Goal: Task Accomplishment & Management: Contribute content

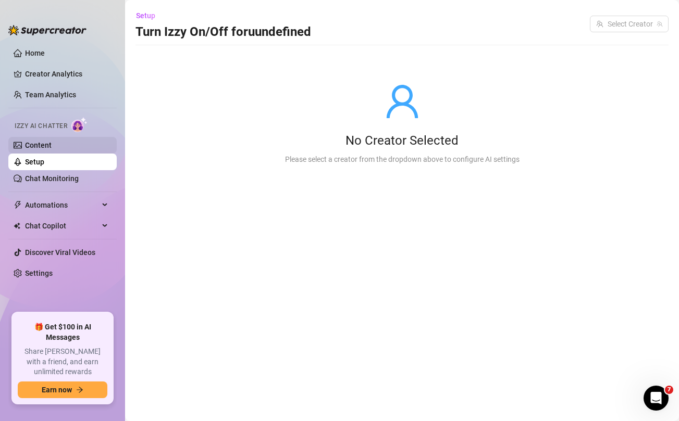
click at [52, 146] on link "Content" at bounding box center [38, 145] width 27 height 8
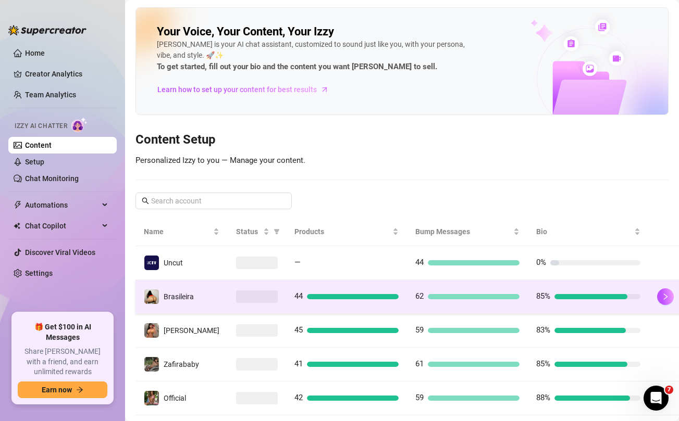
click at [263, 290] on td at bounding box center [257, 297] width 58 height 34
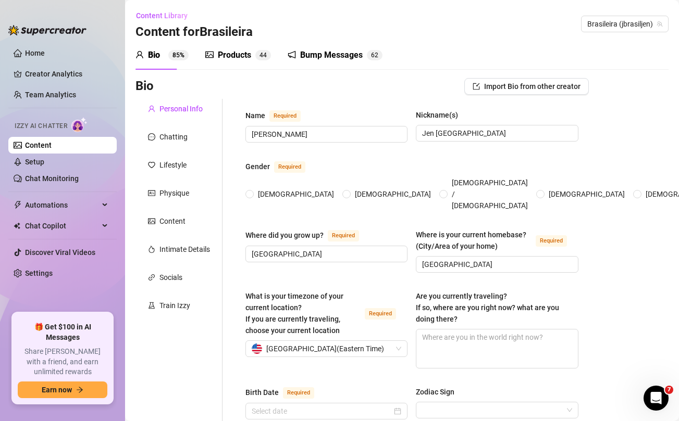
radio input "true"
type input "October 9th, 1997"
click at [241, 46] on div "Products 4 4" at bounding box center [238, 55] width 66 height 29
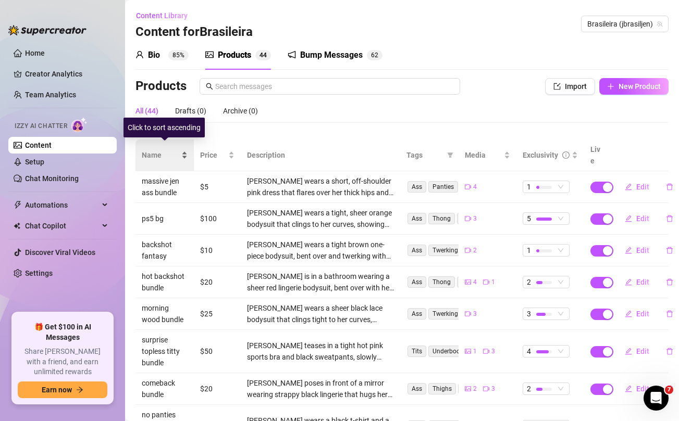
click at [154, 151] on span "Name" at bounding box center [161, 155] width 38 height 11
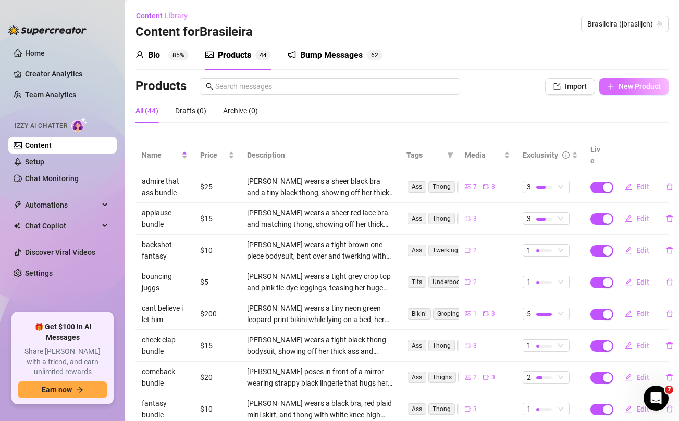
click at [644, 90] on span "New Product" at bounding box center [639, 86] width 42 height 8
type textarea "Type your message here..."
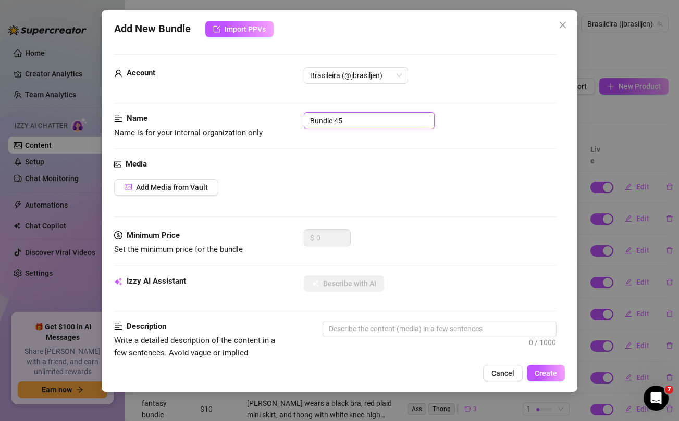
click at [403, 127] on input "Bundle 45" at bounding box center [369, 121] width 131 height 17
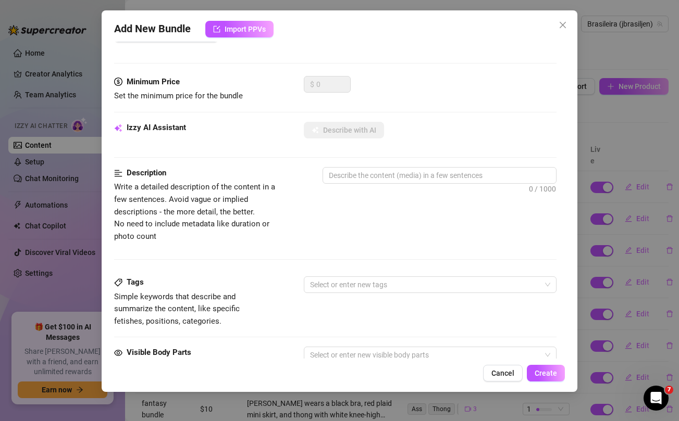
scroll to position [424, 0]
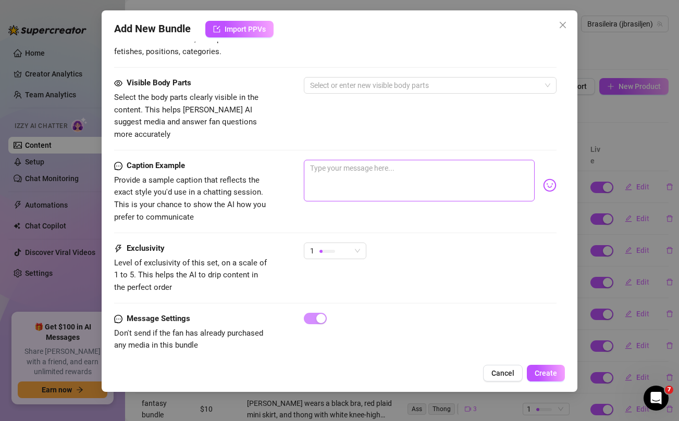
type input "blue lingerie set"
click at [383, 177] on textarea at bounding box center [419, 181] width 230 height 42
paste textarea "i see you looking babe 👀 ...unlock this brand new blue lingerie personal set fo…"
type textarea "i see you looking babe 👀 ...unlock this brand new blue lingerie personal set fo…"
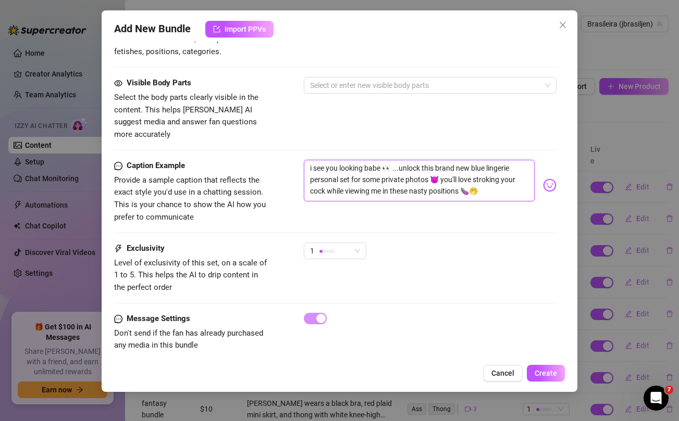
scroll to position [0, 0]
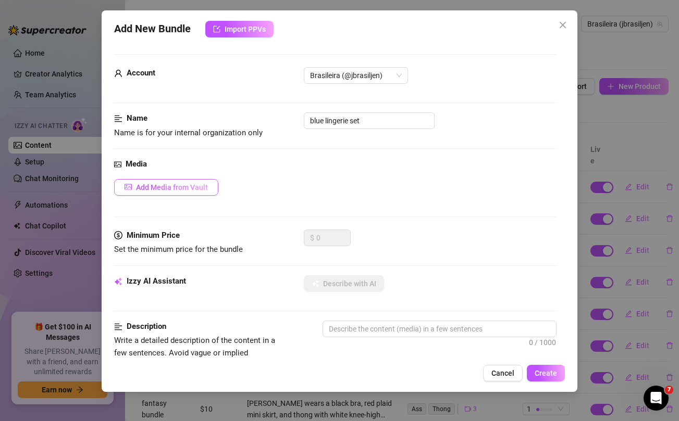
type textarea "i see you looking babe 👀 ...unlock this brand new blue lingerie personal set fo…"
click at [183, 187] on span "Add Media from Vault" at bounding box center [172, 187] width 72 height 8
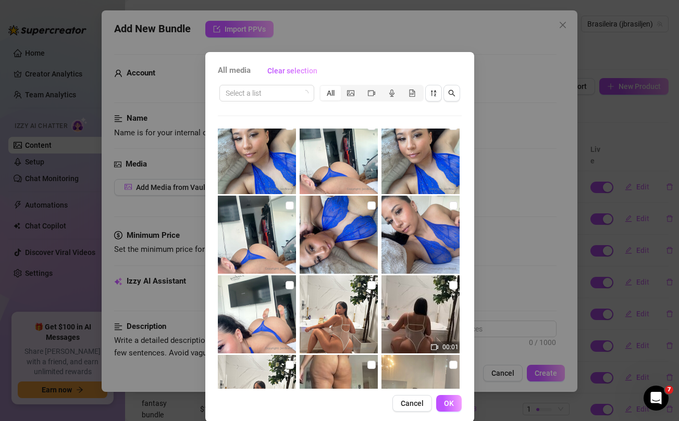
scroll to position [172, 0]
click at [290, 285] on input "checkbox" at bounding box center [289, 285] width 8 height 8
checkbox input "true"
click at [290, 204] on input "checkbox" at bounding box center [289, 205] width 8 height 8
checkbox input "true"
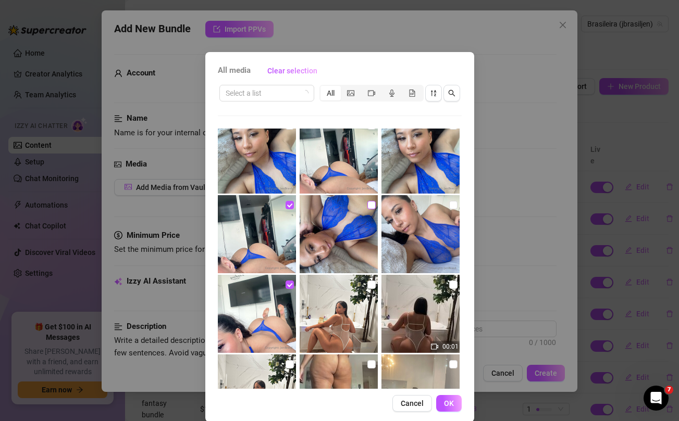
click at [373, 202] on input "checkbox" at bounding box center [371, 205] width 8 height 8
checkbox input "true"
click at [452, 204] on input "checkbox" at bounding box center [453, 205] width 8 height 8
checkbox input "true"
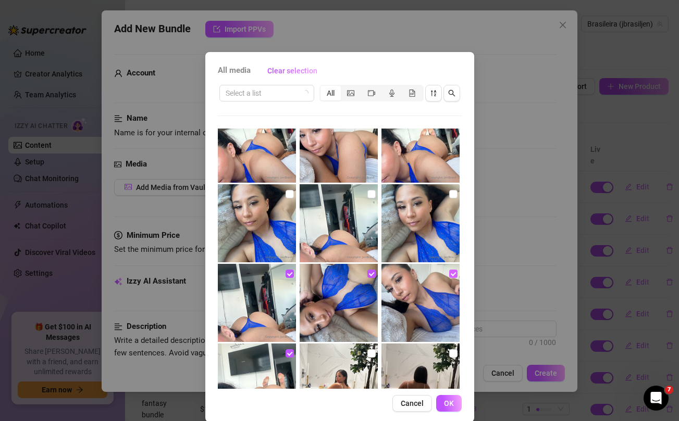
scroll to position [100, 0]
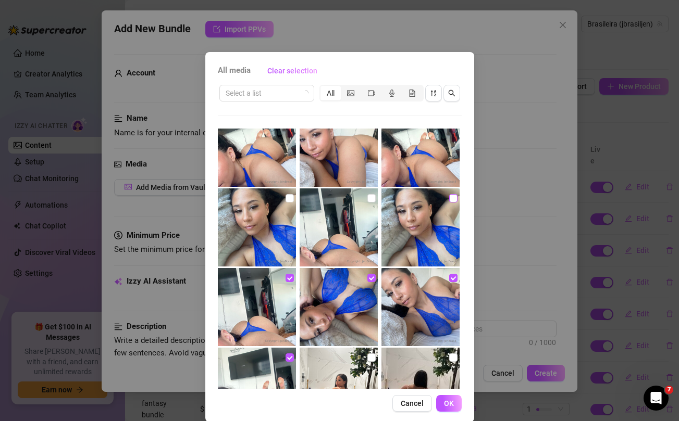
click at [451, 199] on input "checkbox" at bounding box center [453, 198] width 8 height 8
checkbox input "true"
click at [371, 198] on input "checkbox" at bounding box center [371, 198] width 8 height 8
checkbox input "true"
click at [292, 196] on input "checkbox" at bounding box center [289, 198] width 8 height 8
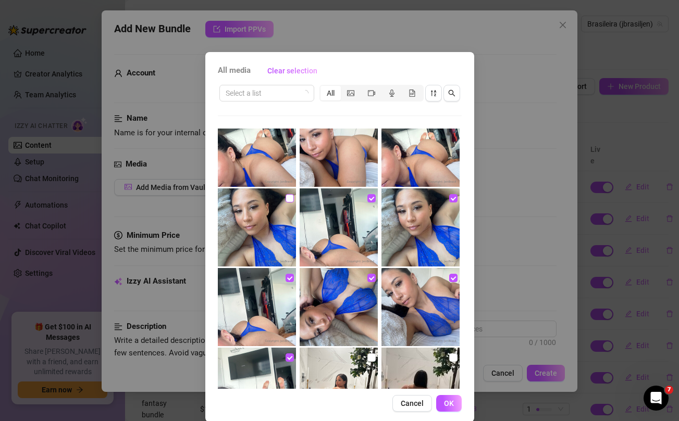
checkbox input "true"
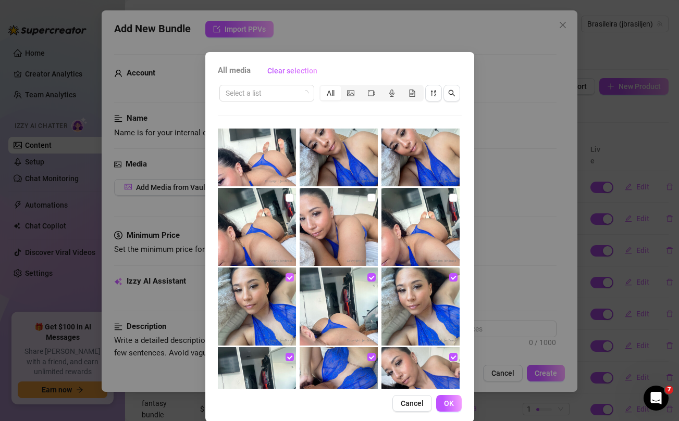
scroll to position [0, 0]
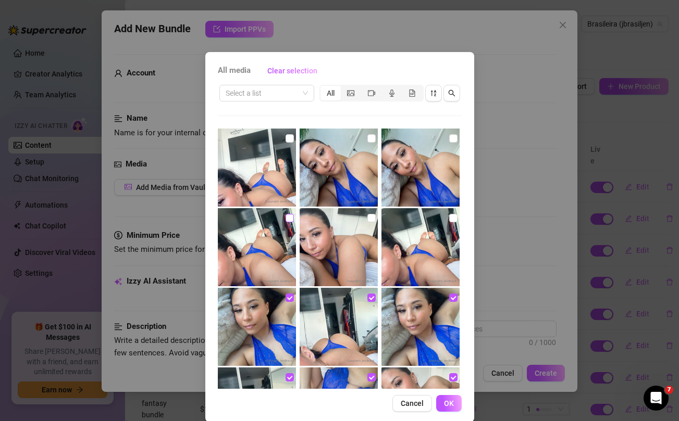
click at [291, 217] on input "checkbox" at bounding box center [289, 218] width 8 height 8
checkbox input "true"
click at [369, 218] on input "checkbox" at bounding box center [371, 218] width 8 height 8
checkbox input "true"
click at [452, 215] on input "checkbox" at bounding box center [453, 218] width 8 height 8
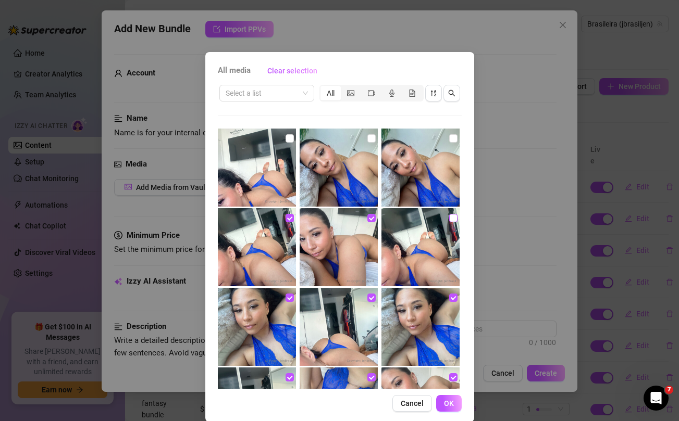
checkbox input "true"
click at [452, 140] on input "checkbox" at bounding box center [453, 138] width 8 height 8
checkbox input "true"
click at [370, 139] on input "checkbox" at bounding box center [371, 138] width 8 height 8
checkbox input "true"
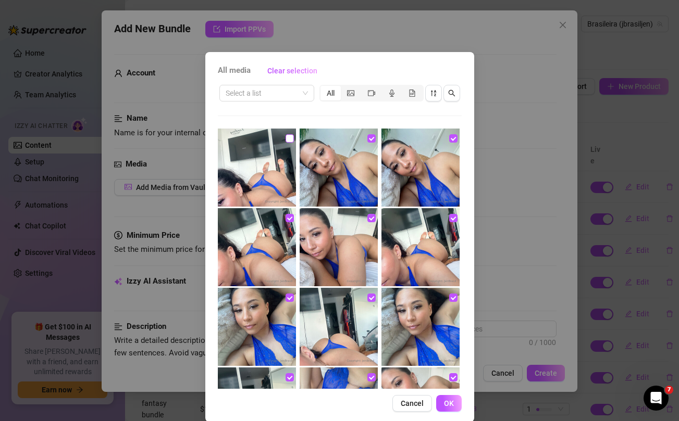
click at [290, 138] on input "checkbox" at bounding box center [289, 138] width 8 height 8
checkbox input "true"
click at [450, 407] on span "OK" at bounding box center [449, 404] width 10 height 8
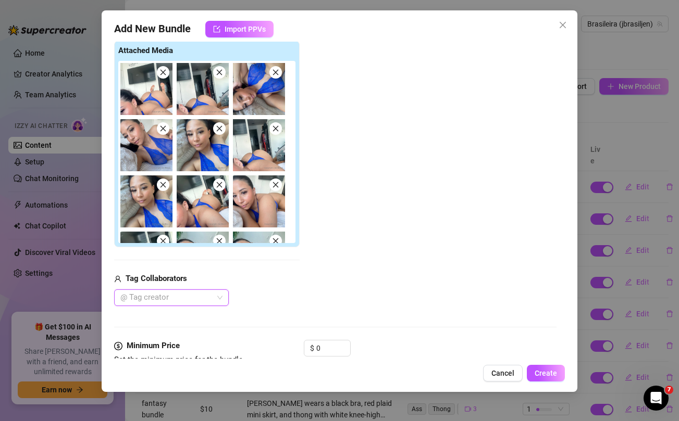
scroll to position [169, 0]
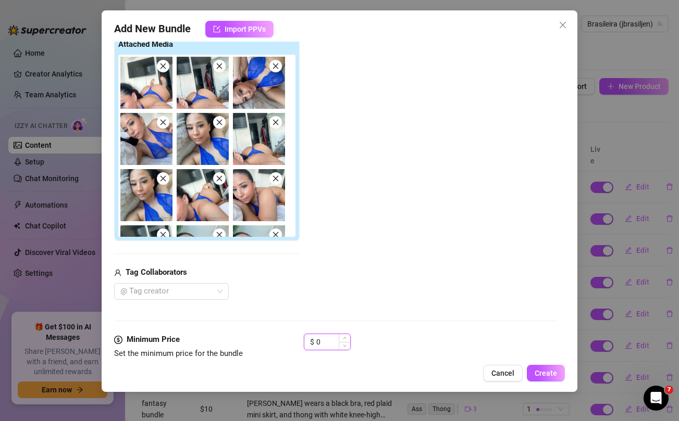
click at [331, 336] on input "0" at bounding box center [333, 342] width 34 height 16
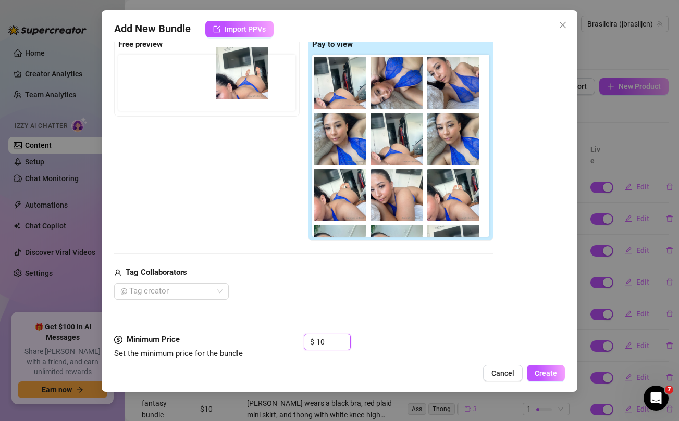
drag, startPoint x: 337, startPoint y: 91, endPoint x: 233, endPoint y: 82, distance: 104.6
click at [233, 82] on div "Free preview Pay to view" at bounding box center [303, 137] width 379 height 207
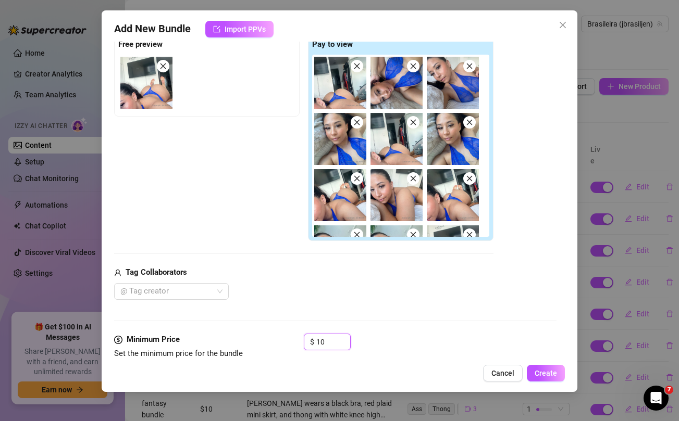
scroll to position [272, 0]
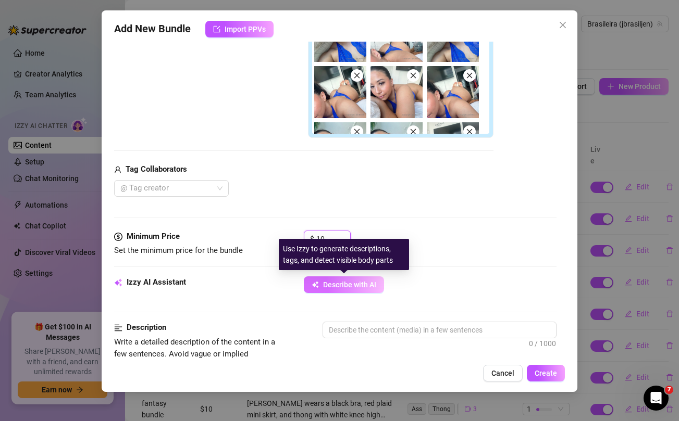
type input "10"
click at [334, 285] on span "Describe with AI" at bounding box center [349, 285] width 53 height 8
type textarea "Jennifer"
type textarea "Jennifer lounges"
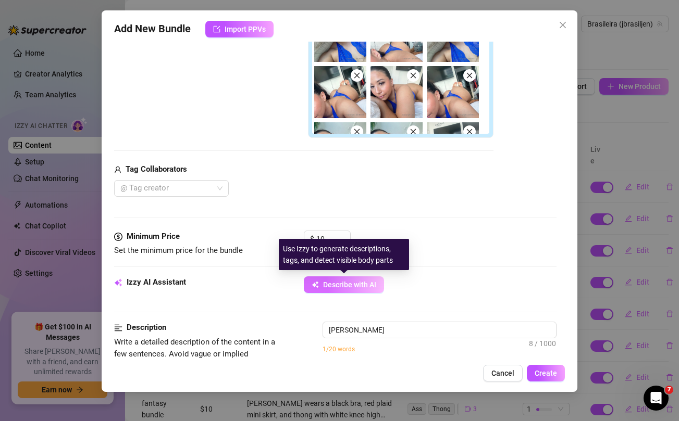
type textarea "Jennifer lounges"
type textarea "Jennifer lounges on"
type textarea "Jennifer lounges on a"
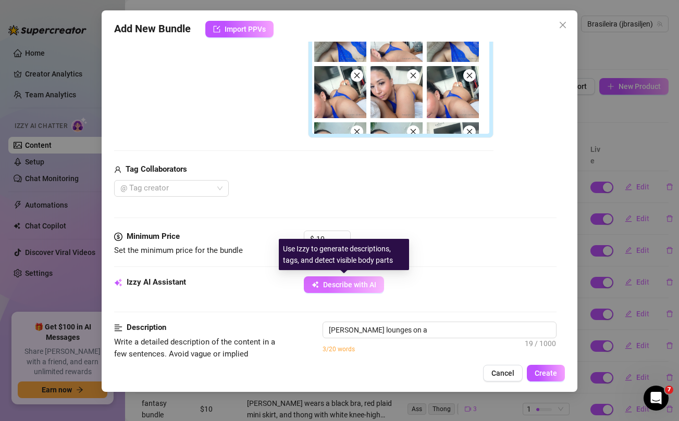
type textarea "Jennifer lounges on a bed"
type textarea "Jennifer lounges on a bed in"
type textarea "Jennifer lounges on a bed in a"
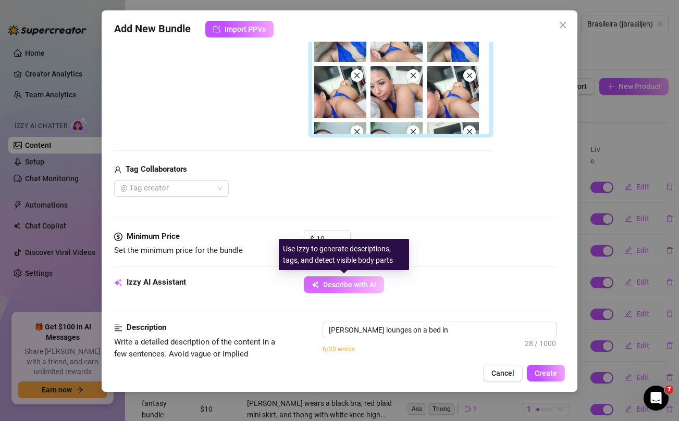
type textarea "Jennifer lounges on a bed in a"
type textarea "Jennifer lounges on a bed in a sheer"
type textarea "Jennifer lounges on a bed in a sheer blue"
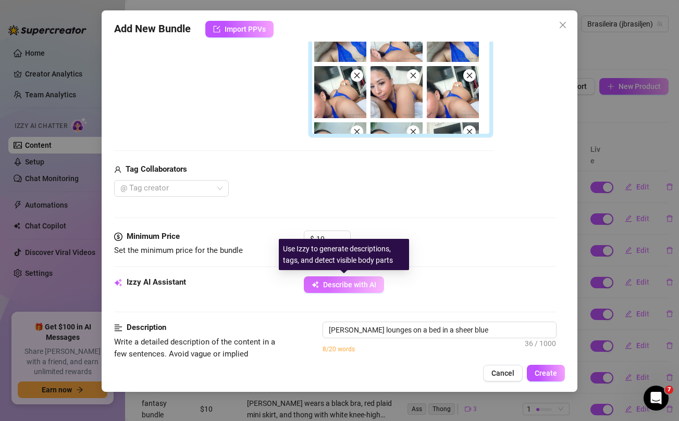
type textarea "Jennifer lounges on a bed in a sheer blue lace"
type textarea "Jennifer lounges on a bed in a sheer blue lace halter"
type textarea "Jennifer lounges on a bed in a sheer blue lace halter lingerie"
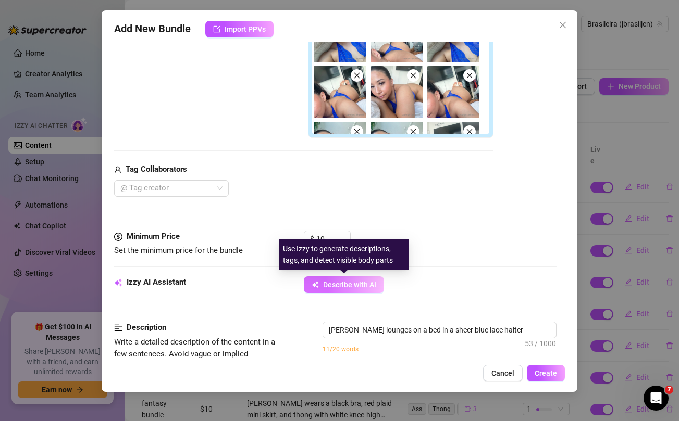
type textarea "Jennifer lounges on a bed in a sheer blue lace halter lingerie"
type textarea "Jennifer lounges on a bed in a sheer blue lace halter lingerie that"
type textarea "Jennifer lounges on a bed in a sheer blue lace halter lingerie that barely"
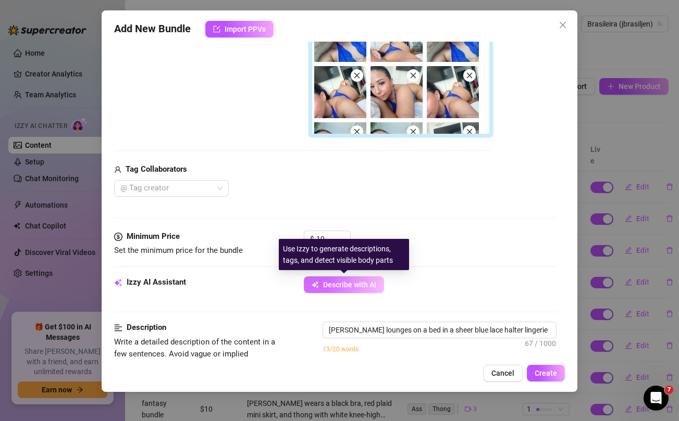
type textarea "Jennifer lounges on a bed in a sheer blue lace halter lingerie that barely cove…"
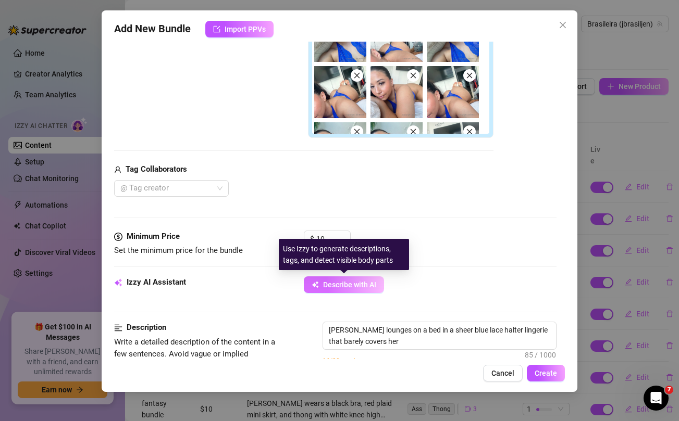
type textarea "Jennifer lounges on a bed in a sheer blue lace halter lingerie that barely cove…"
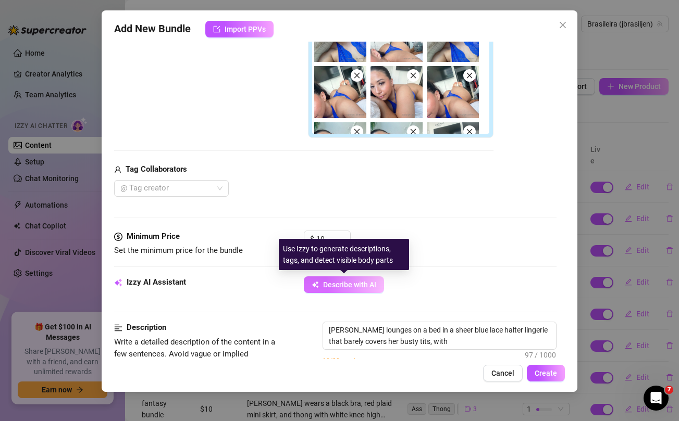
type textarea "Jennifer lounges on a bed in a sheer blue lace halter lingerie that barely cove…"
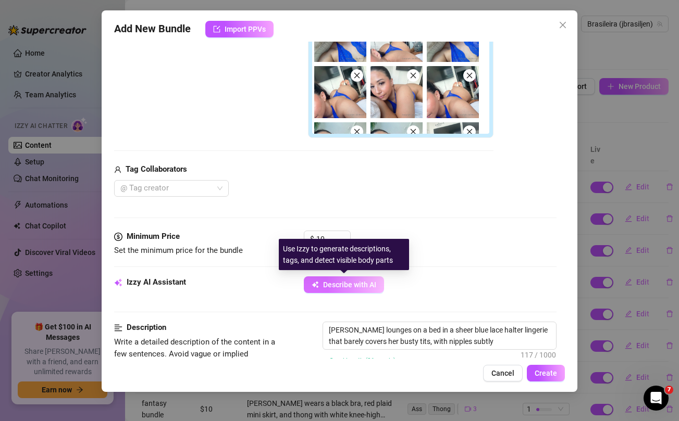
type textarea "Jennifer lounges on a bed in a sheer blue lace halter lingerie that barely cove…"
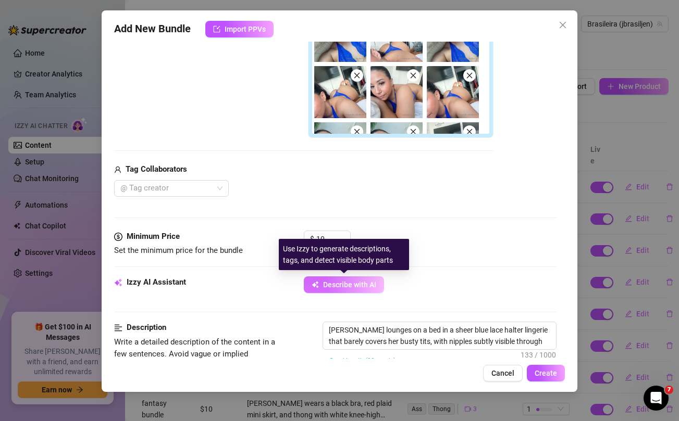
type textarea "Jennifer lounges on a bed in a sheer blue lace halter lingerie that barely cove…"
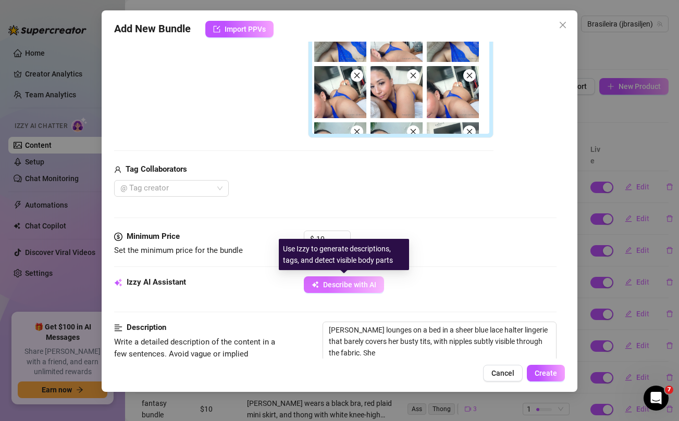
type textarea "Jennifer lounges on a bed in a sheer blue lace halter lingerie that barely cove…"
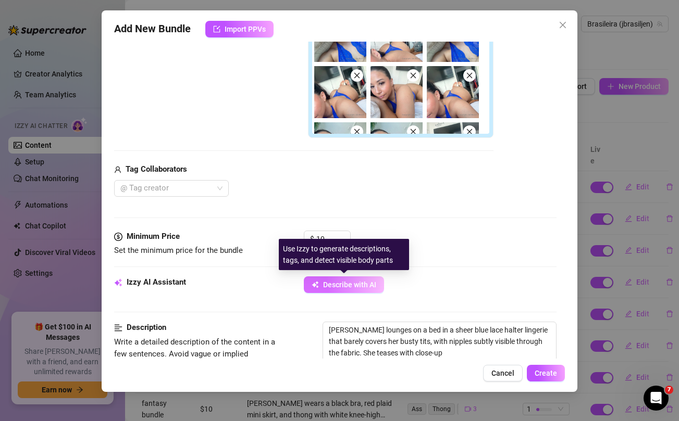
type textarea "Jennifer lounges on a bed in a sheer blue lace halter lingerie that barely cove…"
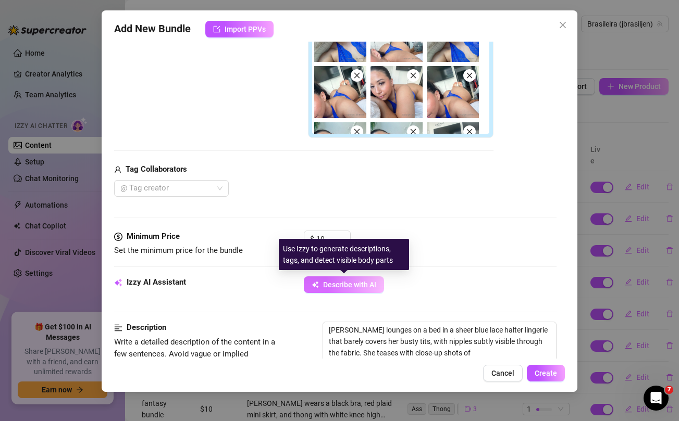
type textarea "Jennifer lounges on a bed in a sheer blue lace halter lingerie that barely cove…"
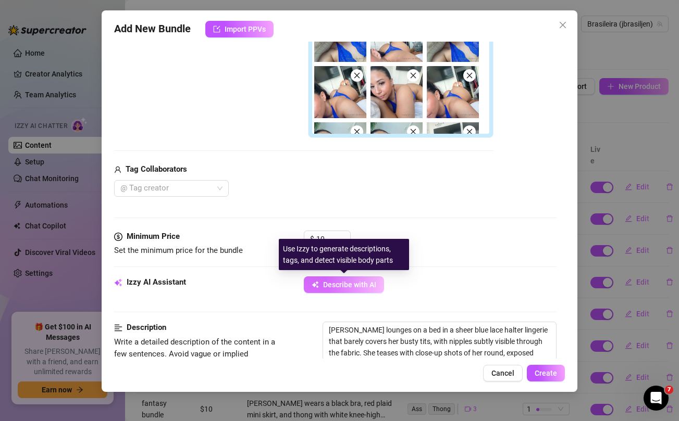
type textarea "Jennifer lounges on a bed in a sheer blue lace halter lingerie that barely cove…"
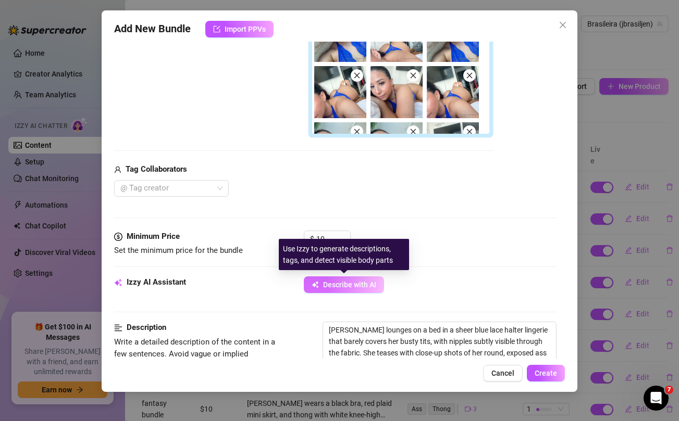
type textarea "Jennifer lounges on a bed in a sheer blue lace halter lingerie that barely cove…"
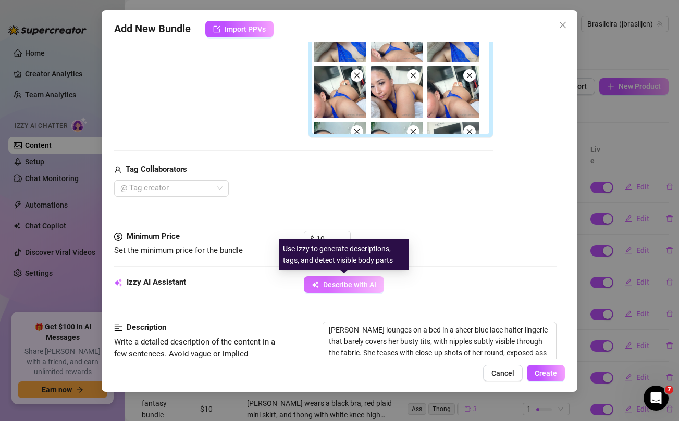
type textarea "Jennifer lounges on a bed in a sheer blue lace halter lingerie that barely cove…"
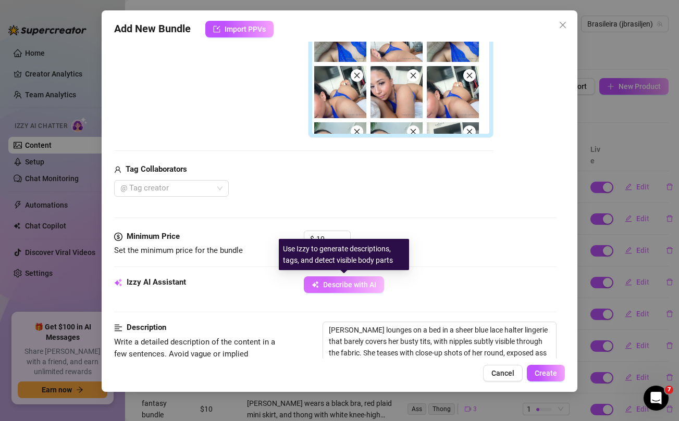
type textarea "Jennifer lounges on a bed in a sheer blue lace halter lingerie that barely cove…"
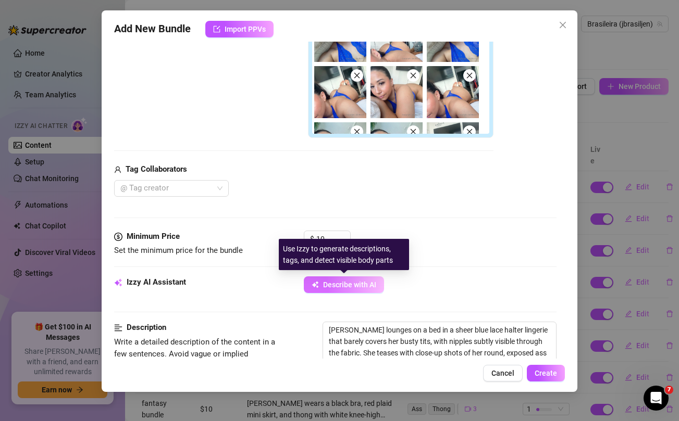
type textarea "Jennifer lounges on a bed in a sheer blue lace halter lingerie that barely cove…"
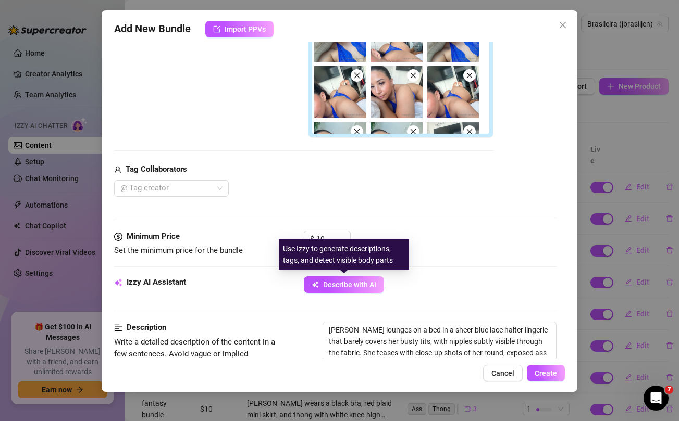
type textarea "Jennifer lounges on a bed in a sheer blue lace halter lingerie that barely cove…"
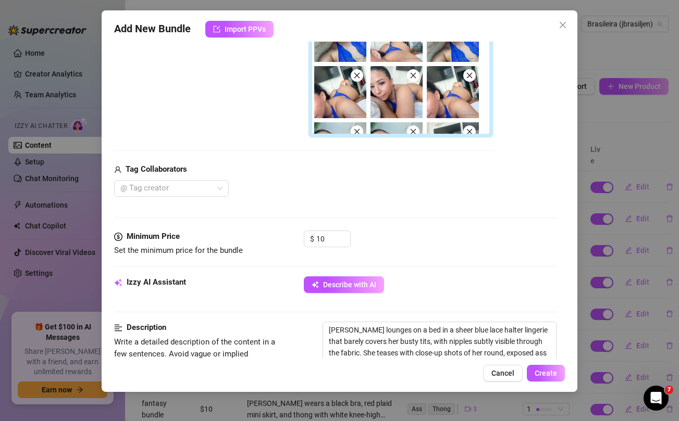
type textarea "Jennifer lounges on a bed in a sheer blue lace halter lingerie that barely cove…"
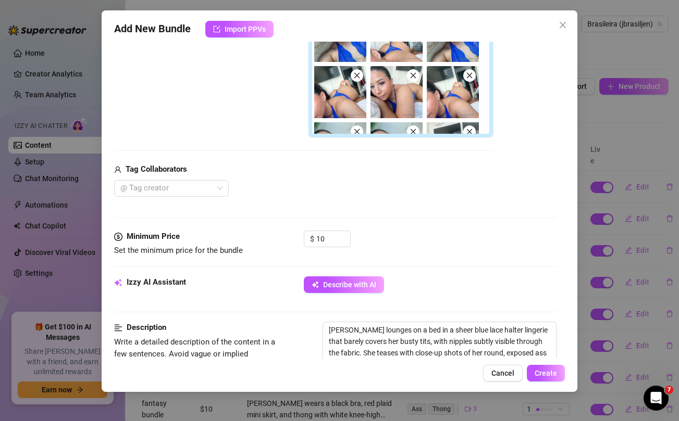
type textarea "Jennifer lounges on a bed in a sheer blue lace halter lingerie that barely cove…"
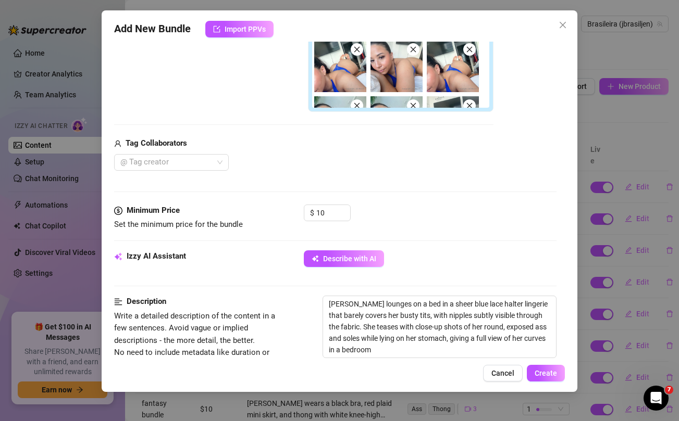
type textarea "Jennifer lounges on a bed in a sheer blue lace halter lingerie that barely cove…"
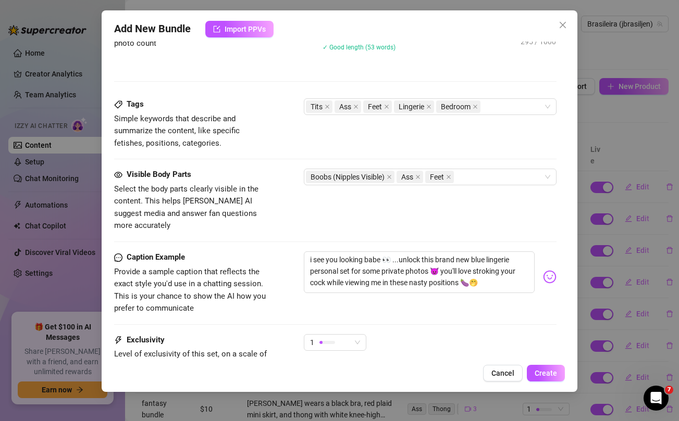
scroll to position [621, 0]
click at [550, 375] on span "Create" at bounding box center [546, 373] width 22 height 8
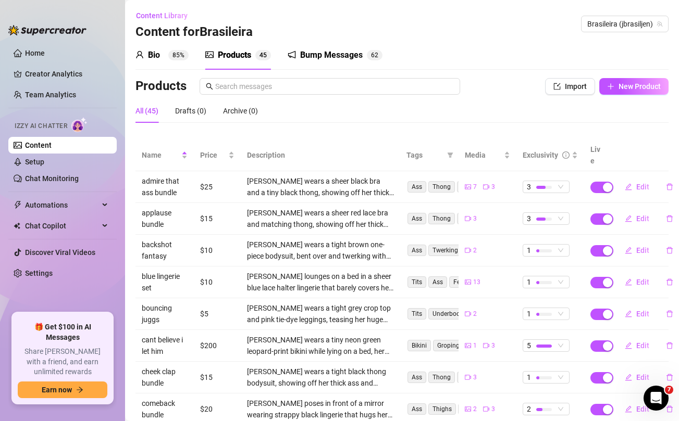
scroll to position [117, 0]
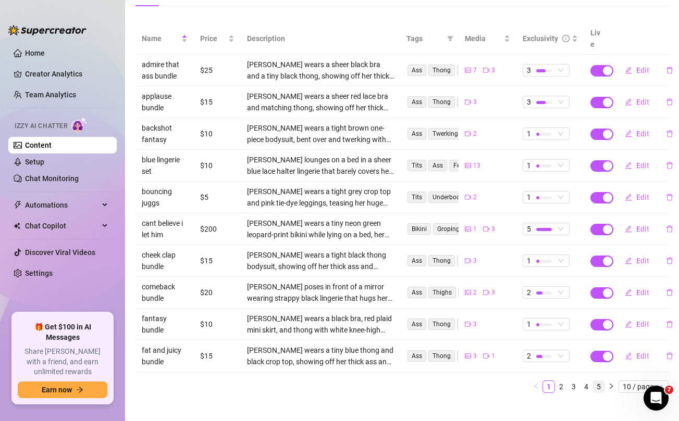
click at [598, 381] on link "5" at bounding box center [598, 386] width 11 height 11
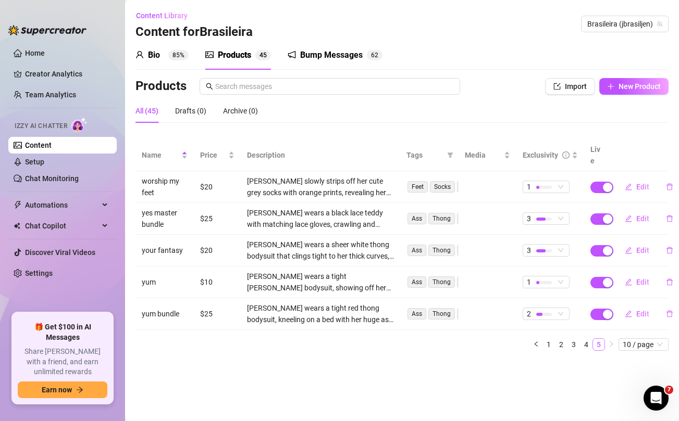
scroll to position [0, 0]
click at [584, 339] on link "4" at bounding box center [585, 344] width 11 height 11
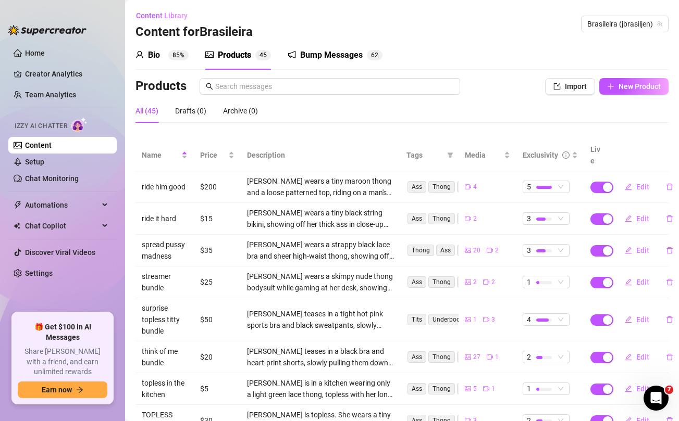
scroll to position [128, 0]
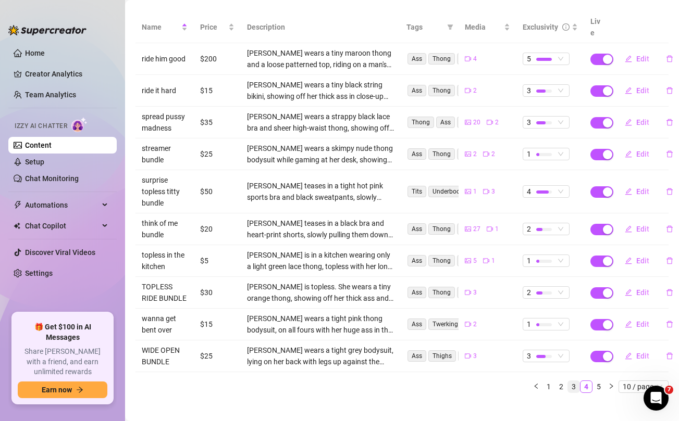
click at [575, 381] on link "3" at bounding box center [573, 386] width 11 height 11
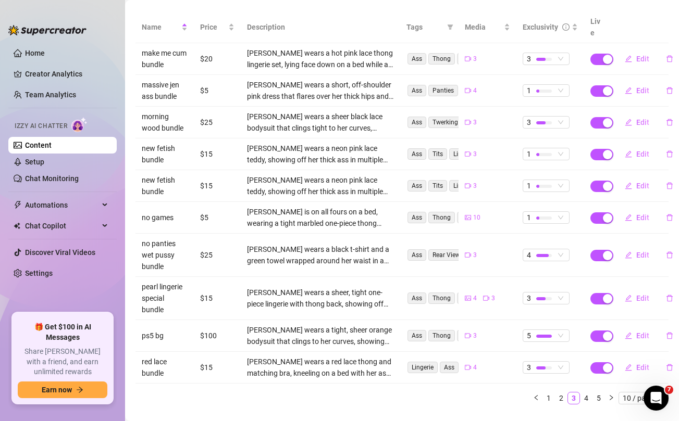
scroll to position [0, 0]
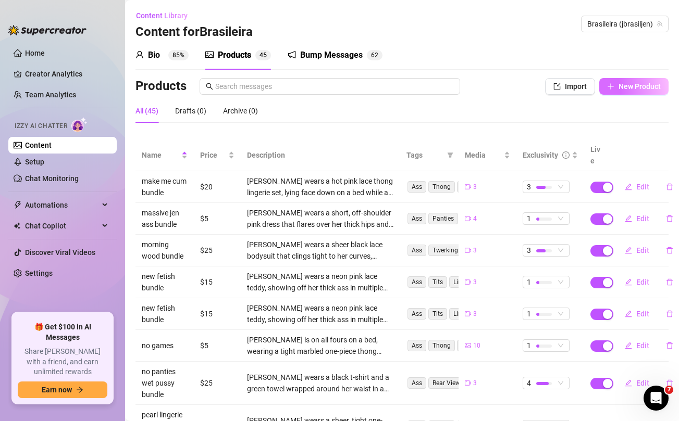
click at [645, 82] on span "New Product" at bounding box center [639, 86] width 42 height 8
type textarea "Type your message here..."
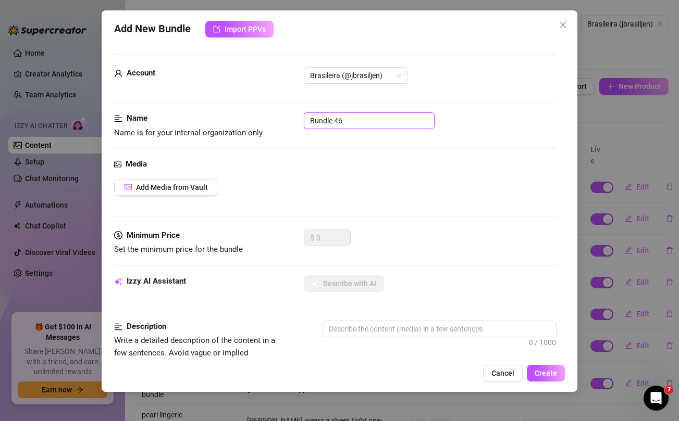
click at [361, 116] on input "Bundle 46" at bounding box center [369, 121] width 131 height 17
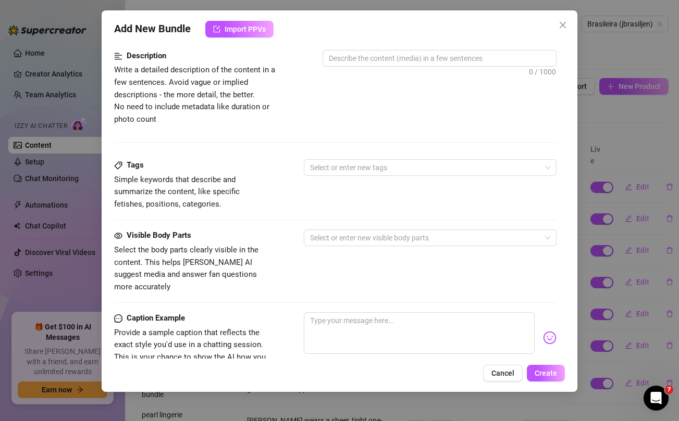
scroll to position [401, 0]
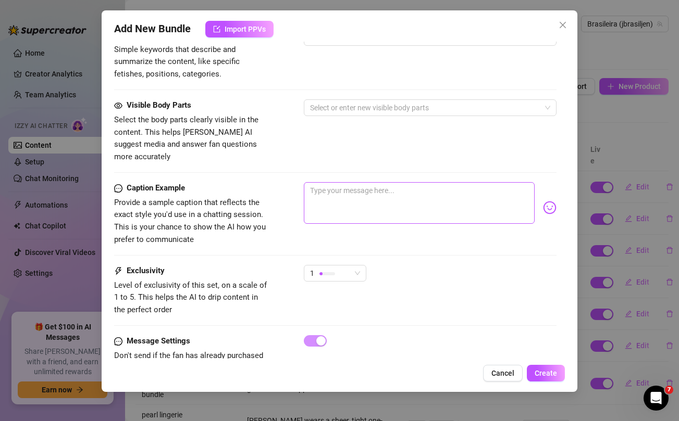
type input "feet fetish special"
click at [343, 185] on textarea at bounding box center [419, 203] width 230 height 42
paste textarea "FEET FETISH SPECIAL 😜💦 ever had your cock stroked by soft moisturised feet and …"
type textarea "FEET FETISH SPECIAL 😜💦 ever had your cock stroked by soft moisturised feet and …"
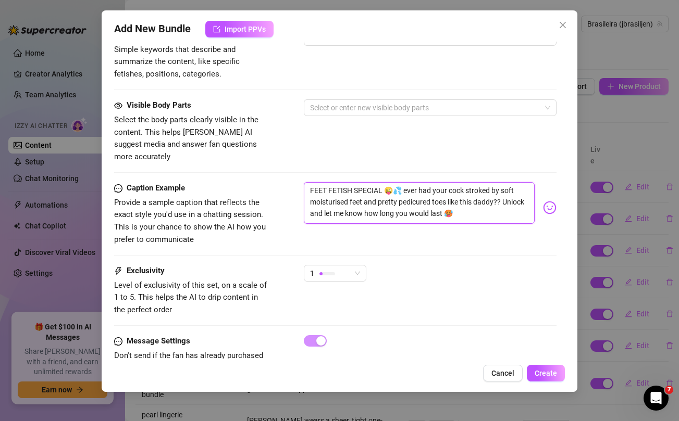
click at [320, 191] on textarea "FEET FETISH SPECIAL 😜💦 ever had your cock stroked by soft moisturised feet and …" at bounding box center [419, 203] width 230 height 42
type textarea "FEET FETISH SPECIAL 😜💦 ever had your cock stroked by soft moisturised feet and …"
click at [324, 172] on div at bounding box center [335, 172] width 442 height 1
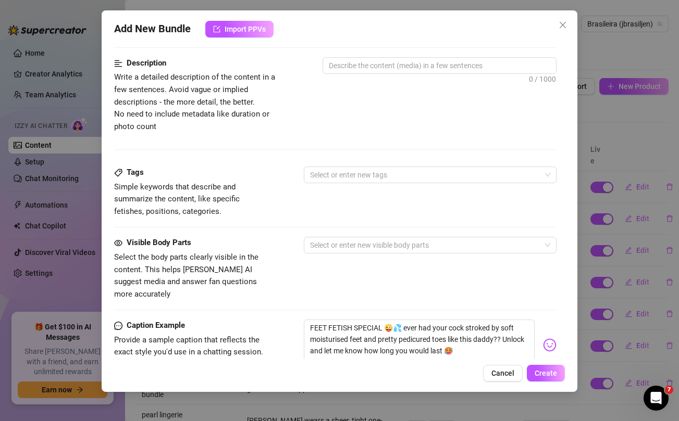
scroll to position [0, 0]
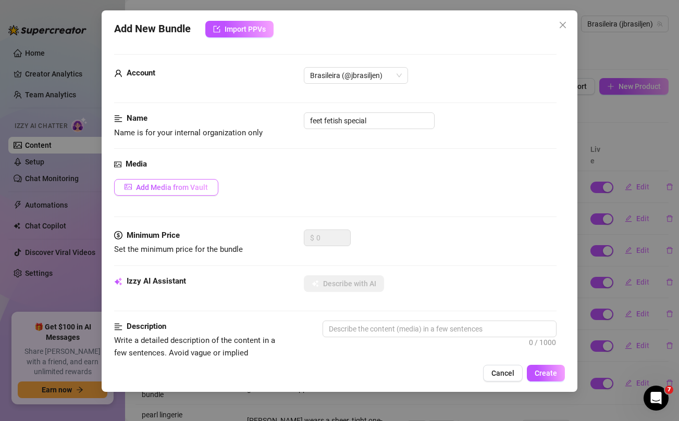
click at [200, 181] on button "Add Media from Vault" at bounding box center [166, 187] width 104 height 17
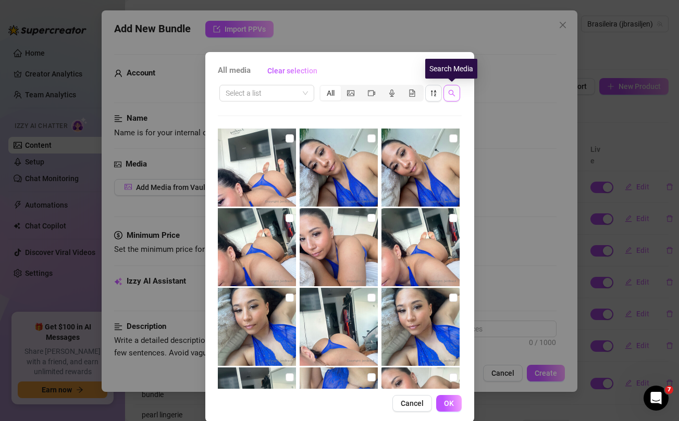
click at [456, 90] on button "button" at bounding box center [451, 93] width 17 height 17
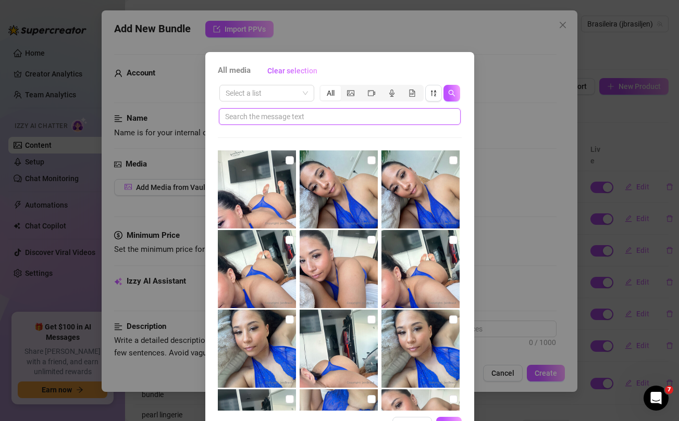
click at [390, 119] on input "text" at bounding box center [335, 116] width 221 height 11
paste input "moisturised"
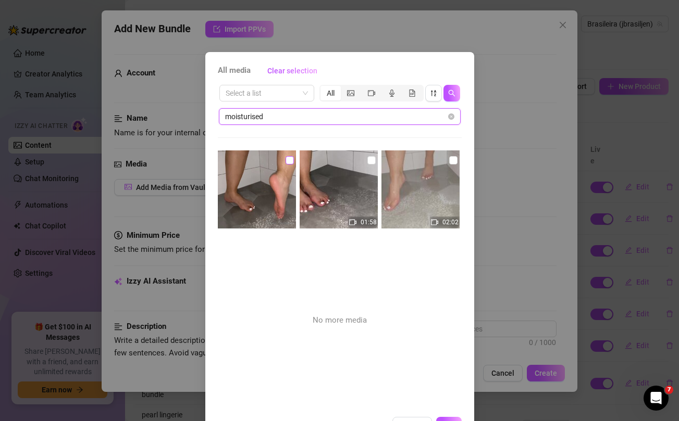
type input "moisturised"
click at [289, 159] on input "checkbox" at bounding box center [289, 160] width 8 height 8
checkbox input "true"
click at [371, 164] on input "checkbox" at bounding box center [371, 160] width 8 height 8
checkbox input "true"
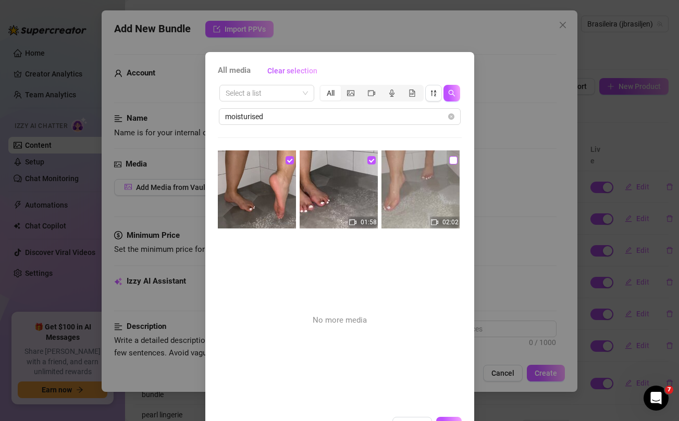
click at [453, 158] on input "checkbox" at bounding box center [453, 160] width 8 height 8
checkbox input "true"
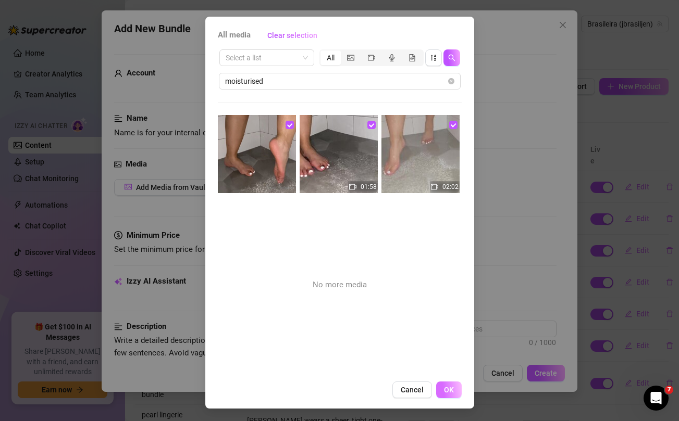
click at [449, 393] on span "OK" at bounding box center [449, 390] width 10 height 8
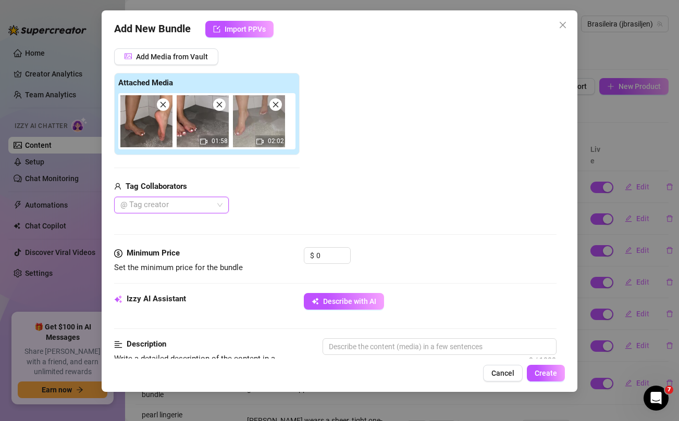
scroll to position [132, 0]
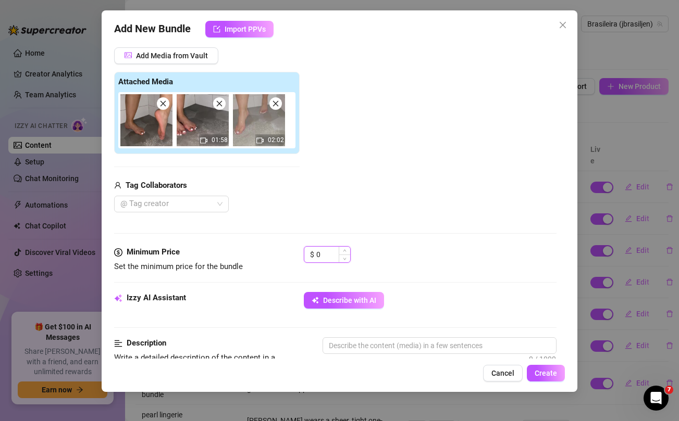
click at [329, 257] on input "0" at bounding box center [333, 255] width 34 height 16
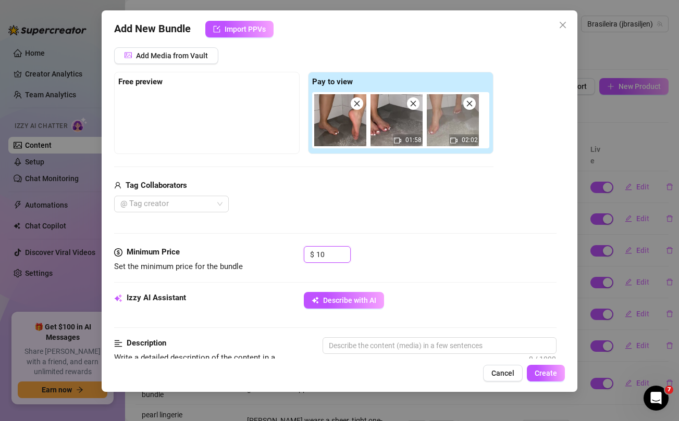
type input "10"
click at [349, 183] on div "Tag Collaborators" at bounding box center [303, 186] width 379 height 13
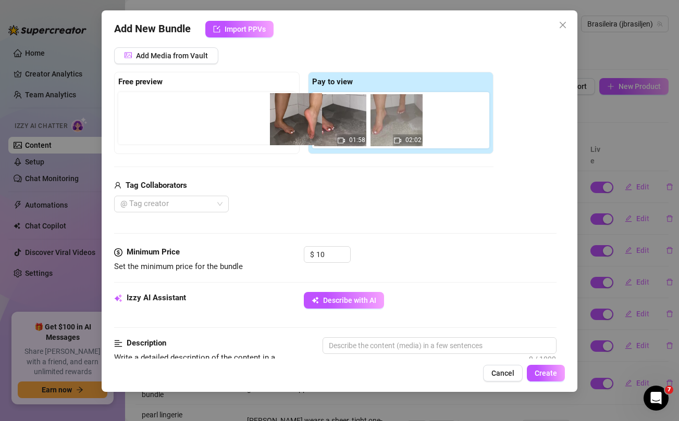
drag, startPoint x: 346, startPoint y: 114, endPoint x: 237, endPoint y: 100, distance: 110.4
click at [237, 100] on div "Free preview Pay to view 01:58 02:02" at bounding box center [303, 113] width 379 height 82
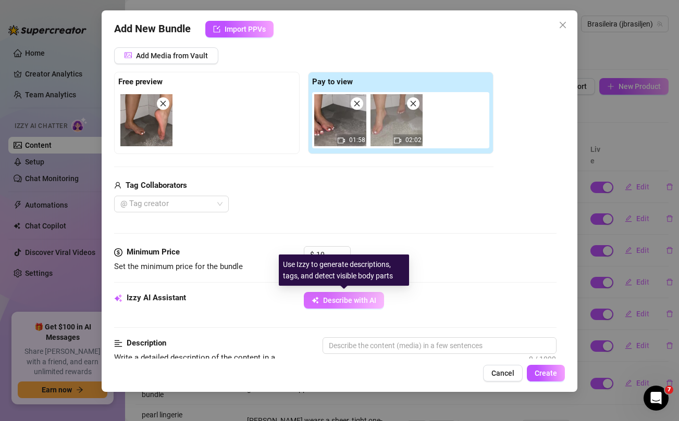
click at [336, 306] on button "Describe with AI" at bounding box center [344, 300] width 80 height 17
type textarea "Jennifer"
type textarea "Jennifer is"
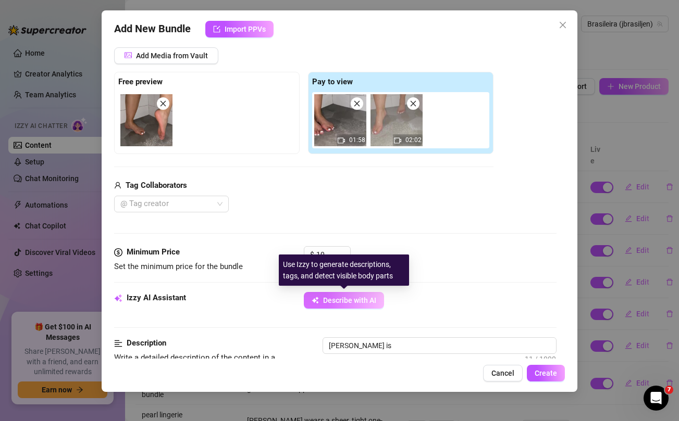
type textarea "Jennifer is fully"
type textarea "Jennifer is fully nude"
type textarea "Jennifer is fully nude in"
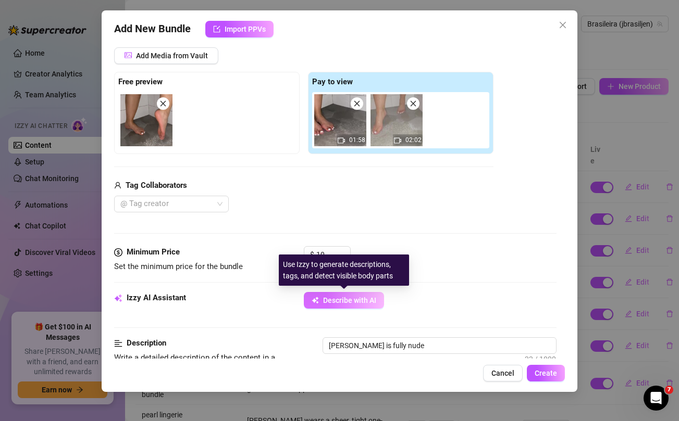
type textarea "Jennifer is fully nude in"
type textarea "Jennifer is fully nude in the"
type textarea "Jennifer is fully nude in the shower,"
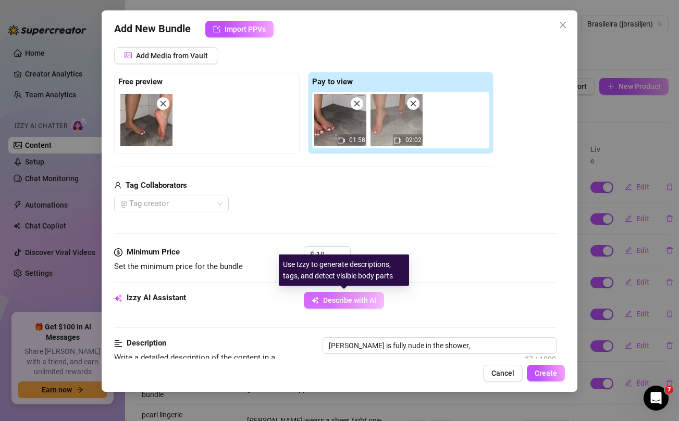
type textarea "Jennifer is fully nude in the shower, focusing"
type textarea "Jennifer is fully nude in the shower, focusing entirely"
type textarea "Jennifer is fully nude in the shower, focusing entirely on"
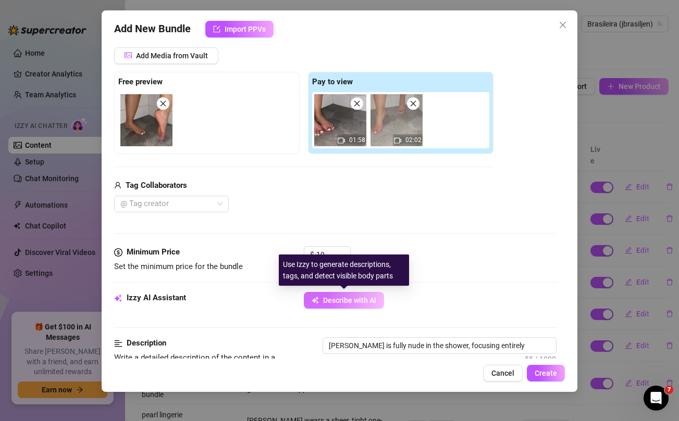
type textarea "Jennifer is fully nude in the shower, focusing entirely on"
type textarea "Jennifer is fully nude in the shower, focusing entirely on her"
type textarea "Jennifer is fully nude in the shower, focusing entirely on her bare"
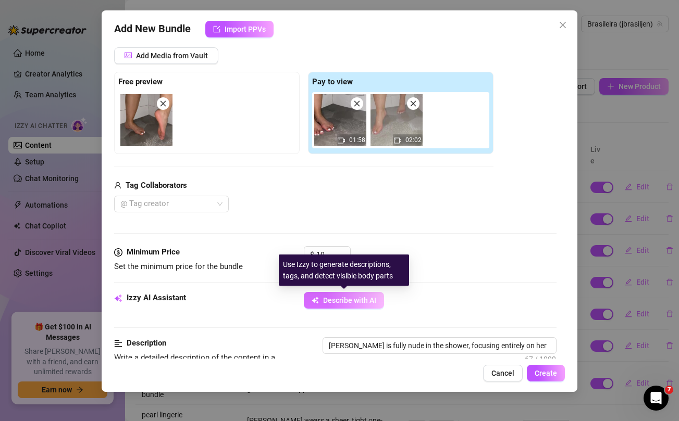
type textarea "Jennifer is fully nude in the shower, focusing entirely on her bare feet"
type textarea "Jennifer is fully nude in the shower, focusing entirely on her bare feet and"
type textarea "Jennifer is fully nude in the shower, focusing entirely on her bare feet and le…"
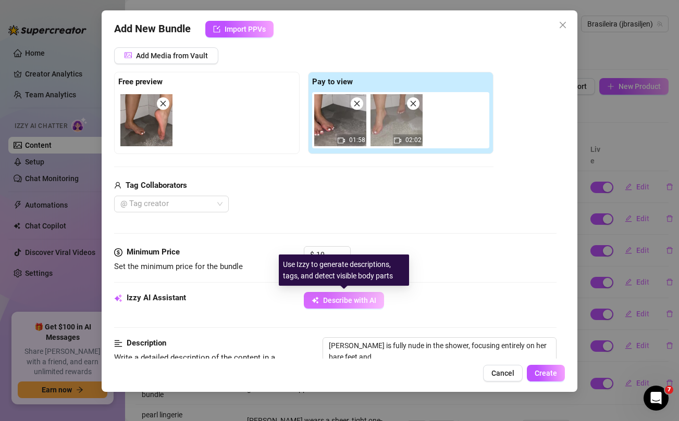
type textarea "Jennifer is fully nude in the shower, focusing entirely on her bare feet and le…"
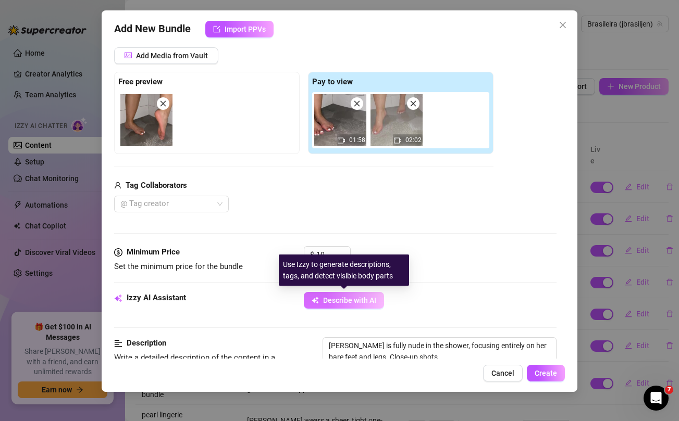
type textarea "Jennifer is fully nude in the shower, focusing entirely on her bare feet and le…"
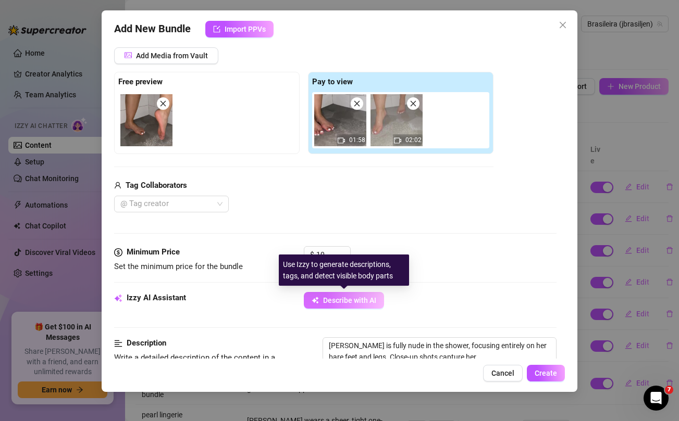
type textarea "Jennifer is fully nude in the shower, focusing entirely on her bare feet and le…"
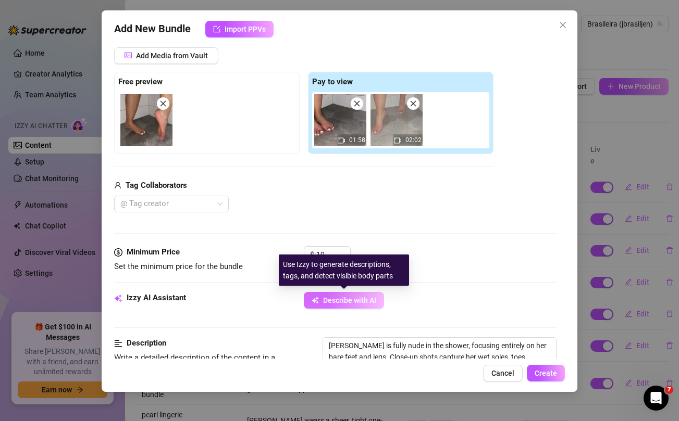
type textarea "Jennifer is fully nude in the shower, focusing entirely on her bare feet and le…"
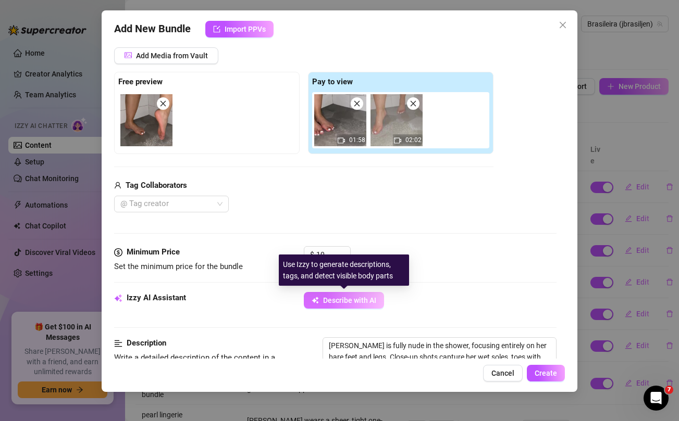
type textarea "Jennifer is fully nude in the shower, focusing entirely on her bare feet and le…"
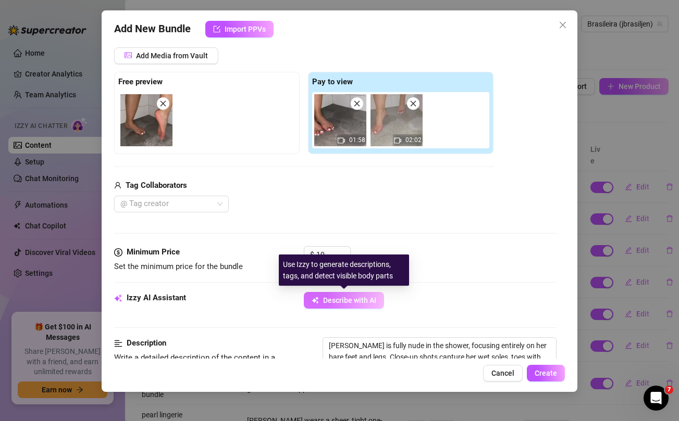
type textarea "Jennifer is fully nude in the shower, focusing entirely on her bare feet and le…"
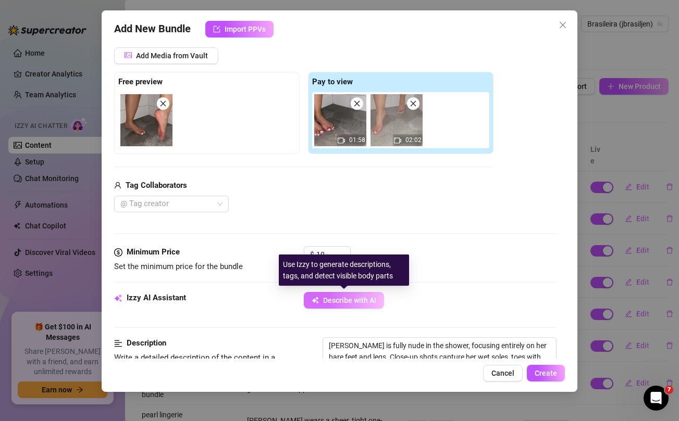
type textarea "Jennifer is fully nude in the shower, focusing entirely on her bare feet and le…"
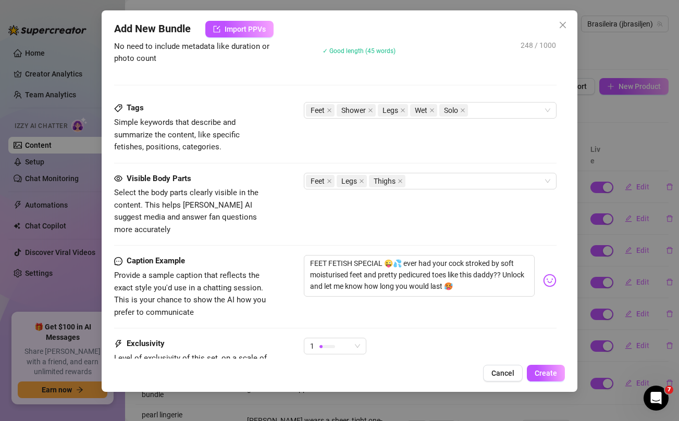
scroll to position [576, 0]
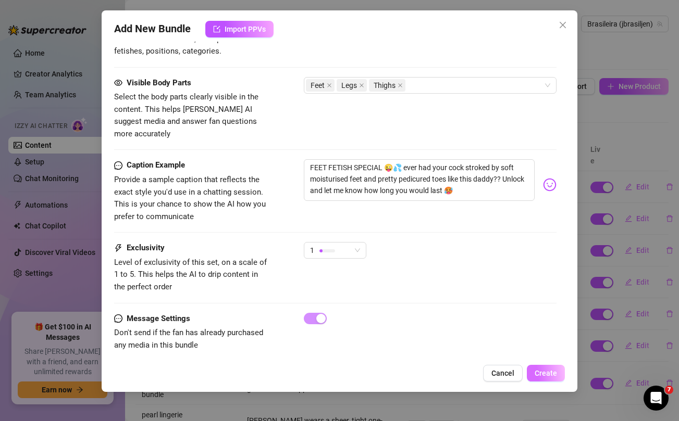
click at [550, 368] on button "Create" at bounding box center [546, 373] width 38 height 17
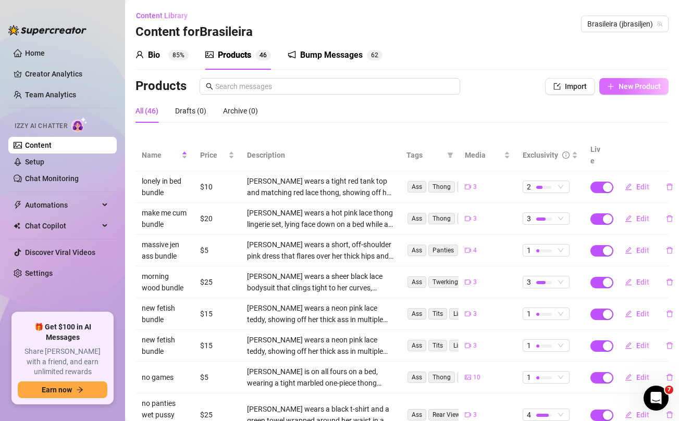
click at [639, 86] on span "New Product" at bounding box center [639, 86] width 42 height 8
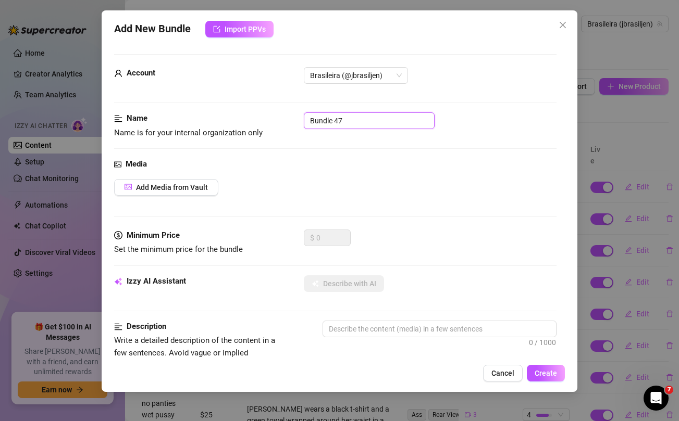
click at [396, 127] on input "Bundle 47" at bounding box center [369, 121] width 131 height 17
click at [366, 122] on input "Bundle 47" at bounding box center [369, 121] width 131 height 17
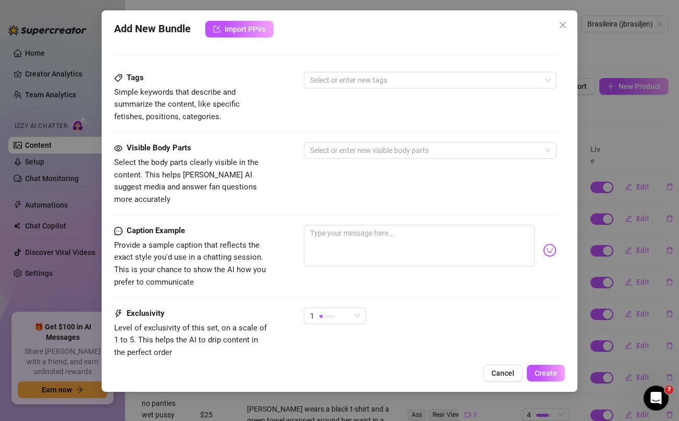
scroll to position [359, 0]
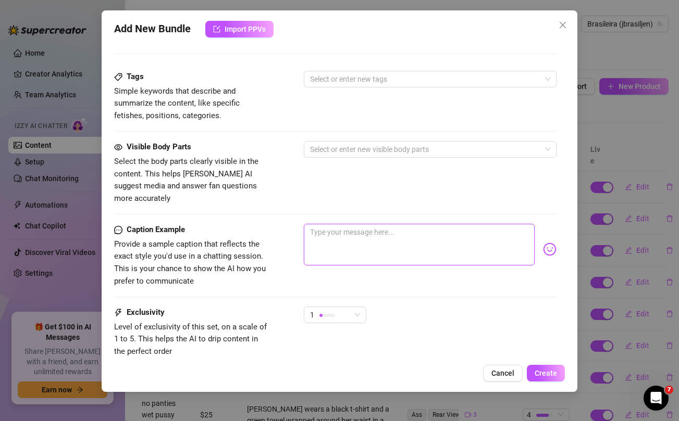
click at [372, 232] on textarea at bounding box center [419, 245] width 230 height 42
paste textarea "This ass has a mind of its own sometimes 🥵... the way this ass was gyrating, bo…"
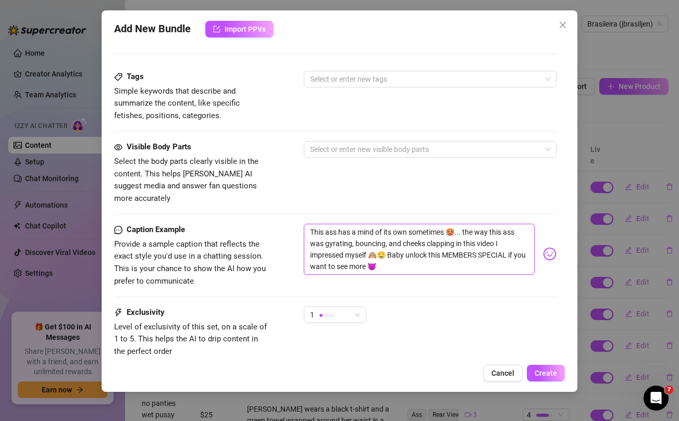
scroll to position [0, 0]
click at [337, 232] on textarea "This ass has a mind of its own sometimes 🥵... the way this ass was gyrating, bo…" at bounding box center [419, 249] width 230 height 51
click at [337, 187] on div "Visible Body Parts Select the body parts clearly visible in the content. This h…" at bounding box center [335, 173] width 442 height 64
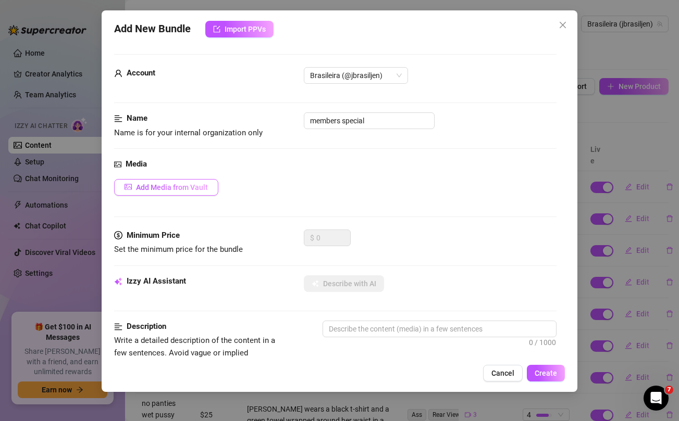
click at [190, 192] on button "Add Media from Vault" at bounding box center [166, 187] width 104 height 17
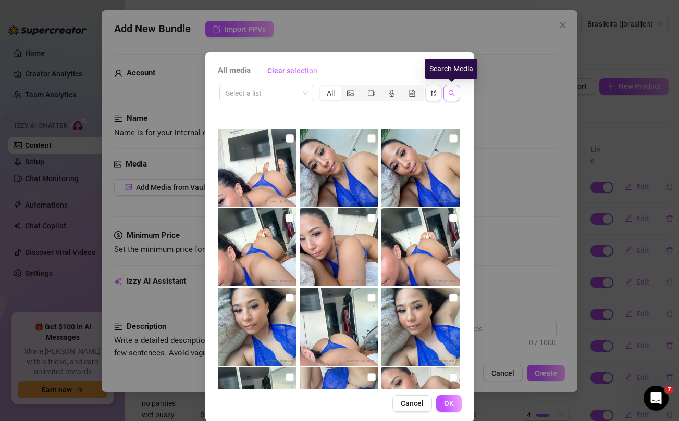
click at [454, 98] on button "button" at bounding box center [451, 93] width 17 height 17
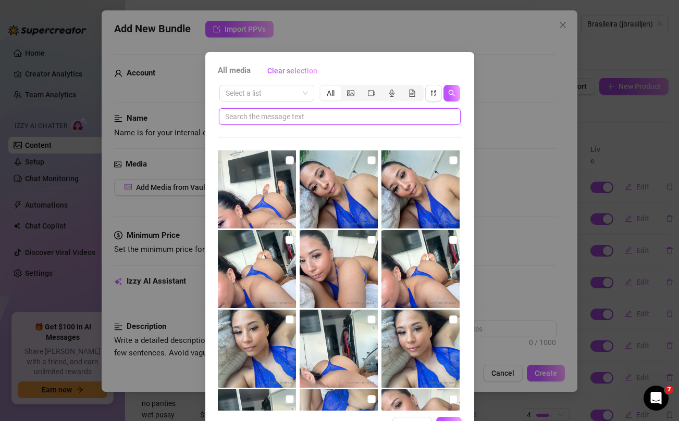
click at [359, 113] on input "text" at bounding box center [335, 116] width 221 height 11
paste input "gyrating"
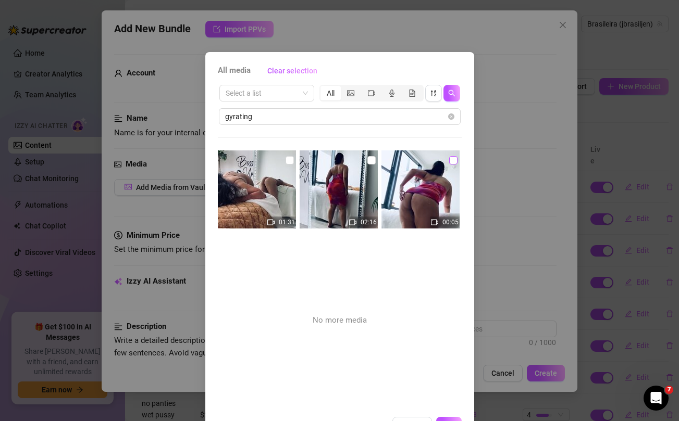
click at [452, 161] on input "checkbox" at bounding box center [453, 160] width 8 height 8
click at [369, 160] on input "checkbox" at bounding box center [371, 160] width 8 height 8
click at [286, 159] on input "checkbox" at bounding box center [289, 160] width 8 height 8
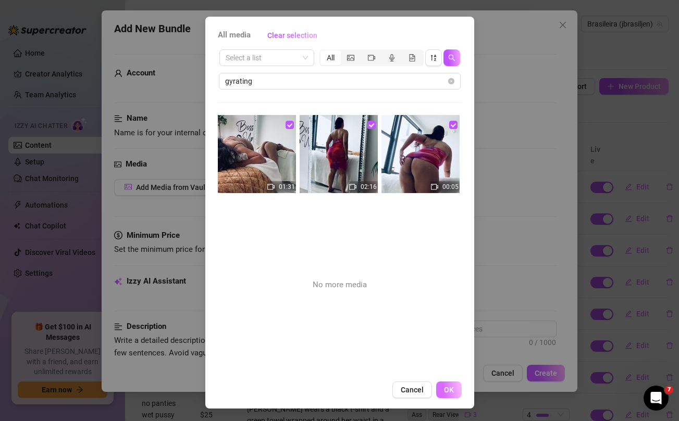
click at [450, 387] on span "OK" at bounding box center [449, 390] width 10 height 8
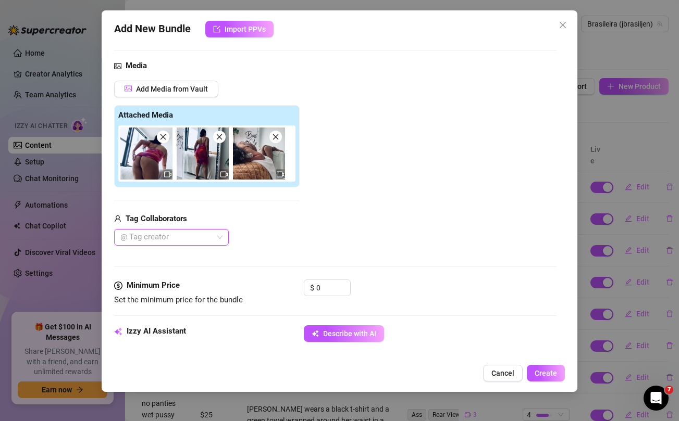
scroll to position [114, 0]
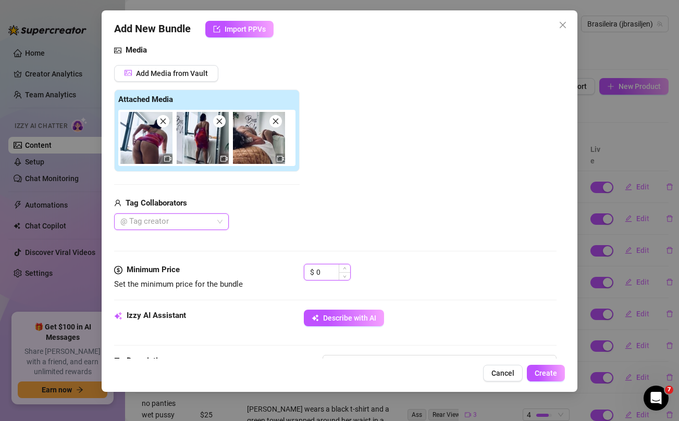
click at [333, 272] on input "0" at bounding box center [333, 273] width 34 height 16
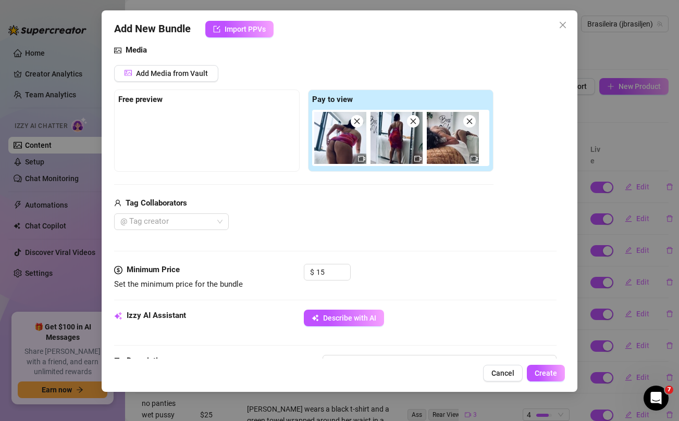
click at [343, 208] on div "Tag Collaborators" at bounding box center [303, 203] width 379 height 13
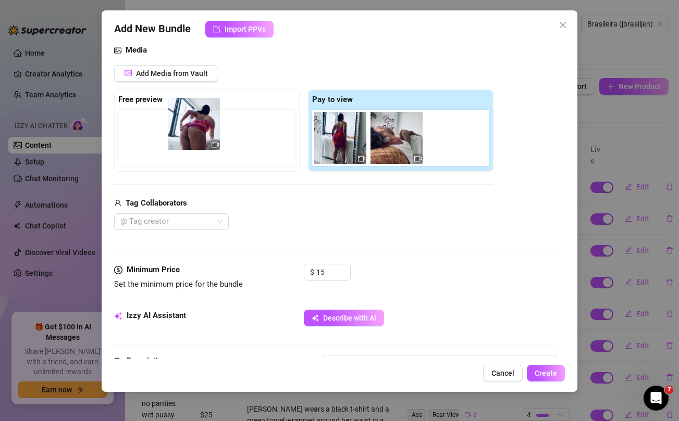
drag, startPoint x: 336, startPoint y: 139, endPoint x: 185, endPoint y: 125, distance: 150.7
click at [185, 125] on div "Free preview Pay to view" at bounding box center [303, 131] width 379 height 82
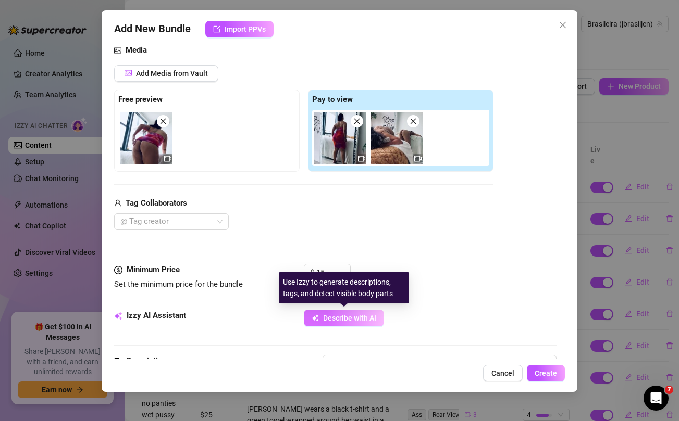
click at [325, 325] on button "Describe with AI" at bounding box center [344, 318] width 80 height 17
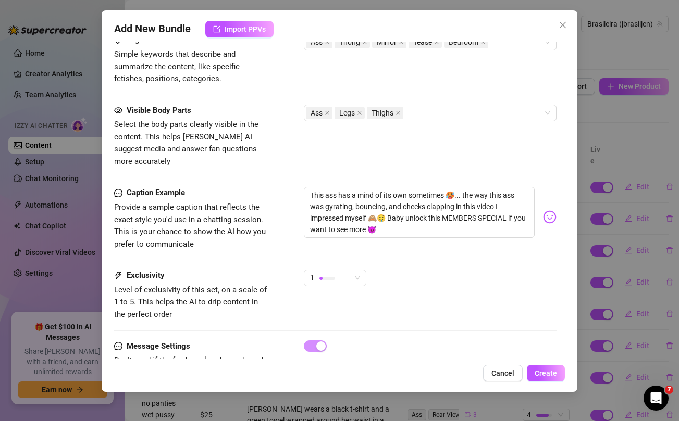
scroll to position [579, 0]
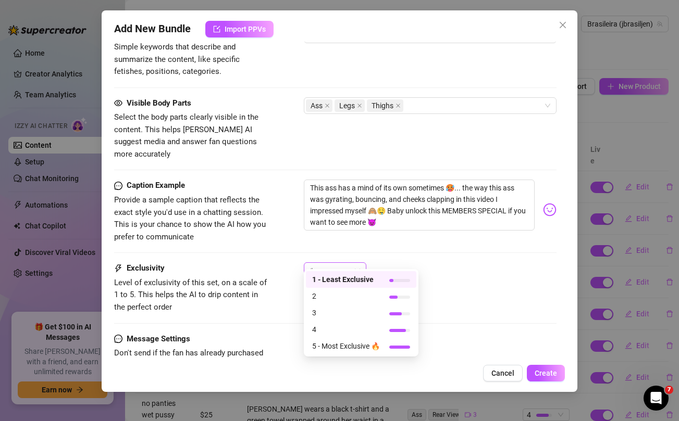
click at [350, 265] on div "1" at bounding box center [330, 271] width 41 height 16
click at [330, 294] on span "2" at bounding box center [346, 296] width 68 height 11
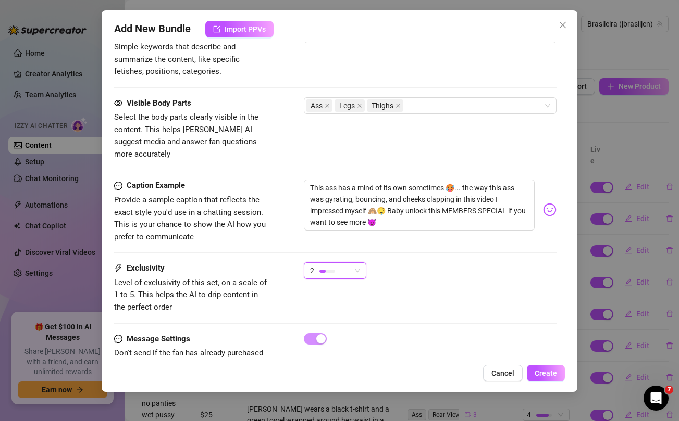
click at [503, 266] on div "2 2" at bounding box center [430, 276] width 252 height 26
click at [546, 374] on span "Create" at bounding box center [546, 373] width 22 height 8
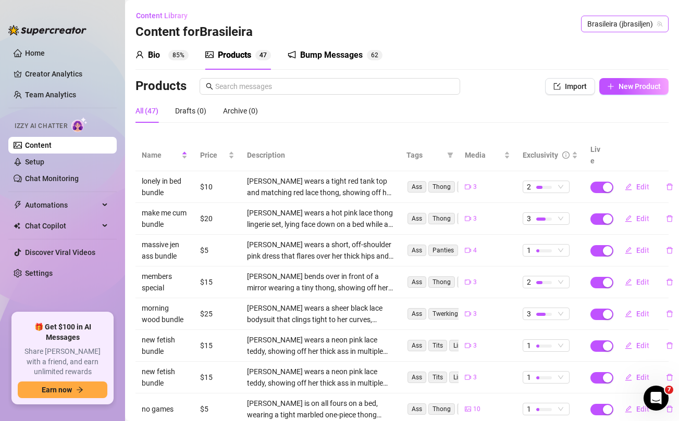
click at [606, 26] on span "Brasileira (jbrasiljen)" at bounding box center [624, 24] width 75 height 16
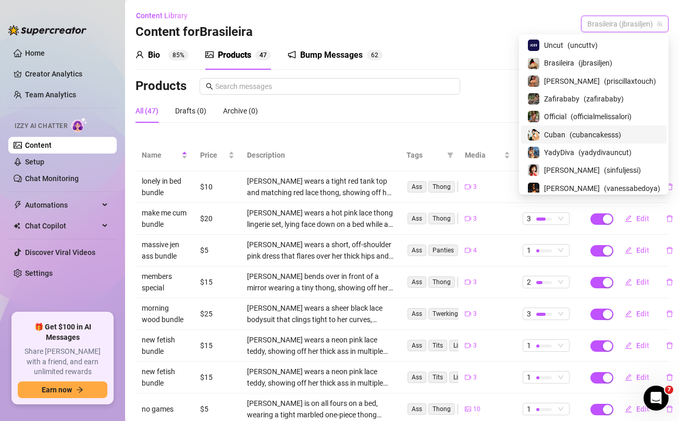
click at [561, 137] on span "Cuban" at bounding box center [554, 134] width 21 height 11
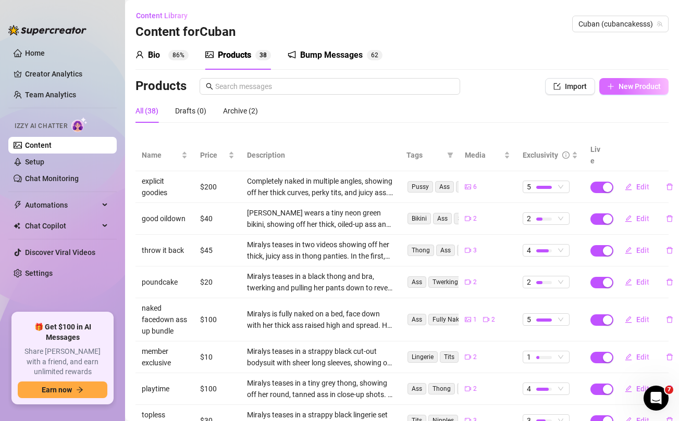
click at [631, 88] on span "New Product" at bounding box center [639, 86] width 42 height 8
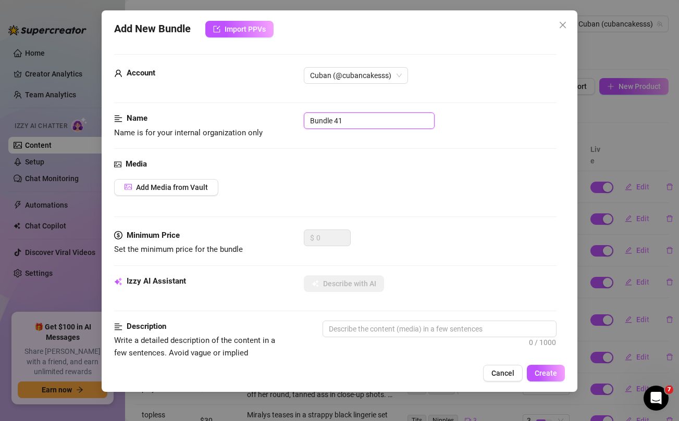
click at [351, 118] on input "Bundle 41" at bounding box center [369, 121] width 131 height 17
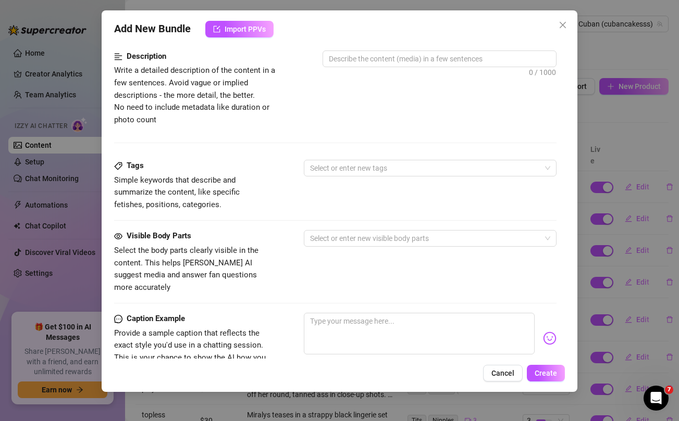
scroll to position [368, 0]
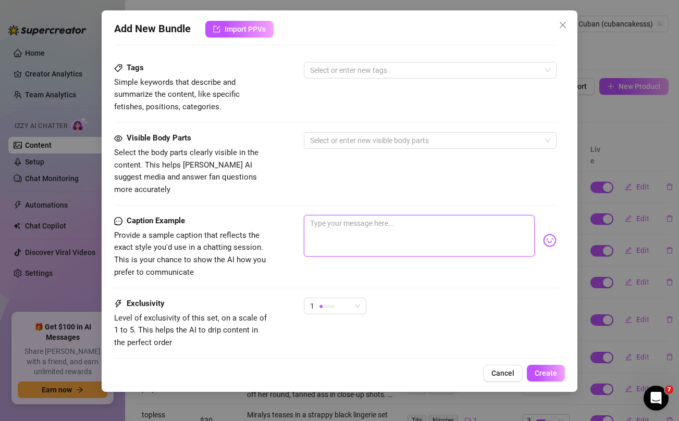
click at [349, 234] on textarea at bounding box center [419, 236] width 230 height 42
paste textarea "hey daddy 😈... here are some private pics to start your day.. unlock and i'll t…"
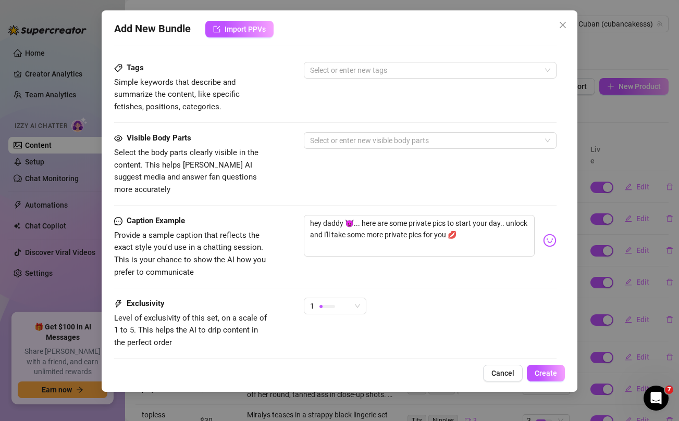
click at [309, 170] on div "Visible Body Parts Select the body parts clearly visible in the content. This h…" at bounding box center [335, 164] width 442 height 64
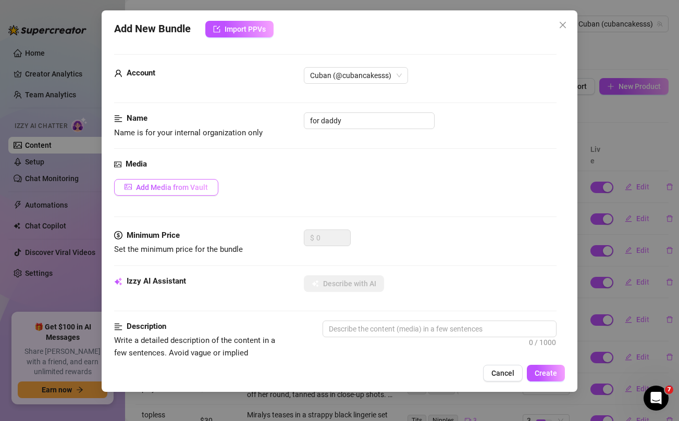
click at [198, 184] on span "Add Media from Vault" at bounding box center [172, 187] width 72 height 8
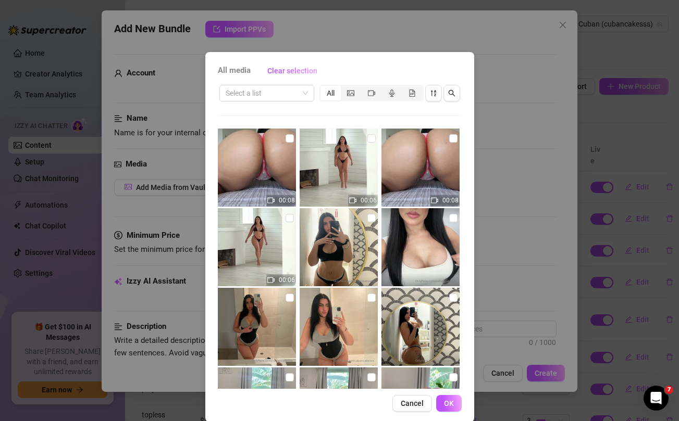
click at [522, 158] on div "All media Clear selection Select a list All 00:08 00:06 00:08 00:06 00:33 00:39…" at bounding box center [339, 210] width 679 height 421
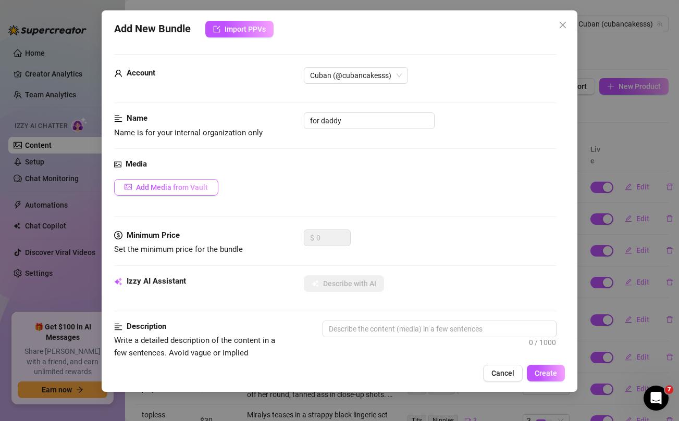
click at [198, 191] on span "Add Media from Vault" at bounding box center [172, 187] width 72 height 8
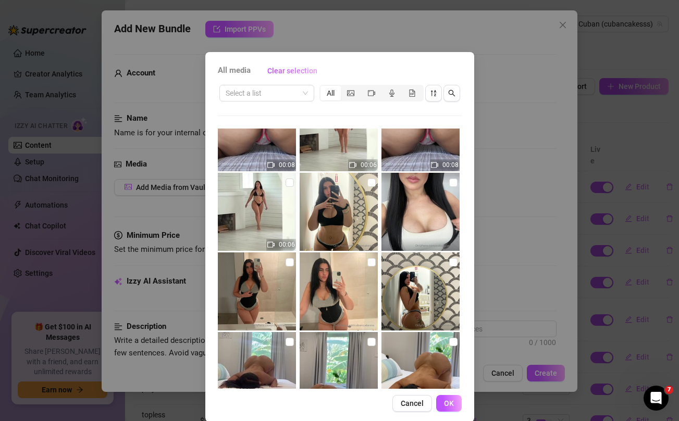
scroll to position [38, 0]
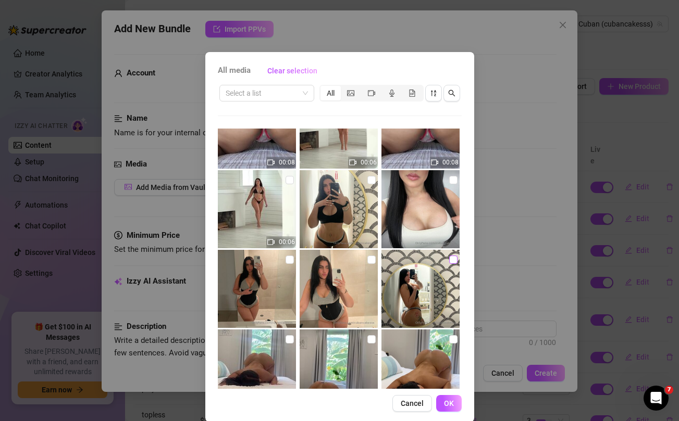
click at [452, 262] on input "checkbox" at bounding box center [453, 260] width 8 height 8
click at [373, 263] on input "checkbox" at bounding box center [371, 260] width 8 height 8
click at [288, 260] on input "checkbox" at bounding box center [289, 260] width 8 height 8
click at [368, 178] on input "checkbox" at bounding box center [371, 180] width 8 height 8
click at [454, 181] on input "checkbox" at bounding box center [453, 180] width 8 height 8
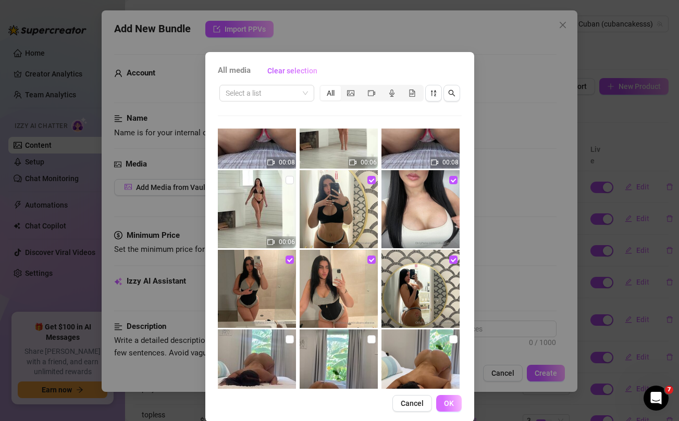
click at [452, 402] on span "OK" at bounding box center [449, 404] width 10 height 8
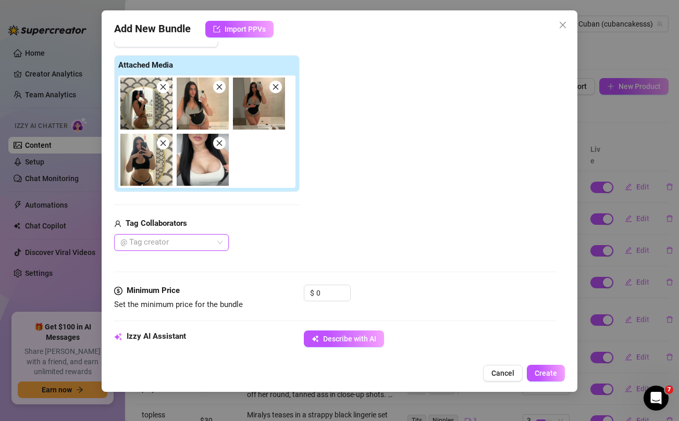
scroll to position [153, 0]
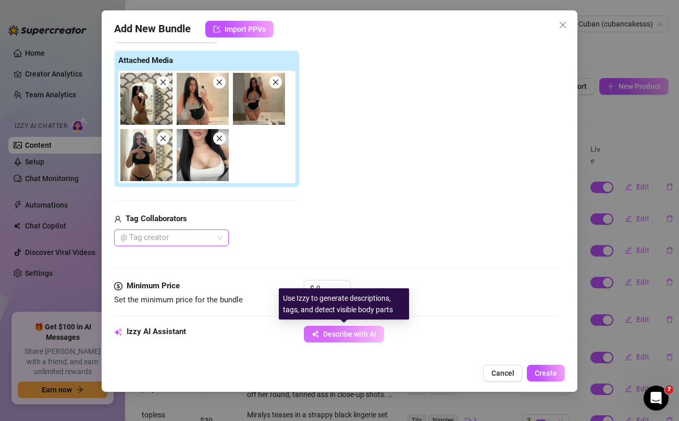
click at [351, 333] on span "Describe with AI" at bounding box center [349, 334] width 53 height 8
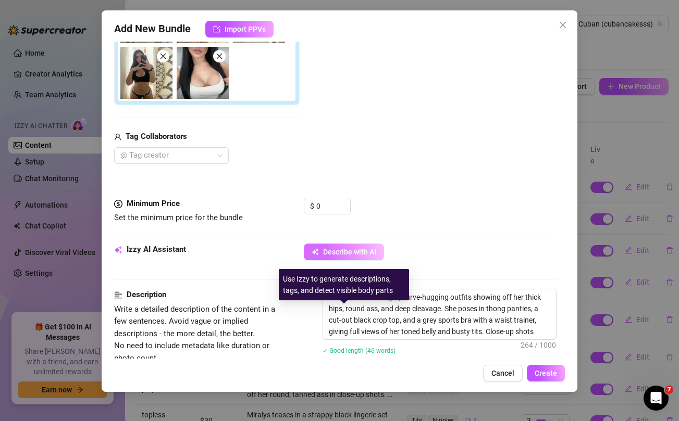
scroll to position [239, 0]
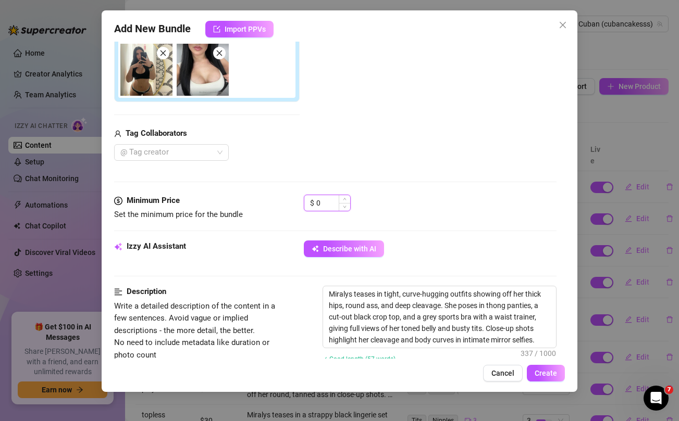
click at [327, 200] on input "0" at bounding box center [333, 203] width 34 height 16
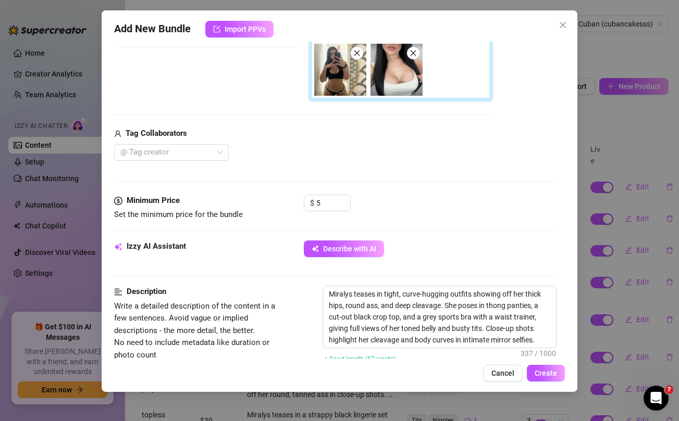
click at [333, 143] on div "Tag Collaborators @ Tag creator" at bounding box center [303, 144] width 379 height 33
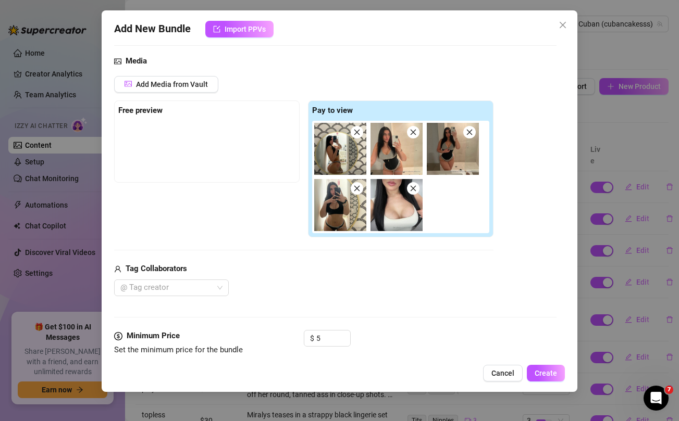
scroll to position [94, 0]
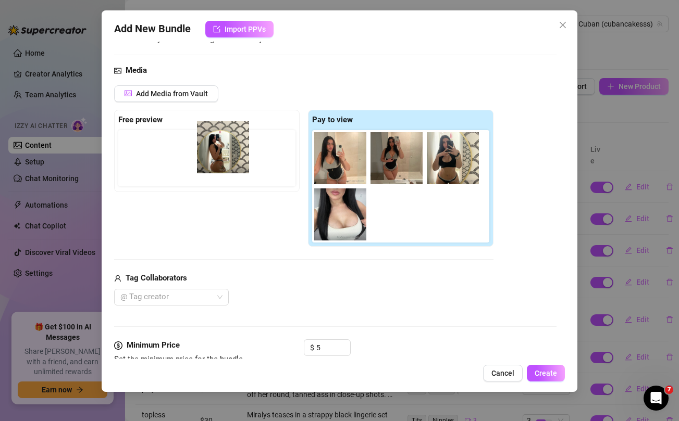
drag, startPoint x: 332, startPoint y: 153, endPoint x: 201, endPoint y: 139, distance: 132.0
click at [201, 139] on div "Free preview Pay to view" at bounding box center [303, 179] width 379 height 138
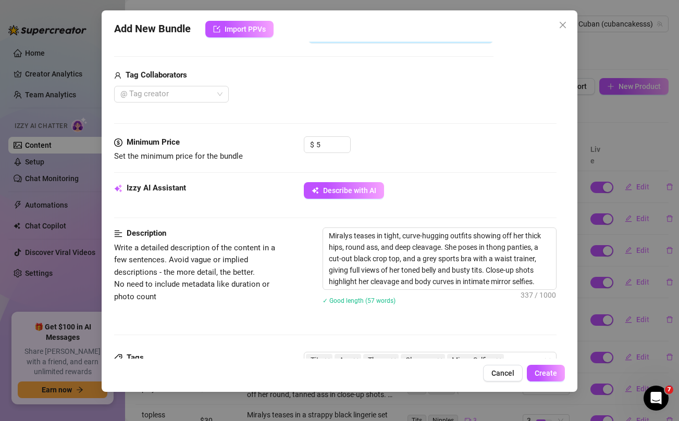
scroll to position [520, 0]
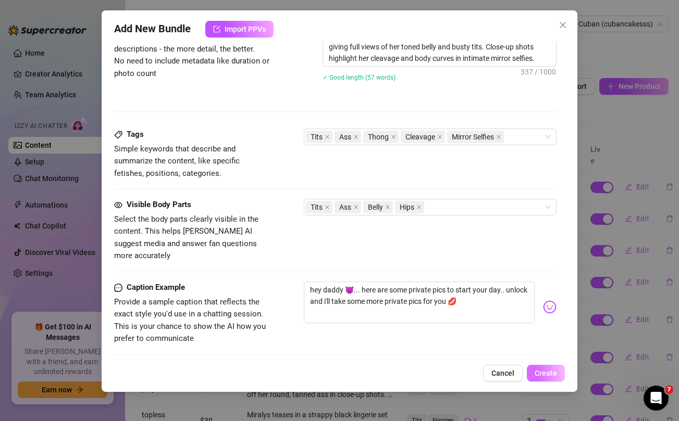
click at [544, 371] on span "Create" at bounding box center [546, 373] width 22 height 8
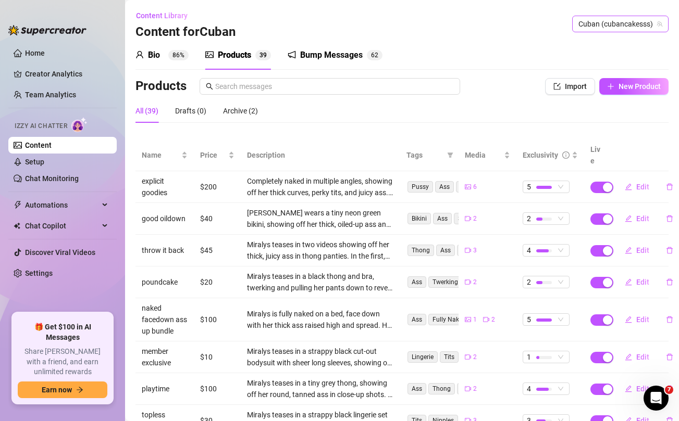
click at [602, 26] on span "Cuban (cubancakesss)" at bounding box center [620, 24] width 84 height 16
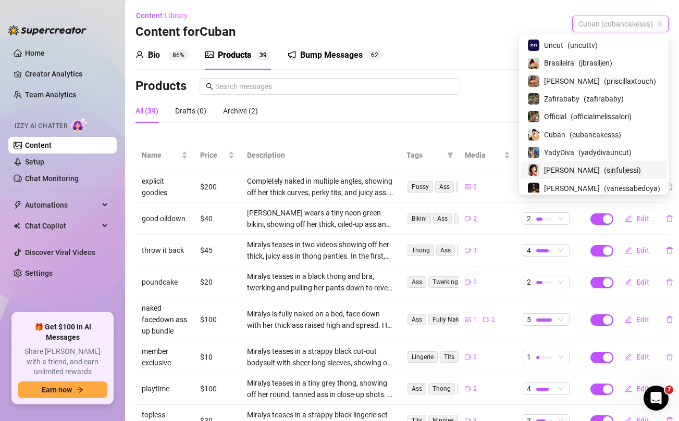
click at [568, 166] on span "[PERSON_NAME]" at bounding box center [572, 170] width 56 height 11
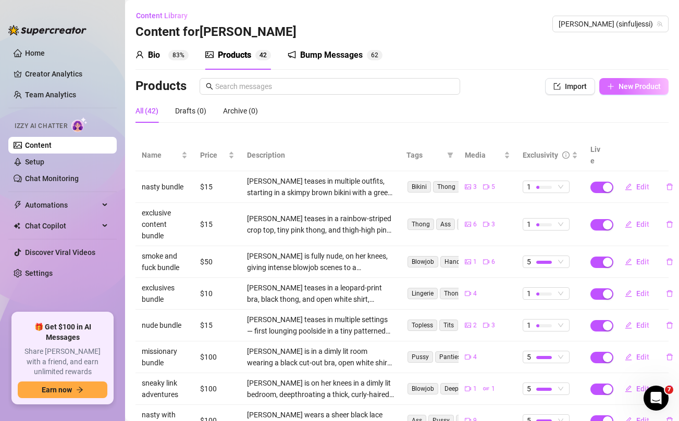
click at [627, 83] on span "New Product" at bounding box center [639, 86] width 42 height 8
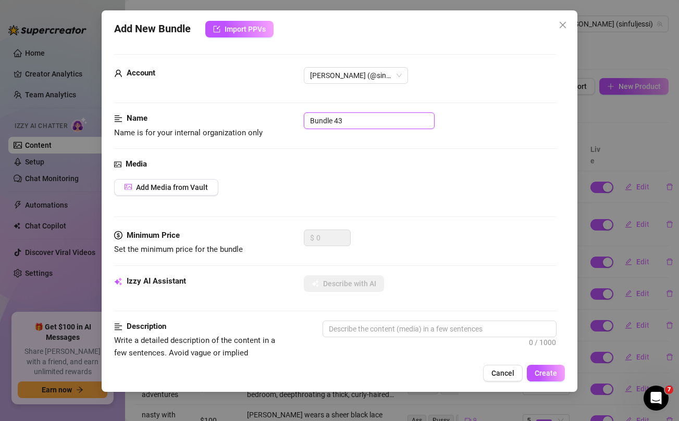
click at [353, 126] on input "Bundle 43" at bounding box center [369, 121] width 131 height 17
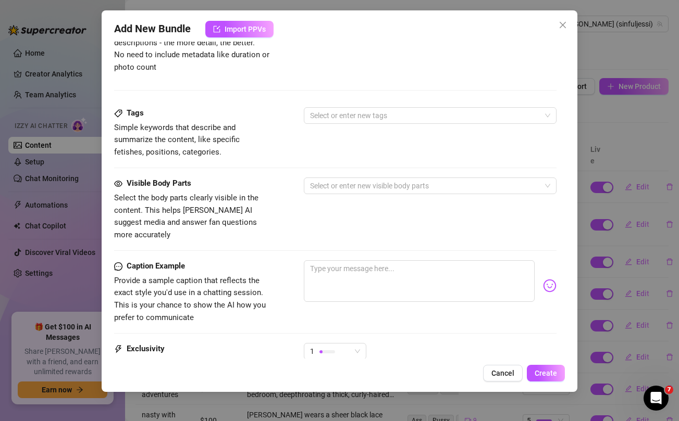
scroll to position [424, 0]
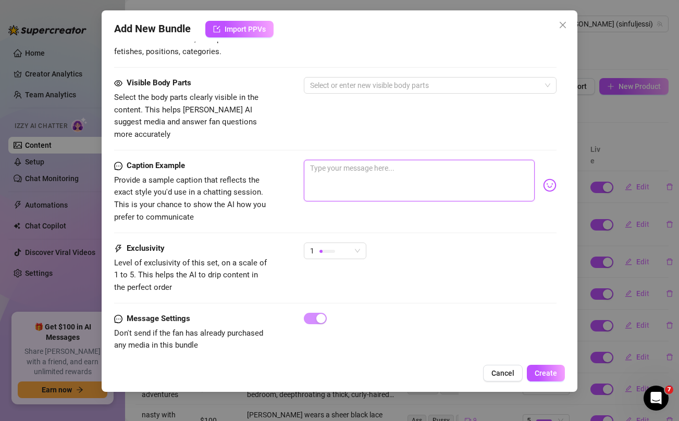
click at [380, 171] on textarea at bounding box center [419, 181] width 230 height 42
paste textarea "Some shower nudes for you to cum to when you wake up papi 😈💦"
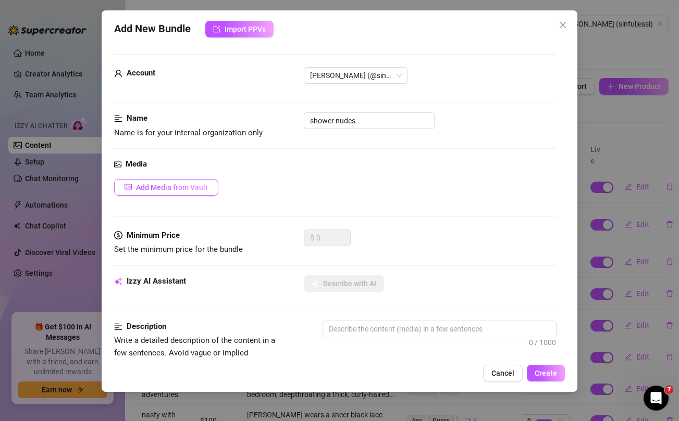
click at [185, 187] on span "Add Media from Vault" at bounding box center [172, 187] width 72 height 8
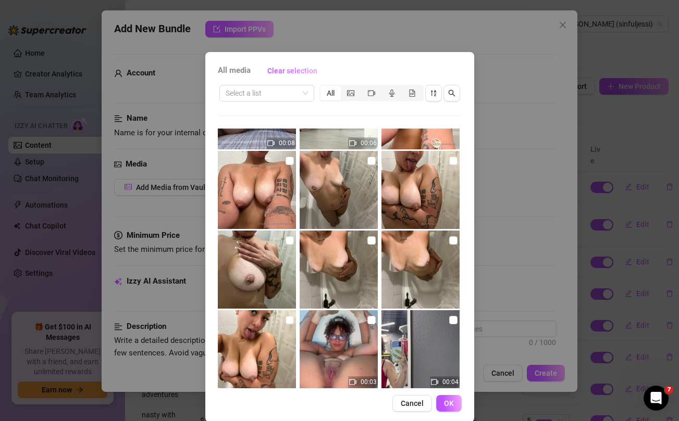
scroll to position [142, 0]
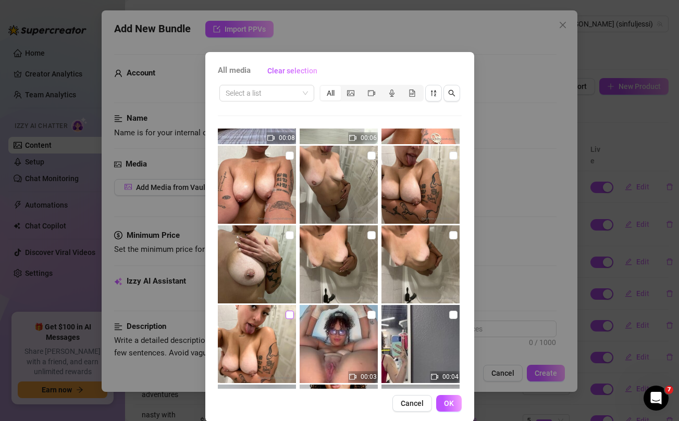
click at [290, 316] on input "checkbox" at bounding box center [289, 315] width 8 height 8
click at [290, 237] on input "checkbox" at bounding box center [289, 235] width 8 height 8
click at [372, 237] on input "checkbox" at bounding box center [371, 235] width 8 height 8
click at [453, 233] on input "checkbox" at bounding box center [453, 235] width 8 height 8
click at [451, 157] on input "checkbox" at bounding box center [453, 156] width 8 height 8
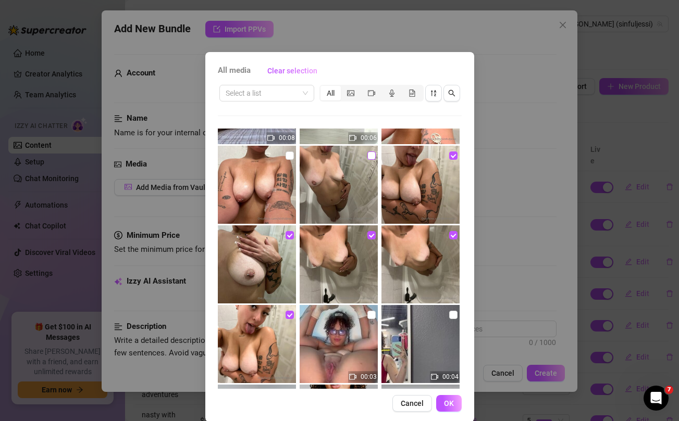
click at [370, 158] on input "checkbox" at bounding box center [371, 156] width 8 height 8
click at [289, 156] on input "checkbox" at bounding box center [289, 156] width 8 height 8
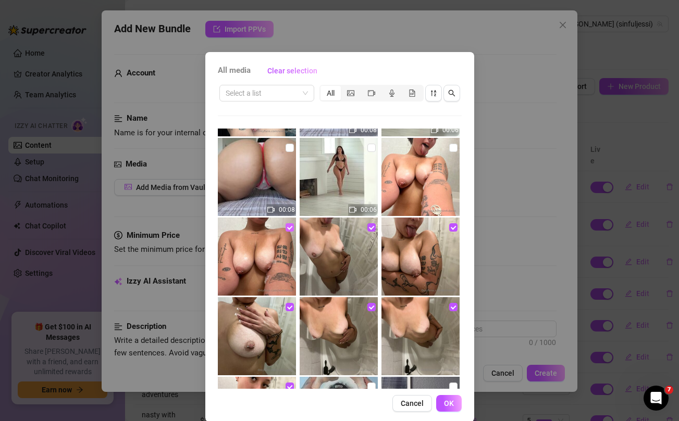
scroll to position [69, 0]
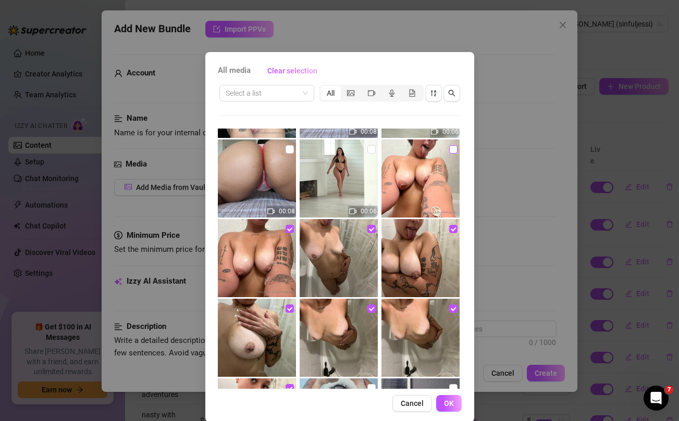
click at [451, 149] on input "checkbox" at bounding box center [453, 149] width 8 height 8
click at [450, 404] on span "OK" at bounding box center [449, 404] width 10 height 8
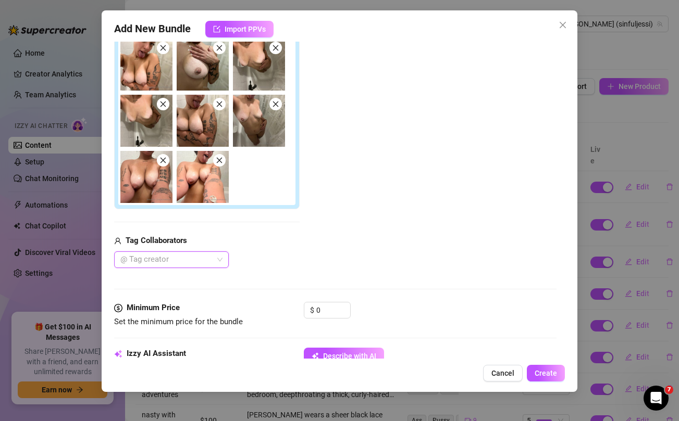
scroll to position [190, 0]
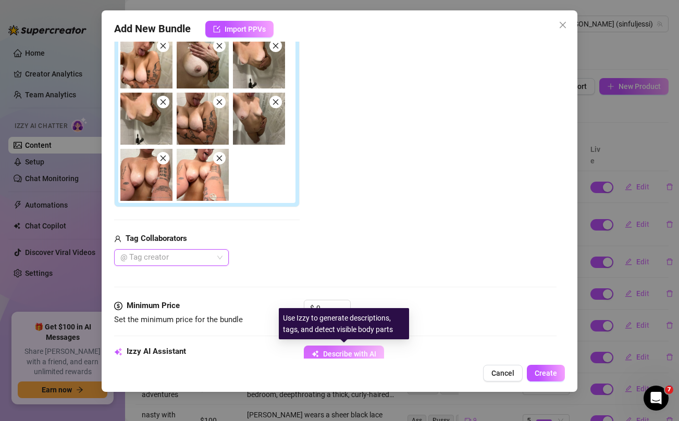
click at [337, 351] on span "Describe with AI" at bounding box center [349, 354] width 53 height 8
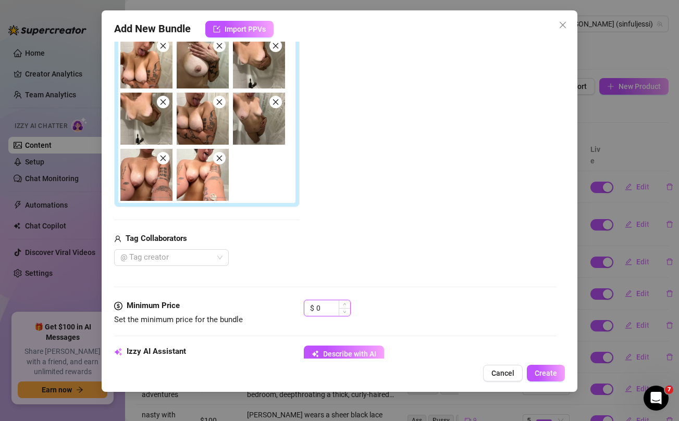
click at [331, 309] on input "0" at bounding box center [333, 309] width 34 height 16
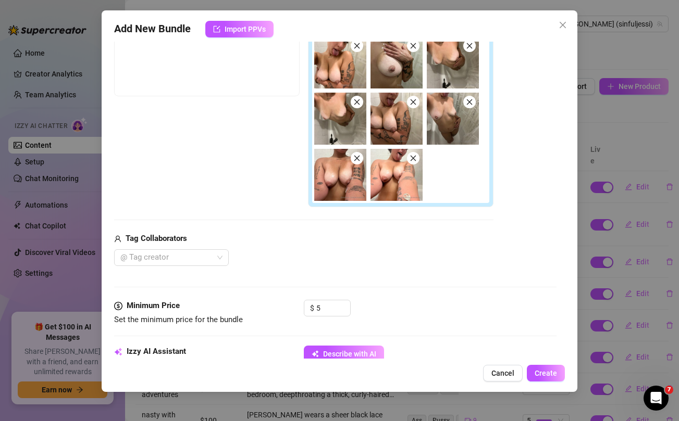
click at [340, 275] on div "Media Add Media from Vault Free preview Pay to view Tag Collaborators @ Tag cre…" at bounding box center [335, 134] width 442 height 331
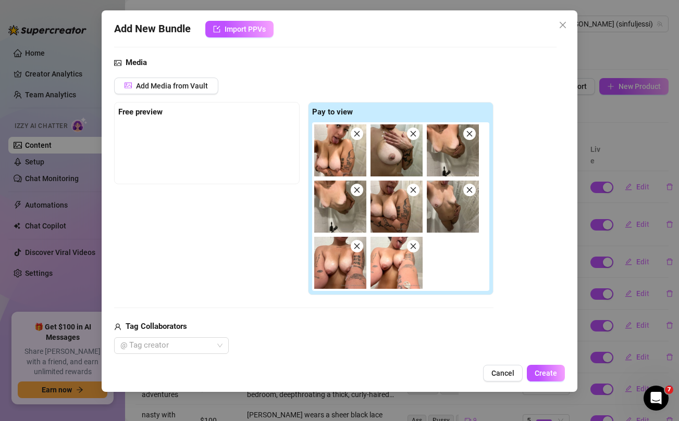
scroll to position [101, 0]
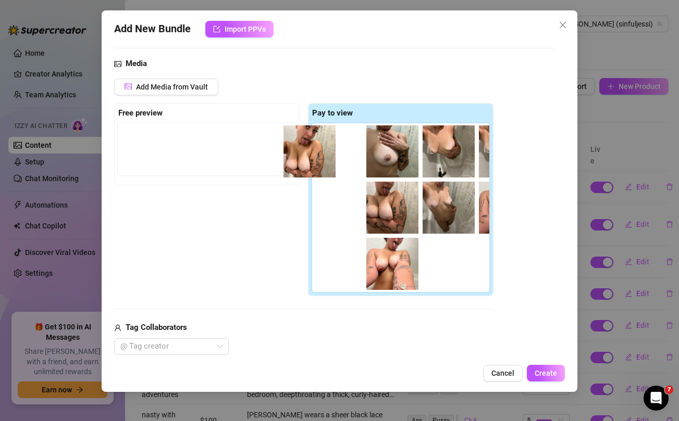
drag, startPoint x: 332, startPoint y: 157, endPoint x: 215, endPoint y: 147, distance: 117.1
click at [215, 147] on div "Free preview Pay to view" at bounding box center [303, 200] width 379 height 194
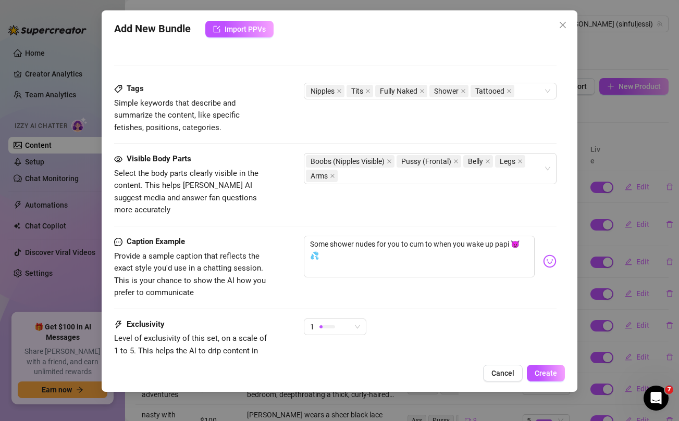
scroll to position [625, 0]
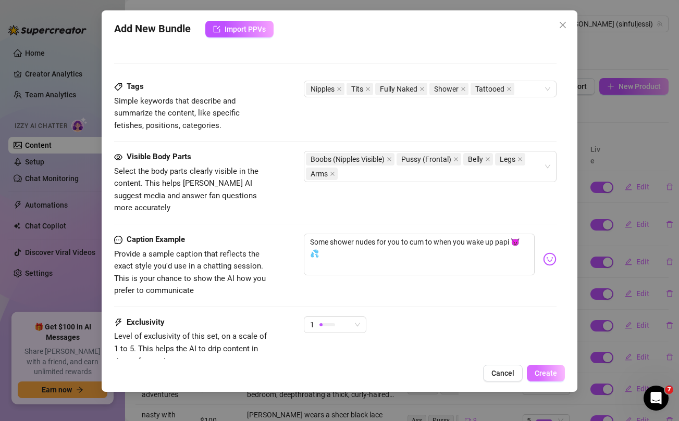
click at [553, 374] on span "Create" at bounding box center [546, 373] width 22 height 8
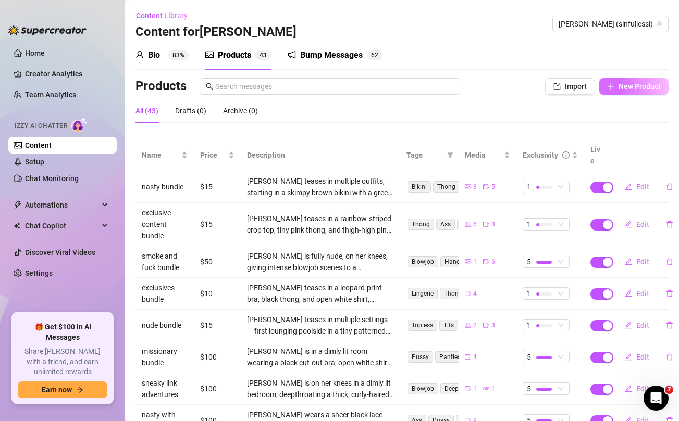
click at [629, 83] on span "New Product" at bounding box center [639, 86] width 42 height 8
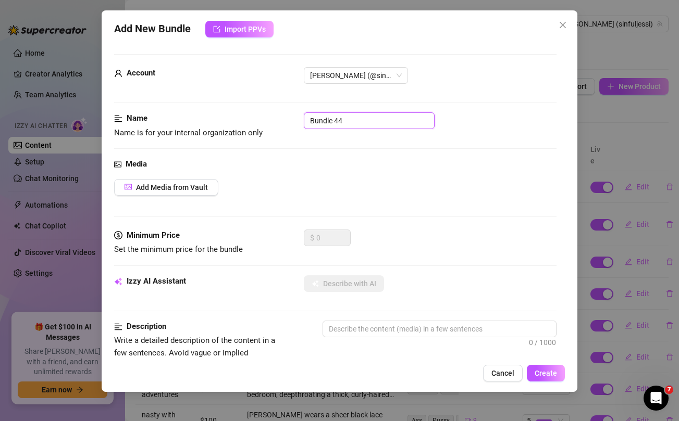
click at [337, 118] on input "Bundle 44" at bounding box center [369, 121] width 131 height 17
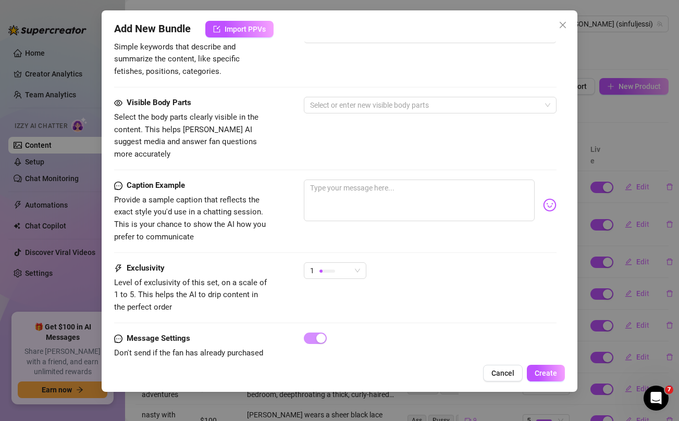
scroll to position [424, 0]
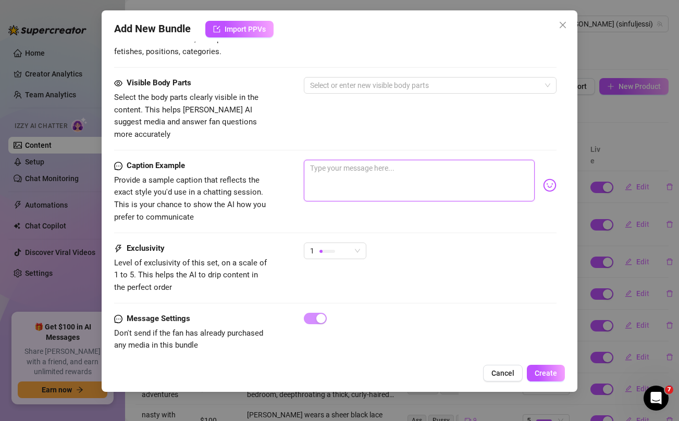
click at [344, 166] on textarea at bounding box center [419, 181] width 230 height 42
paste textarea "He was hungry so i gave him this pussy for dinner 👅💦 and i made him clean his p…"
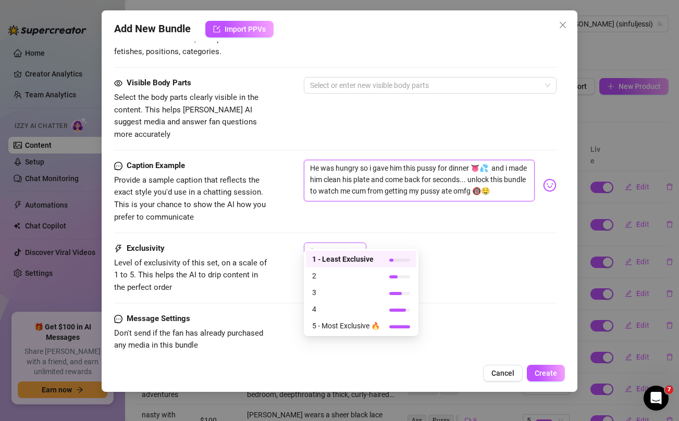
click at [334, 246] on div at bounding box center [327, 251] width 16 height 10
click at [335, 328] on span "5 - Most Exclusive 🔥" at bounding box center [346, 325] width 68 height 11
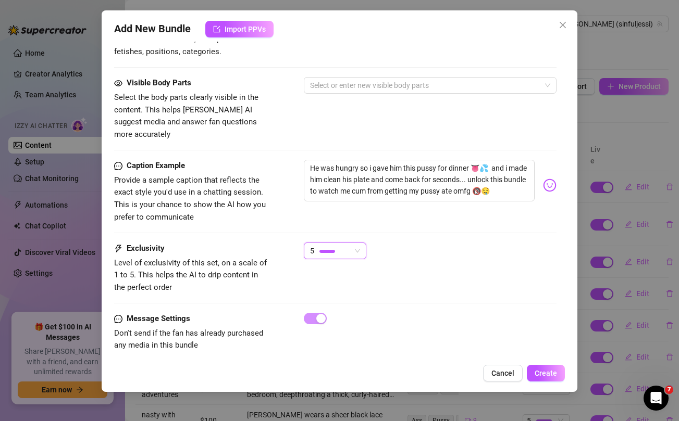
click at [454, 263] on div "Exclusivity Level of exclusivity of this set, on a scale of 1 to 5. This helps …" at bounding box center [335, 268] width 442 height 51
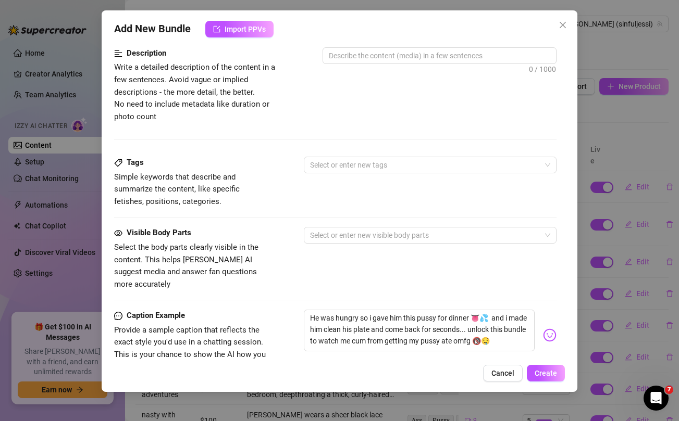
scroll to position [0, 0]
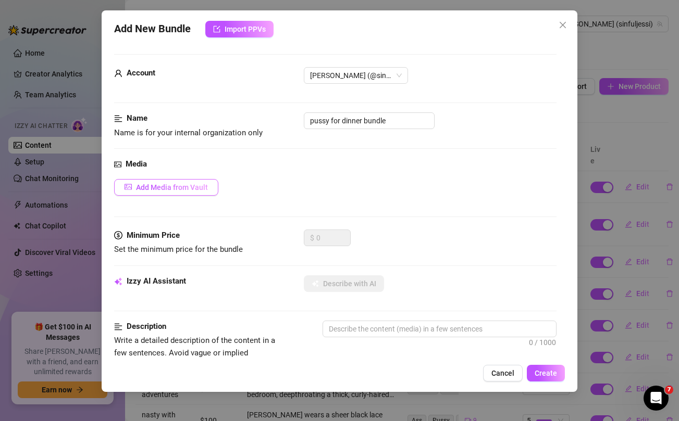
click at [183, 186] on span "Add Media from Vault" at bounding box center [172, 187] width 72 height 8
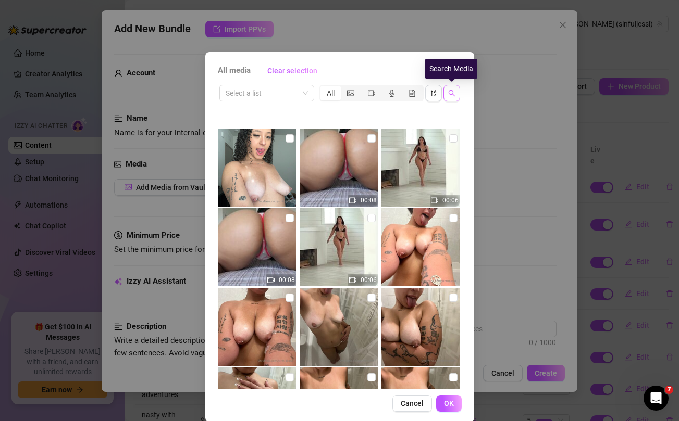
click at [448, 98] on button "button" at bounding box center [451, 93] width 17 height 17
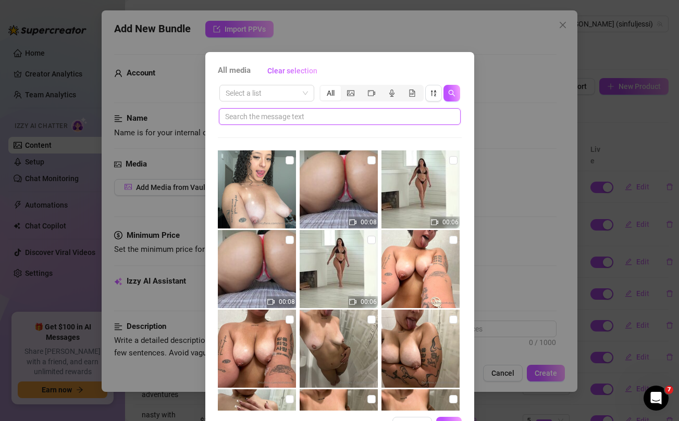
click at [367, 120] on input "text" at bounding box center [335, 116] width 221 height 11
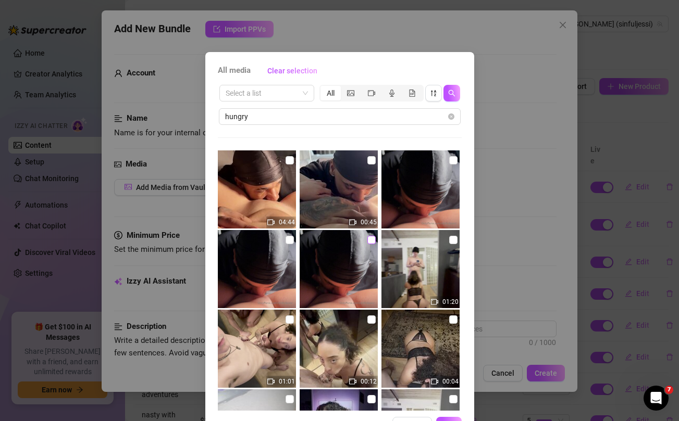
click at [370, 240] on input "checkbox" at bounding box center [371, 240] width 8 height 8
click at [284, 241] on img at bounding box center [257, 269] width 78 height 78
click at [290, 161] on input "checkbox" at bounding box center [289, 160] width 8 height 8
click at [370, 163] on input "checkbox" at bounding box center [371, 160] width 8 height 8
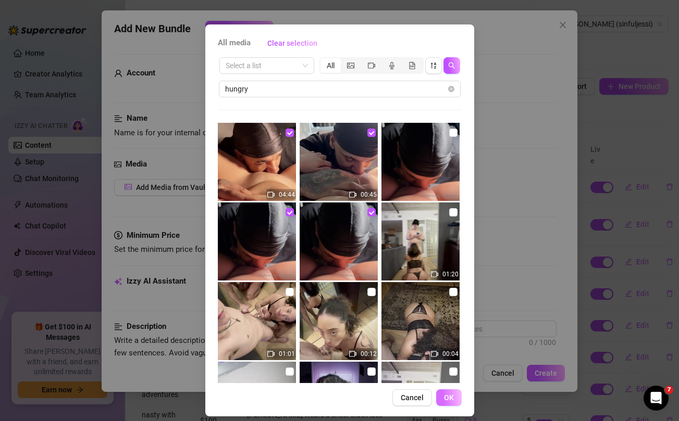
click at [450, 399] on span "OK" at bounding box center [449, 398] width 10 height 8
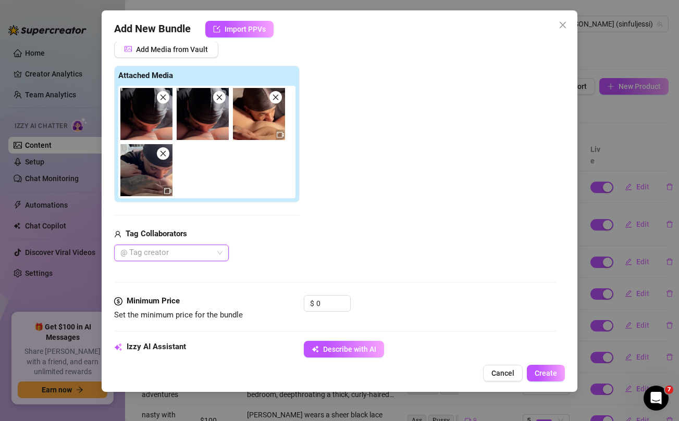
scroll to position [146, 0]
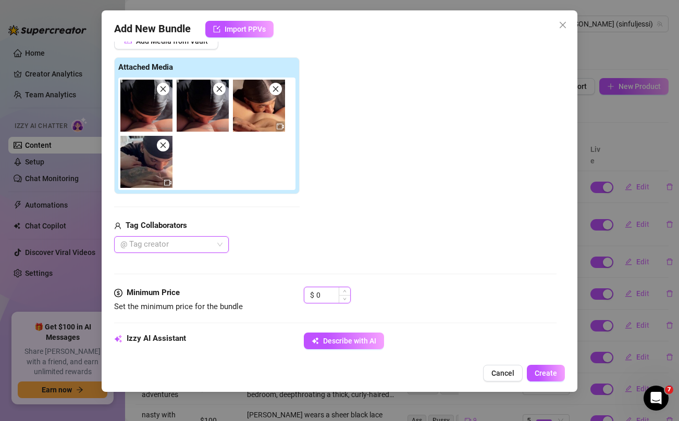
click at [323, 294] on input "0" at bounding box center [333, 296] width 34 height 16
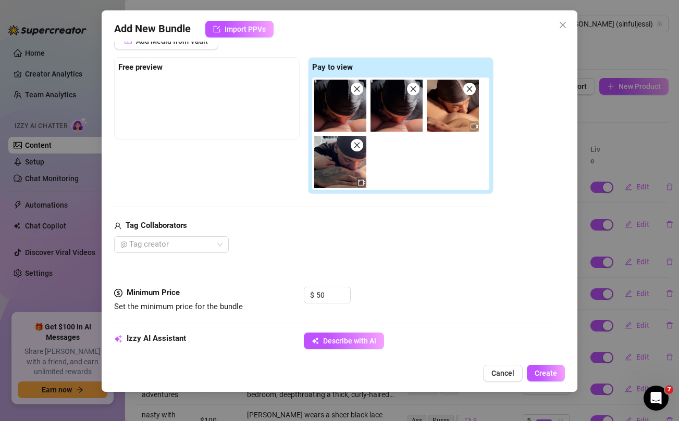
click at [343, 242] on div "@ Tag creator" at bounding box center [303, 245] width 379 height 17
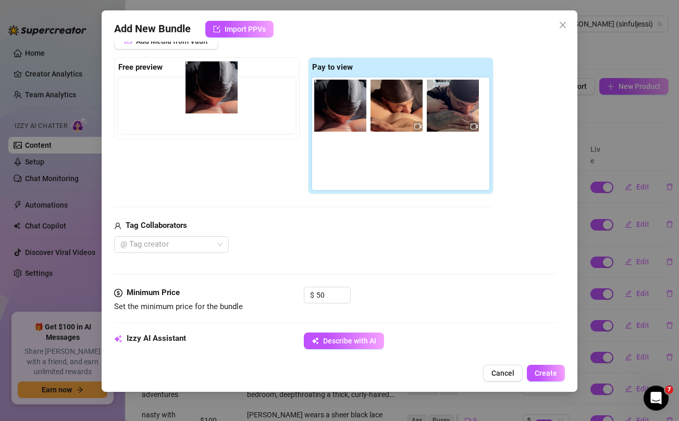
drag, startPoint x: 333, startPoint y: 103, endPoint x: 202, endPoint y: 85, distance: 132.5
click at [202, 85] on div "Free preview Pay to view" at bounding box center [303, 126] width 379 height 138
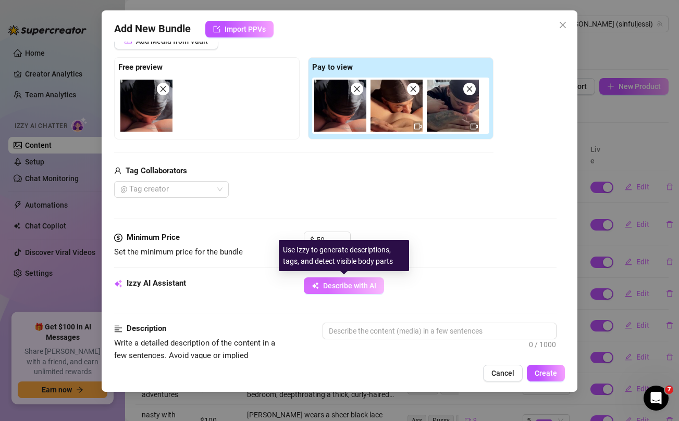
click at [338, 293] on button "Describe with AI" at bounding box center [344, 286] width 80 height 17
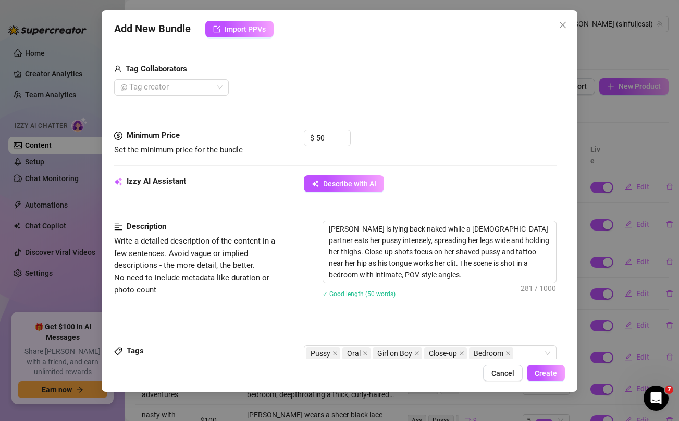
scroll to position [247, 0]
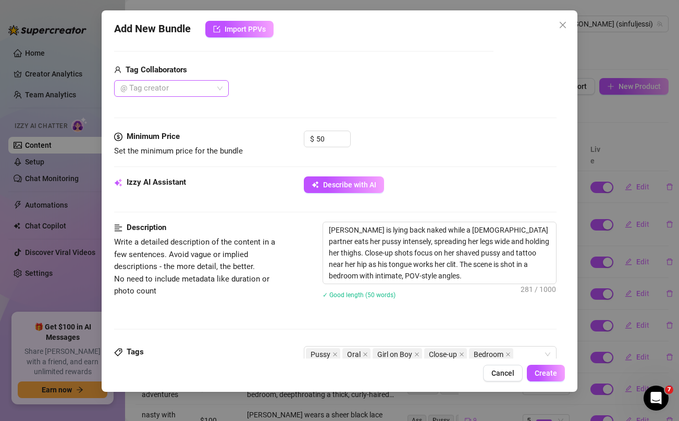
click at [196, 90] on div at bounding box center [166, 88] width 100 height 15
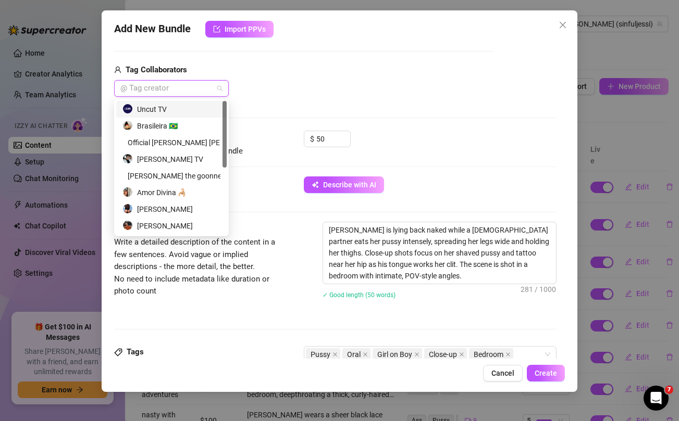
click at [171, 107] on div "Uncut TV" at bounding box center [171, 109] width 98 height 11
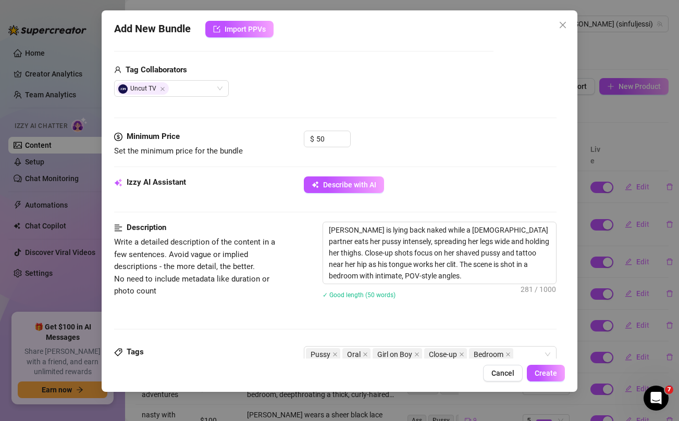
click at [347, 92] on div "Uncut TV" at bounding box center [303, 88] width 379 height 17
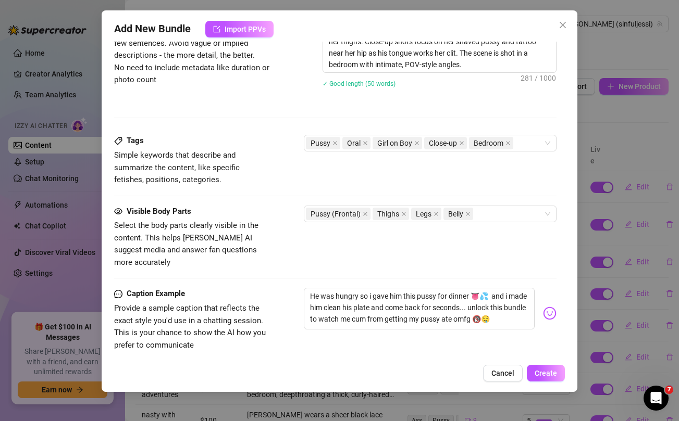
scroll to position [588, 0]
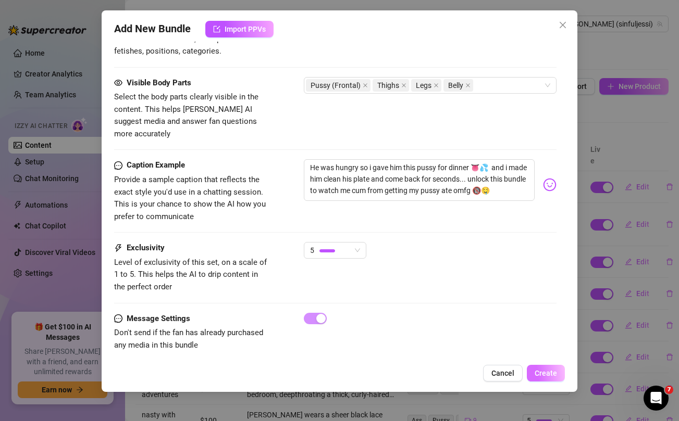
click at [542, 374] on span "Create" at bounding box center [546, 373] width 22 height 8
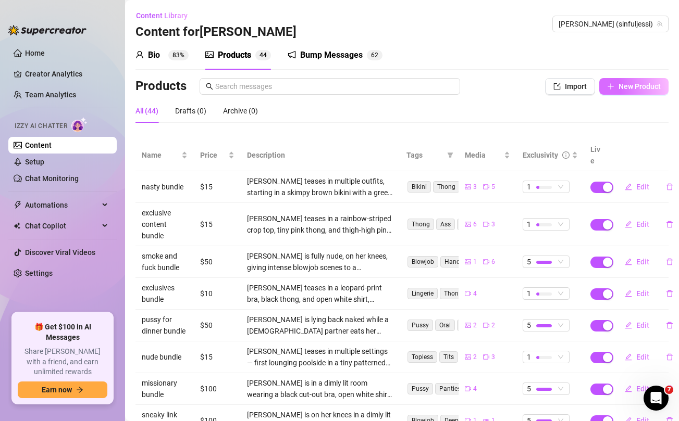
click at [631, 86] on span "New Product" at bounding box center [639, 86] width 42 height 8
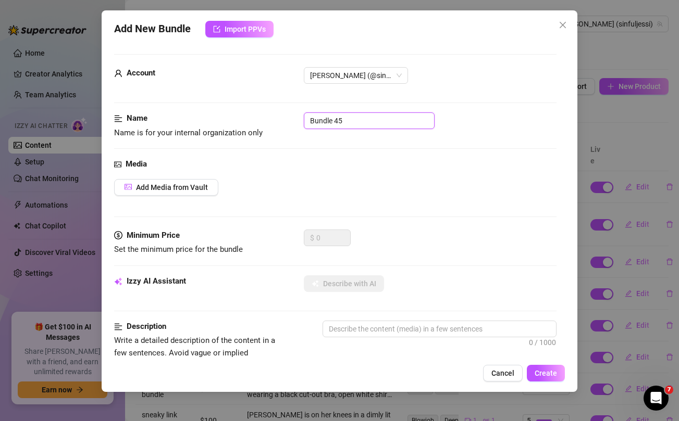
click at [376, 115] on input "Bundle 45" at bounding box center [369, 121] width 131 height 17
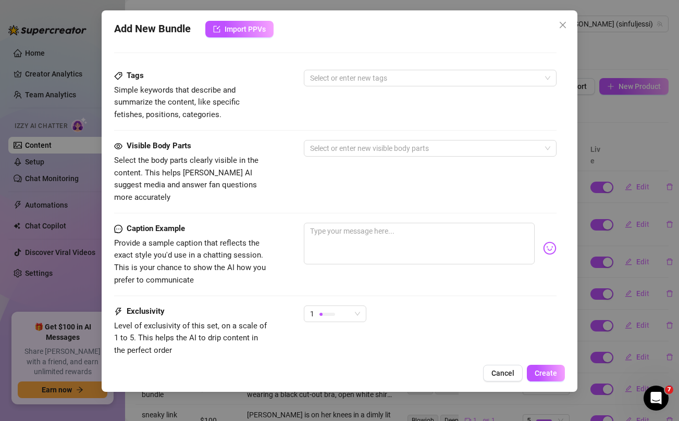
scroll to position [401, 0]
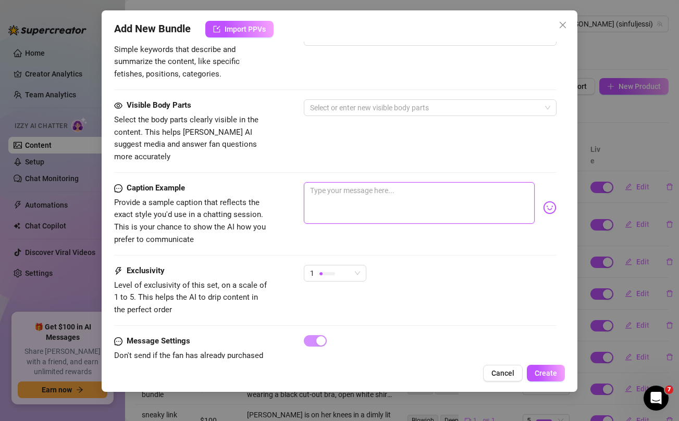
click at [359, 194] on textarea at bounding box center [419, 203] width 230 height 42
paste textarea "Baby here's my Exclusive PUSSY Bts Bundle 🐱😜 with naughty photos from my latest…"
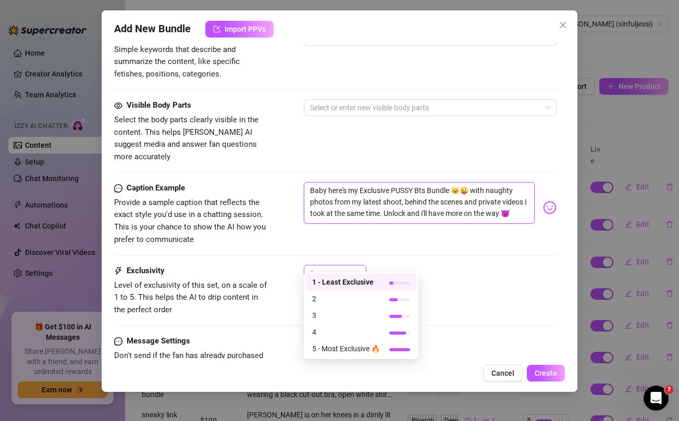
click at [355, 266] on span "1" at bounding box center [335, 274] width 50 height 16
click at [332, 303] on span "2" at bounding box center [346, 298] width 68 height 11
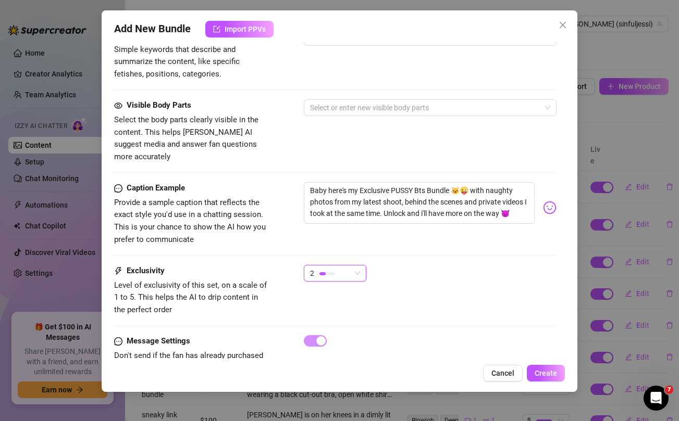
click at [449, 239] on div "Caption Example Provide a sample caption that reflects the exact style you'd us…" at bounding box center [335, 223] width 442 height 83
click at [421, 182] on textarea "Baby here's my Exclusive PUSSY Bts Bundle 🐱😜 with naughty photos from my latest…" at bounding box center [419, 203] width 230 height 42
drag, startPoint x: 454, startPoint y: 180, endPoint x: 469, endPoint y: 180, distance: 14.6
click at [469, 182] on textarea "Baby here's my Exclusive PUSSY Bts Bundle 🐱😜 with naughty photos from my latest…" at bounding box center [419, 203] width 230 height 42
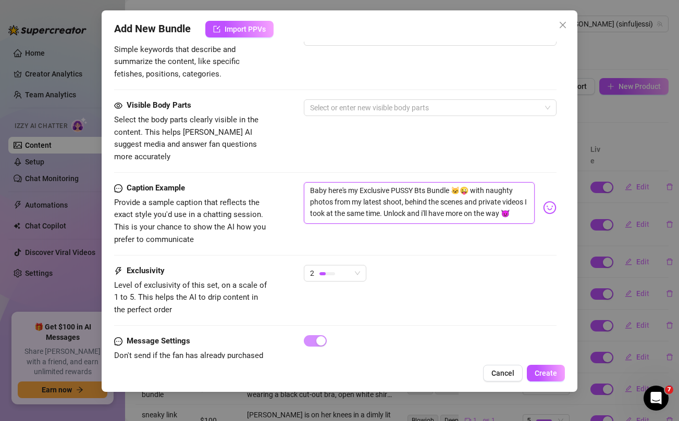
scroll to position [0, 0]
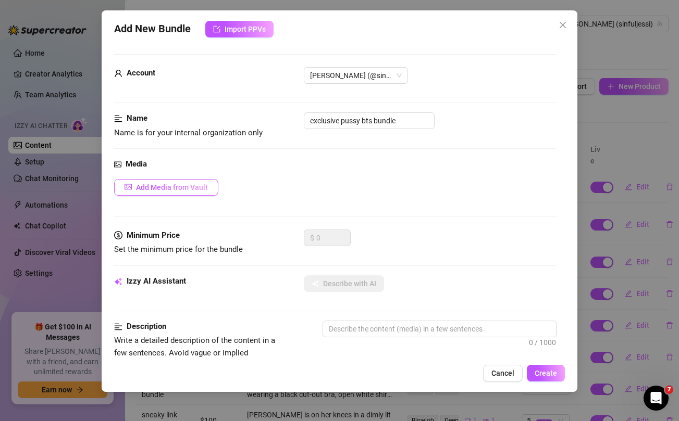
click at [215, 181] on button "Add Media from Vault" at bounding box center [166, 187] width 104 height 17
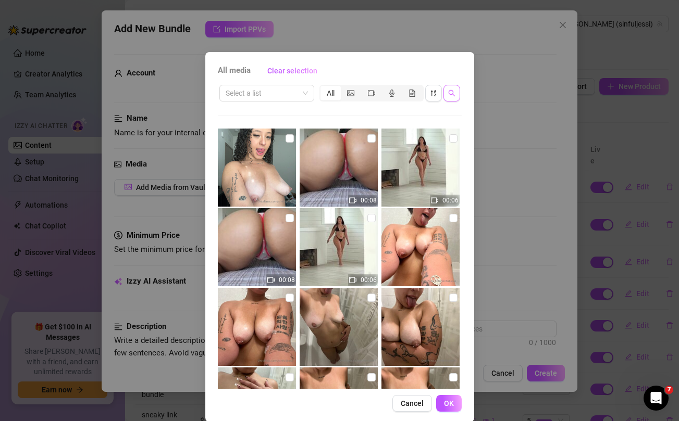
click at [453, 94] on icon "search" at bounding box center [451, 93] width 7 height 7
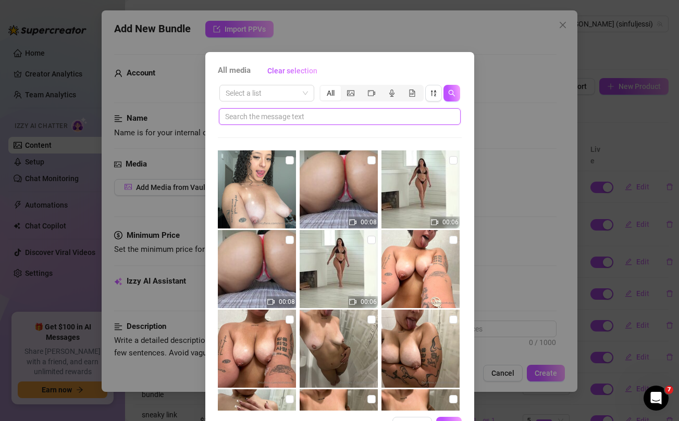
click at [364, 121] on input "text" at bounding box center [335, 116] width 221 height 11
paste input "🐱😜"
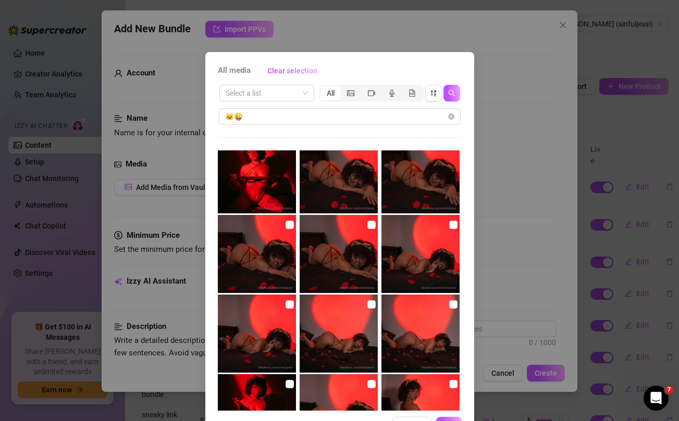
scroll to position [233, 0]
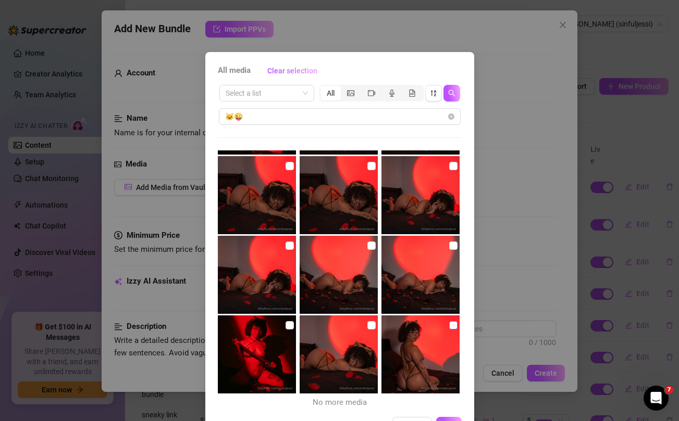
click at [453, 326] on input "checkbox" at bounding box center [453, 325] width 8 height 8
click at [368, 326] on input "checkbox" at bounding box center [371, 325] width 8 height 8
click at [289, 322] on input "checkbox" at bounding box center [289, 325] width 8 height 8
click at [288, 246] on input "checkbox" at bounding box center [289, 246] width 8 height 8
click at [372, 245] on input "checkbox" at bounding box center [371, 246] width 8 height 8
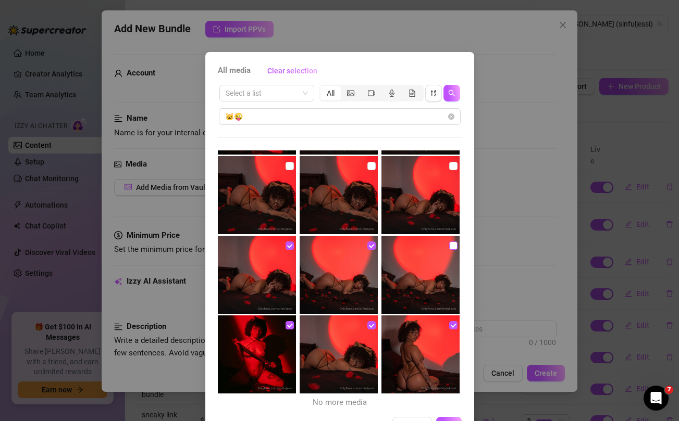
click at [454, 251] on label at bounding box center [453, 245] width 8 height 11
click at [454, 250] on input "checkbox" at bounding box center [453, 246] width 8 height 8
click at [451, 166] on input "checkbox" at bounding box center [453, 166] width 8 height 8
click at [369, 168] on input "checkbox" at bounding box center [371, 166] width 8 height 8
click at [288, 166] on input "checkbox" at bounding box center [289, 166] width 8 height 8
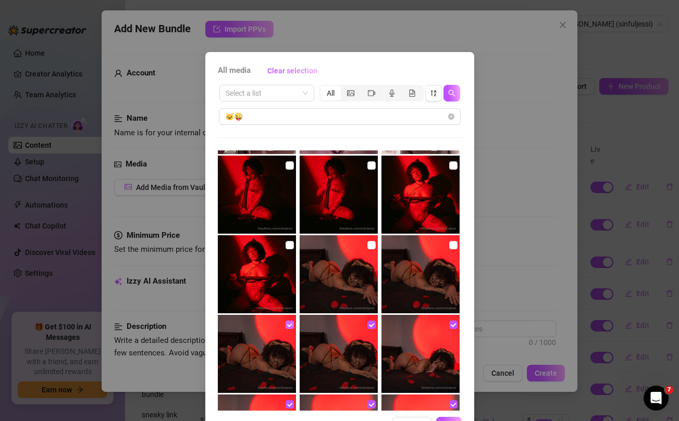
scroll to position [62, 0]
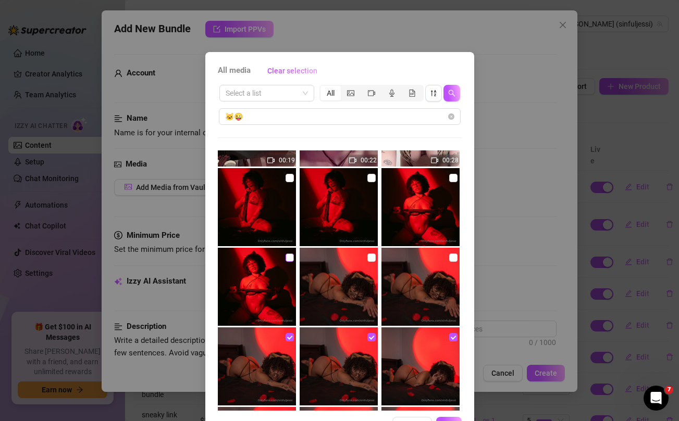
click at [287, 259] on input "checkbox" at bounding box center [289, 258] width 8 height 8
click at [372, 257] on input "checkbox" at bounding box center [371, 258] width 8 height 8
click at [453, 259] on input "checkbox" at bounding box center [453, 258] width 8 height 8
click at [454, 177] on input "checkbox" at bounding box center [453, 178] width 8 height 8
click at [367, 179] on input "checkbox" at bounding box center [371, 178] width 8 height 8
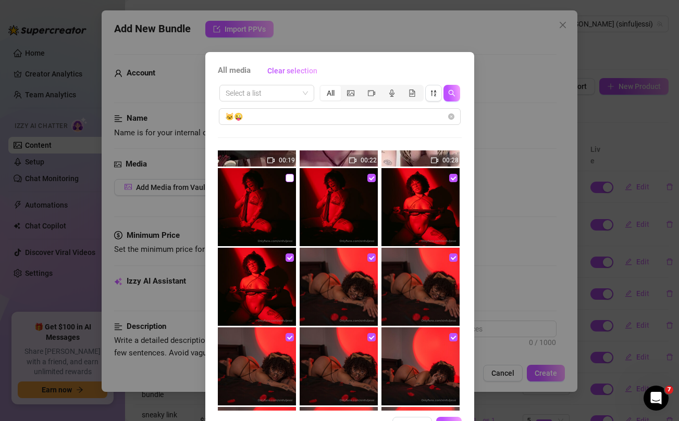
click at [291, 177] on input "checkbox" at bounding box center [289, 178] width 8 height 8
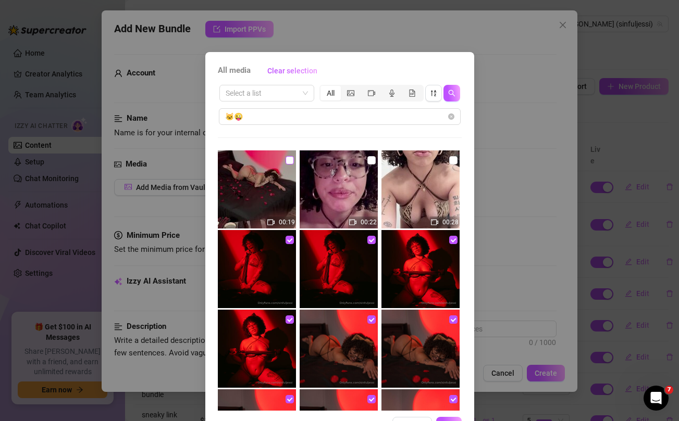
click at [289, 155] on label at bounding box center [289, 160] width 8 height 11
click at [289, 156] on input "checkbox" at bounding box center [289, 160] width 8 height 8
click at [372, 159] on input "checkbox" at bounding box center [371, 160] width 8 height 8
click at [453, 161] on input "checkbox" at bounding box center [453, 160] width 8 height 8
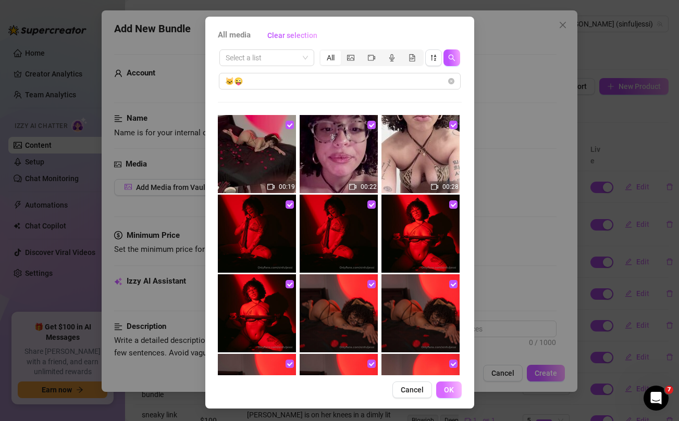
click at [452, 391] on span "OK" at bounding box center [449, 390] width 10 height 8
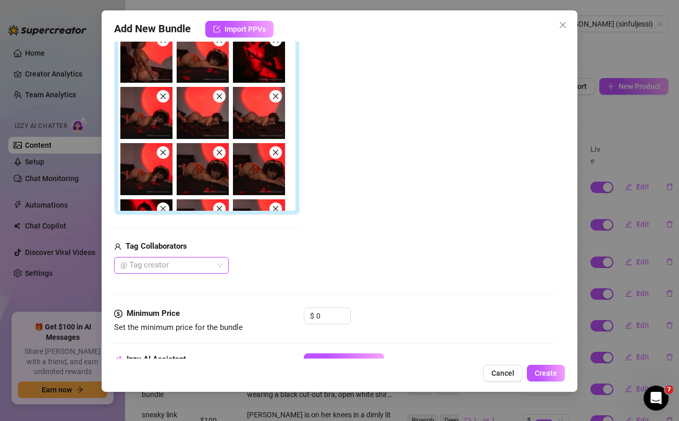
scroll to position [222, 0]
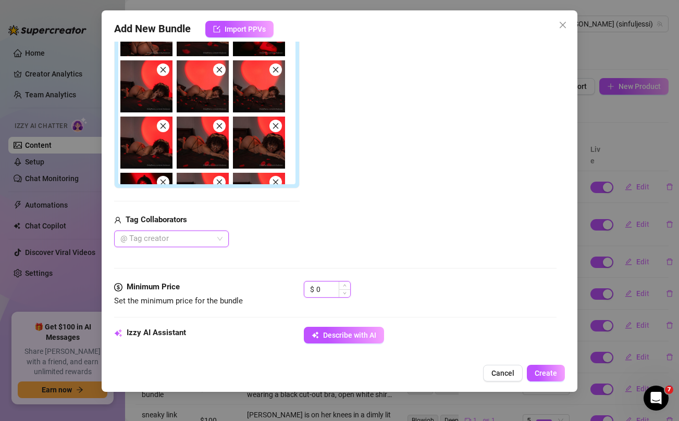
click at [327, 289] on input "0" at bounding box center [333, 290] width 34 height 16
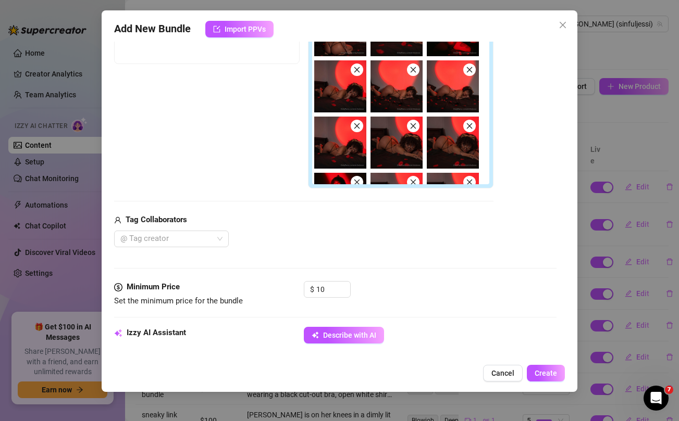
click at [366, 217] on div "Tag Collaborators" at bounding box center [303, 220] width 379 height 13
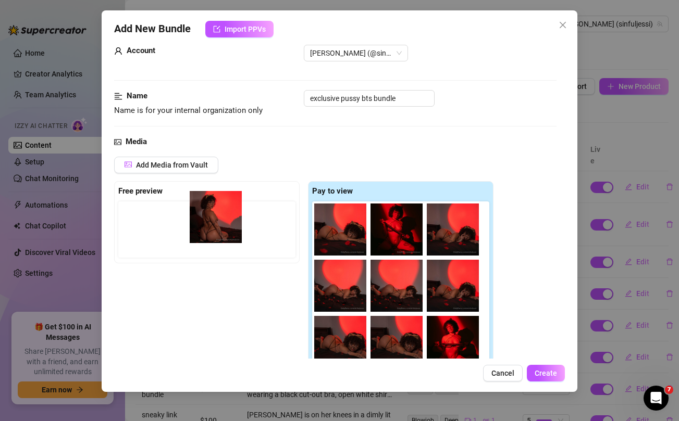
drag, startPoint x: 333, startPoint y: 220, endPoint x: 205, endPoint y: 208, distance: 128.8
click at [205, 208] on div "Free preview Pay to view" at bounding box center [303, 284] width 379 height 207
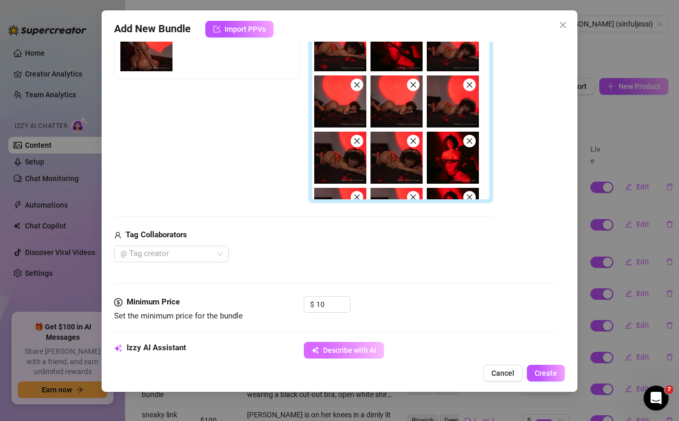
scroll to position [207, 0]
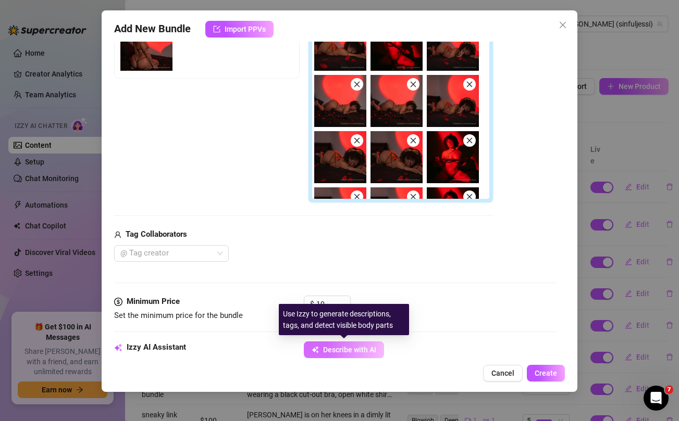
click at [320, 348] on button "Describe with AI" at bounding box center [344, 350] width 80 height 17
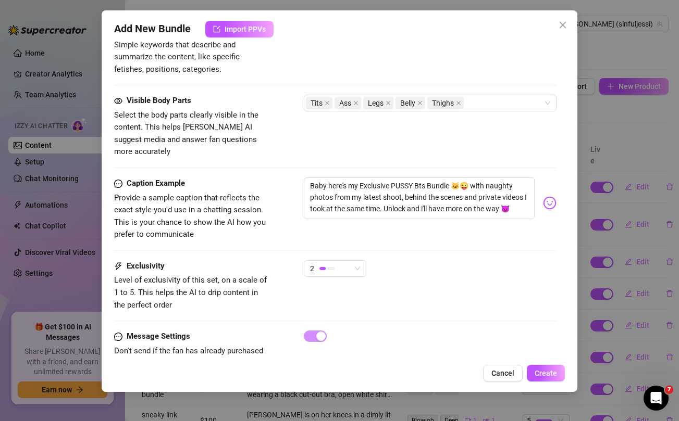
scroll to position [712, 0]
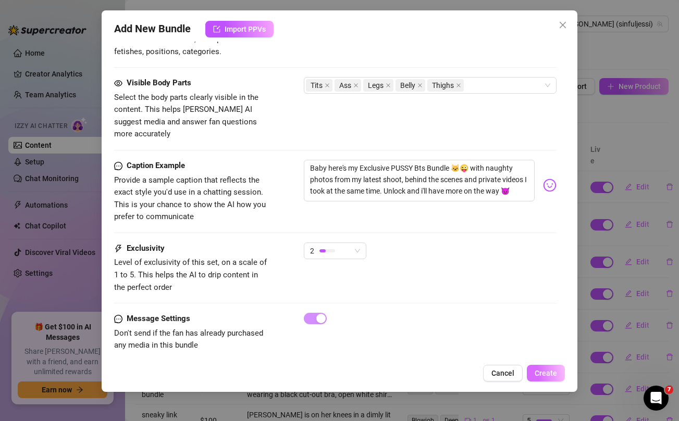
click at [555, 375] on span "Create" at bounding box center [546, 373] width 22 height 8
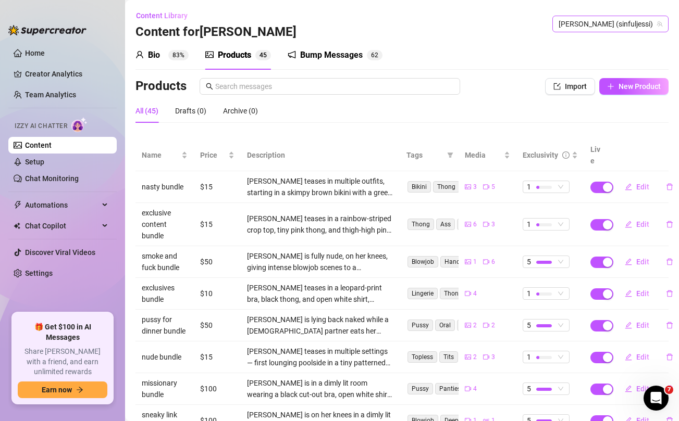
click at [629, 30] on span "Jessica (sinfuljessi)" at bounding box center [610, 24] width 104 height 16
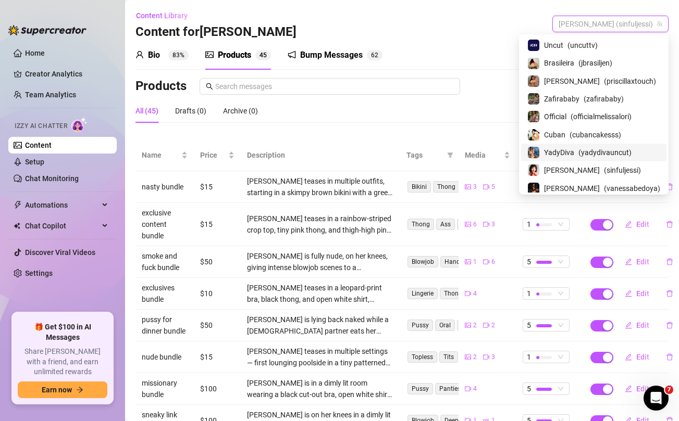
scroll to position [74, 0]
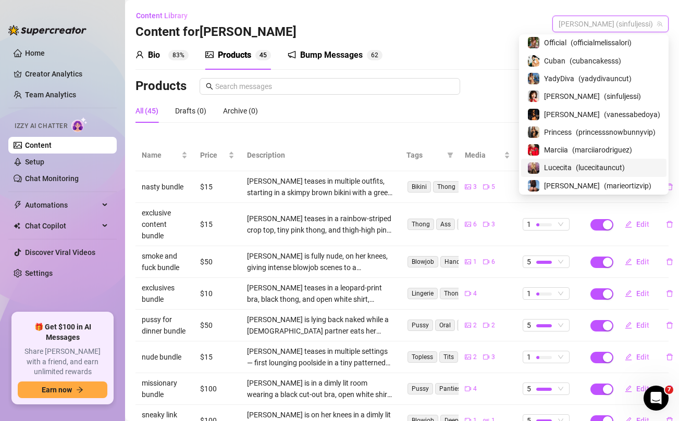
click at [571, 168] on span "Lucecita" at bounding box center [558, 167] width 28 height 11
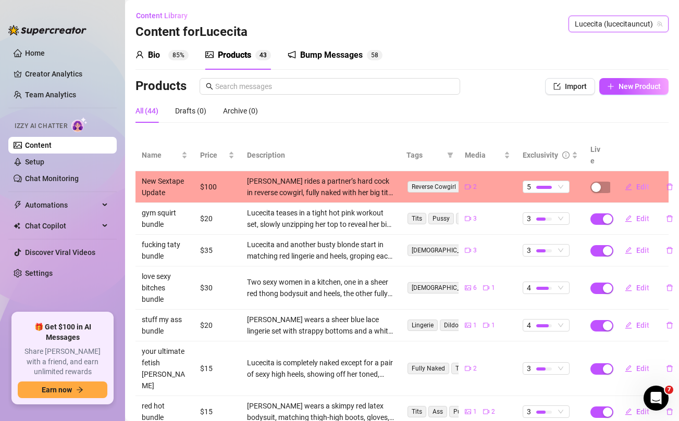
scroll to position [0, 2]
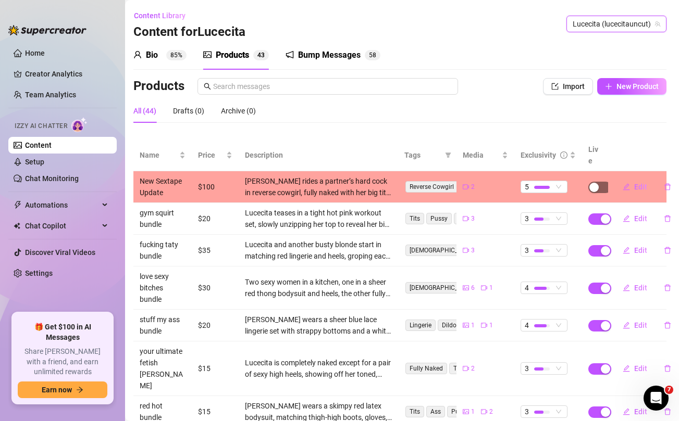
click at [600, 182] on span "button" at bounding box center [599, 187] width 23 height 11
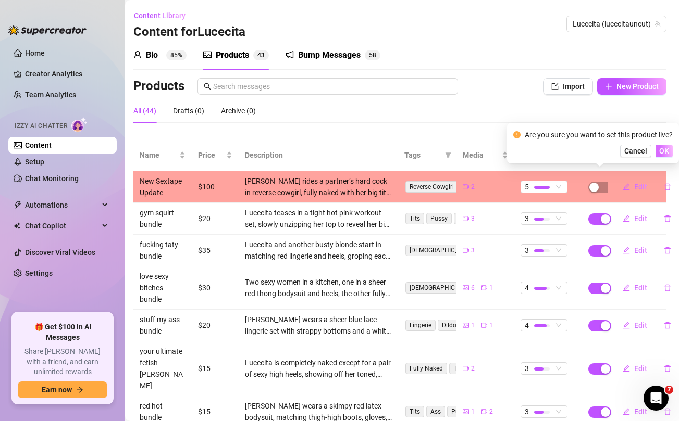
click at [664, 152] on span "OK" at bounding box center [664, 151] width 10 height 8
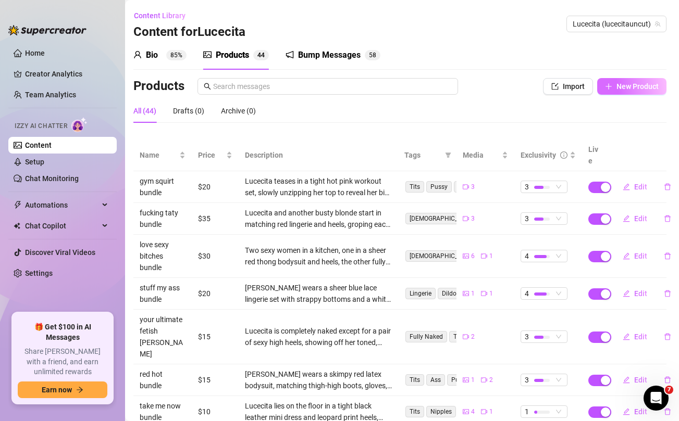
click at [622, 86] on span "New Product" at bounding box center [637, 86] width 42 height 8
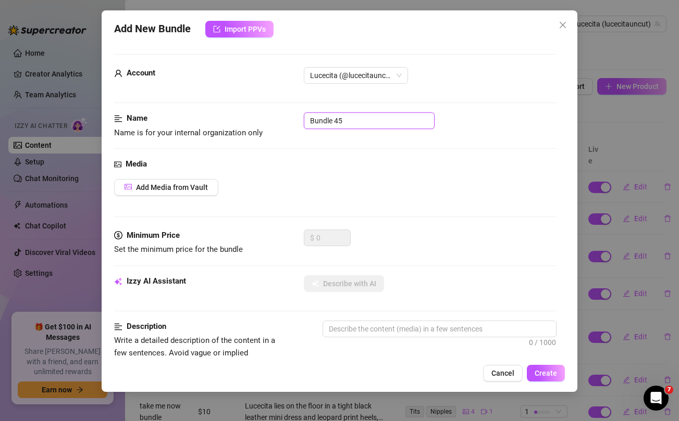
click at [379, 124] on input "Bundle 45" at bounding box center [369, 121] width 131 height 17
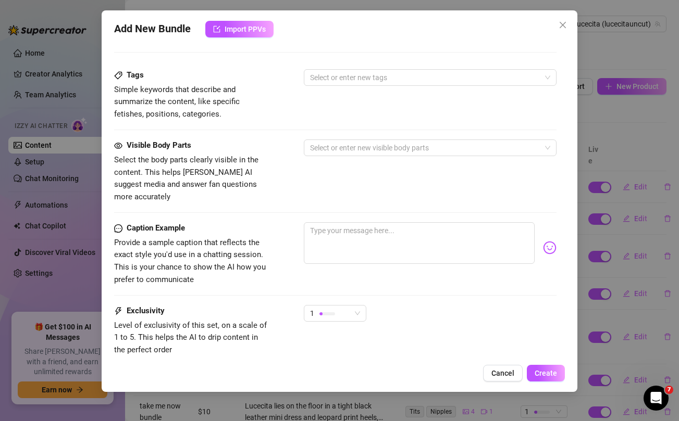
scroll to position [424, 0]
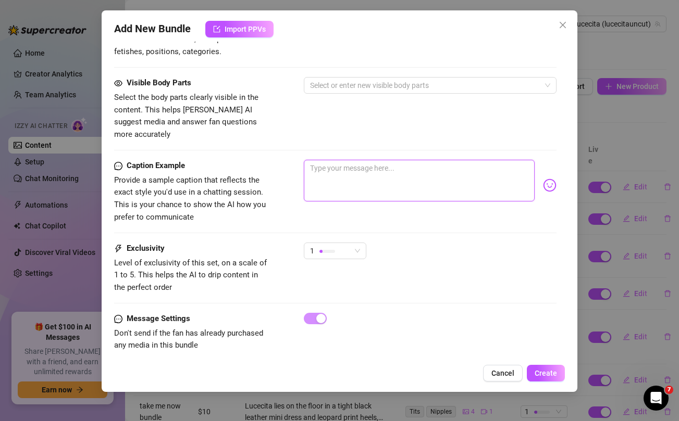
click at [379, 186] on textarea at bounding box center [419, 181] width 230 height 42
paste textarea "white robe bundle with me getting wet and wild in the shower baby 😛 unlock to w…"
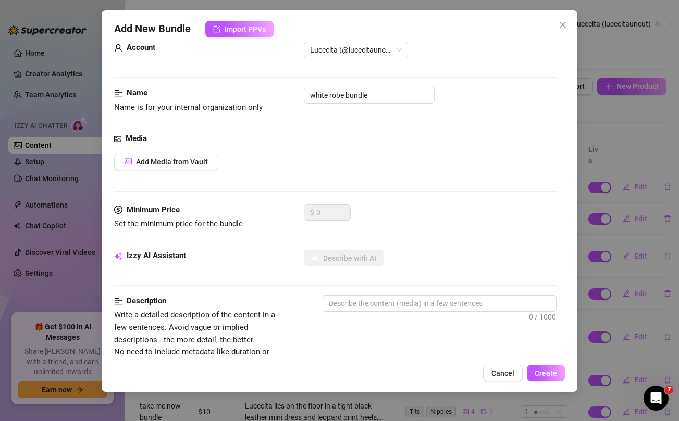
scroll to position [0, 0]
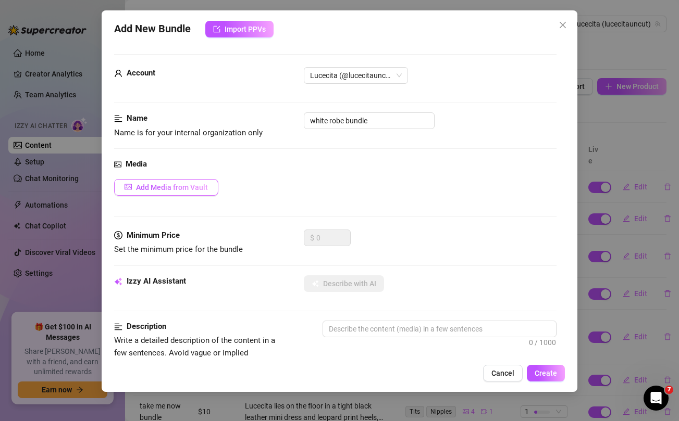
click at [154, 189] on span "Add Media from Vault" at bounding box center [172, 187] width 72 height 8
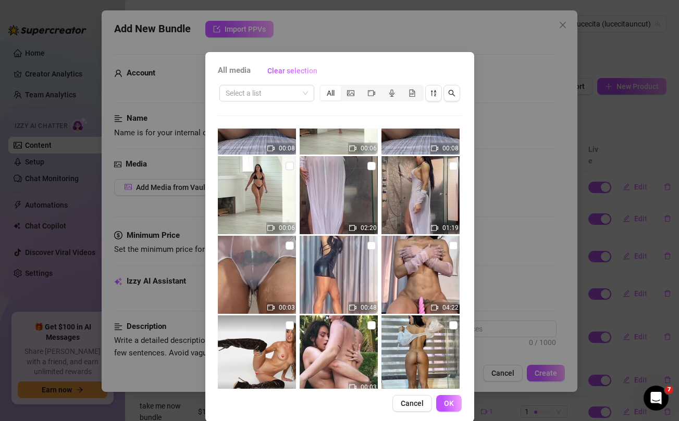
scroll to position [53, 0]
click at [288, 246] on input "checkbox" at bounding box center [289, 245] width 8 height 8
click at [370, 164] on input "checkbox" at bounding box center [371, 165] width 8 height 8
click at [453, 166] on input "checkbox" at bounding box center [453, 165] width 8 height 8
click at [449, 403] on span "OK" at bounding box center [449, 404] width 10 height 8
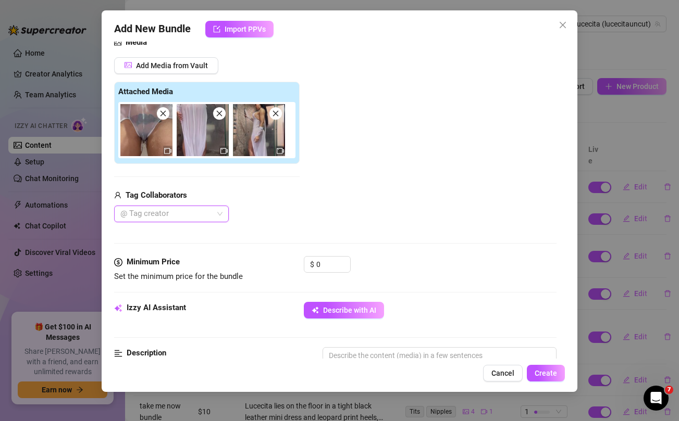
scroll to position [127, 0]
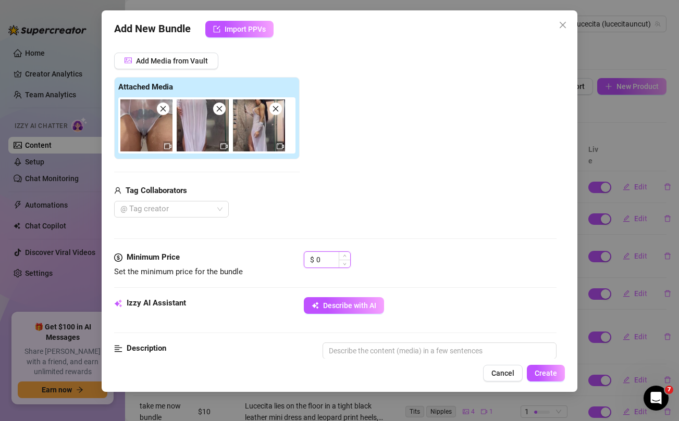
click at [330, 265] on input "0" at bounding box center [333, 260] width 34 height 16
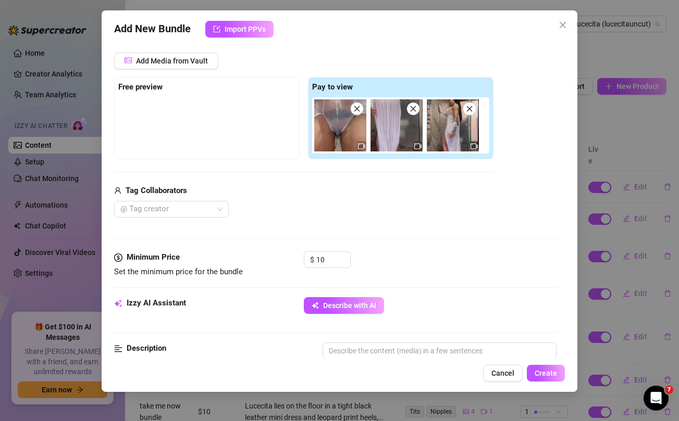
click at [342, 208] on div "@ Tag creator" at bounding box center [303, 209] width 379 height 17
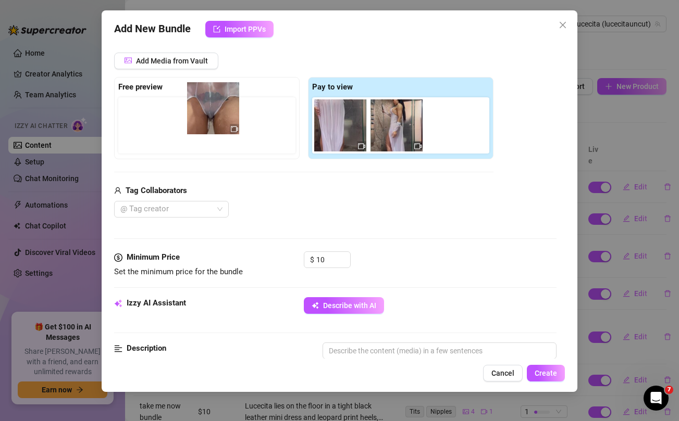
drag, startPoint x: 327, startPoint y: 113, endPoint x: 188, endPoint y: 94, distance: 139.8
click at [188, 94] on div "Free preview Pay to view" at bounding box center [303, 118] width 379 height 82
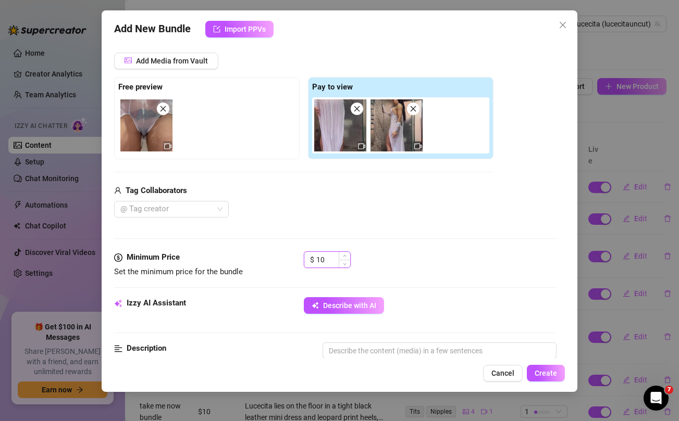
click at [322, 258] on input "10" at bounding box center [333, 260] width 34 height 16
click at [455, 205] on div "@ Tag creator" at bounding box center [303, 209] width 379 height 17
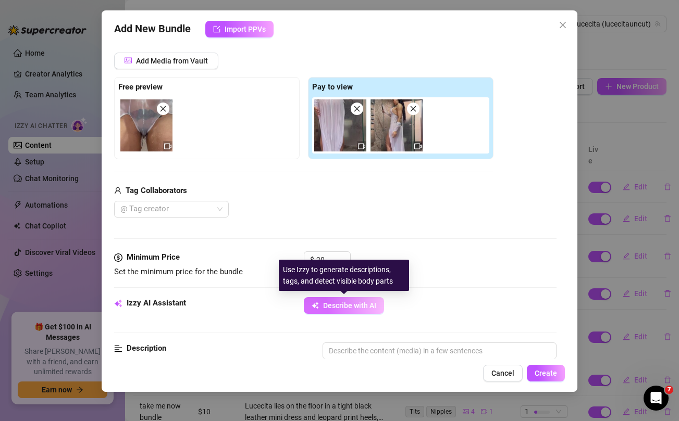
click at [349, 302] on span "Describe with AI" at bounding box center [349, 306] width 53 height 8
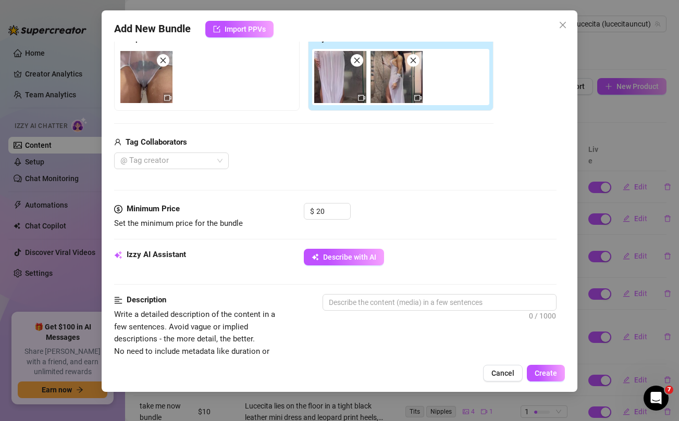
scroll to position [176, 0]
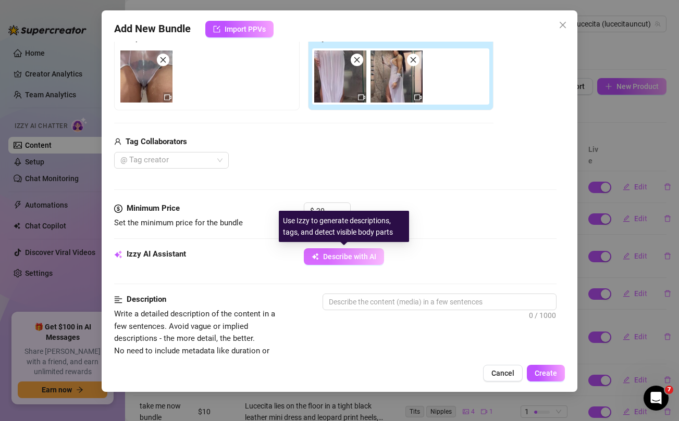
click at [319, 258] on button "Describe with AI" at bounding box center [344, 257] width 80 height 17
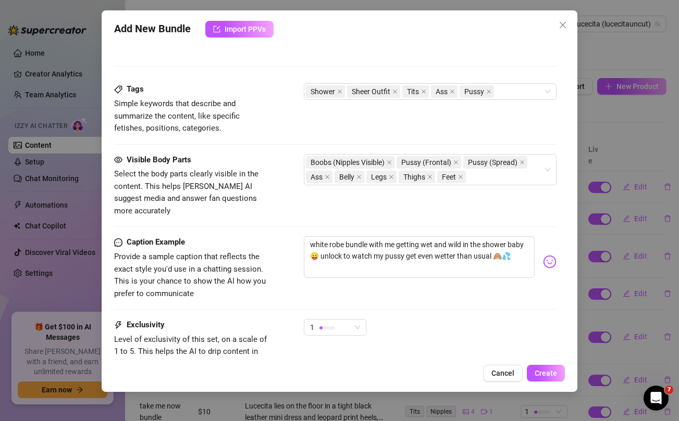
scroll to position [599, 0]
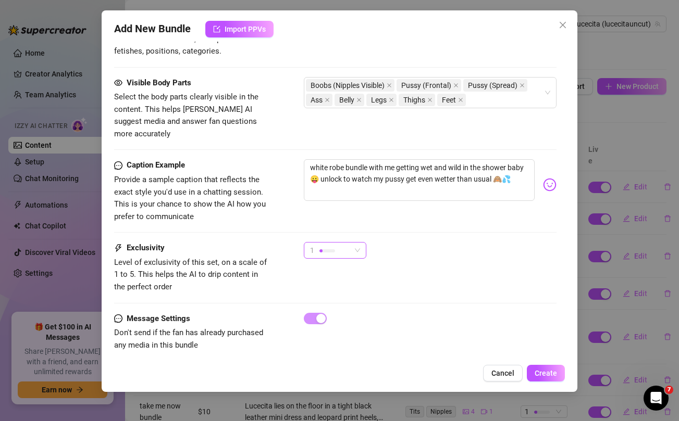
click at [347, 243] on div "1" at bounding box center [330, 251] width 41 height 16
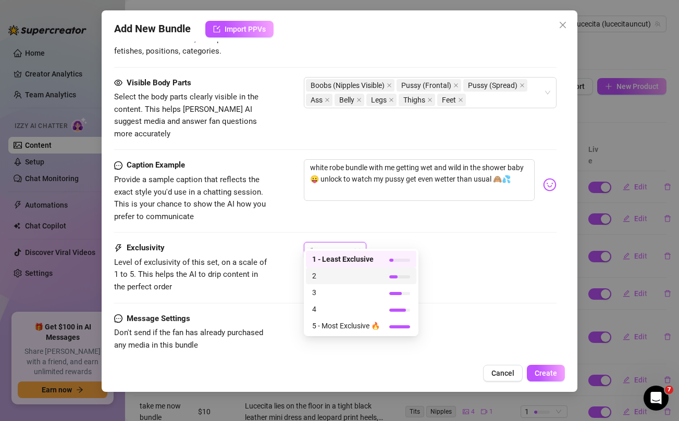
click at [326, 271] on span "2" at bounding box center [346, 275] width 68 height 11
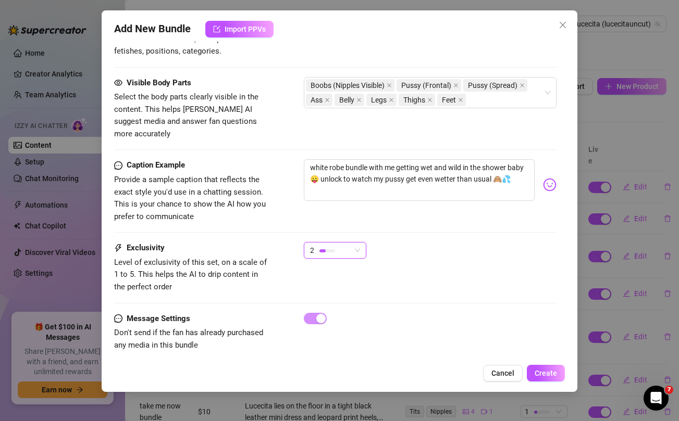
click at [470, 242] on div "2 2" at bounding box center [430, 255] width 252 height 26
click at [545, 375] on span "Create" at bounding box center [546, 373] width 22 height 8
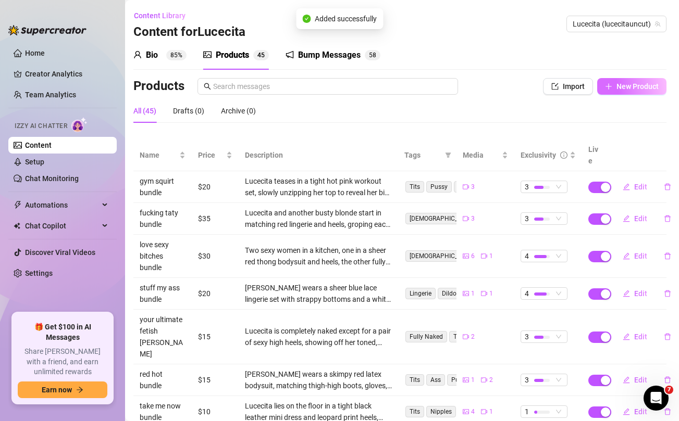
click at [628, 88] on span "New Product" at bounding box center [637, 86] width 42 height 8
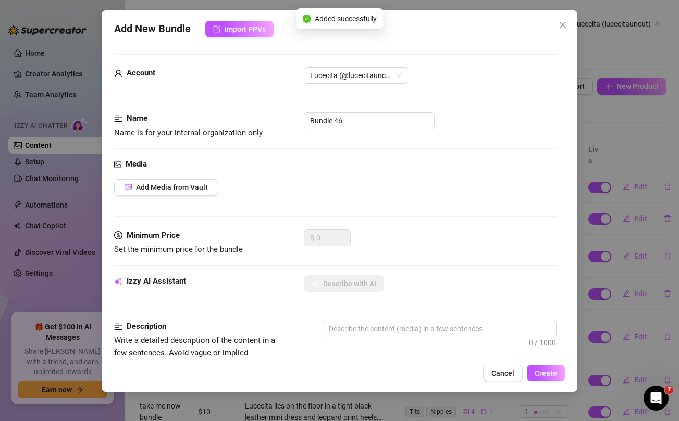
scroll to position [424, 0]
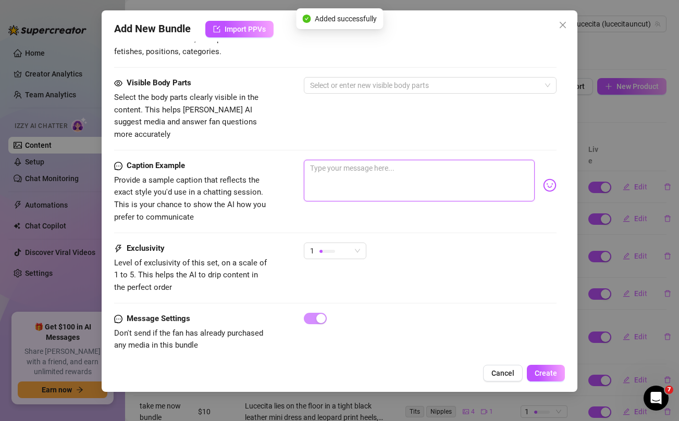
click at [414, 182] on textarea at bounding box center [419, 181] width 230 height 42
paste textarea "FUCKING AND SUCKING @verajackie in this xxx girl girl bundle today papi 🥵 unloc…"
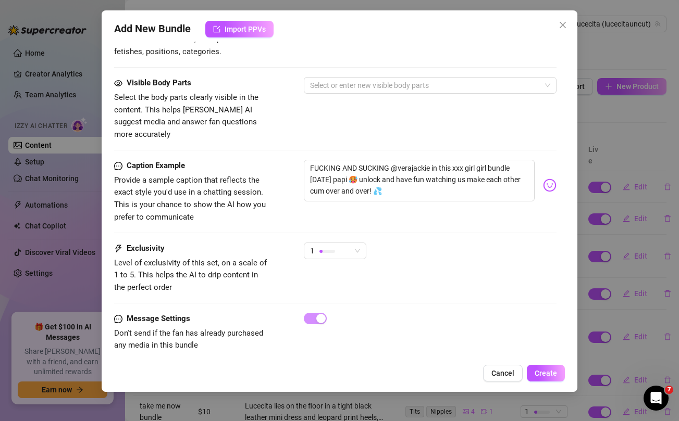
click at [613, 127] on div "Add New Bundle Import PPVs Account Lucecita (@lucecitauncut) Name Name is for y…" at bounding box center [339, 210] width 679 height 421
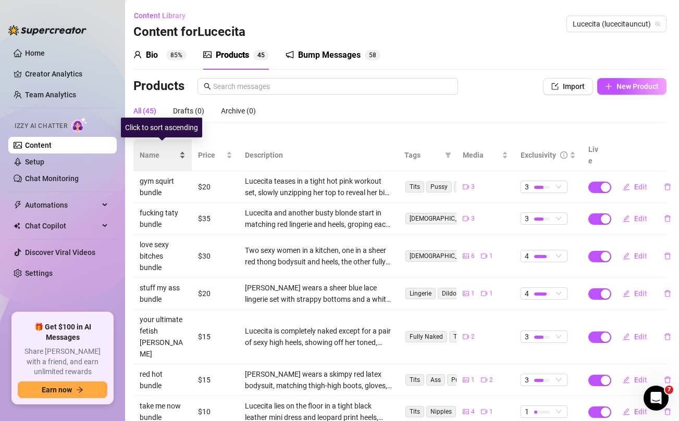
click at [153, 150] on span "Name" at bounding box center [159, 155] width 38 height 11
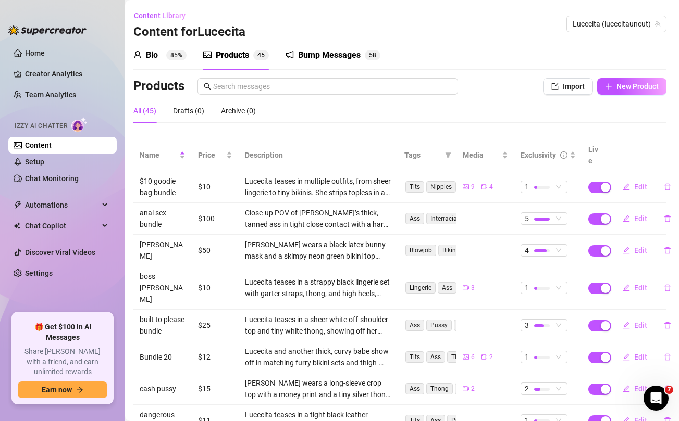
scroll to position [117, 2]
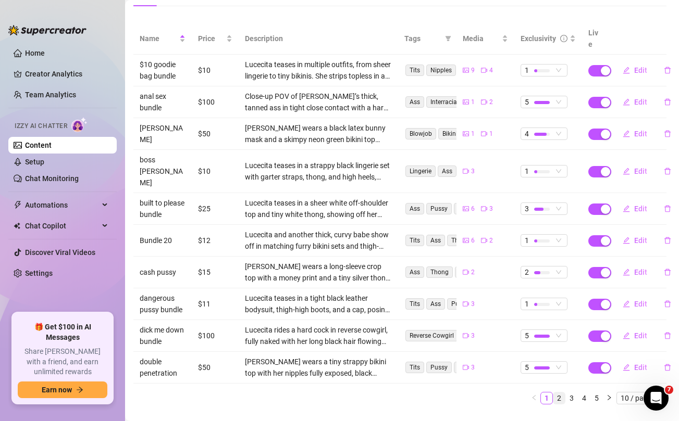
click at [557, 393] on link "2" at bounding box center [558, 398] width 11 height 11
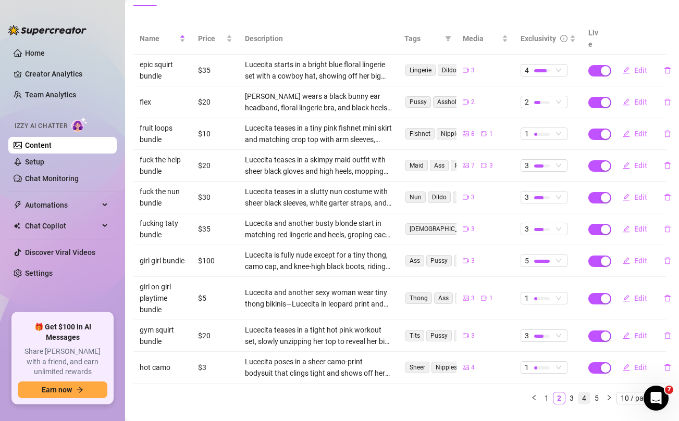
click at [582, 393] on link "4" at bounding box center [583, 398] width 11 height 11
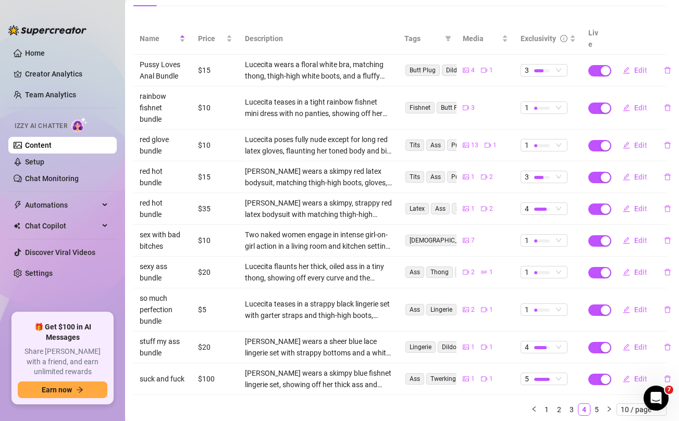
scroll to position [0, 2]
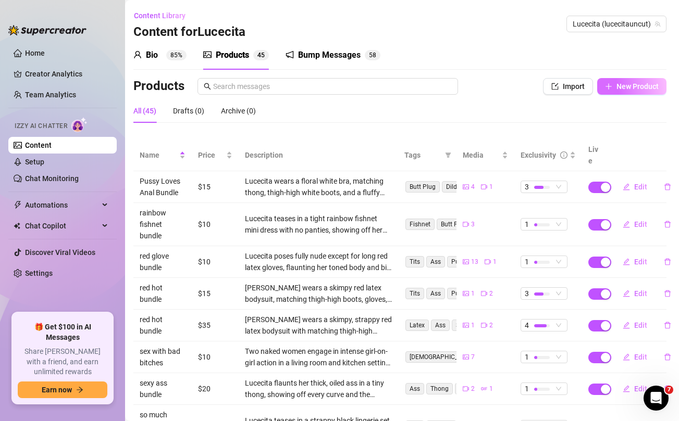
click at [631, 94] on button "New Product" at bounding box center [631, 86] width 69 height 17
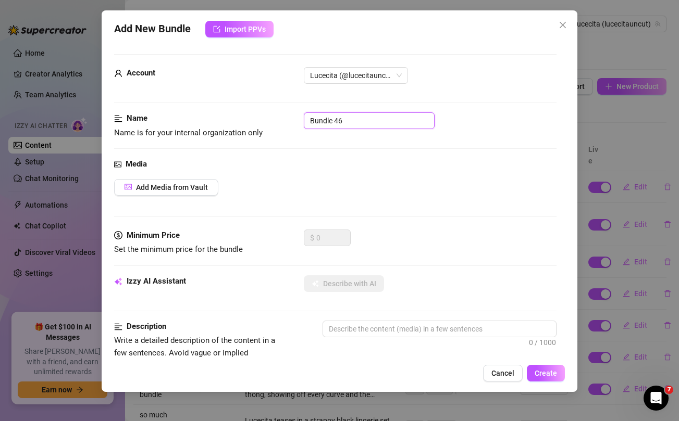
click at [385, 114] on input "Bundle 46" at bounding box center [369, 121] width 131 height 17
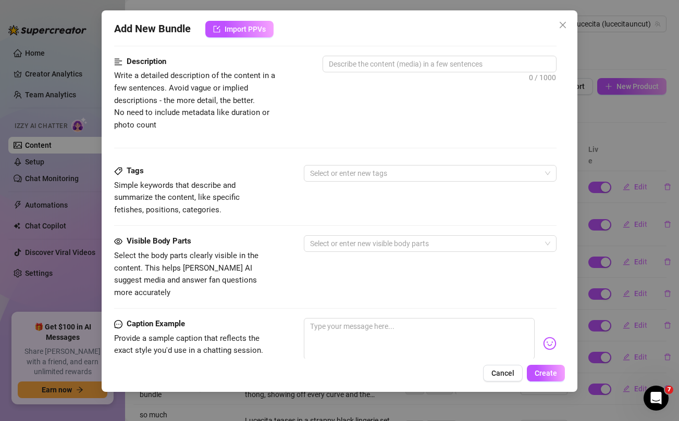
scroll to position [312, 0]
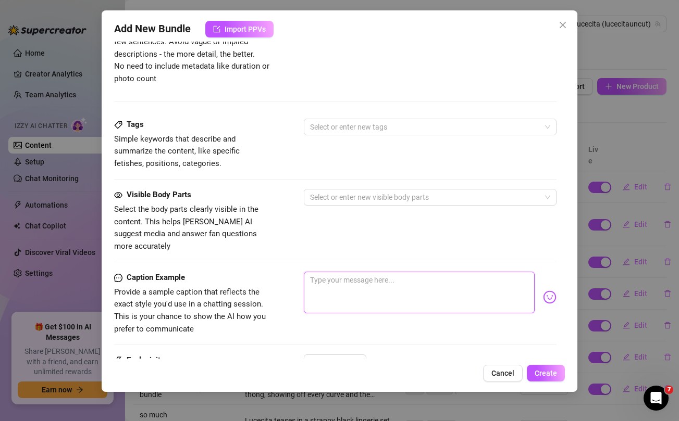
click at [397, 282] on textarea at bounding box center [419, 293] width 230 height 42
paste textarea "BRAND NEW SQUIRT BUNDLE OMG 😳💦💦 unlock for this incredible erotic exxxperience …"
click at [381, 283] on textarea "BRAND NEW SQUIRT BUNDLE OMG 😳💦💦 unlock for this incredible erotic exxxperience …" at bounding box center [419, 293] width 230 height 42
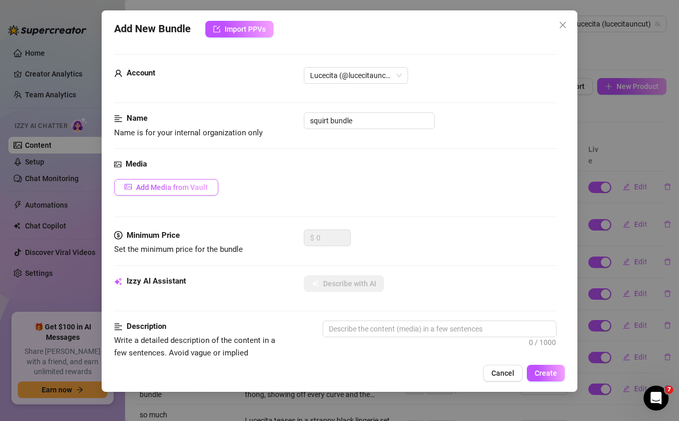
click at [185, 191] on span "Add Media from Vault" at bounding box center [172, 187] width 72 height 8
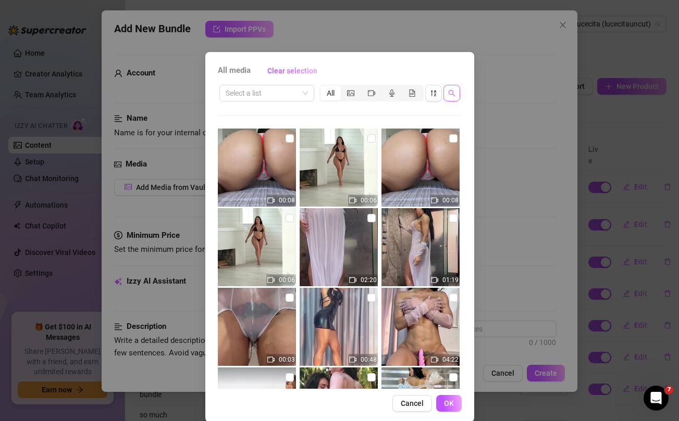
click at [450, 93] on icon "search" at bounding box center [451, 93] width 7 height 7
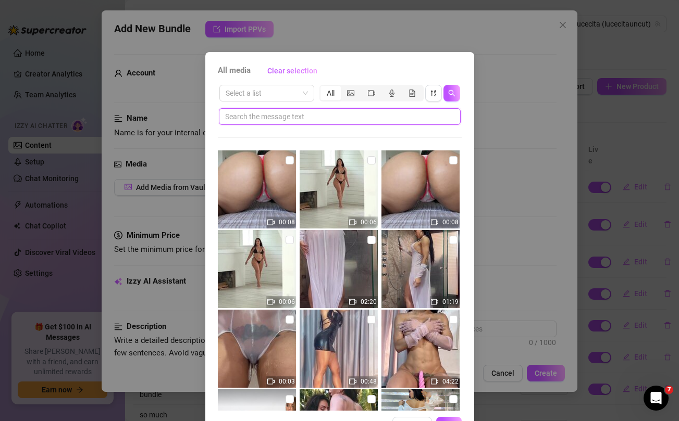
click at [363, 118] on input "text" at bounding box center [335, 116] width 221 height 11
paste input "exxxperience"
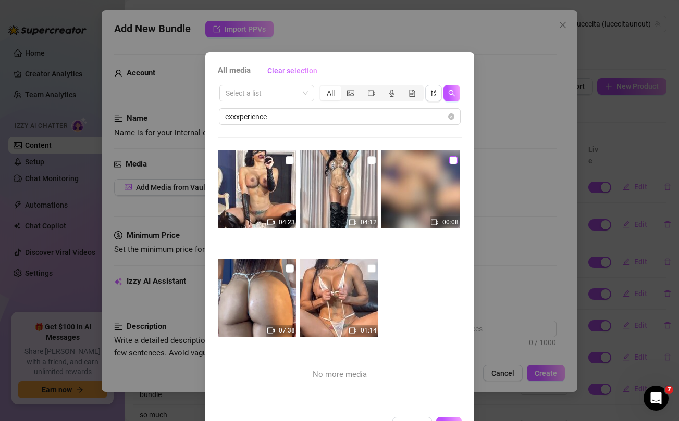
click at [453, 161] on input "checkbox" at bounding box center [453, 160] width 8 height 8
click at [373, 162] on input "checkbox" at bounding box center [371, 160] width 8 height 8
click at [290, 160] on input "checkbox" at bounding box center [289, 160] width 8 height 8
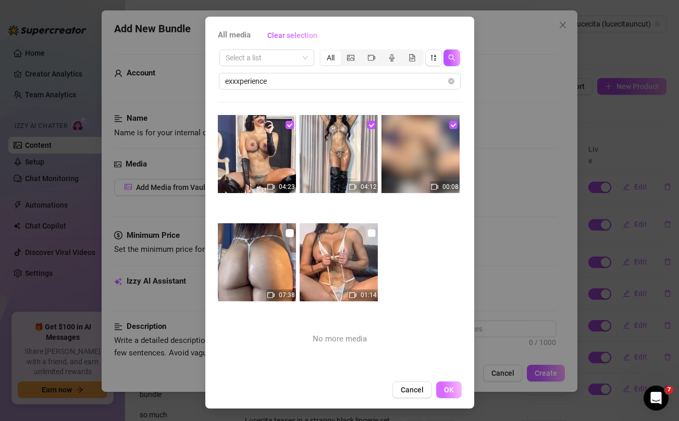
click at [442, 391] on button "OK" at bounding box center [449, 390] width 26 height 17
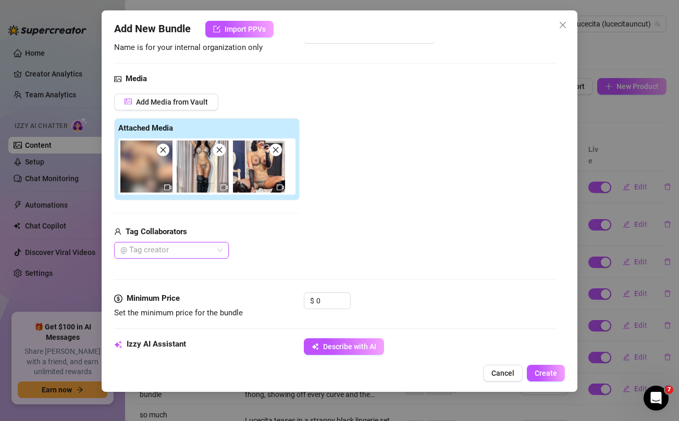
scroll to position [86, 0]
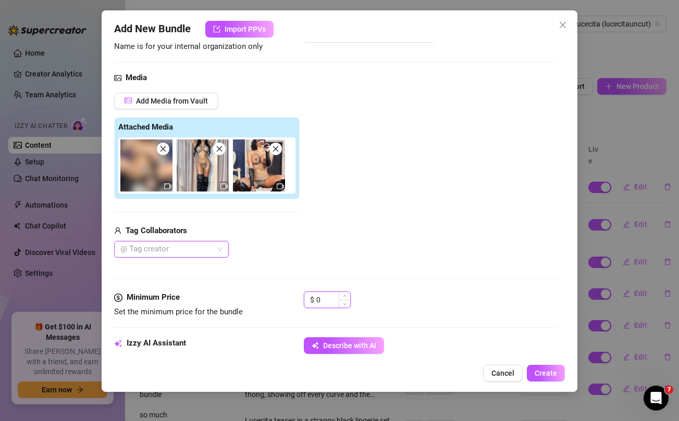
click at [330, 297] on input "0" at bounding box center [333, 300] width 34 height 16
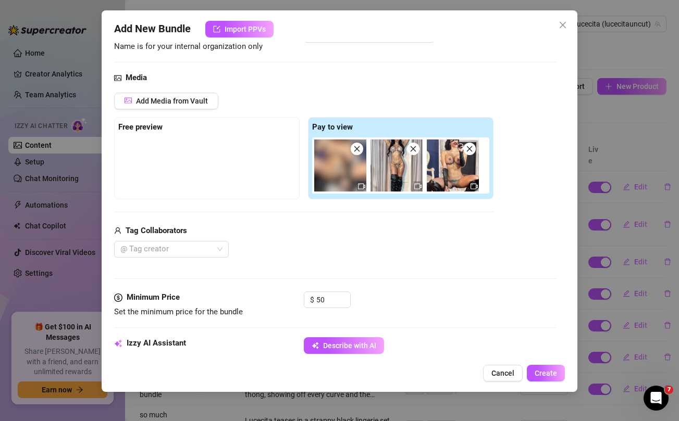
click at [328, 218] on div "Add Media from Vault Free preview Pay to view Tag Collaborators @ Tag creator" at bounding box center [303, 176] width 379 height 166
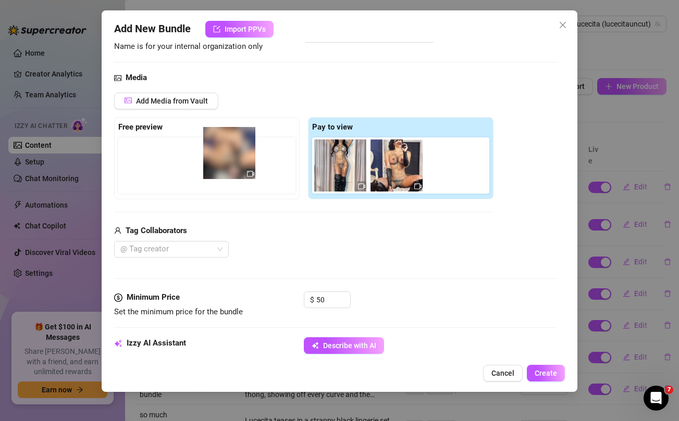
drag, startPoint x: 328, startPoint y: 177, endPoint x: 177, endPoint y: 159, distance: 152.1
click at [177, 159] on div "Free preview Pay to view" at bounding box center [303, 158] width 379 height 82
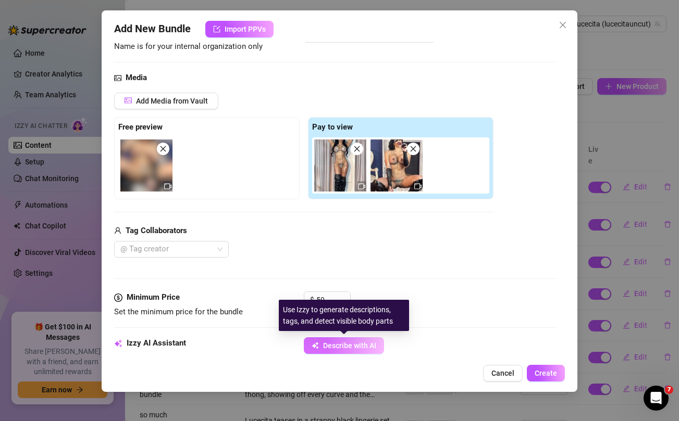
click at [330, 347] on span "Describe with AI" at bounding box center [349, 346] width 53 height 8
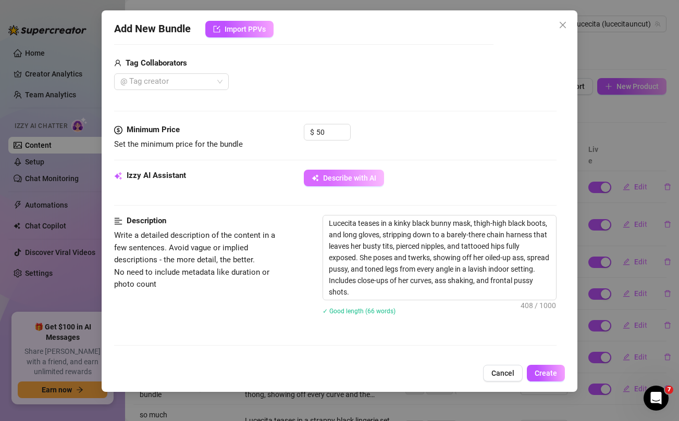
scroll to position [255, 0]
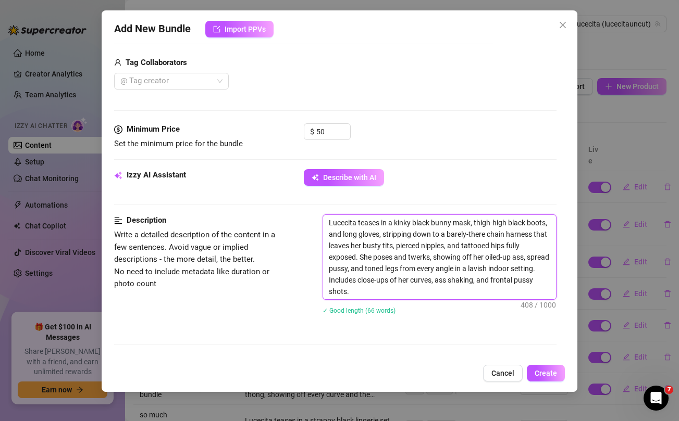
click at [378, 293] on textarea "Lucecita teases in a kinky black bunny mask, thigh-high black boots, and long g…" at bounding box center [439, 257] width 232 height 84
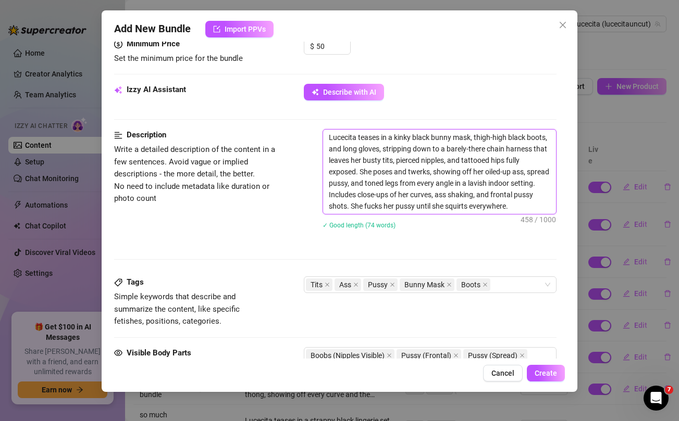
scroll to position [348, 0]
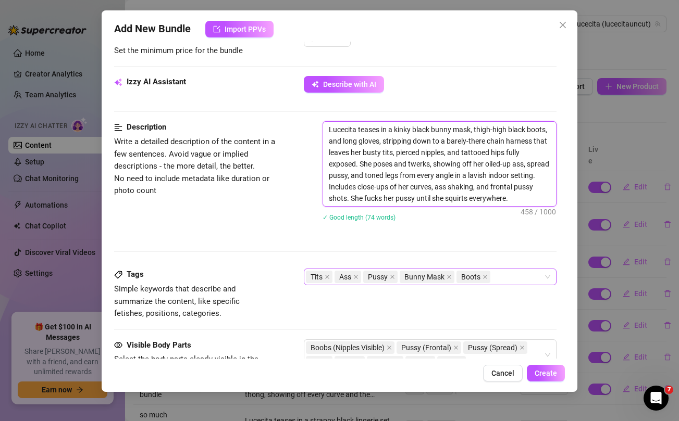
click at [508, 282] on div "Tits Ass Pussy Bunny Mask Boots" at bounding box center [424, 277] width 237 height 15
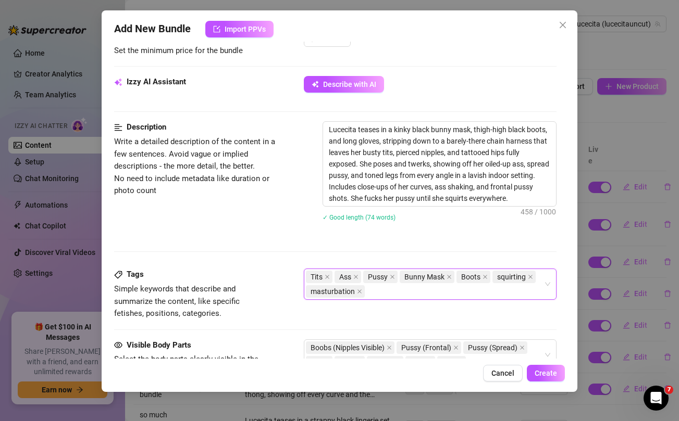
click at [291, 306] on div "Tags Simple keywords that describe and summarize the content, like specific fet…" at bounding box center [335, 294] width 442 height 51
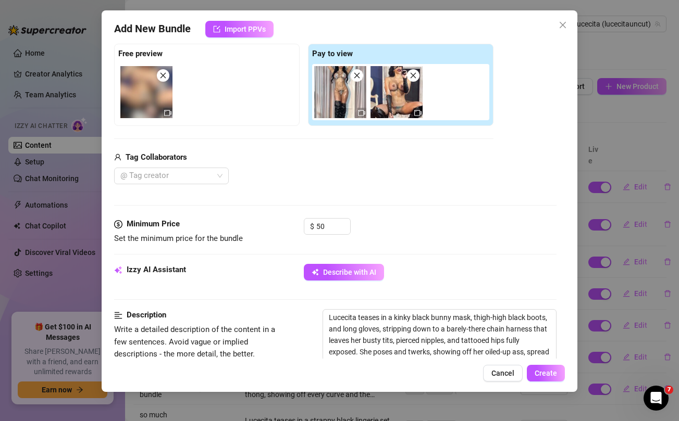
scroll to position [327, 0]
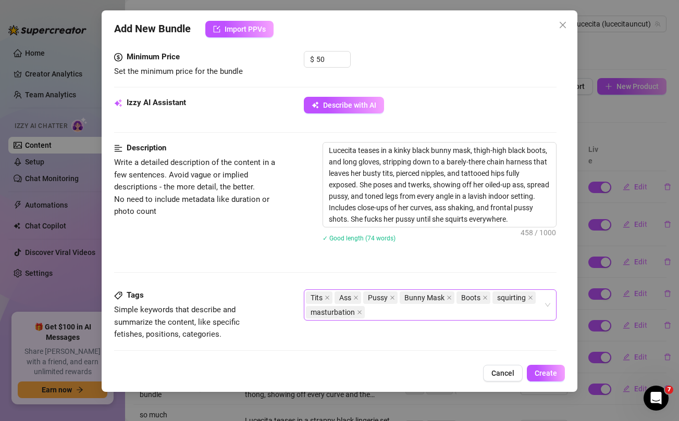
click at [385, 314] on div "Tits Ass Pussy Bunny Mask Boots squirting masturbation" at bounding box center [424, 305] width 237 height 29
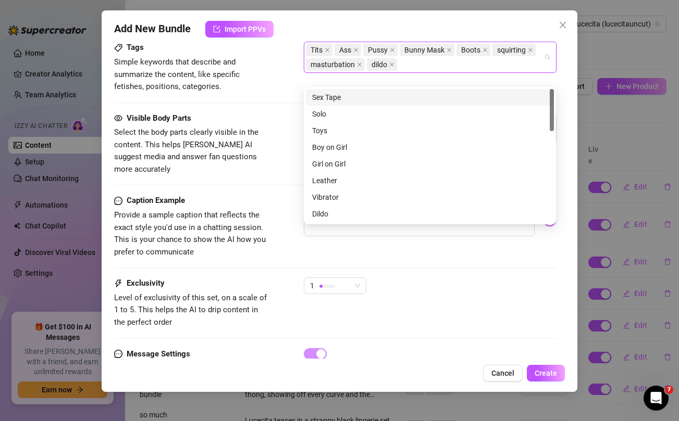
scroll to position [576, 0]
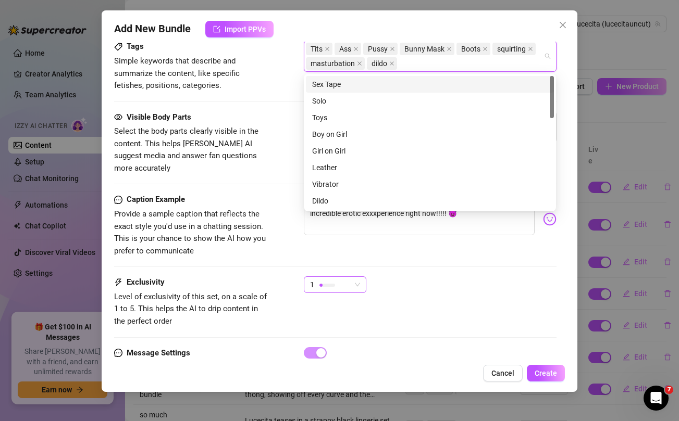
click at [337, 277] on div "1" at bounding box center [330, 285] width 41 height 16
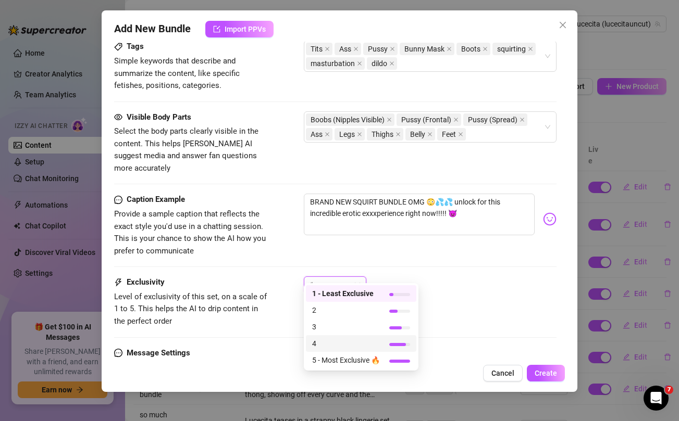
click at [333, 345] on span "4" at bounding box center [346, 343] width 68 height 11
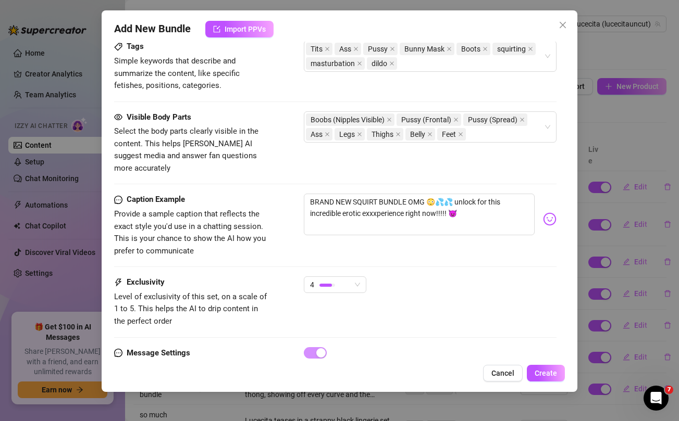
click at [458, 284] on div "4" at bounding box center [430, 290] width 252 height 26
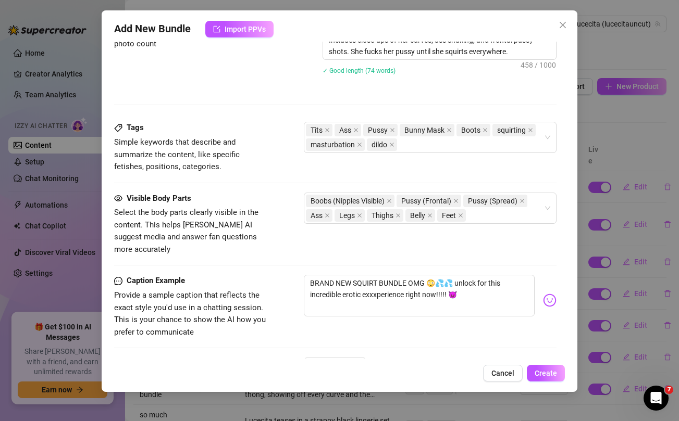
scroll to position [611, 0]
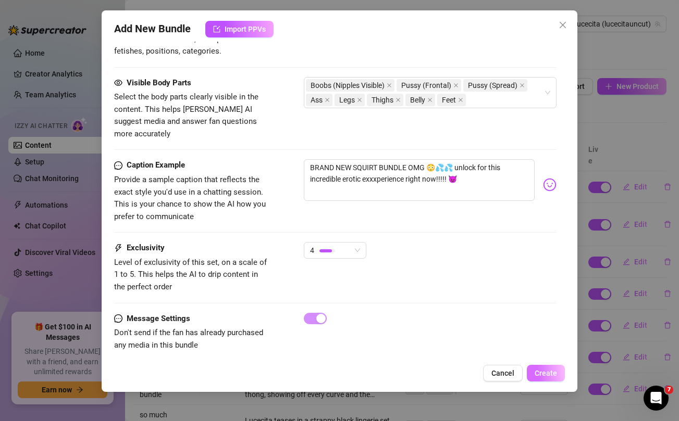
click at [555, 375] on span "Create" at bounding box center [546, 373] width 22 height 8
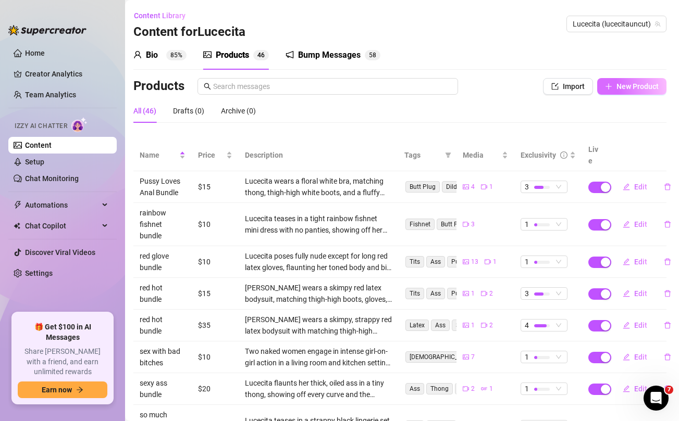
click at [628, 93] on button "New Product" at bounding box center [631, 86] width 69 height 17
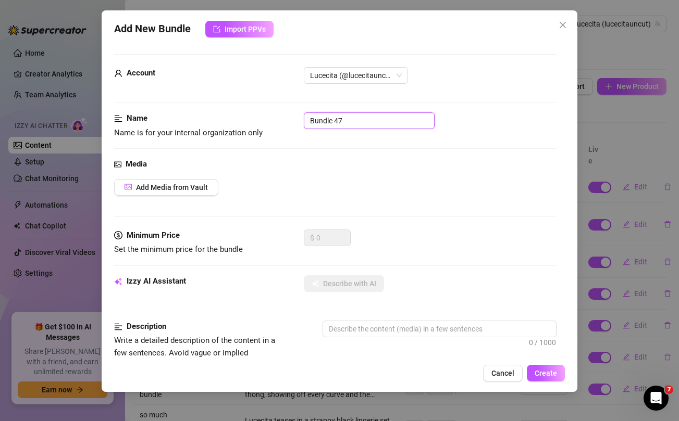
click at [391, 118] on input "Bundle 47" at bounding box center [369, 121] width 131 height 17
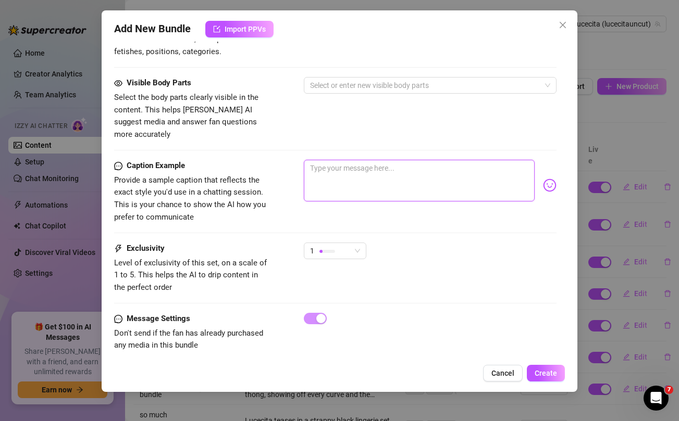
click at [368, 167] on textarea at bounding box center [419, 181] width 230 height 42
paste textarea "Brand new bundle for all the new members!! appreciate you guys so much... enjoy…"
click at [466, 160] on textarea "Brand new bundle for all the new members!! appreciate you guys so much... enjoy…" at bounding box center [419, 181] width 230 height 42
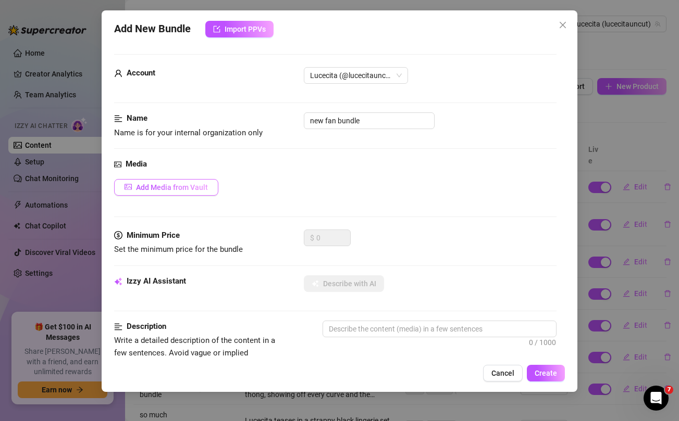
click at [156, 186] on span "Add Media from Vault" at bounding box center [172, 187] width 72 height 8
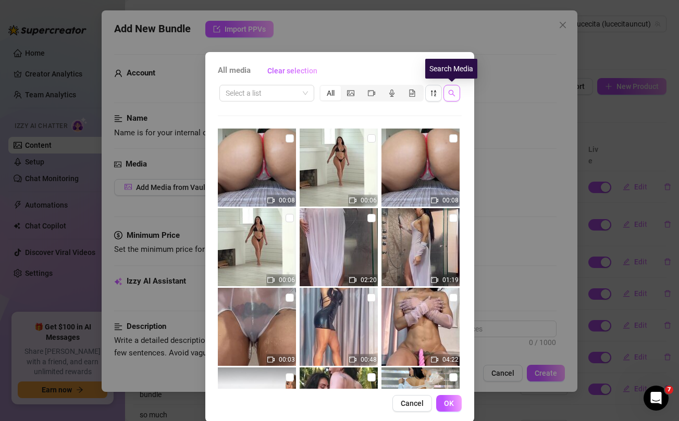
click at [448, 95] on icon "search" at bounding box center [451, 93] width 7 height 7
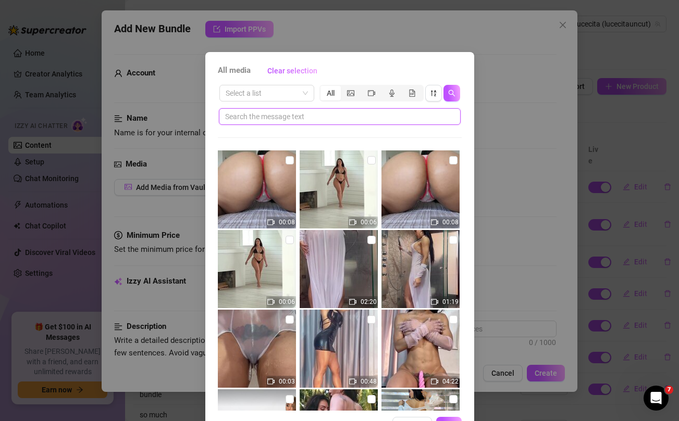
click at [380, 116] on input "text" at bounding box center [335, 116] width 221 height 11
paste input "appreciate"
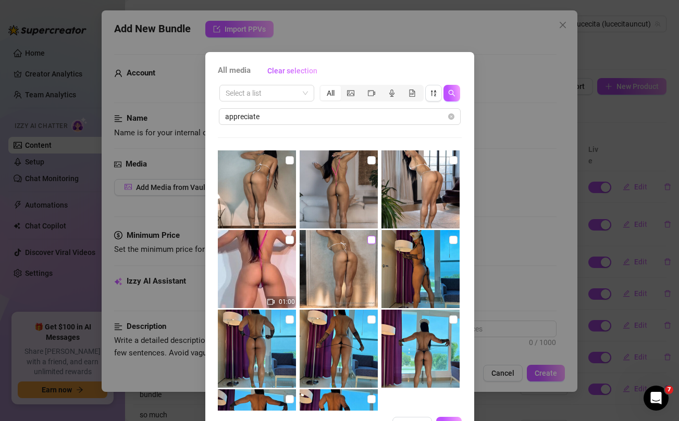
click at [371, 238] on input "checkbox" at bounding box center [371, 240] width 8 height 8
click at [291, 241] on input "checkbox" at bounding box center [289, 240] width 8 height 8
click at [291, 160] on input "checkbox" at bounding box center [289, 160] width 8 height 8
click at [374, 162] on input "checkbox" at bounding box center [371, 160] width 8 height 8
click at [455, 161] on input "checkbox" at bounding box center [453, 160] width 8 height 8
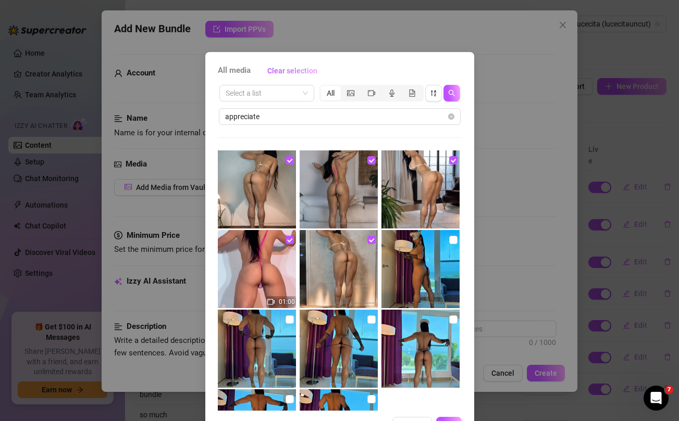
scroll to position [35, 0]
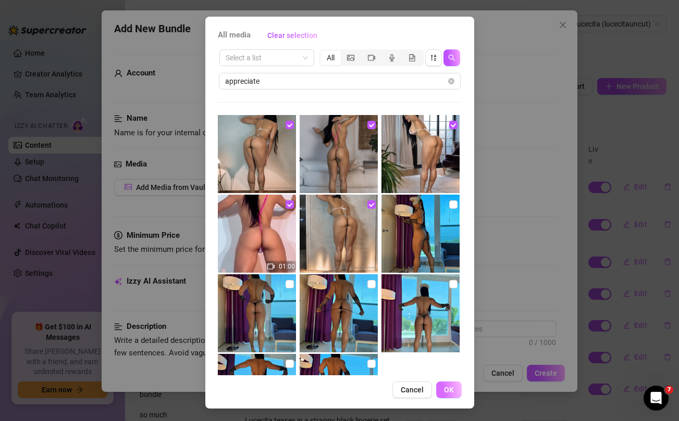
click at [457, 390] on button "OK" at bounding box center [449, 390] width 26 height 17
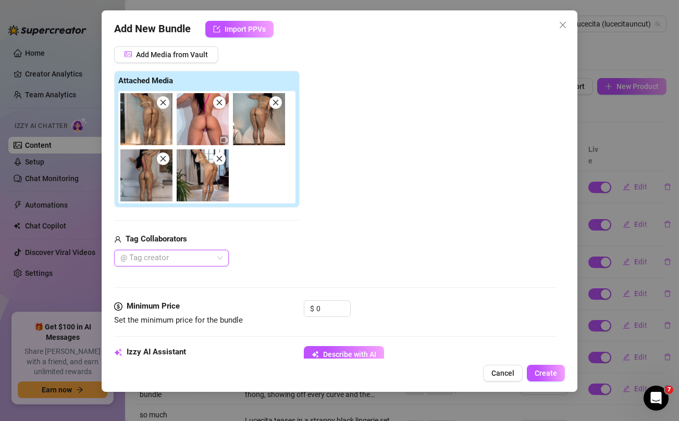
scroll to position [134, 0]
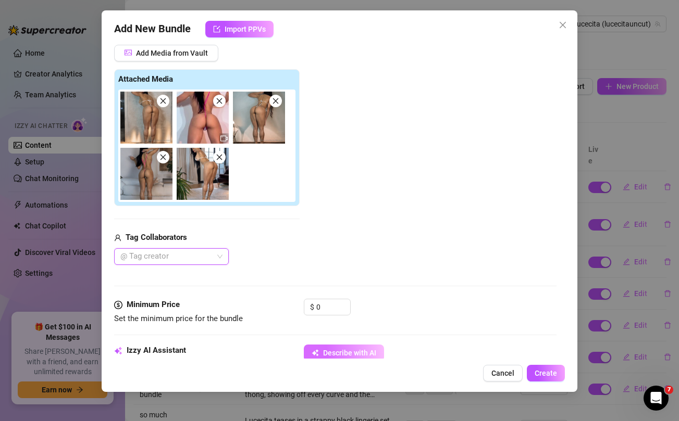
click at [355, 346] on button "Describe with AI" at bounding box center [344, 353] width 80 height 17
click at [330, 304] on input "0" at bounding box center [333, 308] width 34 height 16
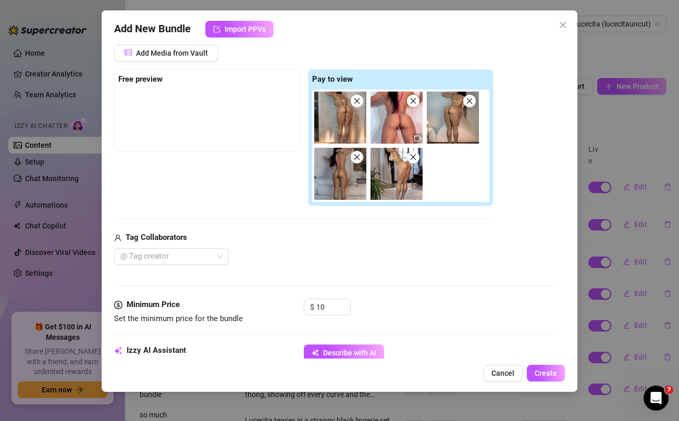
click at [350, 243] on div "Tag Collaborators" at bounding box center [303, 238] width 379 height 13
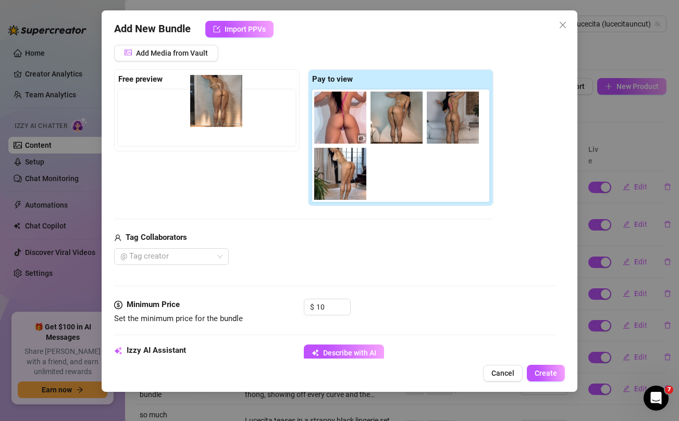
drag, startPoint x: 336, startPoint y: 127, endPoint x: 209, endPoint y: 110, distance: 127.7
click at [209, 110] on div "Free preview Pay to view" at bounding box center [303, 138] width 379 height 138
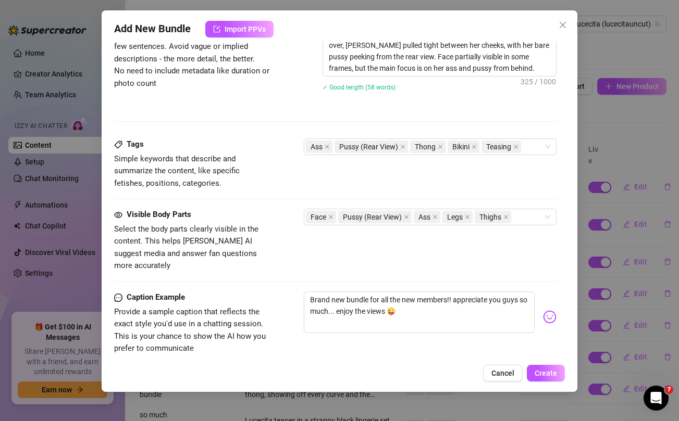
scroll to position [642, 0]
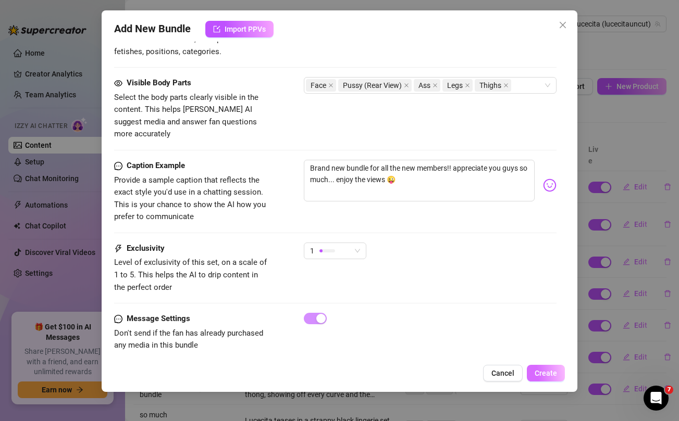
click at [551, 371] on span "Create" at bounding box center [546, 373] width 22 height 8
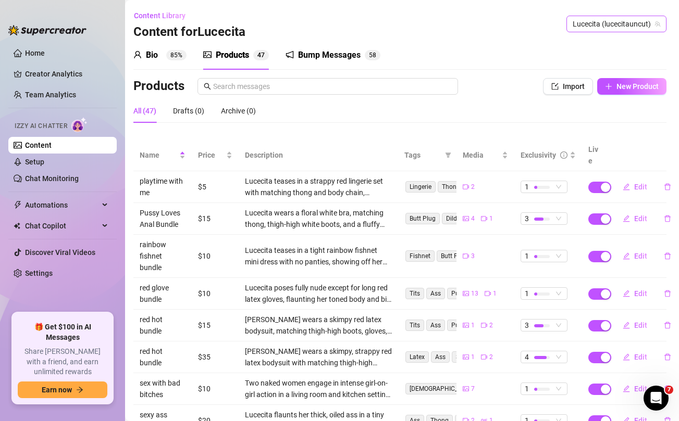
click at [592, 26] on span "Lucecita (lucecitauncut)" at bounding box center [617, 24] width 88 height 16
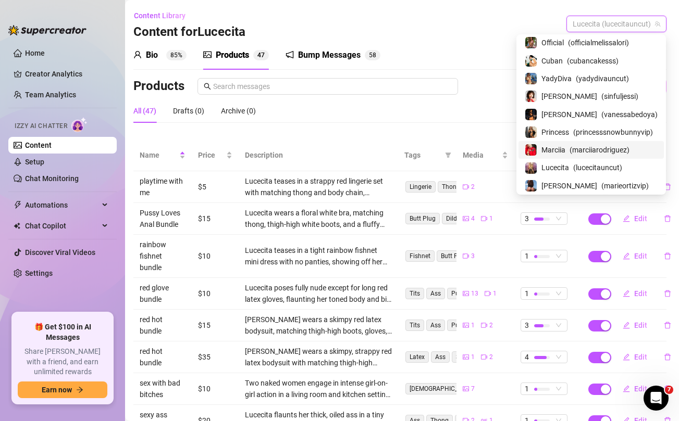
click at [569, 148] on div "Marciia ( marciiarodriguez )" at bounding box center [591, 150] width 133 height 13
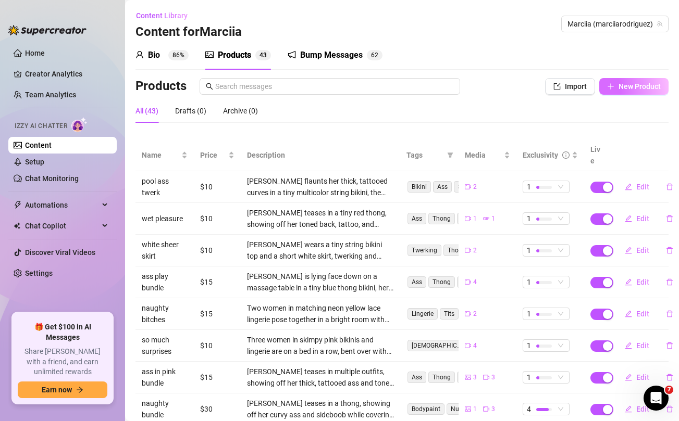
click at [637, 93] on button "New Product" at bounding box center [633, 86] width 69 height 17
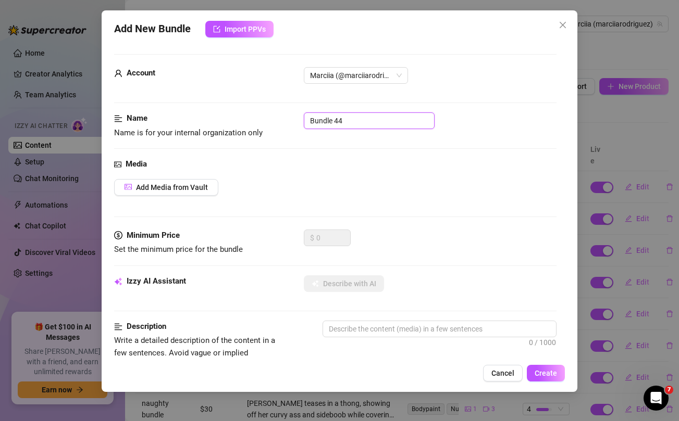
click at [398, 126] on input "Bundle 44" at bounding box center [369, 121] width 131 height 17
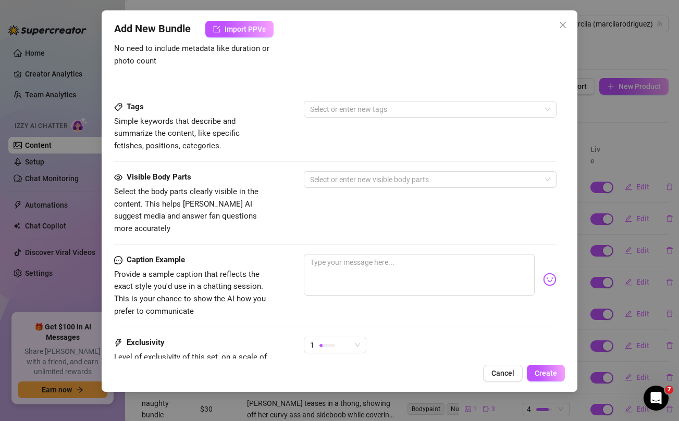
scroll to position [424, 0]
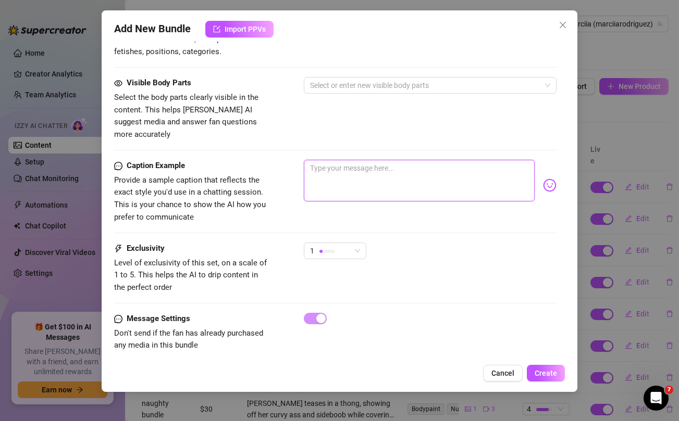
click at [383, 172] on textarea at bounding box center [419, 181] width 230 height 42
paste textarea "SHEER NIPS UNCENSORED 🍒‼️ For everyone who has been asking for it here it is!! …"
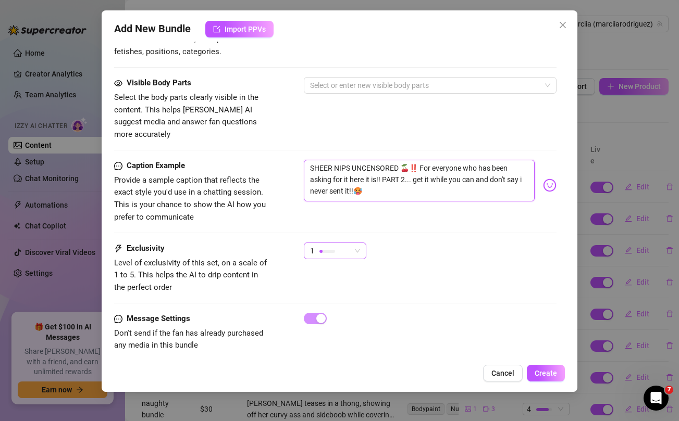
click at [343, 243] on div "1" at bounding box center [330, 251] width 41 height 16
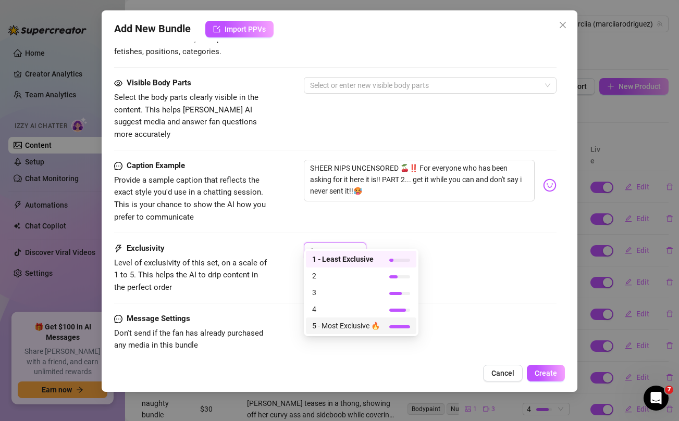
click at [341, 328] on span "5 - Most Exclusive 🔥" at bounding box center [346, 325] width 68 height 11
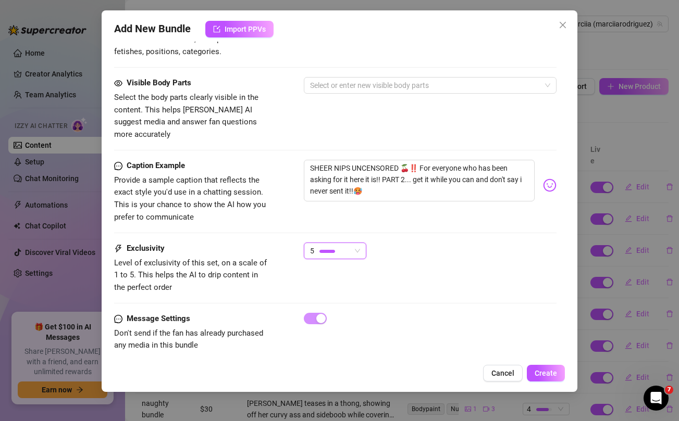
click at [467, 259] on div "Exclusivity Level of exclusivity of this set, on a scale of 1 to 5. This helps …" at bounding box center [335, 268] width 442 height 51
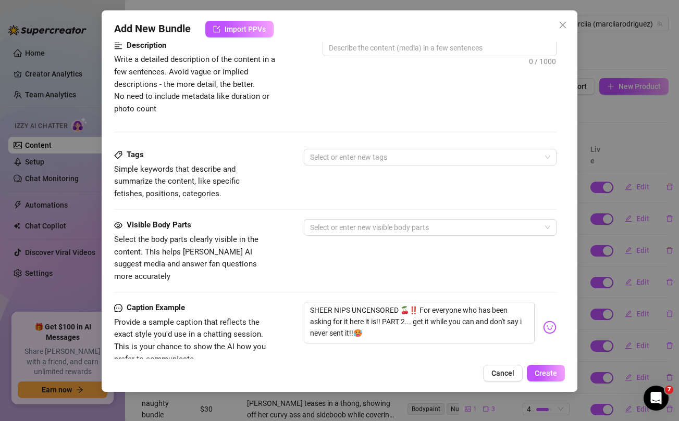
scroll to position [0, 0]
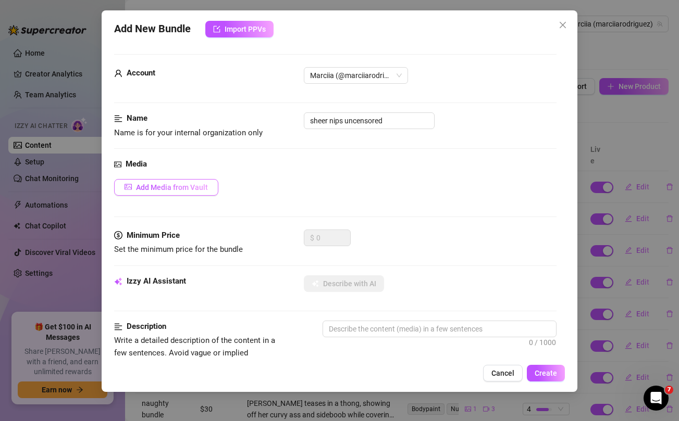
click at [193, 192] on button "Add Media from Vault" at bounding box center [166, 187] width 104 height 17
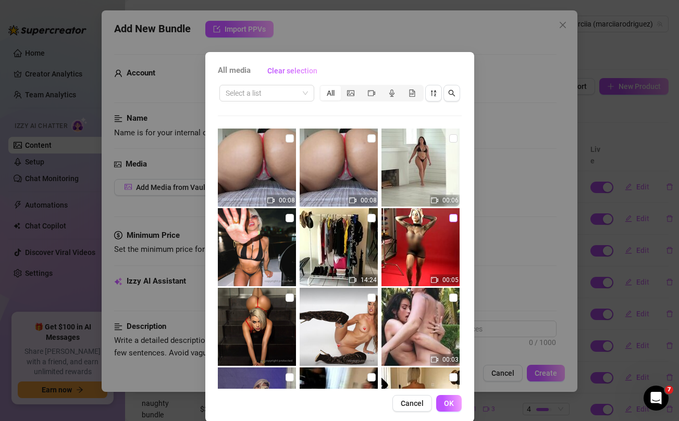
click at [451, 219] on input "checkbox" at bounding box center [453, 218] width 8 height 8
click at [374, 219] on input "checkbox" at bounding box center [371, 218] width 8 height 8
click at [451, 403] on span "OK" at bounding box center [449, 404] width 10 height 8
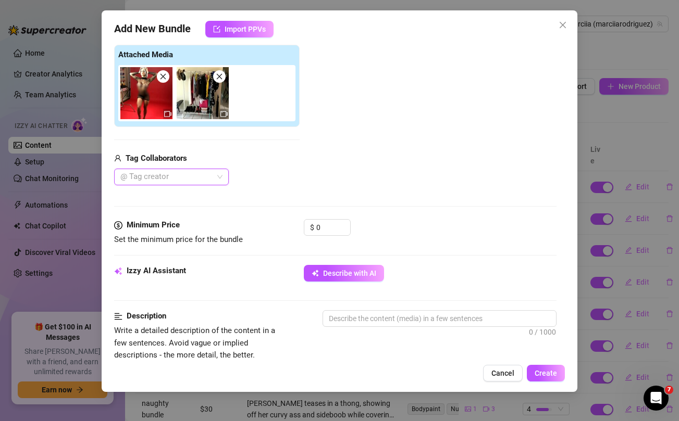
scroll to position [160, 0]
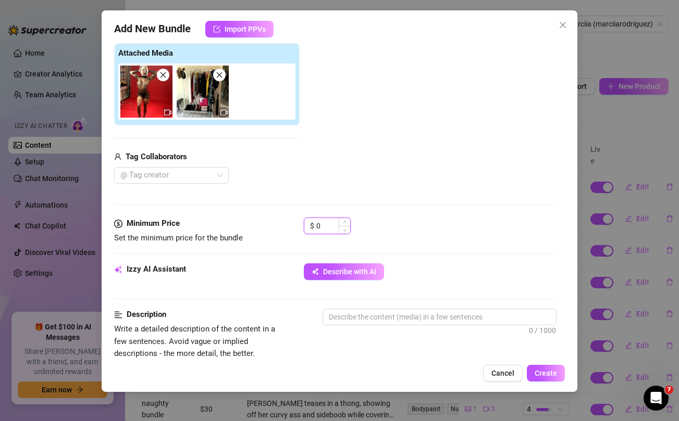
click at [326, 224] on input "0" at bounding box center [333, 226] width 34 height 16
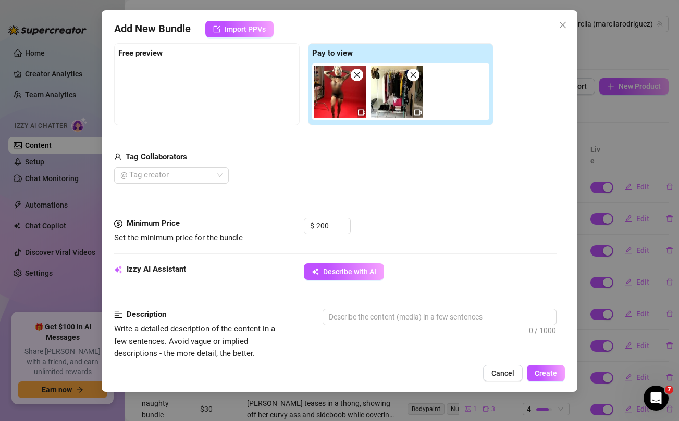
click at [355, 157] on div "Tag Collaborators" at bounding box center [303, 157] width 379 height 13
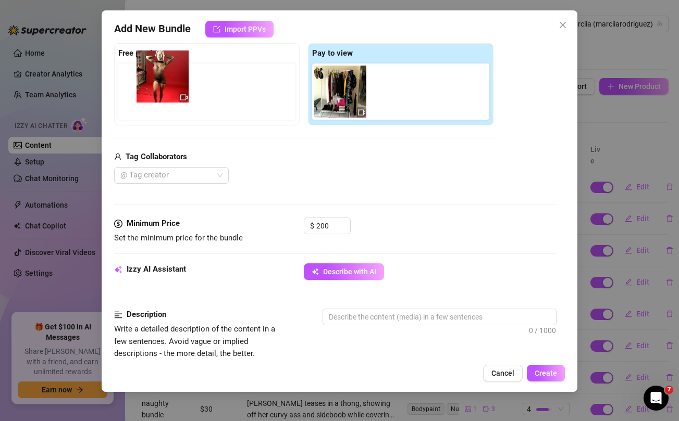
drag, startPoint x: 332, startPoint y: 79, endPoint x: 151, endPoint y: 64, distance: 181.9
click at [151, 64] on div "Free preview Pay to view" at bounding box center [303, 84] width 379 height 82
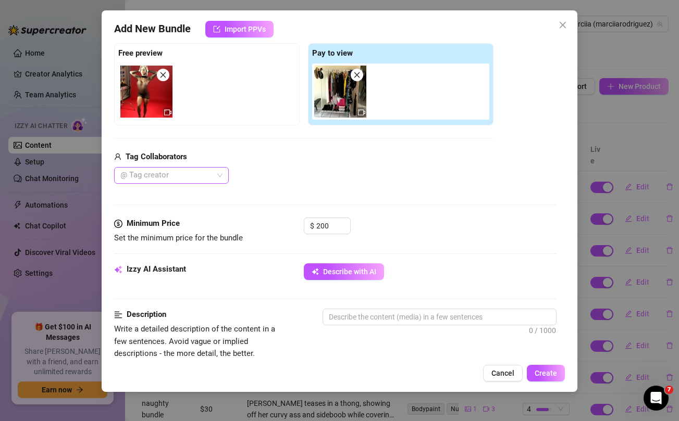
click at [202, 178] on div at bounding box center [166, 175] width 100 height 15
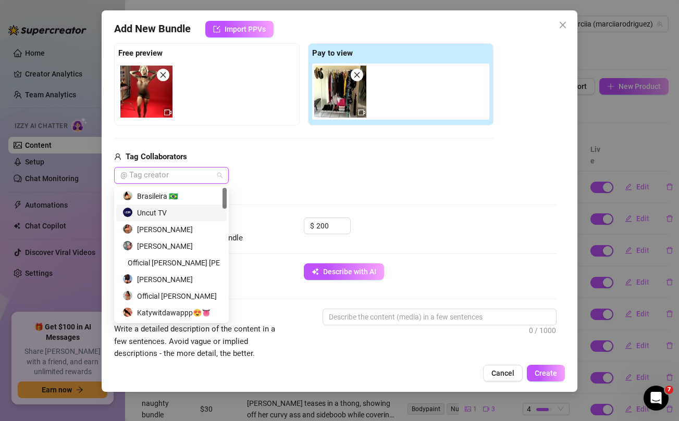
click at [166, 210] on div "Uncut TV" at bounding box center [171, 212] width 98 height 11
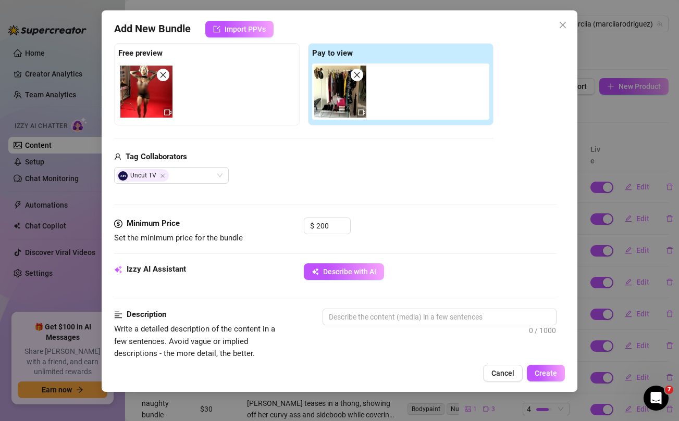
click at [315, 194] on div "Media Add Media from Vault Free preview Pay to view Tag Collaborators Uncut TV" at bounding box center [335, 108] width 442 height 220
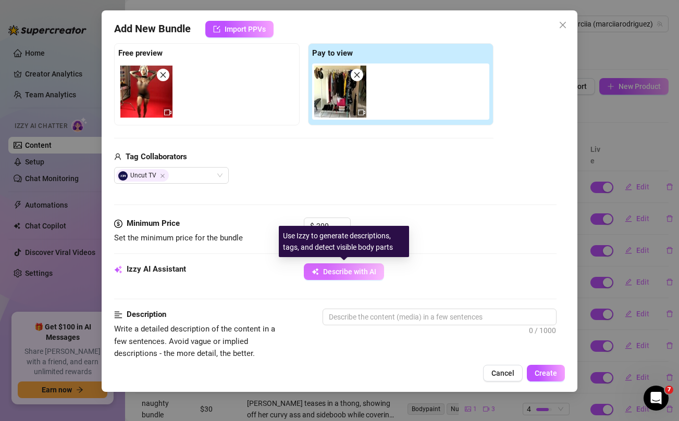
click at [335, 275] on span "Describe with AI" at bounding box center [349, 272] width 53 height 8
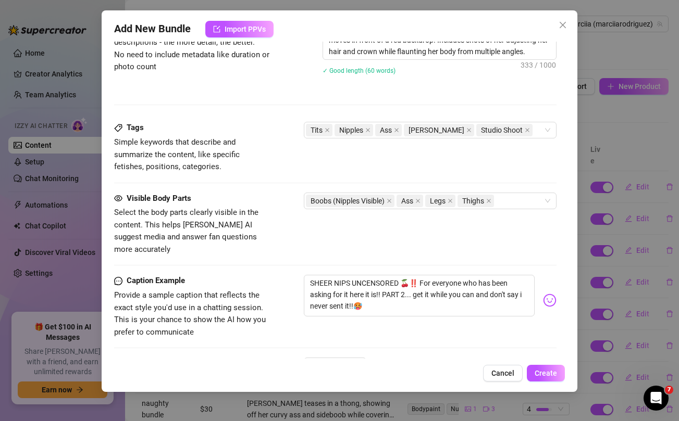
scroll to position [588, 0]
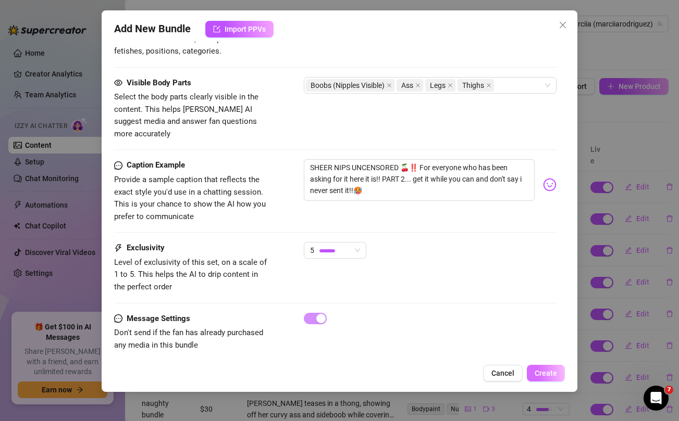
click at [543, 370] on span "Create" at bounding box center [546, 373] width 22 height 8
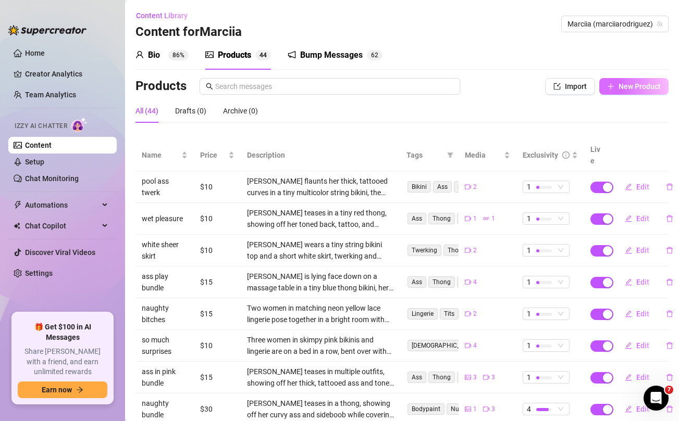
click at [623, 92] on button "New Product" at bounding box center [633, 86] width 69 height 17
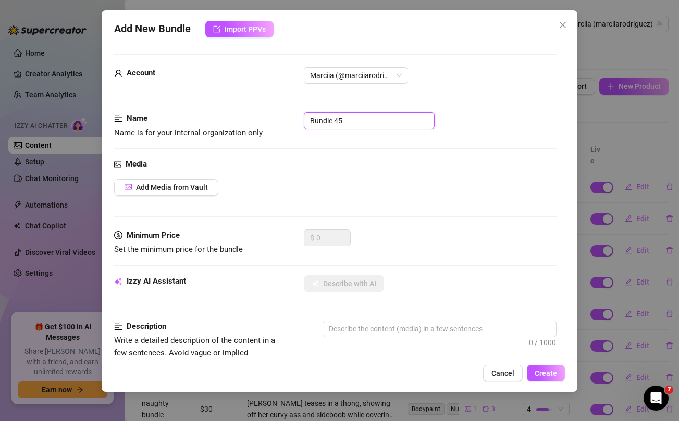
click at [349, 119] on input "Bundle 45" at bounding box center [369, 121] width 131 height 17
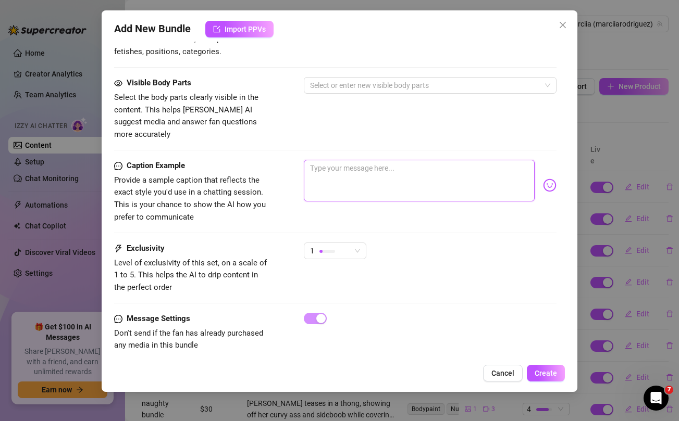
click at [361, 164] on textarea at bounding box center [419, 181] width 230 height 42
paste textarea "ASS, TITS AND EVERYTHING YOU CAN IMAGINE! Are you gonna cum early too? Show me …"
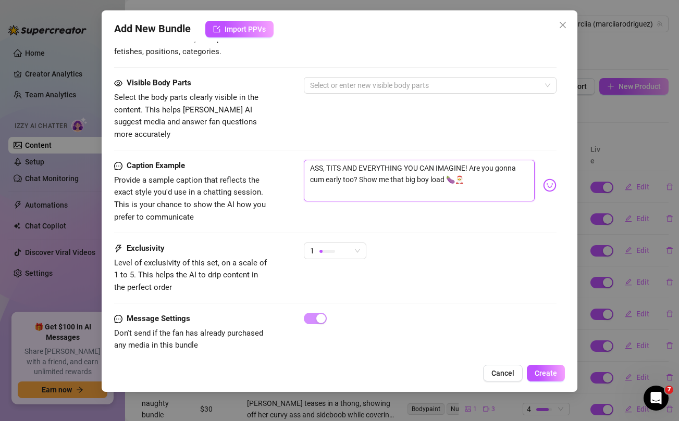
click at [451, 160] on textarea "ASS, TITS AND EVERYTHING YOU CAN IMAGINE! Are you gonna cum early too? Show me …" at bounding box center [419, 181] width 230 height 42
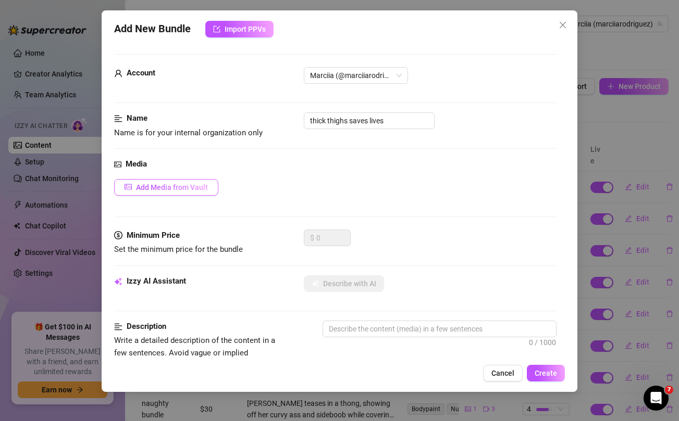
click at [194, 184] on span "Add Media from Vault" at bounding box center [172, 187] width 72 height 8
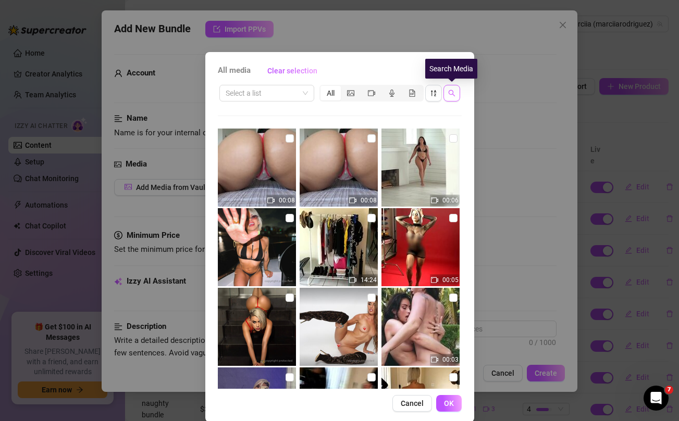
click at [451, 93] on icon "search" at bounding box center [451, 93] width 7 height 7
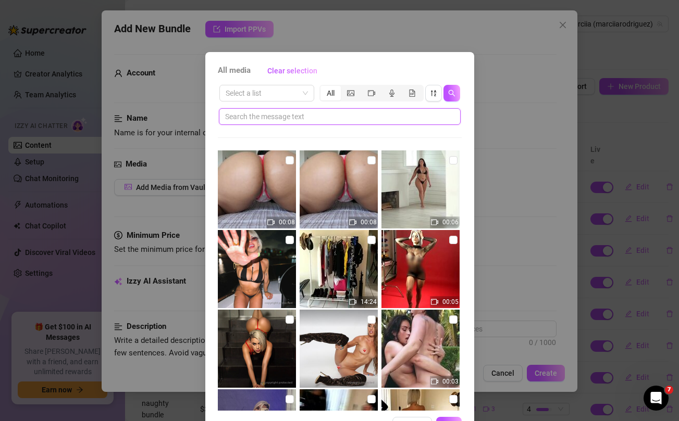
click at [363, 115] on input "text" at bounding box center [335, 116] width 221 height 11
paste input "IMAGINE"
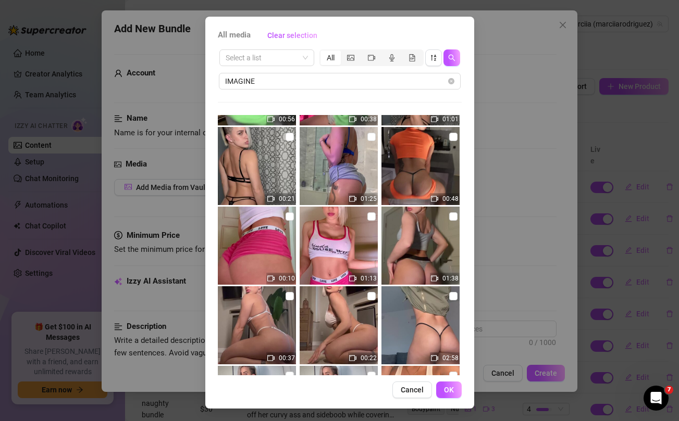
scroll to position [297, 0]
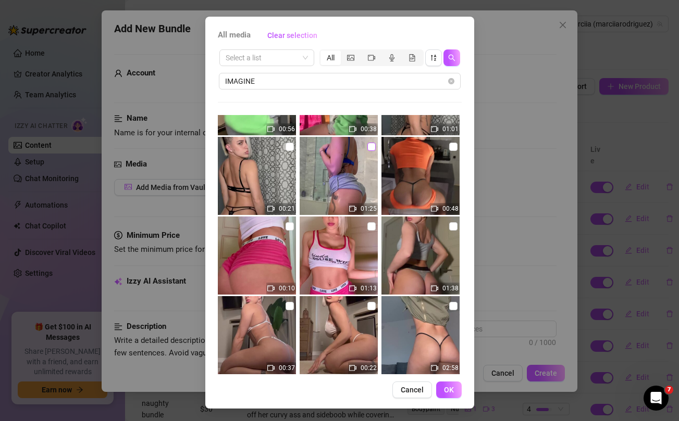
click at [371, 146] on input "checkbox" at bounding box center [371, 147] width 8 height 8
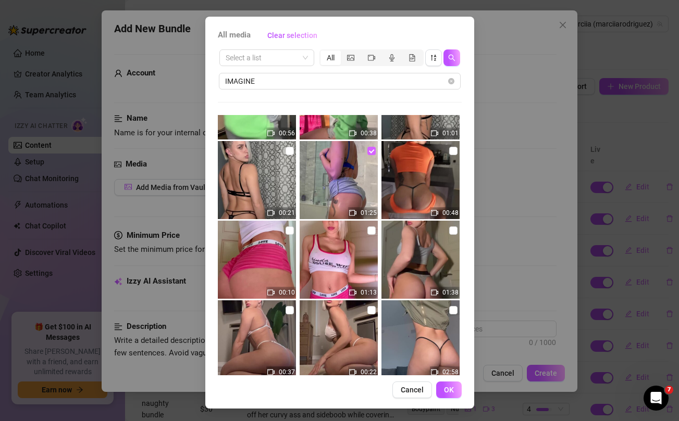
scroll to position [393, 0]
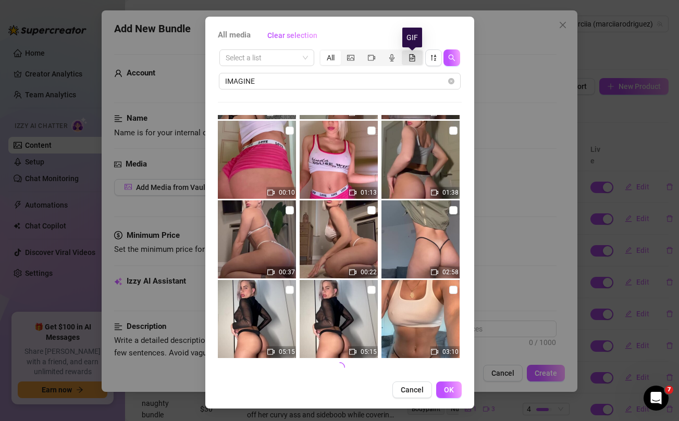
click at [411, 60] on icon "file-gif" at bounding box center [411, 57] width 7 height 7
click at [404, 52] on input "segmented control" at bounding box center [404, 52] width 0 height 0
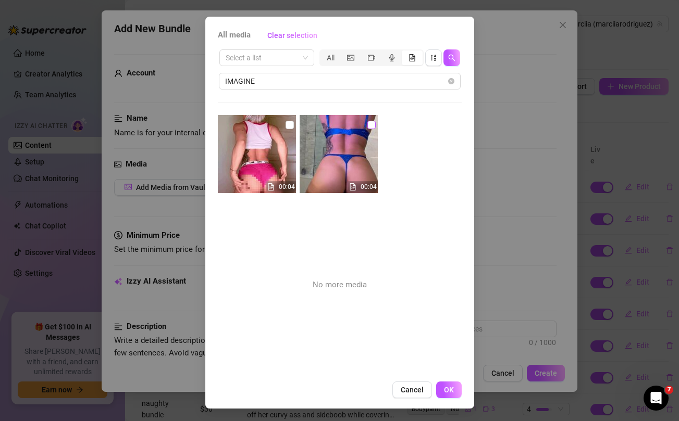
click at [372, 125] on input "checkbox" at bounding box center [371, 125] width 8 height 8
click at [451, 393] on span "OK" at bounding box center [449, 390] width 10 height 8
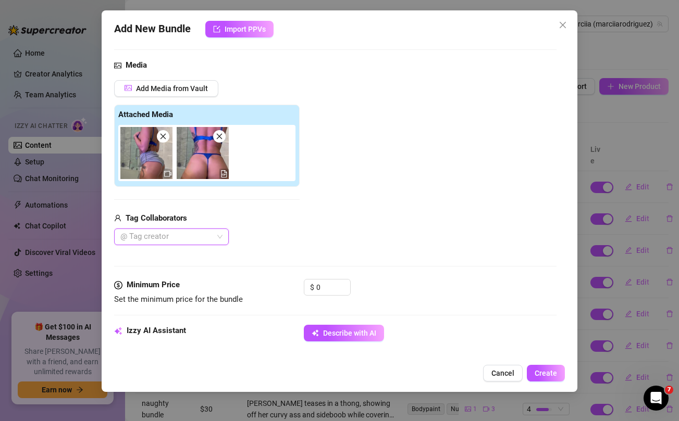
scroll to position [110, 0]
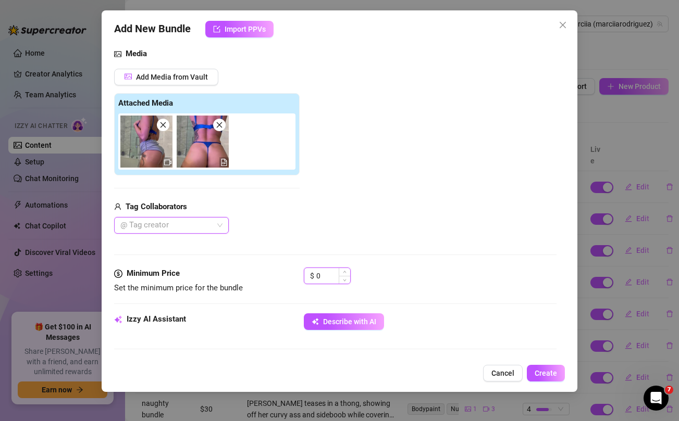
click at [332, 280] on input "0" at bounding box center [333, 276] width 34 height 16
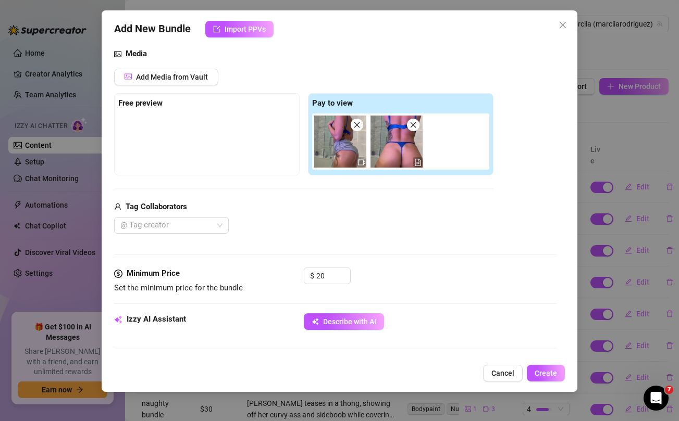
click at [378, 218] on div "@ Tag creator" at bounding box center [303, 225] width 379 height 17
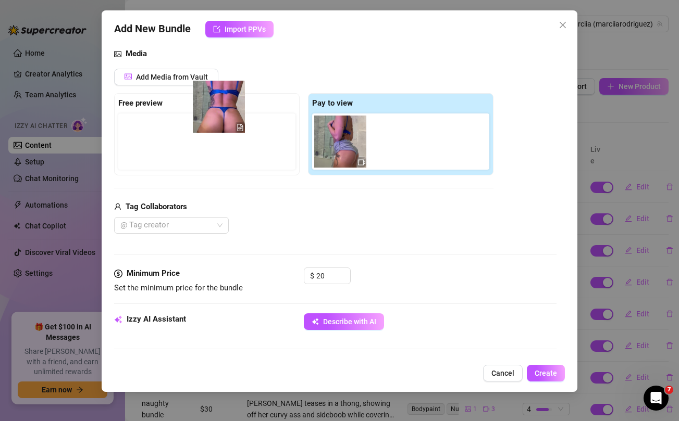
drag, startPoint x: 401, startPoint y: 160, endPoint x: 216, endPoint y: 126, distance: 188.0
click at [216, 126] on div "Free preview Pay to view" at bounding box center [303, 134] width 379 height 82
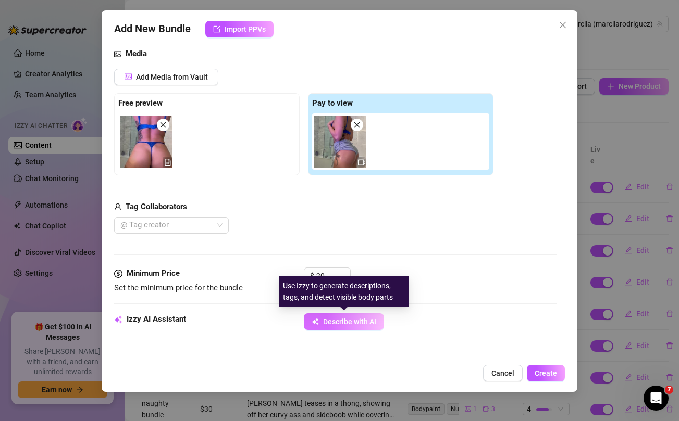
click at [362, 324] on span "Describe with AI" at bounding box center [349, 322] width 53 height 8
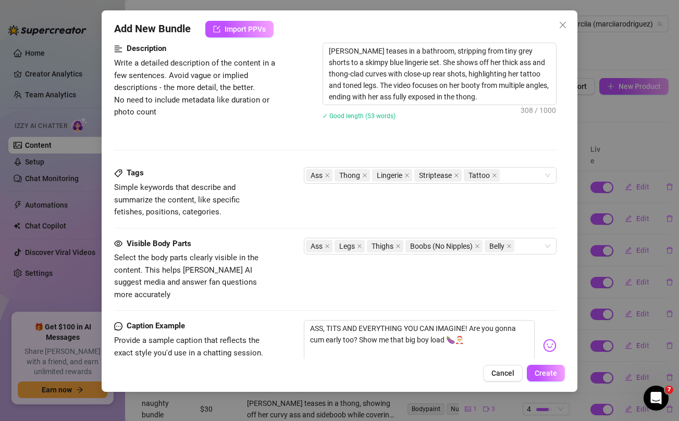
scroll to position [588, 0]
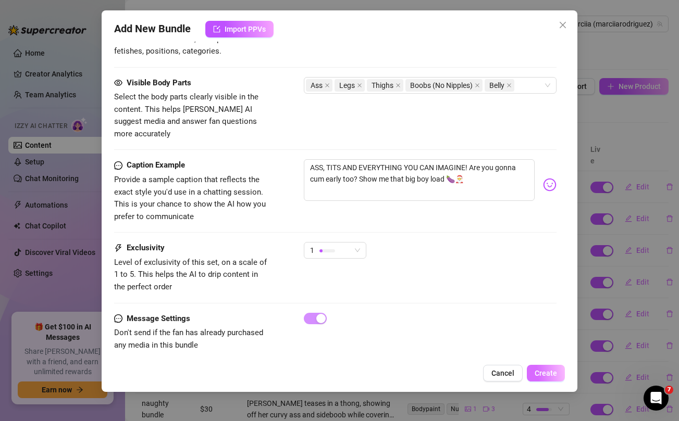
click at [553, 372] on span "Create" at bounding box center [546, 373] width 22 height 8
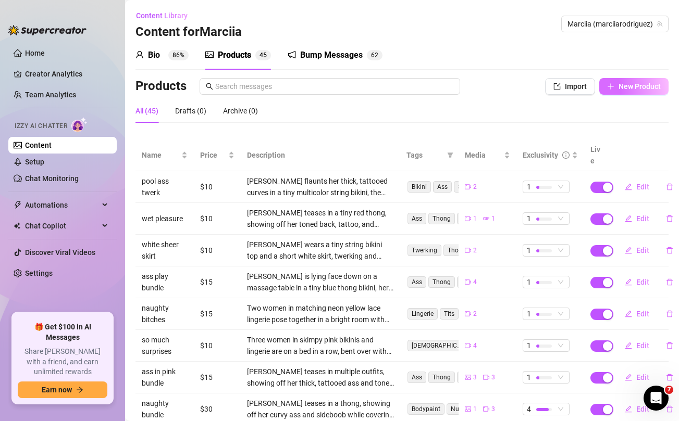
click at [628, 93] on button "New Product" at bounding box center [633, 86] width 69 height 17
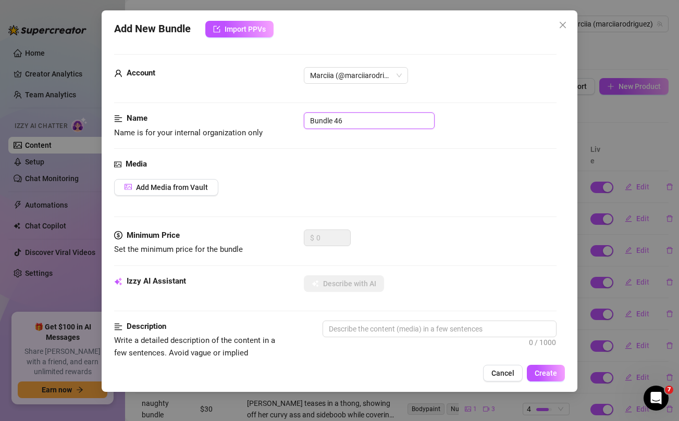
click at [375, 123] on input "Bundle 46" at bounding box center [369, 121] width 131 height 17
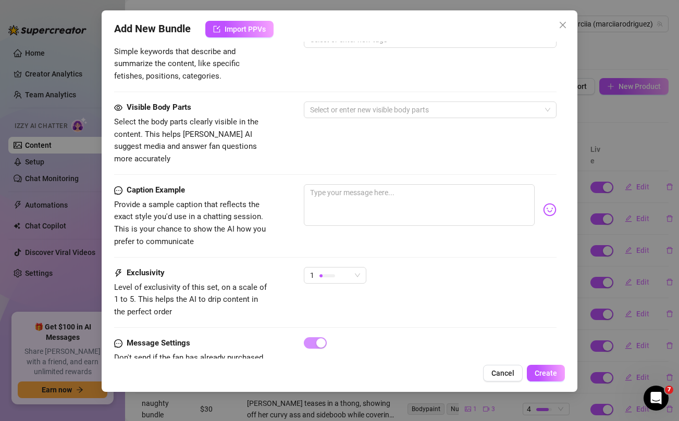
scroll to position [424, 0]
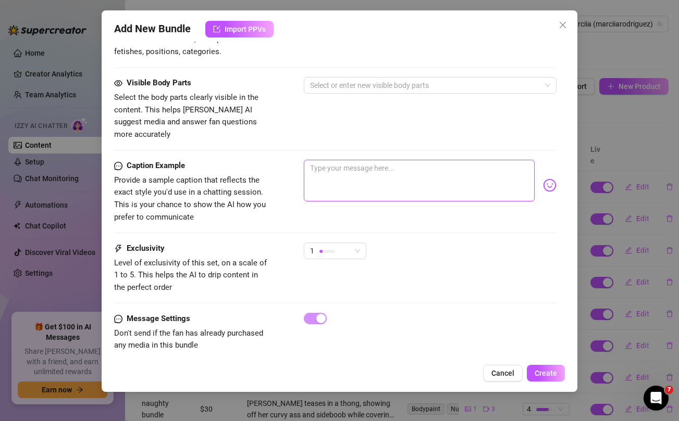
click at [370, 177] on textarea at bounding box center [419, 181] width 230 height 42
paste textarea "Am I a part of your fantasy baby?😏 Unlock this new naughty photoset for more na…"
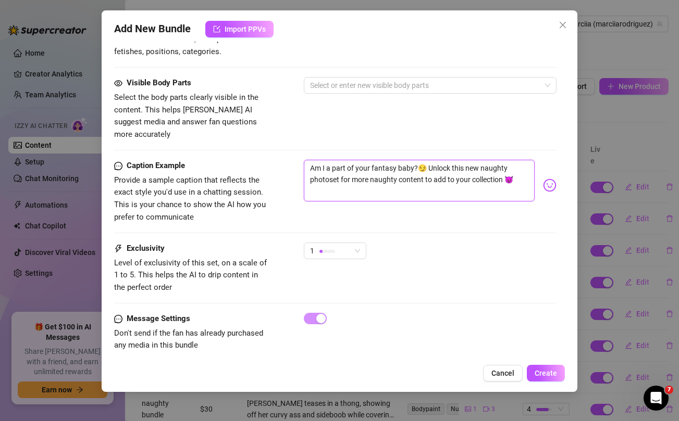
click at [387, 160] on textarea "Am I a part of your fantasy baby?😏 Unlock this new naughty photoset for more na…" at bounding box center [419, 181] width 230 height 42
click at [382, 118] on div "Visible Body Parts Select the body parts clearly visible in the content. This h…" at bounding box center [335, 109] width 442 height 64
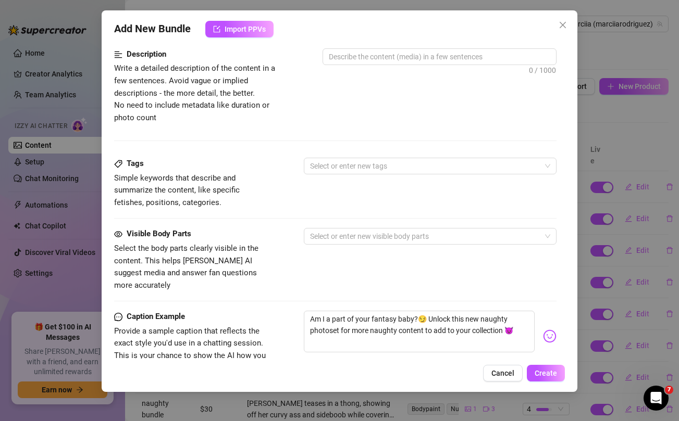
scroll to position [0, 0]
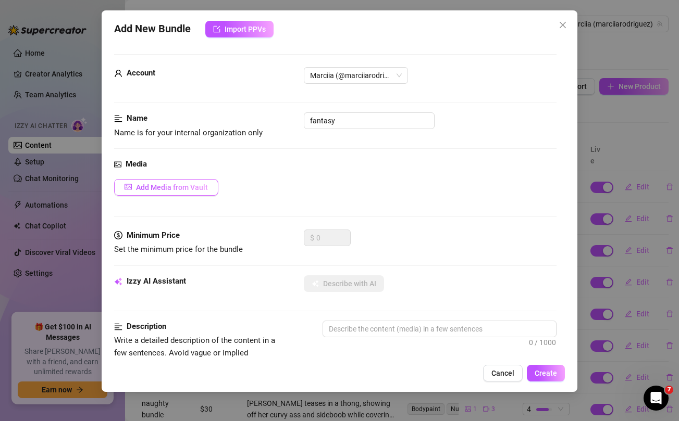
click at [183, 193] on button "Add Media from Vault" at bounding box center [166, 187] width 104 height 17
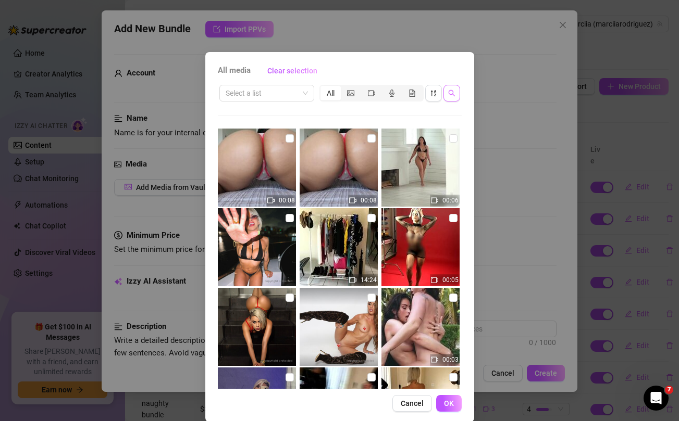
click at [454, 98] on button "button" at bounding box center [451, 93] width 17 height 17
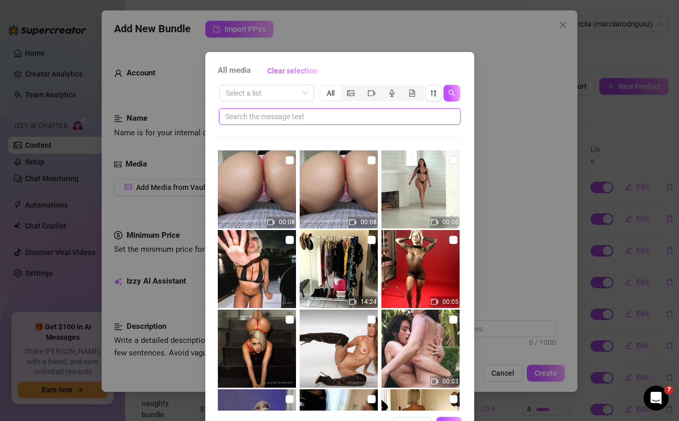
click at [380, 117] on input "text" at bounding box center [335, 116] width 221 height 11
paste input "fantasy"
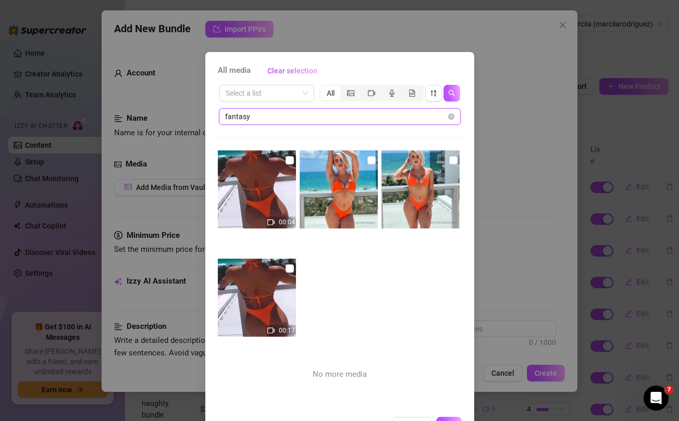
click at [295, 114] on input "fantasy" at bounding box center [335, 116] width 221 height 11
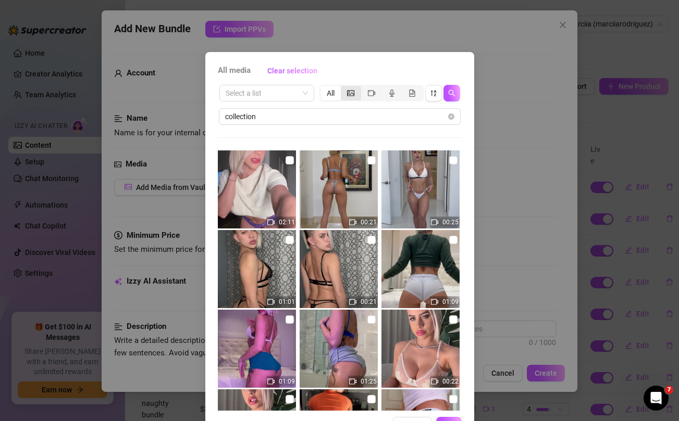
click at [350, 91] on icon "picture" at bounding box center [350, 93] width 7 height 7
click at [343, 88] on input "segmented control" at bounding box center [343, 88] width 0 height 0
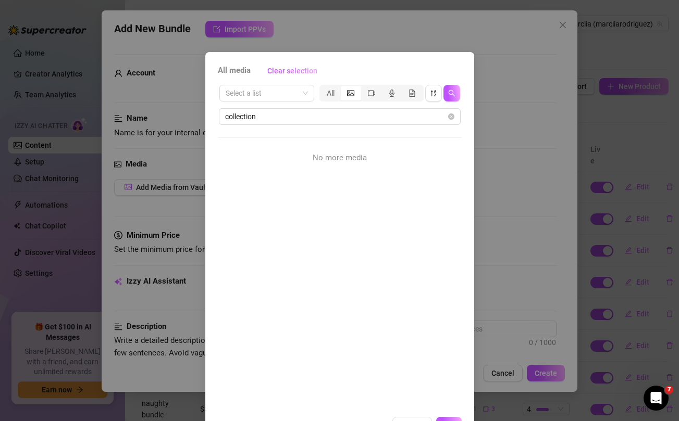
click at [515, 220] on div "All media Clear selection Select a list All collection No more media Cancel OK" at bounding box center [339, 210] width 679 height 421
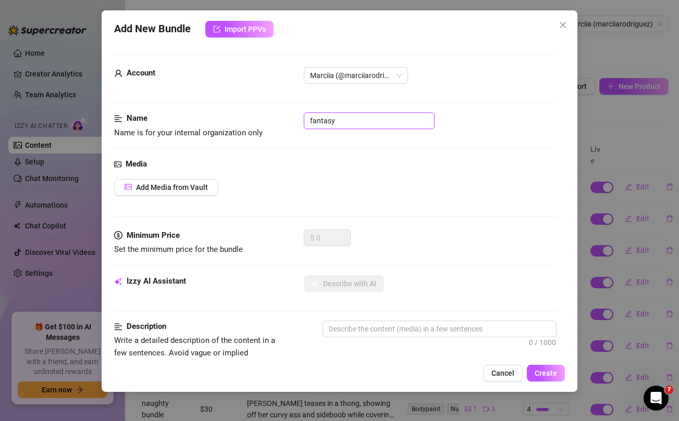
click at [354, 125] on input "fantasy" at bounding box center [369, 121] width 131 height 17
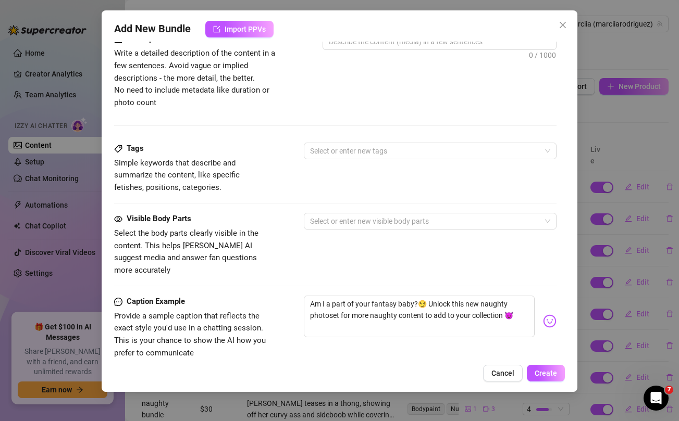
scroll to position [379, 0]
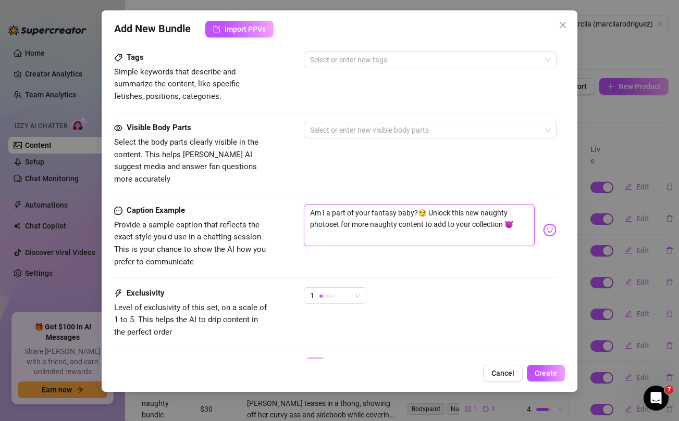
click at [357, 210] on textarea "Am I a part of your fantasy baby?😏 Unlock this new naughty photoset for more na…" at bounding box center [419, 226] width 230 height 42
paste textarea "@viralcitytv invited me to this naughty ***pizza and pussy*** party and it was …"
click at [356, 288] on span "1" at bounding box center [335, 296] width 50 height 16
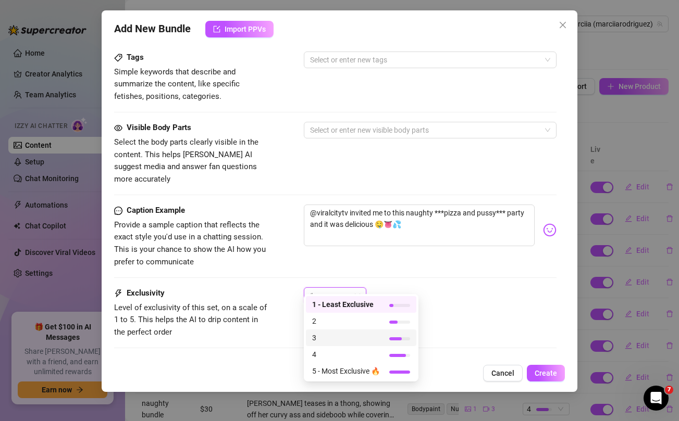
click at [340, 338] on span "3" at bounding box center [346, 337] width 68 height 11
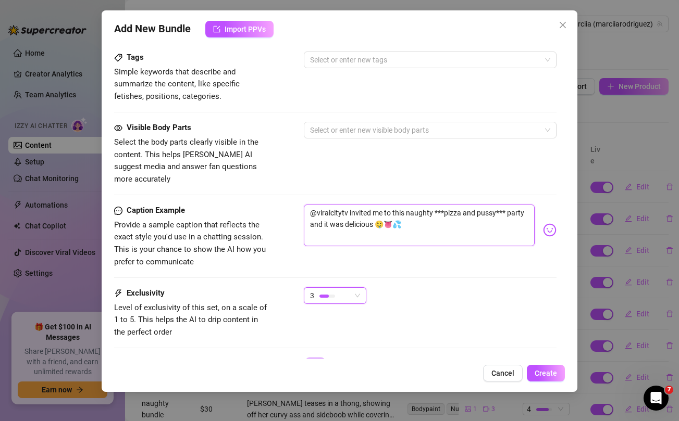
click at [331, 205] on textarea "@viralcitytv invited me to this naughty ***pizza and pussy*** party and it was …" at bounding box center [419, 226] width 230 height 42
click at [356, 205] on textarea "@uncuttv invited me to this naughty ***pizza and pussy*** party and it was deli…" at bounding box center [419, 226] width 230 height 42
click at [355, 163] on div "Visible Body Parts Select the body parts clearly visible in the content. This h…" at bounding box center [335, 154] width 442 height 64
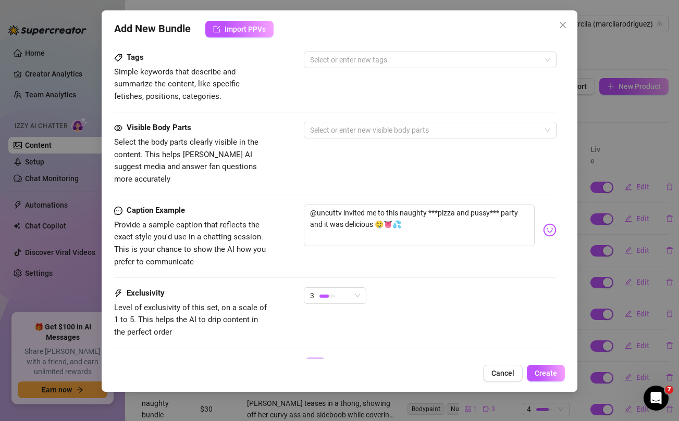
scroll to position [0, 0]
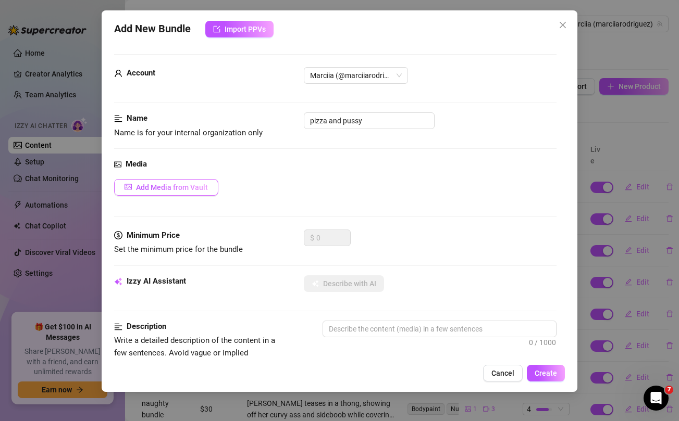
click at [181, 188] on span "Add Media from Vault" at bounding box center [172, 187] width 72 height 8
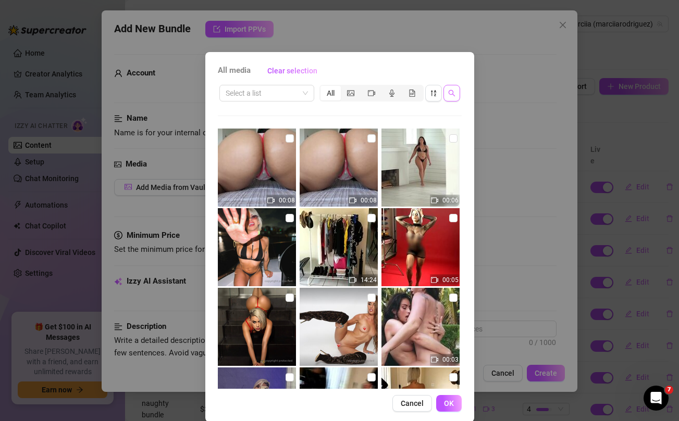
click at [450, 93] on icon "search" at bounding box center [451, 93] width 7 height 7
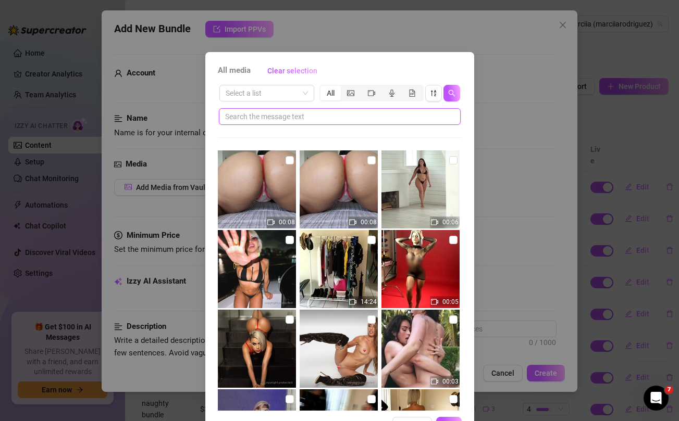
click at [360, 119] on input "text" at bounding box center [335, 116] width 221 height 11
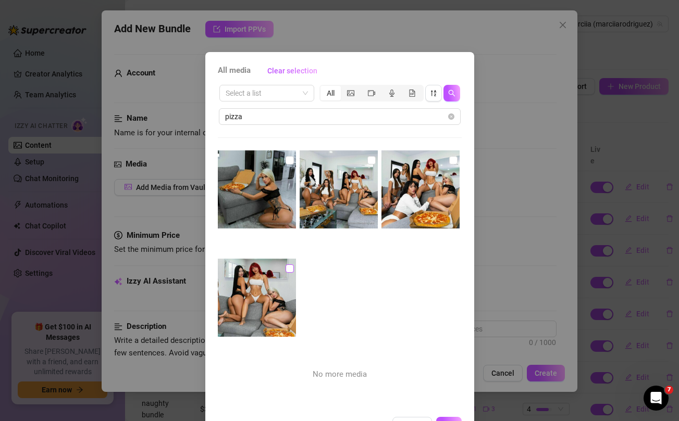
click at [287, 269] on input "checkbox" at bounding box center [289, 269] width 8 height 8
click at [288, 158] on input "checkbox" at bounding box center [289, 160] width 8 height 8
click at [368, 158] on input "checkbox" at bounding box center [371, 160] width 8 height 8
click at [453, 159] on input "checkbox" at bounding box center [453, 160] width 8 height 8
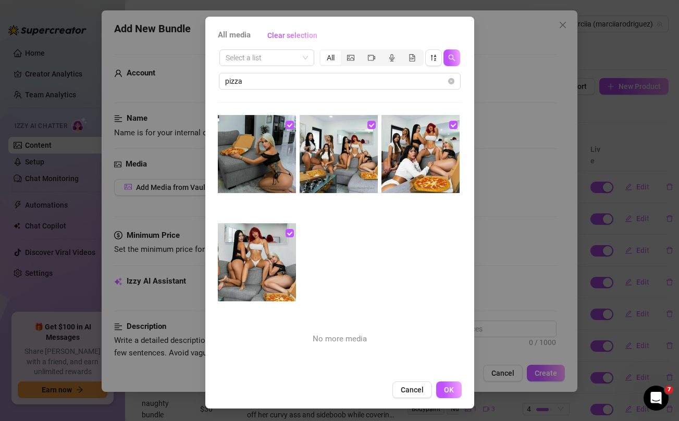
click at [453, 400] on div "All media Clear selection Select a list All pizza No more media Cancel OK" at bounding box center [339, 213] width 269 height 392
click at [448, 399] on div "All media Clear selection Select a list All pizza No more media Cancel OK" at bounding box center [339, 213] width 269 height 392
click at [448, 393] on span "OK" at bounding box center [449, 390] width 10 height 8
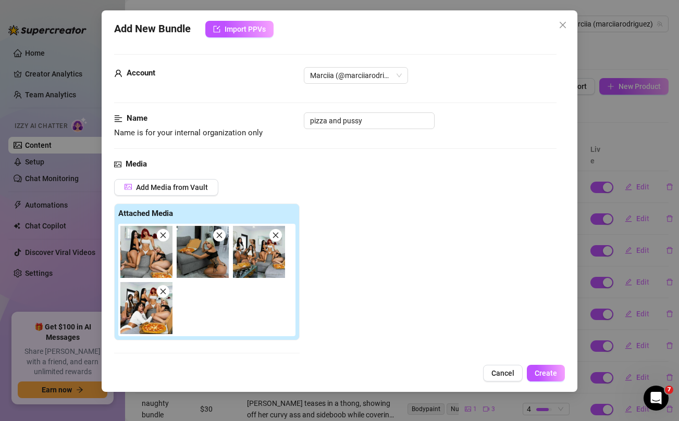
scroll to position [111, 0]
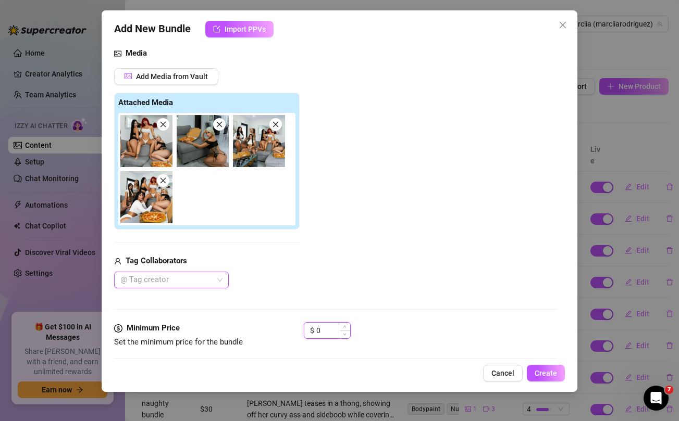
click at [327, 324] on input "0" at bounding box center [333, 331] width 34 height 16
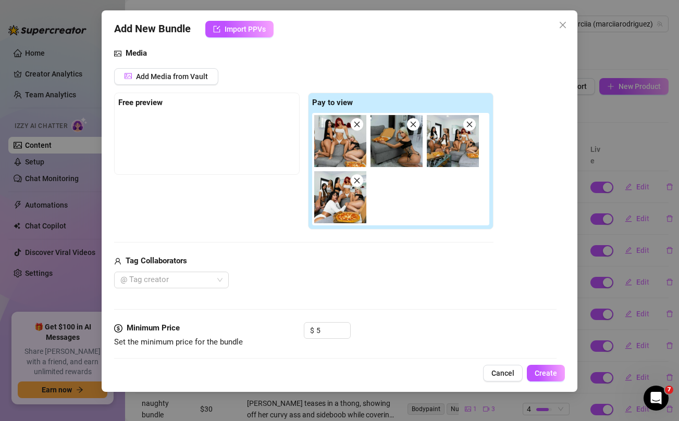
click at [354, 258] on div "Tag Collaborators" at bounding box center [303, 261] width 379 height 13
click at [241, 24] on button "Import PPVs" at bounding box center [239, 29] width 68 height 17
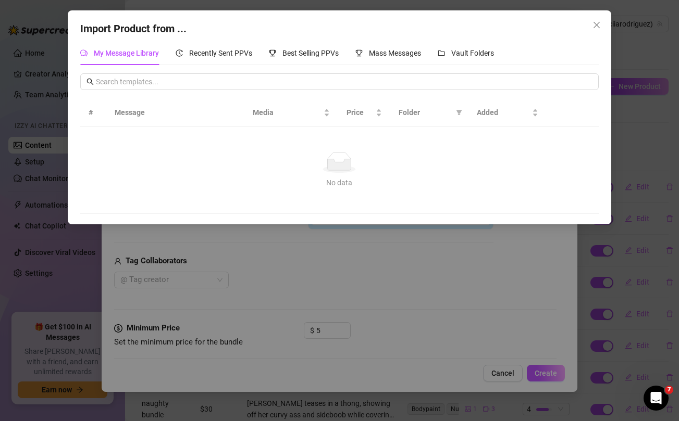
click at [462, 272] on div "Import Product from ... My Message Library Recently Sent PPVs Best Selling PPVs…" at bounding box center [339, 210] width 679 height 421
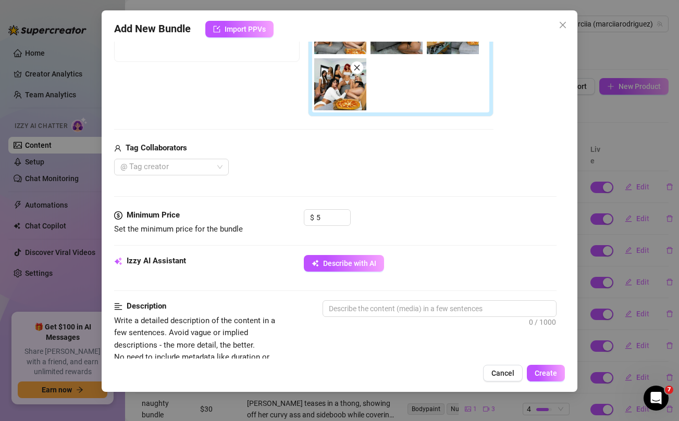
scroll to position [225, 0]
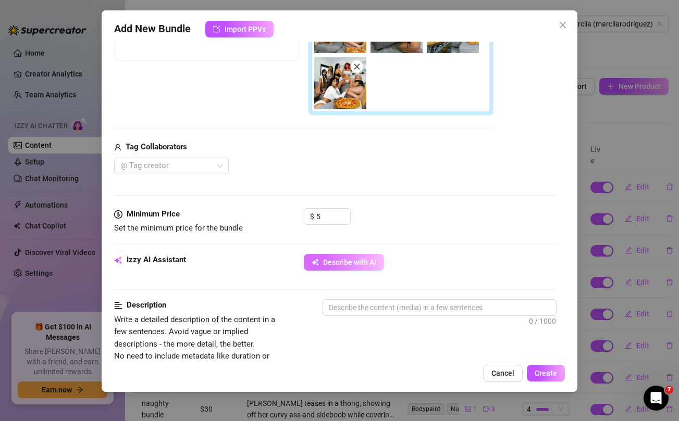
click at [349, 263] on span "Describe with AI" at bounding box center [349, 262] width 53 height 8
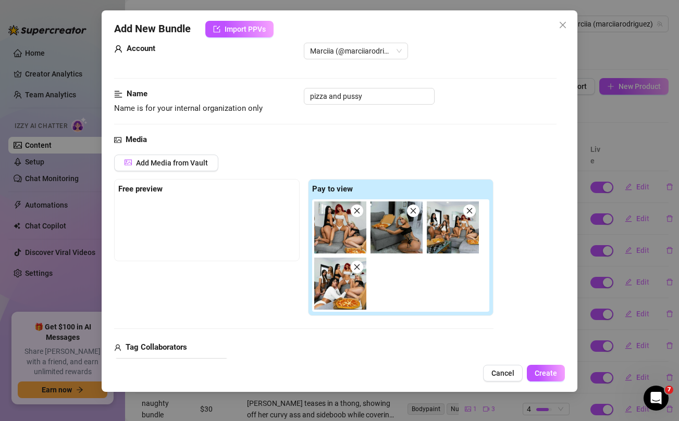
scroll to position [0, 0]
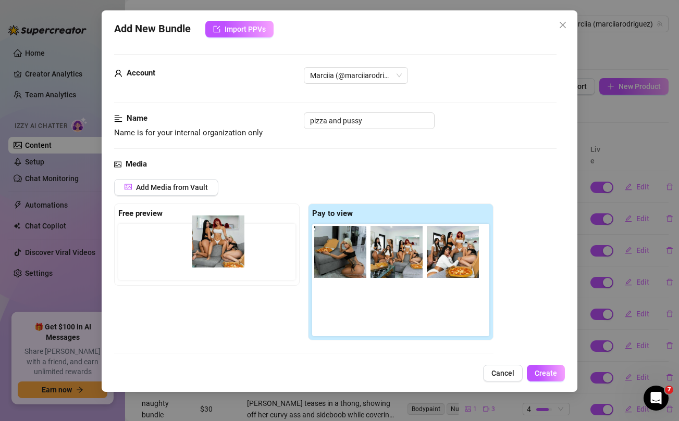
drag, startPoint x: 332, startPoint y: 244, endPoint x: 207, endPoint y: 234, distance: 124.9
click at [207, 234] on div "Free preview Pay to view" at bounding box center [303, 273] width 379 height 138
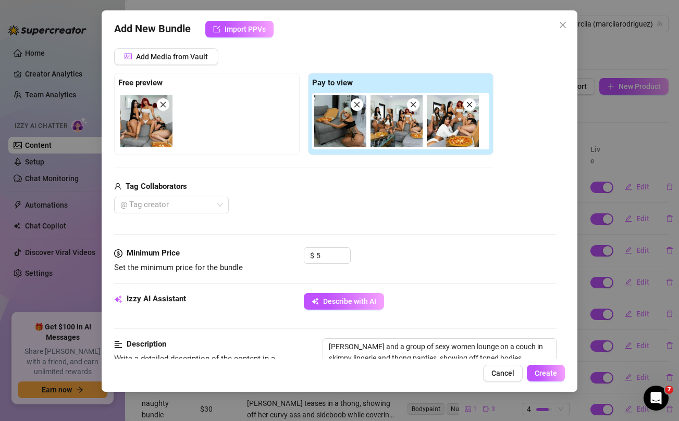
scroll to position [140, 0]
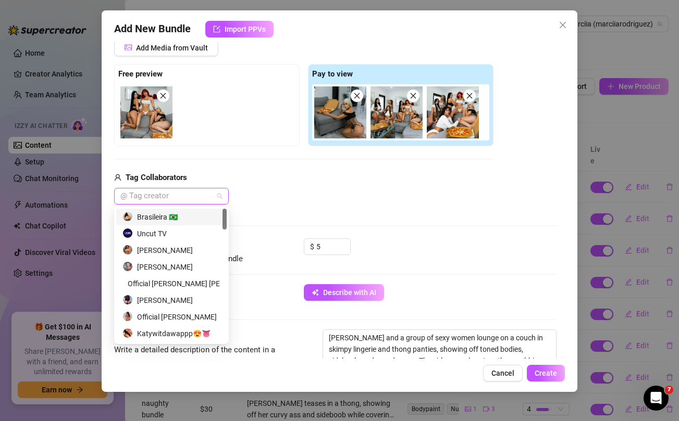
click at [207, 198] on div at bounding box center [166, 196] width 100 height 15
click at [162, 238] on div "Uncut TV" at bounding box center [171, 233] width 98 height 11
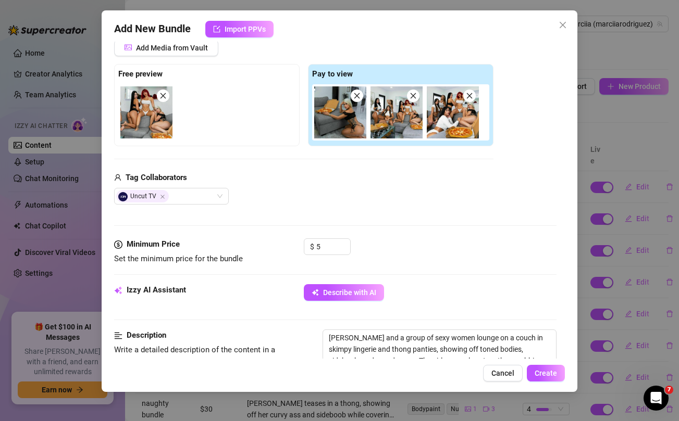
click at [305, 215] on div "Media Add Media from Vault Free preview Pay to view Tag Collaborators Uncut TV" at bounding box center [335, 129] width 442 height 220
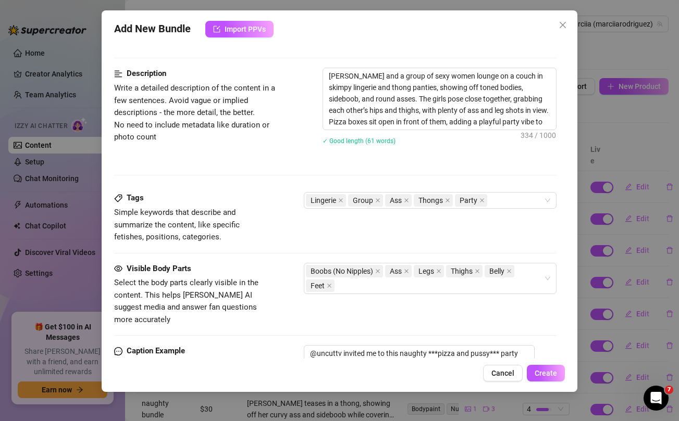
scroll to position [586, 0]
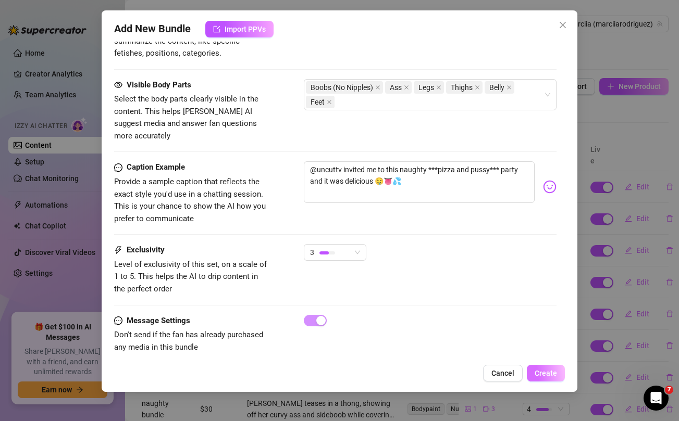
click at [541, 372] on span "Create" at bounding box center [546, 373] width 22 height 8
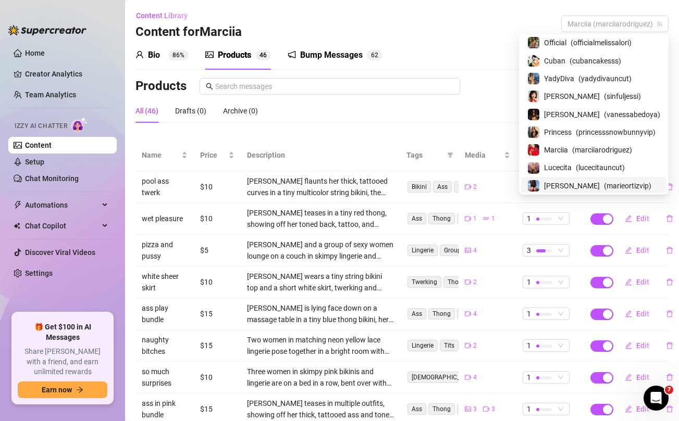
click at [559, 184] on span "[PERSON_NAME]" at bounding box center [572, 185] width 56 height 11
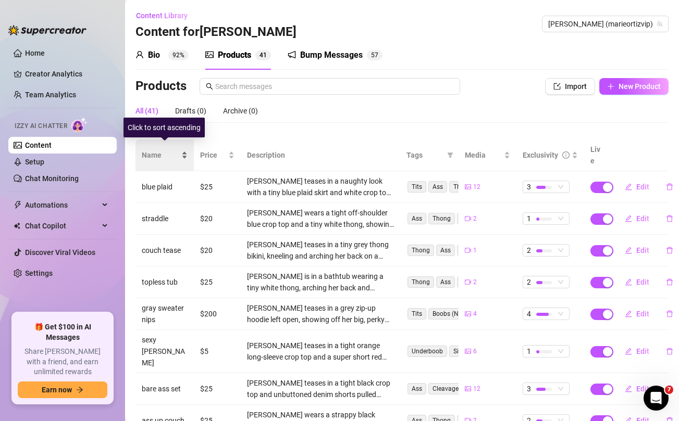
click at [147, 150] on span "Name" at bounding box center [161, 155] width 38 height 11
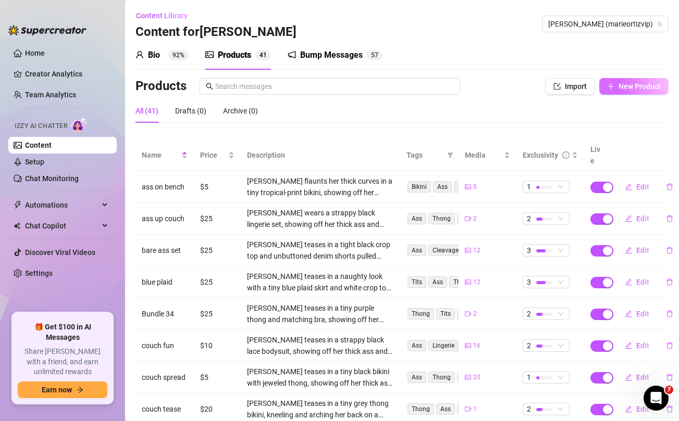
click at [630, 89] on span "New Product" at bounding box center [639, 86] width 42 height 8
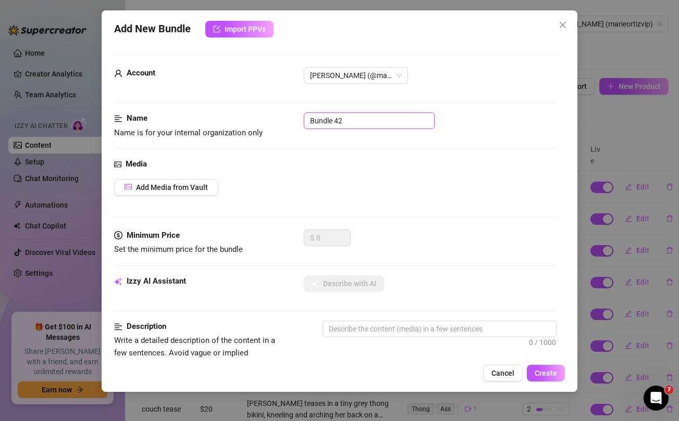
click at [394, 123] on input "Bundle 42" at bounding box center [369, 121] width 131 height 17
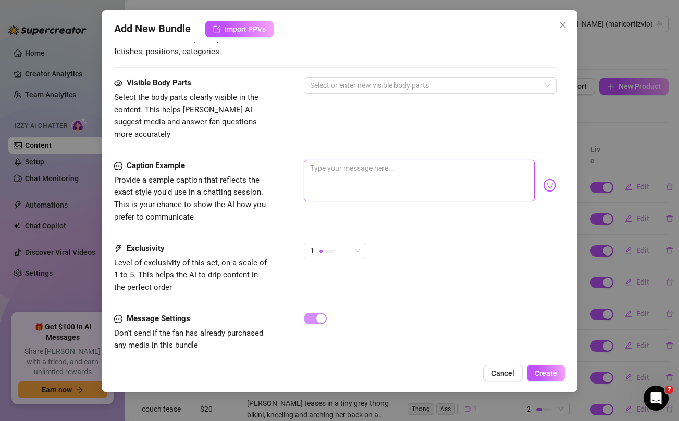
click at [377, 160] on textarea at bounding box center [419, 181] width 230 height 42
paste textarea "Guess whats underneath??....no panties! 🥵 unlock if you like it when a girl can…"
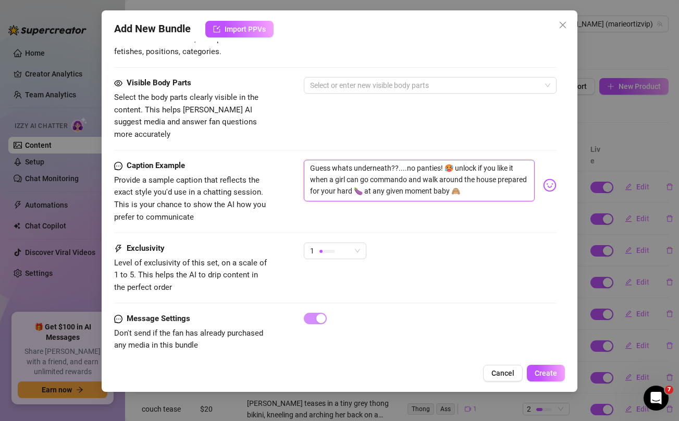
click at [393, 171] on textarea "Guess whats underneath??....no panties! 🥵 unlock if you like it when a girl can…" at bounding box center [419, 181] width 230 height 42
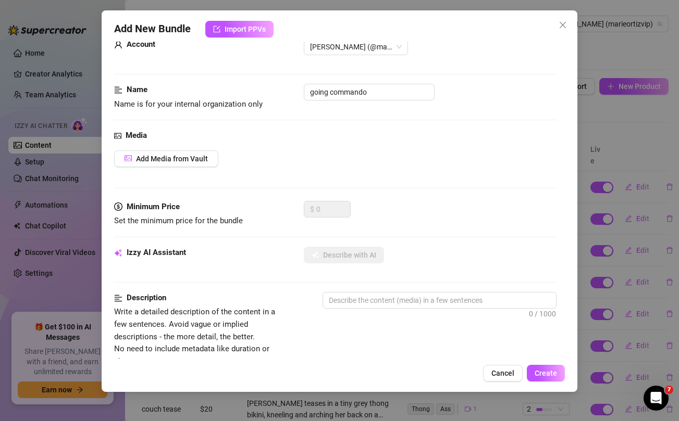
scroll to position [0, 0]
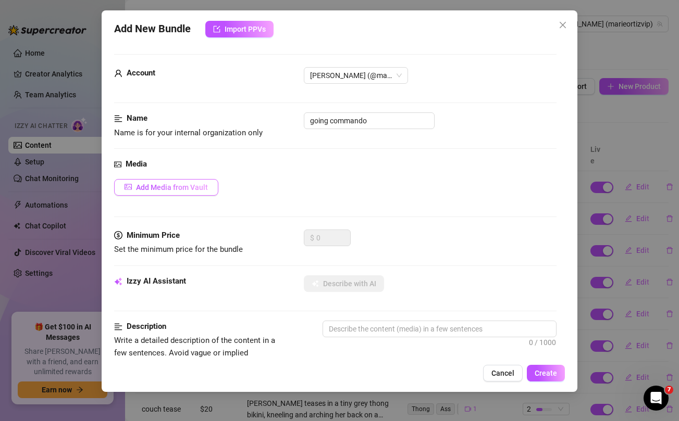
click at [203, 186] on span "Add Media from Vault" at bounding box center [172, 187] width 72 height 8
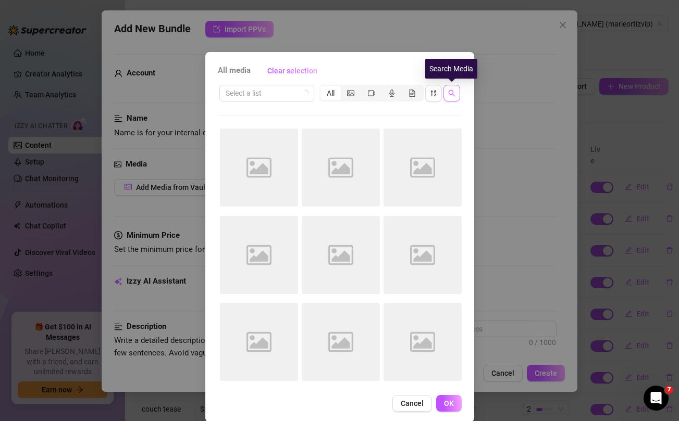
click at [450, 96] on icon "search" at bounding box center [451, 93] width 7 height 7
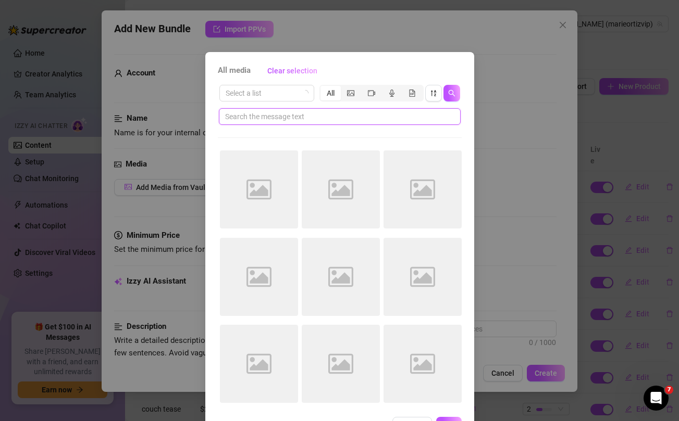
click at [357, 116] on input "text" at bounding box center [335, 116] width 221 height 11
paste input "commando"
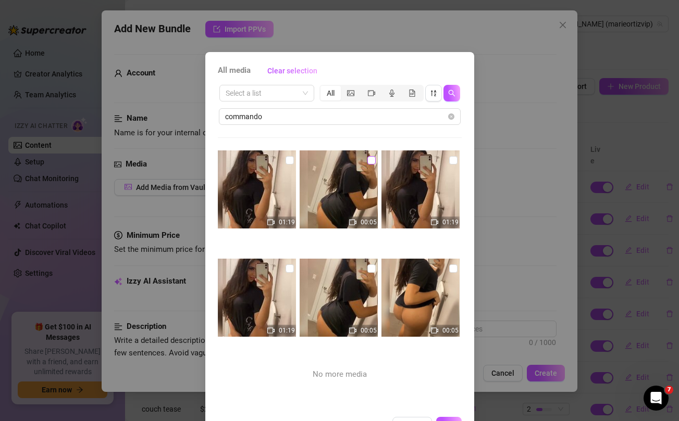
click at [372, 160] on input "checkbox" at bounding box center [371, 160] width 8 height 8
click at [289, 160] on input "checkbox" at bounding box center [289, 160] width 8 height 8
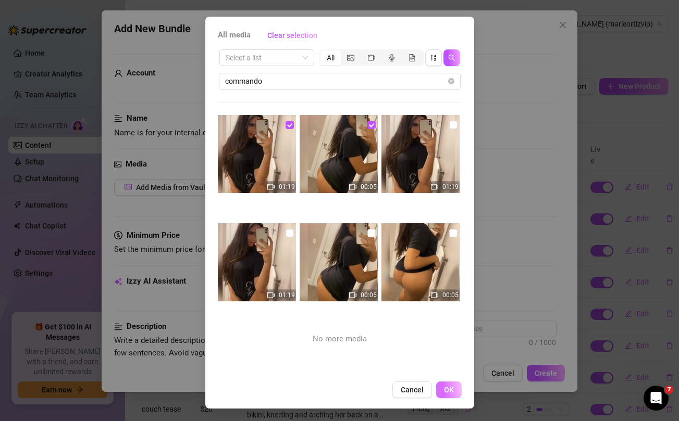
click at [450, 388] on span "OK" at bounding box center [449, 390] width 10 height 8
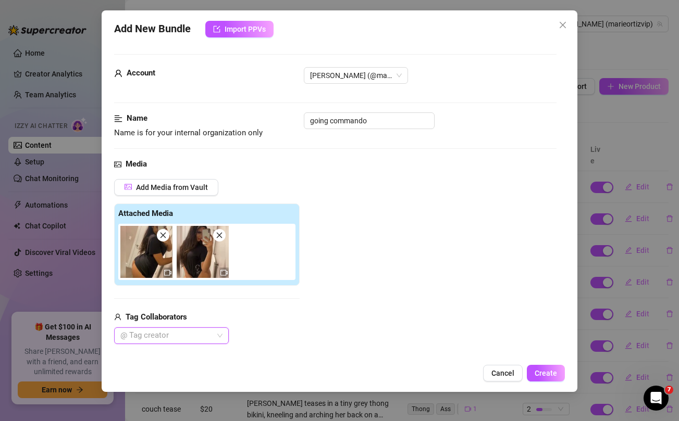
scroll to position [107, 0]
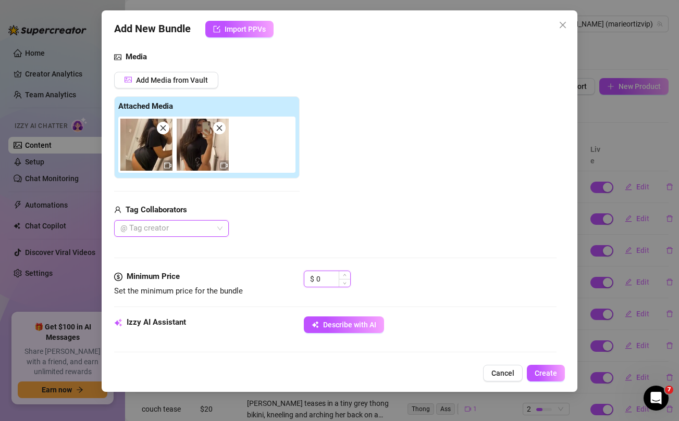
click at [327, 275] on input "0" at bounding box center [333, 279] width 34 height 16
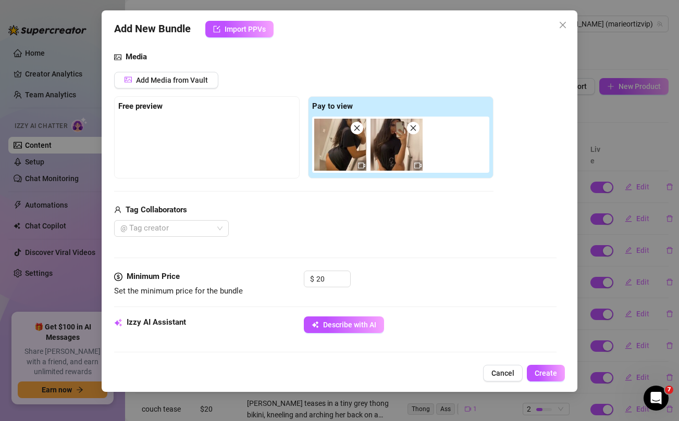
click at [362, 215] on div "Tag Collaborators" at bounding box center [303, 210] width 379 height 13
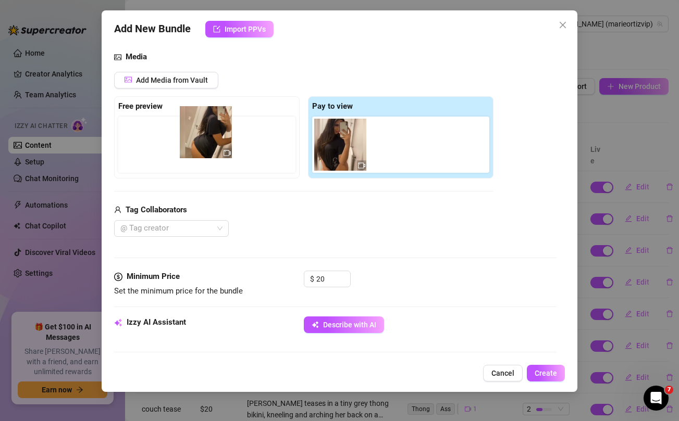
drag, startPoint x: 330, startPoint y: 146, endPoint x: 192, endPoint y: 133, distance: 139.2
click at [192, 133] on div "Free preview Pay to view" at bounding box center [303, 137] width 379 height 82
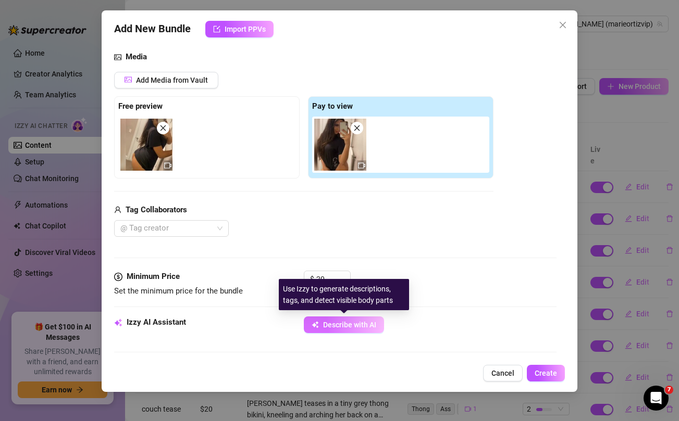
click at [351, 328] on span "Describe with AI" at bounding box center [349, 325] width 53 height 8
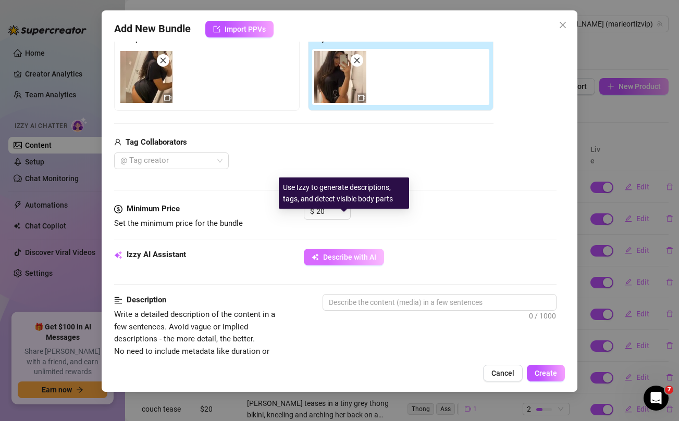
scroll to position [225, 0]
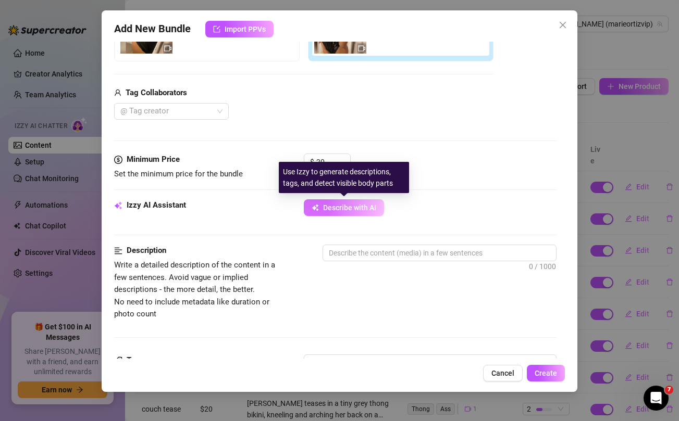
click at [338, 204] on span "Describe with AI" at bounding box center [349, 208] width 53 height 8
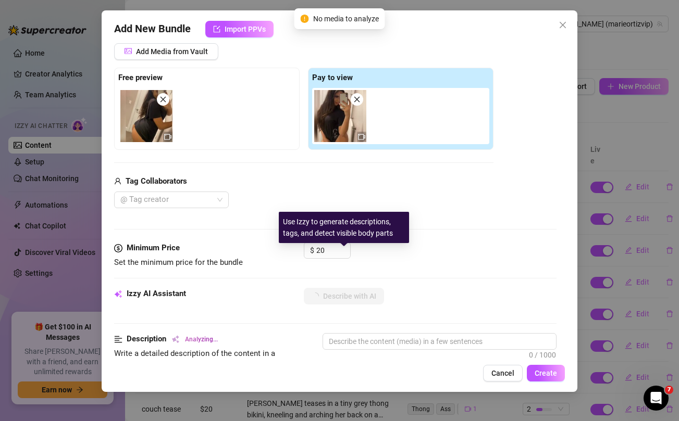
scroll to position [125, 0]
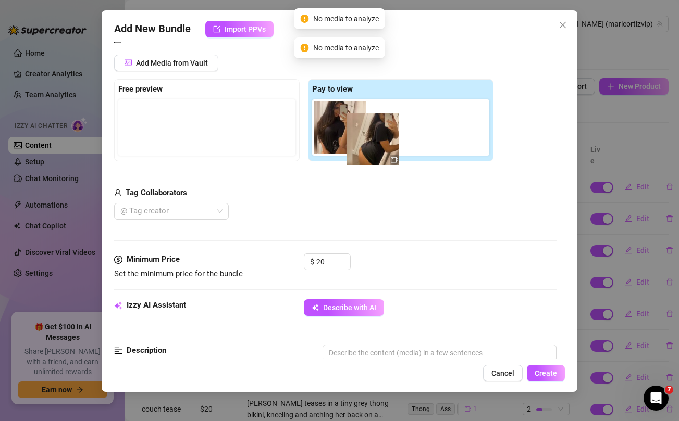
drag, startPoint x: 148, startPoint y: 137, endPoint x: 379, endPoint y: 148, distance: 231.1
click at [379, 148] on div "Free preview Pay to view" at bounding box center [303, 120] width 379 height 82
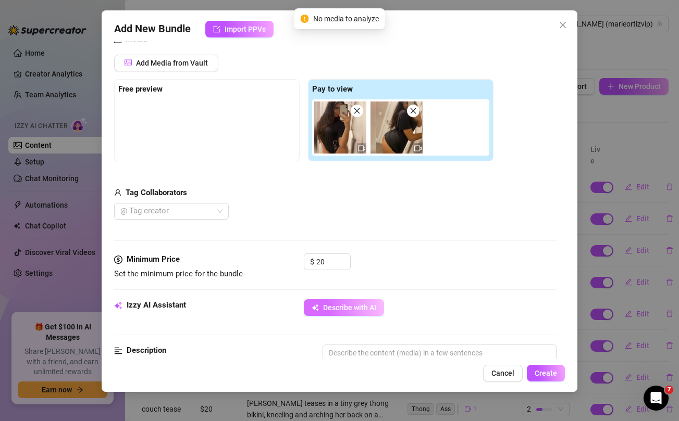
click at [343, 308] on span "Describe with AI" at bounding box center [349, 308] width 53 height 8
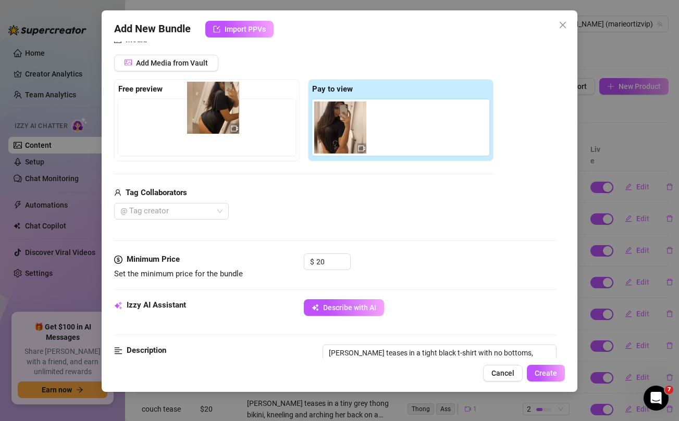
drag, startPoint x: 393, startPoint y: 142, endPoint x: 207, endPoint y: 122, distance: 187.5
click at [207, 122] on div "Free preview Pay to view" at bounding box center [303, 120] width 379 height 82
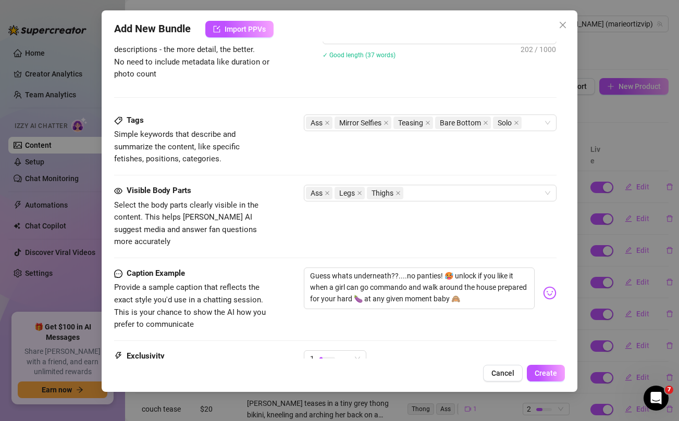
scroll to position [514, 0]
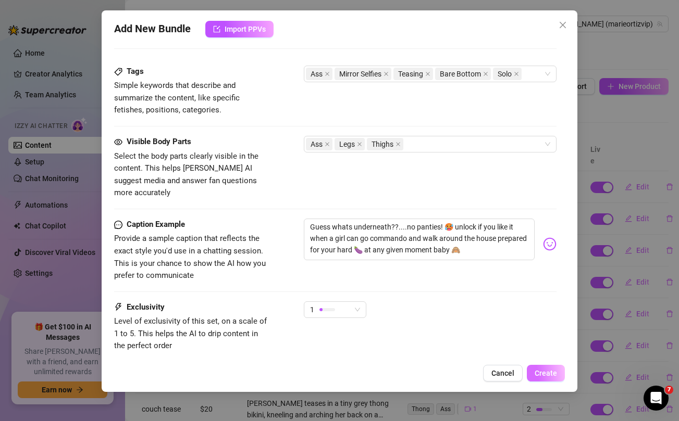
click at [540, 371] on span "Create" at bounding box center [546, 373] width 22 height 8
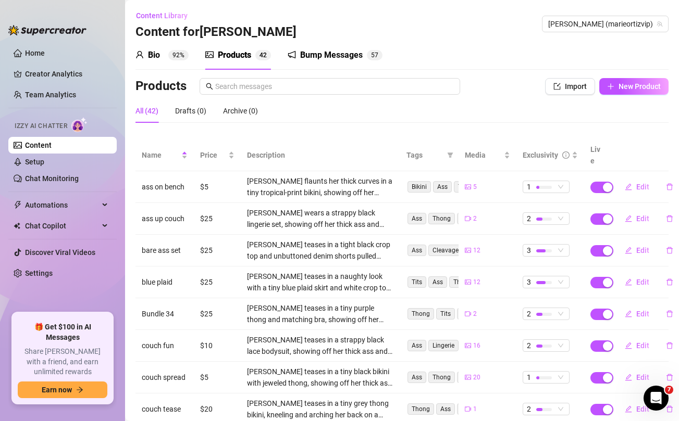
scroll to position [117, 0]
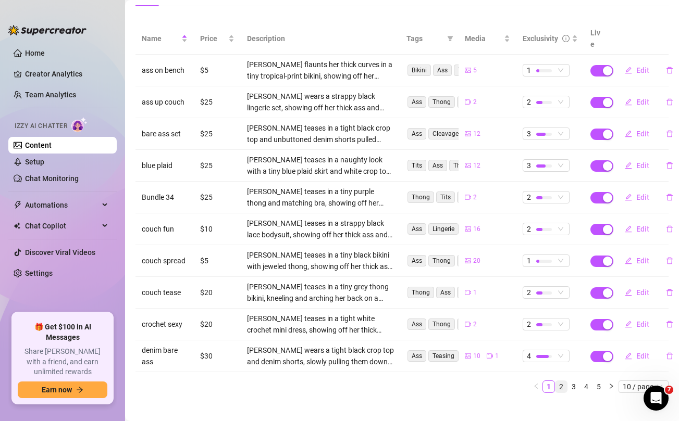
click at [563, 381] on link "2" at bounding box center [560, 386] width 11 height 11
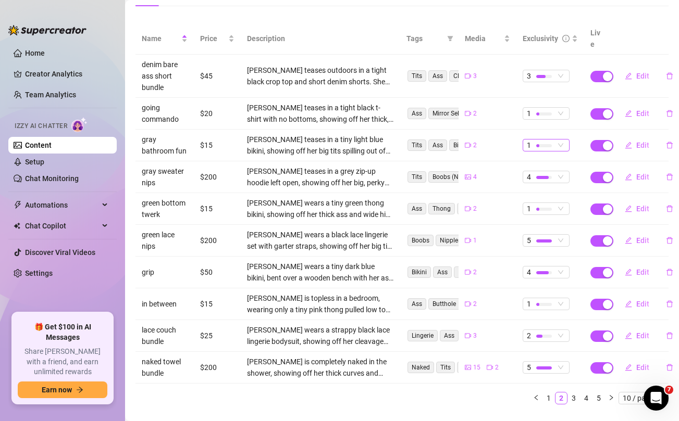
scroll to position [0, 0]
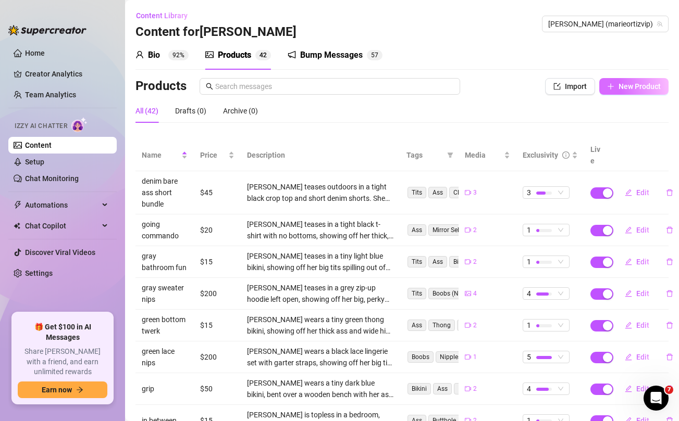
click at [641, 82] on span "New Product" at bounding box center [639, 86] width 42 height 8
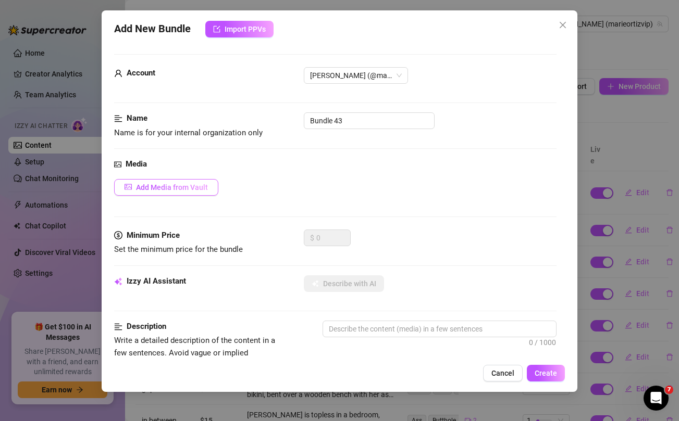
click at [190, 186] on span "Add Media from Vault" at bounding box center [172, 187] width 72 height 8
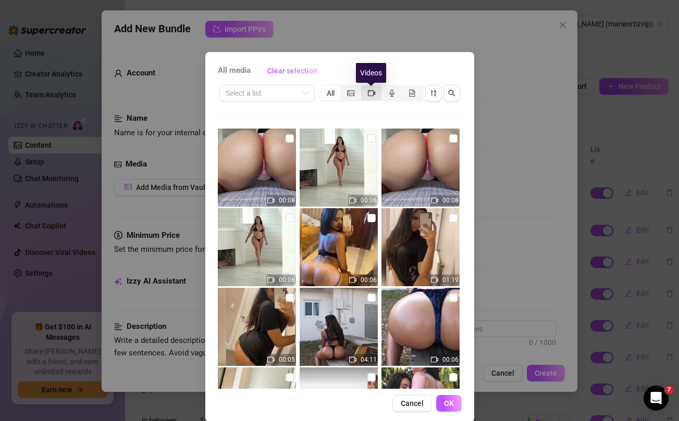
click at [373, 94] on icon "video-camera" at bounding box center [371, 93] width 7 height 6
click at [364, 88] on input "segmented control" at bounding box center [364, 88] width 0 height 0
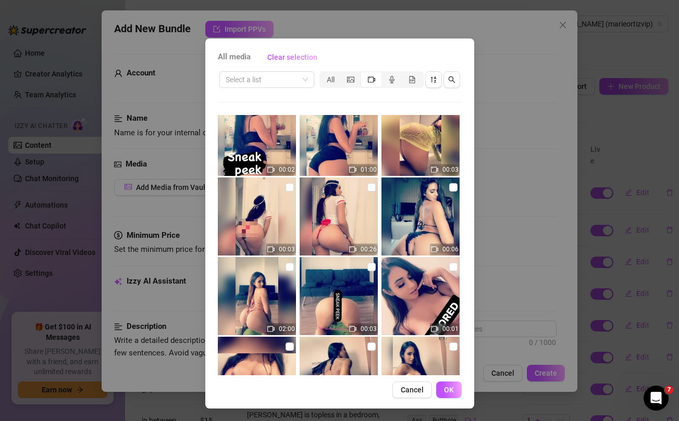
scroll to position [2095, 0]
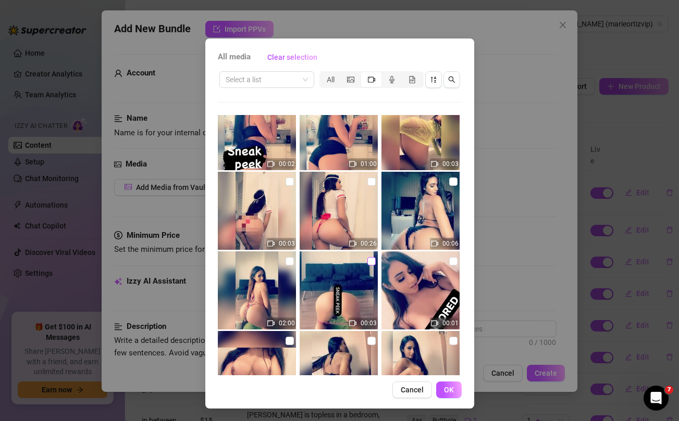
click at [371, 259] on input "checkbox" at bounding box center [371, 261] width 8 height 8
click at [290, 259] on input "checkbox" at bounding box center [289, 261] width 8 height 8
click at [447, 390] on span "OK" at bounding box center [449, 390] width 10 height 8
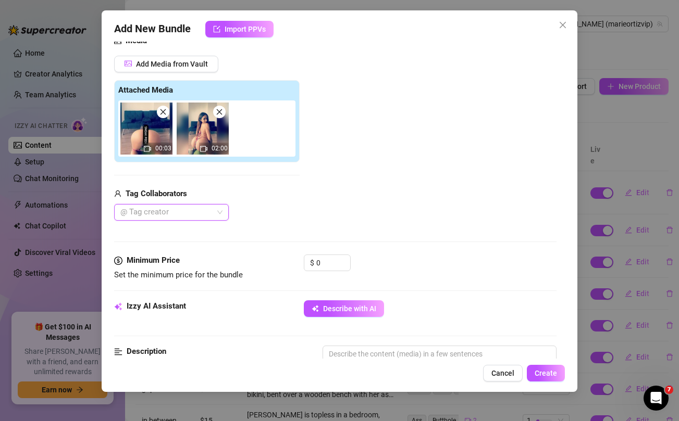
scroll to position [126, 0]
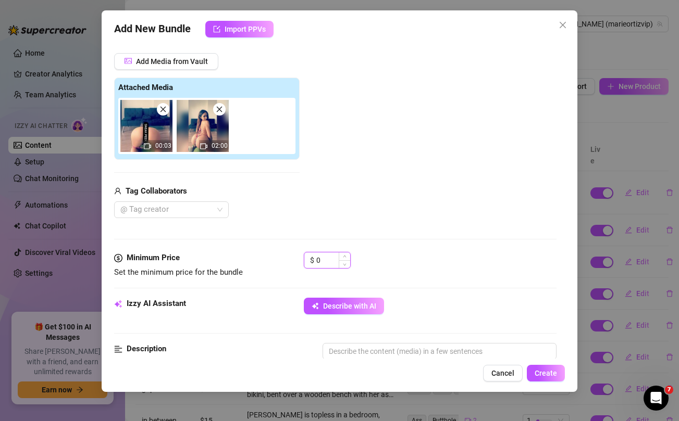
click at [320, 262] on input "0" at bounding box center [333, 261] width 34 height 16
click at [198, 208] on div at bounding box center [166, 210] width 100 height 15
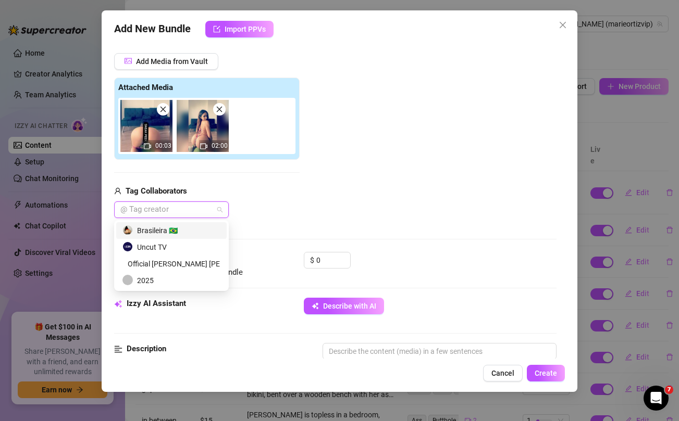
click at [271, 189] on div "Tag Collaborators" at bounding box center [206, 191] width 185 height 13
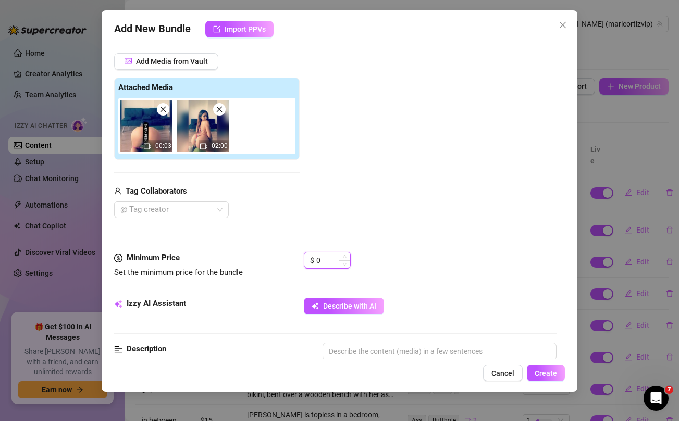
click at [326, 258] on input "0" at bounding box center [333, 261] width 34 height 16
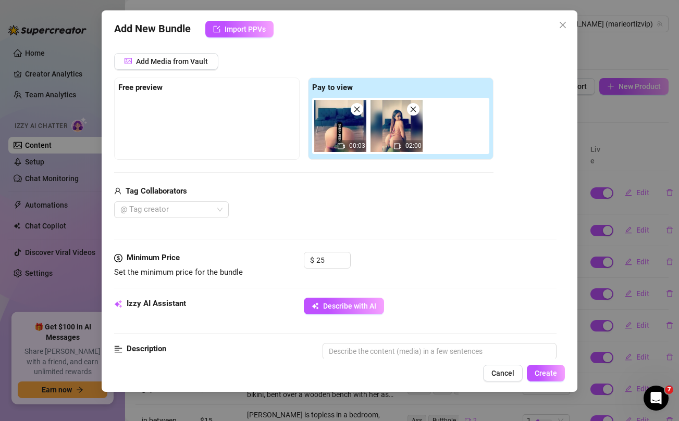
click at [350, 200] on div "Tag Collaborators @ Tag creator" at bounding box center [303, 201] width 379 height 33
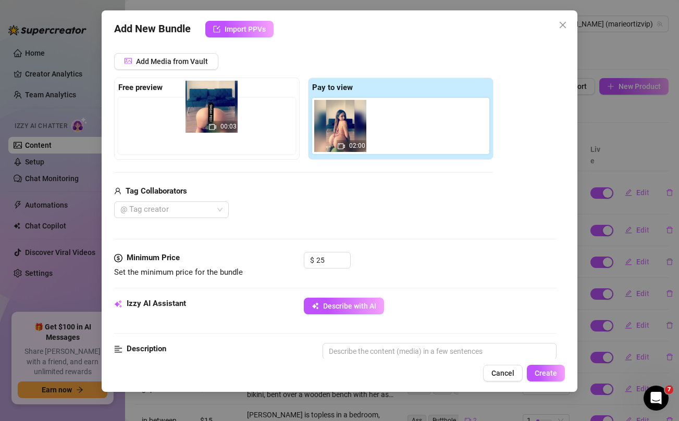
drag, startPoint x: 341, startPoint y: 127, endPoint x: 209, endPoint y: 107, distance: 133.2
click at [209, 107] on div "Free preview Pay to view 00:03 02:00" at bounding box center [303, 119] width 379 height 82
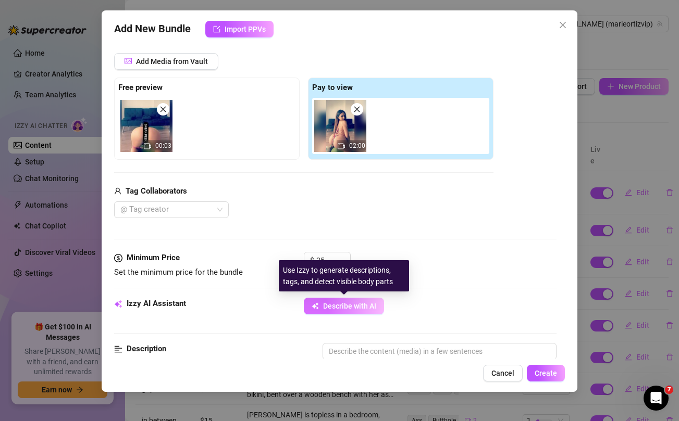
click at [344, 305] on span "Describe with AI" at bounding box center [349, 306] width 53 height 8
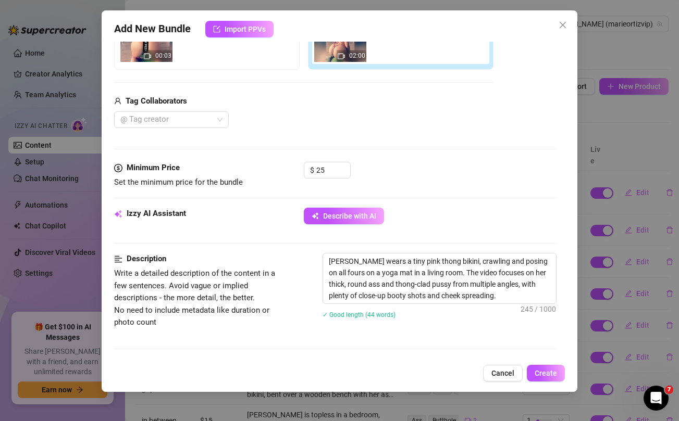
scroll to position [348, 0]
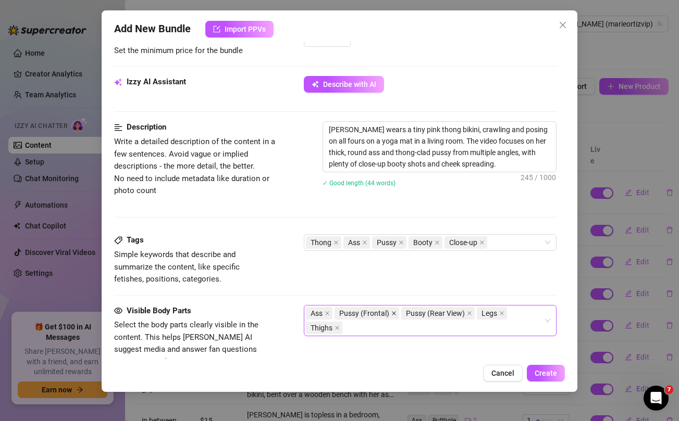
click at [395, 313] on icon "close" at bounding box center [393, 313] width 5 height 5
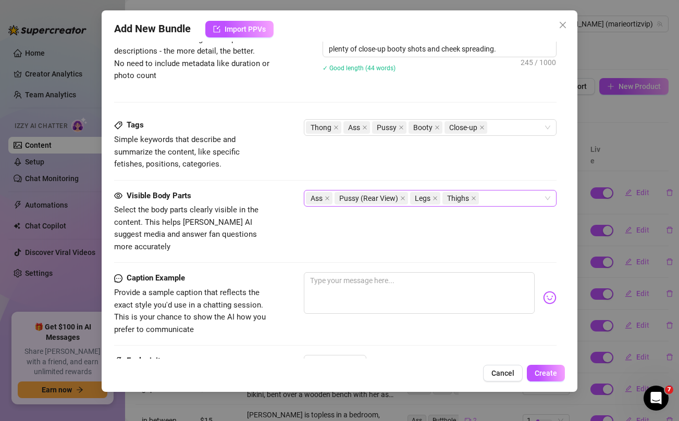
scroll to position [470, 0]
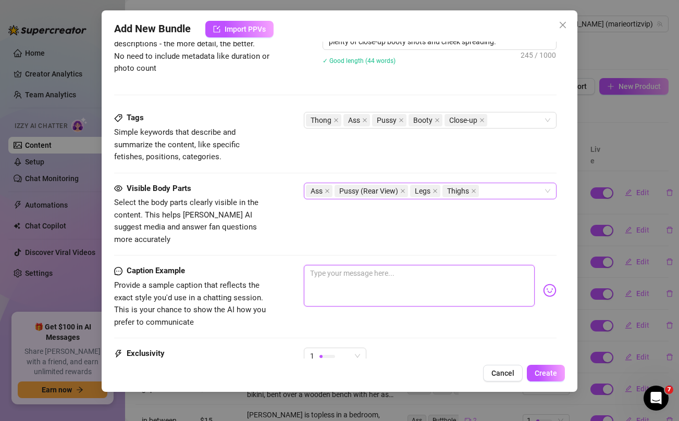
click at [363, 270] on textarea at bounding box center [419, 286] width 230 height 42
paste textarea "Down on all fours… spreading wide just for you 😈💦 come see how wet this pussy i…"
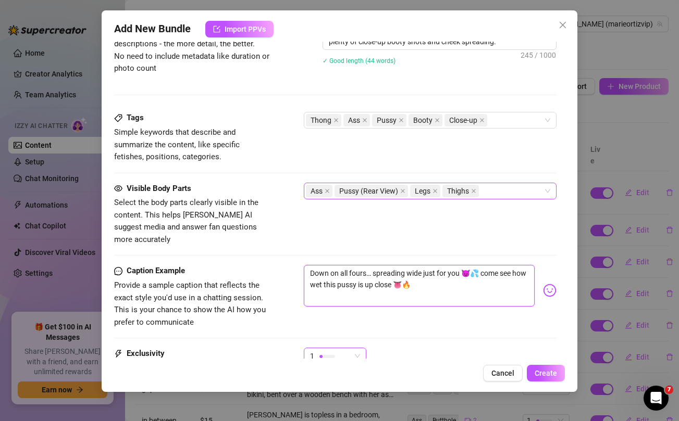
click at [345, 349] on div "1" at bounding box center [330, 357] width 41 height 16
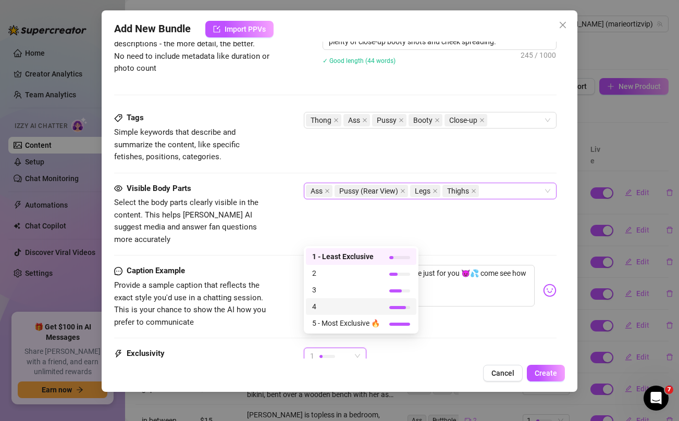
click at [325, 302] on span "4" at bounding box center [346, 306] width 68 height 11
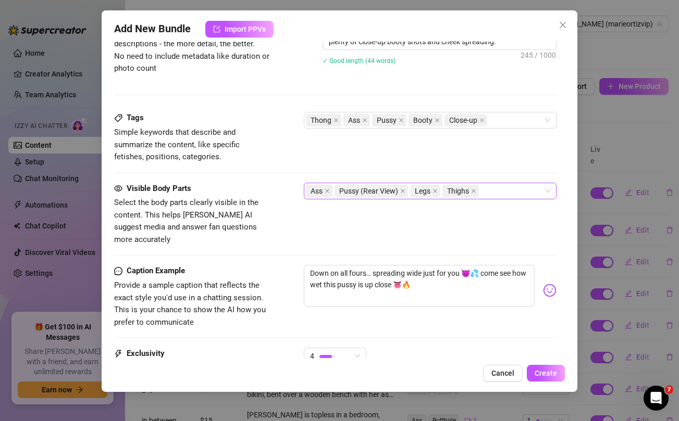
click at [507, 301] on div "Down on all fours… spreading wide just for you 😈💦 come see how wet this pussy i…" at bounding box center [430, 290] width 252 height 51
click at [557, 378] on button "Create" at bounding box center [546, 373] width 38 height 17
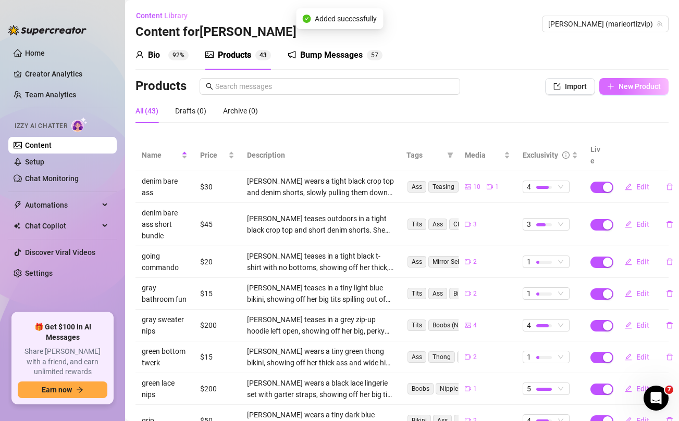
click at [623, 88] on span "New Product" at bounding box center [639, 86] width 42 height 8
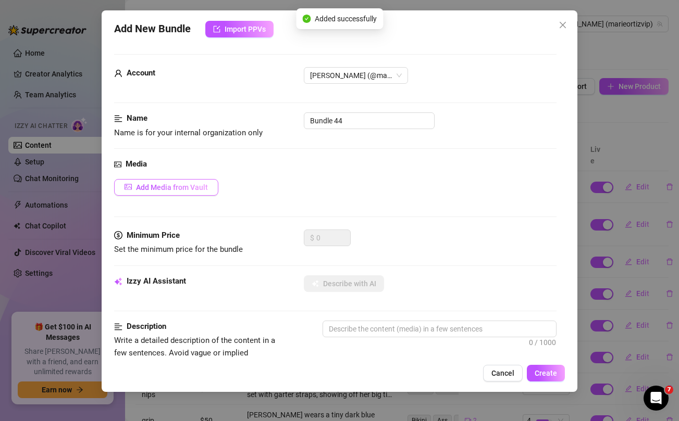
click at [197, 184] on span "Add Media from Vault" at bounding box center [172, 187] width 72 height 8
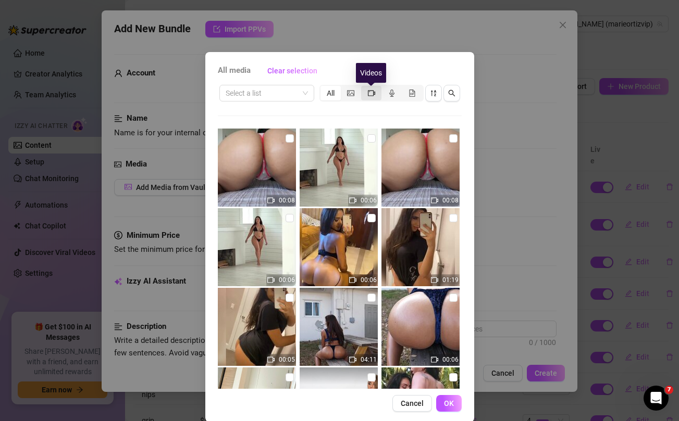
click at [368, 93] on icon "video-camera" at bounding box center [371, 93] width 7 height 7
click at [364, 88] on input "segmented control" at bounding box center [364, 88] width 0 height 0
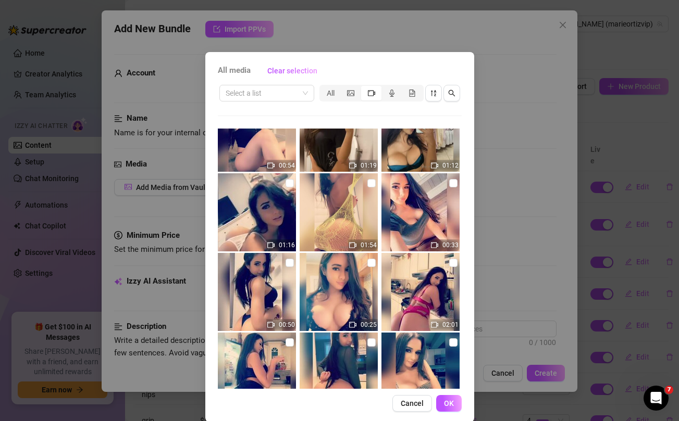
scroll to position [5139, 0]
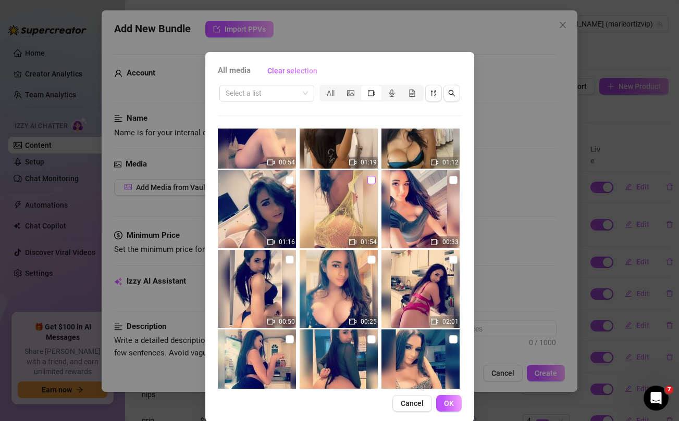
click at [370, 181] on input "checkbox" at bounding box center [371, 180] width 8 height 8
click at [351, 95] on icon "picture" at bounding box center [350, 93] width 7 height 7
click at [343, 88] on input "segmented control" at bounding box center [343, 88] width 0 height 0
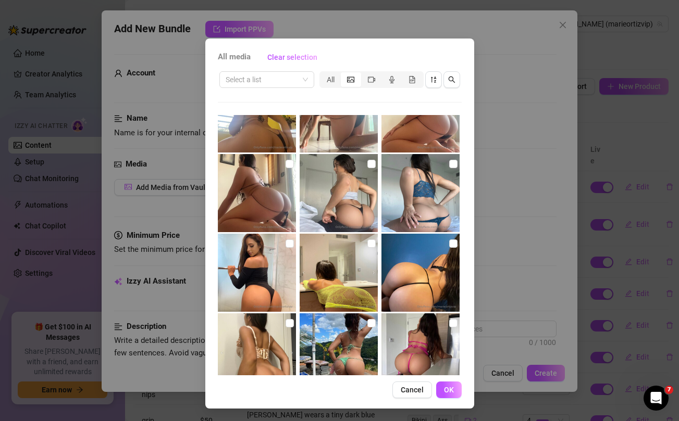
scroll to position [909, 0]
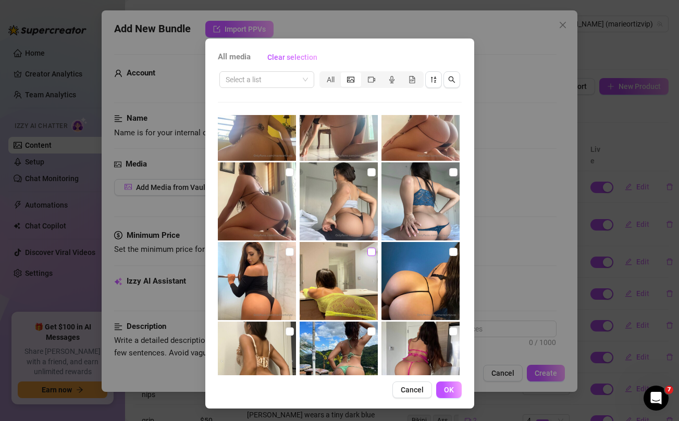
click at [370, 252] on input "checkbox" at bounding box center [371, 252] width 8 height 8
click at [444, 385] on button "OK" at bounding box center [449, 390] width 26 height 17
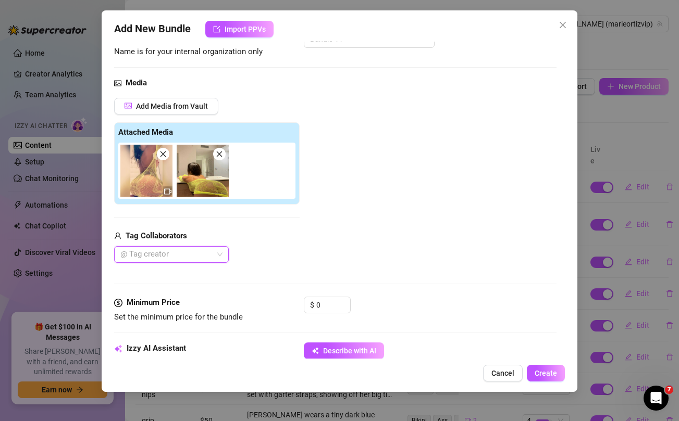
scroll to position [87, 0]
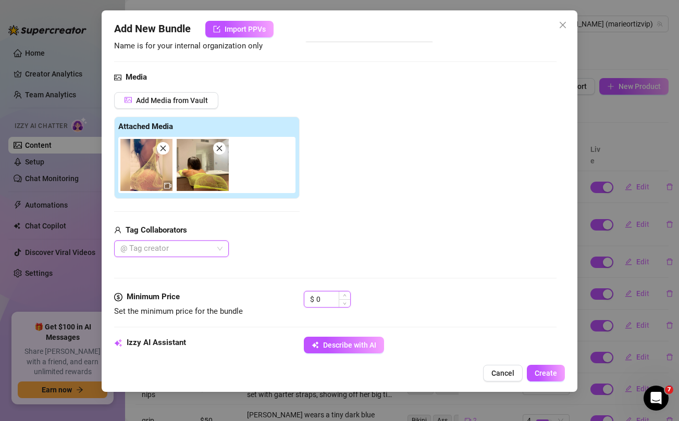
click at [323, 301] on input "0" at bounding box center [333, 300] width 34 height 16
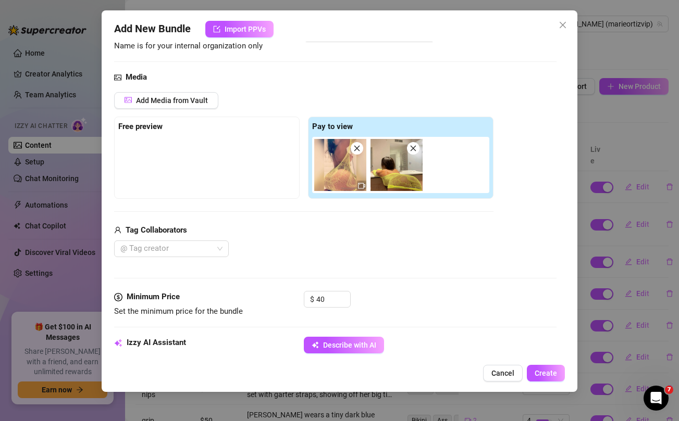
click at [357, 250] on div "@ Tag creator" at bounding box center [303, 249] width 379 height 17
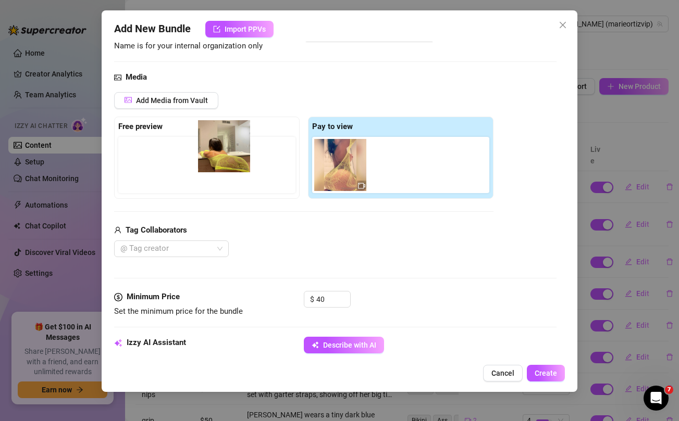
drag, startPoint x: 388, startPoint y: 169, endPoint x: 208, endPoint y: 150, distance: 181.3
click at [208, 150] on div "Free preview Pay to view" at bounding box center [303, 158] width 379 height 82
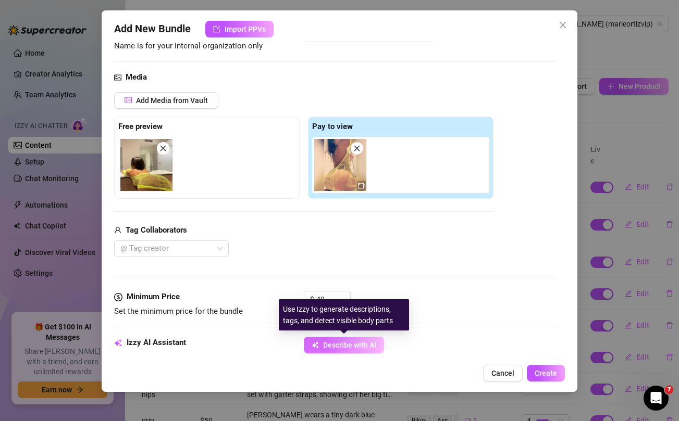
click at [343, 344] on span "Describe with AI" at bounding box center [349, 345] width 53 height 8
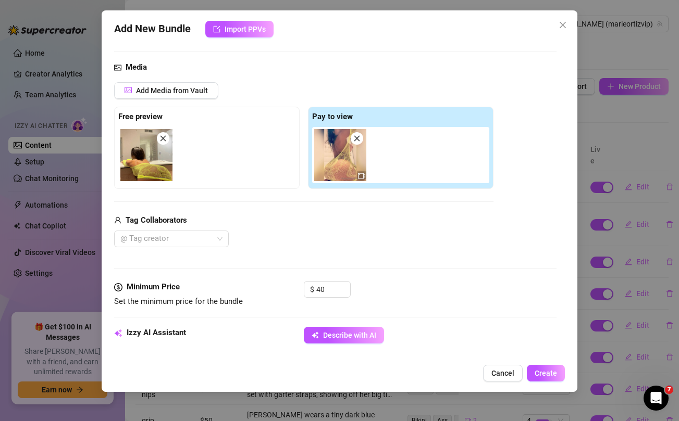
scroll to position [107, 0]
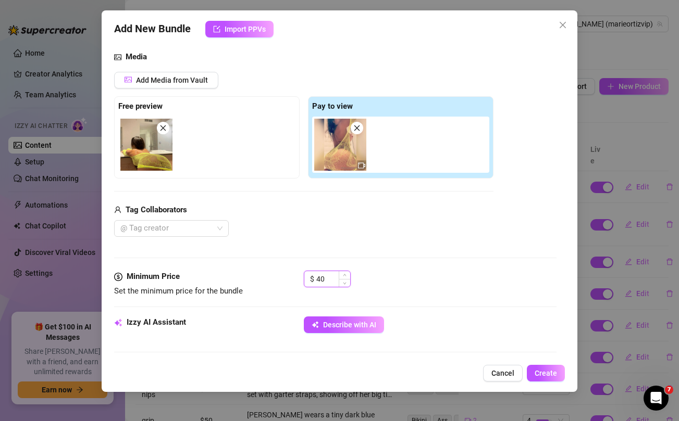
click at [326, 274] on input "40" at bounding box center [333, 279] width 34 height 16
click at [428, 249] on div "Media Add Media from Vault Free preview Pay to view Tag Collaborators @ Tag cre…" at bounding box center [335, 161] width 442 height 220
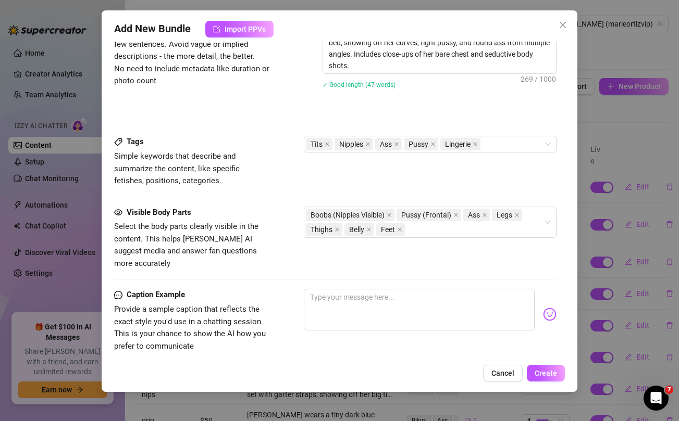
scroll to position [466, 0]
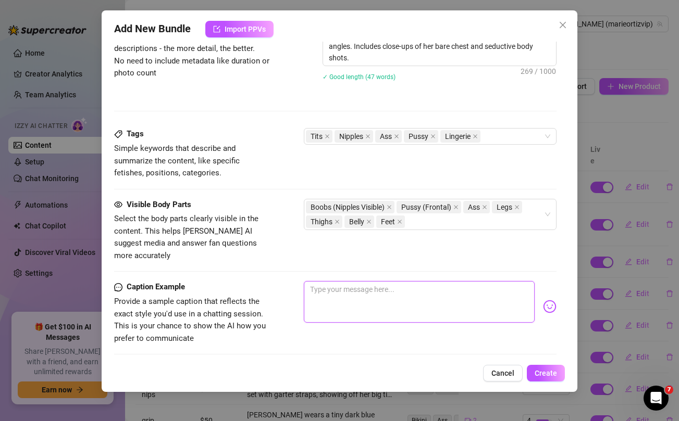
click at [362, 293] on textarea at bounding box center [419, 302] width 230 height 42
paste textarea "These yellow sheers don’t hide much… my hard nips are just begging for attentio…"
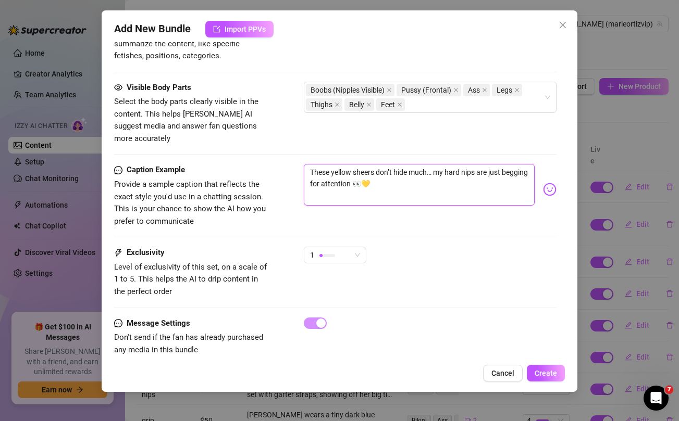
scroll to position [580, 0]
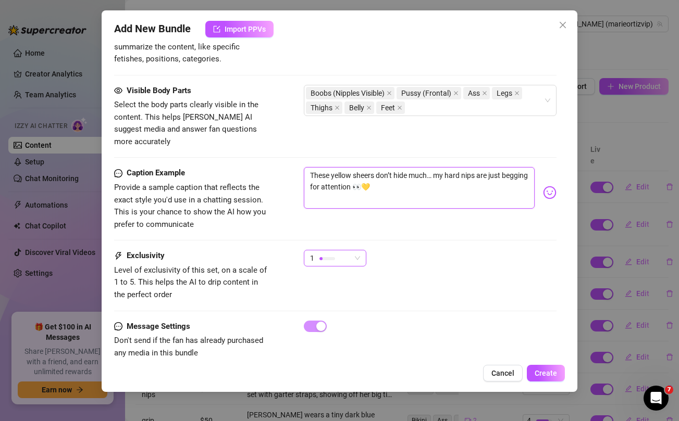
click at [347, 251] on div "1" at bounding box center [330, 259] width 41 height 16
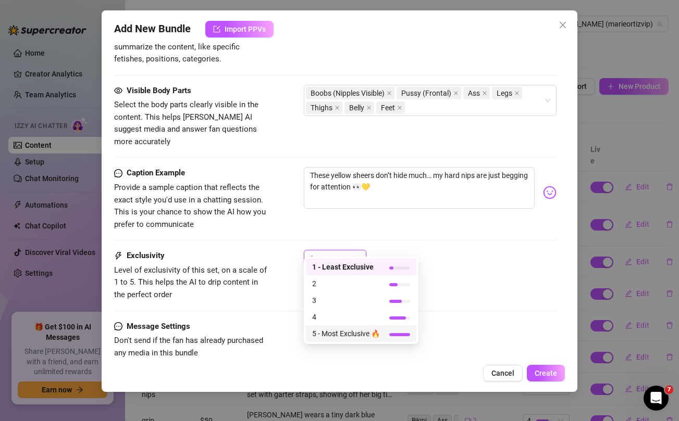
click at [329, 333] on span "5 - Most Exclusive 🔥" at bounding box center [346, 333] width 68 height 11
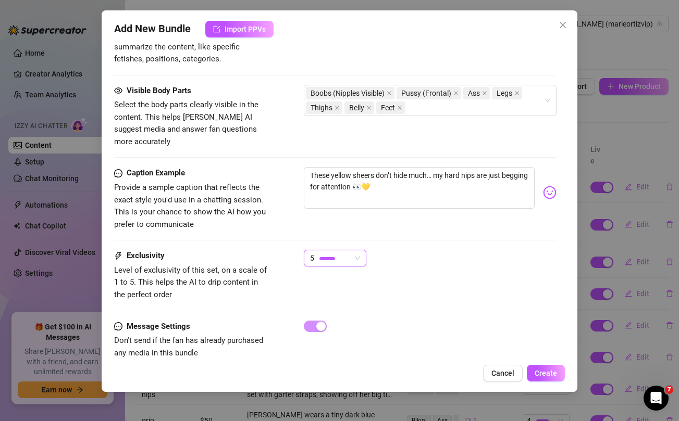
click at [466, 250] on div "5 5" at bounding box center [430, 263] width 252 height 26
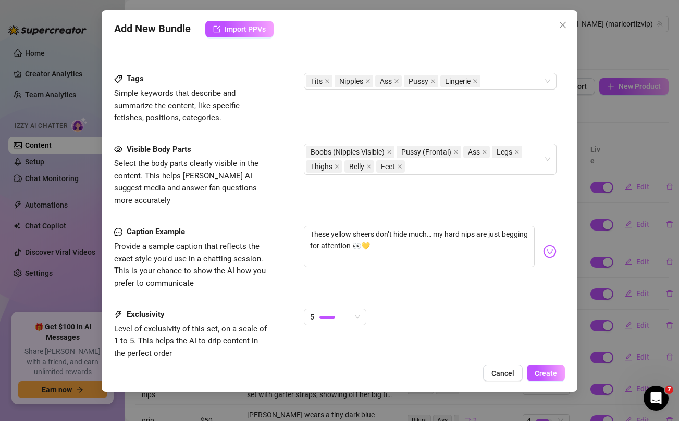
scroll to position [588, 0]
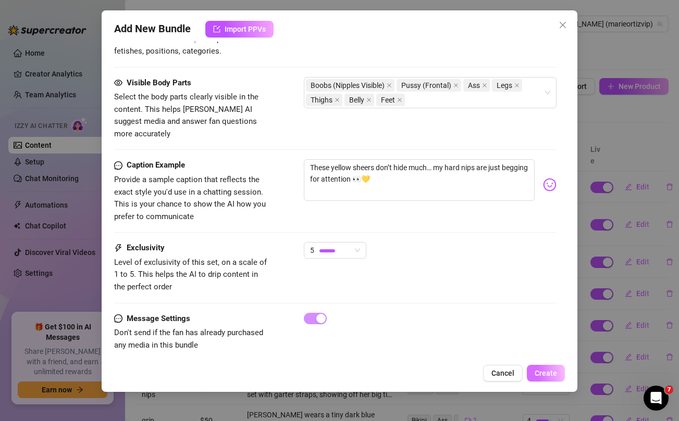
click at [541, 372] on span "Create" at bounding box center [546, 373] width 22 height 8
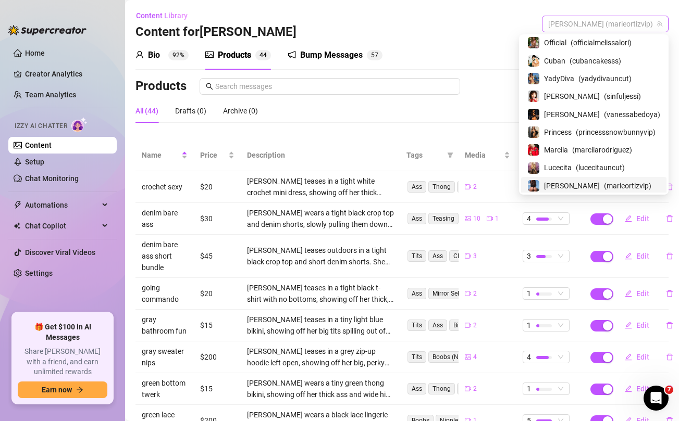
click at [621, 28] on span "Marie (marieortizvip)" at bounding box center [605, 24] width 114 height 16
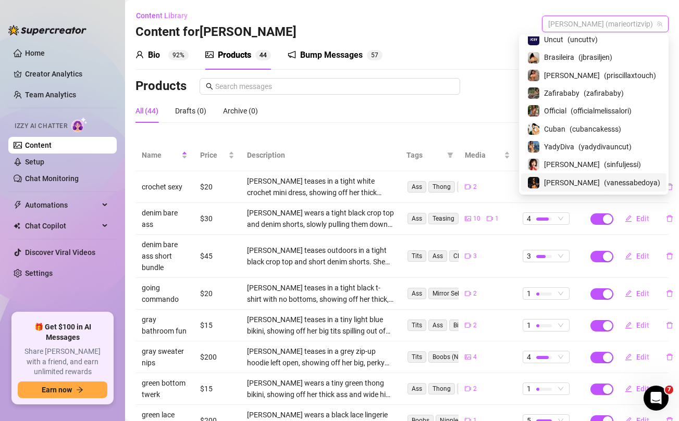
scroll to position [0, 0]
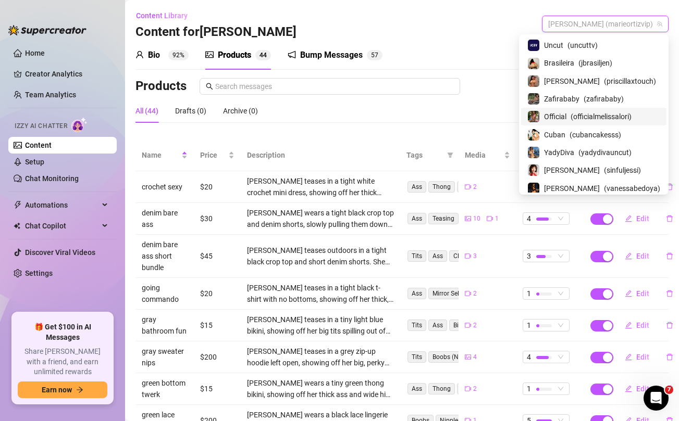
click at [594, 119] on span "( officialmelissalori )" at bounding box center [600, 116] width 61 height 11
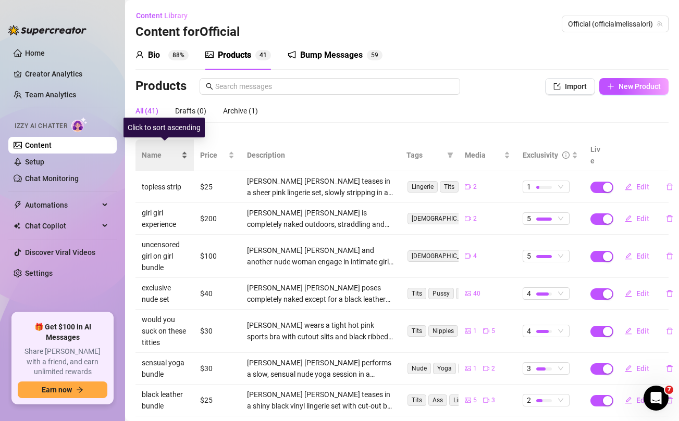
click at [152, 151] on span "Name" at bounding box center [161, 155] width 38 height 11
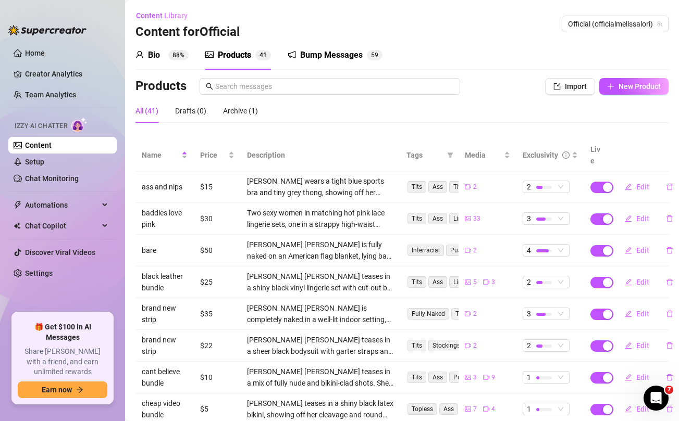
scroll to position [128, 0]
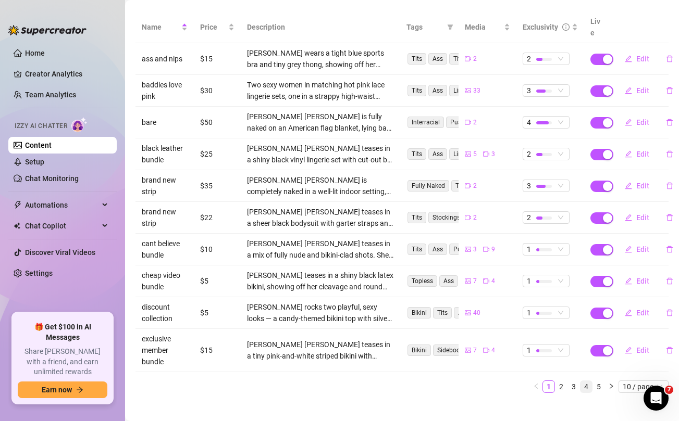
click at [582, 381] on link "4" at bounding box center [585, 386] width 11 height 11
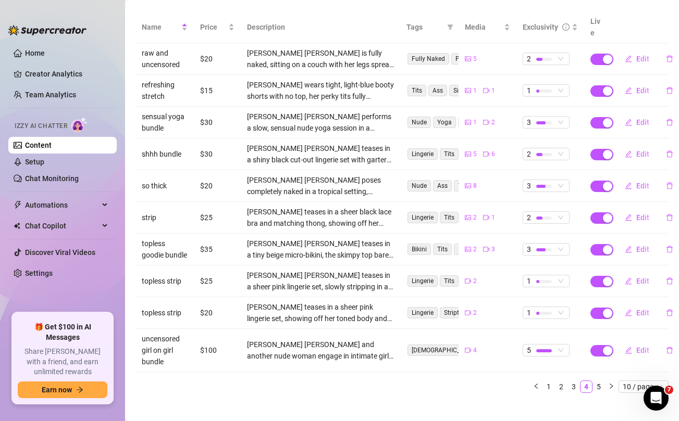
scroll to position [0, 0]
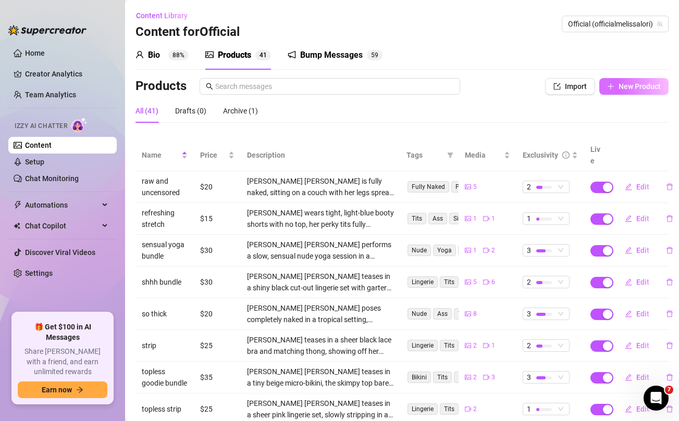
click at [639, 84] on span "New Product" at bounding box center [639, 86] width 42 height 8
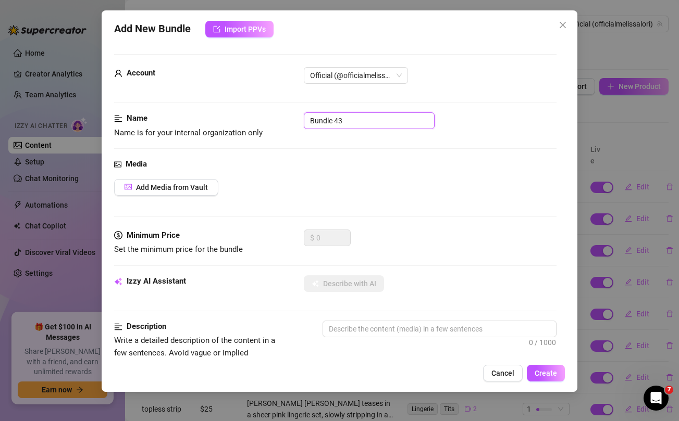
click at [336, 122] on input "Bundle 43" at bounding box center [369, 121] width 131 height 17
click at [363, 123] on input "Bundle 43" at bounding box center [369, 121] width 131 height 17
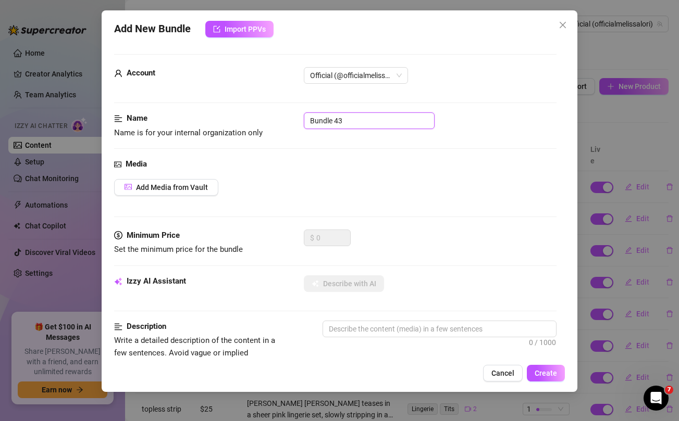
click at [363, 123] on input "Bundle 43" at bounding box center [369, 121] width 131 height 17
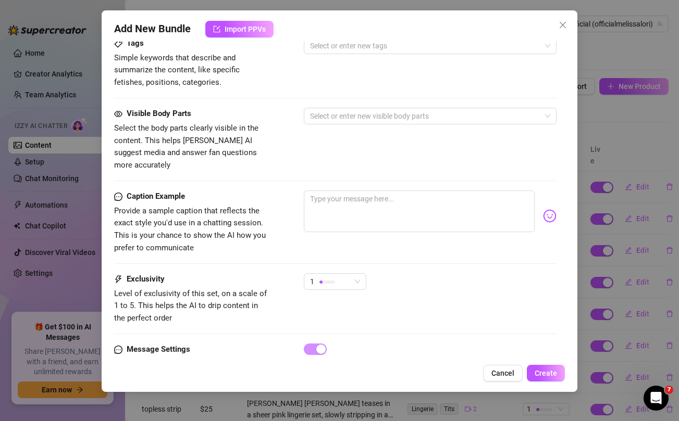
scroll to position [424, 0]
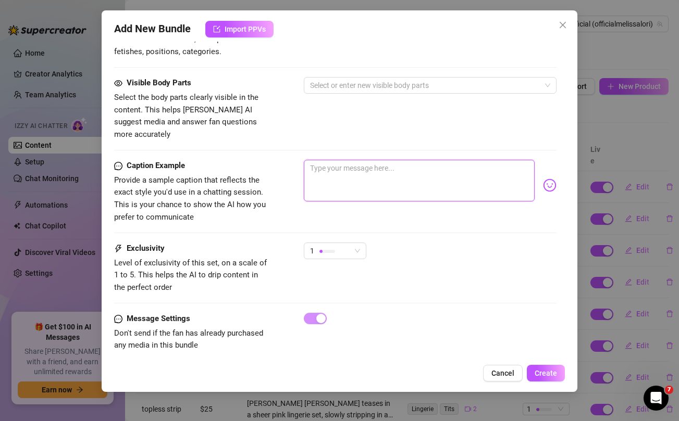
click at [368, 170] on textarea at bounding box center [419, 181] width 230 height 42
paste textarea "Brand New INTIMATE GIRL GIRL exxxperience 🙈🔞 unlock to watch both of us complet…"
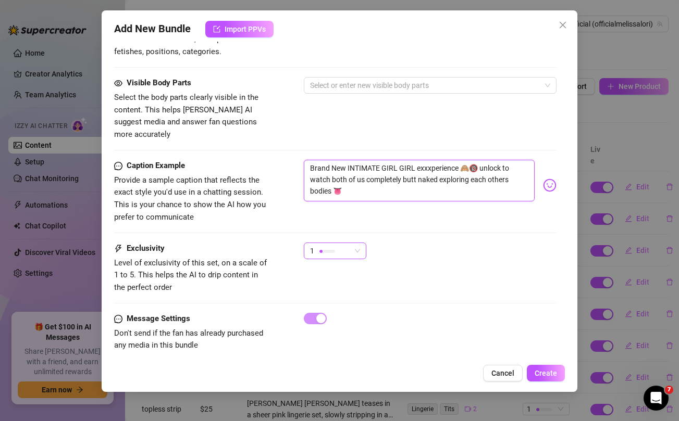
click at [351, 243] on span "1" at bounding box center [335, 251] width 50 height 16
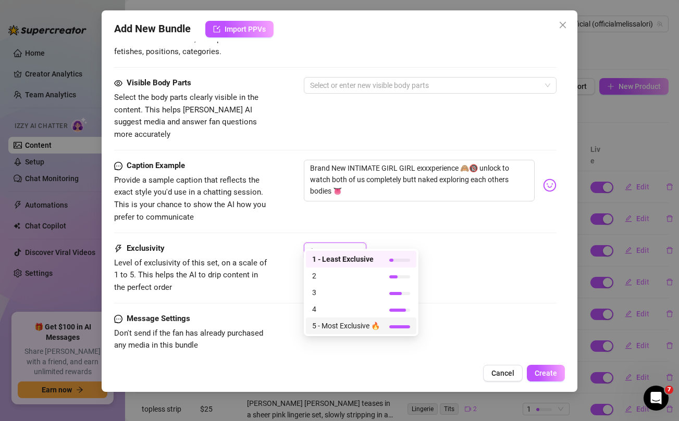
click at [345, 324] on span "5 - Most Exclusive 🔥" at bounding box center [346, 325] width 68 height 11
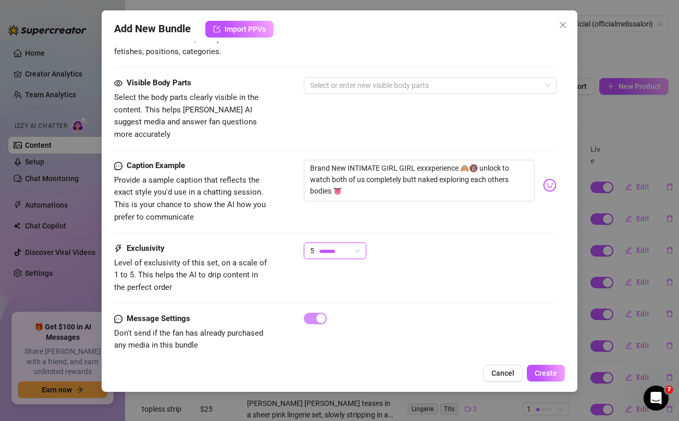
click at [430, 132] on div "Visible Body Parts Select the body parts clearly visible in the content. This h…" at bounding box center [335, 118] width 442 height 83
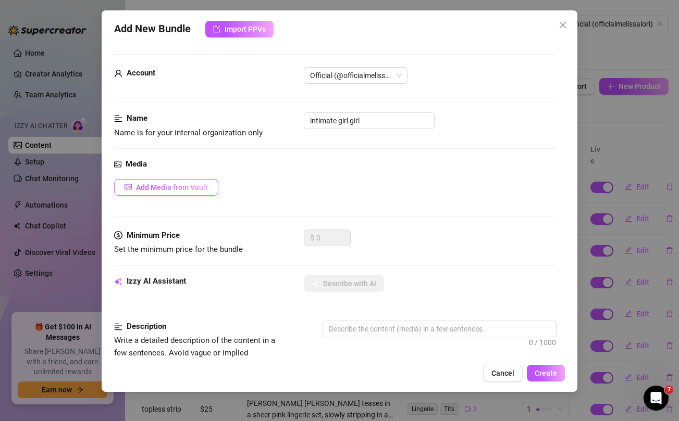
click at [196, 190] on span "Add Media from Vault" at bounding box center [172, 187] width 72 height 8
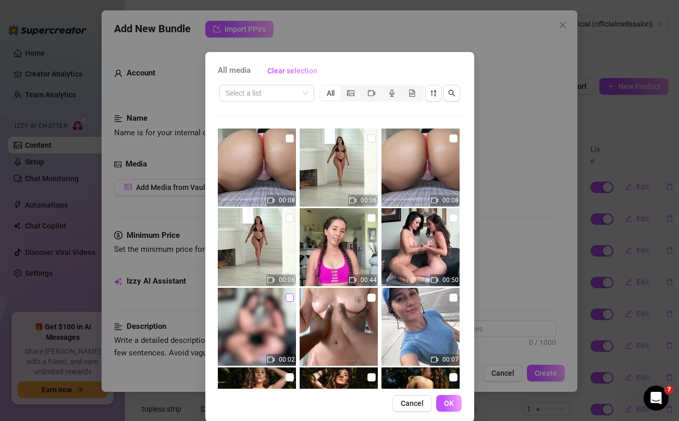
click at [292, 300] on input "checkbox" at bounding box center [289, 298] width 8 height 8
click at [455, 219] on input "checkbox" at bounding box center [453, 218] width 8 height 8
click at [450, 406] on span "OK" at bounding box center [449, 404] width 10 height 8
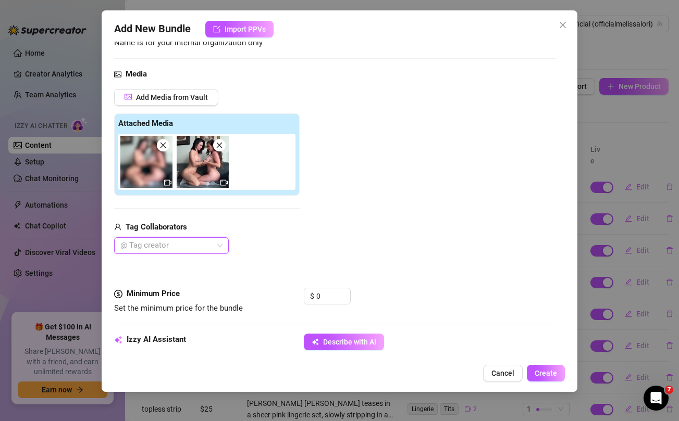
scroll to position [89, 0]
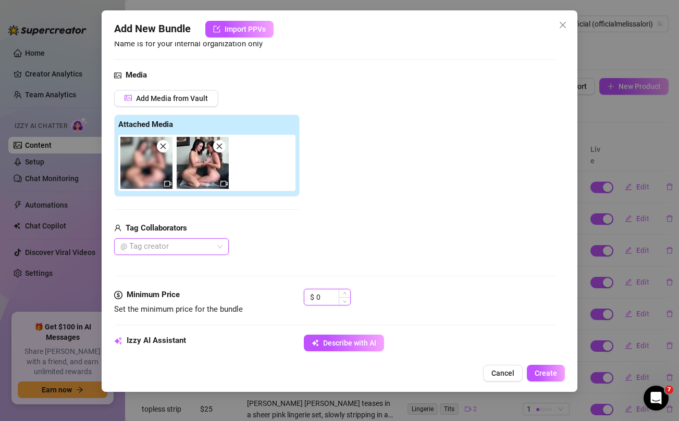
click at [329, 297] on input "0" at bounding box center [333, 298] width 34 height 16
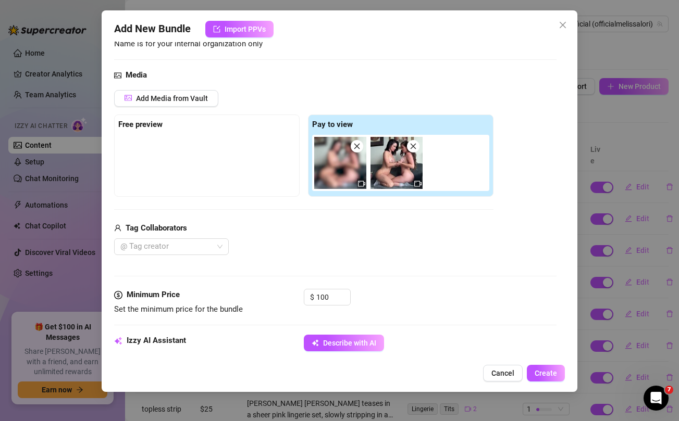
click at [364, 224] on div "Tag Collaborators" at bounding box center [303, 228] width 379 height 13
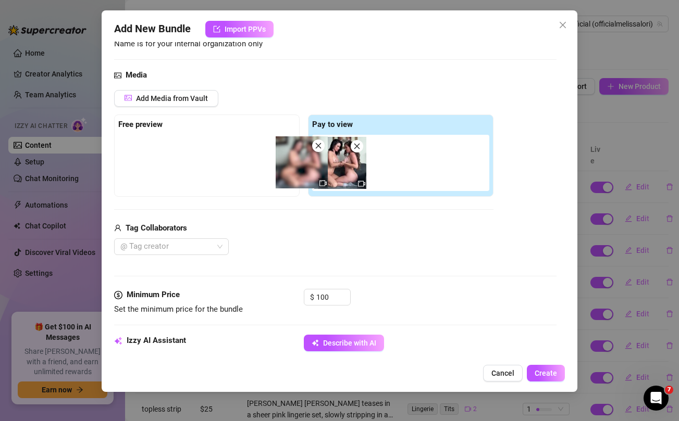
drag, startPoint x: 339, startPoint y: 176, endPoint x: 201, endPoint y: 163, distance: 138.6
click at [201, 163] on div "Free preview Pay to view" at bounding box center [303, 156] width 379 height 82
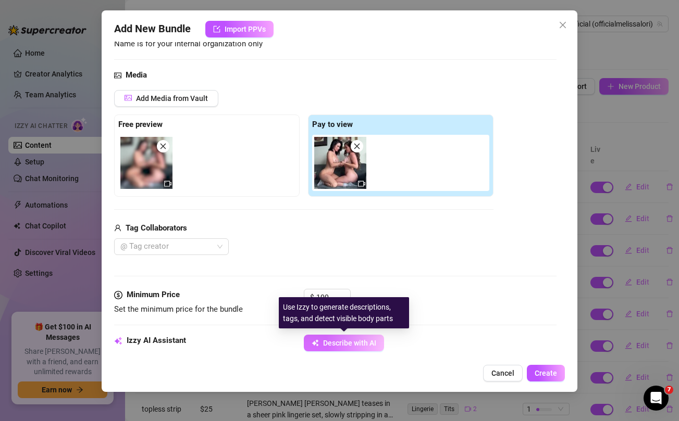
click at [336, 345] on span "Describe with AI" at bounding box center [349, 343] width 53 height 8
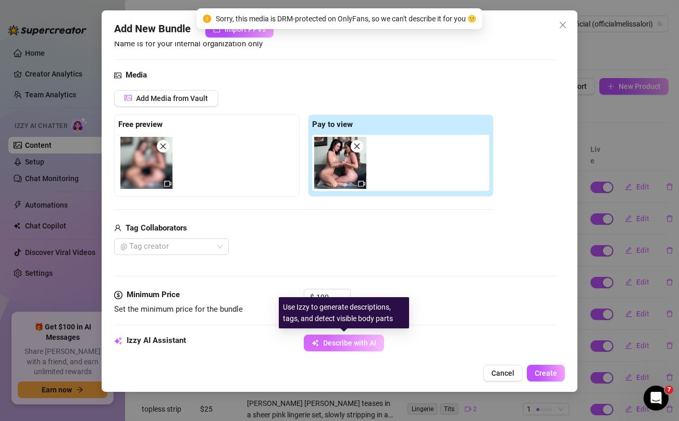
click at [336, 345] on span "Describe with AI" at bounding box center [349, 343] width 53 height 8
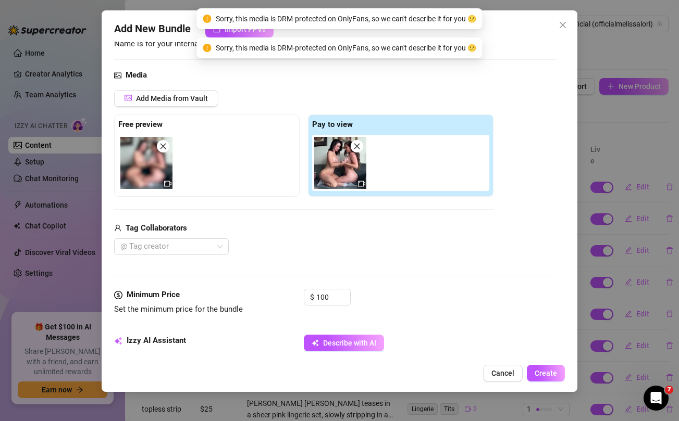
click at [245, 219] on div "Add Media from Vault Free preview Pay to view Tag Collaborators @ Tag creator" at bounding box center [303, 173] width 379 height 166
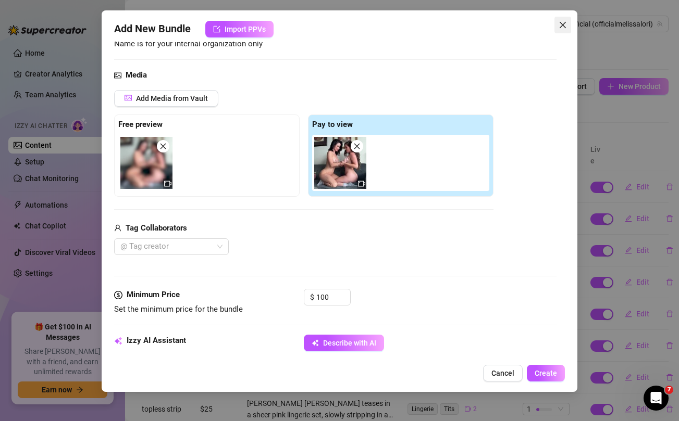
click at [561, 21] on icon "close" at bounding box center [562, 25] width 8 height 8
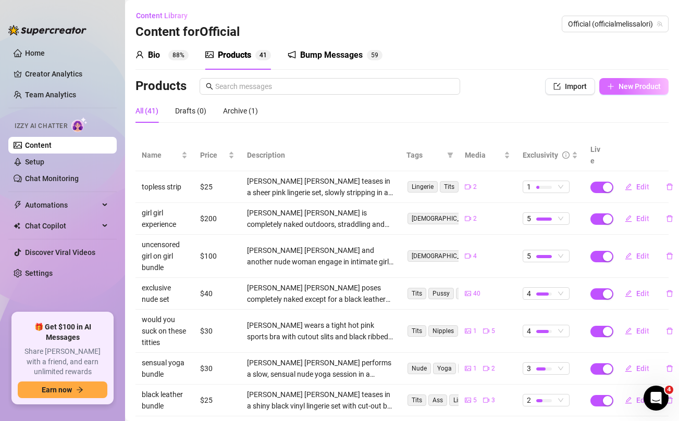
click at [629, 89] on span "New Product" at bounding box center [639, 86] width 42 height 8
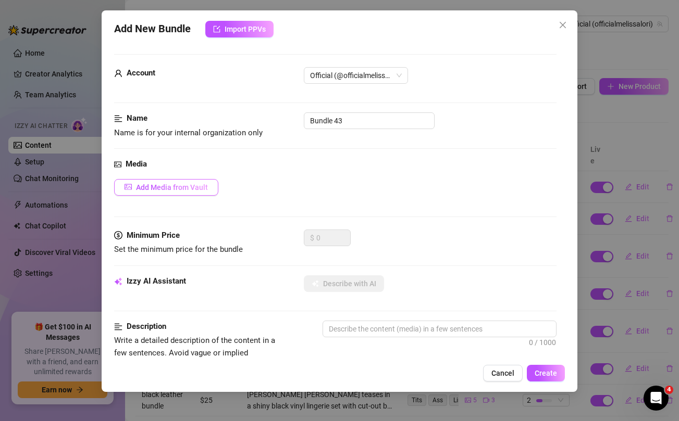
click at [176, 194] on button "Add Media from Vault" at bounding box center [166, 187] width 104 height 17
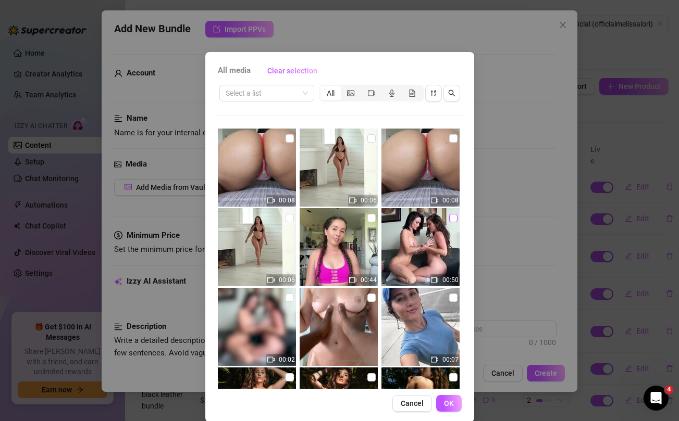
click at [453, 220] on input "checkbox" at bounding box center [453, 218] width 8 height 8
checkbox input "true"
click at [447, 407] on span "OK" at bounding box center [449, 404] width 10 height 8
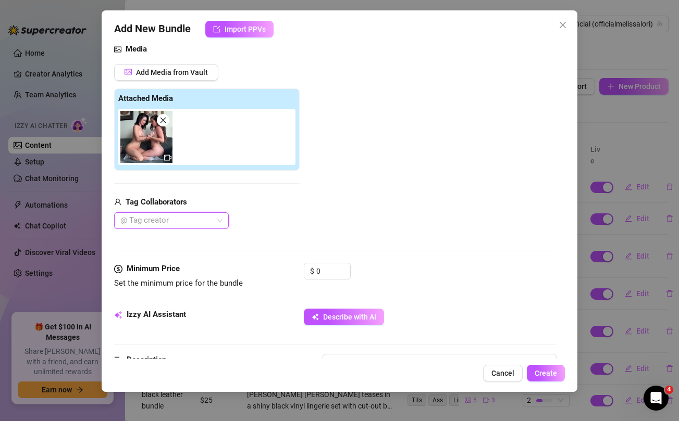
scroll to position [118, 0]
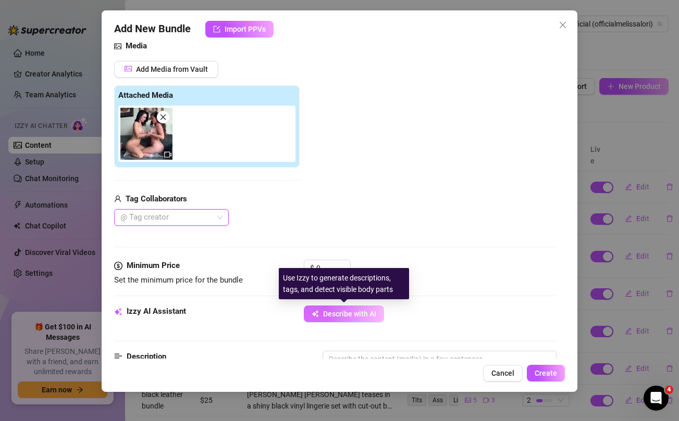
click at [356, 318] on span "Describe with AI" at bounding box center [349, 314] width 53 height 8
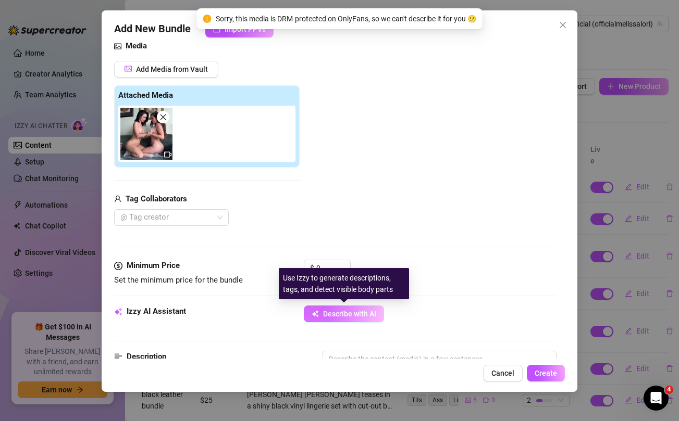
click at [356, 318] on span "Describe with AI" at bounding box center [349, 314] width 53 height 8
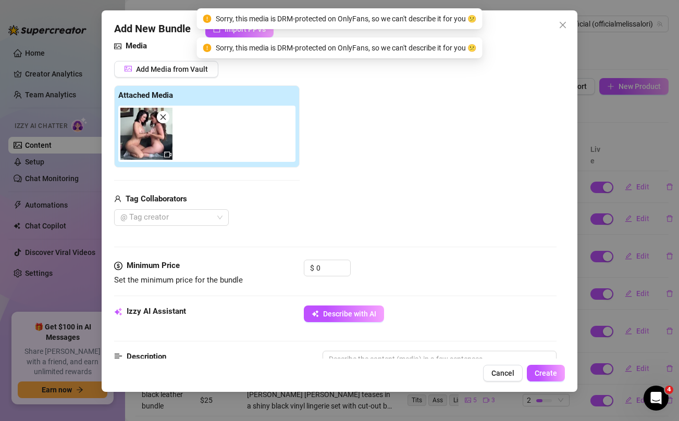
click at [627, 116] on div "Add New Bundle Import PPVs Account Official (@officialmelissalori) Name Name is…" at bounding box center [339, 210] width 679 height 421
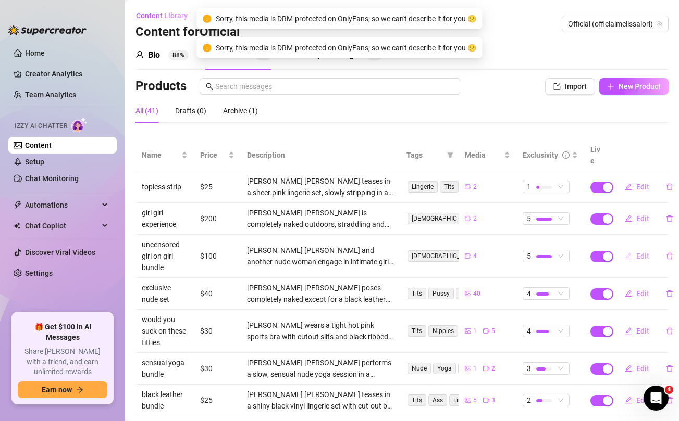
click at [638, 248] on button "Edit" at bounding box center [636, 256] width 41 height 17
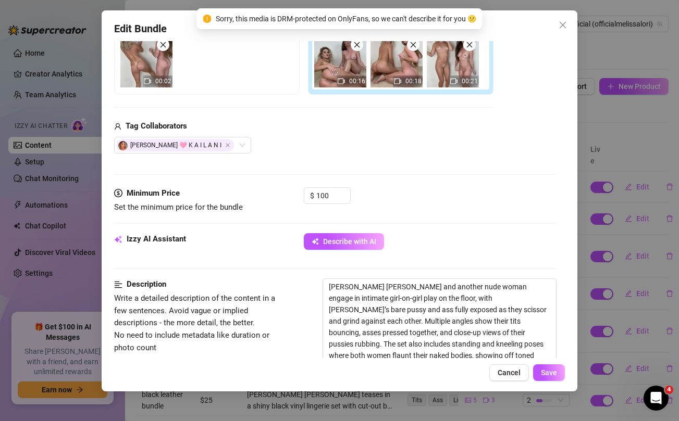
scroll to position [191, 0]
click at [398, 313] on textarea "[PERSON_NAME] [PERSON_NAME] and another nude woman engage in intimate girl-on-g…" at bounding box center [439, 321] width 232 height 84
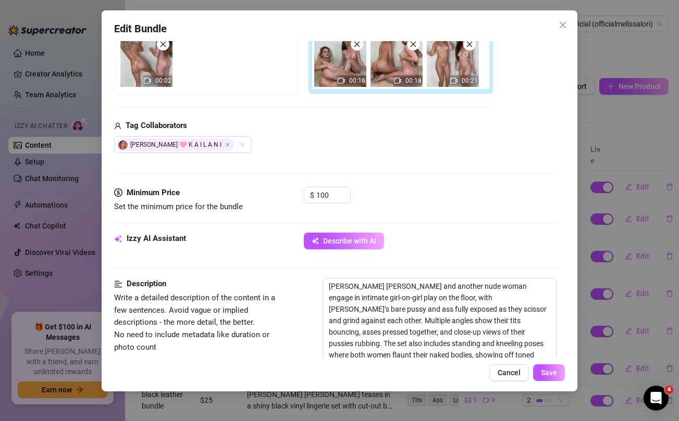
click at [637, 130] on div "Edit Bundle Account Official (@officialmelissalori) Name Name is for your inter…" at bounding box center [339, 210] width 679 height 421
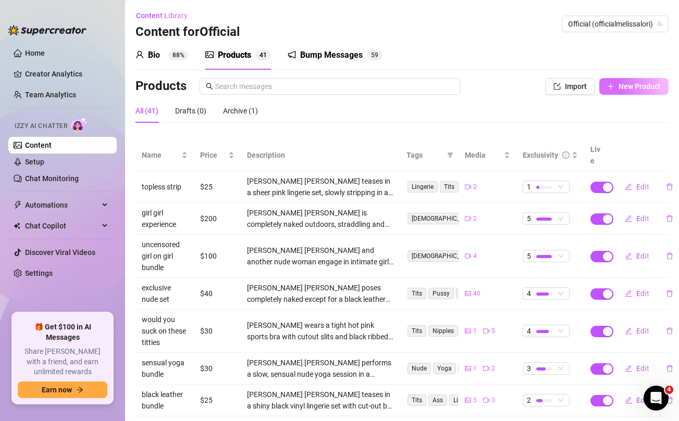
click at [657, 78] on button "New Product" at bounding box center [633, 86] width 69 height 17
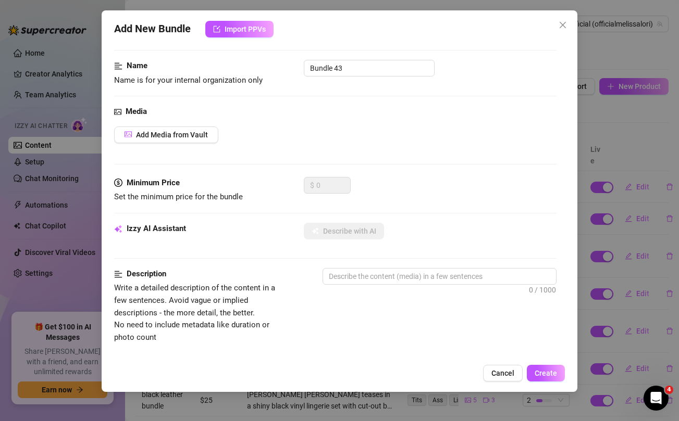
scroll to position [42, 0]
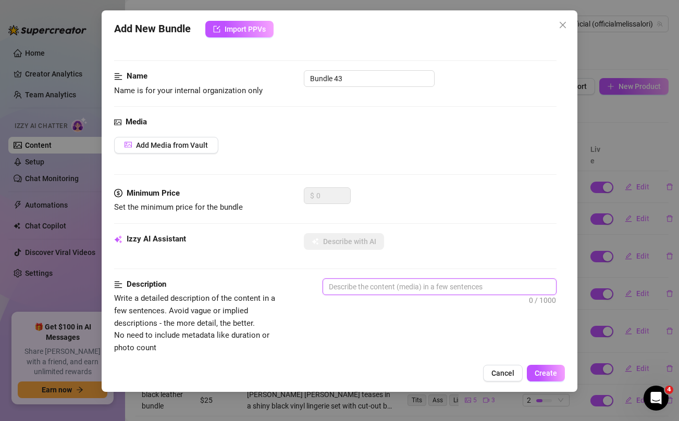
click at [373, 287] on textarea at bounding box center [439, 287] width 232 height 16
paste textarea "[PERSON_NAME] [PERSON_NAME] and another nude woman engage in intimate girl-on-g…"
type textarea "[PERSON_NAME] [PERSON_NAME] and another nude woman engage in intimate girl-on-g…"
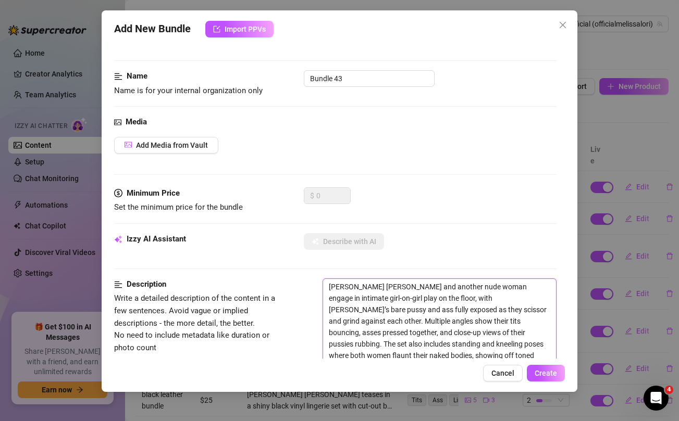
scroll to position [0, 0]
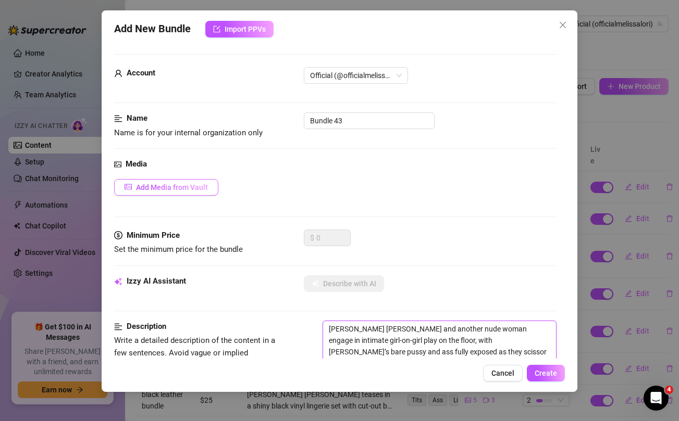
type textarea "[PERSON_NAME] [PERSON_NAME] and another nude woman engage in intimate girl-on-g…"
click at [192, 187] on span "Add Media from Vault" at bounding box center [172, 187] width 72 height 8
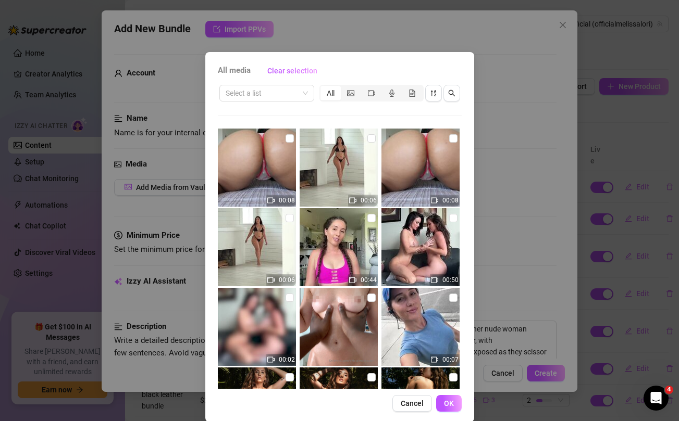
click at [284, 296] on img at bounding box center [257, 327] width 78 height 78
checkbox input "true"
click at [458, 221] on img at bounding box center [420, 247] width 78 height 78
checkbox input "true"
click at [451, 405] on span "OK" at bounding box center [449, 404] width 10 height 8
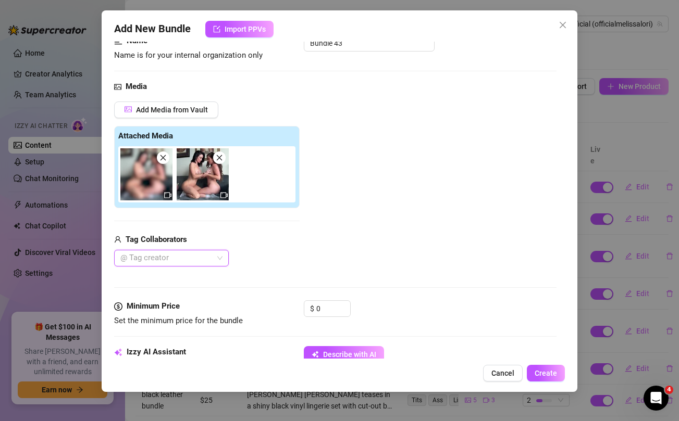
scroll to position [80, 0]
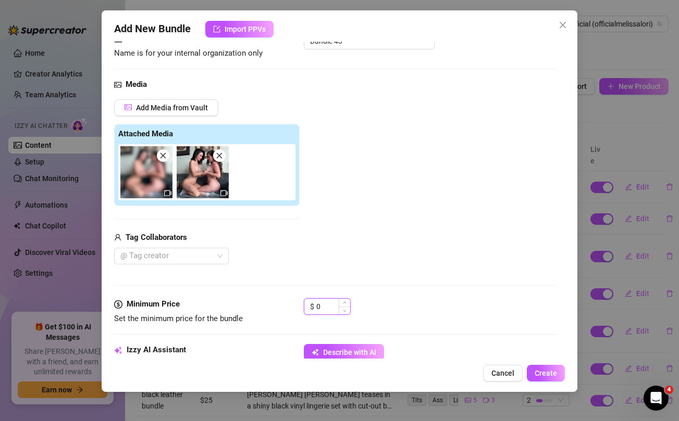
click at [328, 307] on input "0" at bounding box center [333, 307] width 34 height 16
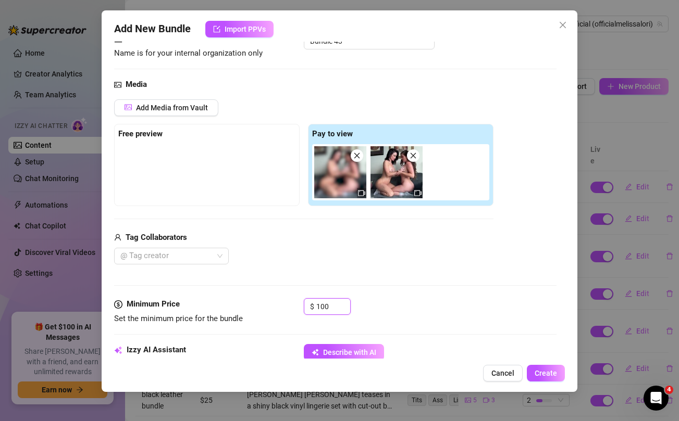
type input "100"
click at [365, 251] on div "@ Tag creator" at bounding box center [303, 256] width 379 height 17
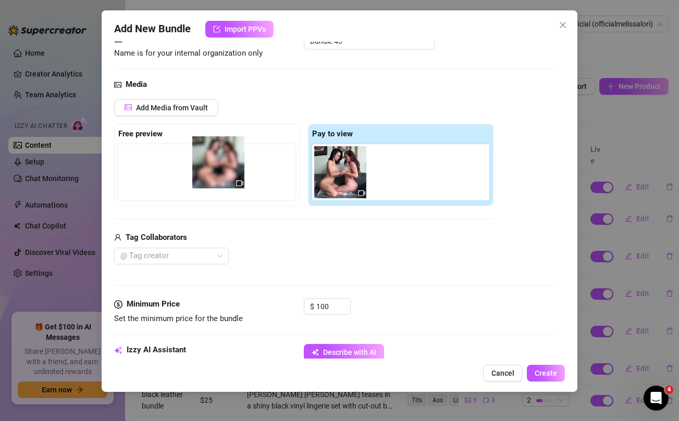
drag, startPoint x: 342, startPoint y: 182, endPoint x: 206, endPoint y: 170, distance: 136.0
click at [206, 170] on div "Free preview Pay to view" at bounding box center [303, 165] width 379 height 82
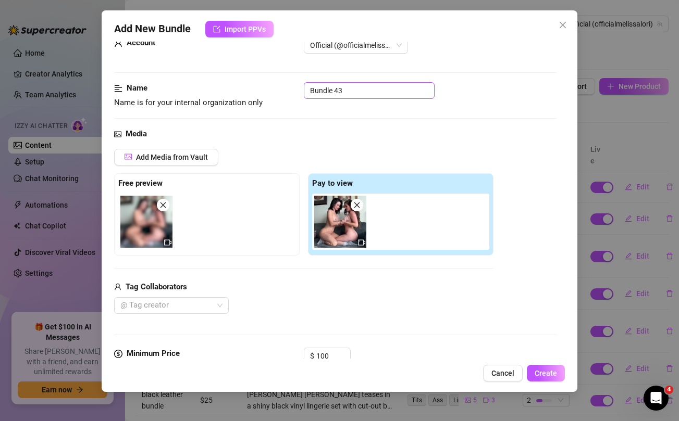
scroll to position [31, 0]
click at [336, 91] on input "Bundle 43" at bounding box center [369, 90] width 131 height 17
type input "intimate girl girl"
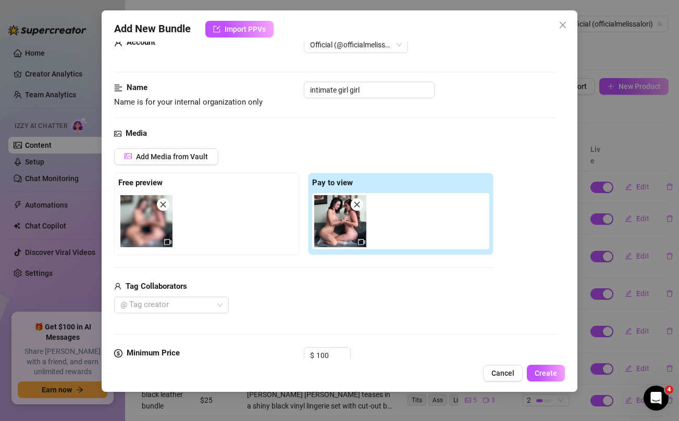
click at [394, 134] on div "Media" at bounding box center [335, 134] width 442 height 13
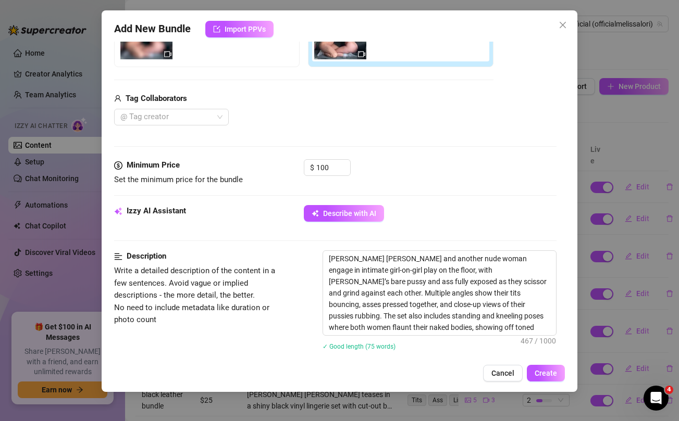
scroll to position [220, 0]
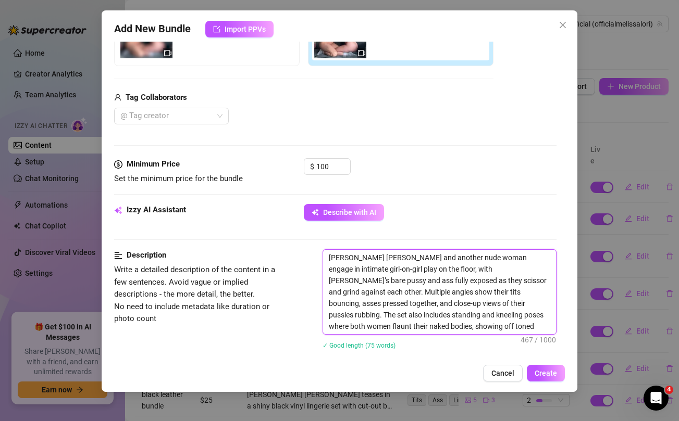
click at [343, 271] on textarea "[PERSON_NAME] [PERSON_NAME] and another nude woman engage in intimate girl-on-g…" at bounding box center [439, 292] width 232 height 84
click at [370, 269] on textarea "[PERSON_NAME] [PERSON_NAME] and another nude woman engage in intimate girl-on-g…" at bounding box center [439, 292] width 232 height 84
type textarea "[PERSON_NAME] [PERSON_NAME] and another nude woman engage in intimate girl-on-g…"
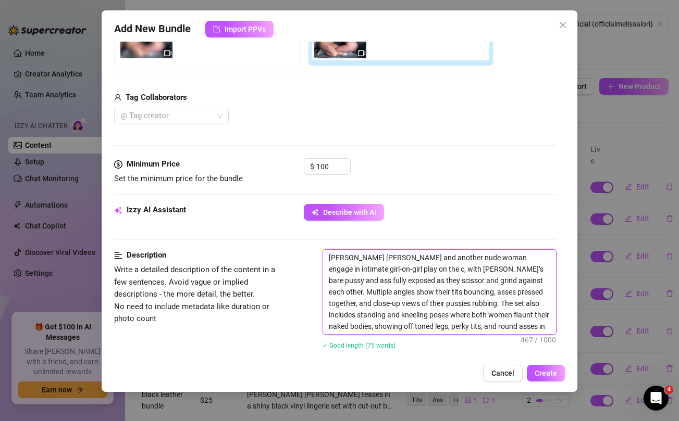
type textarea "[PERSON_NAME] [PERSON_NAME] and another nude woman engage in intimate girl-on-g…"
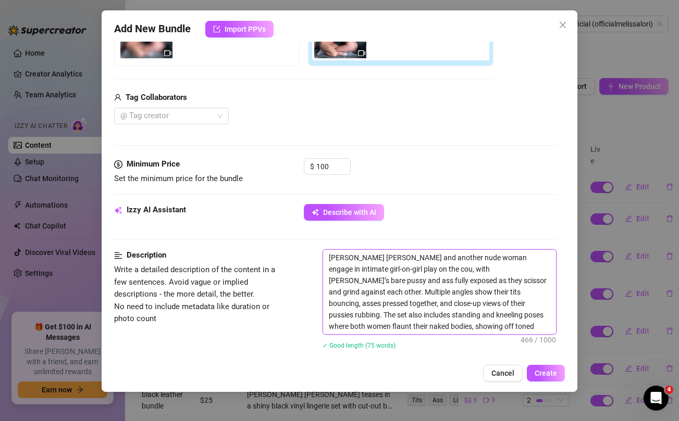
type textarea "[PERSON_NAME] [PERSON_NAME] and another nude woman engage in intimate girl-on-g…"
click at [462, 269] on textarea "[PERSON_NAME] [PERSON_NAME] and another nude woman engage in intimate girl-on-g…" at bounding box center [439, 292] width 232 height 84
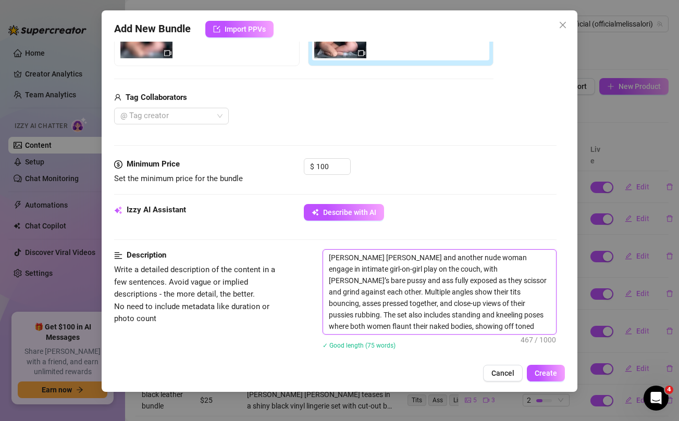
type textarea "[PERSON_NAME] [PERSON_NAME] and another nude woman engage in intimate girl-on-g…"
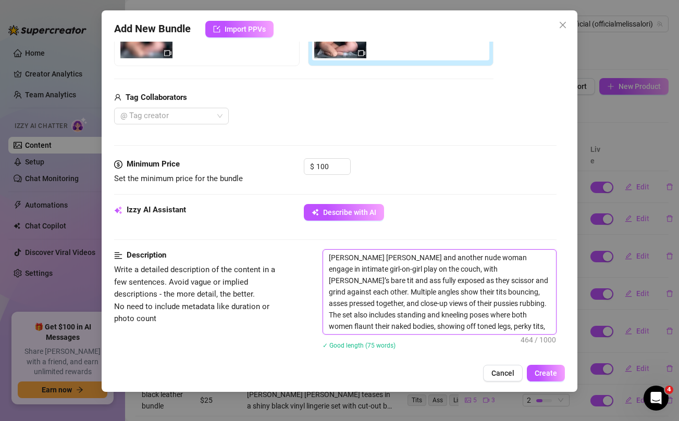
type textarea "[PERSON_NAME] [PERSON_NAME] and another nude woman engage in intimate girl-on-g…"
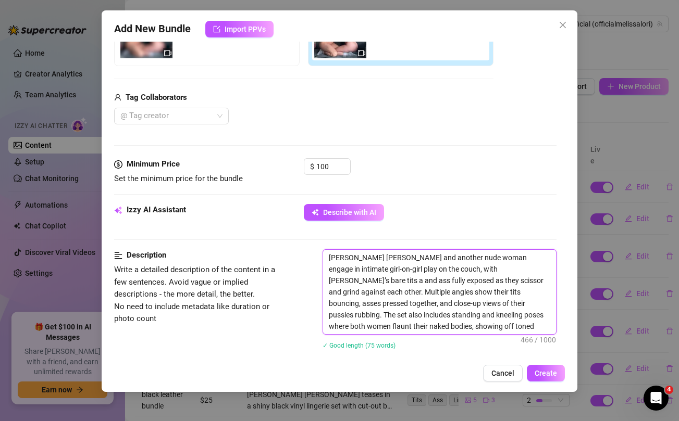
type textarea "[PERSON_NAME] [PERSON_NAME] and another nude woman engage in intimate girl-on-g…"
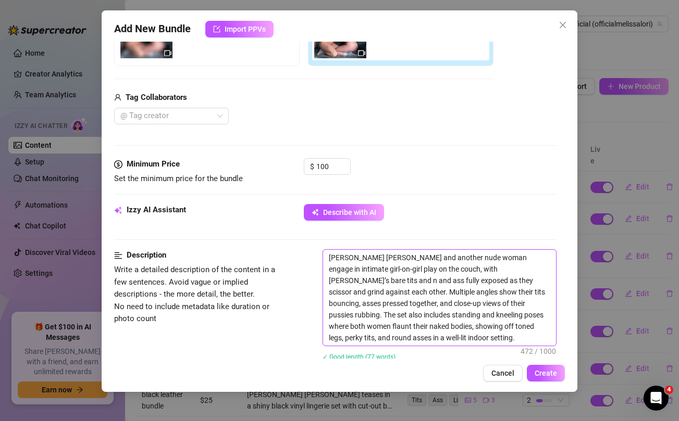
type textarea "[PERSON_NAME] [PERSON_NAME] and another nude woman engage in intimate girl-on-g…"
drag, startPoint x: 493, startPoint y: 269, endPoint x: 518, endPoint y: 268, distance: 24.5
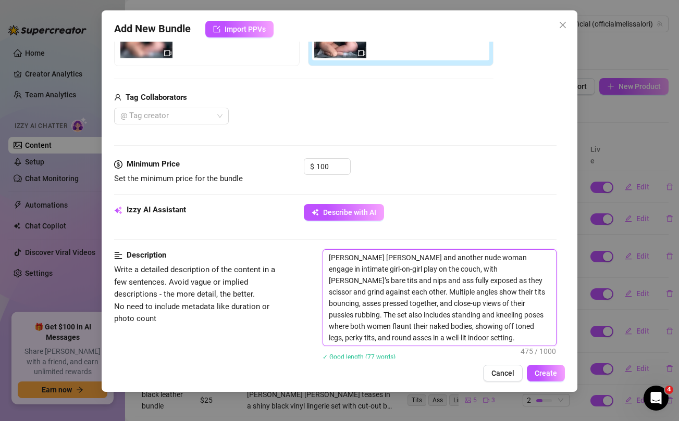
click at [518, 268] on textarea "[PERSON_NAME] [PERSON_NAME] and another nude woman engage in intimate girl-on-g…" at bounding box center [439, 298] width 232 height 96
type textarea "[PERSON_NAME] [PERSON_NAME] and another nude woman engage in intimate girl-on-g…"
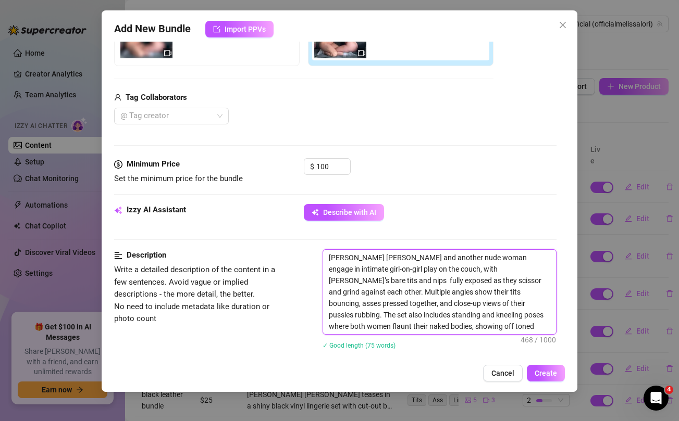
type textarea "[PERSON_NAME] [PERSON_NAME] and another nude woman engage in intimate girl-on-g…"
drag, startPoint x: 344, startPoint y: 283, endPoint x: 461, endPoint y: 282, distance: 117.2
click at [461, 282] on textarea "[PERSON_NAME] [PERSON_NAME] and another nude woman engage in intimate girl-on-g…" at bounding box center [439, 292] width 232 height 84
type textarea "[PERSON_NAME] [PERSON_NAME] and another nude woman engage in intimate girl-on-g…"
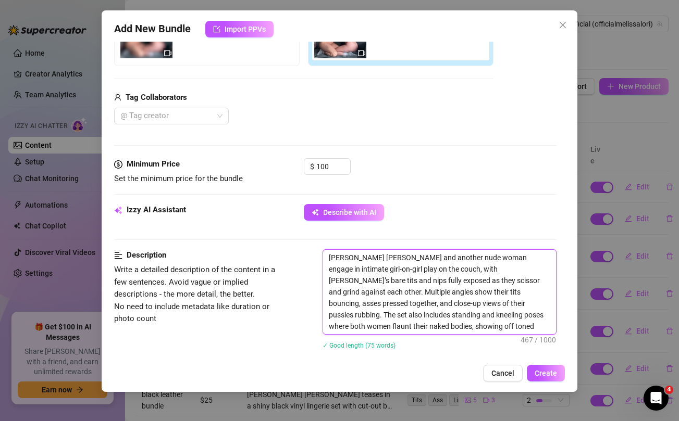
type textarea "[PERSON_NAME] [PERSON_NAME] and another nude woman engage in intimate girl-on-g…"
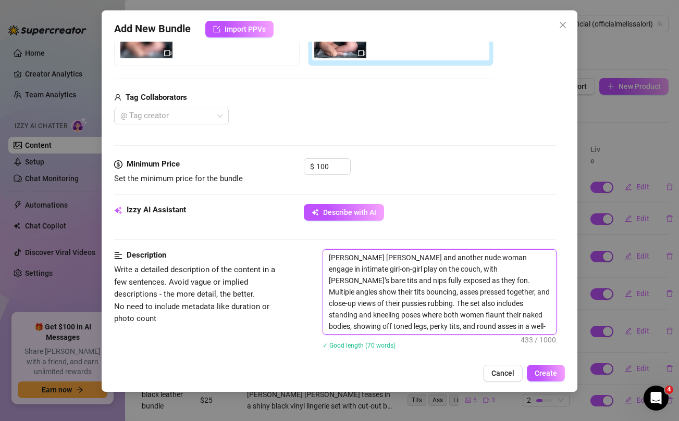
type textarea "[PERSON_NAME] [PERSON_NAME] and another nude woman engage in intimate girl-on-g…"
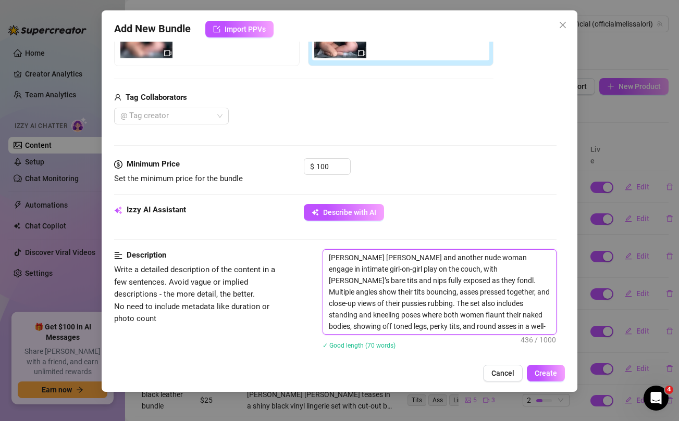
type textarea "[PERSON_NAME] [PERSON_NAME] and another nude woman engage in intimate girl-on-g…"
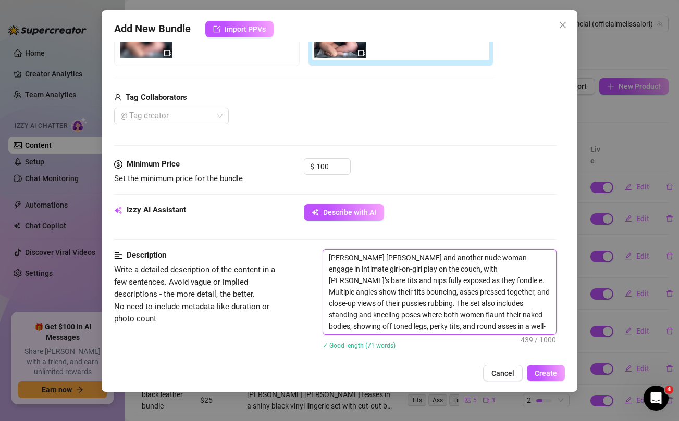
type textarea "[PERSON_NAME] [PERSON_NAME] and another nude woman engage in intimate girl-on-g…"
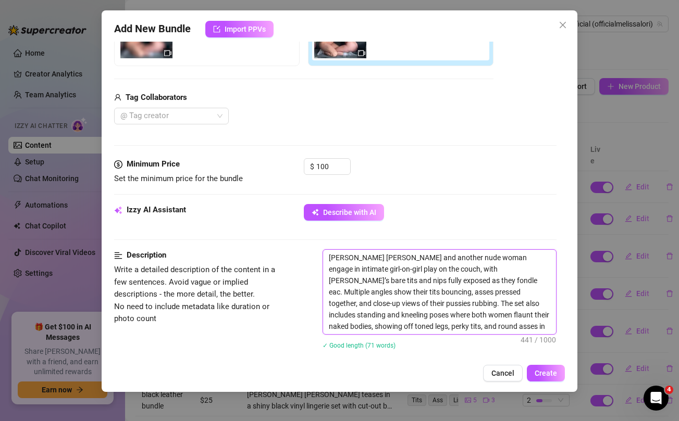
type textarea "[PERSON_NAME] [PERSON_NAME] and another nude woman engage in intimate girl-on-g…"
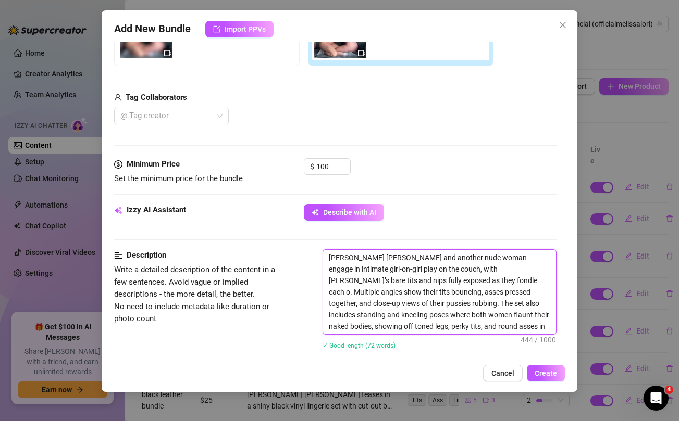
type textarea "[PERSON_NAME] [PERSON_NAME] and another nude woman engage in intimate girl-on-g…"
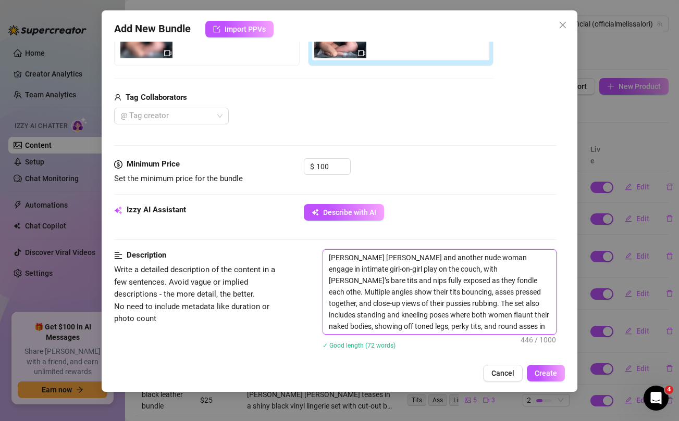
type textarea "[PERSON_NAME] [PERSON_NAME] and another nude woman engage in intimate girl-on-g…"
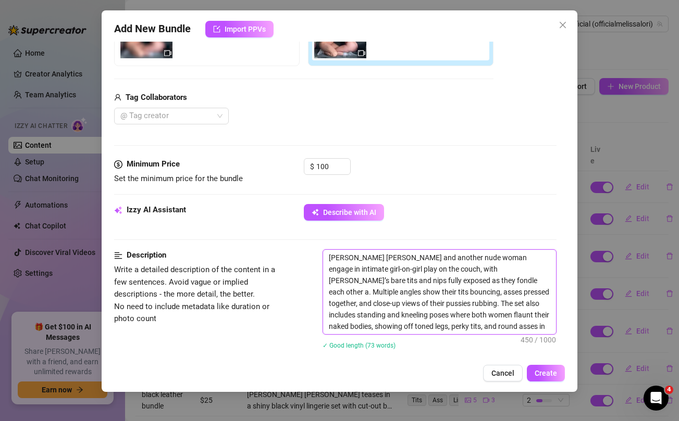
type textarea "[PERSON_NAME] [PERSON_NAME] and another nude woman engage in intimate girl-on-g…"
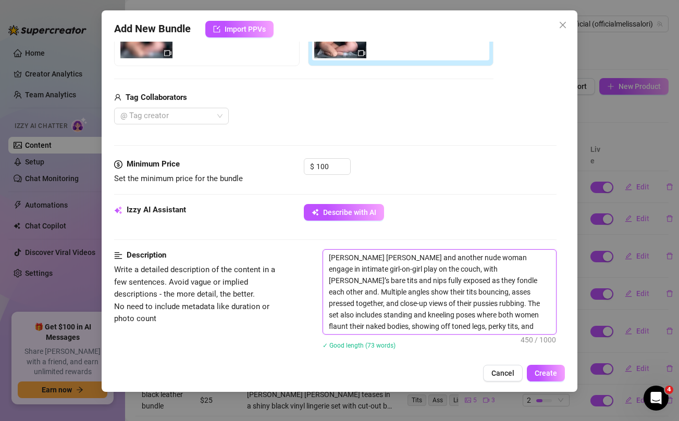
type textarea "[PERSON_NAME] [PERSON_NAME] and another nude woman engage in intimate girl-on-g…"
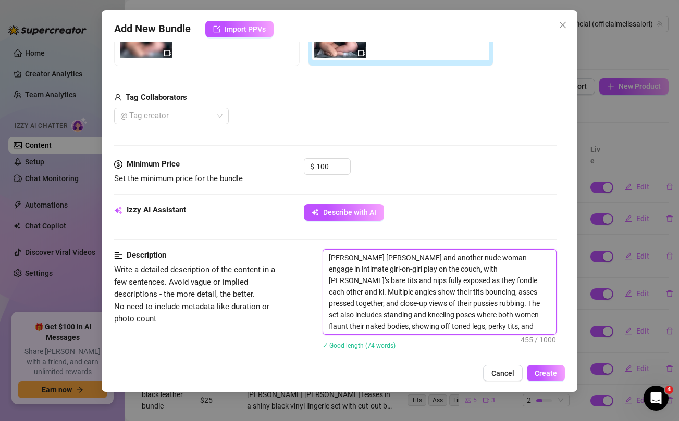
type textarea "[PERSON_NAME] [PERSON_NAME] and another nude woman engage in intimate girl-on-g…"
click at [505, 280] on textarea "[PERSON_NAME] [PERSON_NAME] and another nude woman engage in intimate girl-on-g…" at bounding box center [439, 292] width 232 height 84
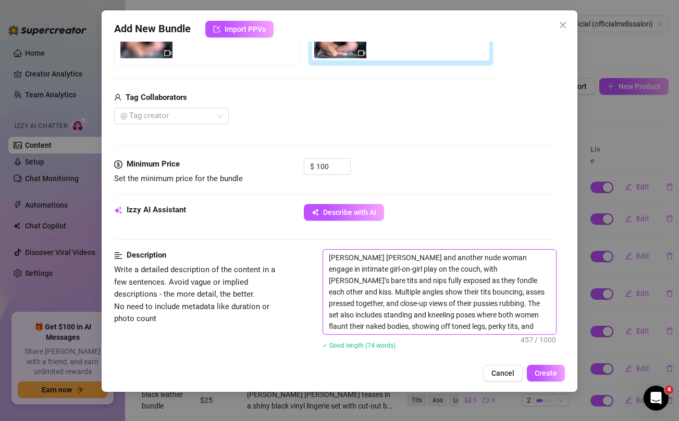
drag, startPoint x: 434, startPoint y: 280, endPoint x: 484, endPoint y: 279, distance: 49.5
click at [484, 279] on textarea "[PERSON_NAME] [PERSON_NAME] and another nude woman engage in intimate girl-on-g…" at bounding box center [439, 292] width 232 height 84
type textarea "[PERSON_NAME] [PERSON_NAME] and another nude woman engage in intimate girl-on-g…"
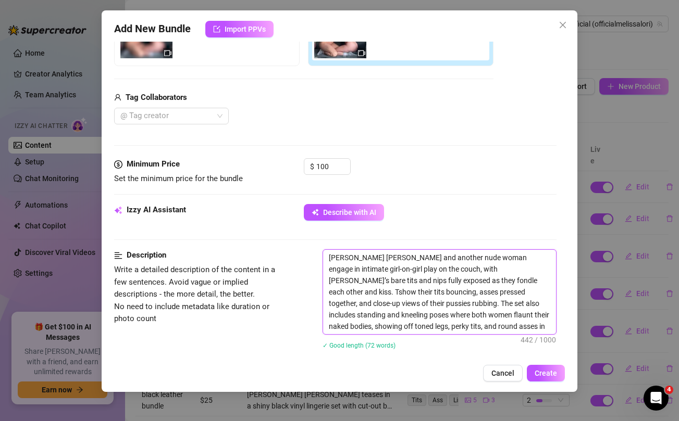
type textarea "[PERSON_NAME] [PERSON_NAME] and another nude woman engage in intimate girl-on-g…"
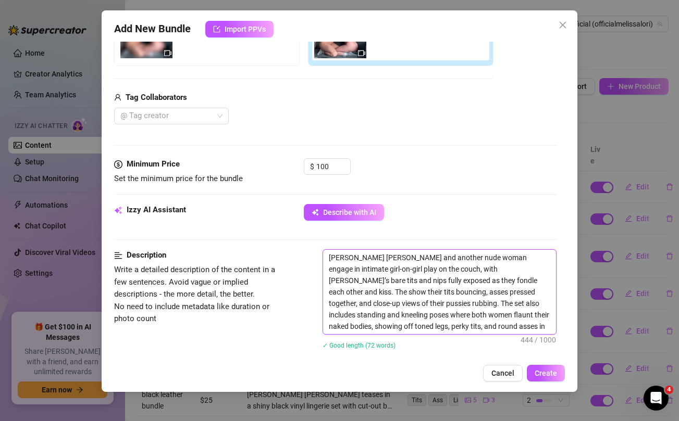
type textarea "[PERSON_NAME] [PERSON_NAME] and another nude woman engage in intimate girl-on-g…"
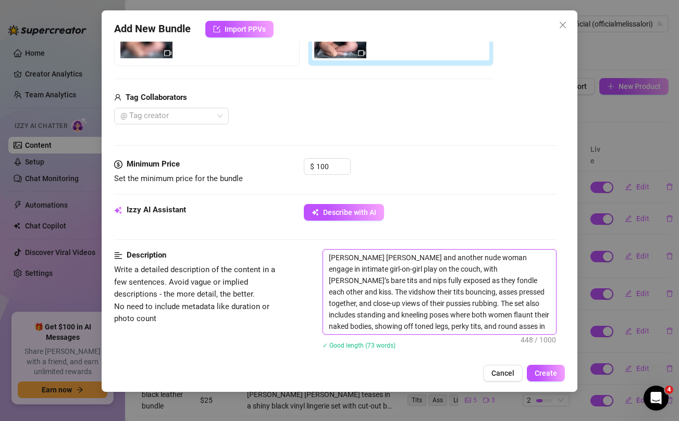
type textarea "[PERSON_NAME] [PERSON_NAME] and another nude woman engage in intimate girl-on-g…"
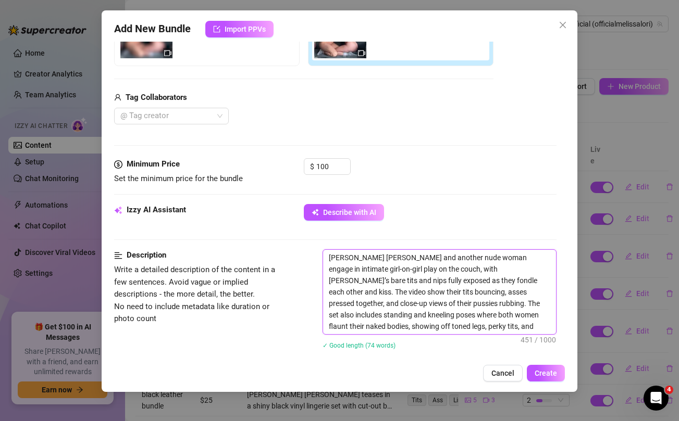
type textarea "[PERSON_NAME] [PERSON_NAME] and another nude woman engage in intimate girl-on-g…"
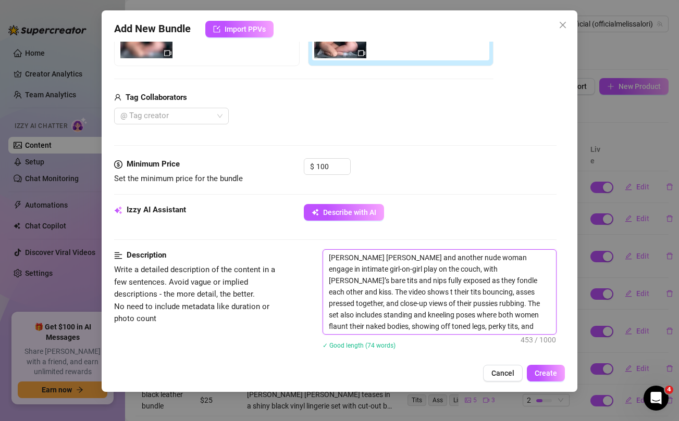
type textarea "[PERSON_NAME] [PERSON_NAME] and another nude woman engage in intimate girl-on-g…"
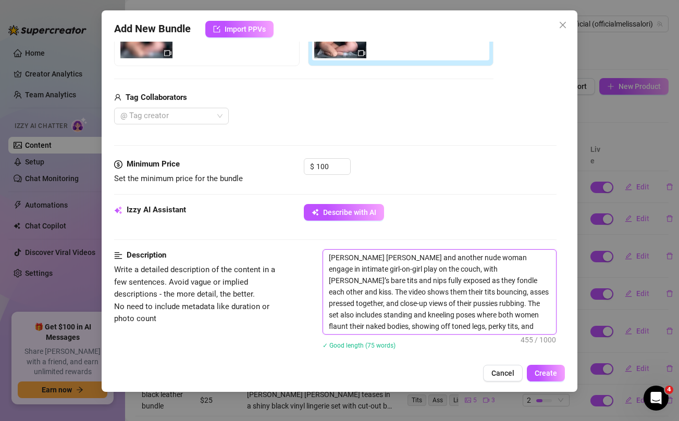
type textarea "[PERSON_NAME] [PERSON_NAME] and another nude woman engage in intimate girl-on-g…"
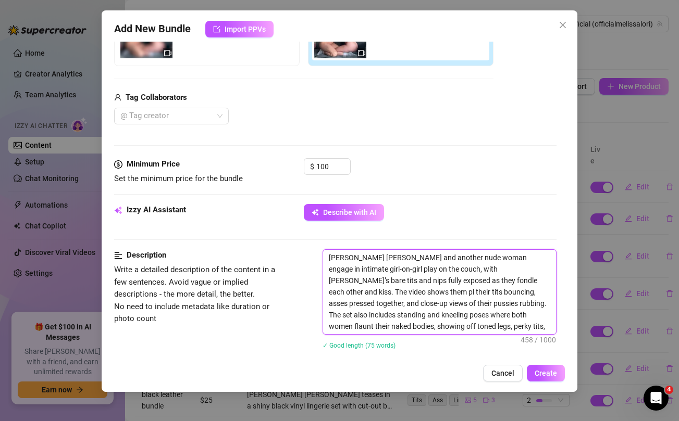
type textarea "[PERSON_NAME] [PERSON_NAME] and another nude woman engage in intimate girl-on-g…"
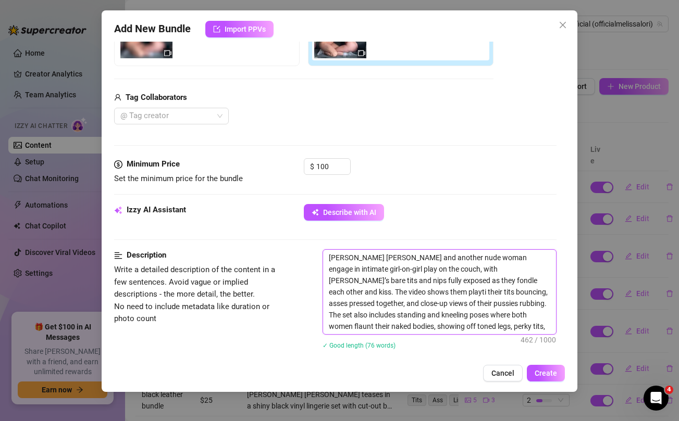
type textarea "[PERSON_NAME] [PERSON_NAME] and another nude woman engage in intimate girl-on-g…"
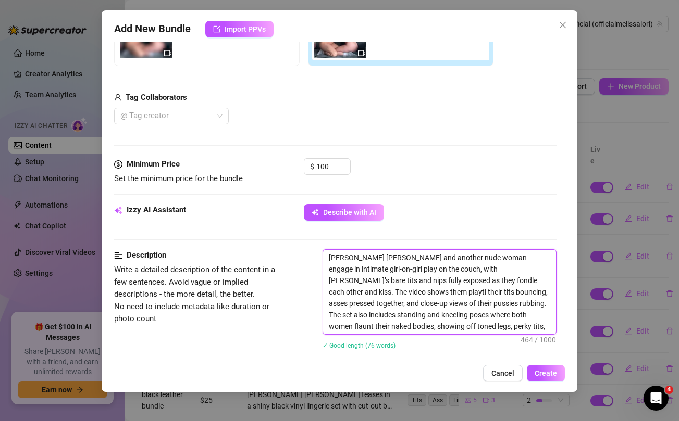
type textarea "[PERSON_NAME] [PERSON_NAME] and another nude woman engage in intimate girl-on-g…"
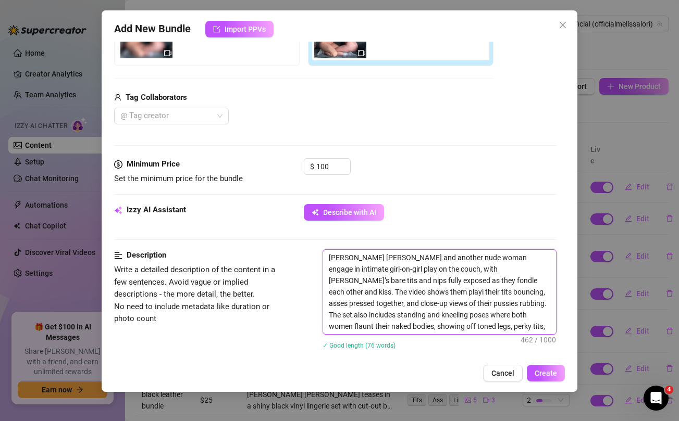
type textarea "[PERSON_NAME] [PERSON_NAME] and another nude woman engage in intimate girl-on-g…"
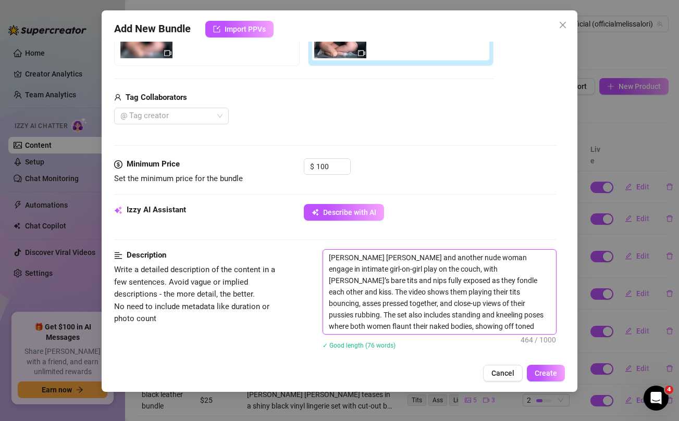
type textarea "[PERSON_NAME] [PERSON_NAME] and another nude woman engage in intimate girl-on-g…"
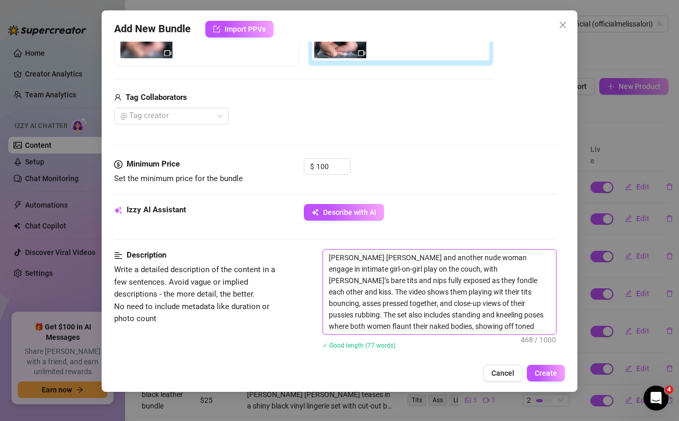
type textarea "[PERSON_NAME] [PERSON_NAME] and another nude woman engage in intimate girl-on-g…"
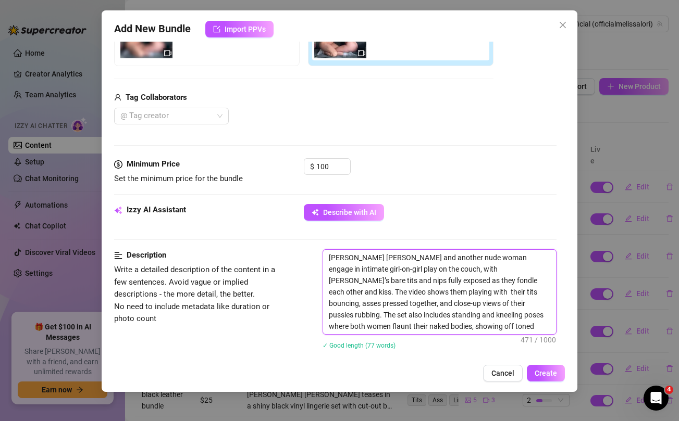
type textarea "[PERSON_NAME] [PERSON_NAME] and another nude woman engage in intimate girl-on-g…"
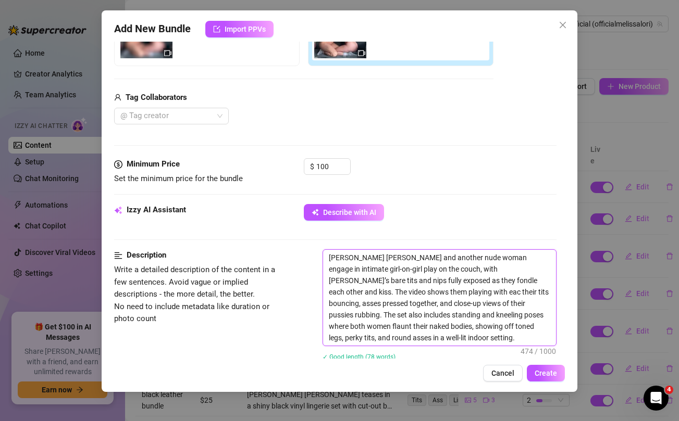
type textarea "[PERSON_NAME] [PERSON_NAME] and another nude woman engage in intimate girl-on-g…"
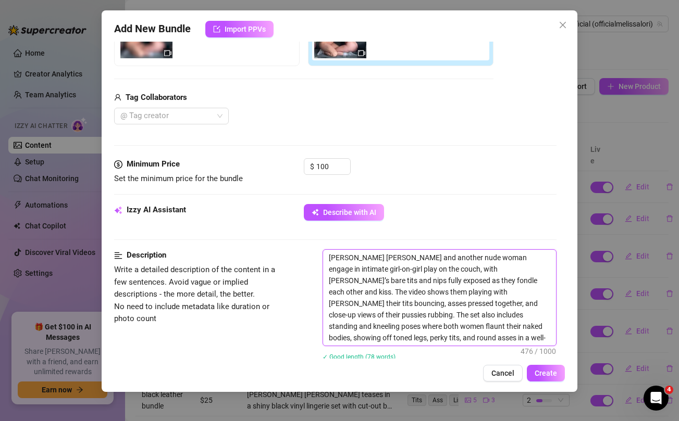
type textarea "[PERSON_NAME] [PERSON_NAME] and another nude woman engage in intimate girl-on-g…"
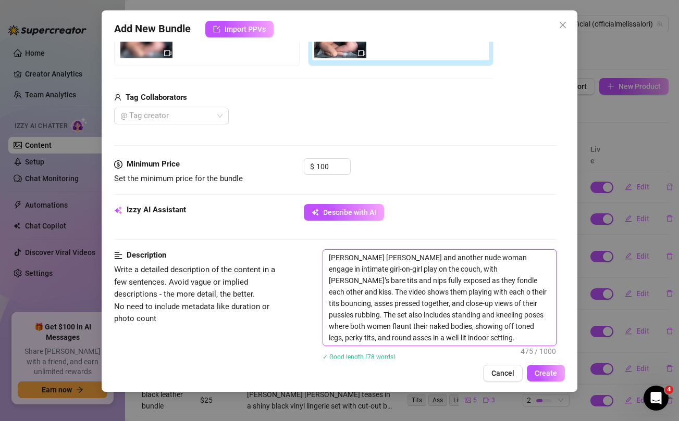
type textarea "[PERSON_NAME] [PERSON_NAME] and another nude woman engage in intimate girl-on-g…"
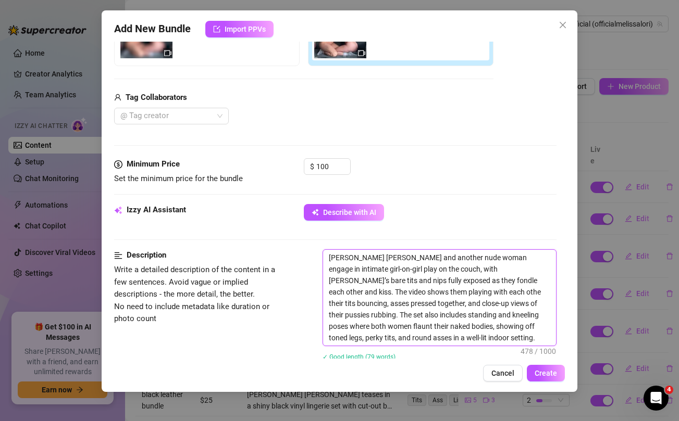
type textarea "[PERSON_NAME] [PERSON_NAME] and another nude woman engage in intimate girl-on-g…"
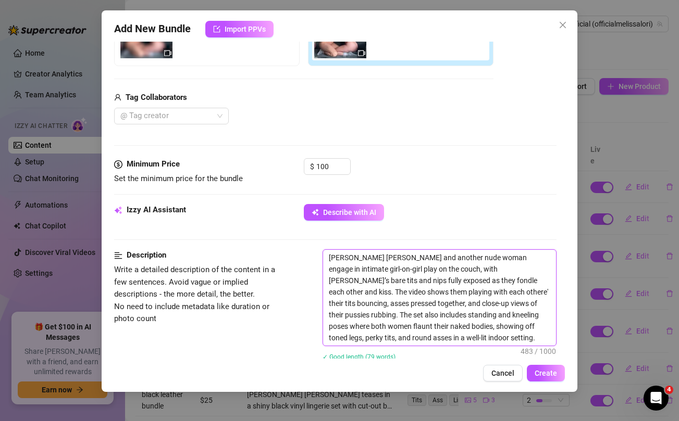
type textarea "[PERSON_NAME] [PERSON_NAME] and another nude woman engage in intimate girl-on-g…"
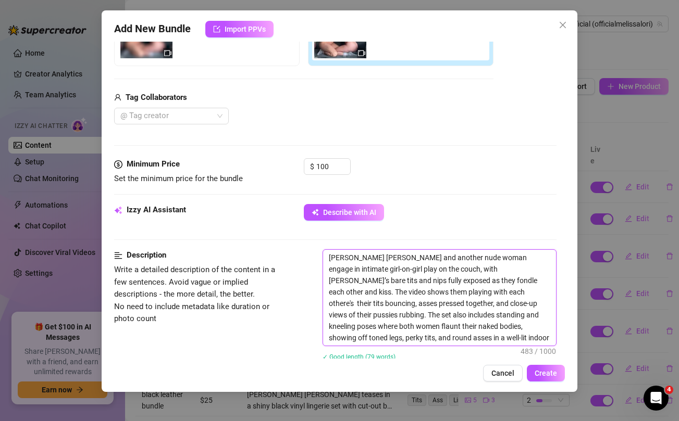
type textarea "[PERSON_NAME] [PERSON_NAME] and another nude woman engage in intimate girl-on-g…"
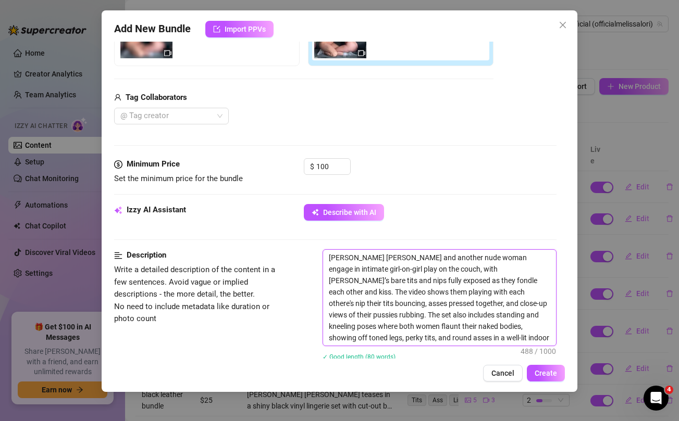
type textarea "[PERSON_NAME] [PERSON_NAME] and another nude woman engage in intimate girl-on-g…"
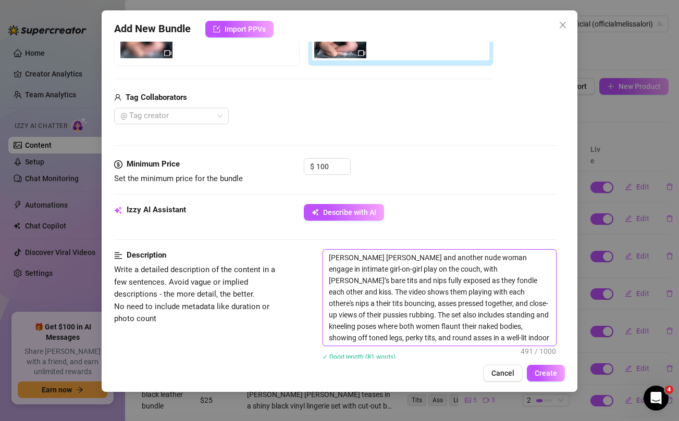
type textarea "[PERSON_NAME] [PERSON_NAME] and another nude woman engage in intimate girl-on-g…"
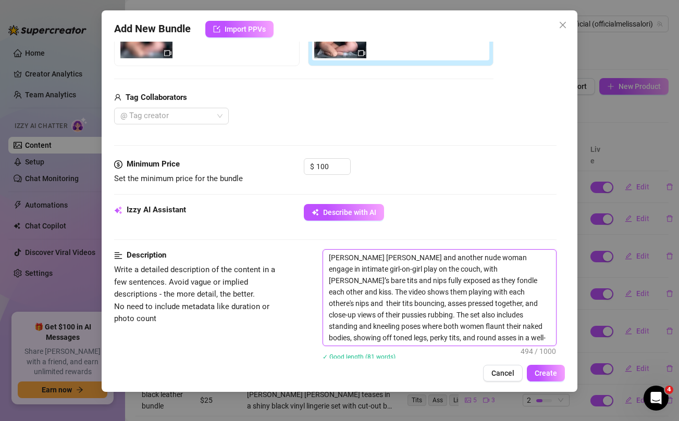
type textarea "[PERSON_NAME] [PERSON_NAME] and another nude woman engage in intimate girl-on-g…"
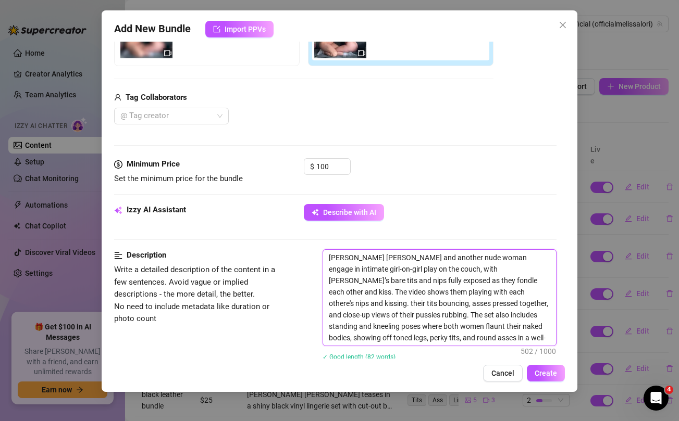
drag, startPoint x: 431, startPoint y: 291, endPoint x: 494, endPoint y: 338, distance: 77.8
click at [494, 338] on textarea "[PERSON_NAME] [PERSON_NAME] and another nude woman engage in intimate girl-on-g…" at bounding box center [439, 298] width 232 height 96
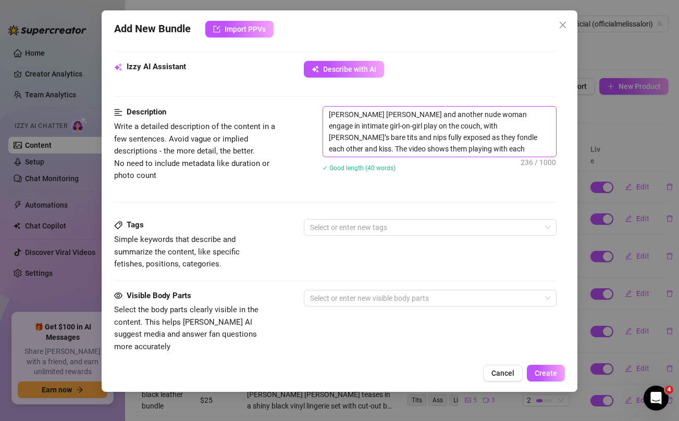
scroll to position [377, 0]
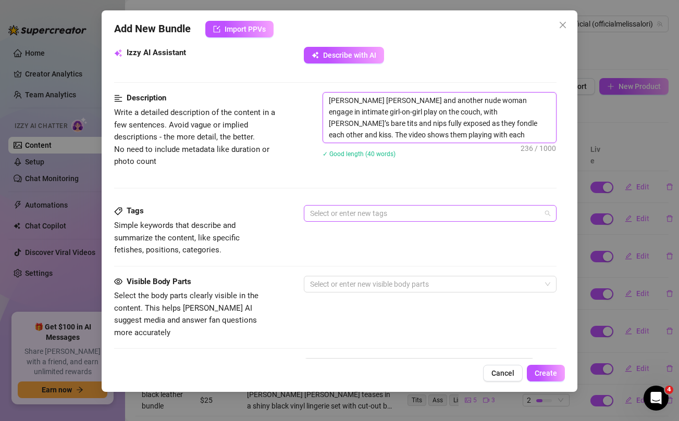
click at [390, 218] on div at bounding box center [424, 213] width 237 height 15
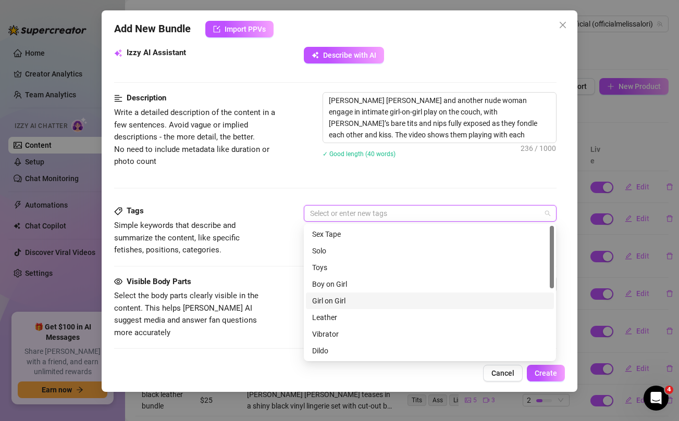
click at [343, 302] on div "Girl on Girl" at bounding box center [429, 300] width 235 height 11
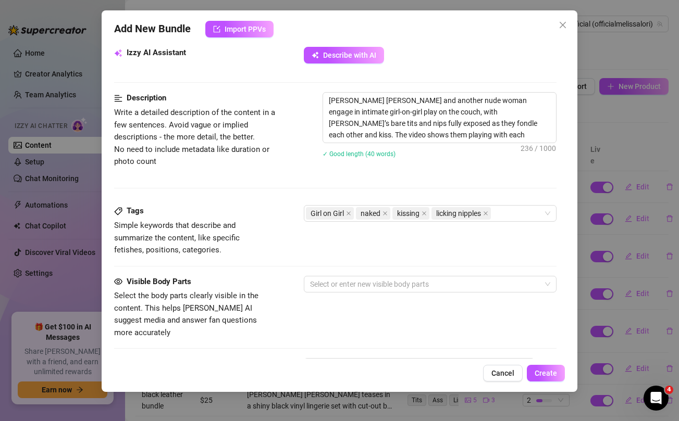
click at [244, 269] on div "Tags Simple keywords that describe and summarize the content, like specific fet…" at bounding box center [335, 240] width 442 height 70
click at [329, 284] on div at bounding box center [424, 284] width 237 height 15
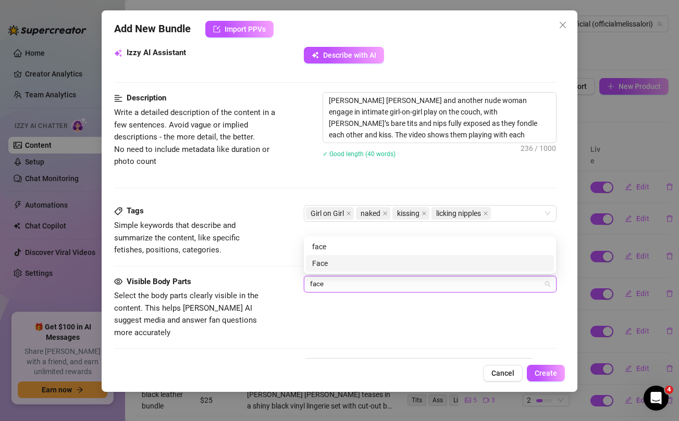
click at [334, 266] on div "Face" at bounding box center [429, 263] width 235 height 11
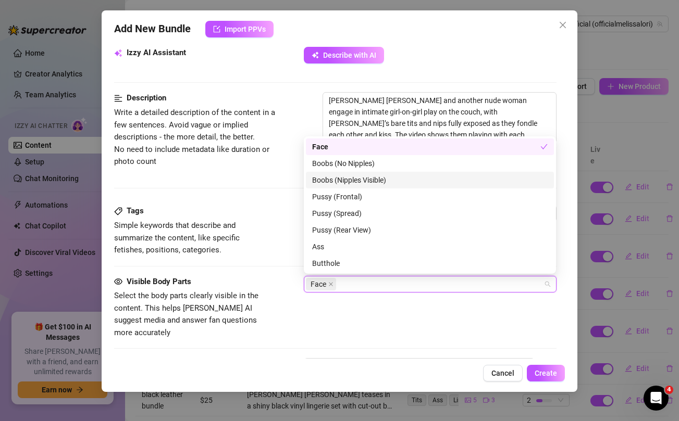
click at [374, 178] on div "Boobs (Nipples Visible)" at bounding box center [429, 180] width 235 height 11
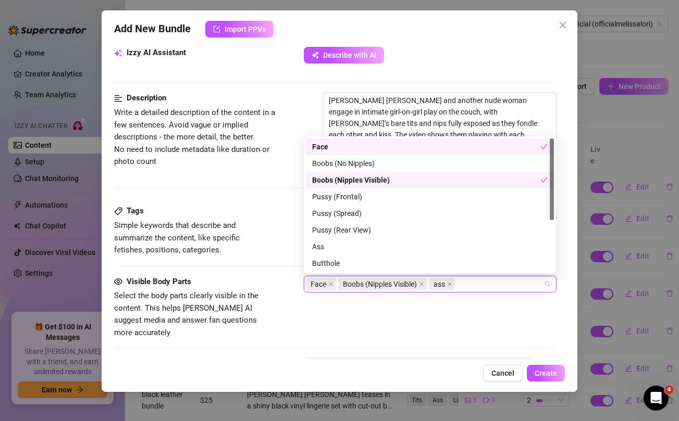
click at [417, 324] on div "Visible Body Parts Select the body parts clearly visible in the content. This h…" at bounding box center [335, 308] width 442 height 64
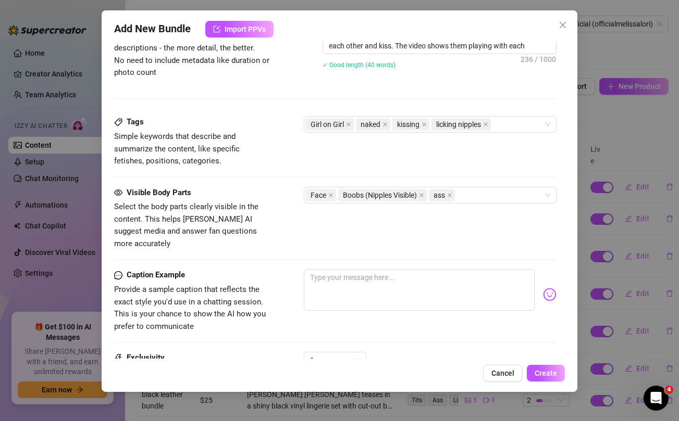
scroll to position [471, 0]
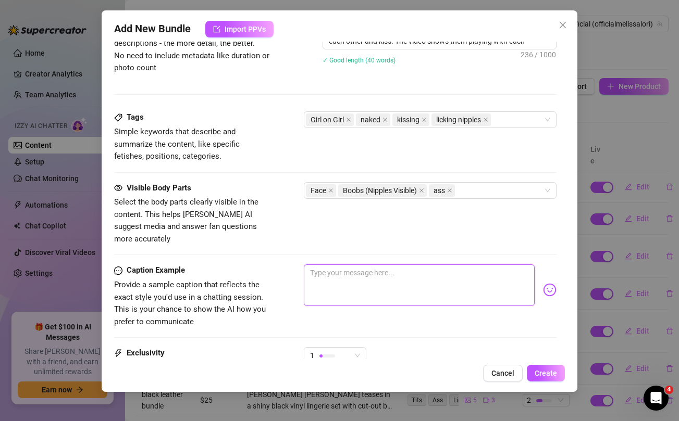
click at [389, 270] on textarea at bounding box center [419, 286] width 230 height 42
paste textarea "Brand New INTIMATE GIRL GIRL exxxperience 🙈🔞 unlock to watch both of us complet…"
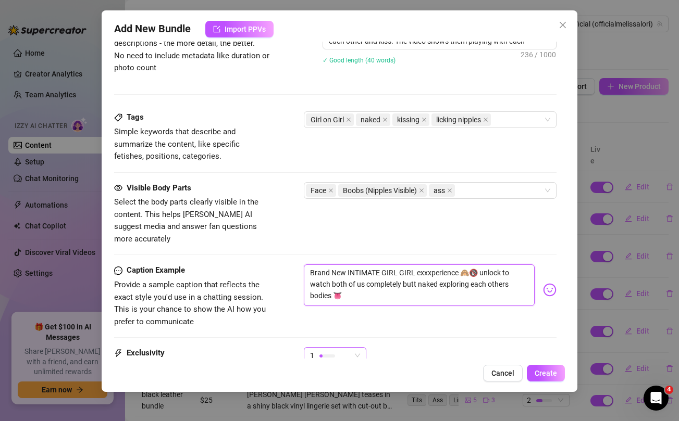
click at [338, 348] on div "1" at bounding box center [330, 356] width 41 height 16
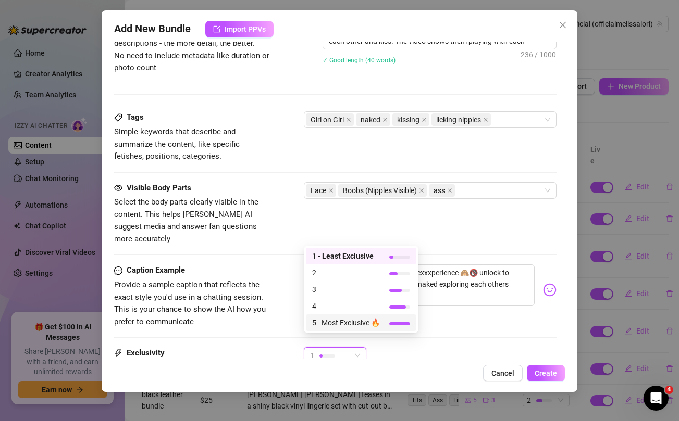
click at [342, 320] on span "5 - Most Exclusive 🔥" at bounding box center [346, 322] width 68 height 11
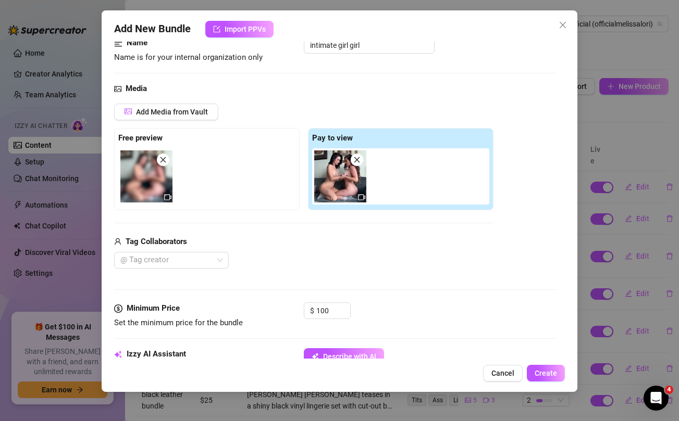
scroll to position [77, 0]
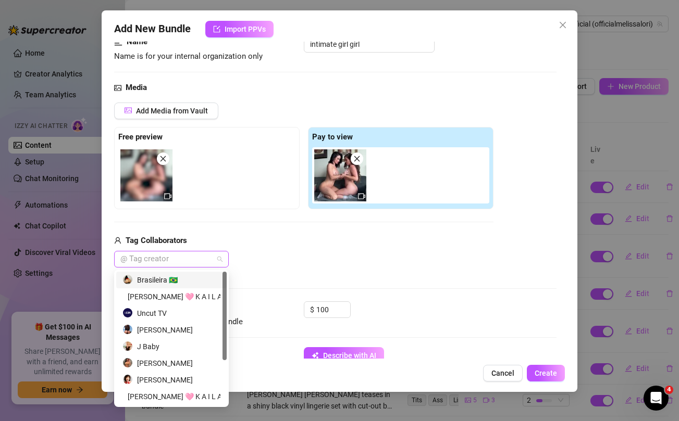
click at [209, 259] on div at bounding box center [166, 259] width 100 height 15
click at [180, 296] on div "[PERSON_NAME] 🩷 K A I L A N I" at bounding box center [171, 296] width 98 height 11
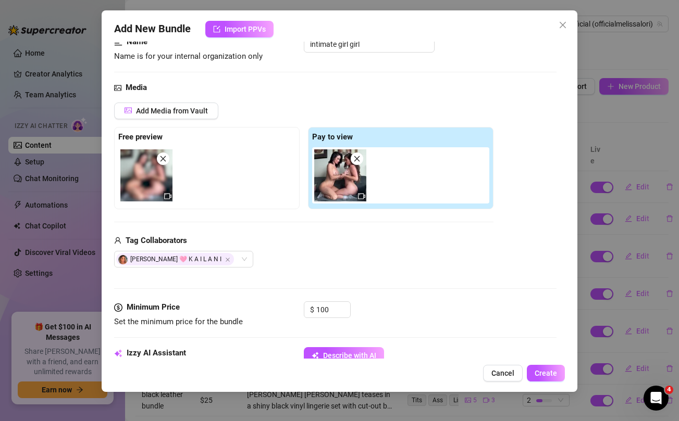
click at [346, 243] on div "Tag Collaborators" at bounding box center [303, 241] width 379 height 13
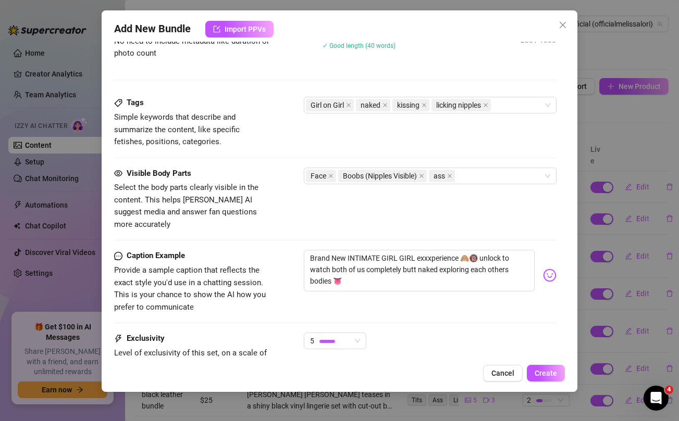
scroll to position [576, 0]
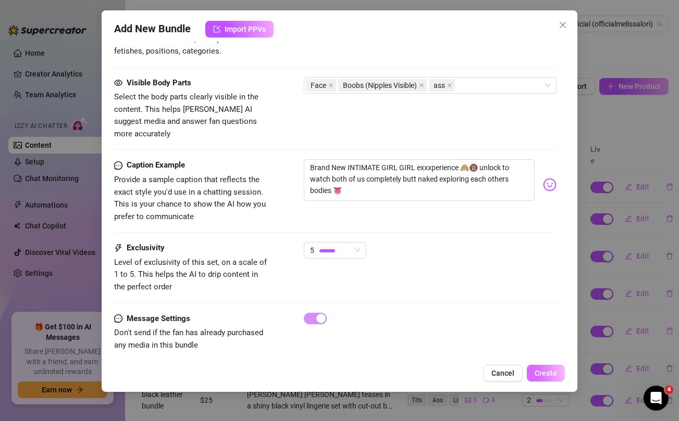
click at [554, 375] on span "Create" at bounding box center [546, 373] width 22 height 8
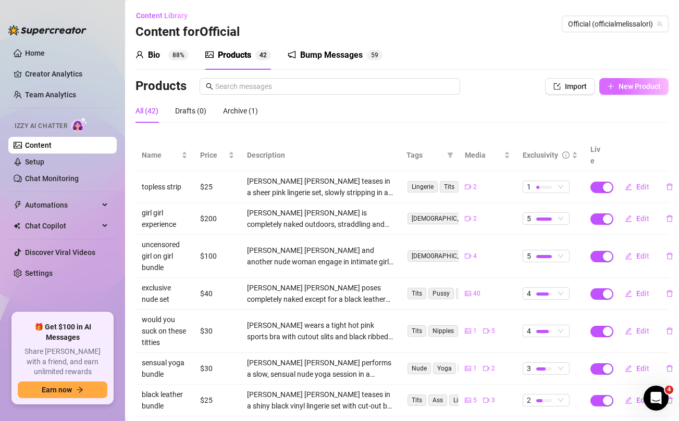
click at [627, 91] on button "New Product" at bounding box center [633, 86] width 69 height 17
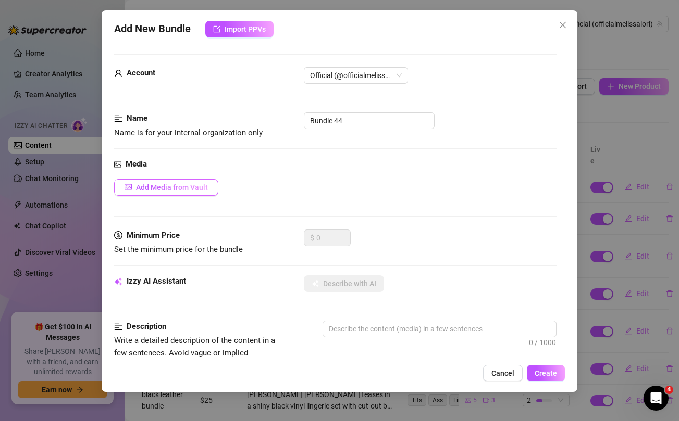
click at [200, 188] on span "Add Media from Vault" at bounding box center [172, 187] width 72 height 8
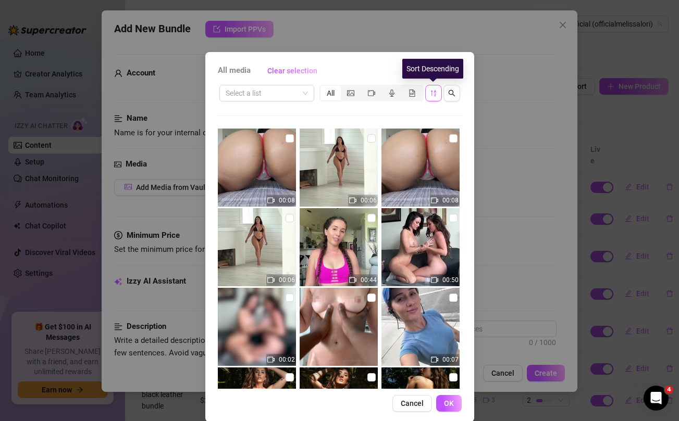
click at [431, 97] on span "button" at bounding box center [433, 93] width 7 height 8
click at [431, 91] on icon "sort-descending" at bounding box center [432, 93] width 5 height 6
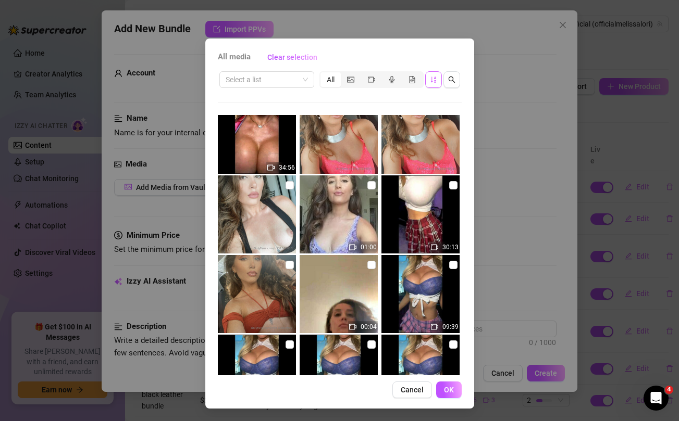
scroll to position [986, 0]
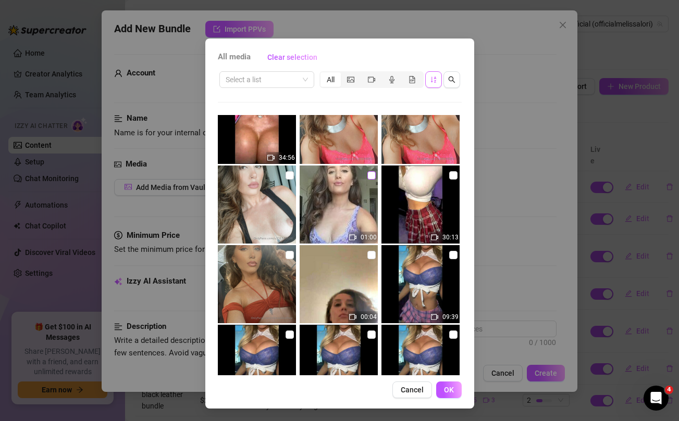
click at [371, 176] on input "checkbox" at bounding box center [371, 175] width 8 height 8
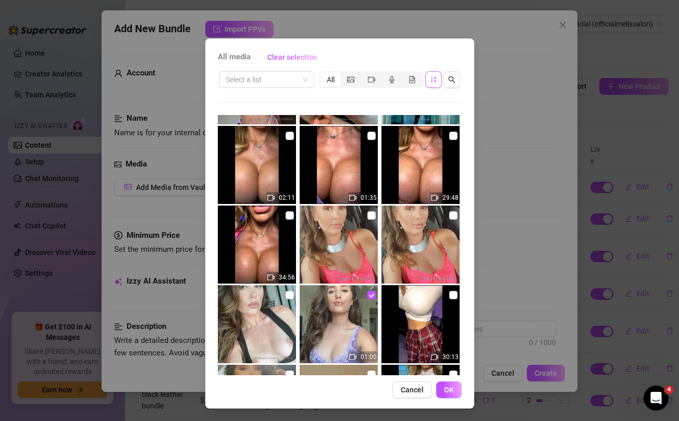
scroll to position [874, 0]
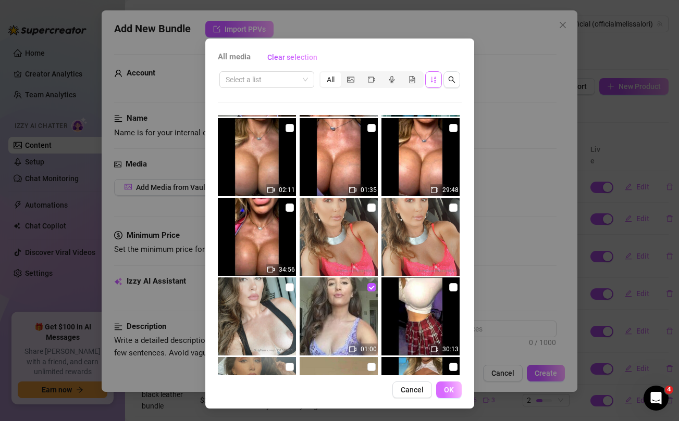
click at [444, 387] on span "OK" at bounding box center [449, 390] width 10 height 8
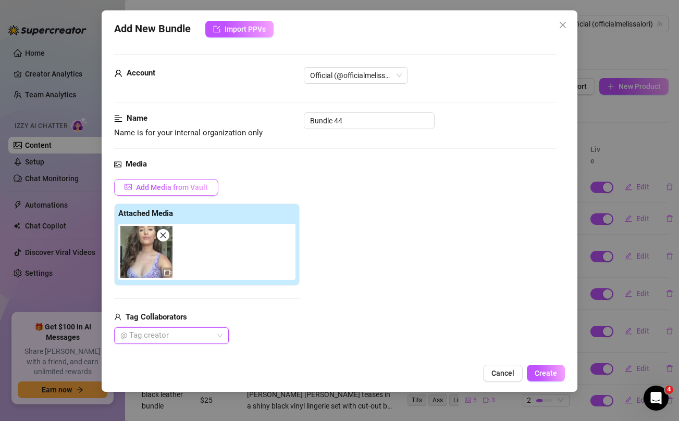
click at [188, 194] on button "Add Media from Vault" at bounding box center [166, 187] width 104 height 17
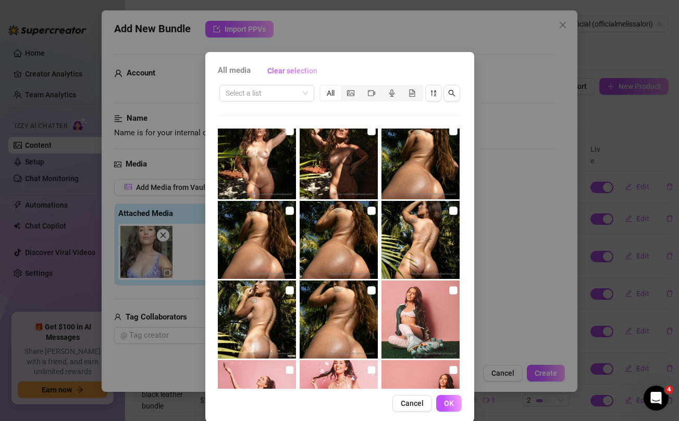
scroll to position [239, 0]
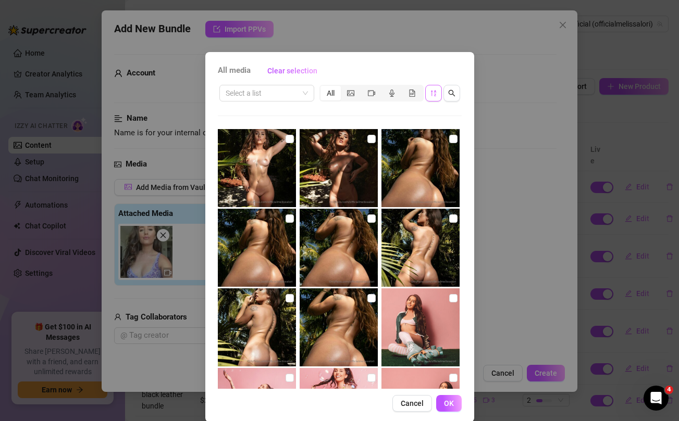
click at [430, 88] on button "button" at bounding box center [433, 93] width 17 height 17
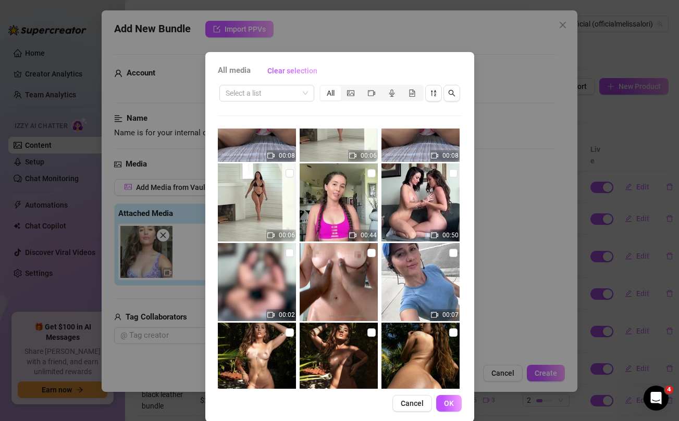
scroll to position [0, 0]
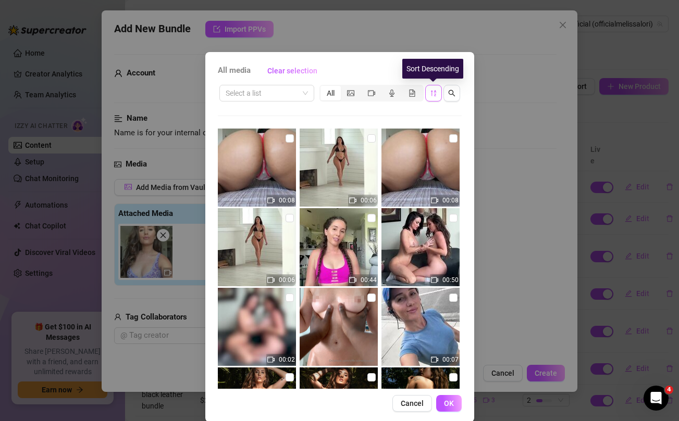
click at [433, 92] on icon "sort-descending" at bounding box center [433, 93] width 7 height 7
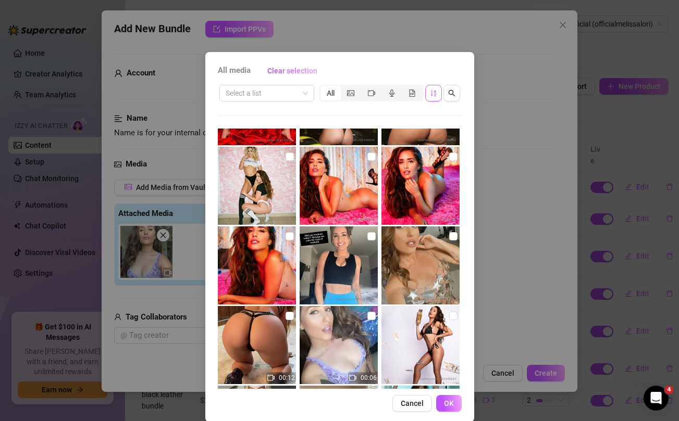
scroll to position [557, 0]
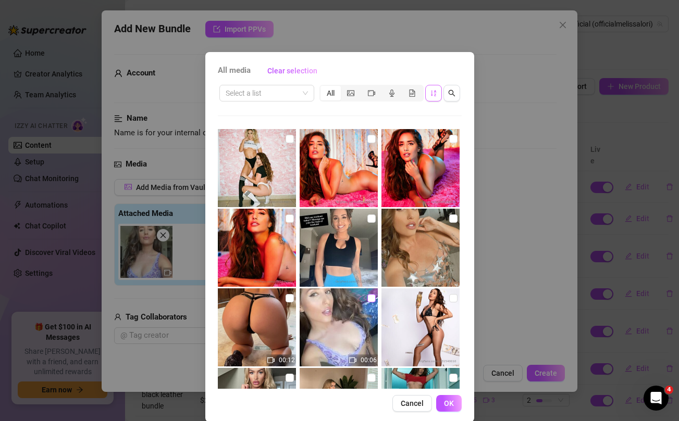
click at [369, 298] on input "checkbox" at bounding box center [371, 298] width 8 height 8
click at [447, 404] on span "OK" at bounding box center [449, 404] width 10 height 8
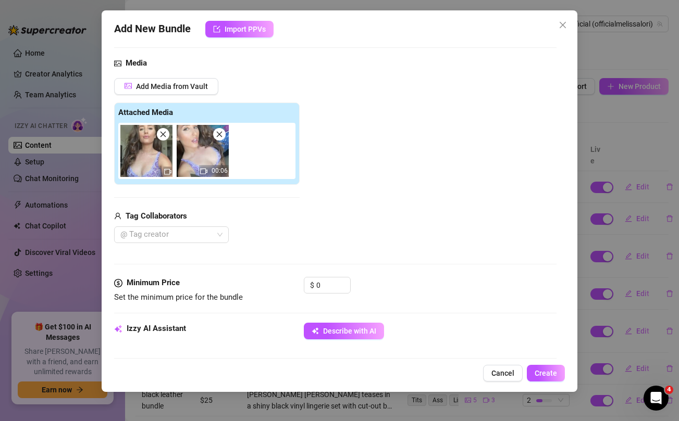
scroll to position [104, 0]
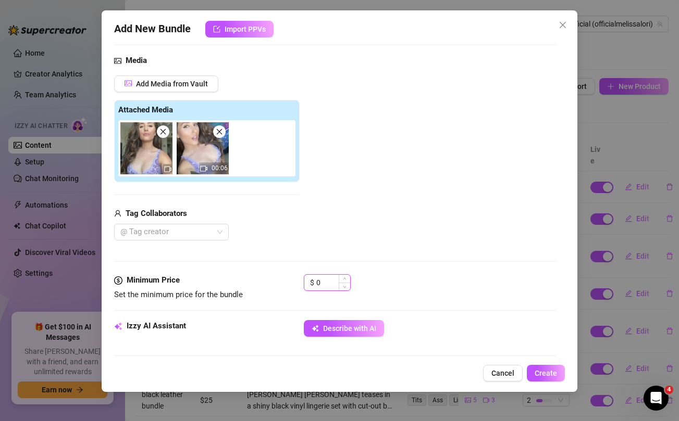
click at [332, 284] on input "0" at bounding box center [333, 283] width 34 height 16
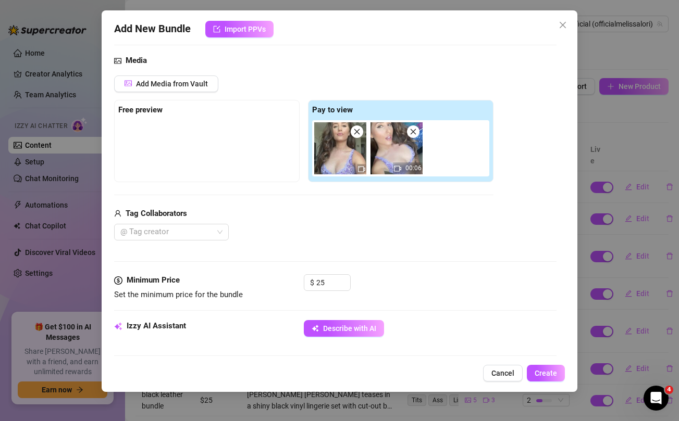
click at [361, 225] on div "@ Tag creator" at bounding box center [303, 232] width 379 height 17
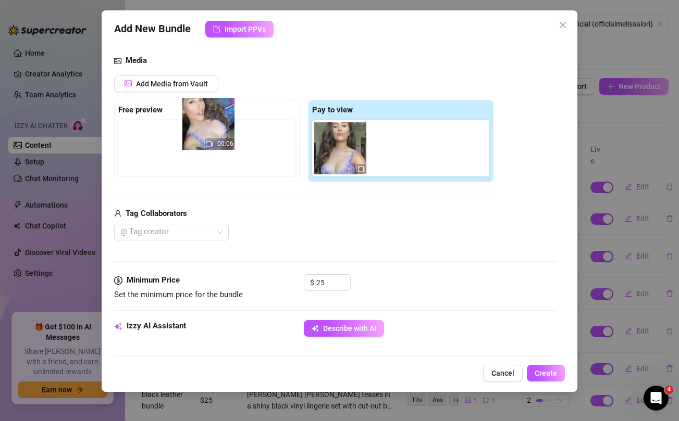
drag, startPoint x: 391, startPoint y: 152, endPoint x: 196, endPoint y: 135, distance: 195.5
click at [196, 135] on div "Free preview Pay to view 00:06" at bounding box center [303, 141] width 379 height 82
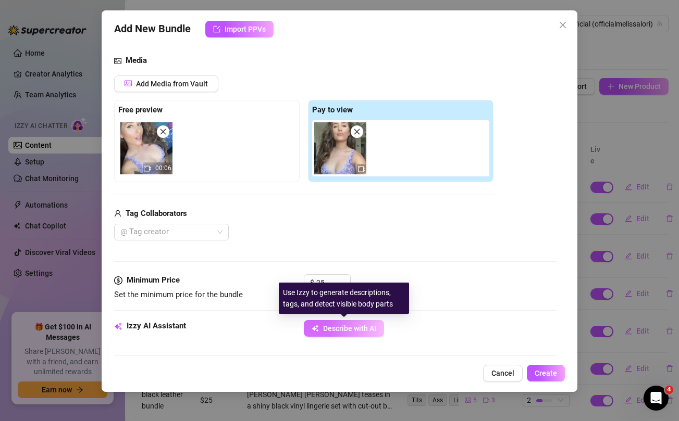
click at [328, 328] on span "Describe with AI" at bounding box center [349, 329] width 53 height 8
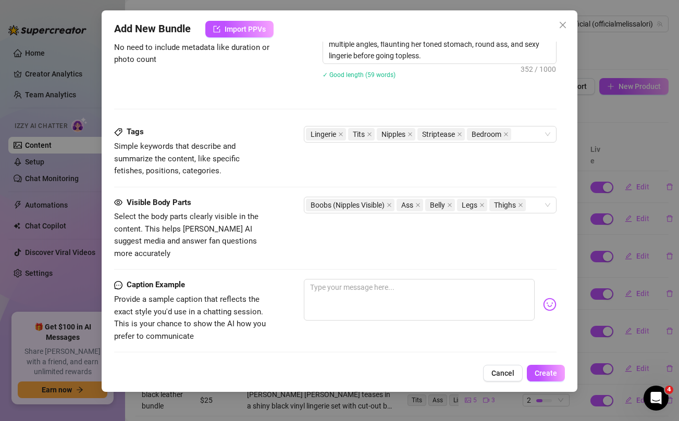
scroll to position [552, 0]
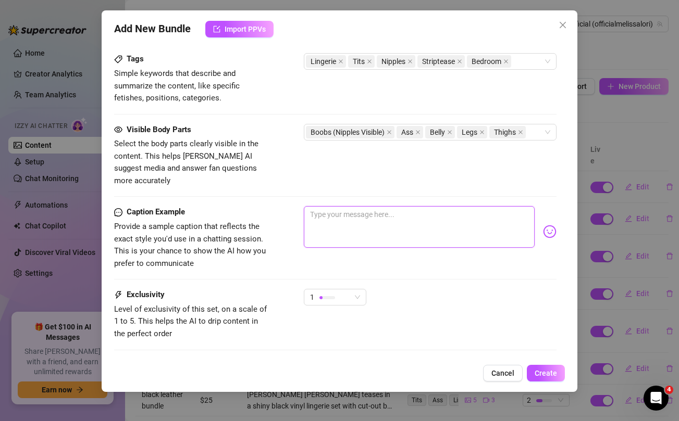
click at [345, 210] on textarea at bounding box center [419, 227] width 230 height 42
paste textarea "Purple lace hugging every curve while I dance just for you… slow, teasing, and …"
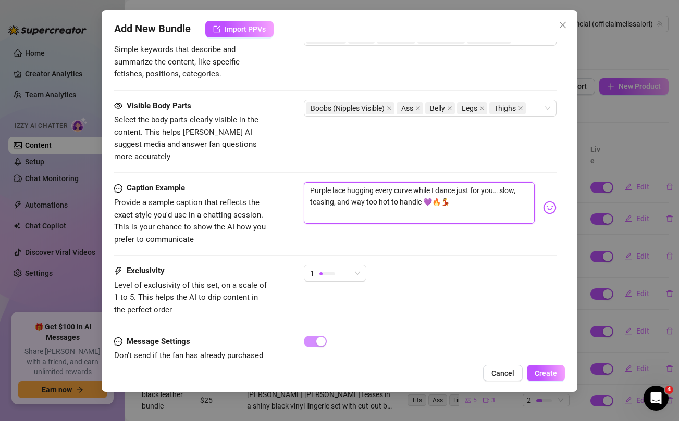
scroll to position [599, 0]
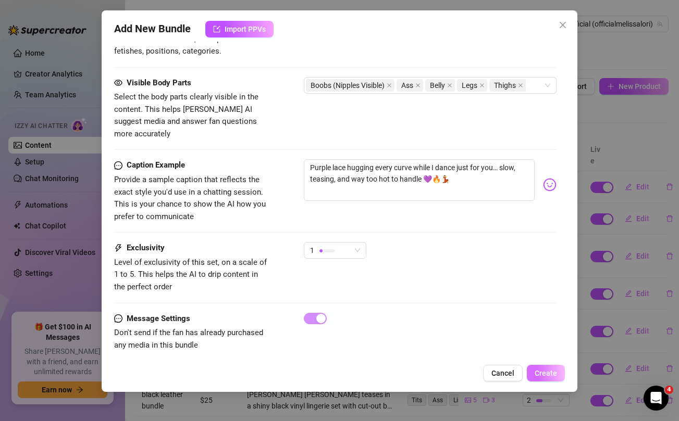
click at [549, 374] on span "Create" at bounding box center [546, 373] width 22 height 8
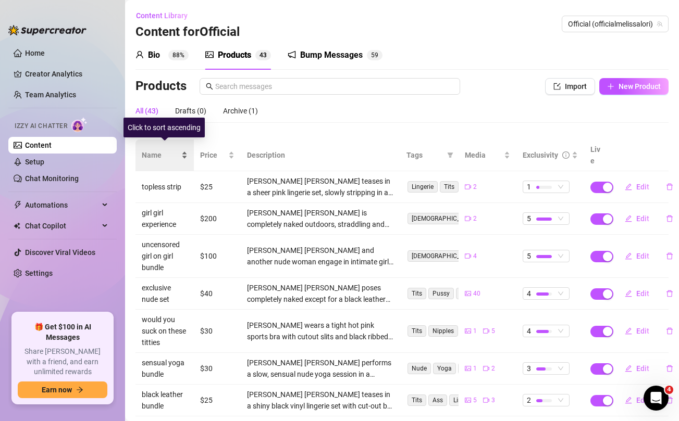
click at [146, 157] on div "Name" at bounding box center [165, 155] width 46 height 11
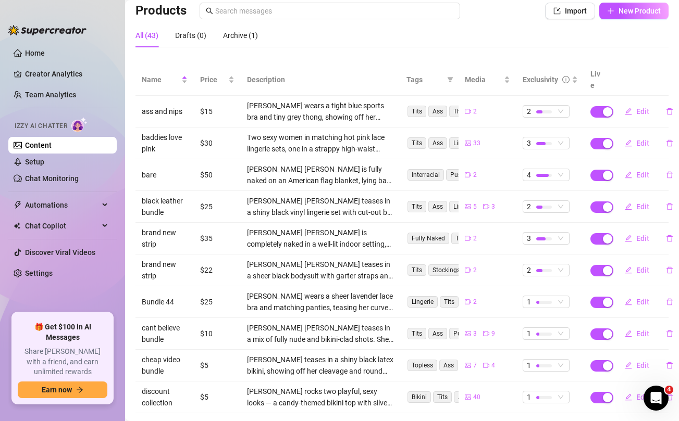
scroll to position [117, 0]
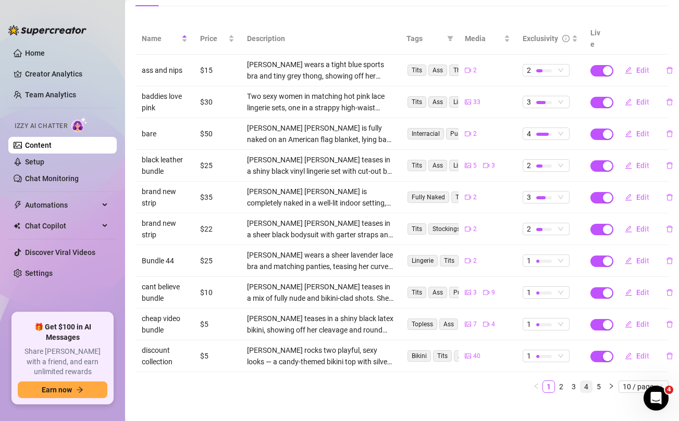
click at [587, 381] on link "4" at bounding box center [585, 386] width 11 height 11
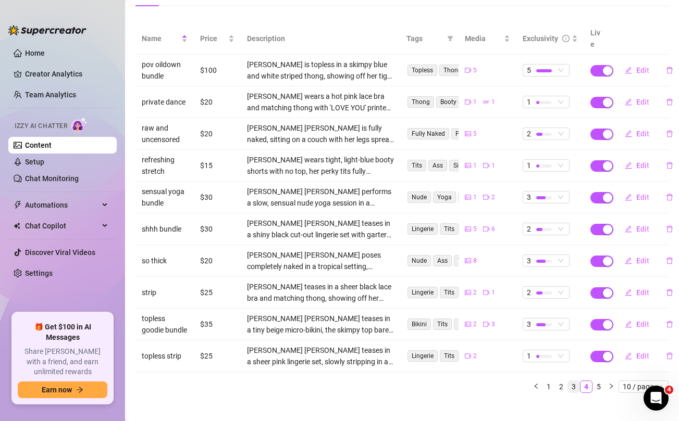
click at [569, 383] on link "3" at bounding box center [573, 386] width 11 height 11
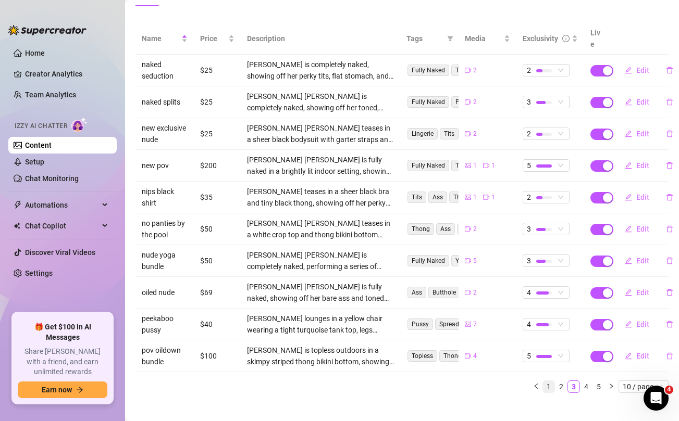
click at [546, 381] on link "1" at bounding box center [548, 386] width 11 height 11
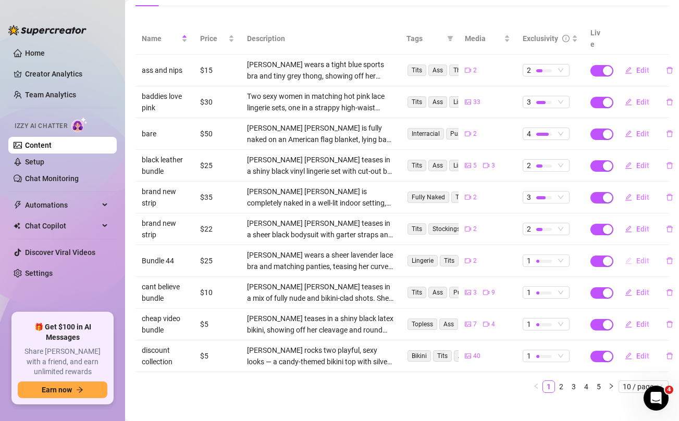
click at [637, 257] on span "Edit" at bounding box center [642, 261] width 13 height 8
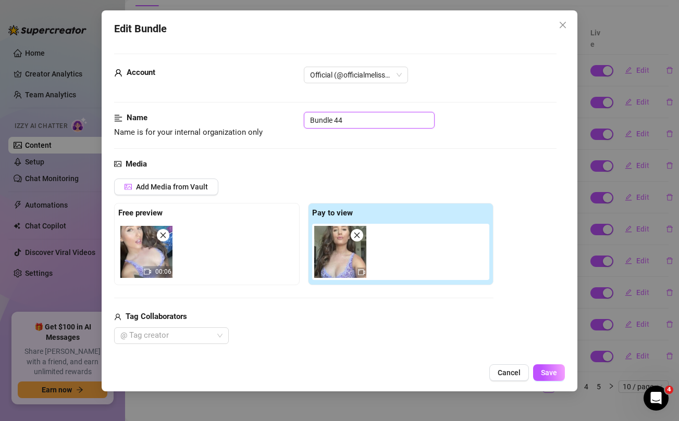
click at [366, 120] on input "Bundle 44" at bounding box center [369, 120] width 131 height 17
click at [547, 372] on span "Save" at bounding box center [549, 373] width 16 height 8
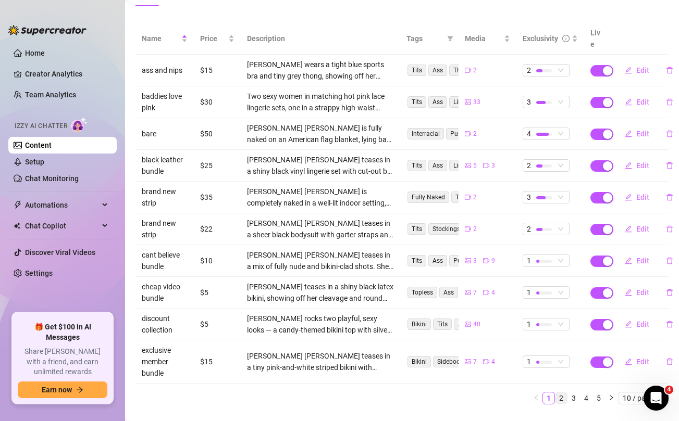
click at [565, 393] on link "2" at bounding box center [560, 398] width 11 height 11
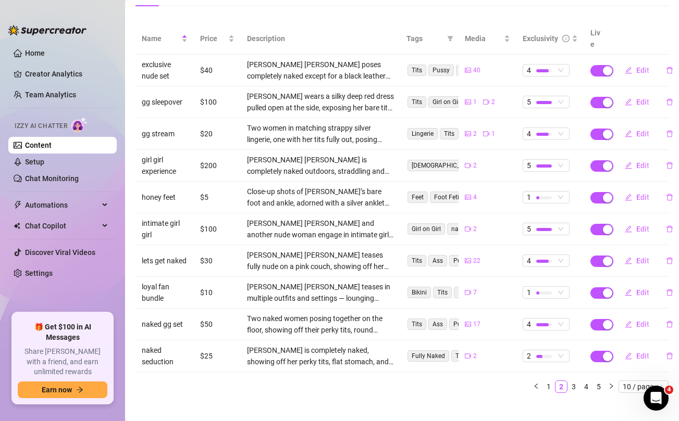
scroll to position [0, 0]
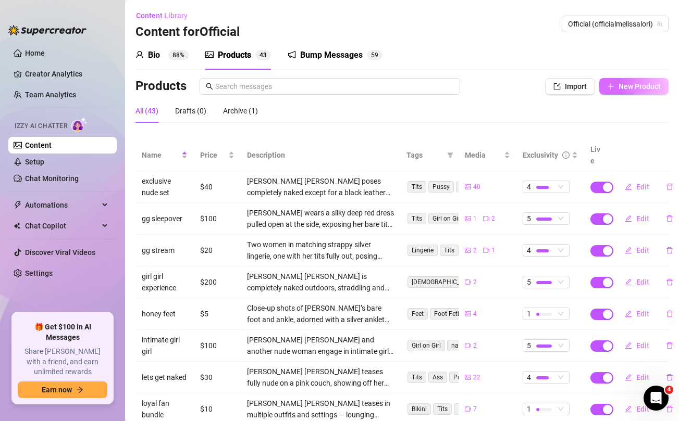
click at [648, 85] on span "New Product" at bounding box center [639, 86] width 42 height 8
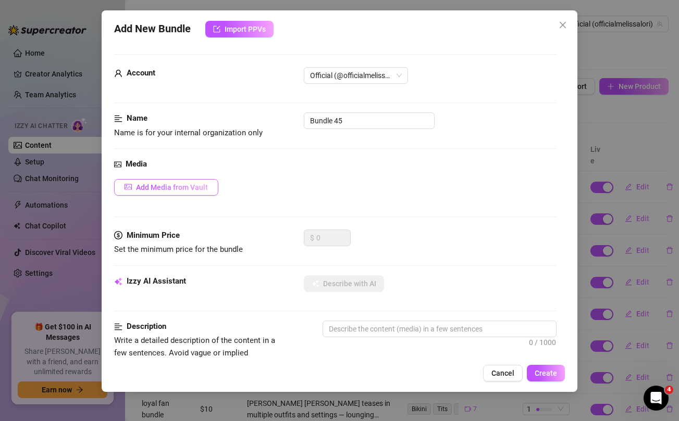
click at [203, 184] on span "Add Media from Vault" at bounding box center [172, 187] width 72 height 8
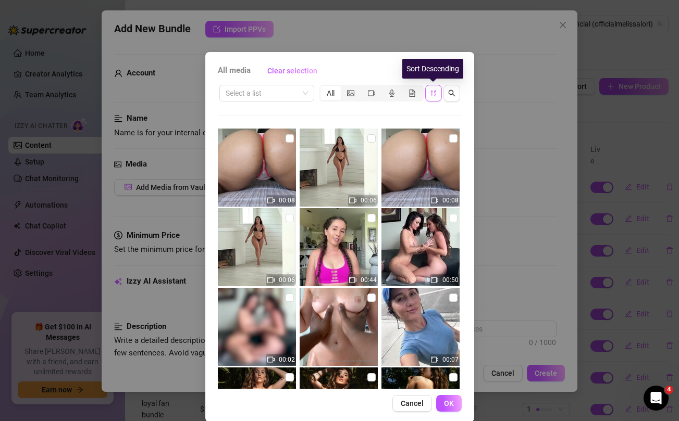
click at [433, 94] on icon "sort-descending" at bounding box center [433, 93] width 7 height 7
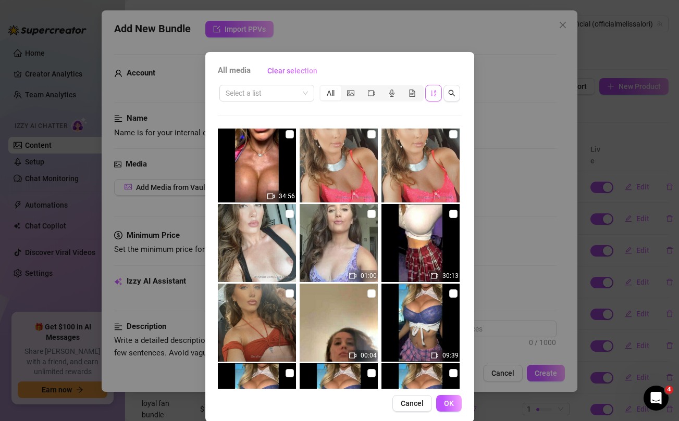
scroll to position [965, 0]
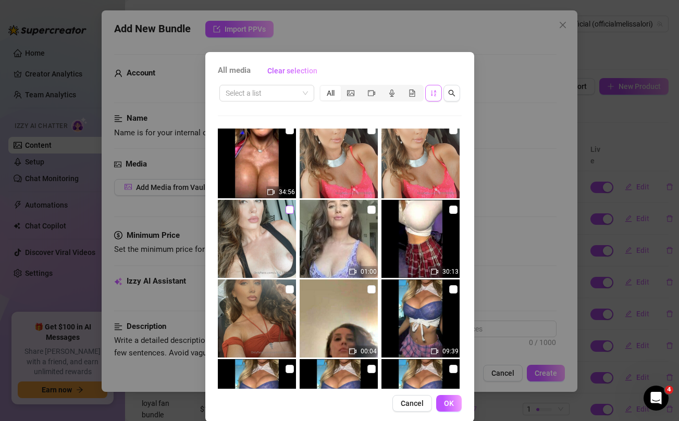
click at [291, 209] on input "checkbox" at bounding box center [289, 210] width 8 height 8
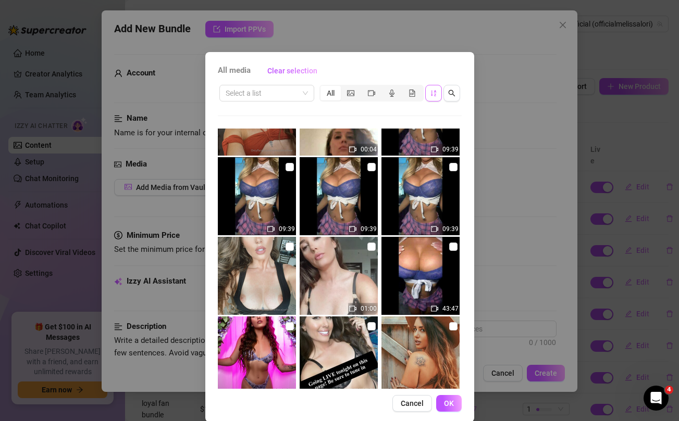
scroll to position [1168, 0]
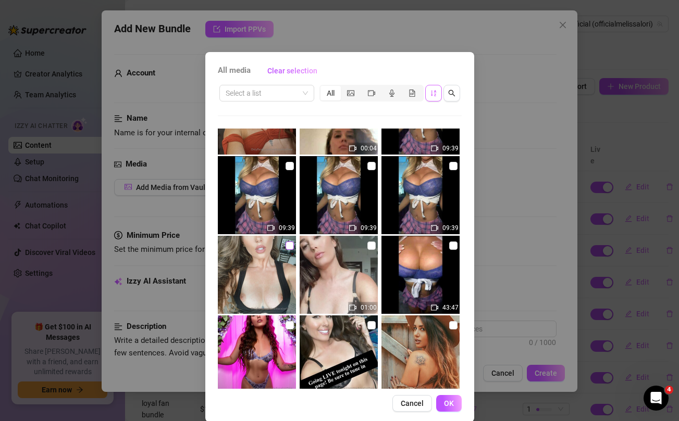
click at [289, 247] on input "checkbox" at bounding box center [289, 246] width 8 height 8
click at [372, 244] on input "checkbox" at bounding box center [371, 246] width 8 height 8
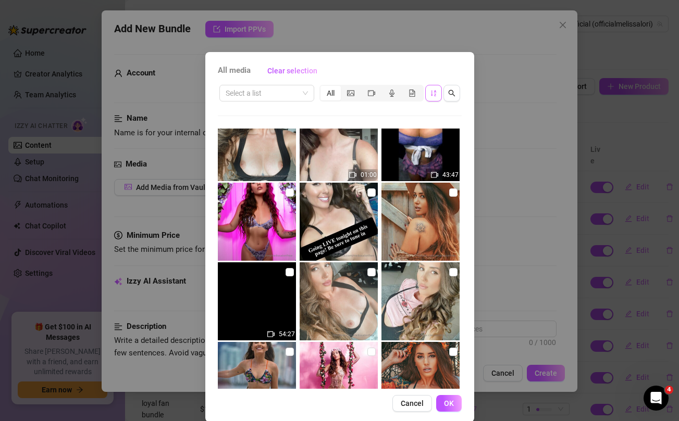
scroll to position [1305, 0]
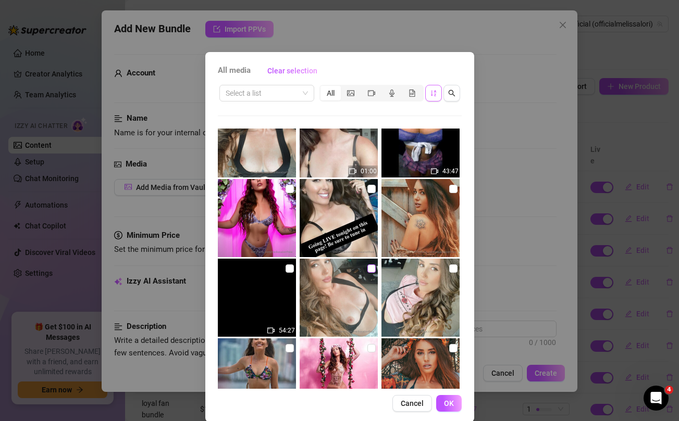
click at [371, 268] on input "checkbox" at bounding box center [371, 269] width 8 height 8
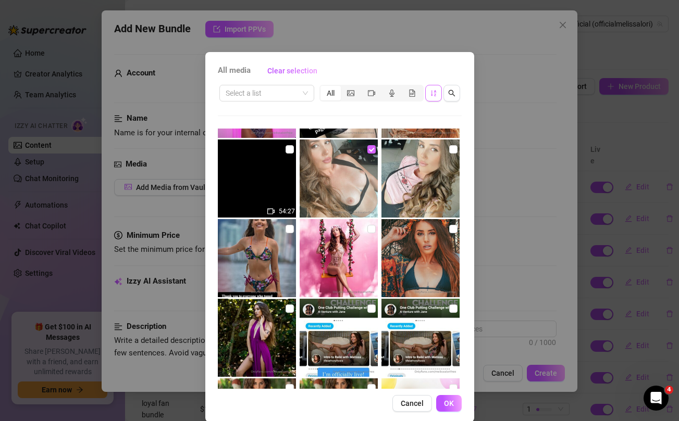
scroll to position [1427, 0]
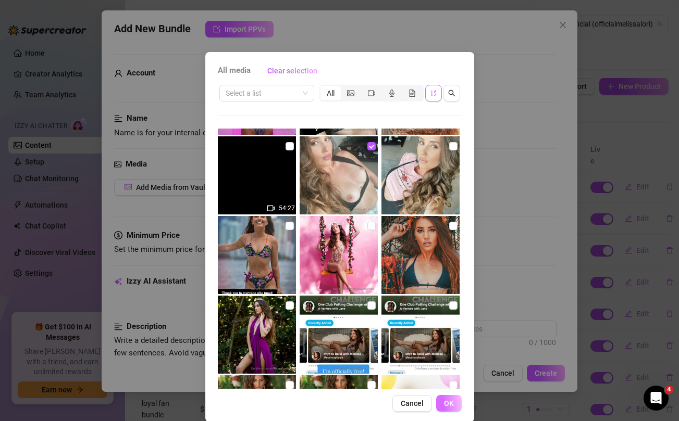
click at [448, 404] on span "OK" at bounding box center [449, 404] width 10 height 8
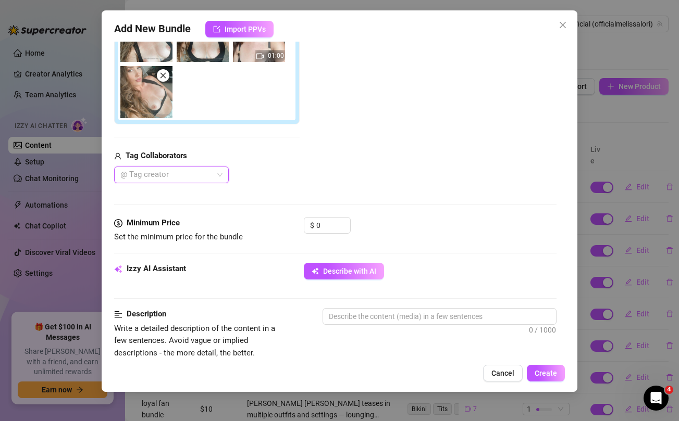
scroll to position [217, 0]
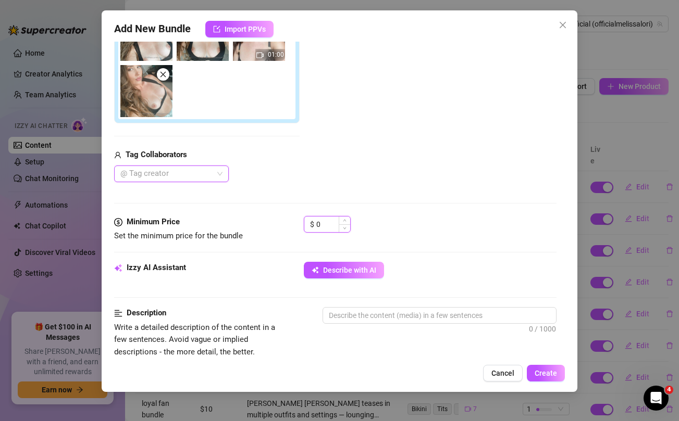
click at [330, 222] on input "0" at bounding box center [333, 225] width 34 height 16
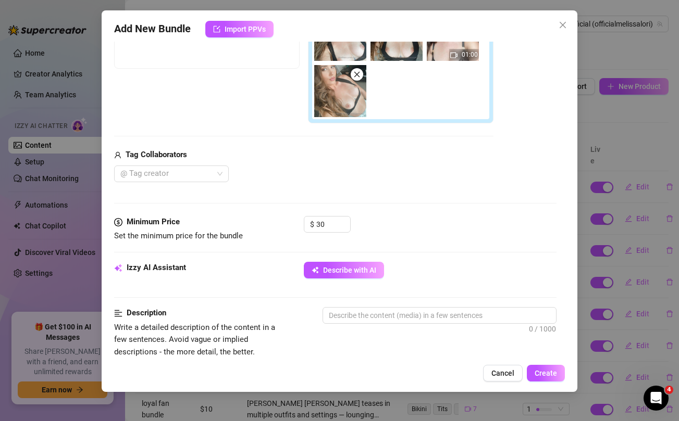
click at [390, 163] on div "Tag Collaborators @ Tag creator" at bounding box center [303, 165] width 379 height 33
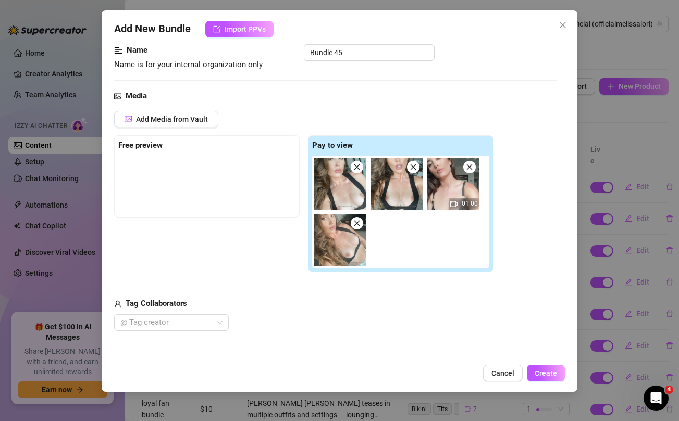
scroll to position [61, 0]
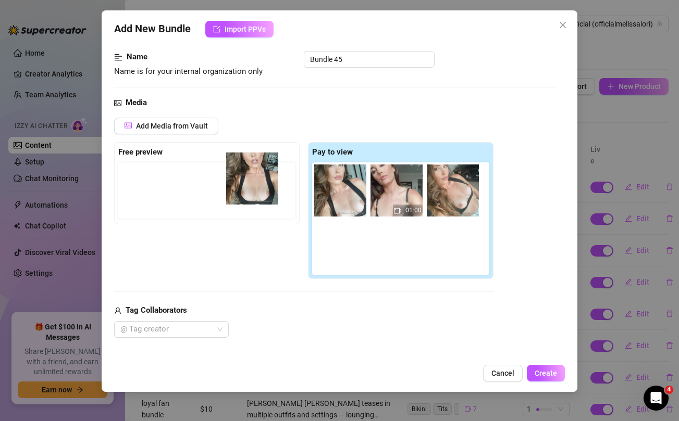
drag, startPoint x: 391, startPoint y: 197, endPoint x: 242, endPoint y: 185, distance: 149.5
click at [242, 185] on div "Free preview Pay to view 01:00" at bounding box center [303, 211] width 379 height 138
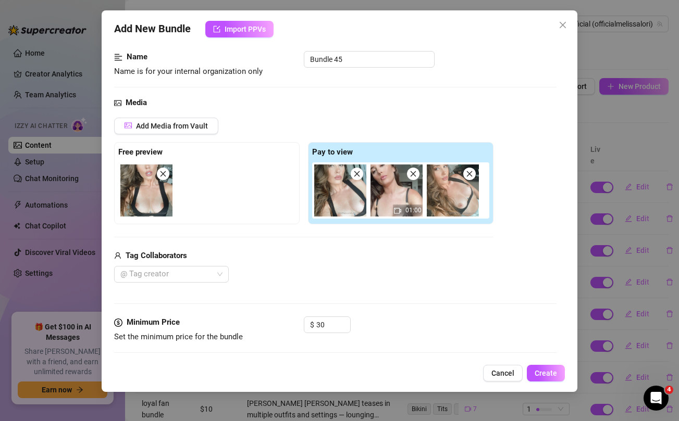
scroll to position [184, 0]
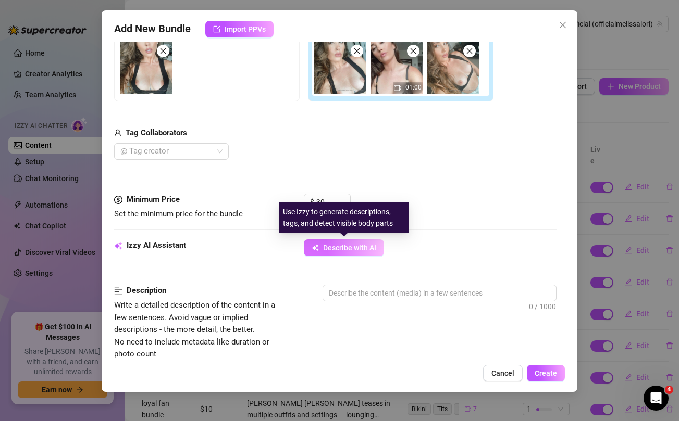
click at [356, 250] on span "Describe with AI" at bounding box center [349, 248] width 53 height 8
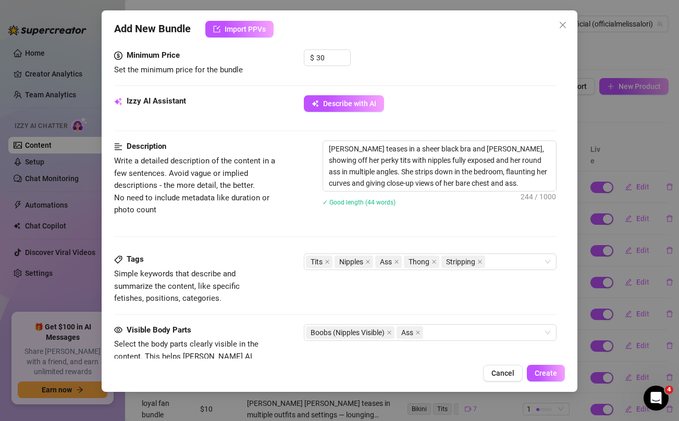
scroll to position [477, 0]
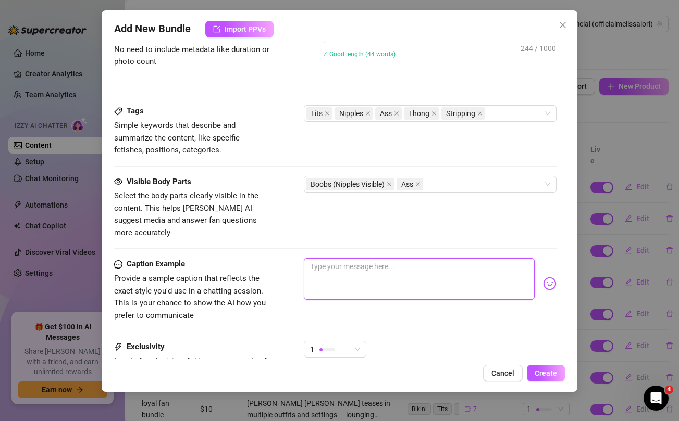
click at [371, 258] on textarea at bounding box center [419, 279] width 230 height 42
paste textarea "Made a whole bundle dedicated to these naughty nipples… raw, uncensored & dripp…"
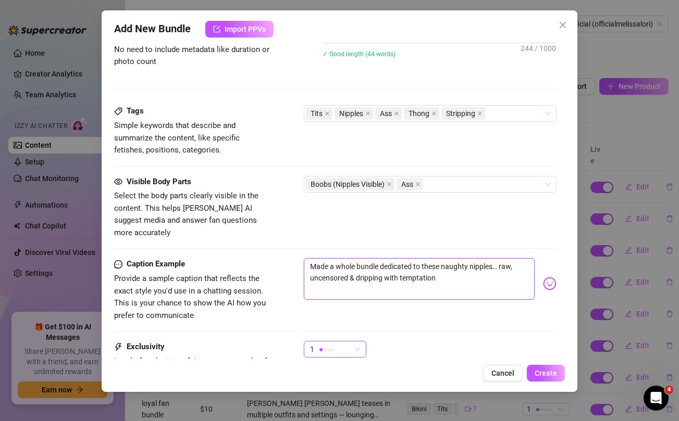
click at [352, 342] on span "1" at bounding box center [335, 350] width 50 height 16
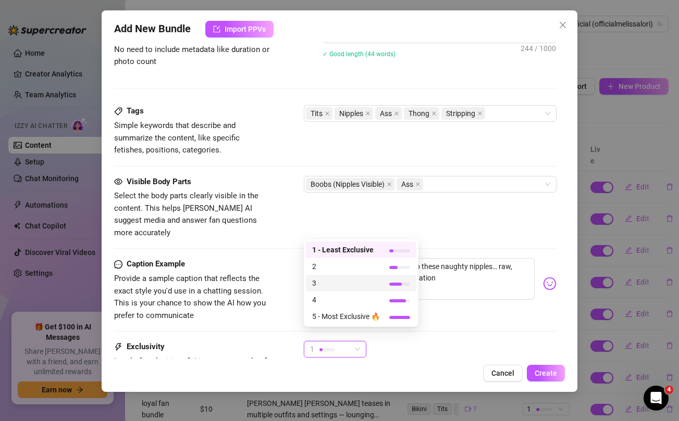
click at [326, 276] on div "3" at bounding box center [361, 283] width 110 height 17
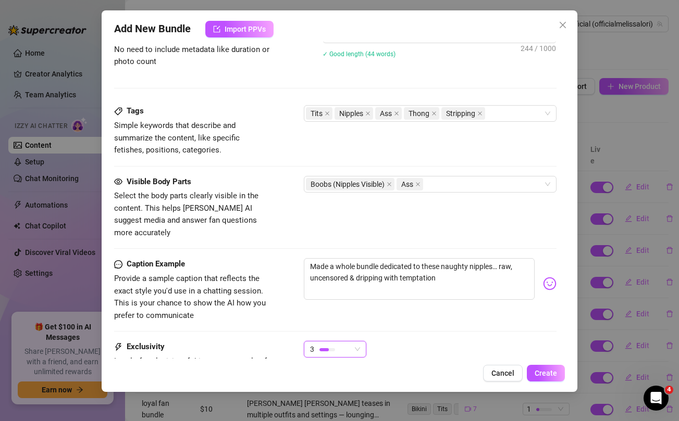
click at [481, 320] on div "Caption Example Provide a sample caption that reflects the exact style you'd us…" at bounding box center [335, 299] width 442 height 83
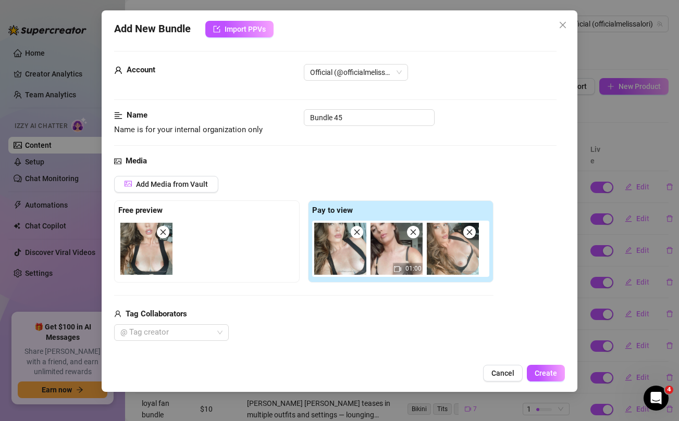
scroll to position [0, 0]
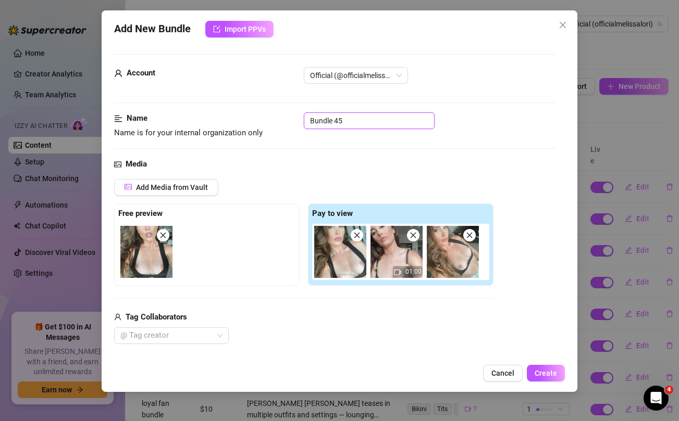
click at [355, 119] on input "Bundle 45" at bounding box center [369, 121] width 131 height 17
click at [545, 372] on span "Create" at bounding box center [546, 373] width 22 height 8
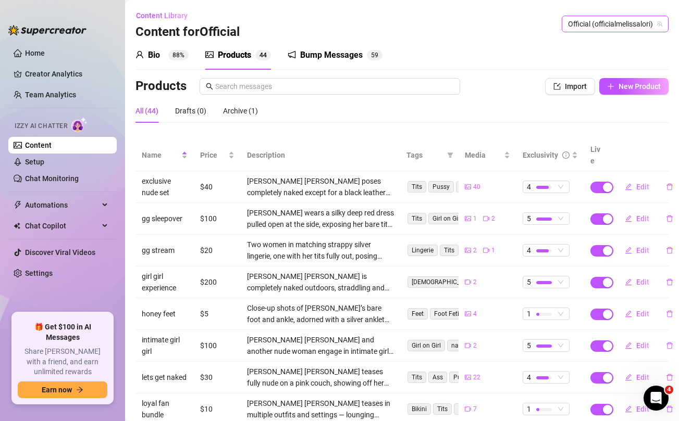
click at [593, 29] on span "Official (officialmelissalori)" at bounding box center [615, 24] width 94 height 16
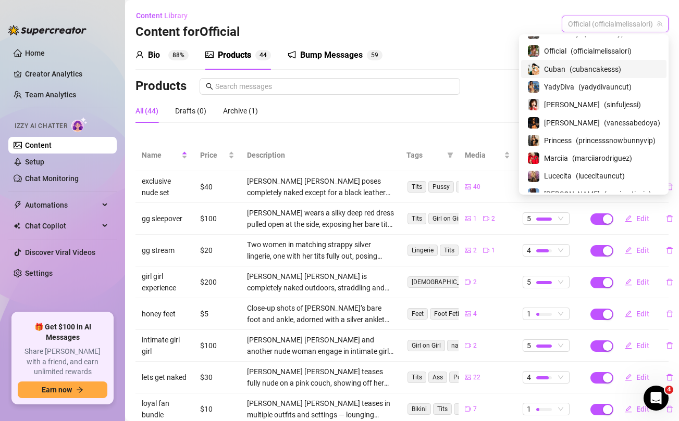
scroll to position [74, 0]
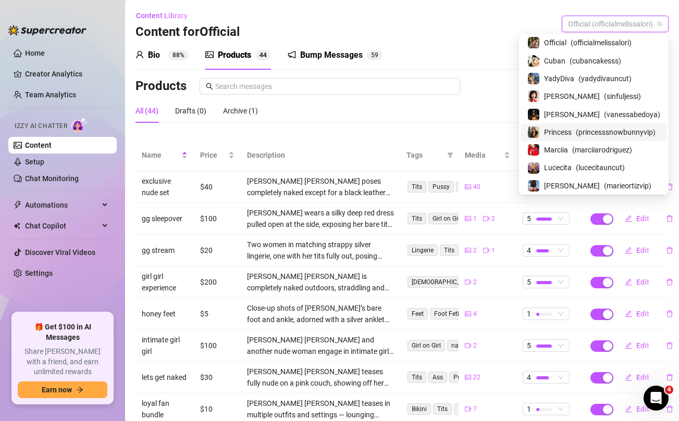
click at [567, 130] on span "Princess" at bounding box center [558, 132] width 28 height 11
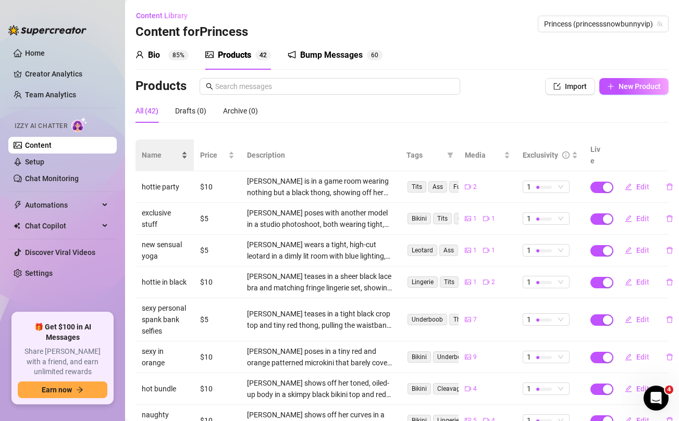
click at [144, 150] on span "Name" at bounding box center [161, 155] width 38 height 11
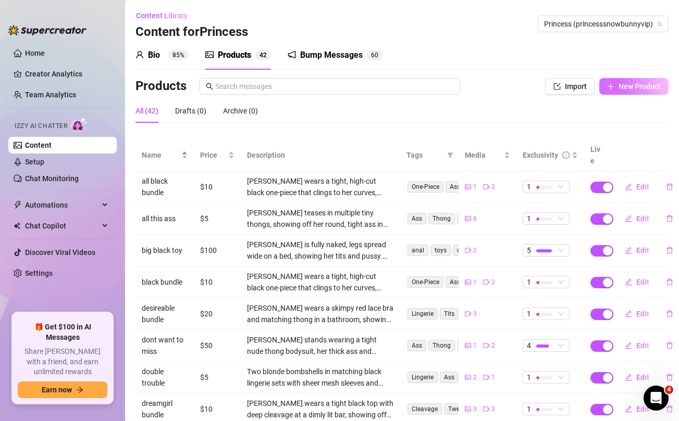
click at [640, 86] on span "New Product" at bounding box center [639, 86] width 42 height 8
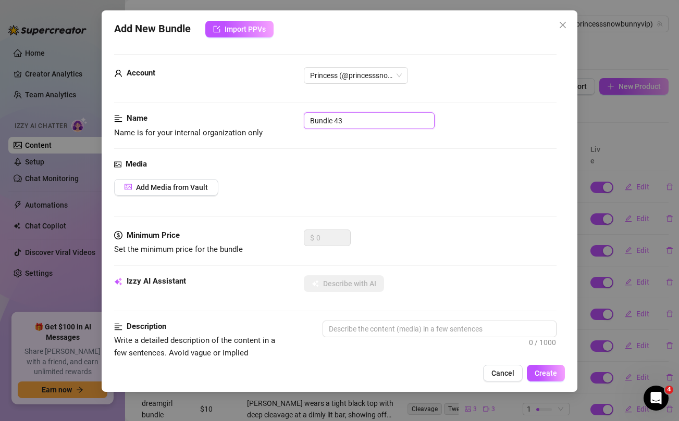
click at [335, 121] on input "Bundle 43" at bounding box center [369, 121] width 131 height 17
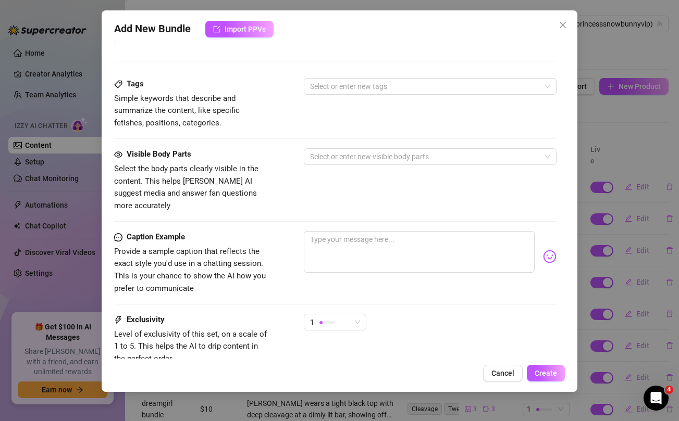
scroll to position [424, 0]
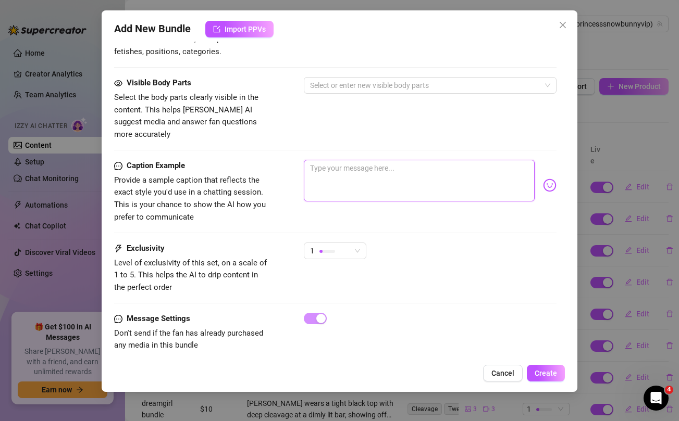
click at [364, 160] on textarea at bounding box center [419, 181] width 230 height 42
paste textarea "NEW YOGA BUNDLE 🧘‍♀️ you guys wanted more so I made another video 😋...i'm even …"
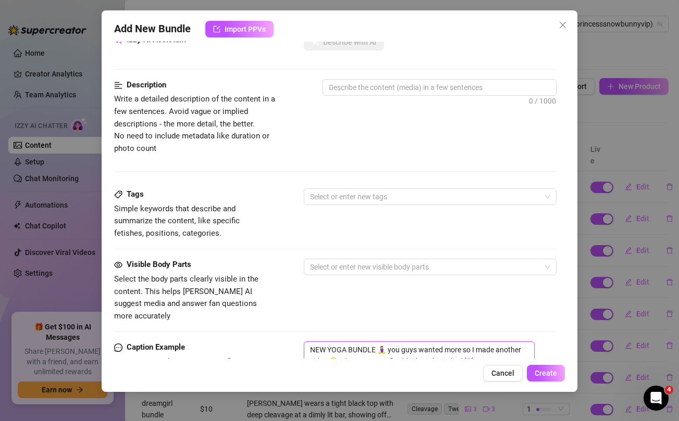
scroll to position [0, 0]
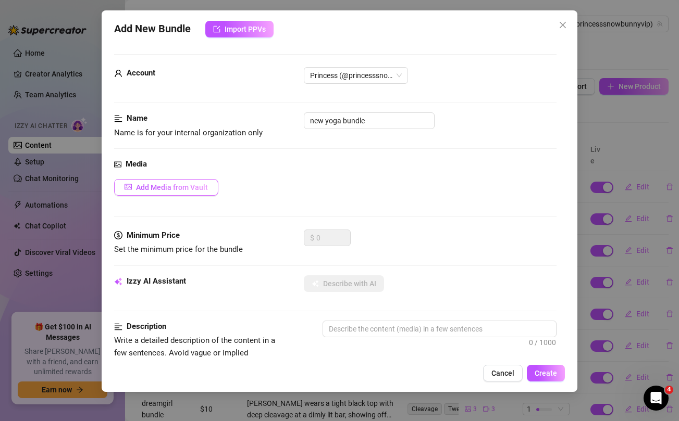
click at [197, 185] on span "Add Media from Vault" at bounding box center [172, 187] width 72 height 8
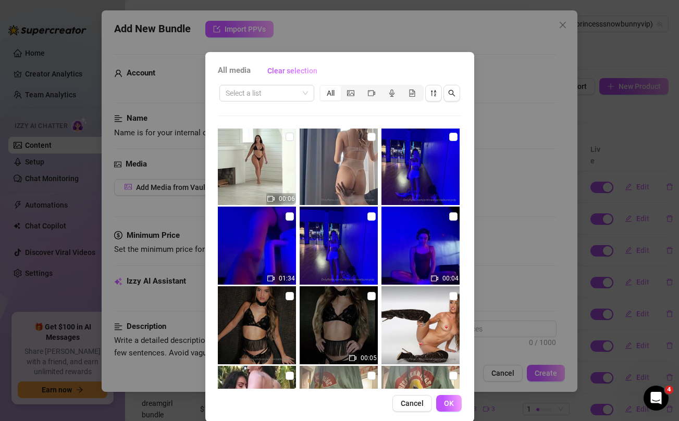
scroll to position [90, 0]
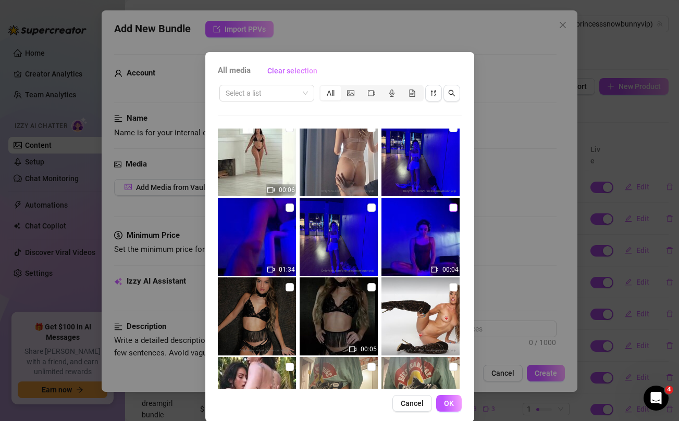
click at [452, 208] on input "checkbox" at bounding box center [453, 208] width 8 height 8
click at [372, 206] on input "checkbox" at bounding box center [371, 208] width 8 height 8
click at [289, 208] on input "checkbox" at bounding box center [289, 208] width 8 height 8
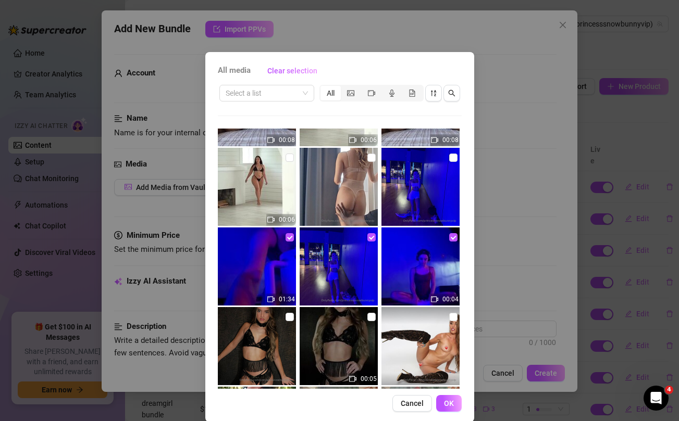
scroll to position [44, 0]
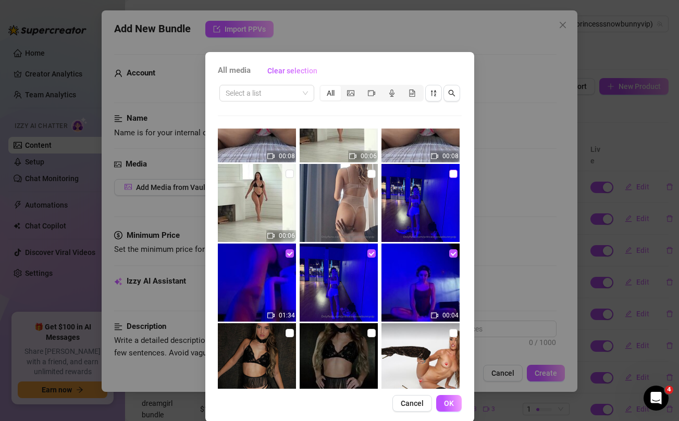
click at [452, 174] on input "checkbox" at bounding box center [453, 174] width 8 height 8
click at [453, 401] on span "OK" at bounding box center [449, 404] width 10 height 8
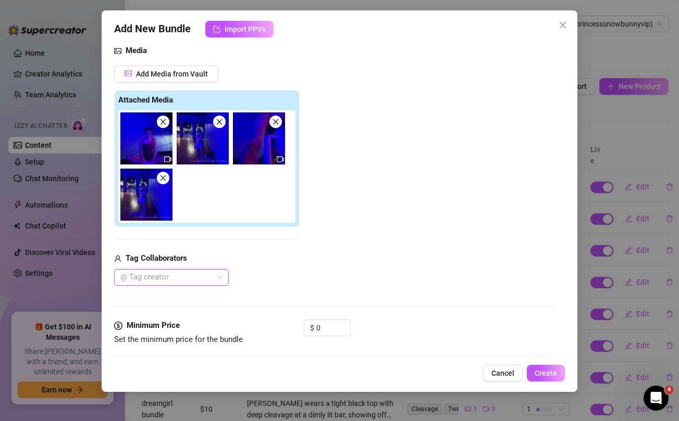
scroll to position [115, 0]
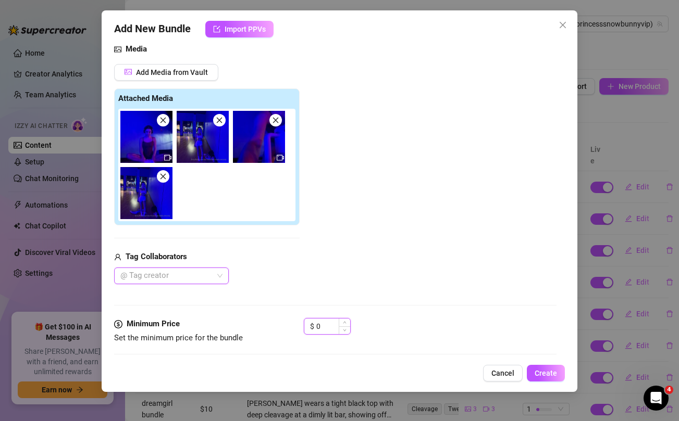
click at [332, 325] on input "0" at bounding box center [333, 327] width 34 height 16
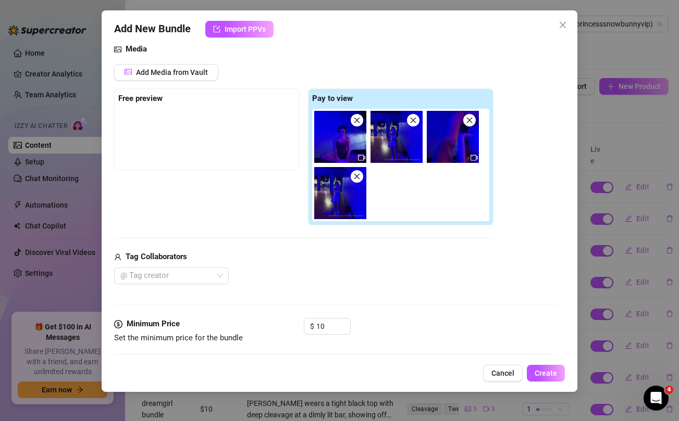
click at [370, 262] on div "Tag Collaborators" at bounding box center [303, 257] width 379 height 13
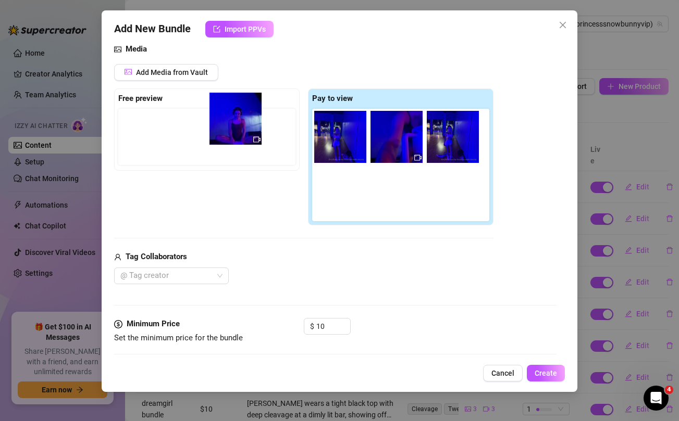
drag, startPoint x: 334, startPoint y: 150, endPoint x: 227, endPoint y: 132, distance: 108.9
click at [227, 132] on div "Free preview Pay to view" at bounding box center [303, 158] width 379 height 138
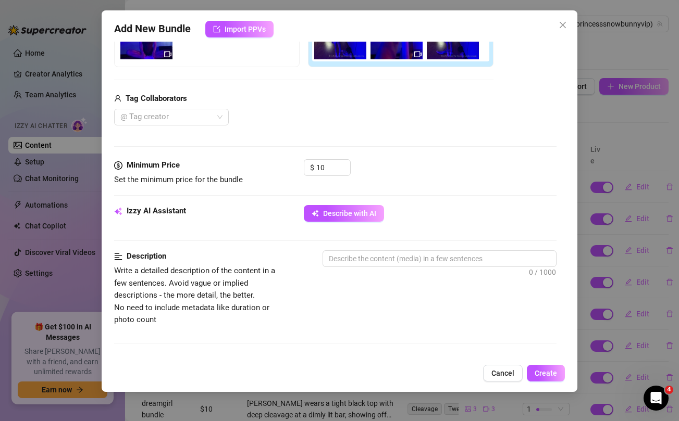
scroll to position [219, 0]
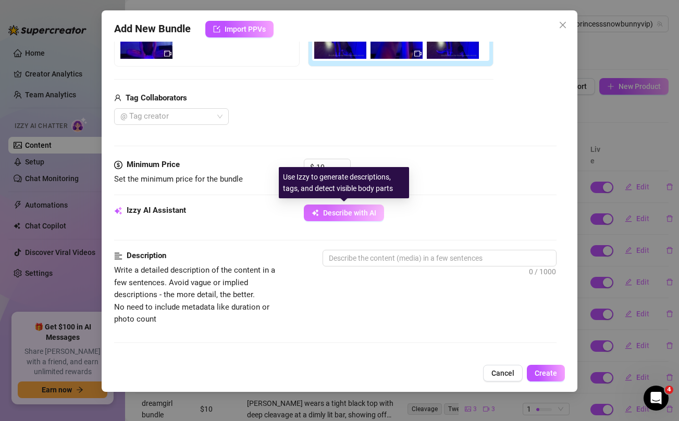
click at [341, 219] on button "Describe with AI" at bounding box center [344, 213] width 80 height 17
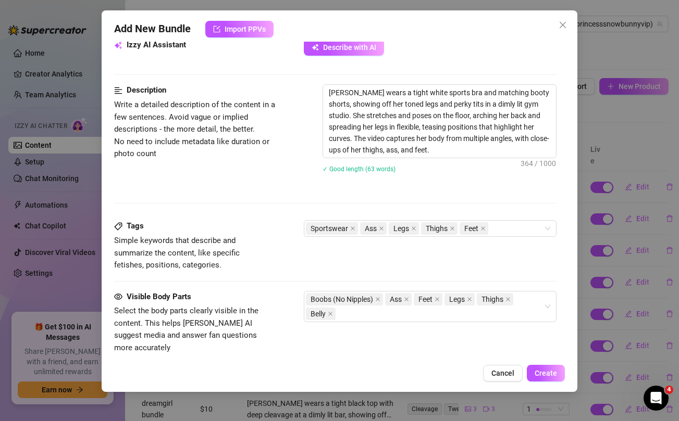
scroll to position [372, 0]
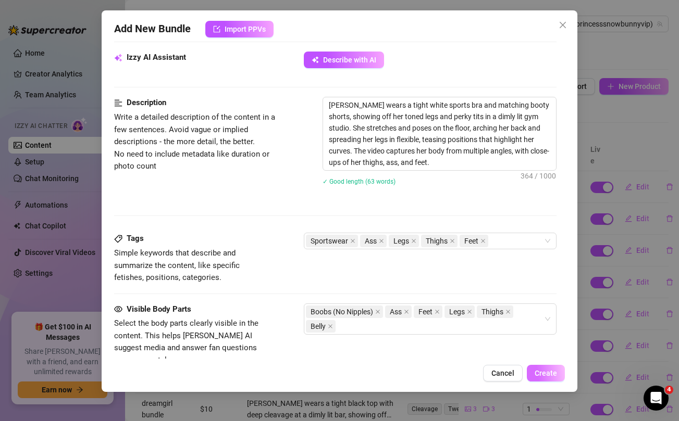
click at [544, 375] on span "Create" at bounding box center [546, 373] width 22 height 8
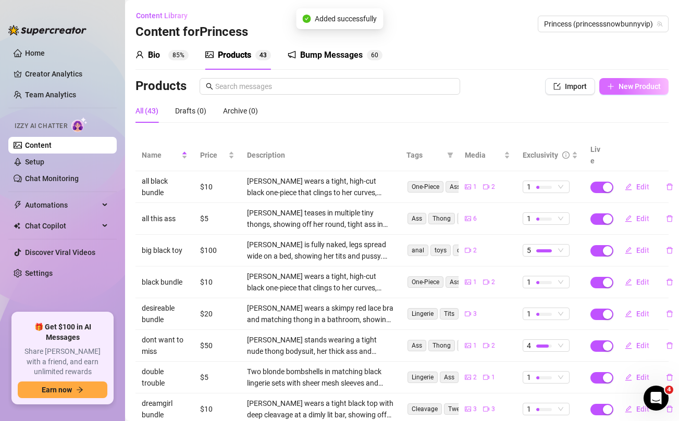
click at [638, 89] on span "New Product" at bounding box center [639, 86] width 42 height 8
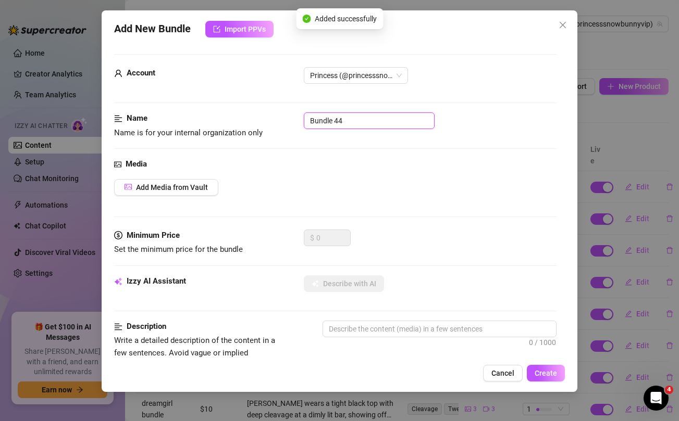
click at [399, 128] on input "Bundle 44" at bounding box center [369, 121] width 131 height 17
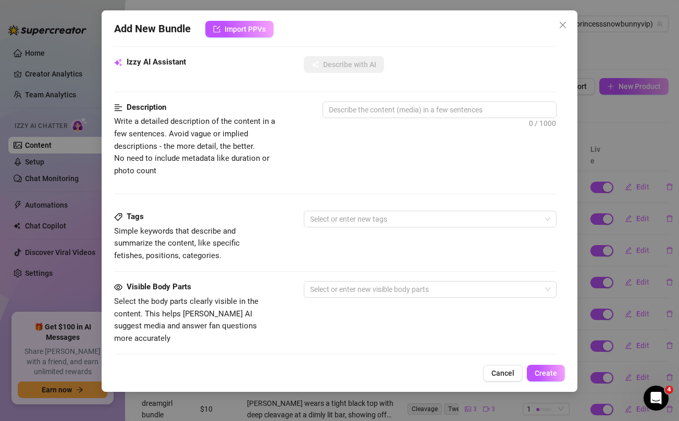
scroll to position [271, 0]
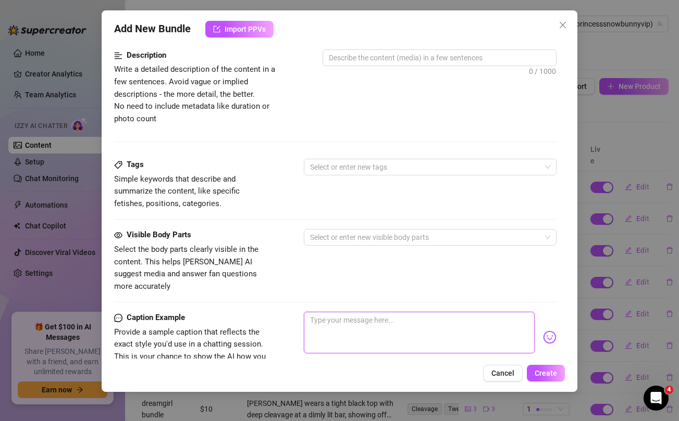
click at [376, 312] on textarea at bounding box center [419, 333] width 230 height 42
paste textarea "Unlock if i should do more spicy shoots with @uncuttv 🌶️🙈 and i'll make it happ…"
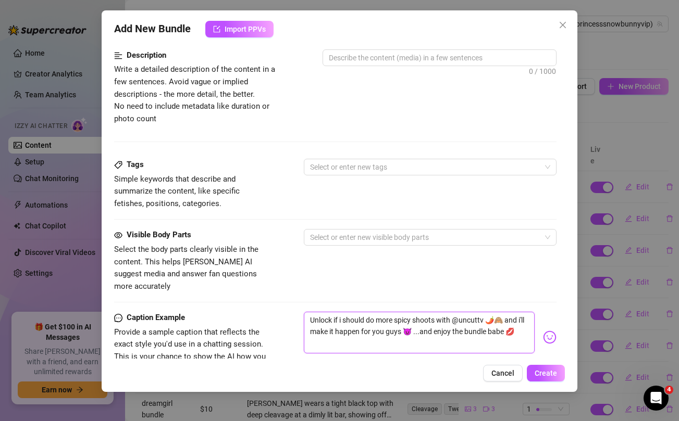
click at [350, 320] on textarea "Unlock if i should do more spicy shoots with @uncuttv 🌶️🙈 and i'll make it happ…" at bounding box center [419, 333] width 230 height 42
drag, startPoint x: 486, startPoint y: 310, endPoint x: 501, endPoint y: 306, distance: 15.2
click at [501, 312] on textarea "Unlock if i should do more spicy shoots with @uncuttv 🌶️🙈 and i'll make it happ…" at bounding box center [419, 333] width 230 height 42
drag, startPoint x: 488, startPoint y: 307, endPoint x: 501, endPoint y: 307, distance: 13.0
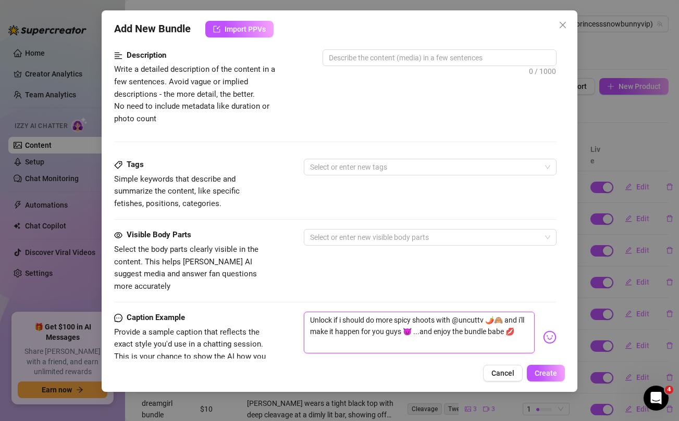
click at [501, 312] on textarea "Unlock if i should do more spicy shoots with @uncuttv 🌶️🙈 and i'll make it happ…" at bounding box center [419, 333] width 230 height 42
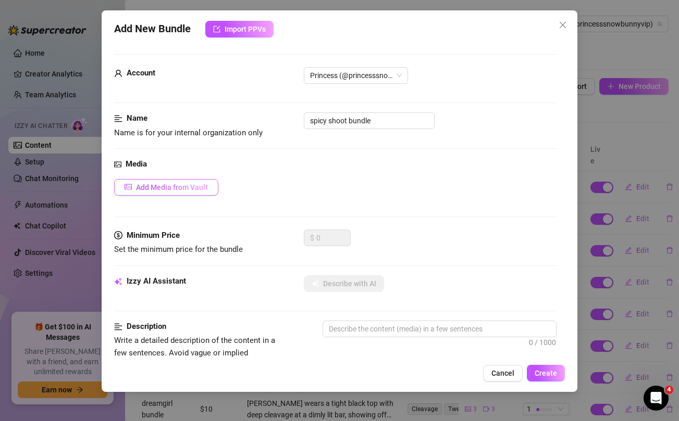
click at [181, 186] on span "Add Media from Vault" at bounding box center [172, 187] width 72 height 8
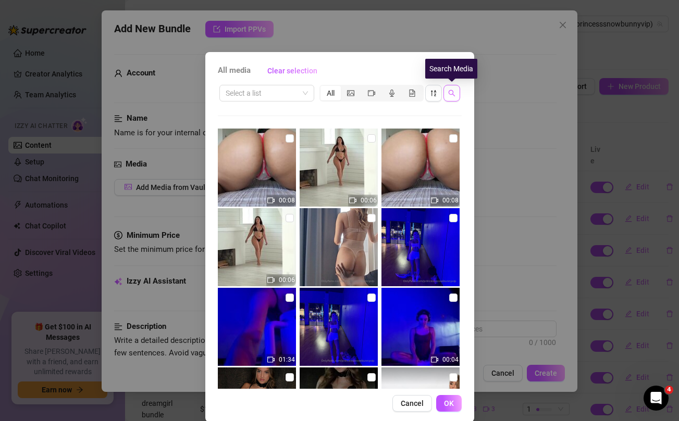
click at [451, 92] on icon "search" at bounding box center [451, 93] width 7 height 7
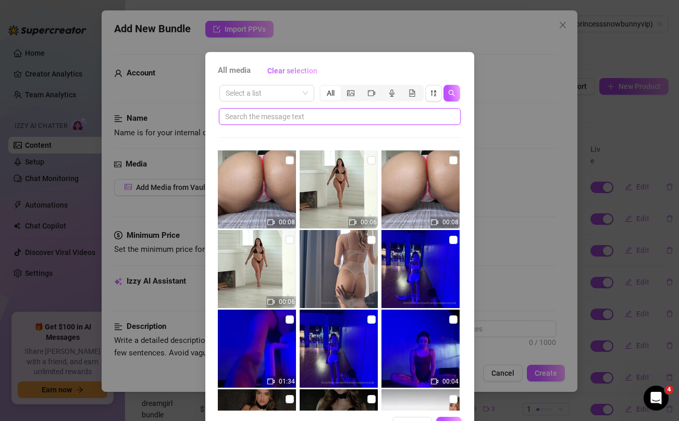
click at [329, 113] on input "text" at bounding box center [335, 116] width 221 height 11
paste input "🌶️🙈"
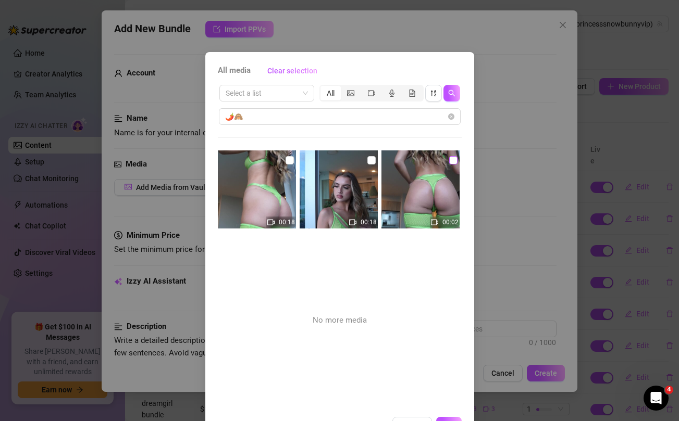
click at [454, 161] on input "checkbox" at bounding box center [453, 160] width 8 height 8
click at [371, 159] on input "checkbox" at bounding box center [371, 160] width 8 height 8
click at [291, 157] on input "checkbox" at bounding box center [289, 160] width 8 height 8
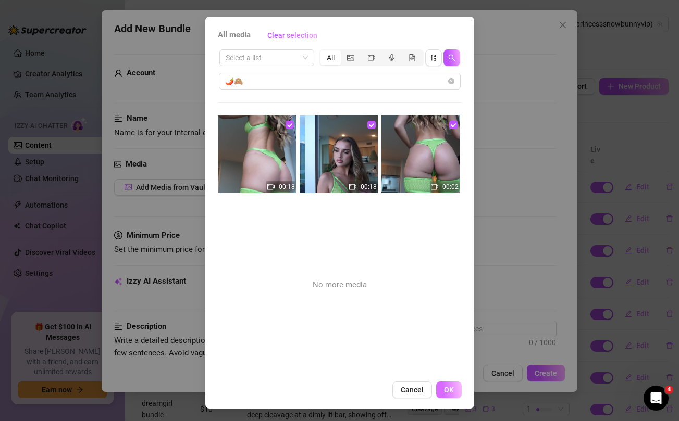
click at [451, 386] on span "OK" at bounding box center [449, 390] width 10 height 8
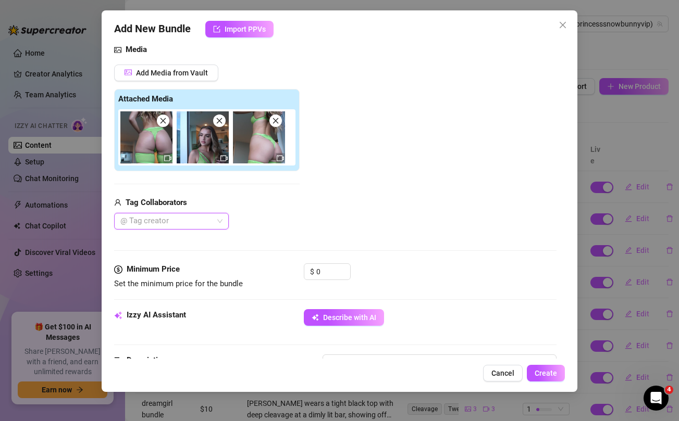
scroll to position [119, 0]
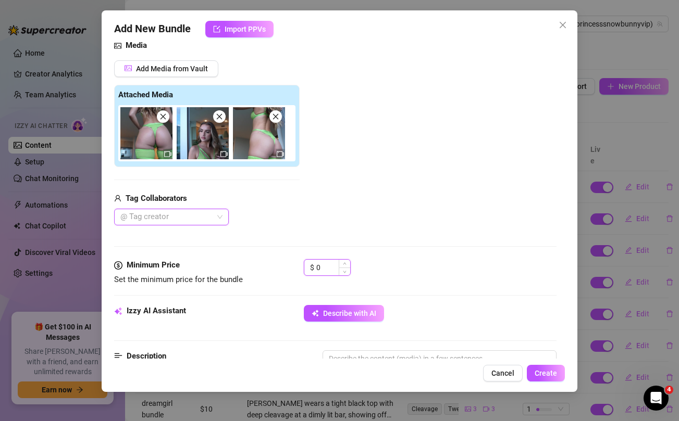
click at [331, 271] on input "0" at bounding box center [333, 268] width 34 height 16
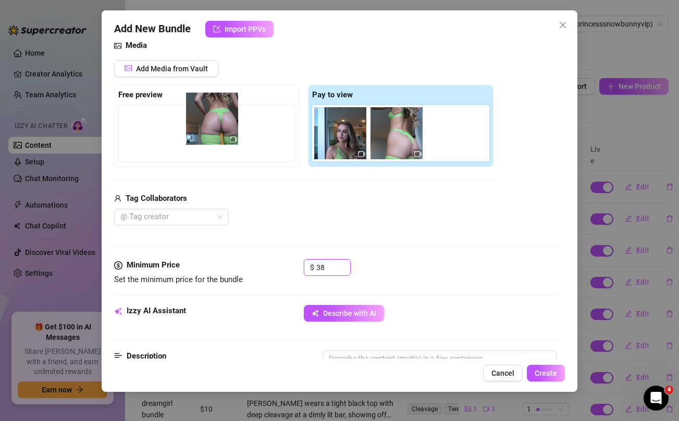
drag, startPoint x: 332, startPoint y: 140, endPoint x: 189, endPoint y: 121, distance: 144.5
click at [189, 121] on div "Free preview Pay to view" at bounding box center [303, 126] width 379 height 82
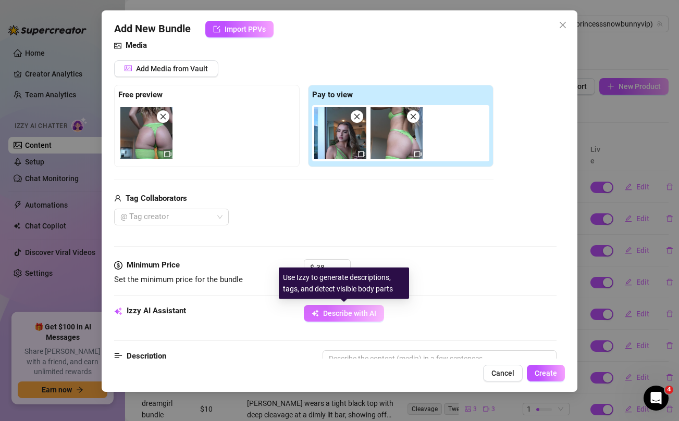
click at [328, 308] on button "Describe with AI" at bounding box center [344, 313] width 80 height 17
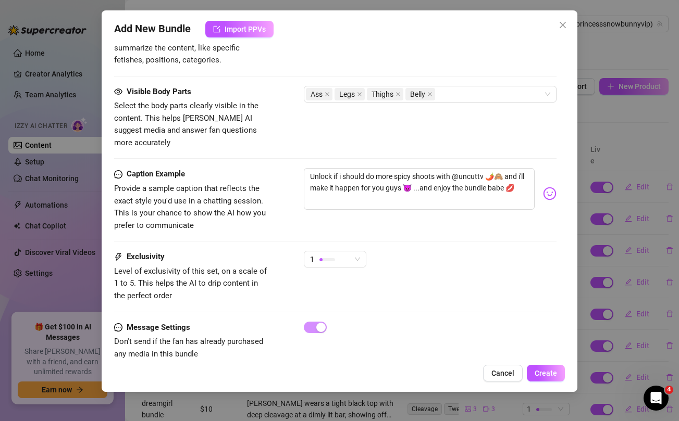
scroll to position [592, 0]
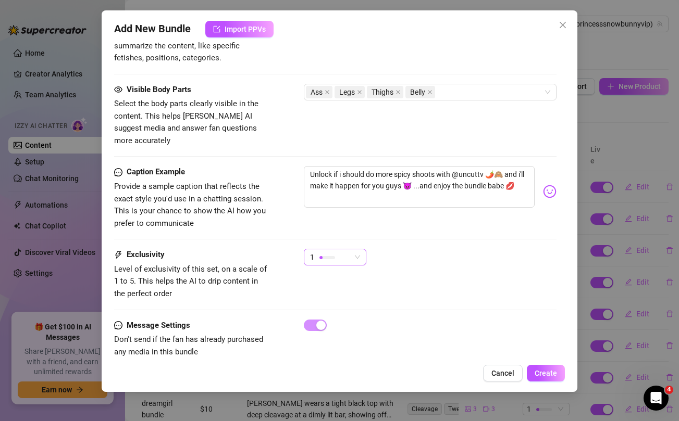
click at [350, 250] on div "1" at bounding box center [330, 258] width 41 height 16
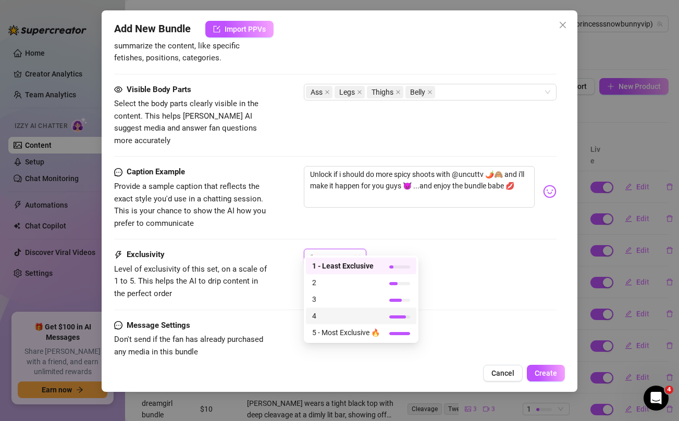
click at [318, 317] on span "4" at bounding box center [346, 315] width 68 height 11
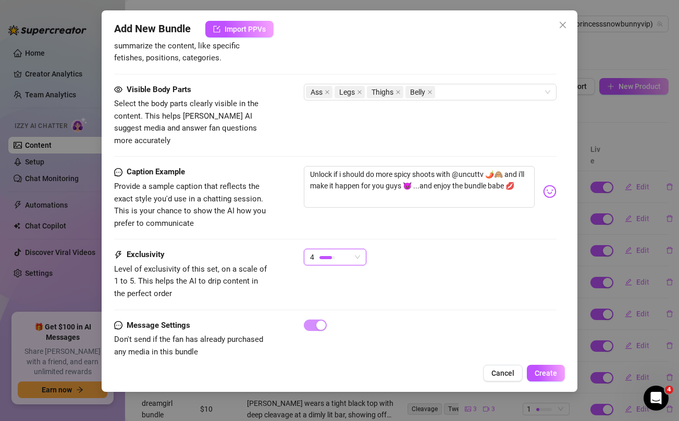
click at [550, 269] on div "Exclusivity Level of exclusivity of this set, on a scale of 1 to 5. This helps …" at bounding box center [335, 274] width 442 height 51
click at [552, 380] on button "Create" at bounding box center [546, 373] width 38 height 17
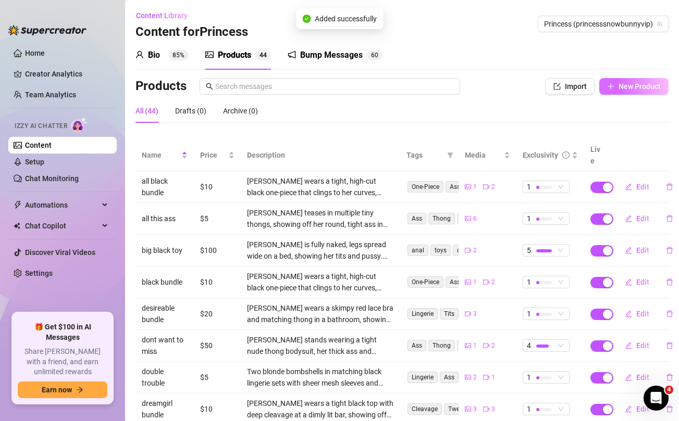
click at [627, 83] on span "New Product" at bounding box center [639, 86] width 42 height 8
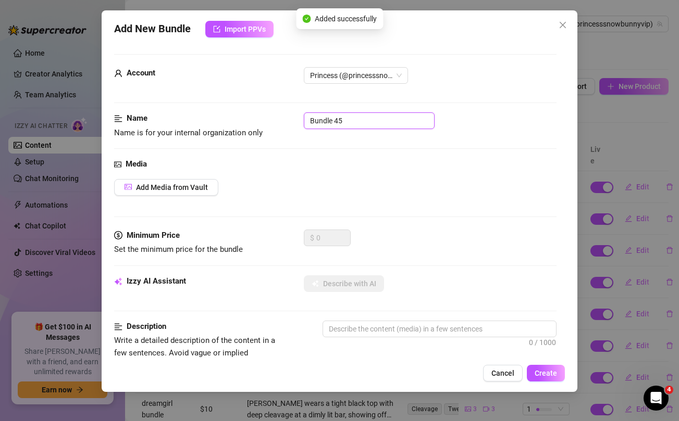
click at [353, 123] on input "Bundle 45" at bounding box center [369, 121] width 131 height 17
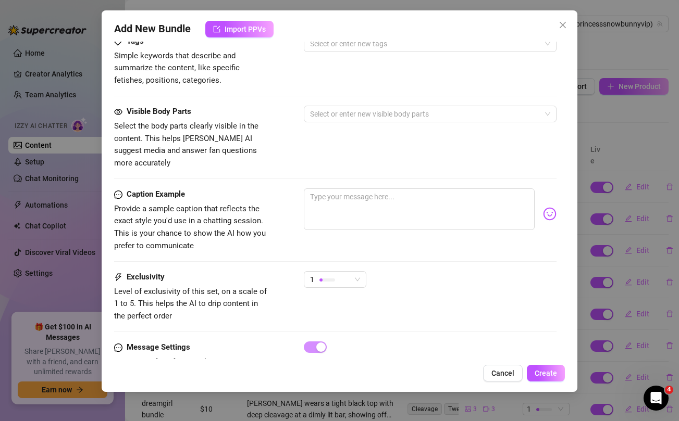
scroll to position [424, 0]
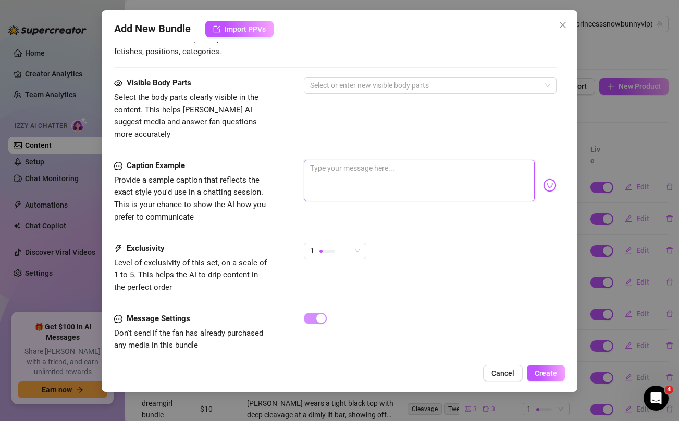
click at [357, 160] on textarea at bounding box center [419, 181] width 230 height 42
paste textarea "CALL ME GODDESS BUNDLE 😜 ...your favourite goddess here to make your dreams com…"
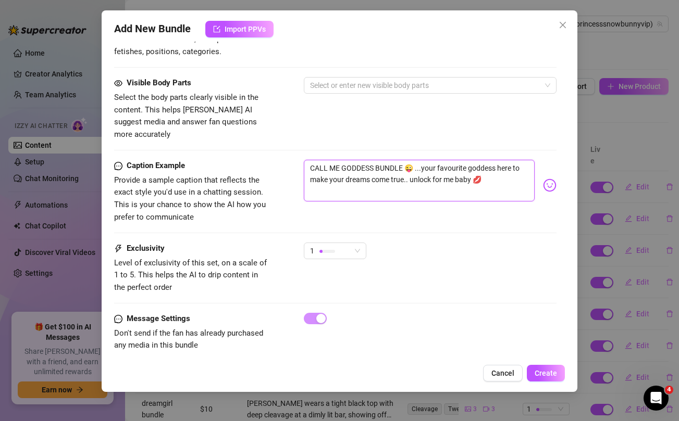
click at [356, 160] on textarea "CALL ME GODDESS BUNDLE 😜 ...your favourite goddess here to make your dreams com…" at bounding box center [419, 181] width 230 height 42
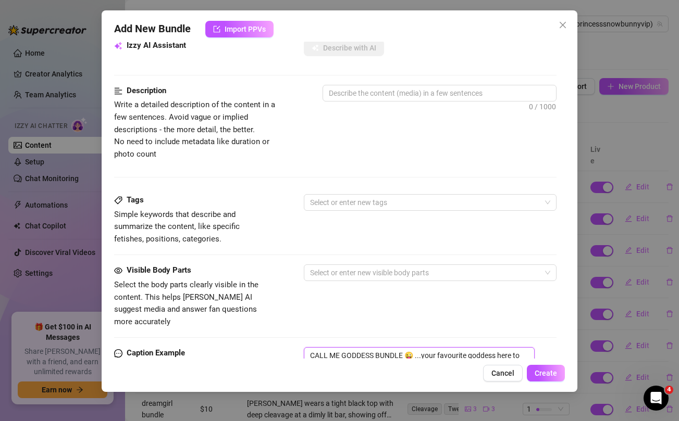
scroll to position [0, 0]
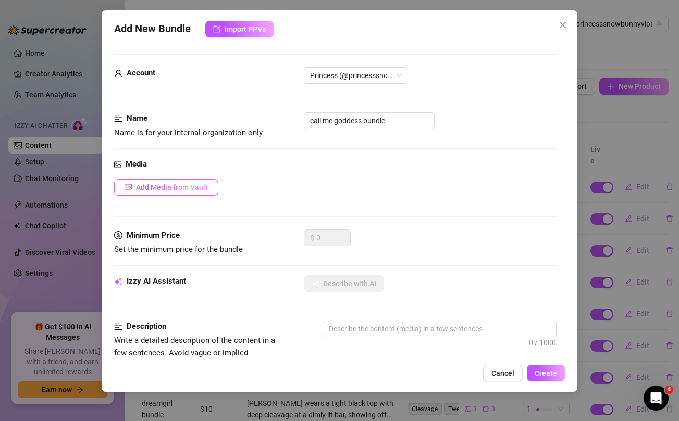
click at [170, 186] on span "Add Media from Vault" at bounding box center [172, 187] width 72 height 8
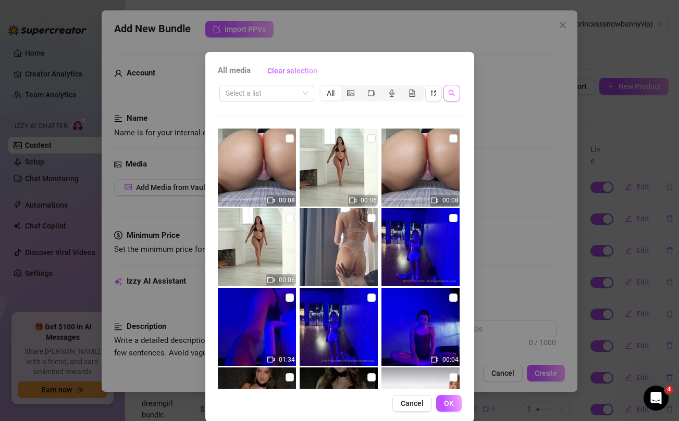
click at [448, 96] on icon "search" at bounding box center [451, 93] width 7 height 7
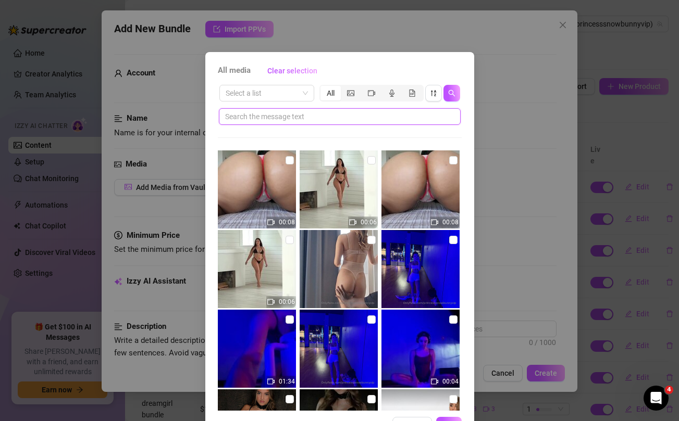
click at [349, 117] on input "text" at bounding box center [335, 116] width 221 height 11
paste input "GODDESS"
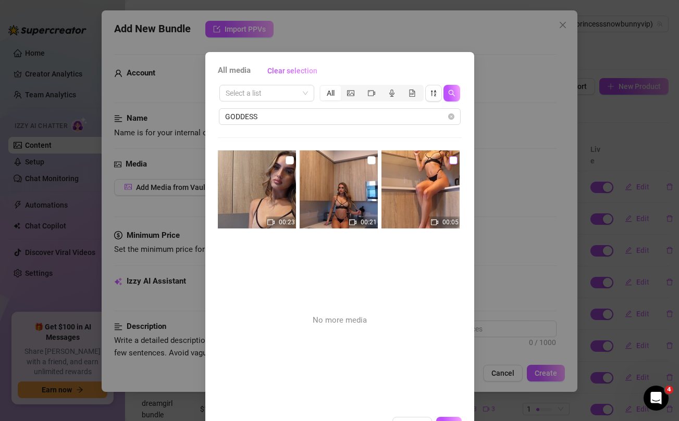
click at [453, 161] on input "checkbox" at bounding box center [453, 160] width 8 height 8
click at [371, 158] on input "checkbox" at bounding box center [371, 160] width 8 height 8
click at [290, 157] on input "checkbox" at bounding box center [289, 160] width 8 height 8
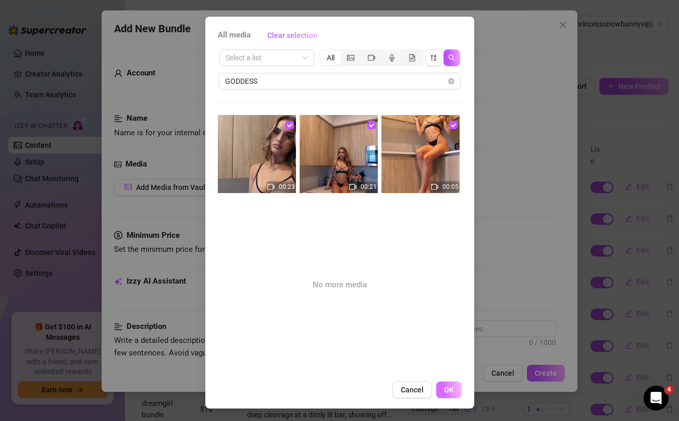
click at [451, 391] on span "OK" at bounding box center [449, 390] width 10 height 8
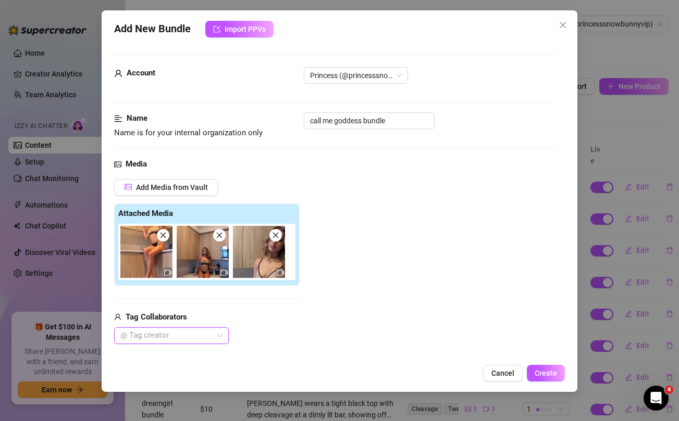
scroll to position [82, 0]
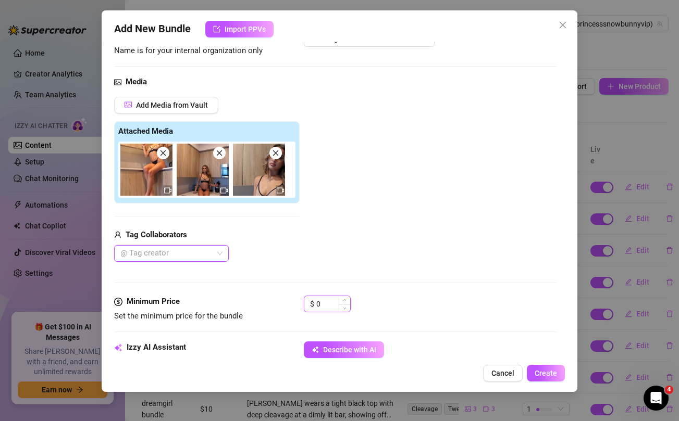
click at [328, 304] on input "0" at bounding box center [333, 304] width 34 height 16
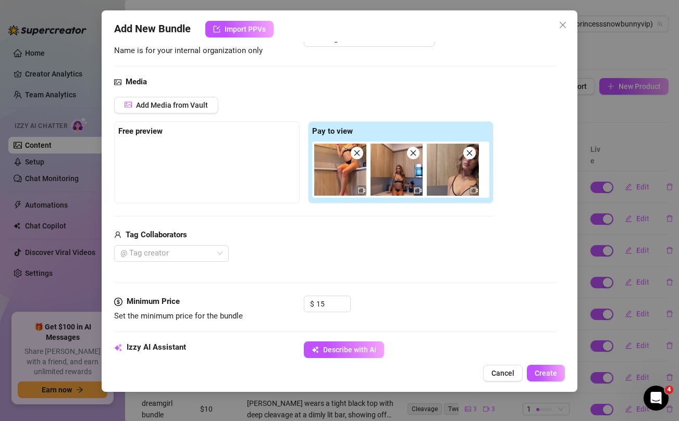
click at [339, 264] on div "Media Add Media from Vault Free preview Pay to view Tag Collaborators @ Tag cre…" at bounding box center [335, 186] width 442 height 220
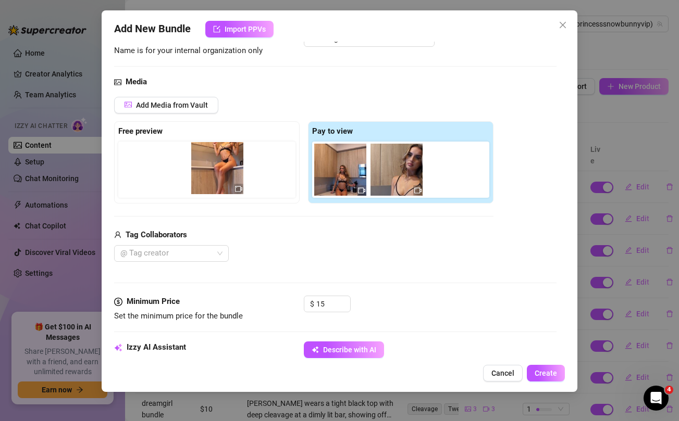
drag, startPoint x: 334, startPoint y: 174, endPoint x: 197, endPoint y: 171, distance: 136.5
click at [197, 171] on div "Free preview Pay to view" at bounding box center [303, 162] width 379 height 82
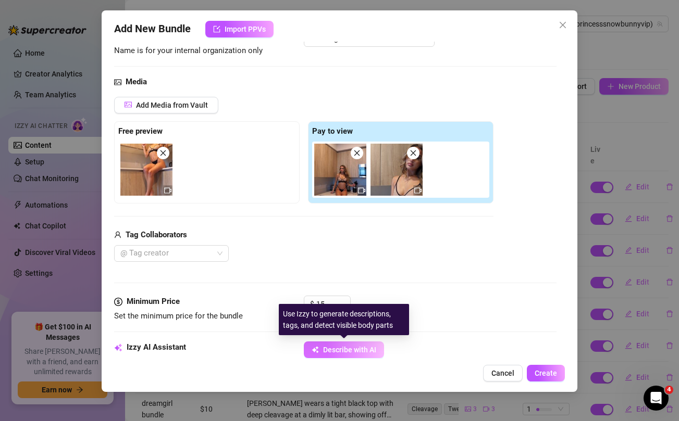
click at [337, 350] on span "Describe with AI" at bounding box center [349, 350] width 53 height 8
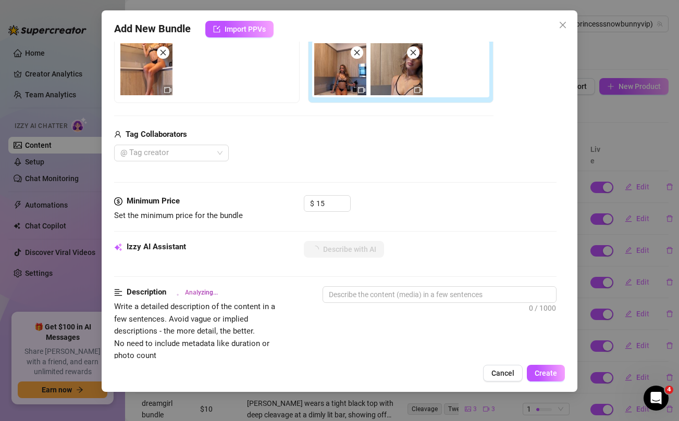
scroll to position [194, 0]
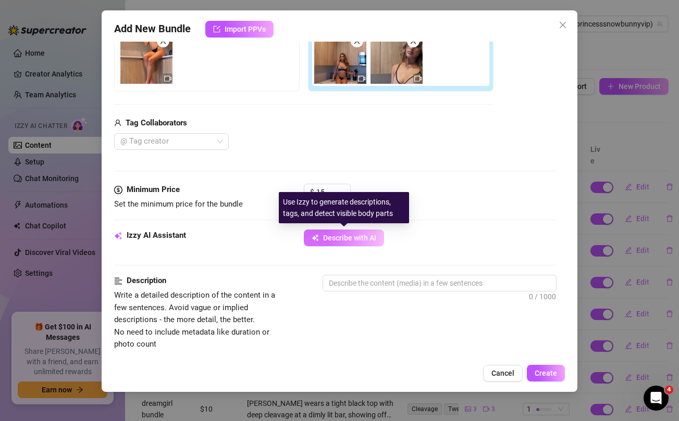
click at [368, 240] on span "Describe with AI" at bounding box center [349, 238] width 53 height 8
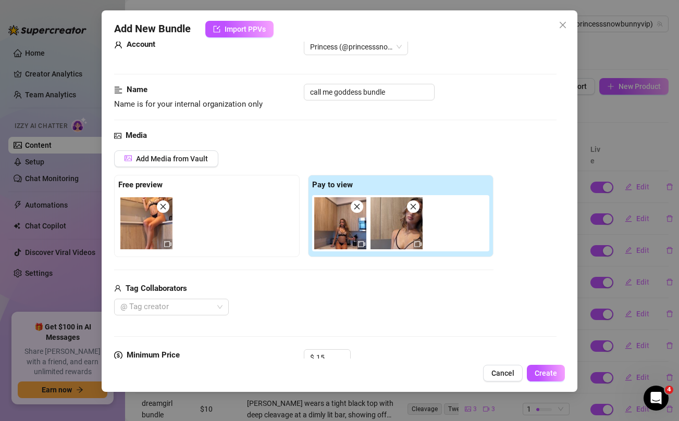
scroll to position [0, 0]
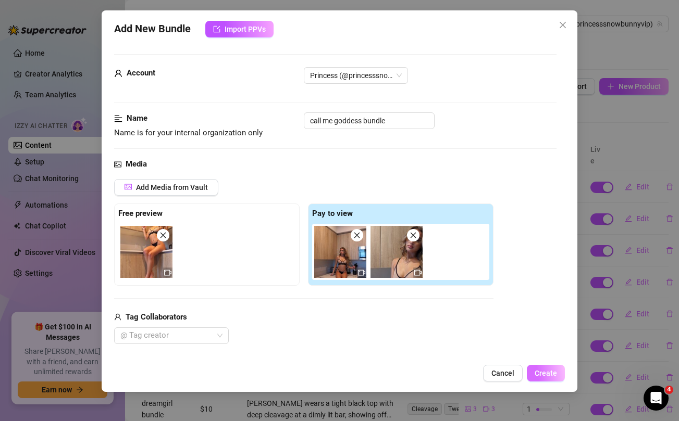
click at [538, 377] on span "Create" at bounding box center [546, 373] width 22 height 8
click at [543, 370] on span "Create" at bounding box center [546, 373] width 22 height 8
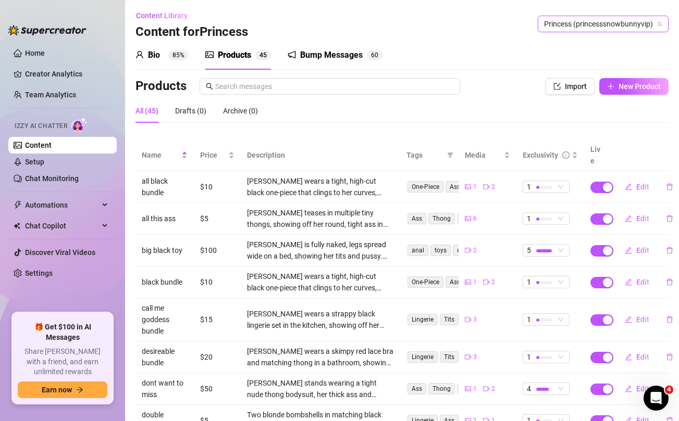
click at [592, 23] on span "Princess (princesssnowbunnyvip)" at bounding box center [603, 24] width 118 height 16
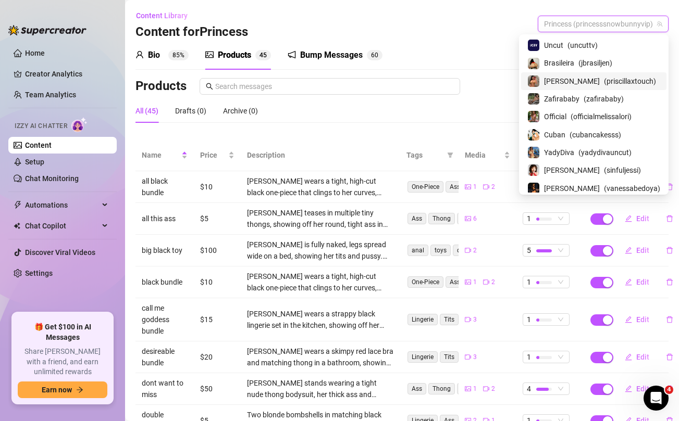
click at [573, 78] on div "[PERSON_NAME] ( priscillaxtouch )" at bounding box center [593, 81] width 133 height 13
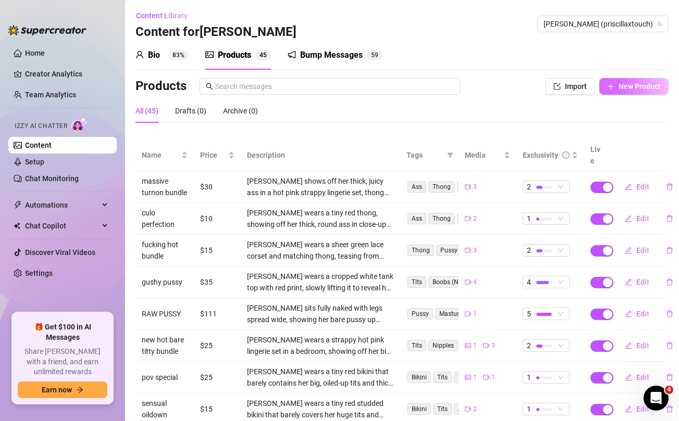
click at [639, 87] on span "New Product" at bounding box center [639, 86] width 42 height 8
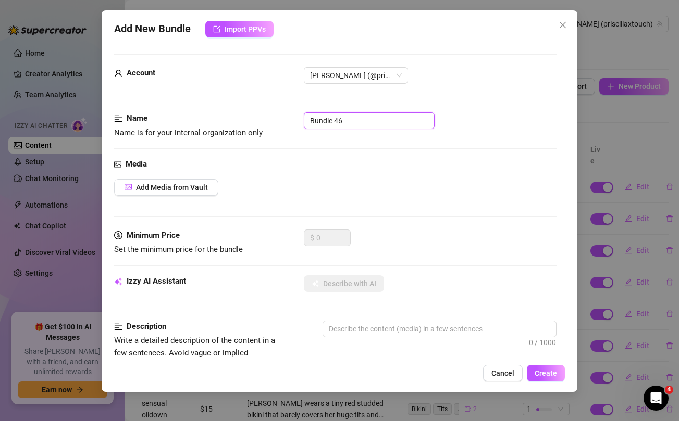
click at [390, 119] on input "Bundle 46" at bounding box center [369, 121] width 131 height 17
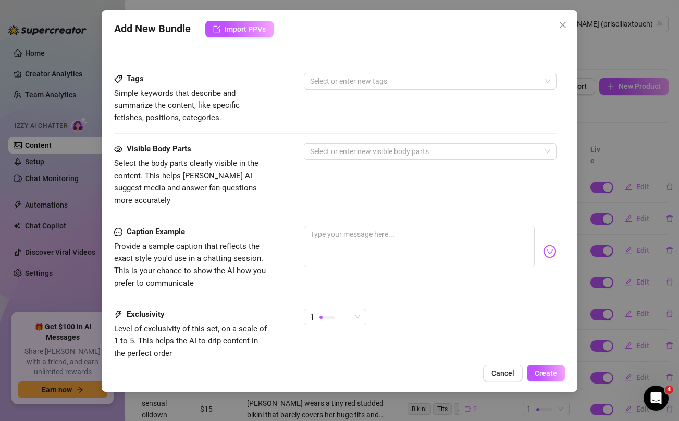
scroll to position [424, 0]
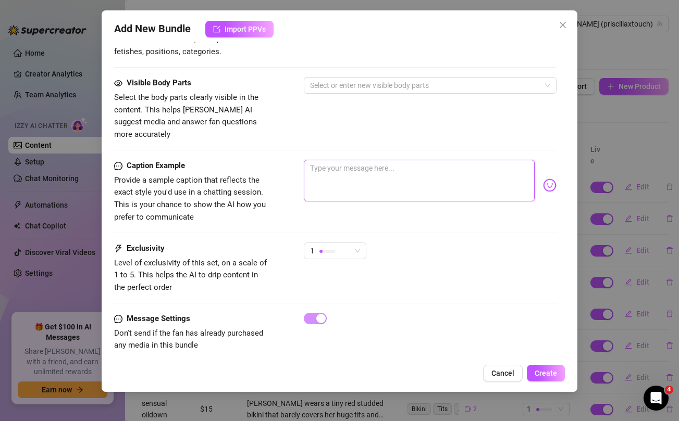
click at [389, 161] on textarea at bounding box center [419, 181] width 230 height 42
paste textarea "MORE behind the scenes footage uncut and unedited for you to watch in full baby…"
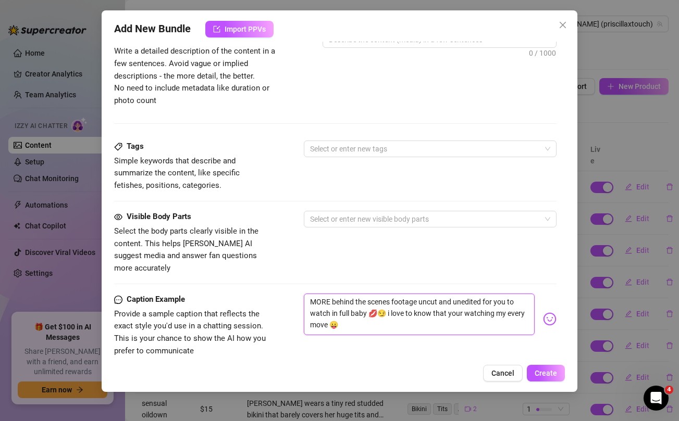
scroll to position [0, 0]
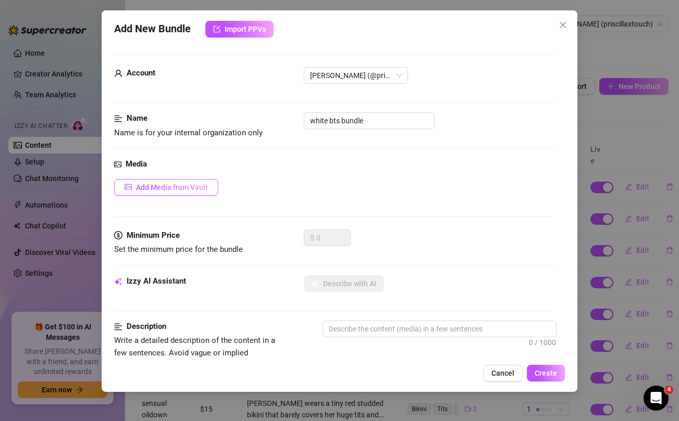
click at [191, 184] on span "Add Media from Vault" at bounding box center [172, 187] width 72 height 8
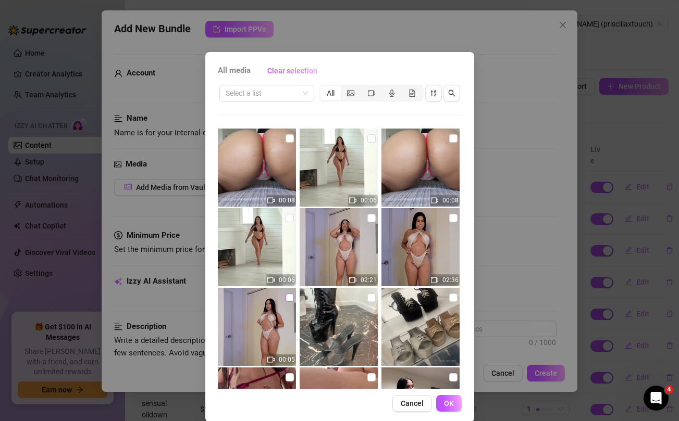
click at [285, 300] on input "checkbox" at bounding box center [289, 298] width 8 height 8
click at [370, 218] on input "checkbox" at bounding box center [371, 218] width 8 height 8
click at [454, 218] on input "checkbox" at bounding box center [453, 218] width 8 height 8
click at [451, 400] on span "OK" at bounding box center [449, 404] width 10 height 8
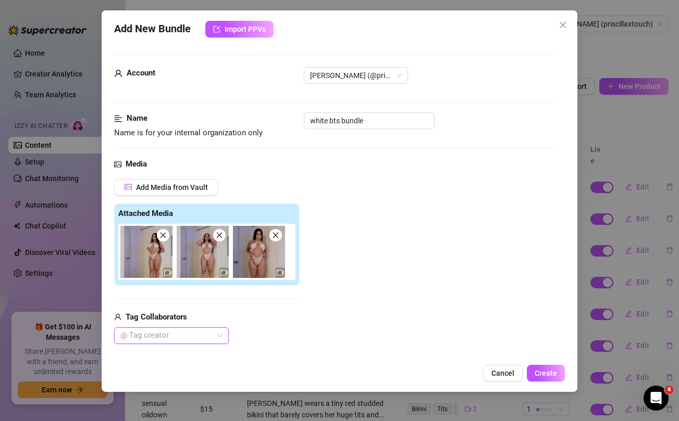
scroll to position [107, 0]
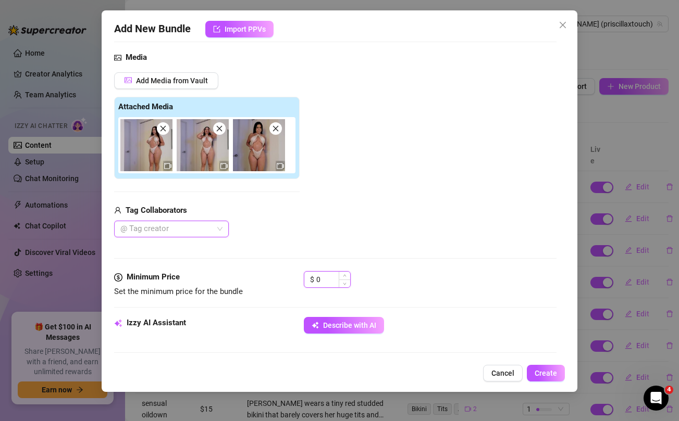
click at [330, 282] on input "0" at bounding box center [333, 280] width 34 height 16
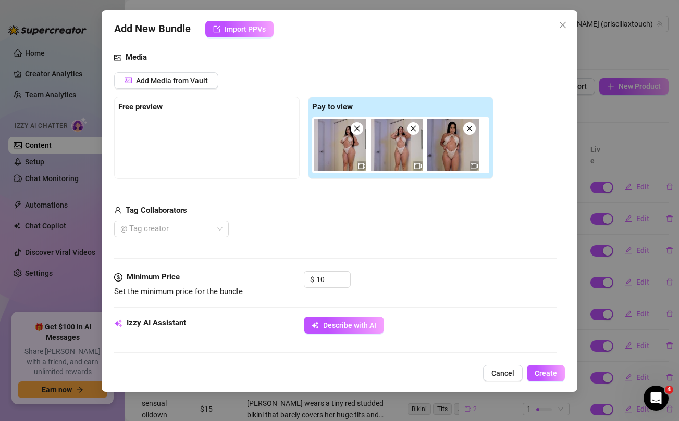
click at [347, 219] on div "Tag Collaborators @ Tag creator" at bounding box center [303, 221] width 379 height 33
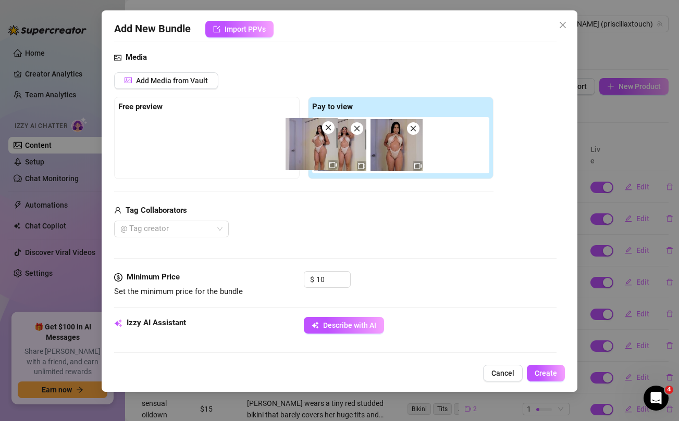
drag, startPoint x: 341, startPoint y: 147, endPoint x: 191, endPoint y: 134, distance: 150.6
click at [191, 134] on div "Free preview Pay to view" at bounding box center [303, 138] width 379 height 82
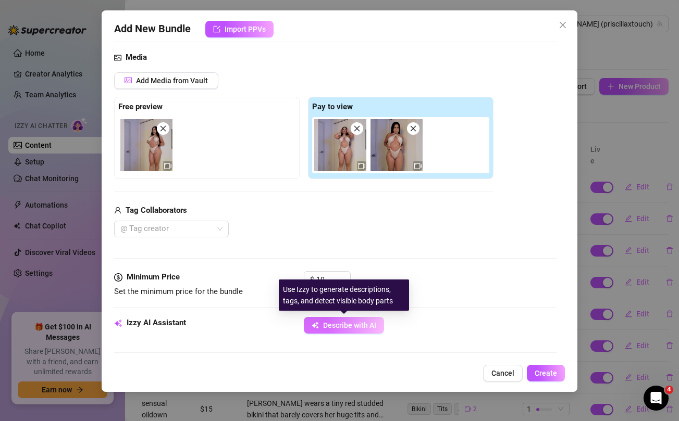
click at [329, 324] on span "Describe with AI" at bounding box center [349, 325] width 53 height 8
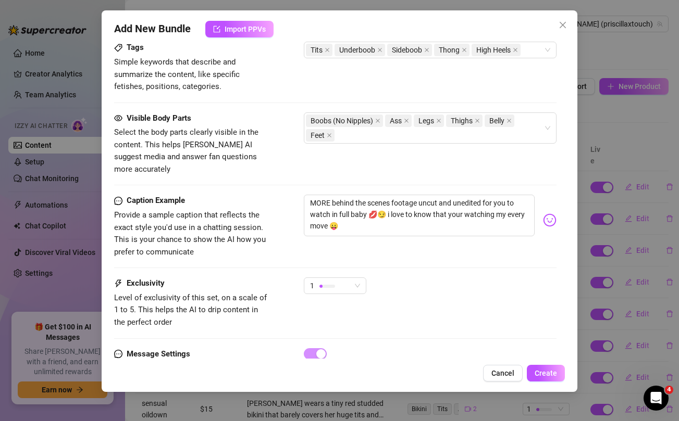
scroll to position [588, 0]
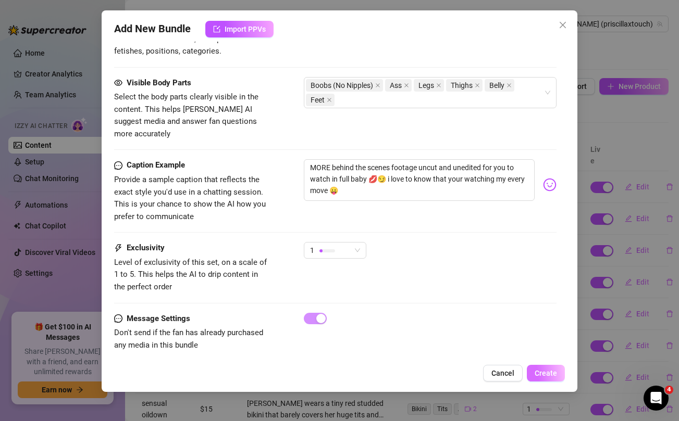
click at [555, 376] on span "Create" at bounding box center [546, 373] width 22 height 8
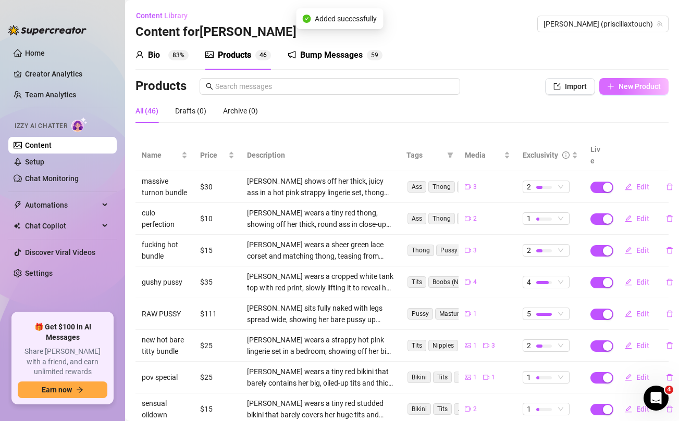
click at [631, 88] on span "New Product" at bounding box center [639, 86] width 42 height 8
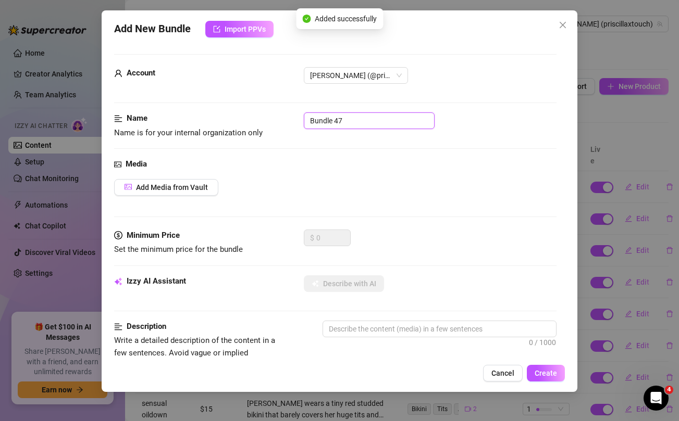
click at [345, 125] on input "Bundle 47" at bounding box center [369, 121] width 131 height 17
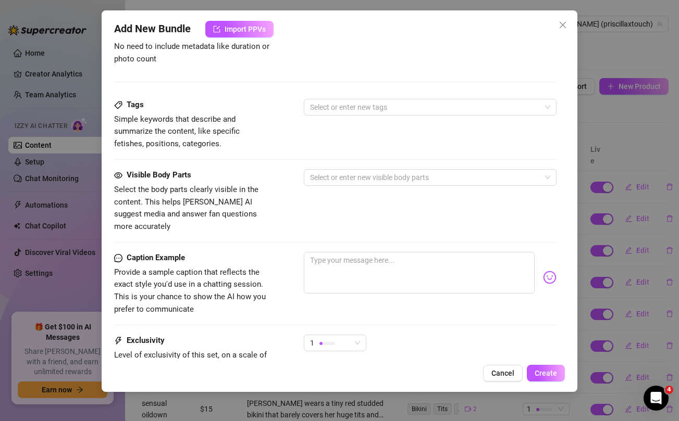
scroll to position [399, 0]
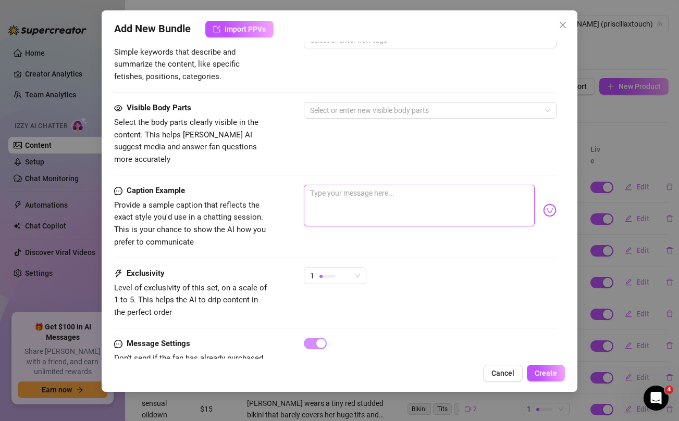
click at [333, 193] on textarea at bounding box center [419, 206] width 230 height 42
paste textarea "Here's the full video baby... i told @uncuttv to turn me on because i was getti…"
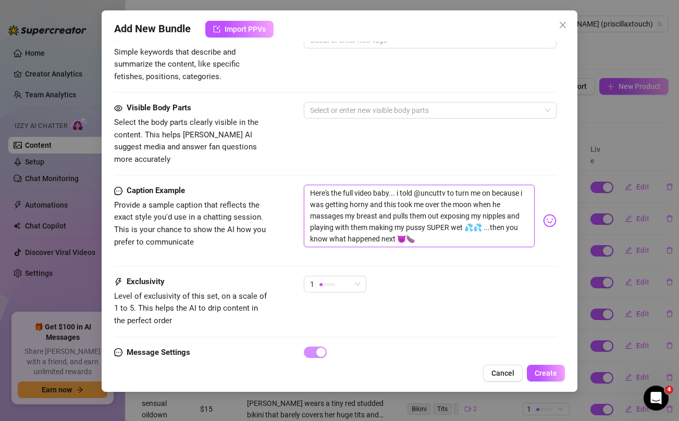
scroll to position [0, 0]
click at [343, 277] on div "1" at bounding box center [330, 285] width 41 height 16
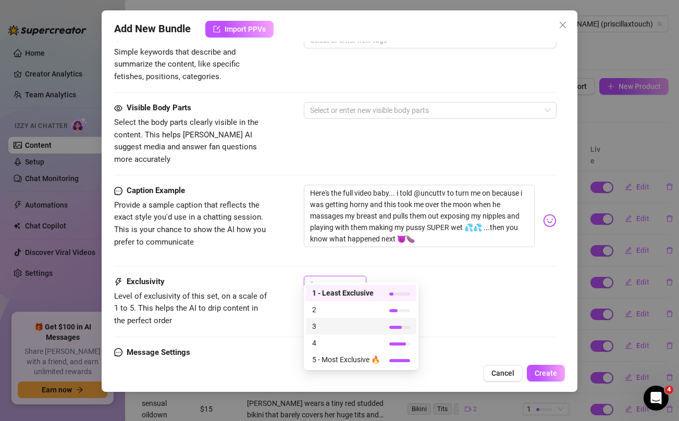
click at [331, 328] on span "3" at bounding box center [346, 326] width 68 height 11
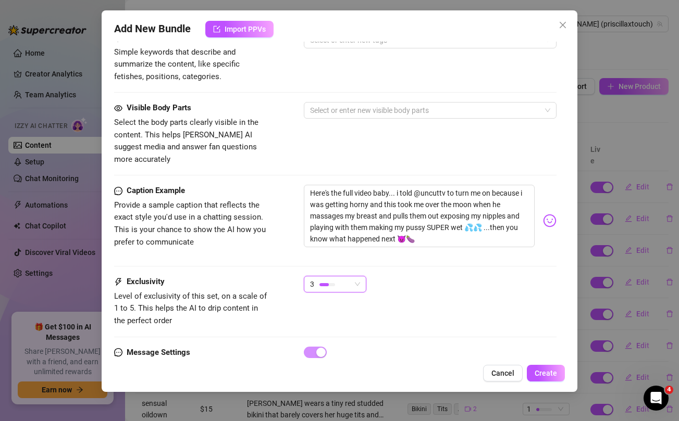
click at [452, 252] on div "Caption Example Provide a sample caption that reflects the exact style you'd us…" at bounding box center [335, 230] width 442 height 91
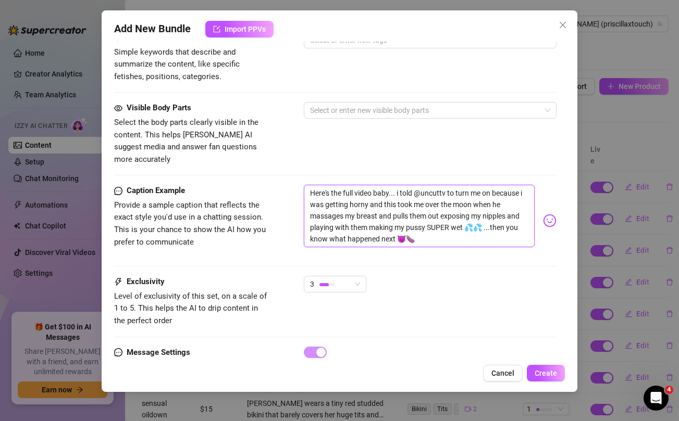
click at [463, 193] on textarea "Here's the full video baby... i told @uncuttv to turn me on because i was getti…" at bounding box center [419, 216] width 230 height 63
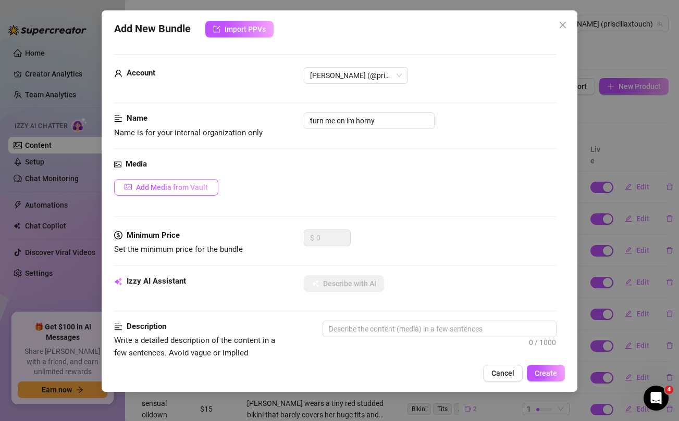
click at [141, 185] on span "Add Media from Vault" at bounding box center [172, 187] width 72 height 8
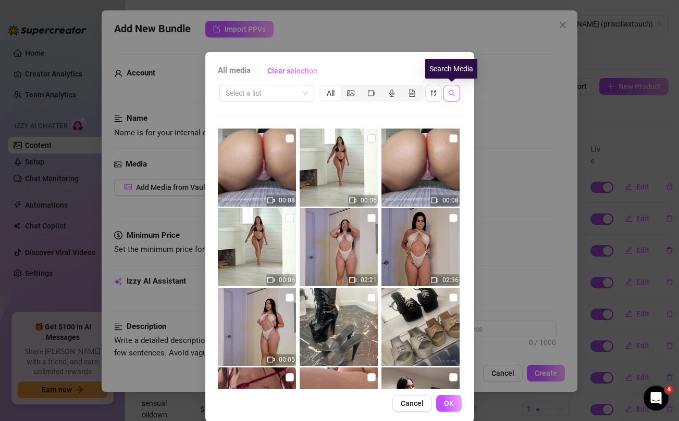
click at [449, 92] on icon "search" at bounding box center [451, 93] width 7 height 7
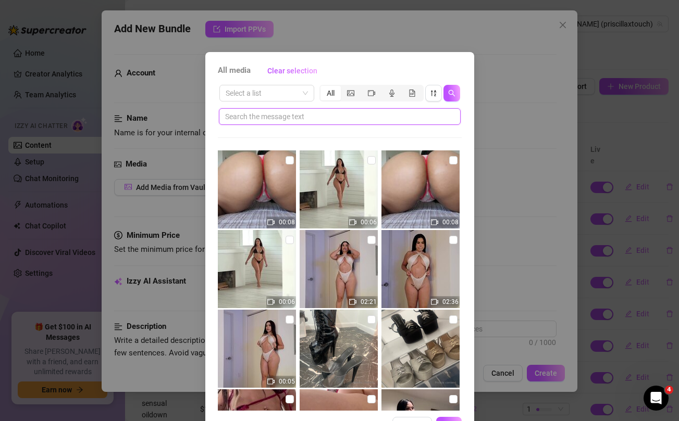
click at [362, 117] on input "text" at bounding box center [335, 116] width 221 height 11
paste input "moon"
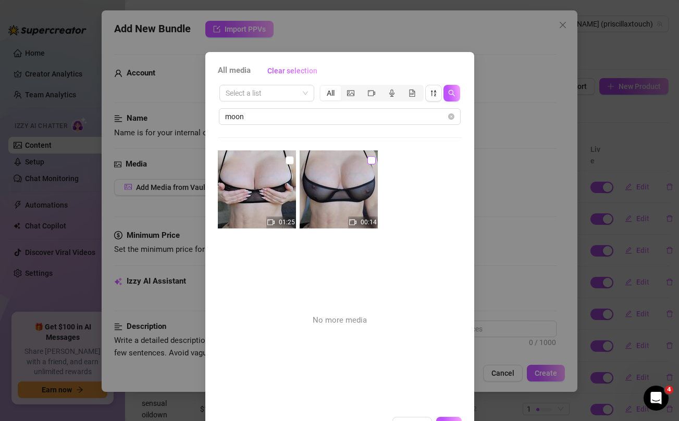
click at [372, 160] on input "checkbox" at bounding box center [371, 160] width 8 height 8
click at [289, 161] on input "checkbox" at bounding box center [289, 160] width 8 height 8
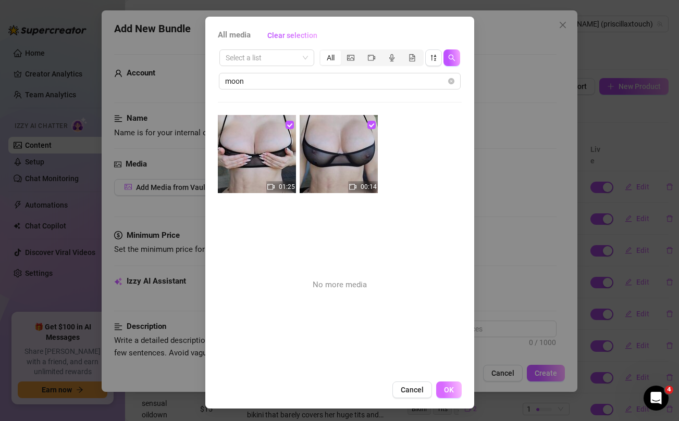
click at [454, 393] on button "OK" at bounding box center [449, 390] width 26 height 17
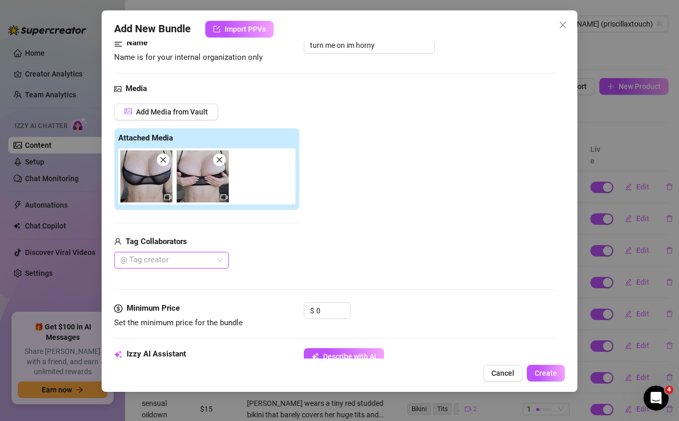
scroll to position [77, 0]
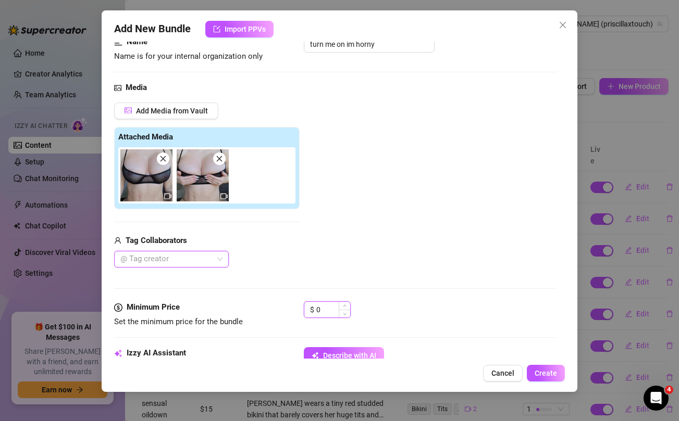
click at [330, 308] on input "0" at bounding box center [333, 310] width 34 height 16
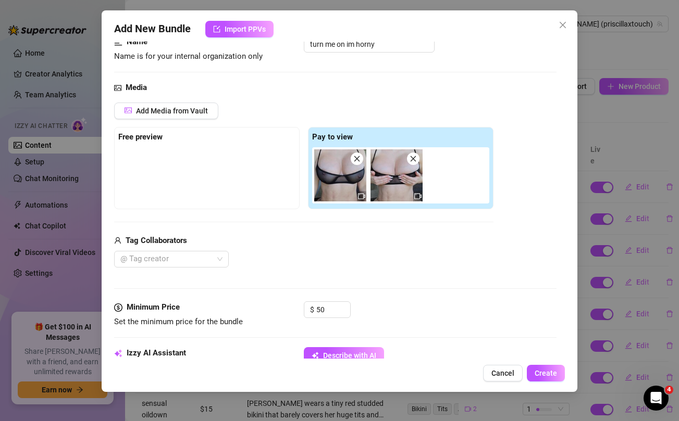
click at [342, 258] on div "@ Tag creator" at bounding box center [303, 259] width 379 height 17
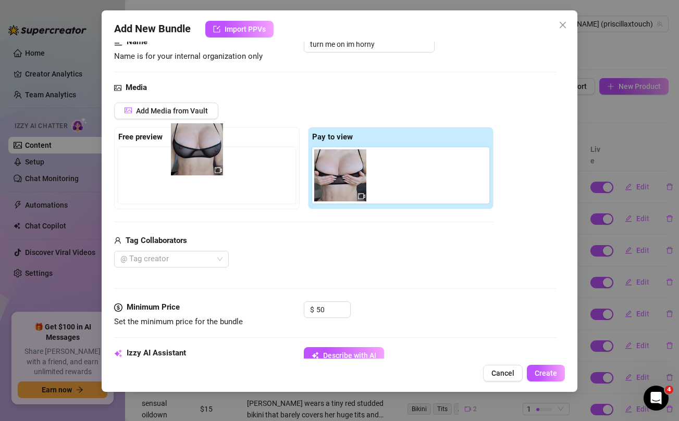
drag, startPoint x: 342, startPoint y: 177, endPoint x: 192, endPoint y: 151, distance: 152.3
click at [192, 151] on div "Free preview Pay to view" at bounding box center [303, 168] width 379 height 82
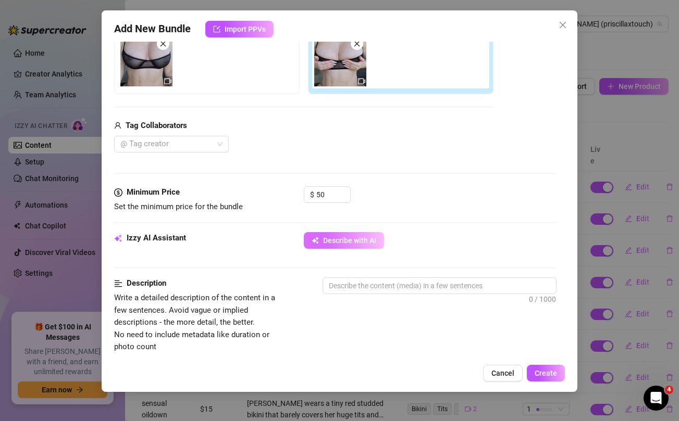
scroll to position [192, 0]
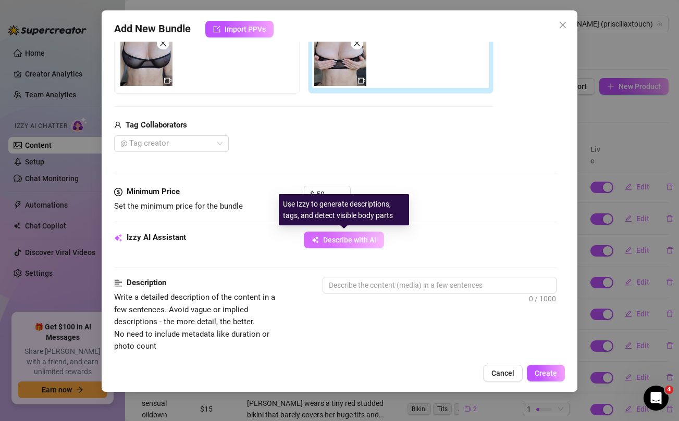
click at [339, 246] on button "Describe with AI" at bounding box center [344, 240] width 80 height 17
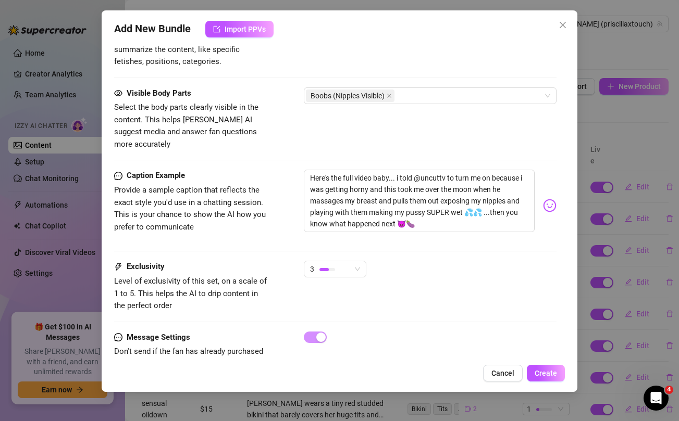
scroll to position [565, 0]
click at [541, 369] on span "Create" at bounding box center [546, 373] width 22 height 8
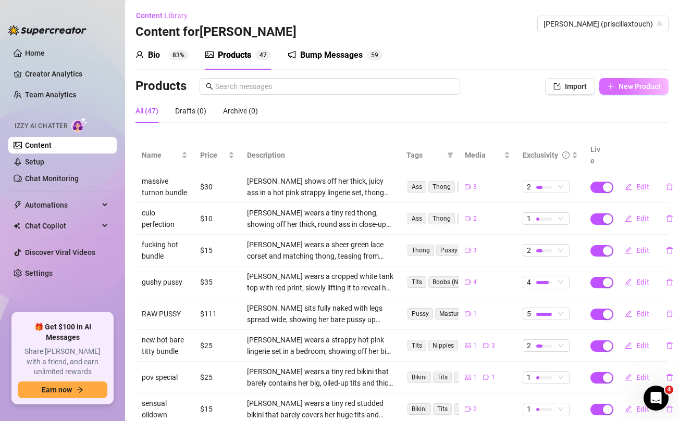
click at [623, 90] on span "New Product" at bounding box center [639, 86] width 42 height 8
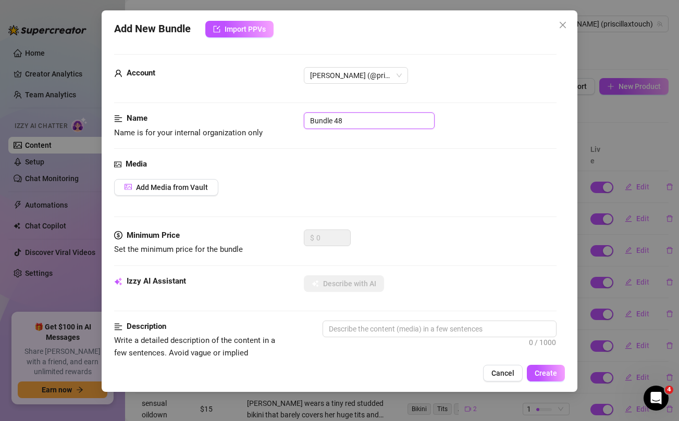
click at [399, 121] on input "Bundle 48" at bounding box center [369, 121] width 131 height 17
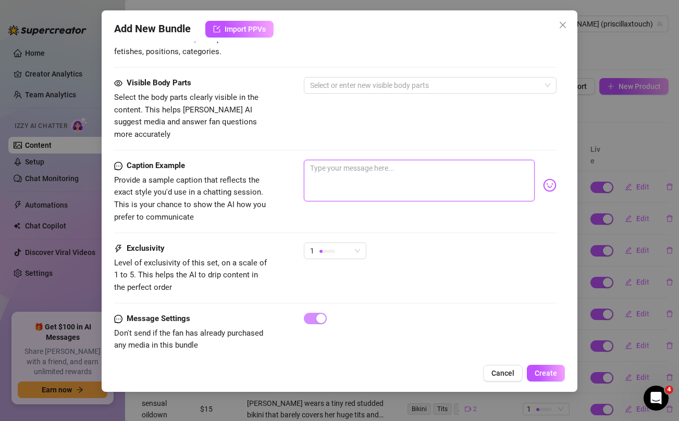
click at [402, 163] on textarea at bounding box center [419, 181] width 230 height 42
paste textarea "Here's the members exclusive content you've been waiting for babe! One of my ho…"
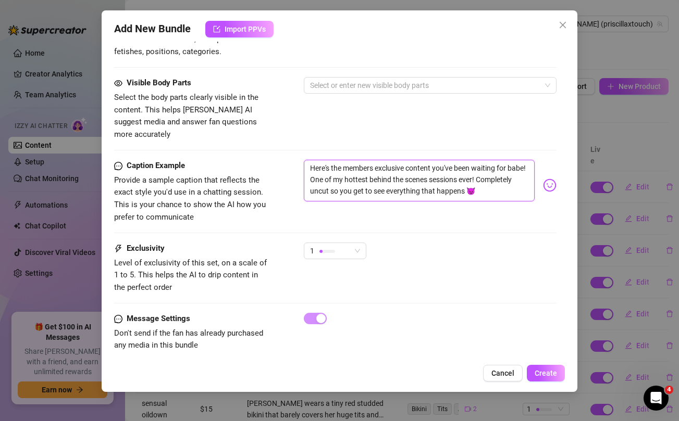
click at [333, 180] on textarea "Here's the members exclusive content you've been waiting for babe! One of my ho…" at bounding box center [419, 181] width 230 height 42
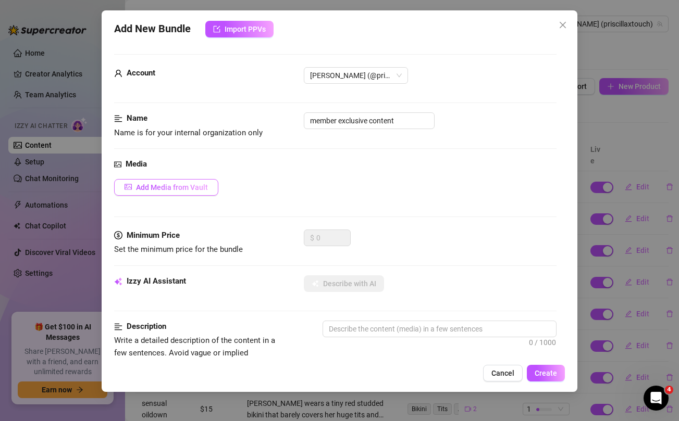
click at [189, 189] on span "Add Media from Vault" at bounding box center [172, 187] width 72 height 8
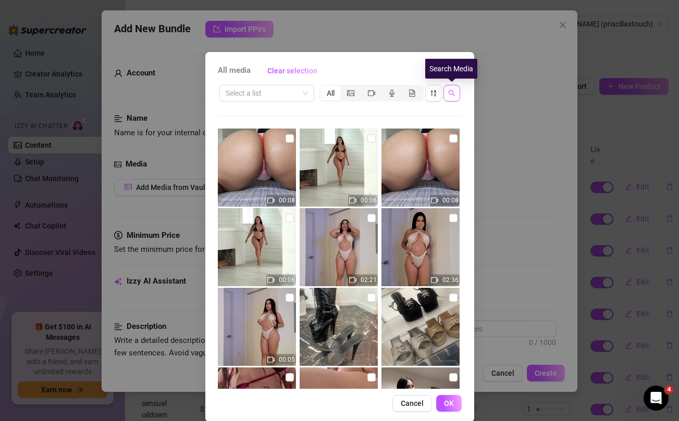
click at [452, 90] on icon "search" at bounding box center [451, 93] width 7 height 7
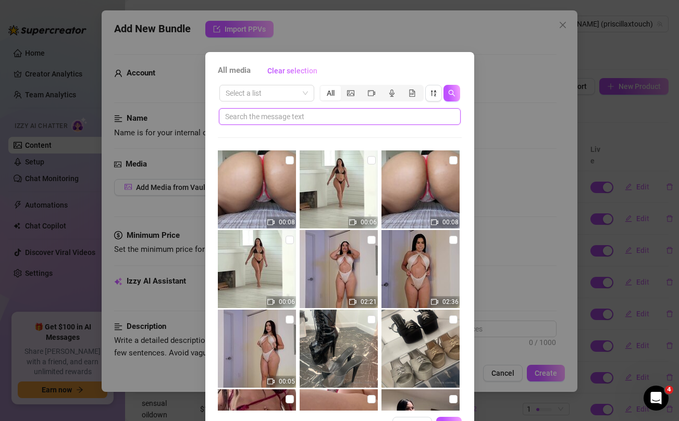
click at [370, 119] on input "text" at bounding box center [335, 116] width 221 height 11
paste input "Completely"
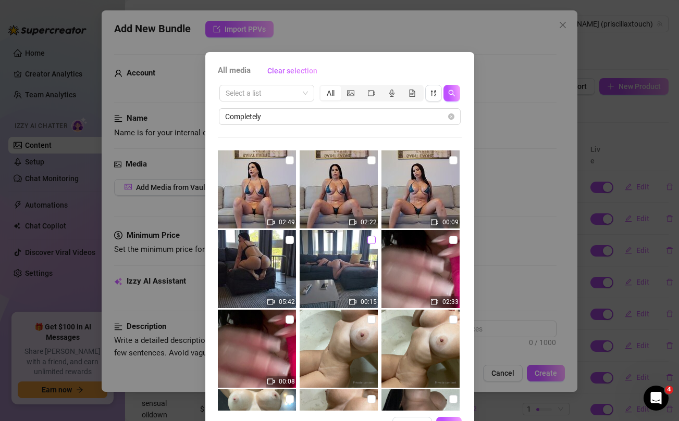
click at [372, 242] on input "checkbox" at bounding box center [371, 240] width 8 height 8
click at [290, 239] on input "checkbox" at bounding box center [289, 240] width 8 height 8
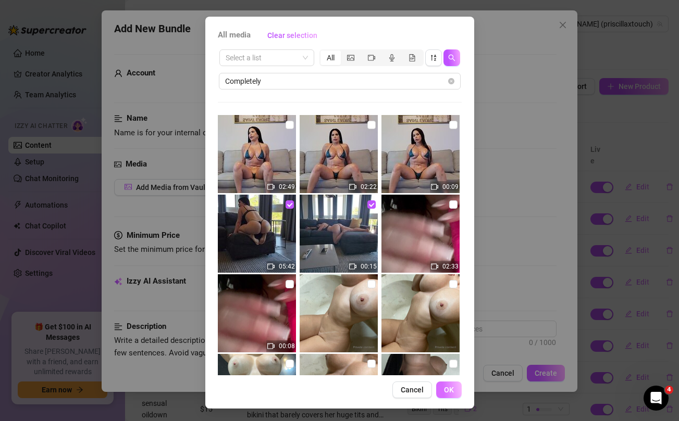
click at [451, 384] on button "OK" at bounding box center [449, 390] width 26 height 17
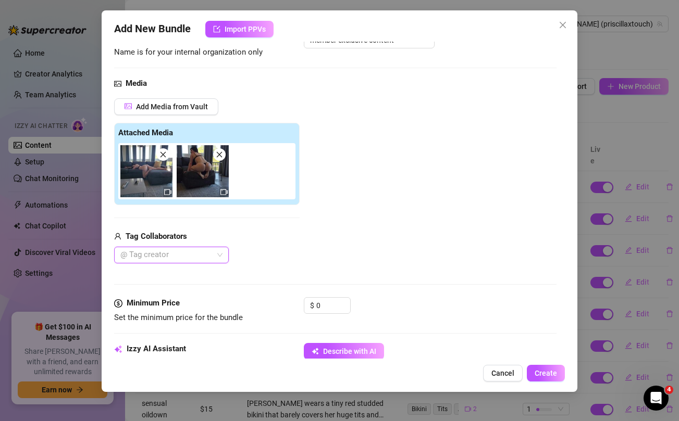
scroll to position [84, 0]
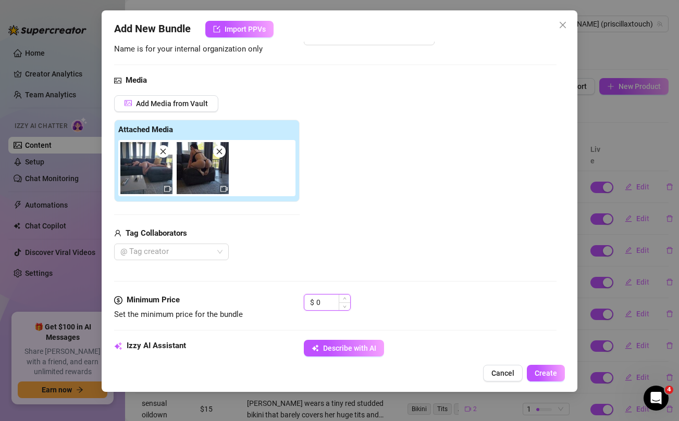
click at [322, 302] on input "0" at bounding box center [333, 303] width 34 height 16
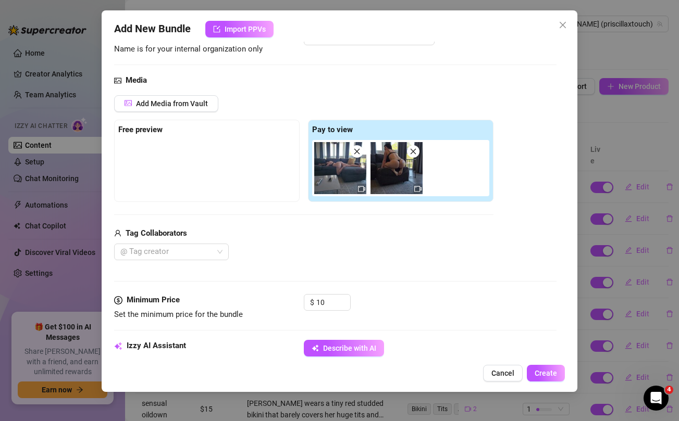
click at [364, 260] on div "@ Tag creator" at bounding box center [303, 252] width 379 height 17
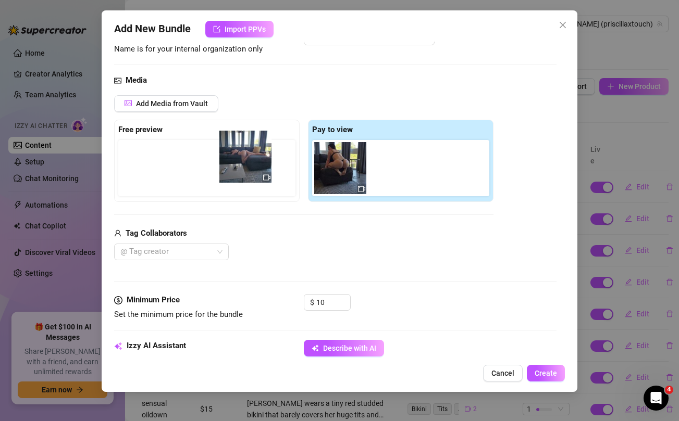
drag, startPoint x: 330, startPoint y: 176, endPoint x: 233, endPoint y: 165, distance: 98.1
click at [233, 165] on div "Free preview Pay to view" at bounding box center [303, 161] width 379 height 82
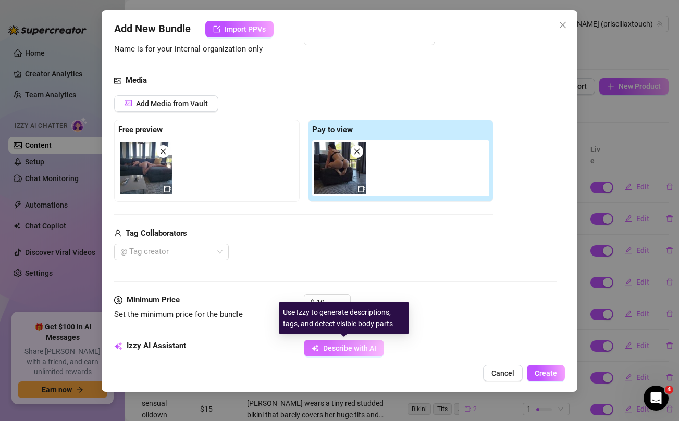
click at [327, 352] on span "Describe with AI" at bounding box center [349, 348] width 53 height 8
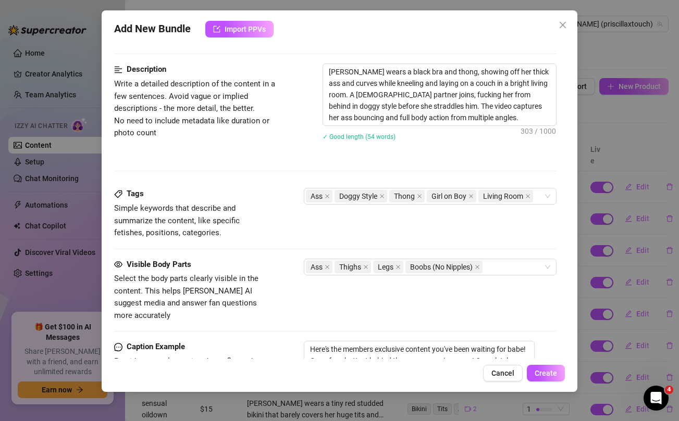
scroll to position [588, 0]
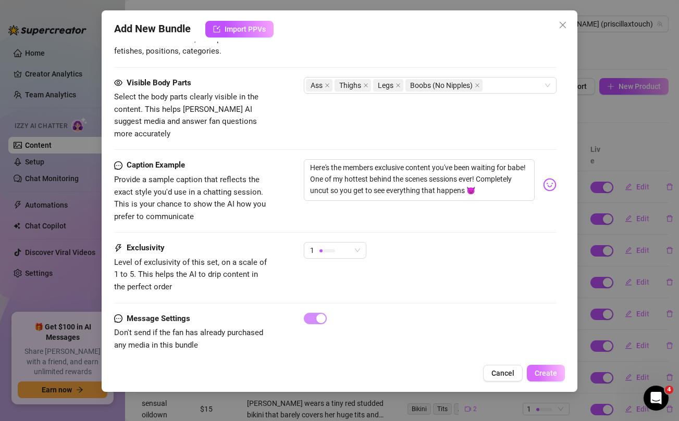
click at [553, 371] on span "Create" at bounding box center [546, 373] width 22 height 8
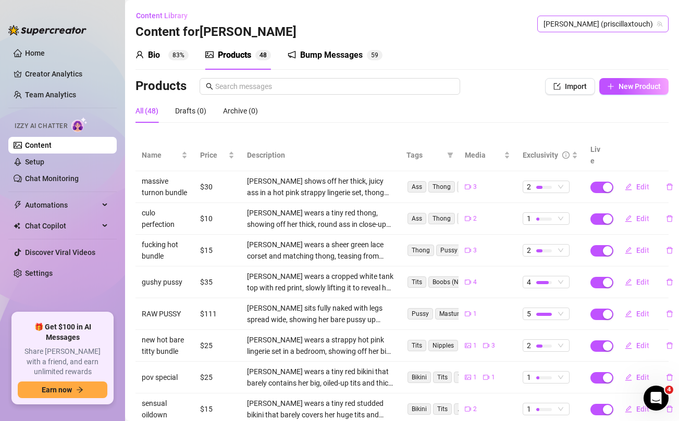
click at [645, 17] on span "[PERSON_NAME] (priscillaxtouch)" at bounding box center [602, 24] width 119 height 16
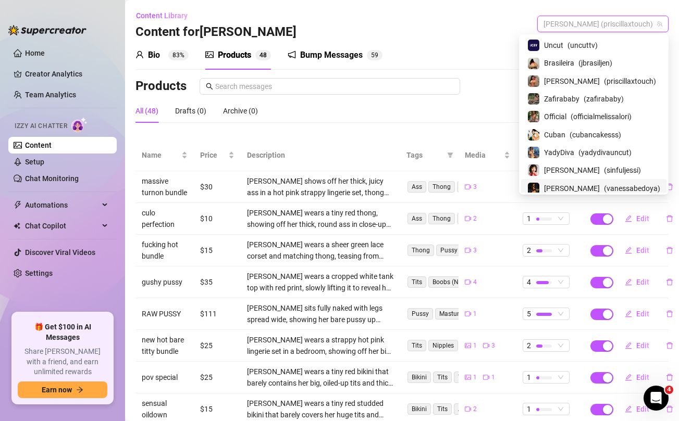
click at [566, 187] on span "[PERSON_NAME]" at bounding box center [572, 188] width 56 height 11
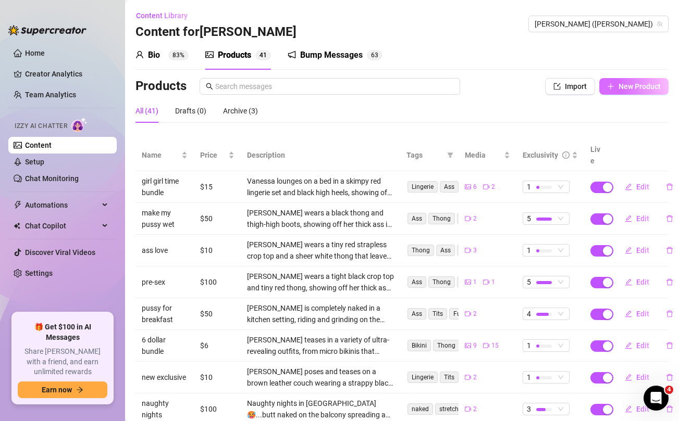
click at [626, 85] on span "New Product" at bounding box center [639, 86] width 42 height 8
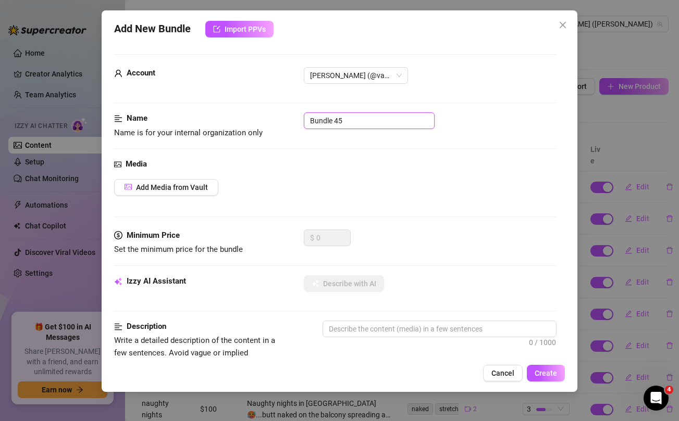
click at [344, 115] on input "Bundle 45" at bounding box center [369, 121] width 131 height 17
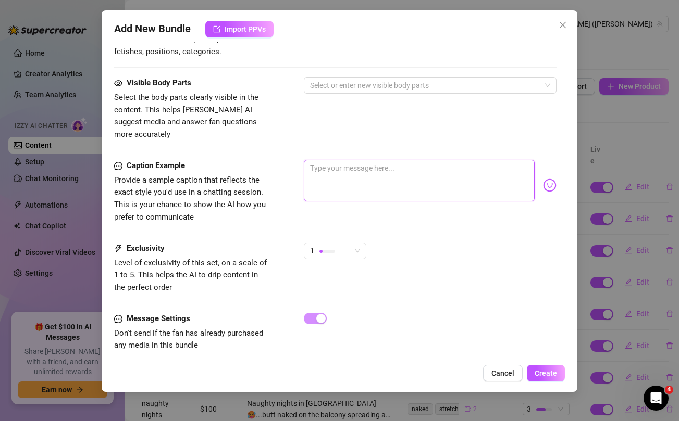
click at [340, 169] on textarea at bounding box center [419, 181] width 230 height 42
paste textarea "[PERSON_NAME] and bubble bath sex hits different 🙈😜 .. unlock if you like what …"
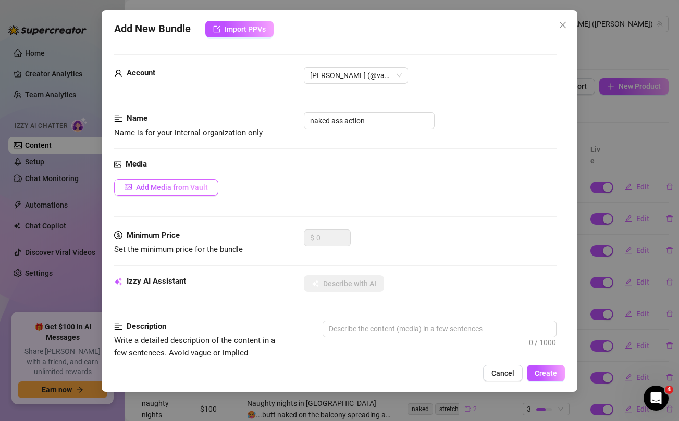
click at [201, 189] on span "Add Media from Vault" at bounding box center [172, 187] width 72 height 8
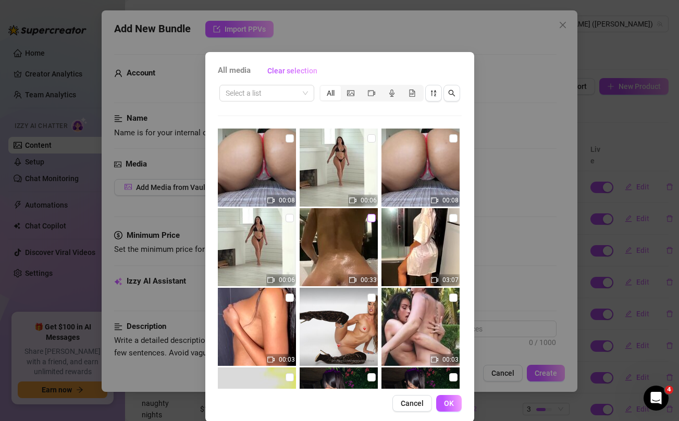
click at [371, 218] on input "checkbox" at bounding box center [371, 218] width 8 height 8
click at [373, 93] on icon "video-camera" at bounding box center [371, 93] width 7 height 6
click at [364, 88] on input "segmented control" at bounding box center [364, 88] width 0 height 0
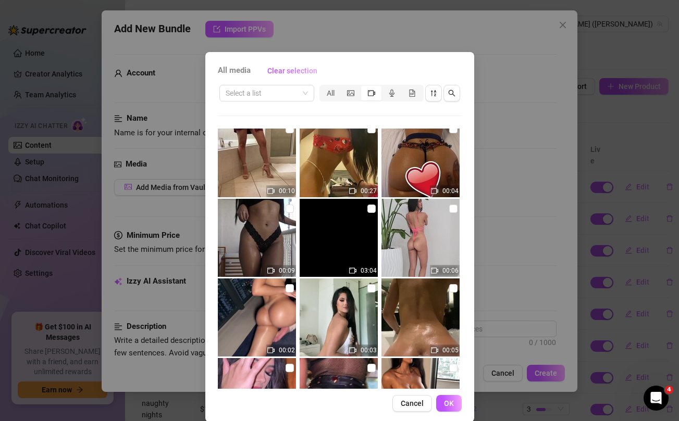
scroll to position [2639, 0]
click at [451, 290] on input "checkbox" at bounding box center [453, 289] width 8 height 8
click at [453, 404] on button "OK" at bounding box center [449, 403] width 26 height 17
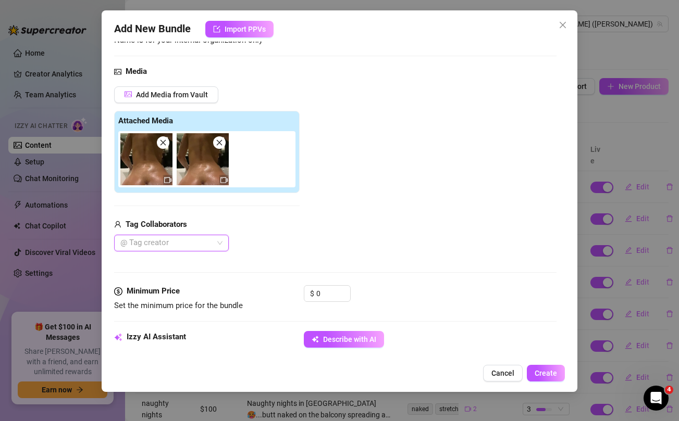
scroll to position [92, 0]
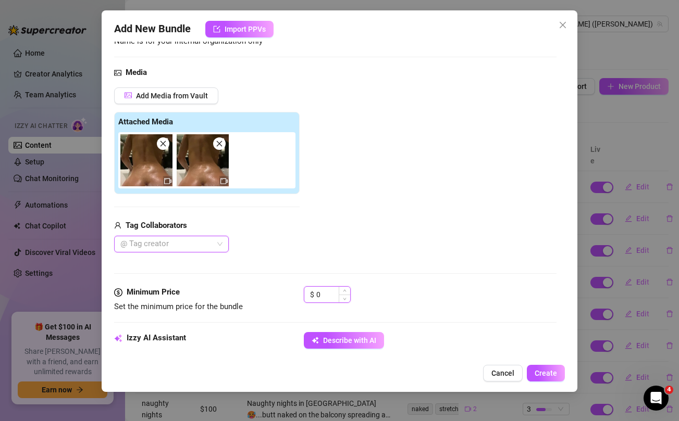
click at [327, 298] on input "0" at bounding box center [333, 295] width 34 height 16
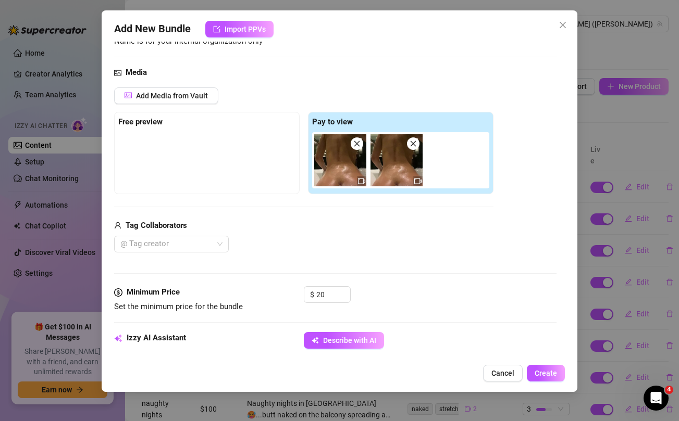
click at [343, 254] on div "Media Add Media from Vault Free preview Pay to view Tag Collaborators @ Tag cre…" at bounding box center [335, 177] width 442 height 220
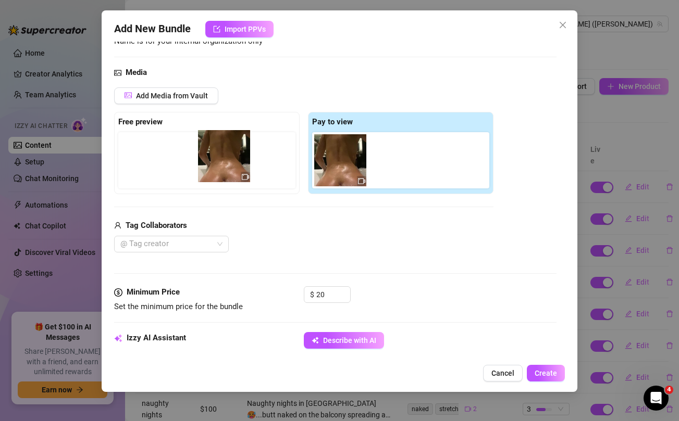
drag, startPoint x: 386, startPoint y: 167, endPoint x: 204, endPoint y: 158, distance: 181.5
click at [204, 158] on div "Free preview Pay to view" at bounding box center [303, 153] width 379 height 82
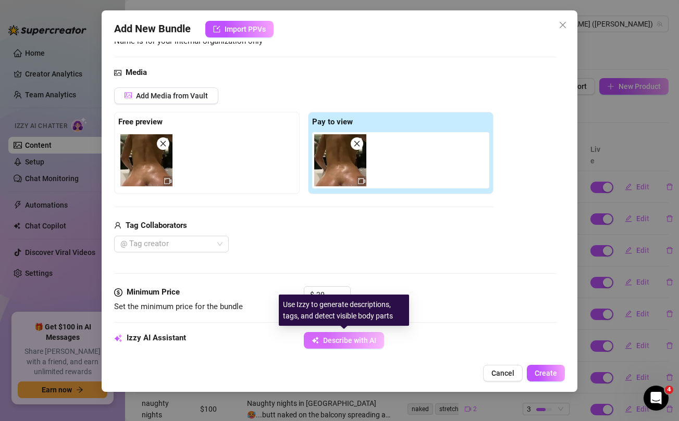
click at [329, 341] on span "Describe with AI" at bounding box center [349, 341] width 53 height 8
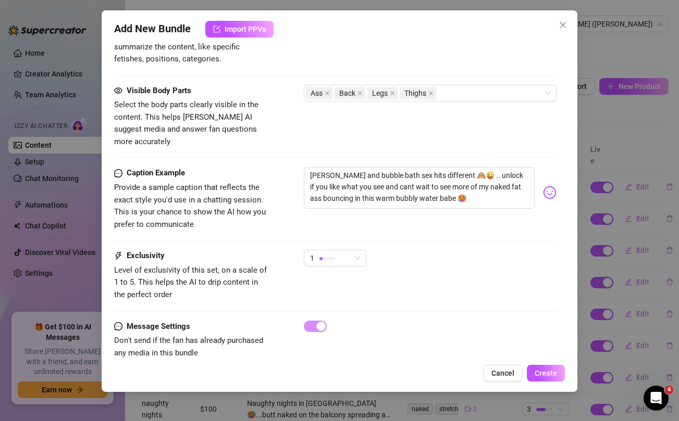
scroll to position [571, 0]
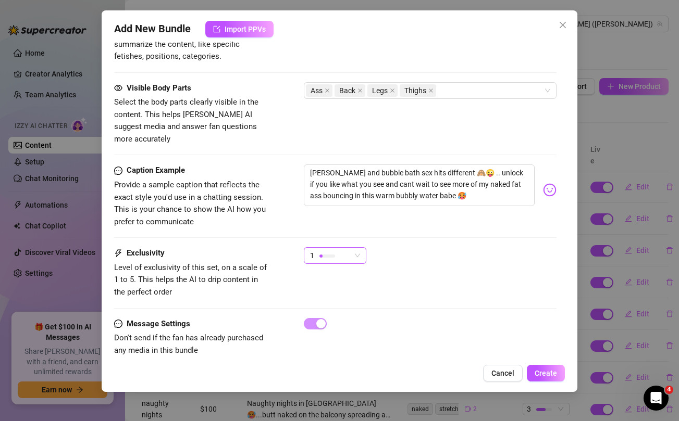
click at [343, 248] on div "1" at bounding box center [330, 256] width 41 height 16
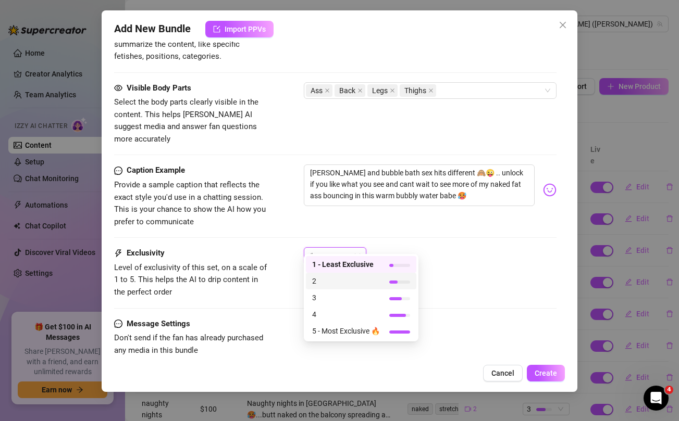
click at [328, 283] on span "2" at bounding box center [346, 281] width 68 height 11
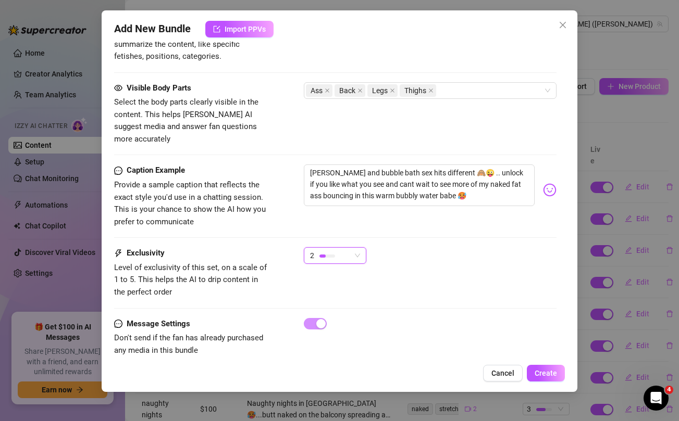
click at [471, 247] on div "2 2" at bounding box center [430, 260] width 252 height 26
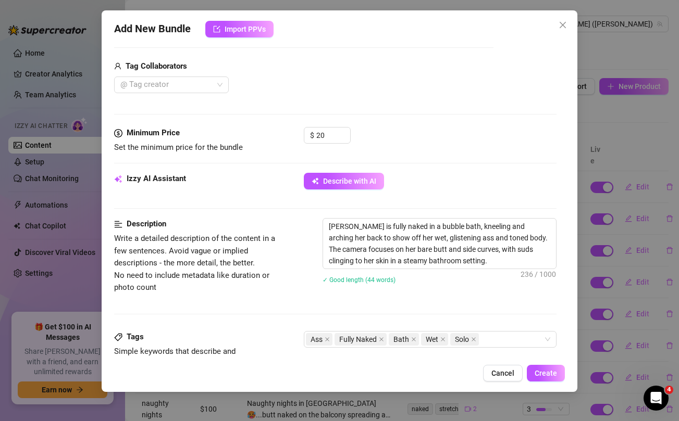
scroll to position [199, 0]
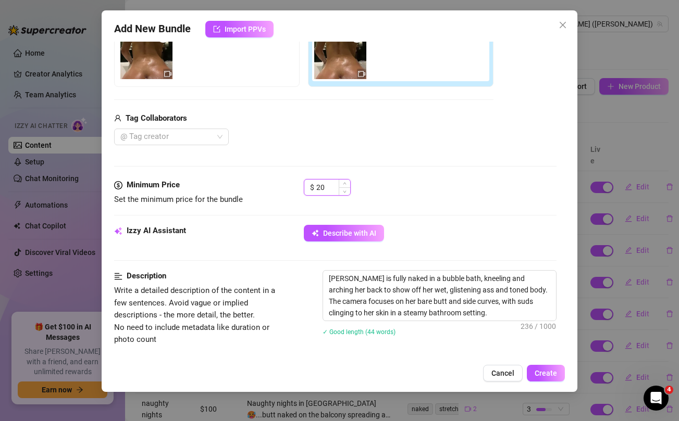
click at [336, 191] on input "20" at bounding box center [333, 188] width 34 height 16
click at [418, 173] on div "Media Add Media from Vault Free preview Pay to view Tag Collaborators @ Tag cre…" at bounding box center [335, 69] width 442 height 220
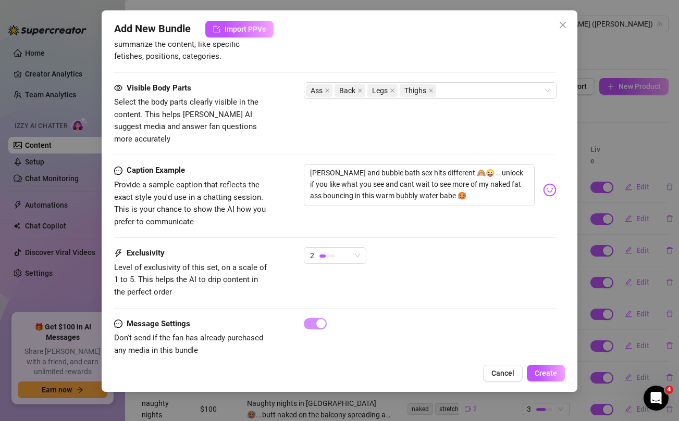
scroll to position [576, 0]
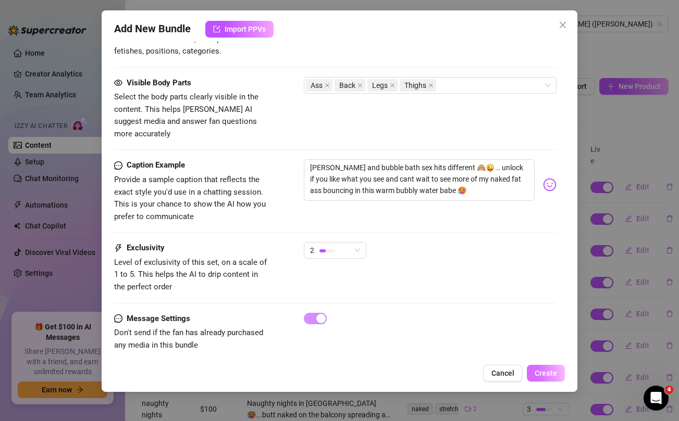
click at [549, 379] on button "Create" at bounding box center [546, 373] width 38 height 17
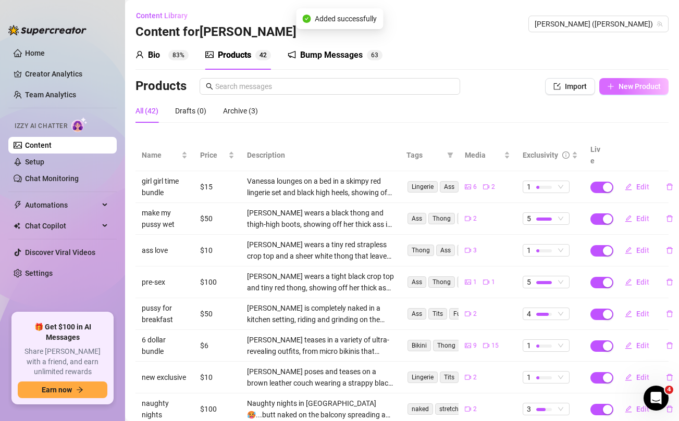
click at [624, 90] on span "New Product" at bounding box center [639, 86] width 42 height 8
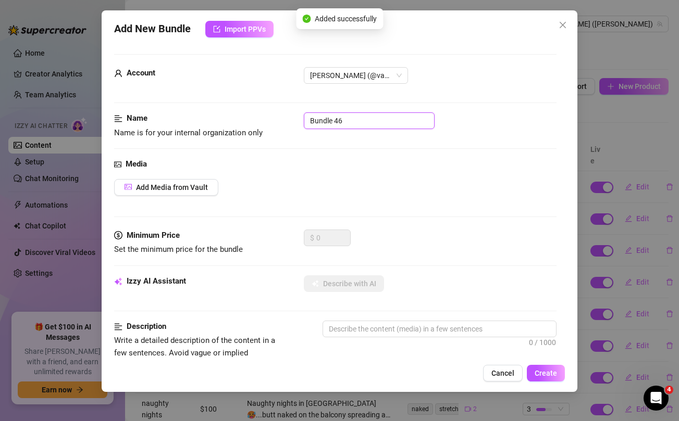
click at [348, 115] on input "Bundle 46" at bounding box center [369, 121] width 131 height 17
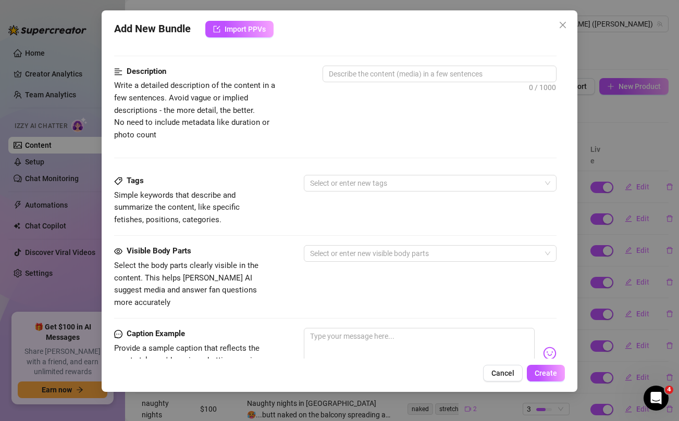
scroll to position [424, 0]
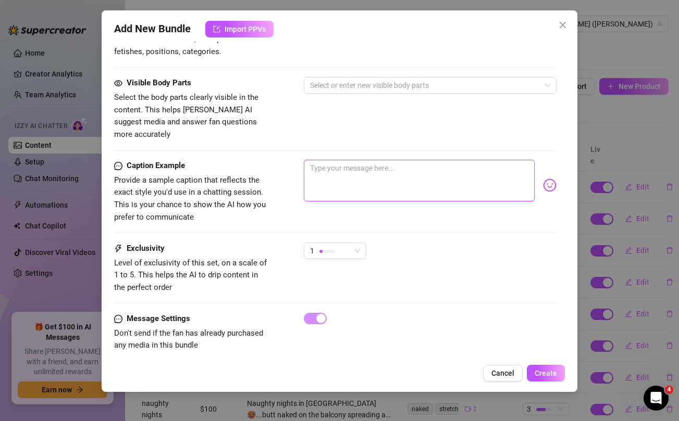
click at [343, 160] on textarea at bounding box center [419, 181] width 230 height 42
paste textarea "If i was your sex mistress would we fuck every day? 🥵💦 If you like what you see…"
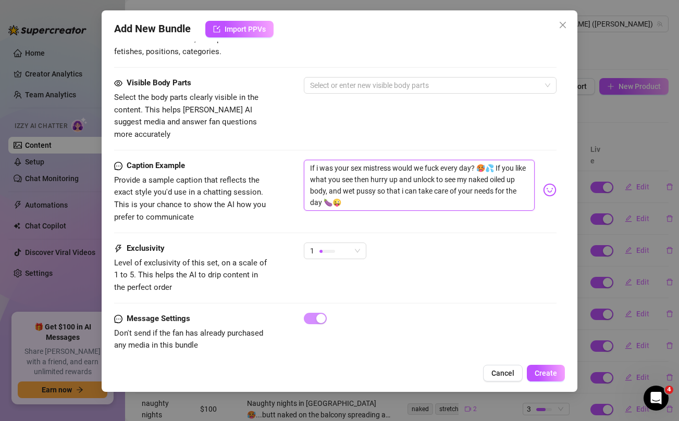
scroll to position [0, 0]
click at [353, 243] on span "1" at bounding box center [335, 251] width 50 height 16
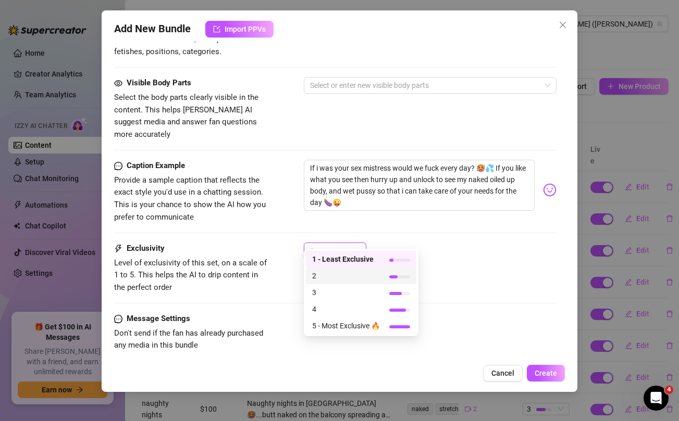
click at [328, 278] on span "2" at bounding box center [346, 275] width 68 height 11
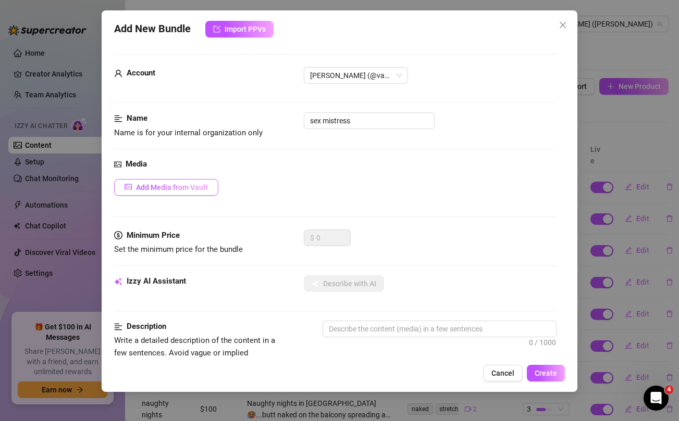
click at [191, 192] on button "Add Media from Vault" at bounding box center [166, 187] width 104 height 17
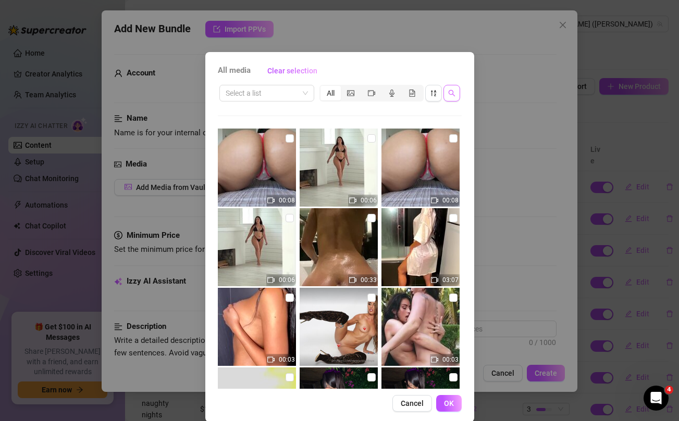
click at [452, 96] on icon "search" at bounding box center [451, 93] width 7 height 7
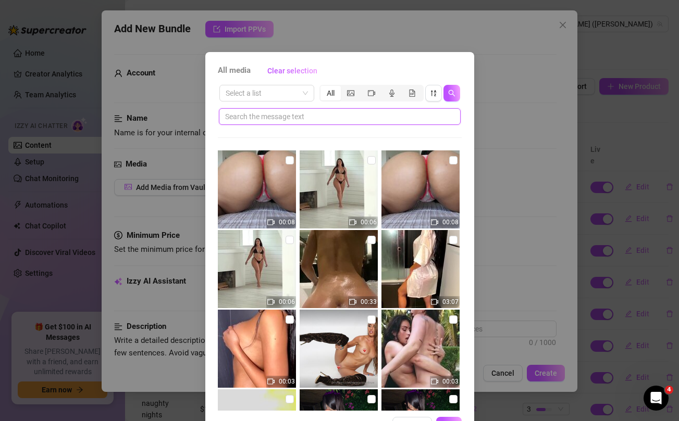
click at [387, 119] on input "text" at bounding box center [335, 116] width 221 height 11
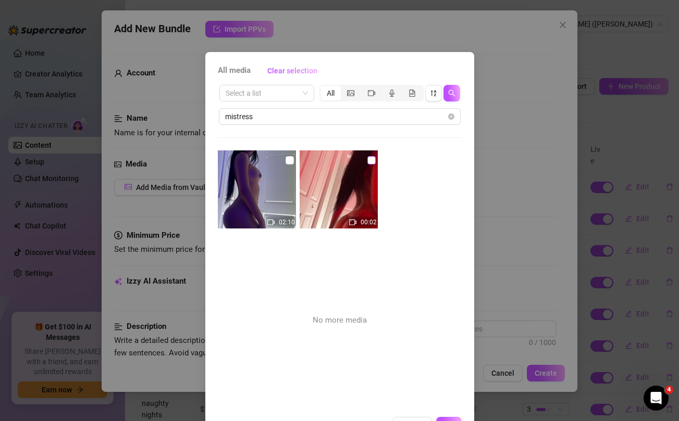
click at [370, 159] on input "checkbox" at bounding box center [371, 160] width 8 height 8
click at [292, 156] on input "checkbox" at bounding box center [289, 160] width 8 height 8
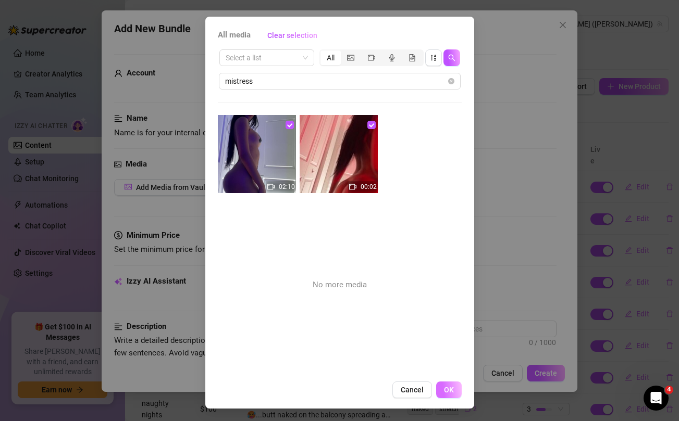
click at [454, 391] on button "OK" at bounding box center [449, 390] width 26 height 17
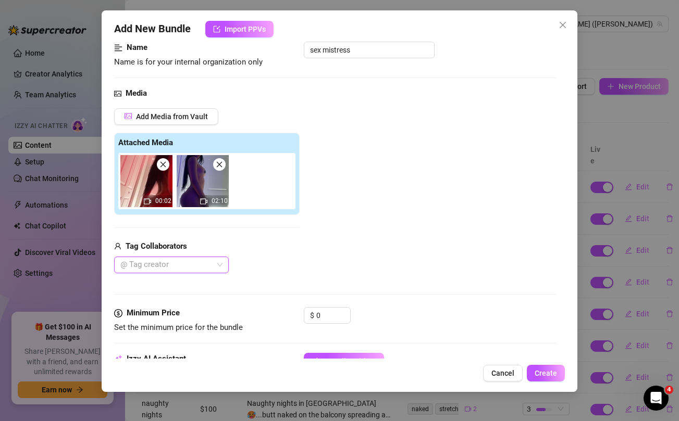
scroll to position [71, 0]
click at [328, 315] on input "0" at bounding box center [333, 315] width 34 height 16
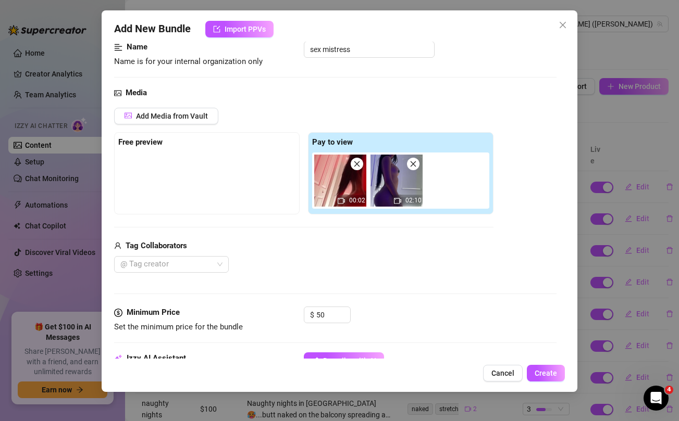
click at [346, 251] on div "Tag Collaborators" at bounding box center [303, 246] width 379 height 13
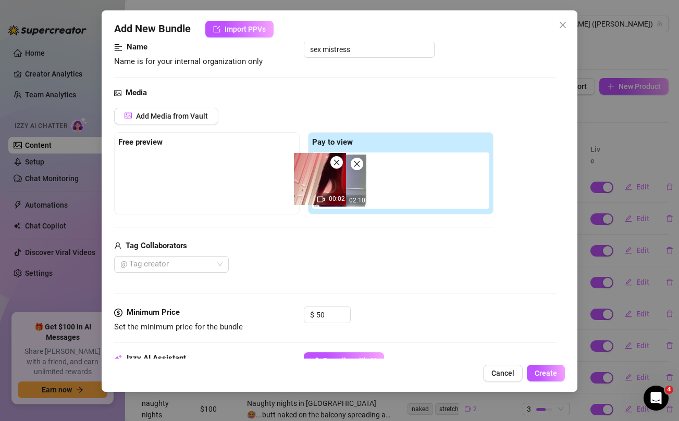
drag, startPoint x: 345, startPoint y: 175, endPoint x: 207, endPoint y: 155, distance: 139.0
click at [207, 155] on div "Free preview Pay to view 00:02 02:10" at bounding box center [303, 173] width 379 height 82
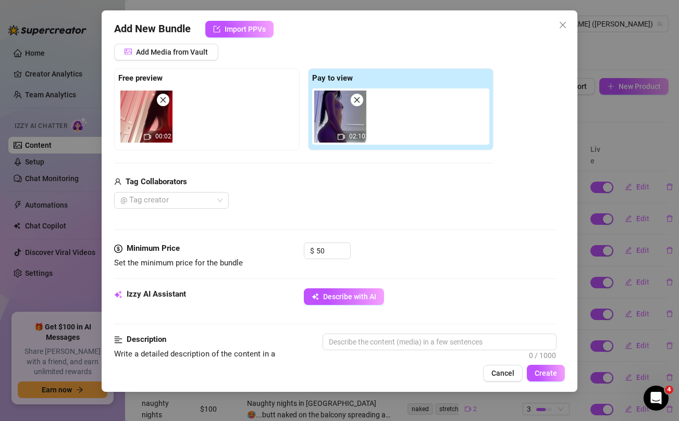
scroll to position [136, 0]
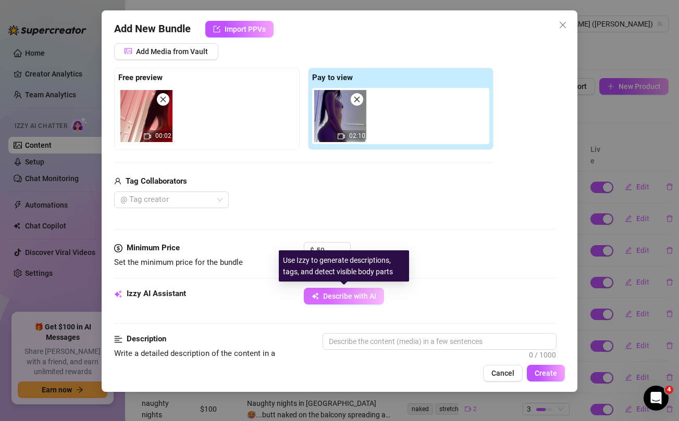
click at [362, 296] on span "Describe with AI" at bounding box center [349, 296] width 53 height 8
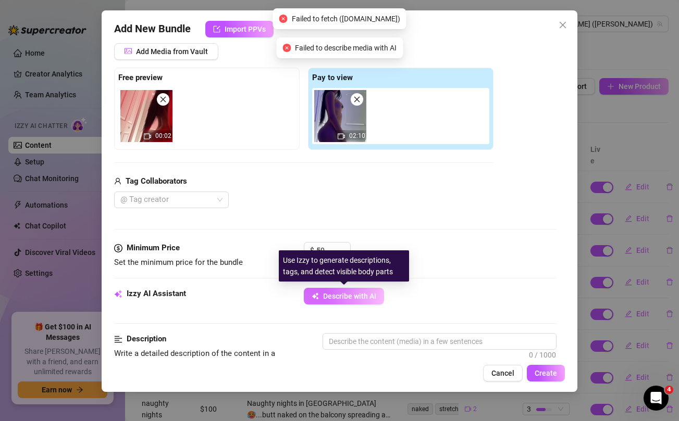
click at [348, 302] on button "Describe with AI" at bounding box center [344, 296] width 80 height 17
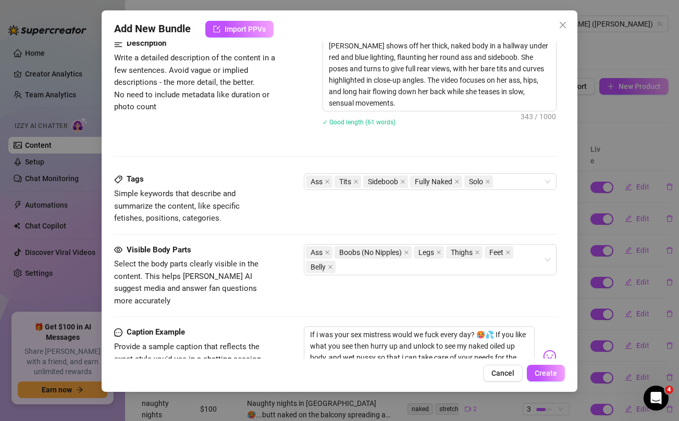
scroll to position [599, 0]
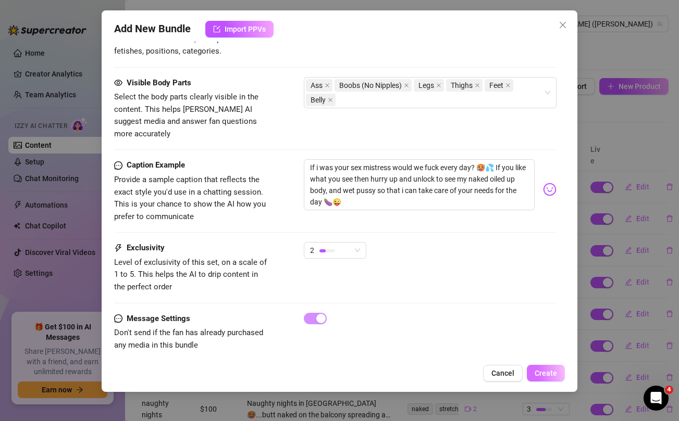
click at [552, 376] on span "Create" at bounding box center [546, 373] width 22 height 8
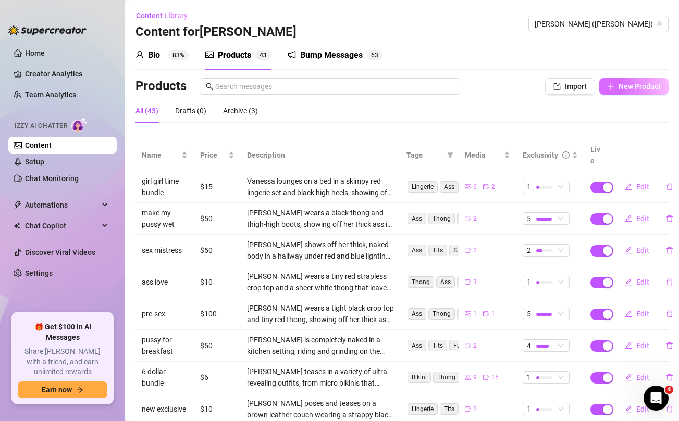
click at [628, 92] on button "New Product" at bounding box center [633, 86] width 69 height 17
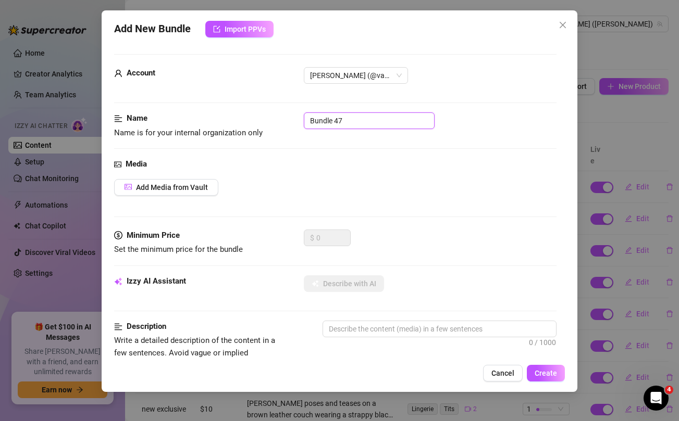
click at [375, 120] on input "Bundle 47" at bounding box center [369, 121] width 131 height 17
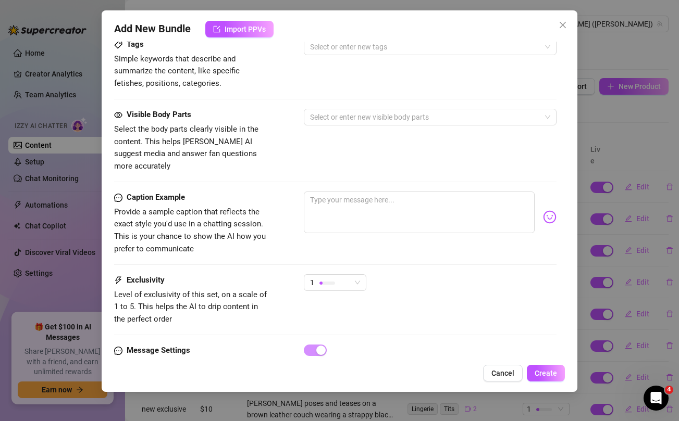
scroll to position [424, 0]
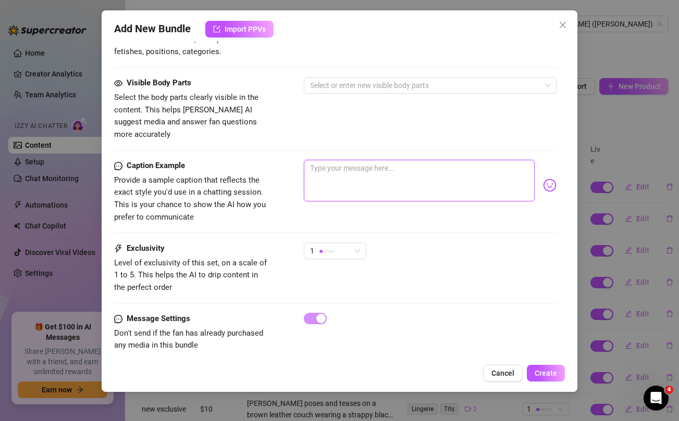
click at [371, 166] on textarea at bounding box center [419, 181] width 230 height 42
paste textarea "Just me, my hands, and nothing to hide 🥵💦 Come watch me lose myself in all the …"
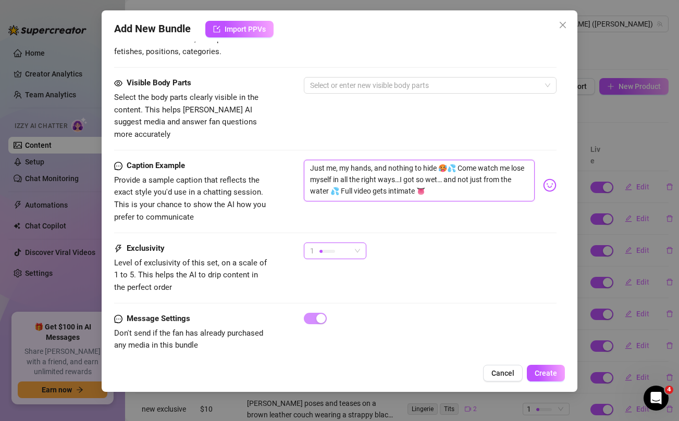
click at [343, 243] on div "1" at bounding box center [330, 251] width 41 height 16
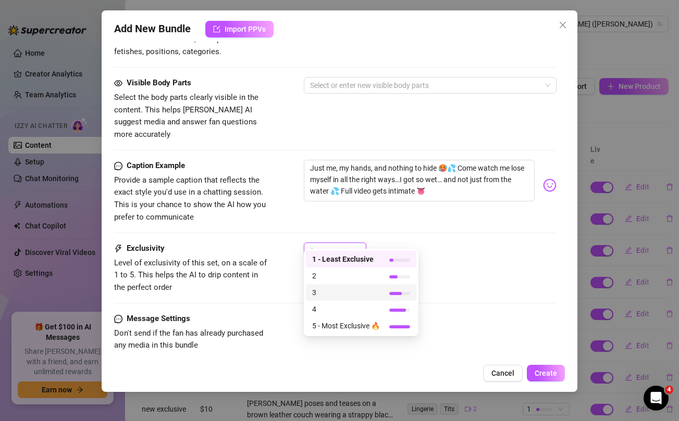
click at [321, 291] on span "3" at bounding box center [346, 292] width 68 height 11
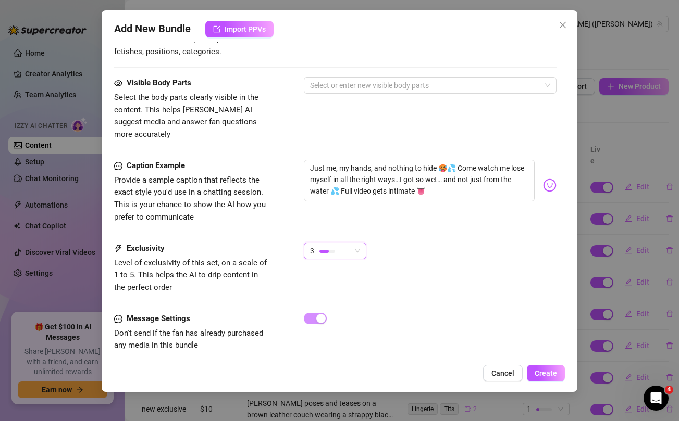
click at [412, 206] on div "Caption Example Provide a sample caption that reflects the exact style you'd us…" at bounding box center [335, 192] width 442 height 64
drag, startPoint x: 438, startPoint y: 157, endPoint x: 452, endPoint y: 155, distance: 14.2
click at [452, 160] on textarea "Just me, my hands, and nothing to hide 🥵💦 Come watch me lose myself in all the …" at bounding box center [419, 181] width 230 height 42
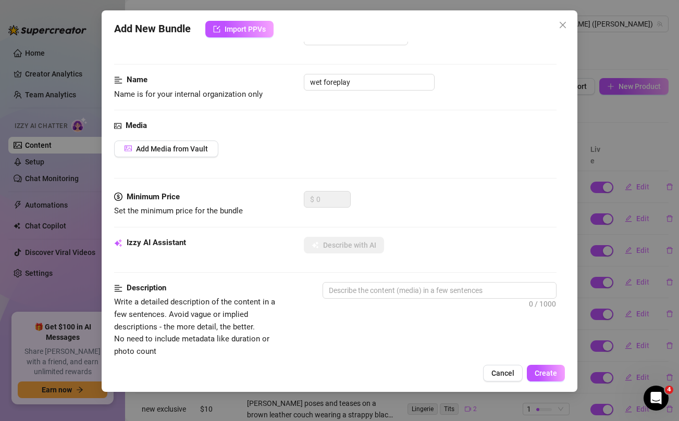
scroll to position [0, 0]
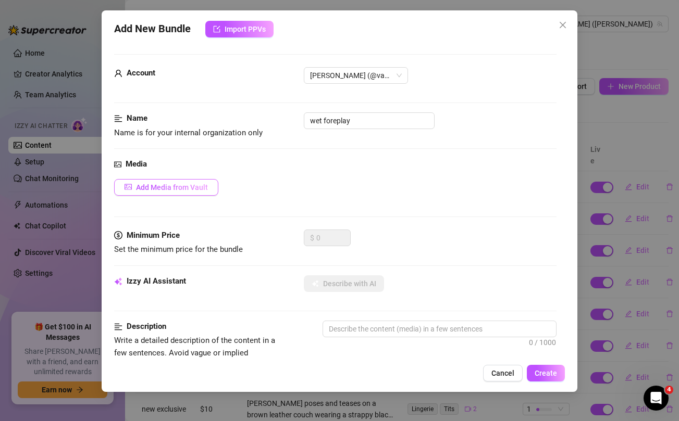
click at [176, 183] on span "Add Media from Vault" at bounding box center [172, 187] width 72 height 8
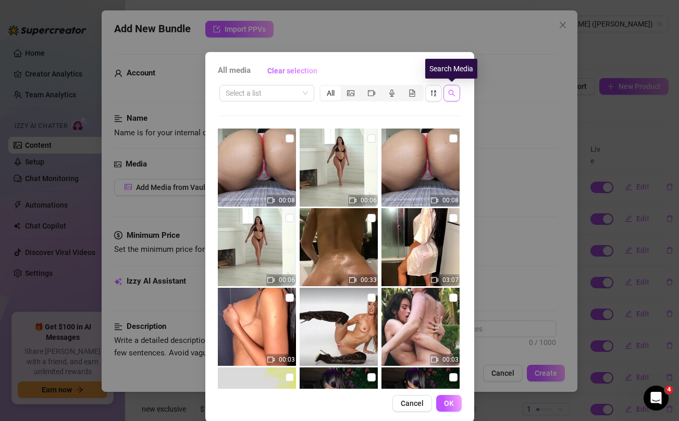
click at [458, 91] on button "button" at bounding box center [451, 93] width 17 height 17
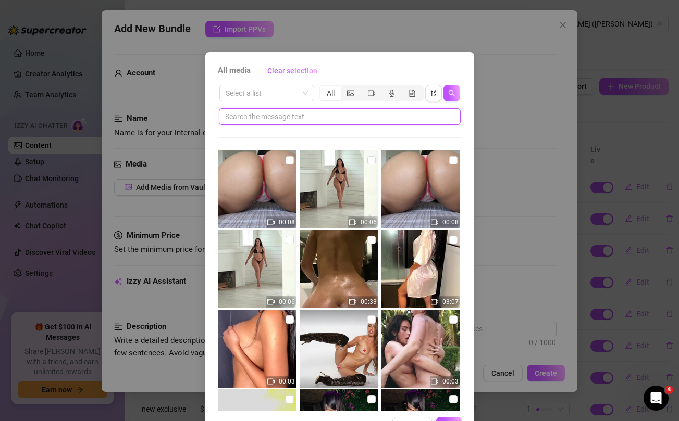
click at [383, 117] on input "text" at bounding box center [335, 116] width 221 height 11
paste input "🥵💦"
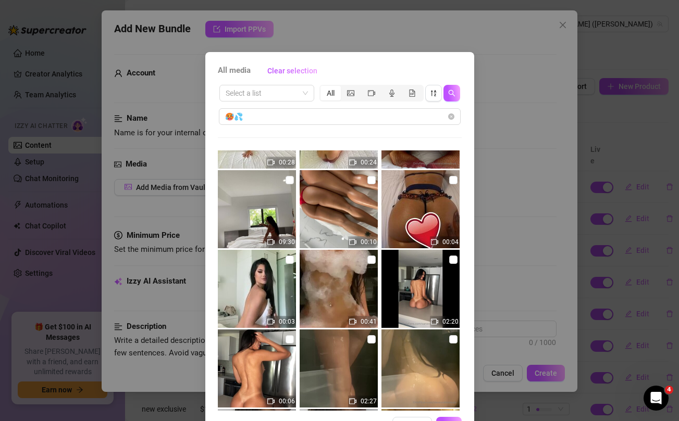
scroll to position [457, 0]
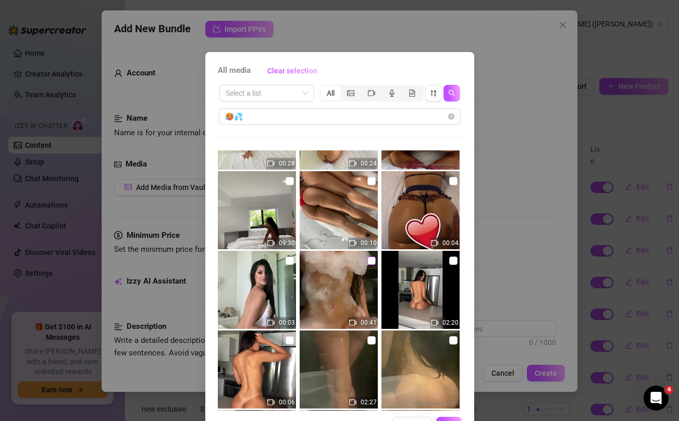
click at [372, 259] on input "checkbox" at bounding box center [371, 261] width 8 height 8
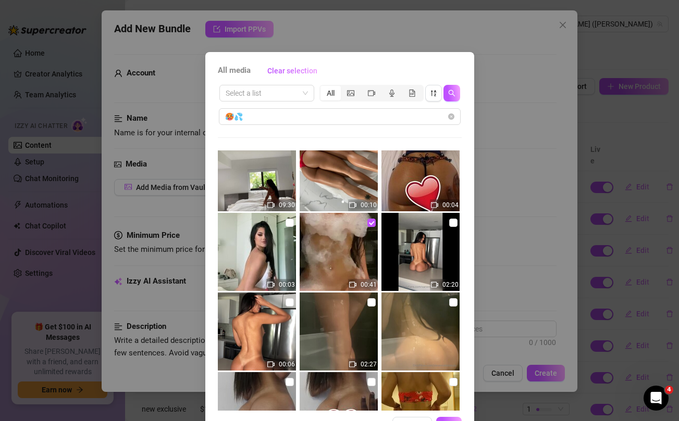
scroll to position [491, 0]
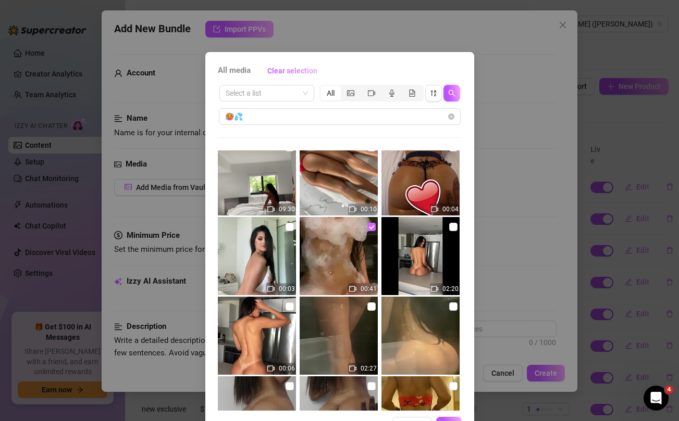
click at [372, 228] on input "checkbox" at bounding box center [371, 227] width 8 height 8
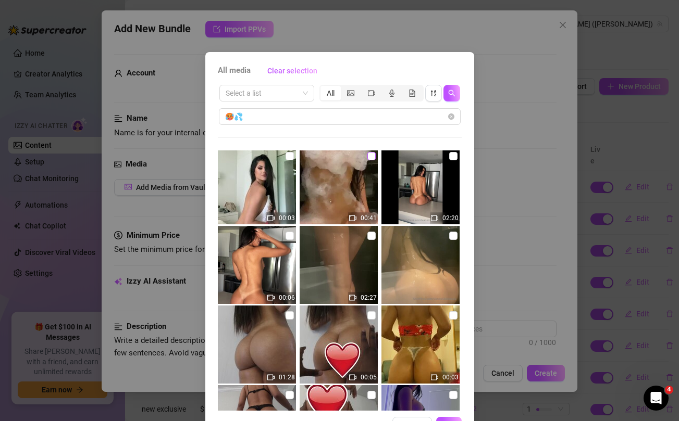
scroll to position [712, 0]
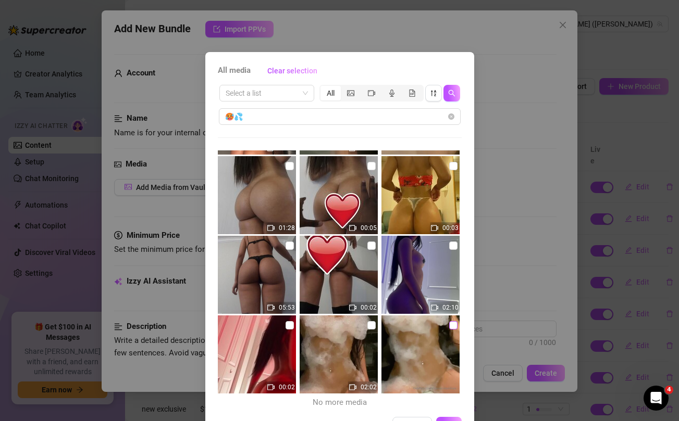
click at [451, 324] on input "checkbox" at bounding box center [453, 325] width 8 height 8
click at [371, 325] on input "checkbox" at bounding box center [371, 325] width 8 height 8
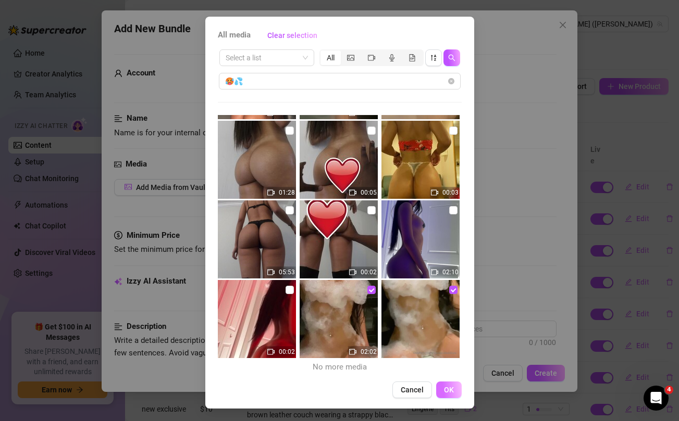
click at [450, 389] on span "OK" at bounding box center [449, 390] width 10 height 8
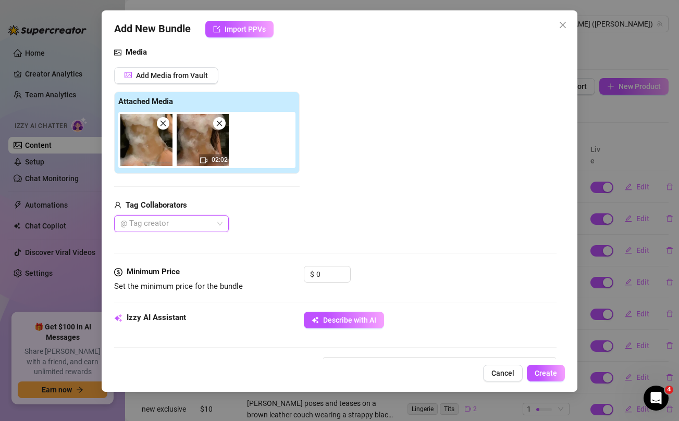
scroll to position [116, 0]
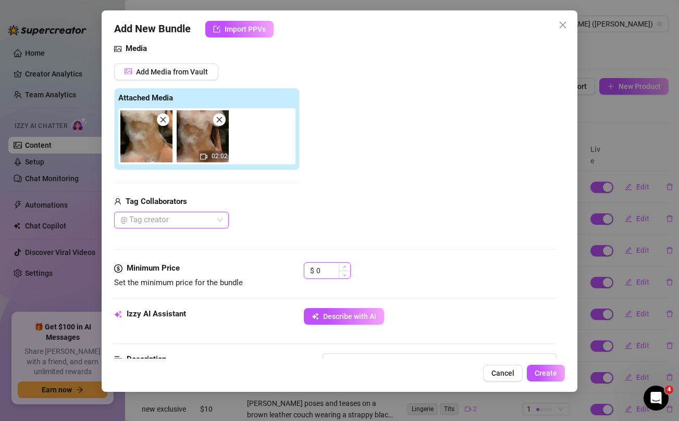
click at [328, 273] on input "0" at bounding box center [333, 271] width 34 height 16
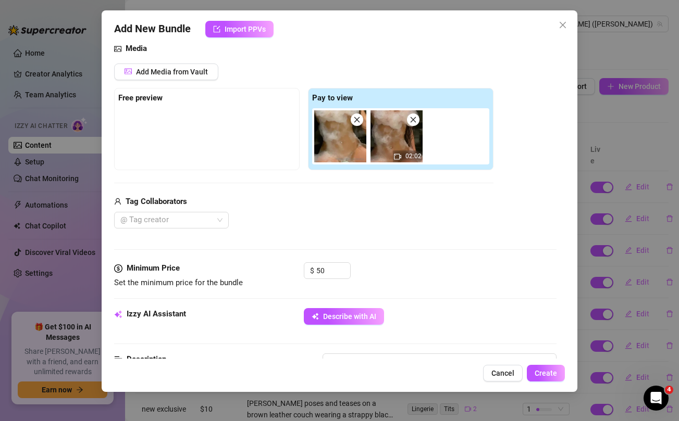
click at [352, 209] on div "Tag Collaborators @ Tag creator" at bounding box center [303, 212] width 379 height 33
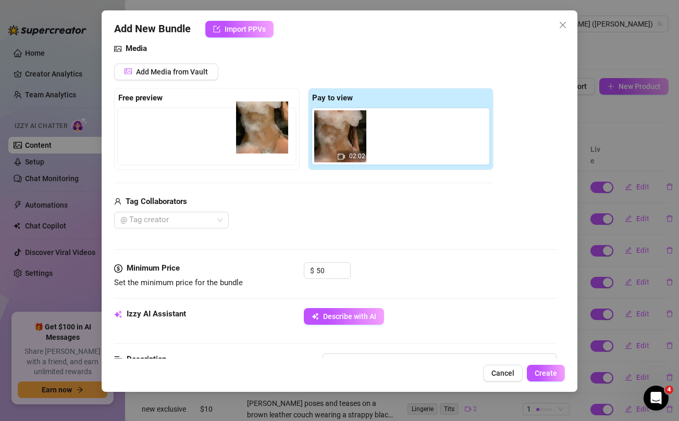
drag, startPoint x: 335, startPoint y: 147, endPoint x: 193, endPoint y: 126, distance: 143.8
click at [193, 126] on div "Free preview Pay to view 02:02" at bounding box center [303, 129] width 379 height 82
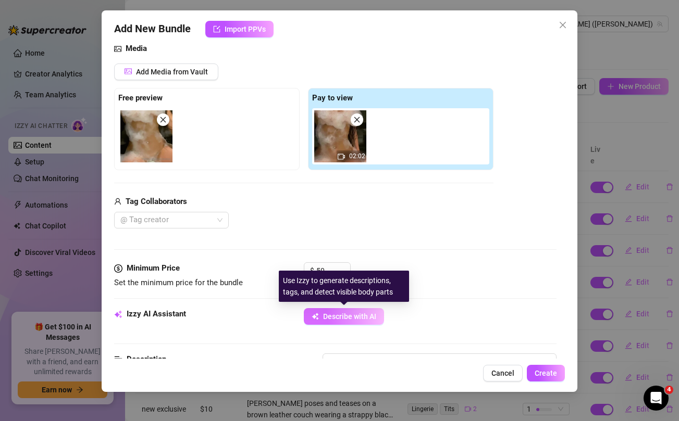
click at [338, 315] on span "Describe with AI" at bounding box center [349, 317] width 53 height 8
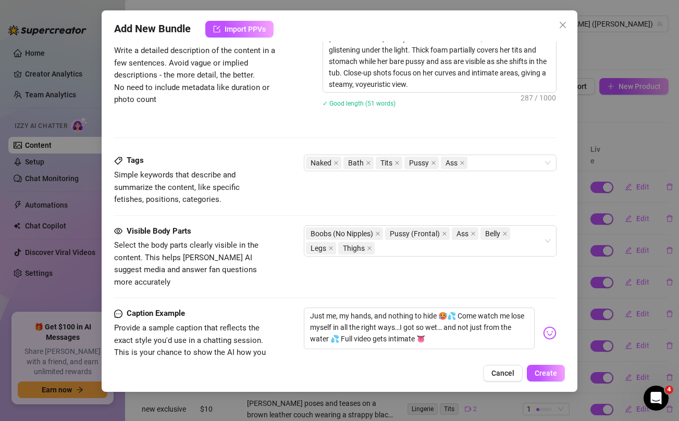
scroll to position [557, 0]
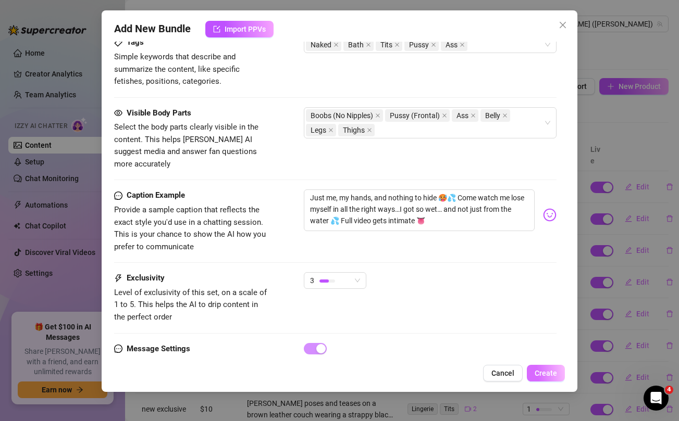
click at [551, 374] on span "Create" at bounding box center [546, 373] width 22 height 8
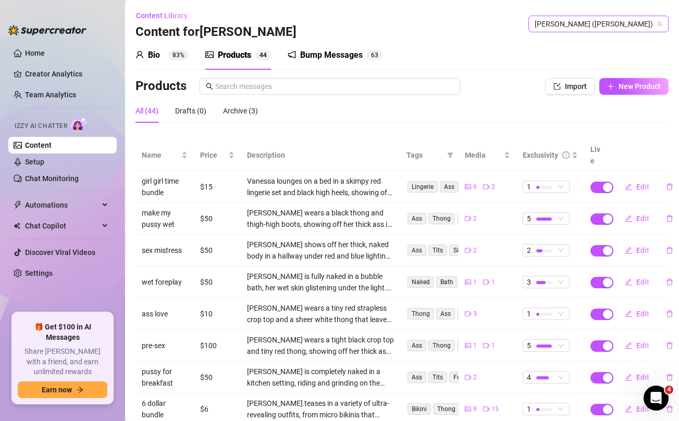
click at [604, 27] on span "[PERSON_NAME] ([PERSON_NAME])" at bounding box center [599, 24] width 128 height 16
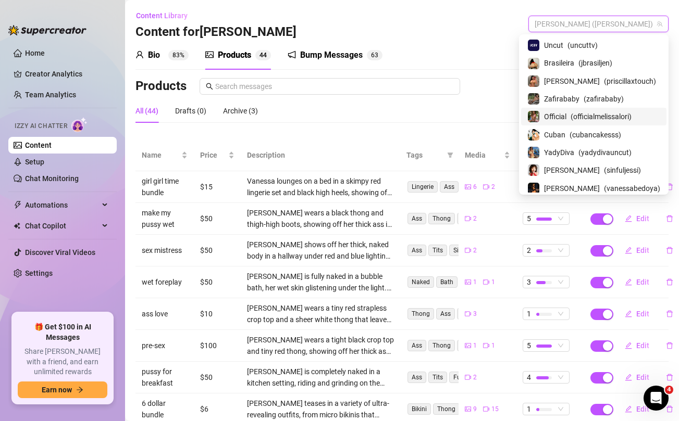
scroll to position [74, 0]
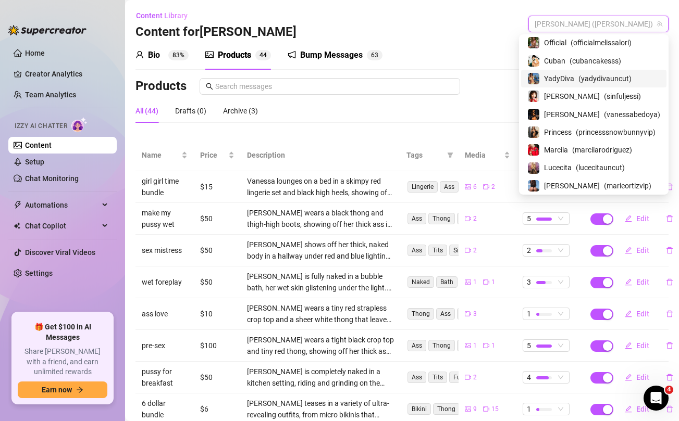
click at [563, 76] on span "YadyDiva" at bounding box center [559, 78] width 30 height 11
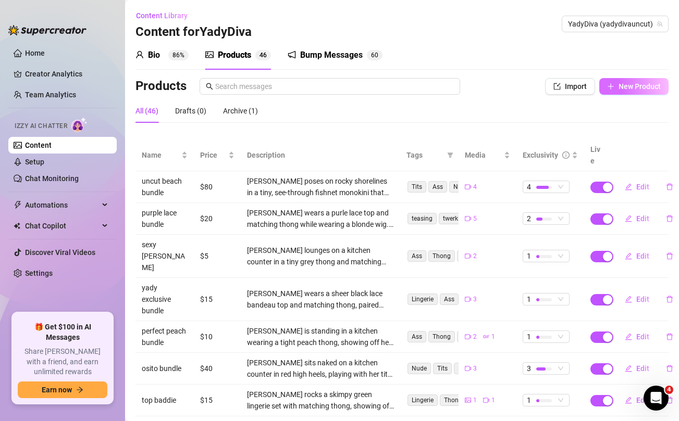
click at [626, 87] on span "New Product" at bounding box center [639, 86] width 42 height 8
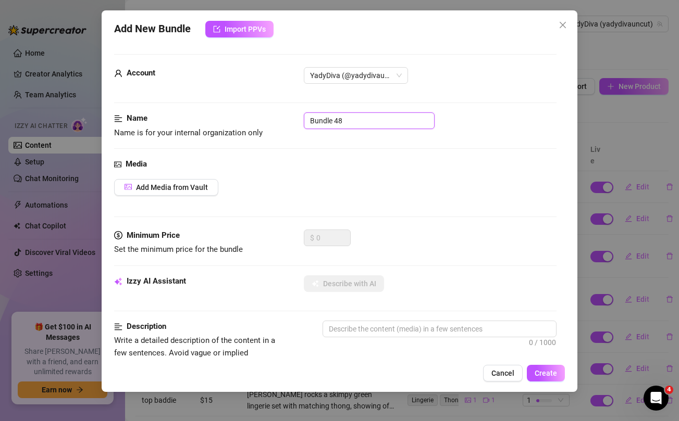
click at [395, 118] on input "Bundle 48" at bounding box center [369, 121] width 131 height 17
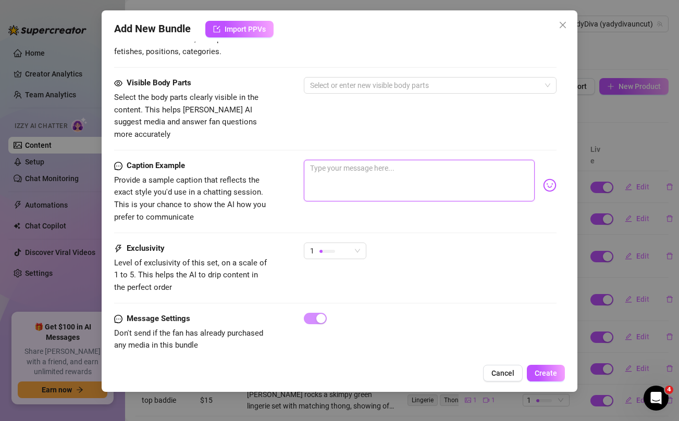
click at [379, 160] on textarea at bounding box center [419, 181] width 230 height 42
paste textarea "In a slutty mood and I really want to get fucked hard against this headboard ri…"
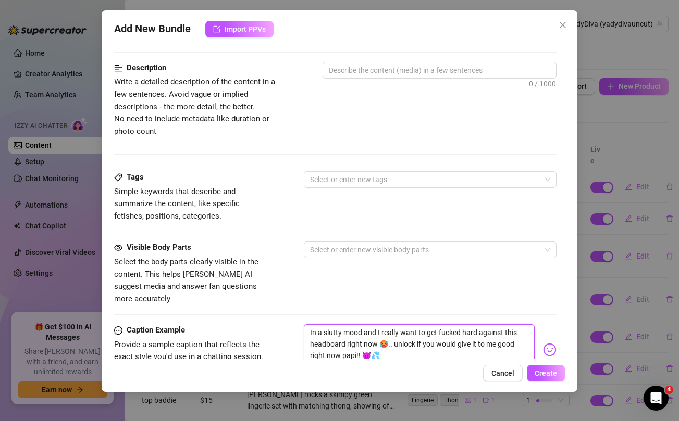
scroll to position [0, 0]
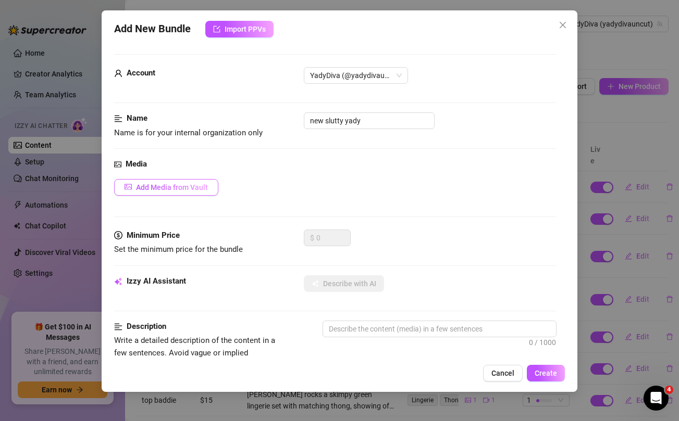
click at [175, 189] on span "Add Media from Vault" at bounding box center [172, 187] width 72 height 8
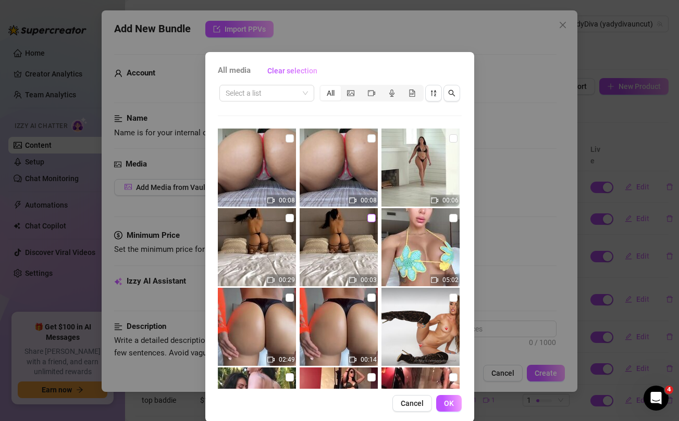
click at [372, 217] on input "checkbox" at bounding box center [371, 218] width 8 height 8
click at [291, 220] on input "checkbox" at bounding box center [289, 218] width 8 height 8
click at [449, 404] on span "OK" at bounding box center [449, 404] width 10 height 8
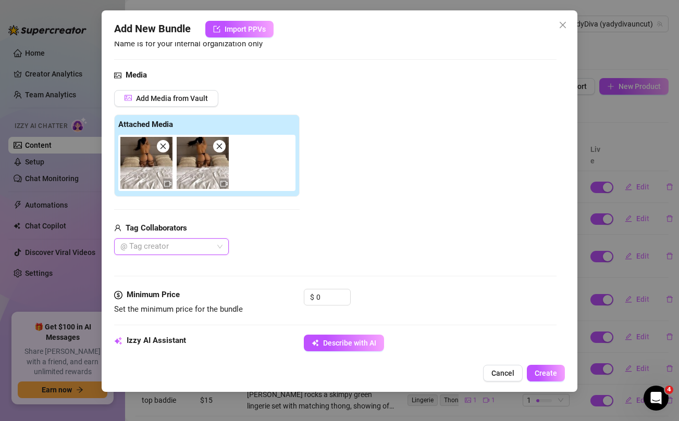
scroll to position [90, 0]
click at [321, 295] on input "0" at bounding box center [333, 297] width 34 height 16
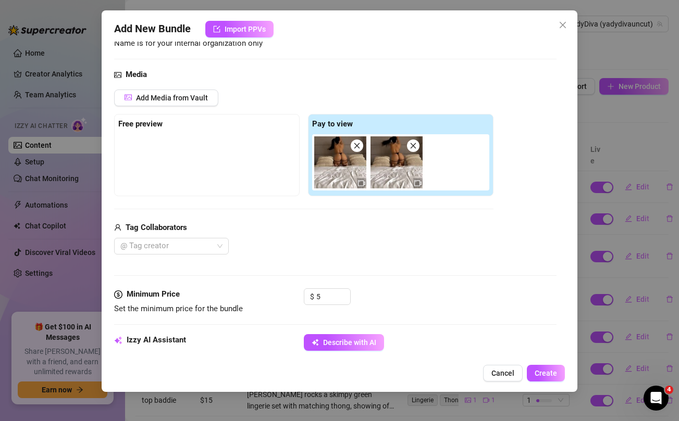
click at [347, 237] on div "Tag Collaborators @ Tag creator" at bounding box center [303, 238] width 379 height 33
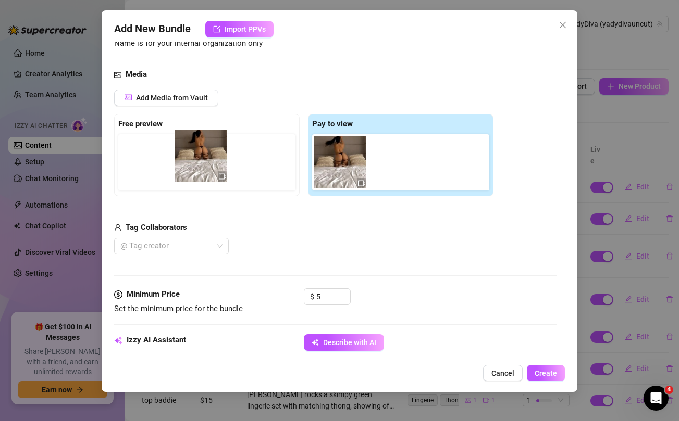
drag, startPoint x: 342, startPoint y: 175, endPoint x: 197, endPoint y: 168, distance: 145.0
click at [197, 168] on div "Free preview Pay to view" at bounding box center [303, 155] width 379 height 82
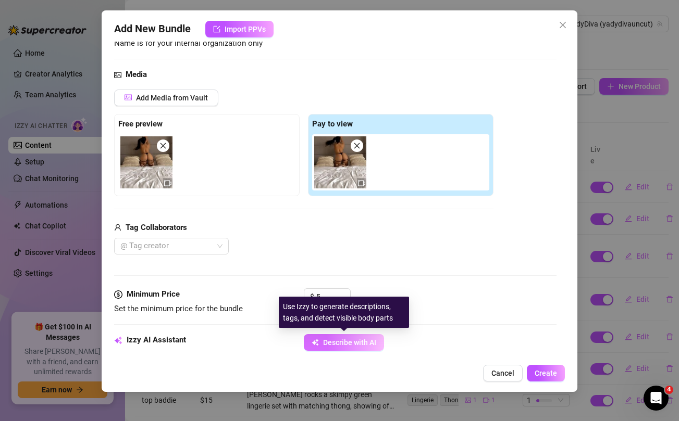
click at [340, 340] on span "Describe with AI" at bounding box center [349, 343] width 53 height 8
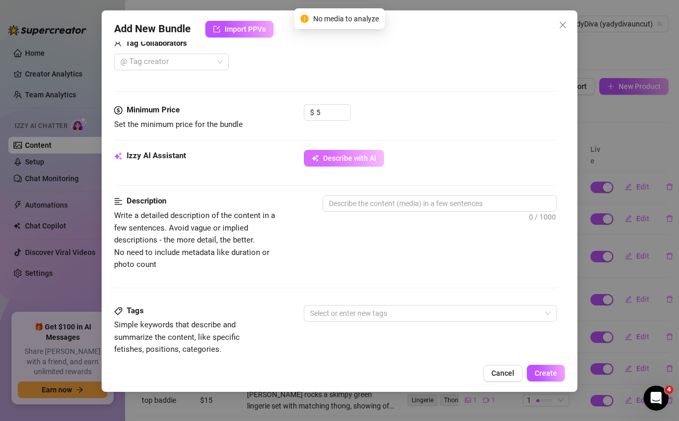
scroll to position [284, 0]
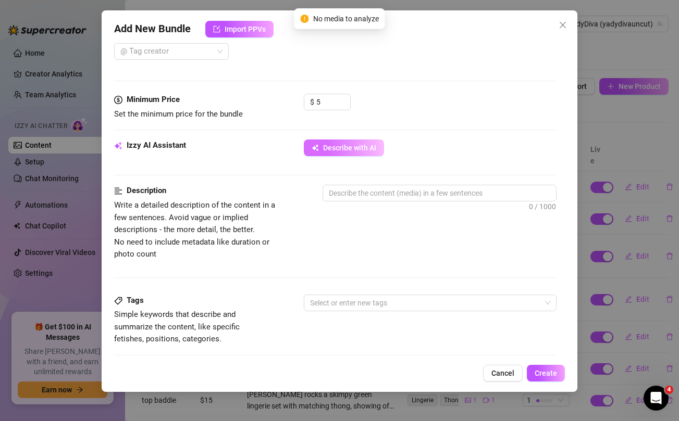
click at [350, 154] on button "Describe with AI" at bounding box center [344, 148] width 80 height 17
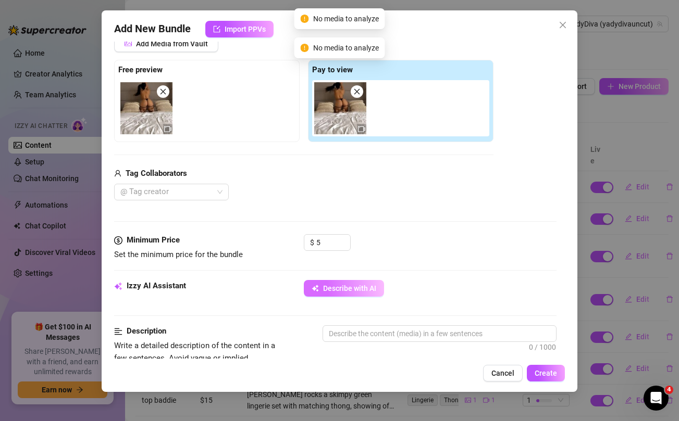
scroll to position [142, 0]
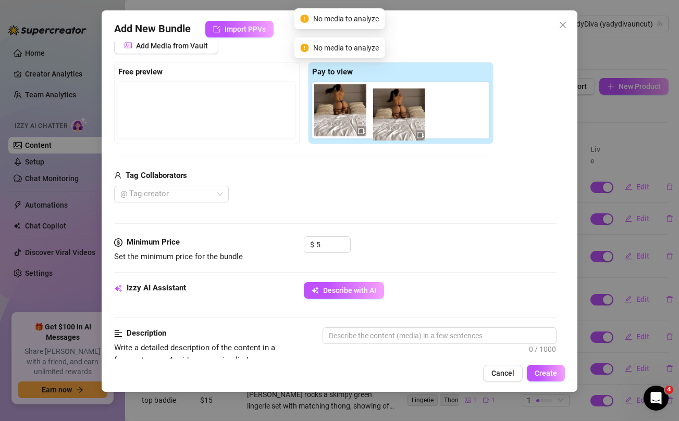
drag, startPoint x: 151, startPoint y: 120, endPoint x: 405, endPoint y: 124, distance: 254.8
click at [405, 124] on div "Free preview Pay to view" at bounding box center [303, 103] width 379 height 82
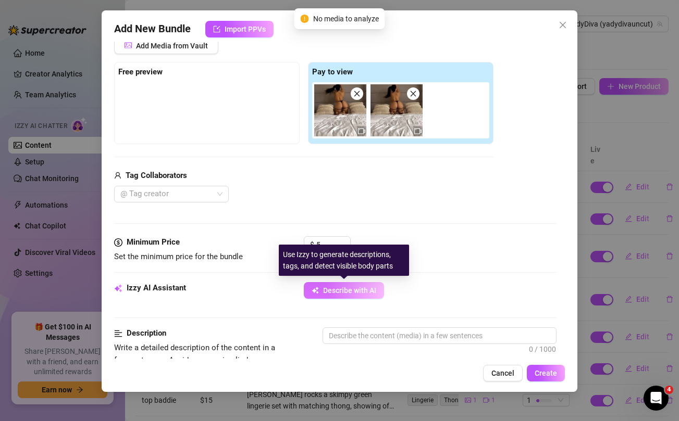
click at [349, 290] on span "Describe with AI" at bounding box center [349, 291] width 53 height 8
click at [337, 289] on span "Describe with AI" at bounding box center [349, 291] width 53 height 8
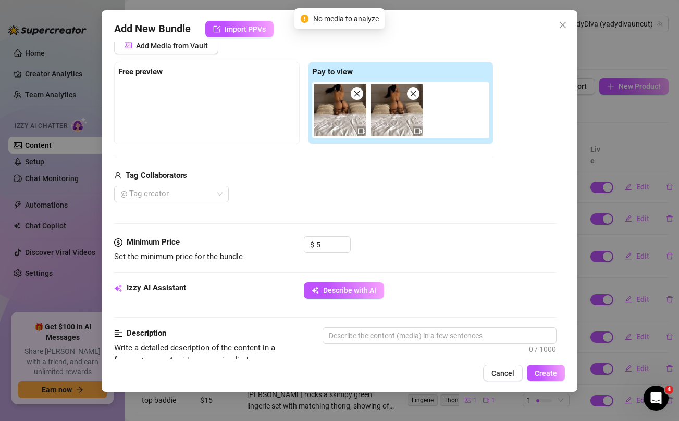
click at [639, 118] on div "Add New Bundle Import PPVs Account YadyDiva (@yadydivauncut) Name Name is for y…" at bounding box center [339, 210] width 679 height 421
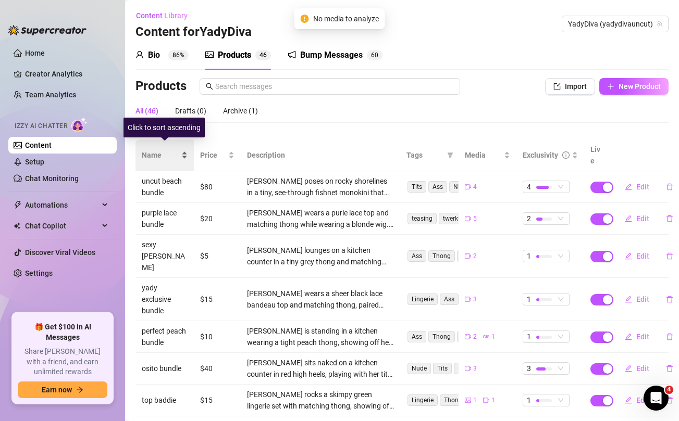
click at [146, 150] on span "Name" at bounding box center [161, 155] width 38 height 11
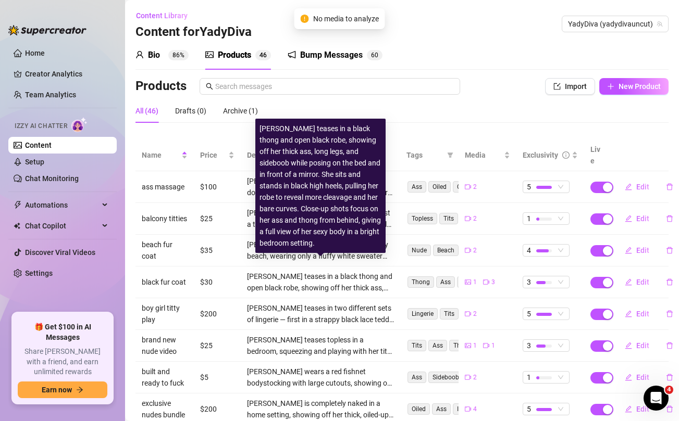
scroll to position [117, 0]
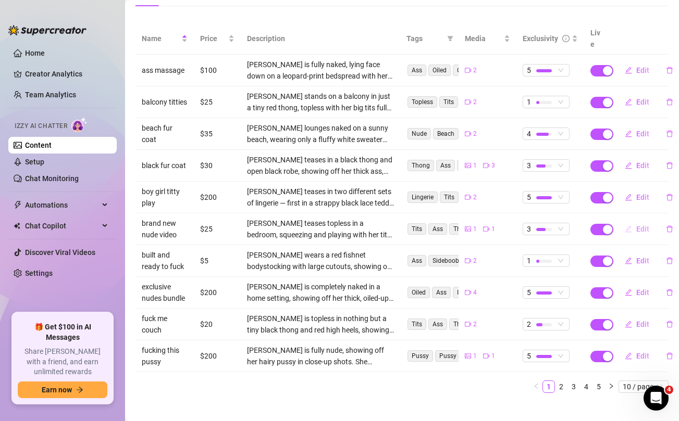
click at [639, 225] on span "Edit" at bounding box center [642, 229] width 13 height 8
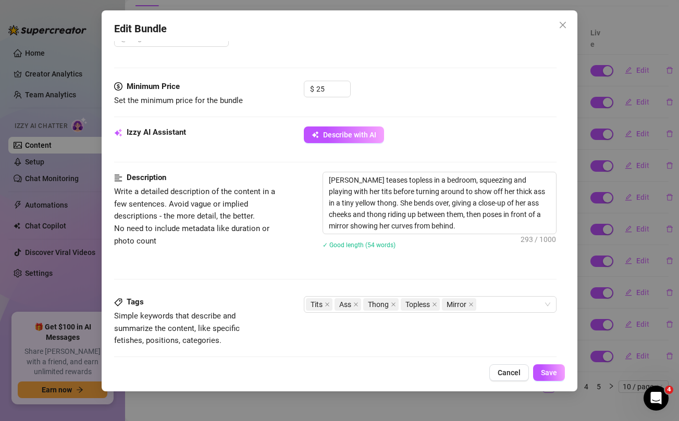
scroll to position [301, 0]
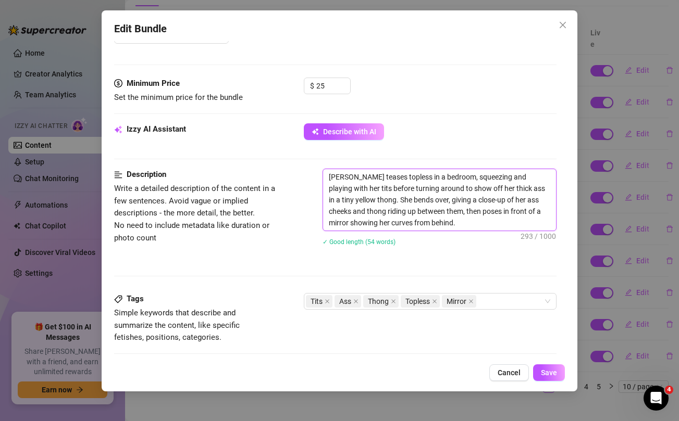
click at [421, 212] on textarea "[PERSON_NAME] teases topless in a bedroom, squeezing and playing with her tits …" at bounding box center [439, 199] width 232 height 61
click at [620, 106] on div "Edit Bundle Account YadyDiva (@yadydivauncut) Name Name is for your internal or…" at bounding box center [339, 210] width 679 height 421
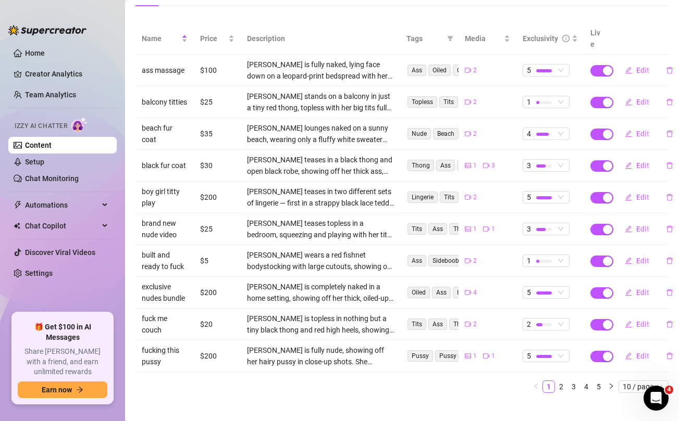
scroll to position [0, 0]
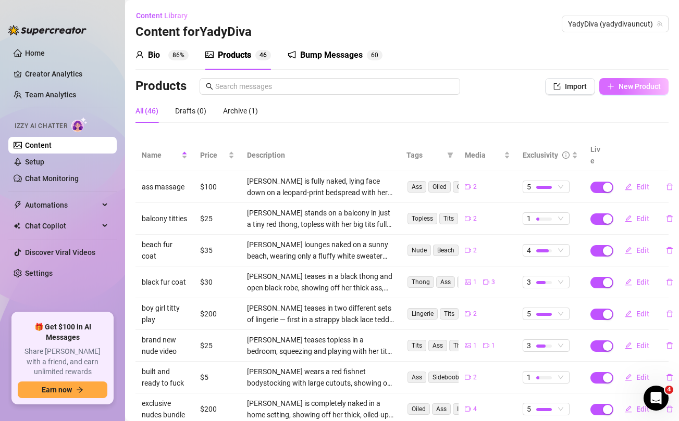
click at [632, 86] on span "New Product" at bounding box center [639, 86] width 42 height 8
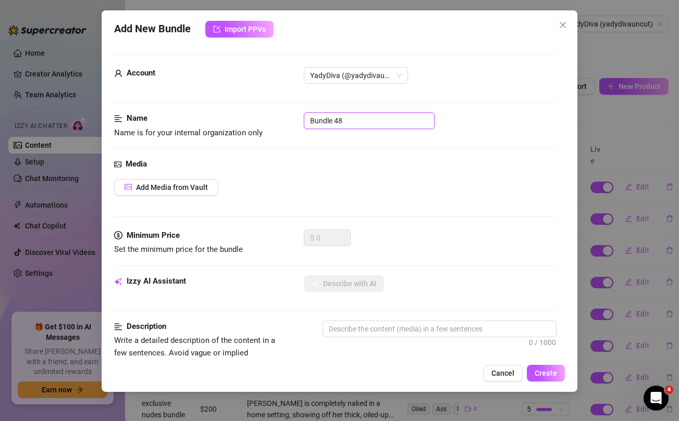
click at [364, 119] on input "Bundle 48" at bounding box center [369, 121] width 131 height 17
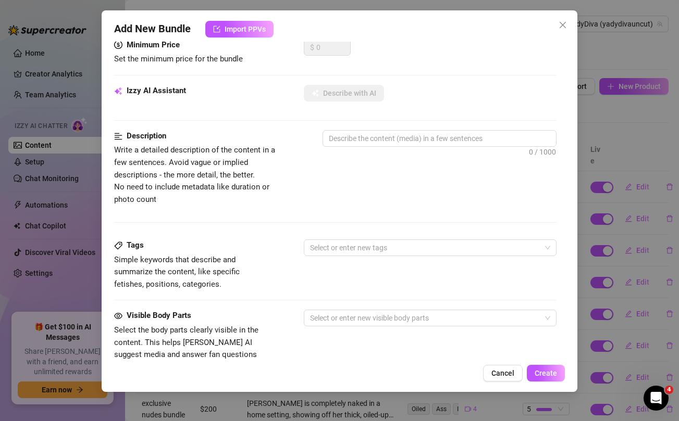
scroll to position [66, 0]
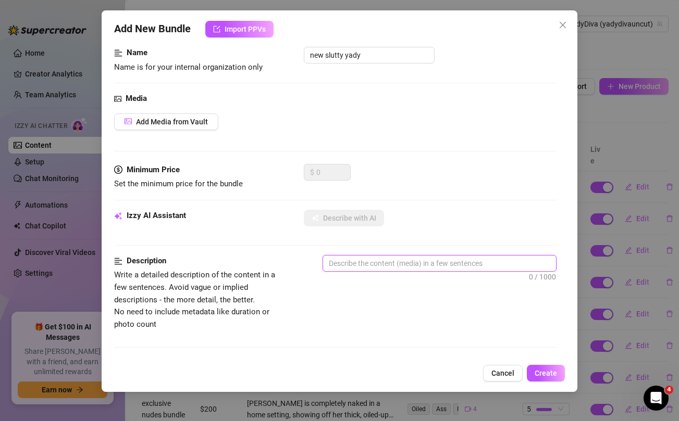
click at [371, 263] on textarea at bounding box center [439, 264] width 232 height 16
paste textarea "[PERSON_NAME] teases topless in a bedroom, squeezing and playing with her tits …"
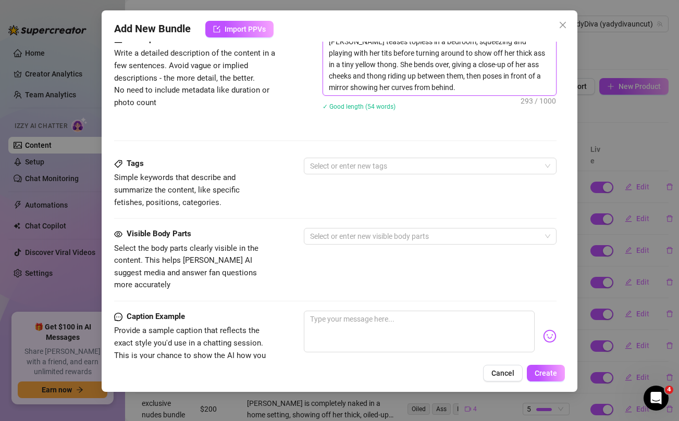
scroll to position [358, 0]
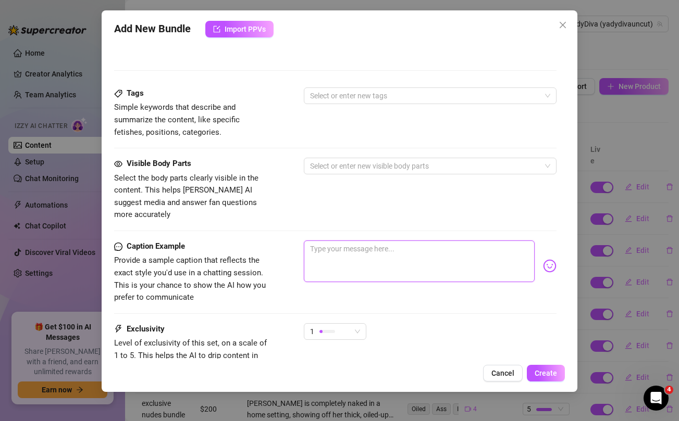
click at [396, 254] on textarea at bounding box center [419, 262] width 230 height 42
paste textarea "In a slutty mood and I really want to get fucked hard against this headboard ri…"
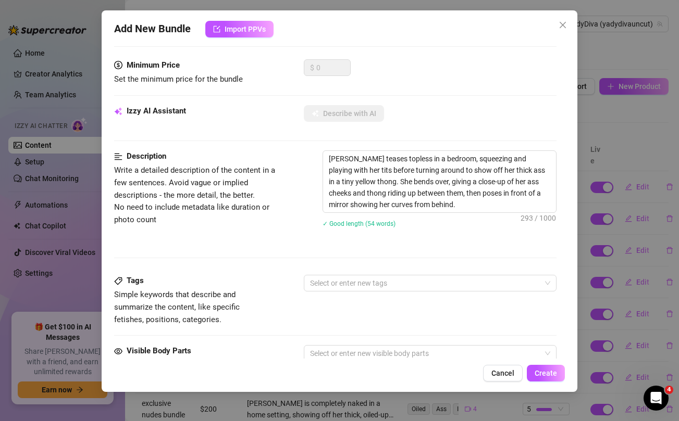
scroll to position [0, 0]
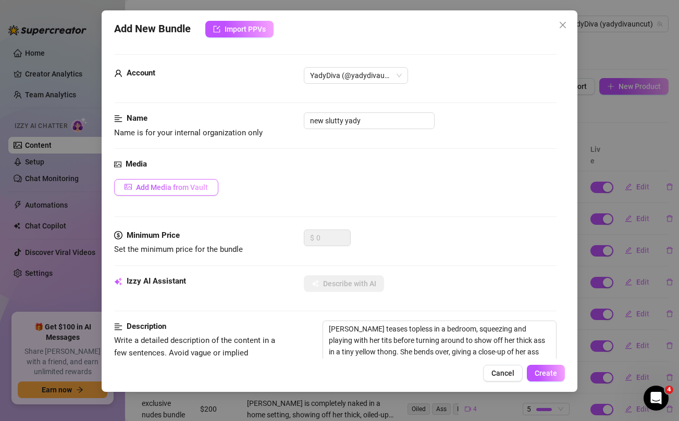
click at [167, 188] on span "Add Media from Vault" at bounding box center [172, 187] width 72 height 8
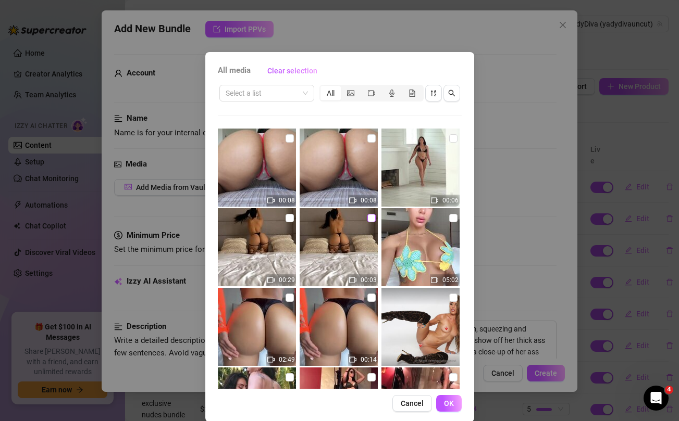
click at [373, 217] on input "checkbox" at bounding box center [371, 218] width 8 height 8
click at [285, 216] on input "checkbox" at bounding box center [289, 218] width 8 height 8
click at [453, 400] on button "OK" at bounding box center [449, 403] width 26 height 17
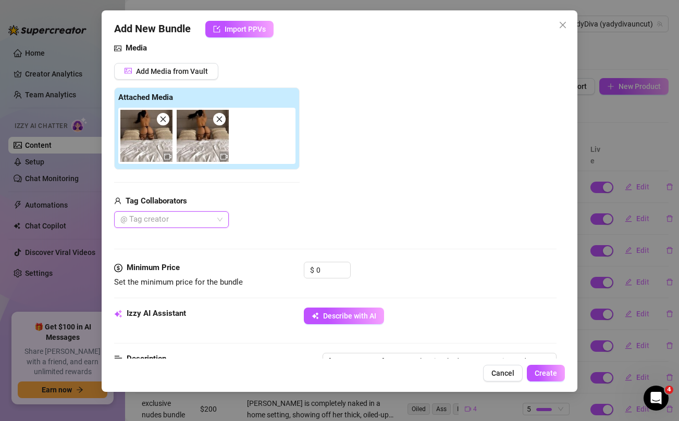
scroll to position [118, 0]
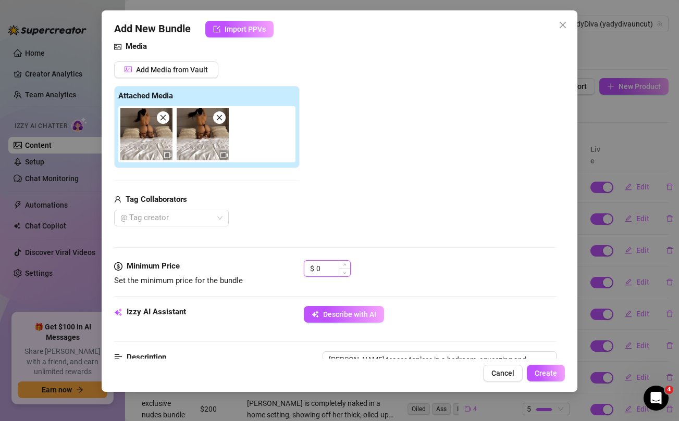
click at [330, 267] on input "0" at bounding box center [333, 269] width 34 height 16
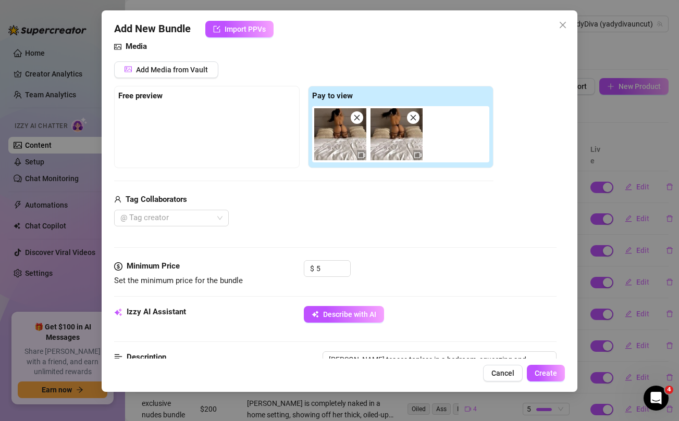
click at [309, 229] on div "Media Add Media from Vault Free preview Pay to view Tag Collaborators @ Tag cre…" at bounding box center [335, 151] width 442 height 220
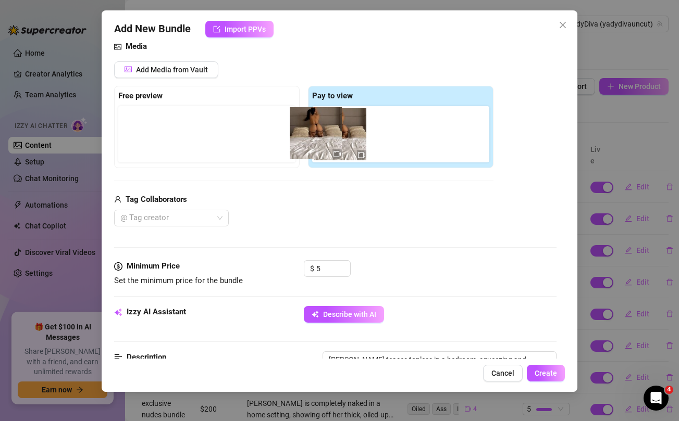
drag, startPoint x: 332, startPoint y: 139, endPoint x: 185, endPoint y: 116, distance: 148.2
click at [185, 116] on div "Free preview Pay to view" at bounding box center [303, 127] width 379 height 82
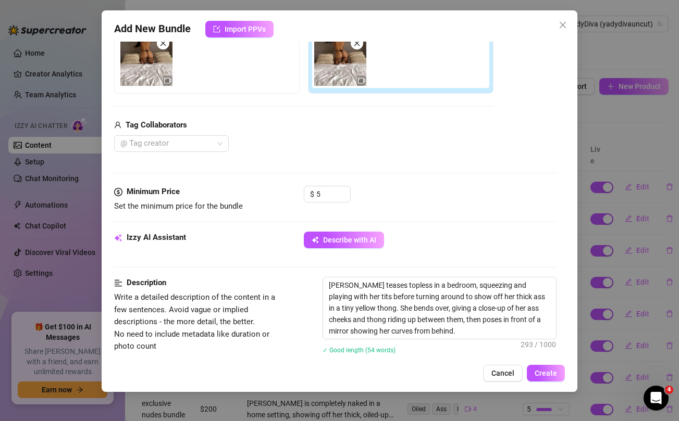
scroll to position [193, 0]
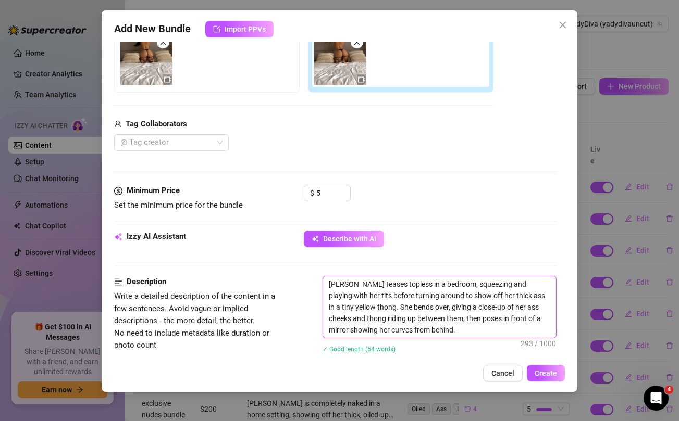
drag, startPoint x: 448, startPoint y: 287, endPoint x: 346, endPoint y: 306, distance: 103.0
click at [346, 306] on textarea "[PERSON_NAME] teases topless in a bedroom, squeezing and playing with her tits …" at bounding box center [439, 307] width 232 height 61
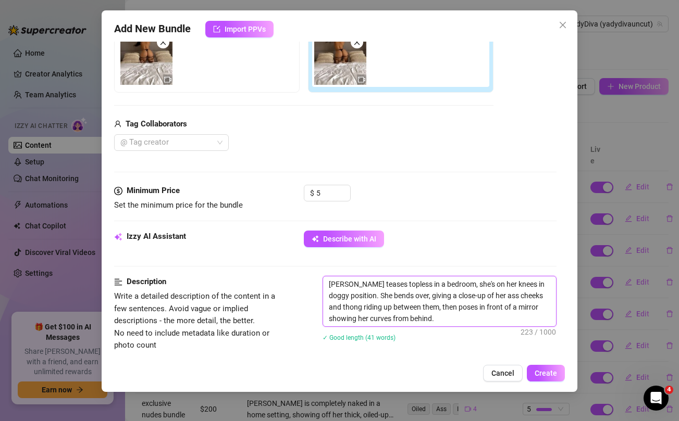
click at [355, 296] on textarea "[PERSON_NAME] teases topless in a bedroom, she's on her knees in doggy position…" at bounding box center [439, 302] width 232 height 50
click at [425, 306] on textarea "[PERSON_NAME] teases topless in a bedroom, she's on her knees in doggy position…" at bounding box center [439, 302] width 232 height 50
drag, startPoint x: 354, startPoint y: 319, endPoint x: 509, endPoint y: 318, distance: 155.2
click at [509, 318] on textarea "[PERSON_NAME] teases topless in a bedroom, she's on her knees in doggy position…" at bounding box center [439, 302] width 232 height 50
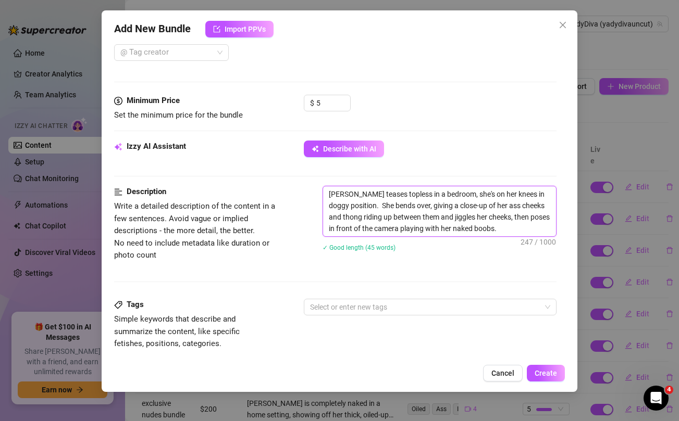
scroll to position [300, 0]
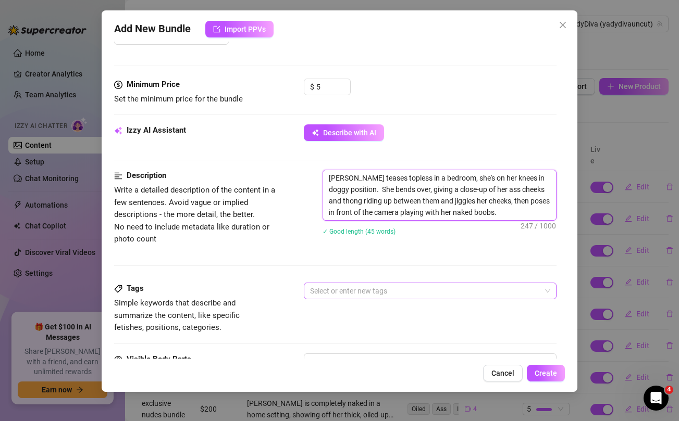
click at [382, 292] on div at bounding box center [424, 291] width 237 height 15
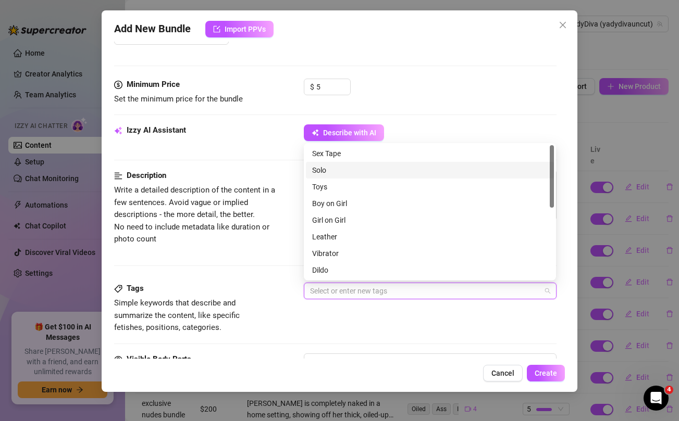
click at [325, 170] on div "Solo" at bounding box center [429, 170] width 235 height 11
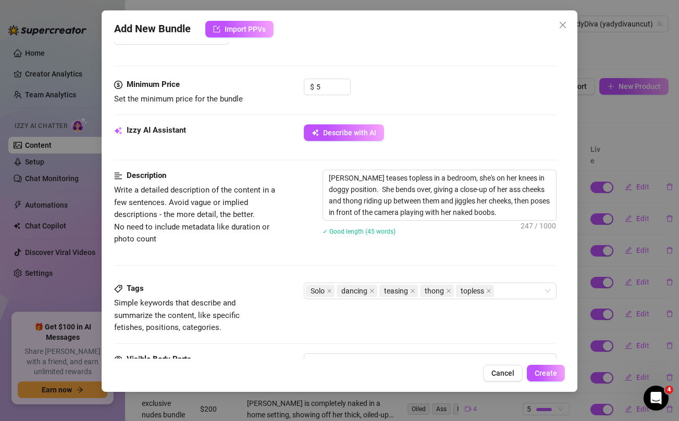
click at [247, 269] on div "Description Write a detailed description of the content in a few sentences. Avo…" at bounding box center [335, 226] width 442 height 113
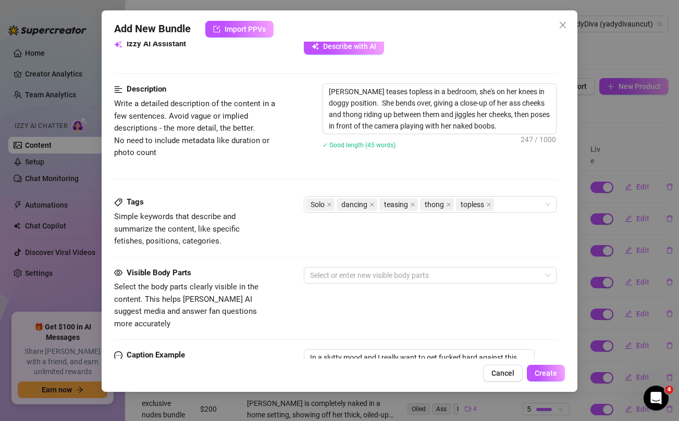
scroll to position [393, 0]
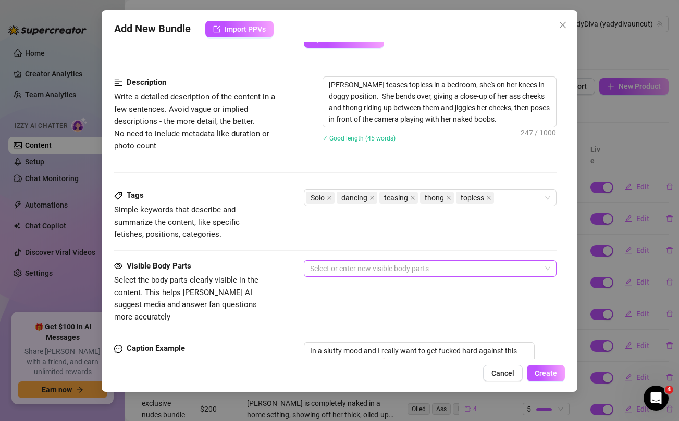
click at [324, 267] on div at bounding box center [424, 269] width 237 height 15
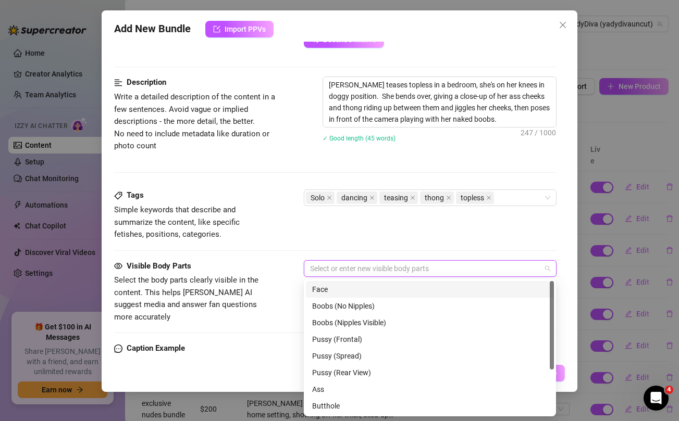
click at [325, 288] on div "Face" at bounding box center [429, 289] width 235 height 11
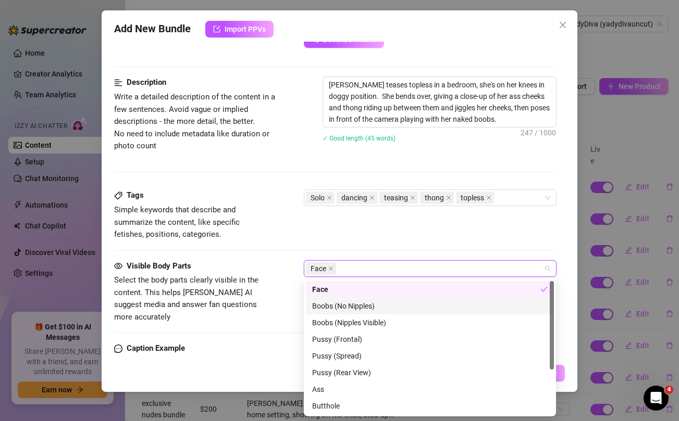
click at [333, 304] on div "Boobs (No Nipples)" at bounding box center [429, 306] width 235 height 11
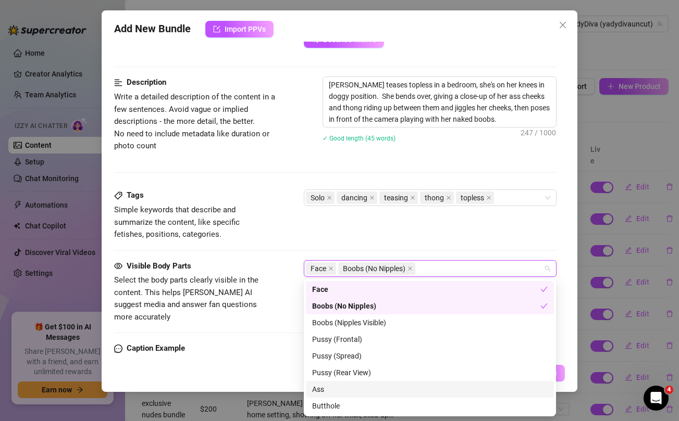
click at [327, 391] on div "Ass" at bounding box center [429, 389] width 235 height 11
click at [268, 283] on span "Select the body parts clearly visible in the content. This helps [PERSON_NAME] …" at bounding box center [192, 299] width 156 height 49
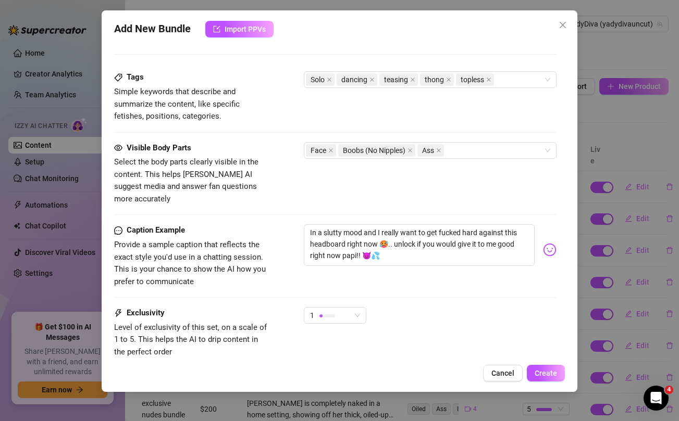
scroll to position [515, 0]
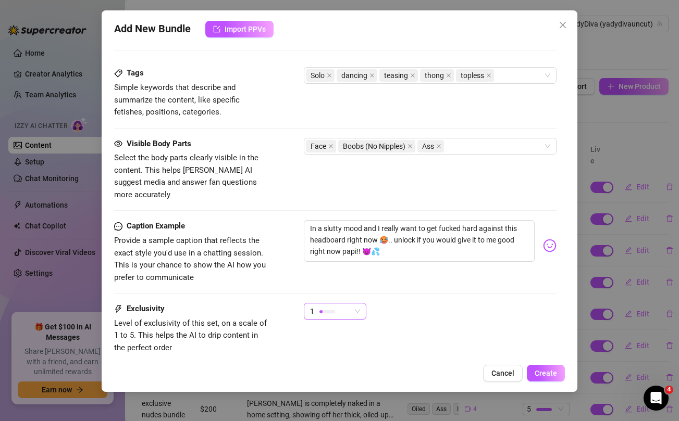
click at [328, 307] on div at bounding box center [327, 312] width 16 height 10
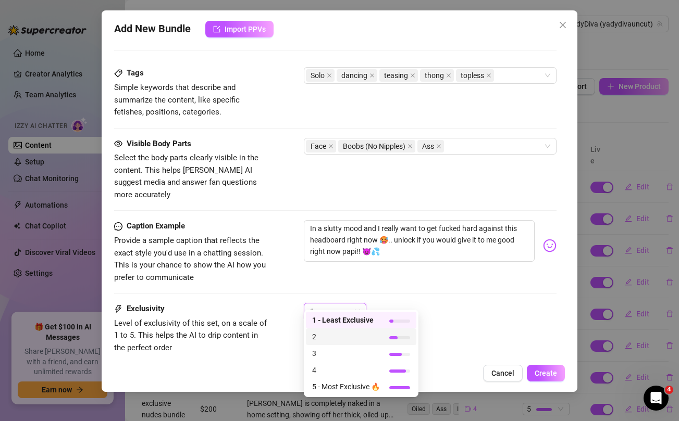
click at [324, 336] on span "2" at bounding box center [346, 336] width 68 height 11
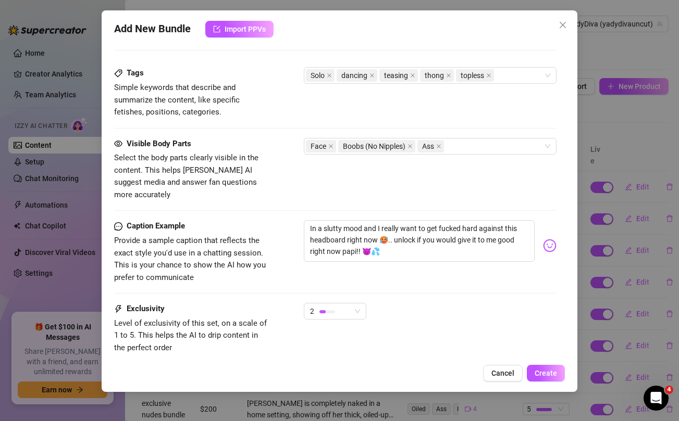
click at [523, 262] on div "Caption Example Provide a sample caption that reflects the exact style you'd us…" at bounding box center [335, 252] width 442 height 64
click at [549, 377] on span "Create" at bounding box center [546, 373] width 22 height 8
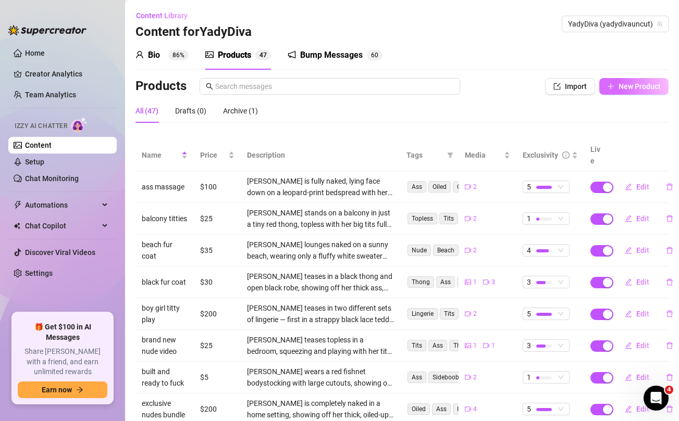
click at [635, 86] on span "New Product" at bounding box center [639, 86] width 42 height 8
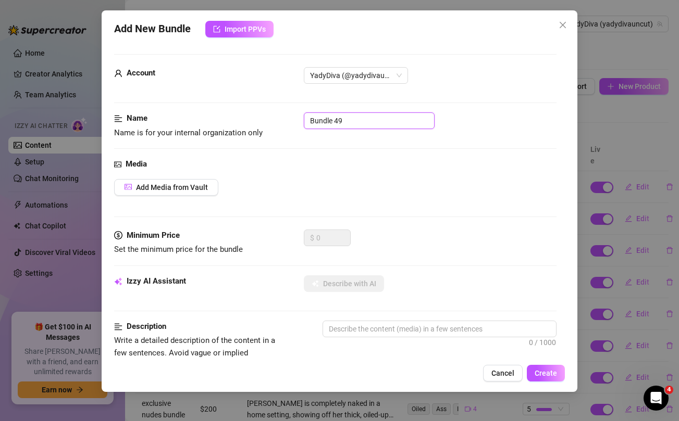
click at [395, 124] on input "Bundle 49" at bounding box center [369, 121] width 131 height 17
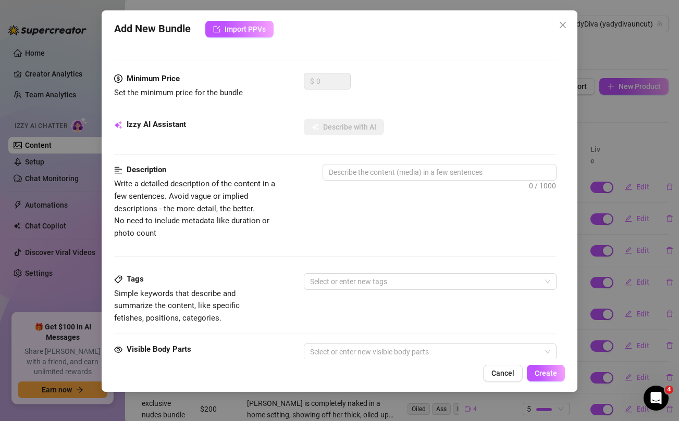
scroll to position [424, 0]
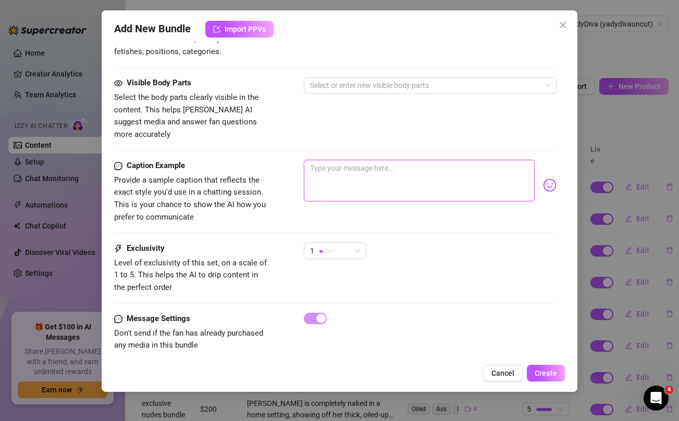
click at [392, 171] on textarea at bounding box center [419, 181] width 230 height 42
paste textarea "HOT IN PINK BUNDLE ready for you to view baby....look at how delicious this PUS…"
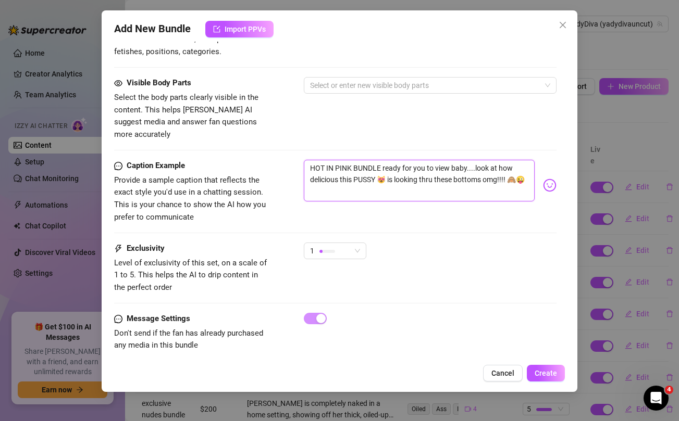
click at [326, 170] on textarea "HOT IN PINK BUNDLE ready for you to view baby....look at how delicious this PUS…" at bounding box center [419, 181] width 230 height 42
click at [289, 143] on div "Visible Body Parts Select the body parts clearly visible in the content. This h…" at bounding box center [335, 118] width 442 height 83
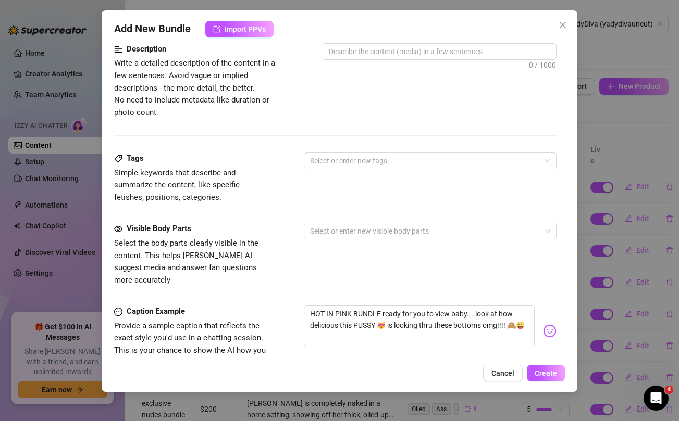
scroll to position [0, 0]
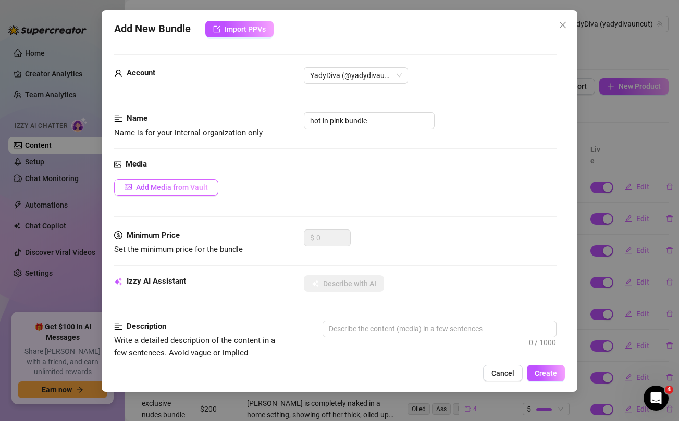
click at [205, 189] on span "Add Media from Vault" at bounding box center [172, 187] width 72 height 8
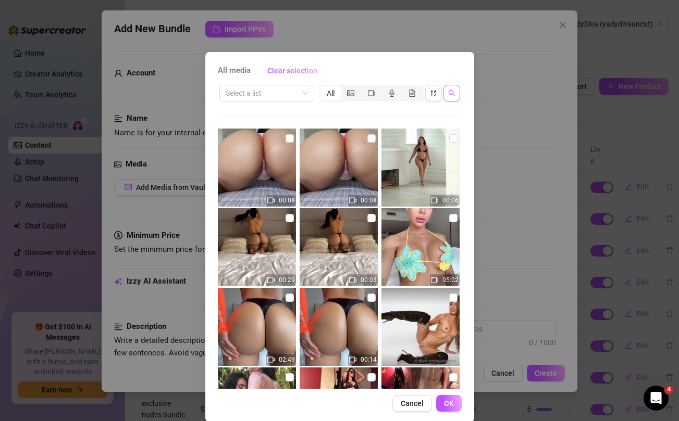
click at [457, 100] on button "button" at bounding box center [451, 93] width 17 height 17
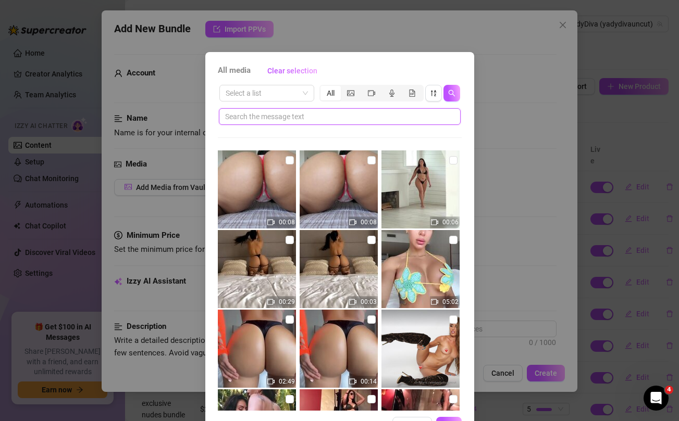
click at [345, 118] on input "text" at bounding box center [335, 116] width 221 height 11
paste input "delicious"
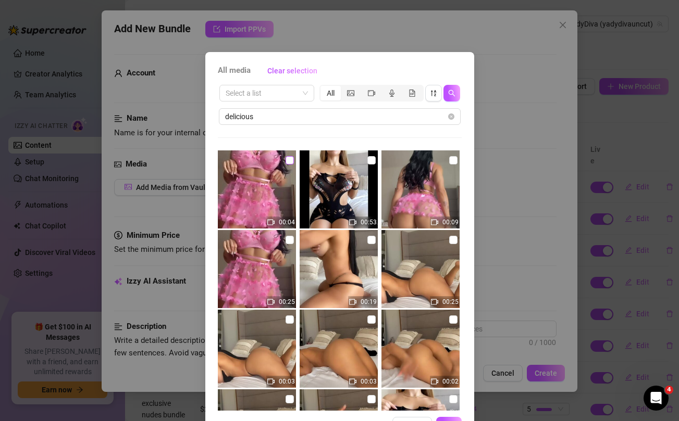
click at [289, 157] on input "checkbox" at bounding box center [289, 160] width 8 height 8
click at [290, 242] on input "checkbox" at bounding box center [289, 240] width 8 height 8
click at [450, 160] on input "checkbox" at bounding box center [453, 160] width 8 height 8
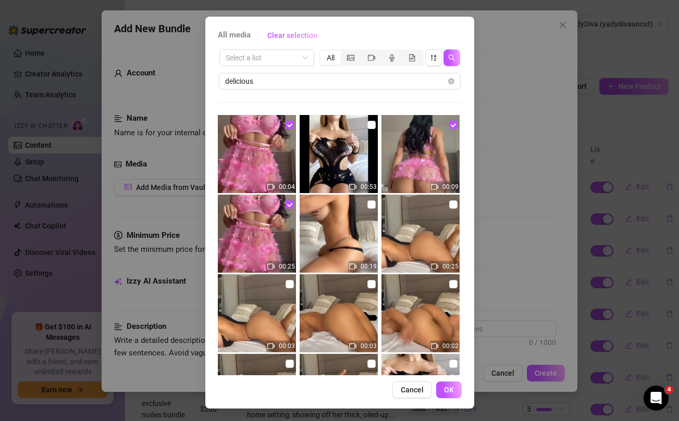
click at [451, 378] on div "All media Clear selection Select a list All delicious 00:04 00:53 00:09 00:25 0…" at bounding box center [339, 213] width 269 height 392
click at [451, 389] on span "OK" at bounding box center [449, 390] width 10 height 8
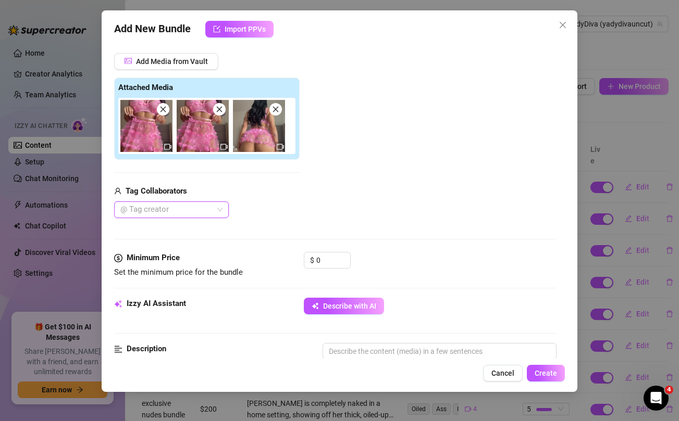
scroll to position [128, 0]
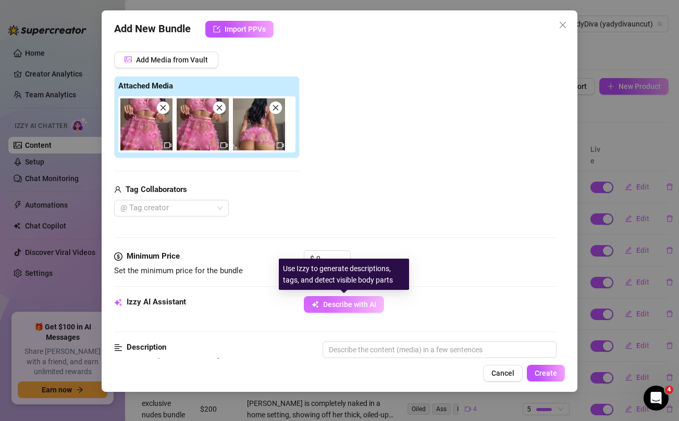
click at [362, 303] on span "Describe with AI" at bounding box center [349, 305] width 53 height 8
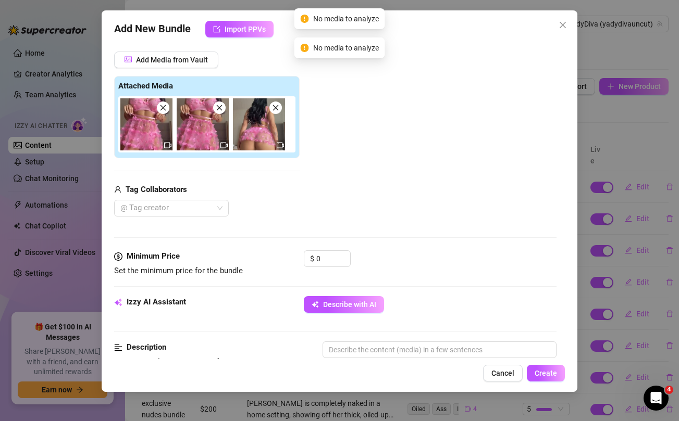
scroll to position [185, 0]
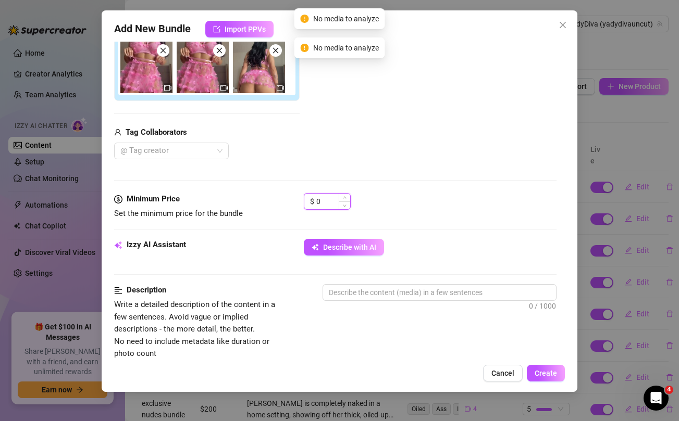
click at [318, 200] on input "0" at bounding box center [333, 202] width 34 height 16
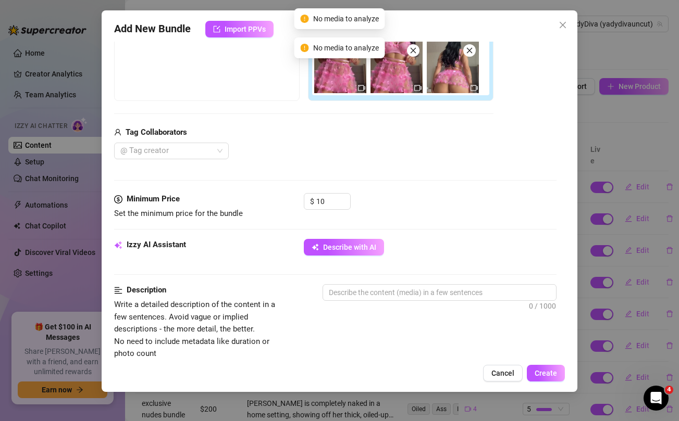
click at [342, 178] on div "Media Add Media from Vault Free preview Pay to view Tag Collaborators @ Tag cre…" at bounding box center [335, 83] width 442 height 220
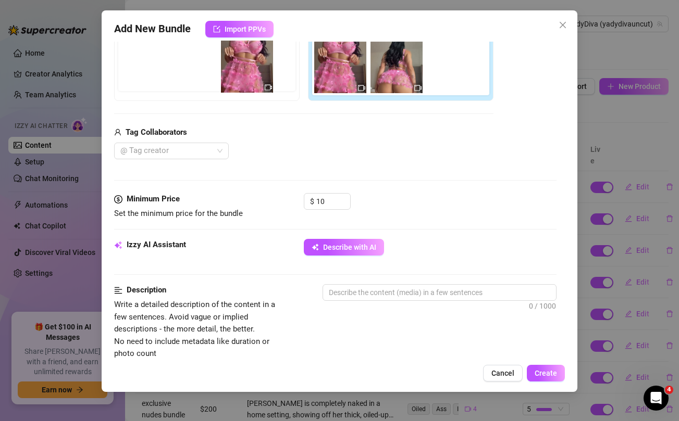
drag, startPoint x: 338, startPoint y: 67, endPoint x: 198, endPoint y: 59, distance: 140.3
click at [198, 59] on div "Free preview Pay to view" at bounding box center [303, 60] width 379 height 82
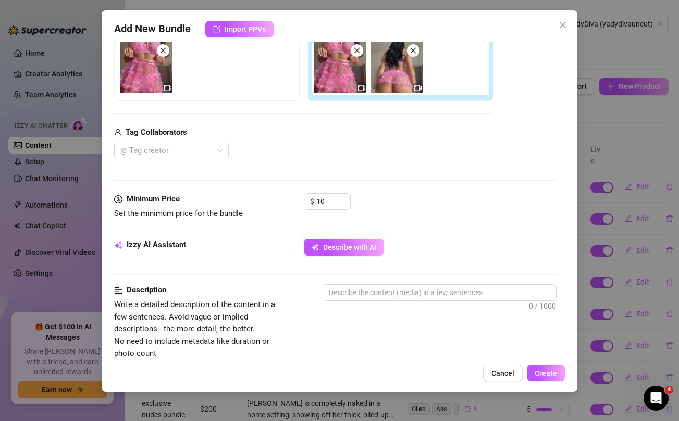
click at [632, 131] on div "Add New Bundle Import PPVs Account YadyDiva (@yadydivauncut) Name Name is for y…" at bounding box center [339, 210] width 679 height 421
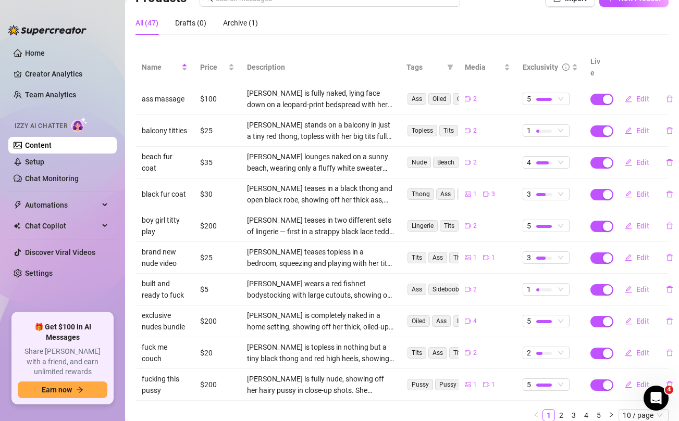
scroll to position [87, 0]
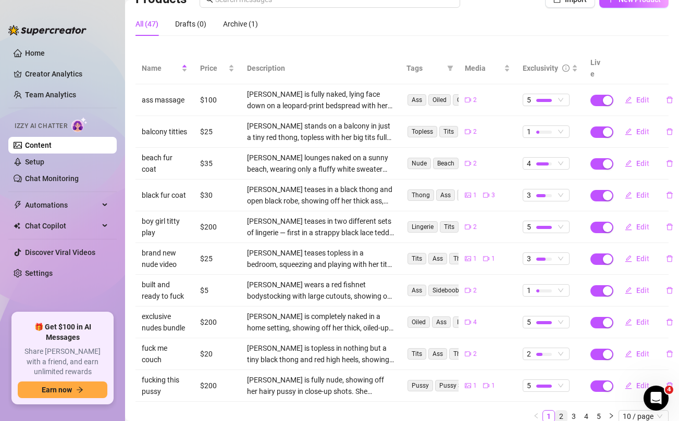
click at [563, 411] on link "2" at bounding box center [560, 416] width 11 height 11
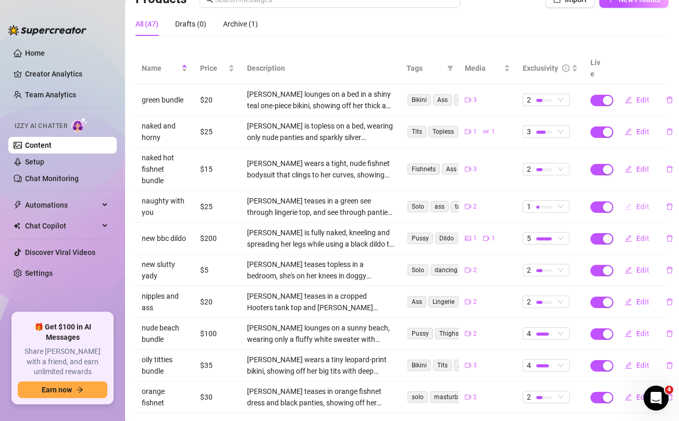
click at [635, 198] on button "Edit" at bounding box center [636, 206] width 41 height 17
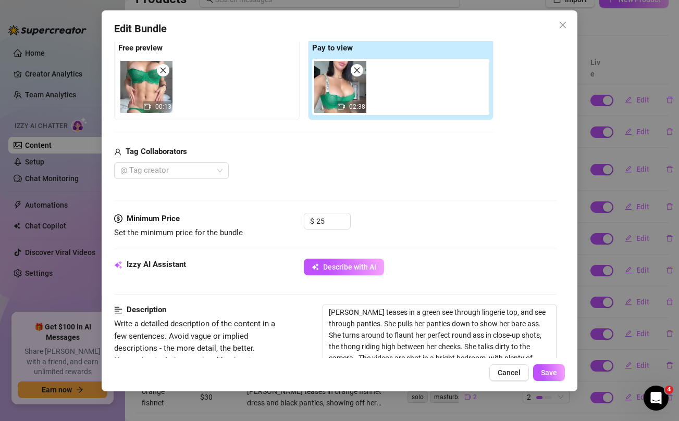
scroll to position [171, 0]
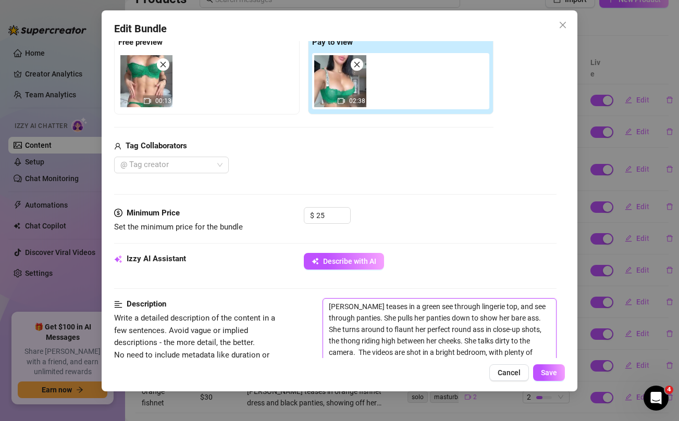
click at [428, 322] on textarea "[PERSON_NAME] teases in a green see through lingerie top, and see through panti…" at bounding box center [439, 335] width 232 height 73
click at [642, 168] on div "Edit Bundle Account YadyDiva (@yadydivauncut) Name Name is for your internal or…" at bounding box center [339, 210] width 679 height 421
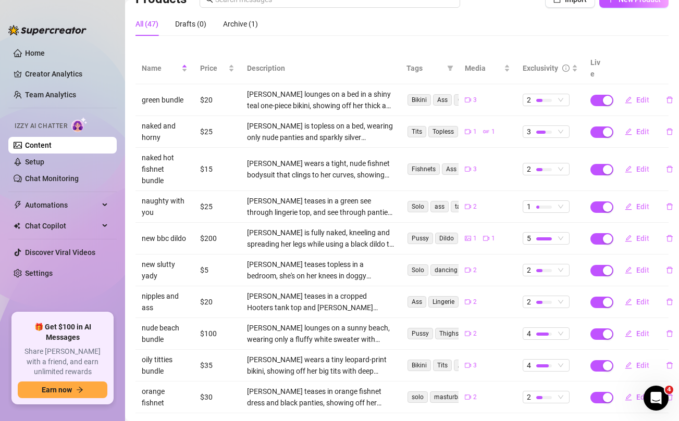
scroll to position [46, 0]
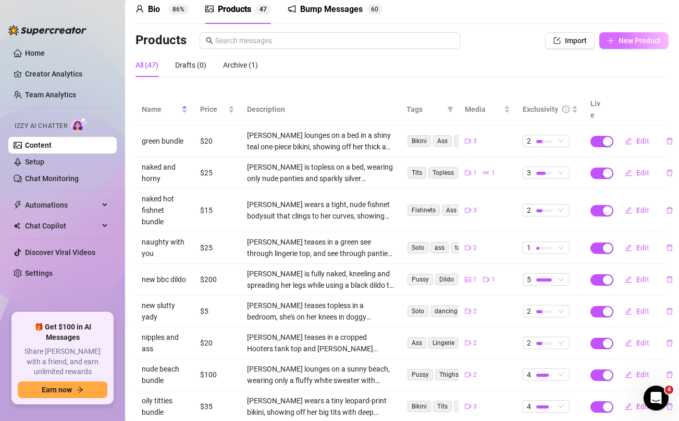
click at [634, 39] on span "New Product" at bounding box center [639, 40] width 42 height 8
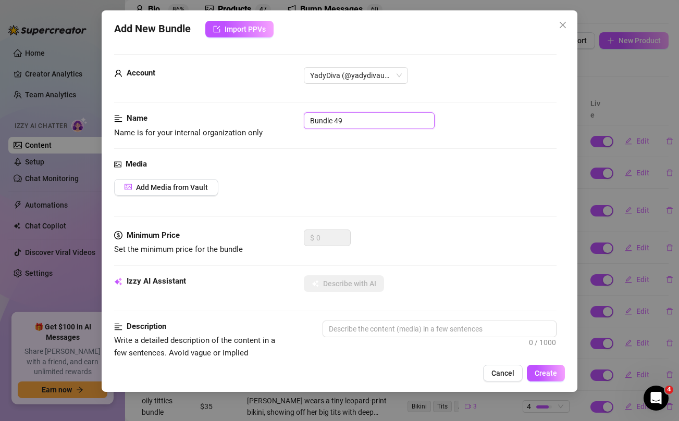
click at [321, 120] on input "Bundle 49" at bounding box center [369, 121] width 131 height 17
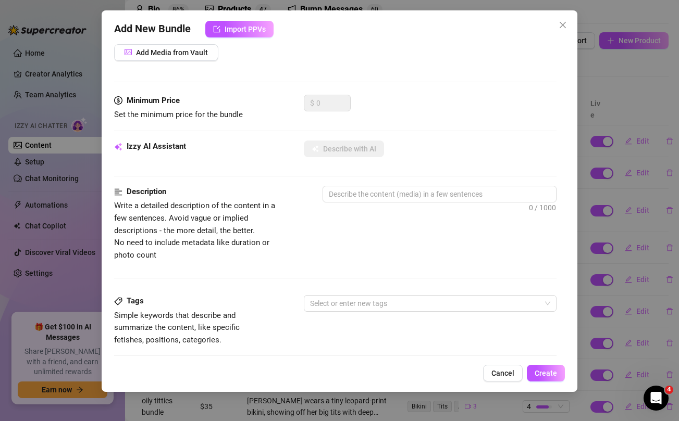
scroll to position [42, 0]
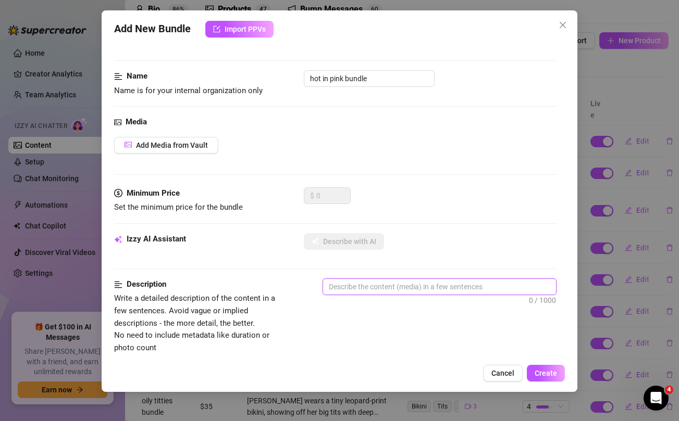
click at [349, 285] on textarea at bounding box center [439, 287] width 232 height 16
paste textarea "[PERSON_NAME] teases in a green see through lingerie top, and see through panti…"
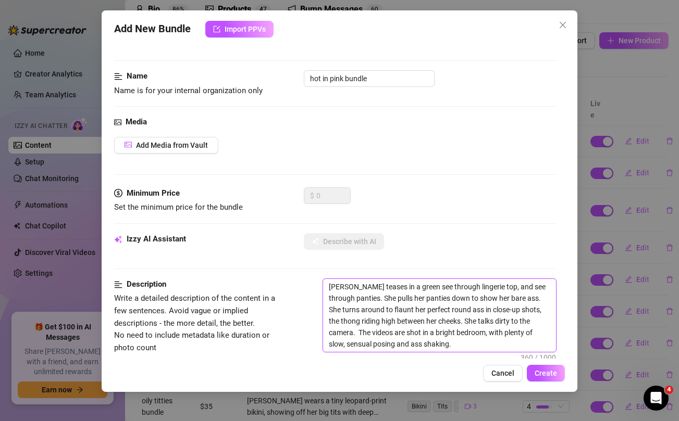
scroll to position [0, 0]
click at [391, 288] on textarea "[PERSON_NAME] teases in a green see through lingerie top, and see through panti…" at bounding box center [439, 315] width 232 height 73
drag, startPoint x: 404, startPoint y: 285, endPoint x: 478, endPoint y: 285, distance: 73.5
click at [478, 285] on textarea "[PERSON_NAME] teases in a pink see through lingerie top, and see through pantie…" at bounding box center [439, 315] width 232 height 73
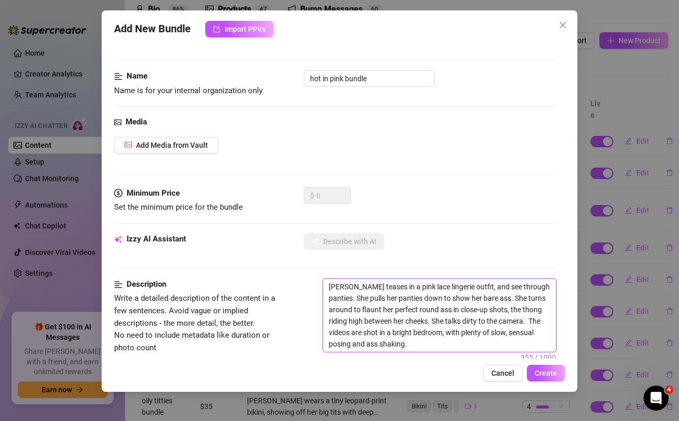
drag, startPoint x: 342, startPoint y: 298, endPoint x: 483, endPoint y: 293, distance: 140.7
click at [483, 293] on textarea "[PERSON_NAME] teases in a pink lace lingerie outfit, and see through panties. S…" at bounding box center [439, 315] width 232 height 73
click at [453, 314] on textarea "[PERSON_NAME] teases in a pink lace lingerie outfit, and see through panties. S…" at bounding box center [439, 315] width 232 height 73
drag, startPoint x: 369, startPoint y: 322, endPoint x: 467, endPoint y: 319, distance: 98.0
click at [467, 319] on textarea "[PERSON_NAME] teases in a pink lace lingerie outfit, and see through panties. S…" at bounding box center [439, 315] width 232 height 73
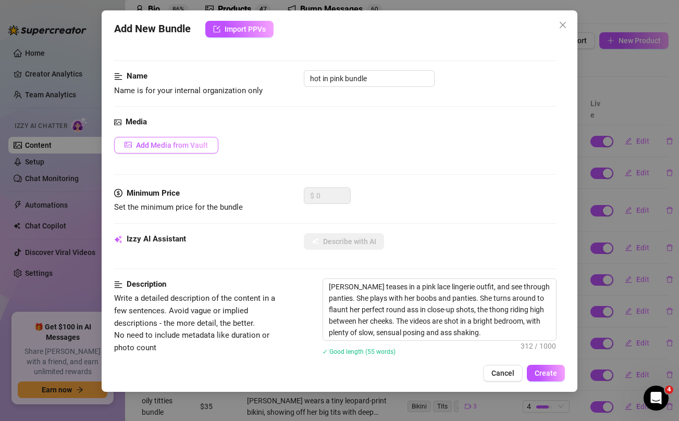
click at [180, 143] on span "Add Media from Vault" at bounding box center [172, 145] width 72 height 8
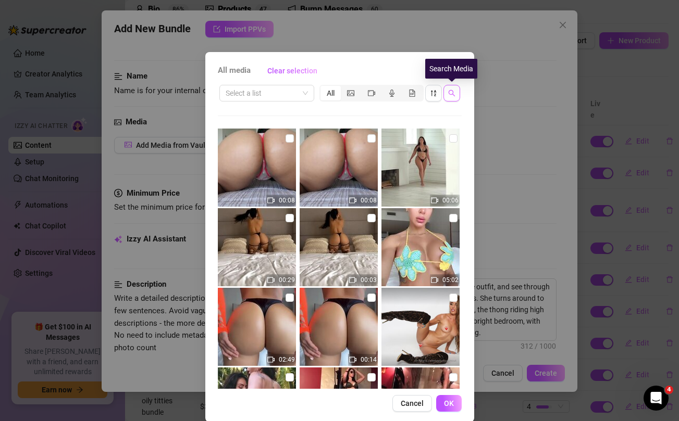
click at [451, 93] on icon "search" at bounding box center [451, 93] width 7 height 7
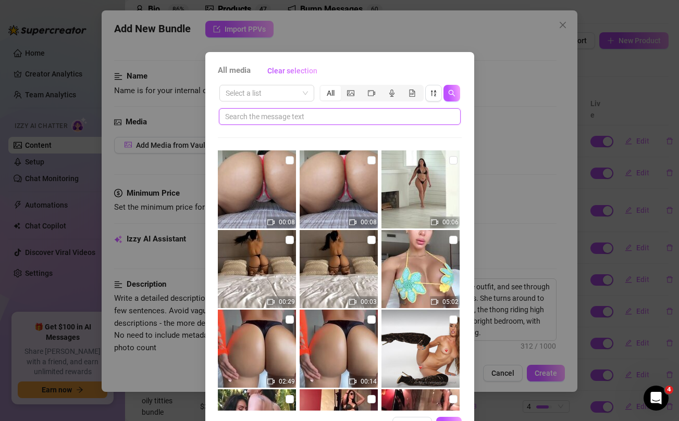
click at [316, 118] on input "text" at bounding box center [335, 116] width 221 height 11
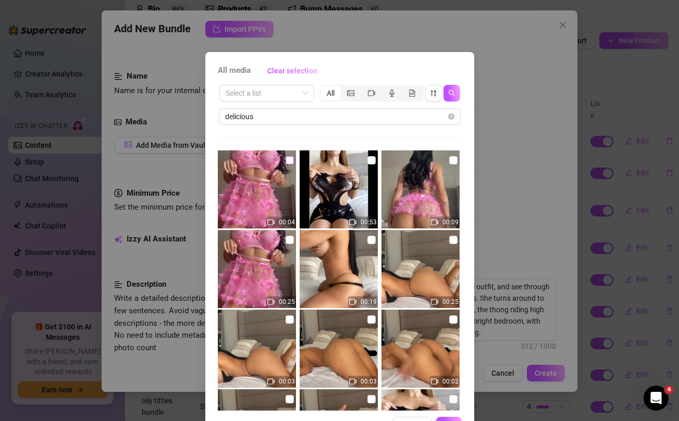
click at [289, 159] on input "checkbox" at bounding box center [289, 160] width 8 height 8
click at [290, 244] on input "checkbox" at bounding box center [289, 240] width 8 height 8
click at [454, 160] on input "checkbox" at bounding box center [453, 160] width 8 height 8
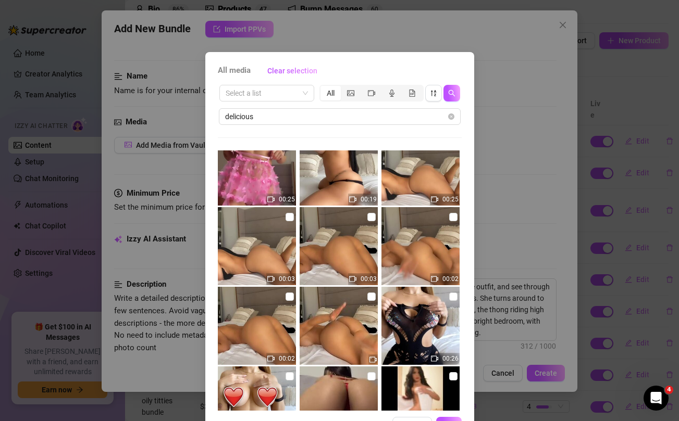
scroll to position [35, 0]
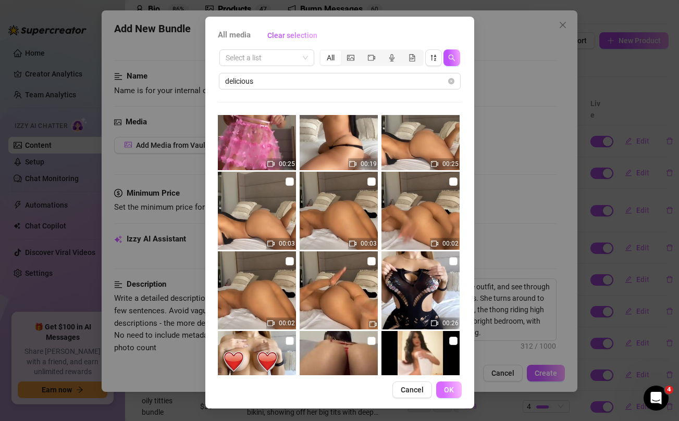
click at [452, 391] on span "OK" at bounding box center [449, 390] width 10 height 8
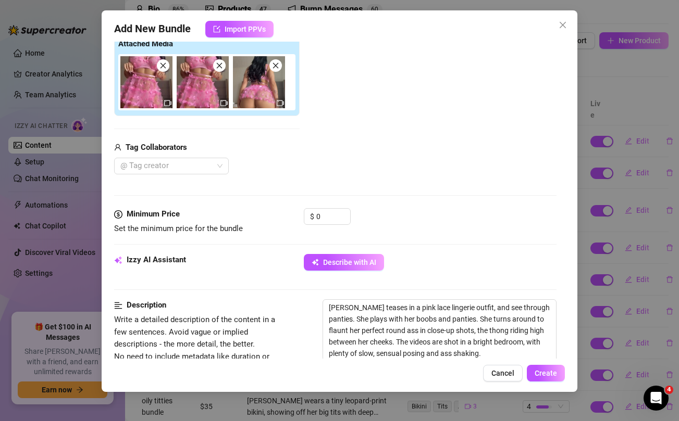
scroll to position [229, 0]
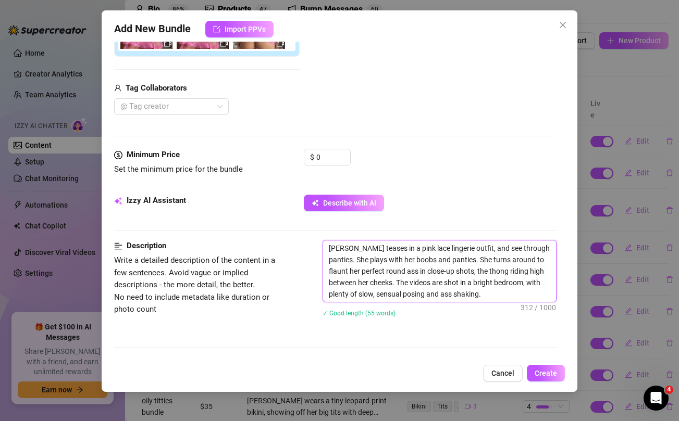
click at [367, 285] on textarea "[PERSON_NAME] teases in a pink lace lingerie outfit, and see through panties. S…" at bounding box center [439, 271] width 232 height 61
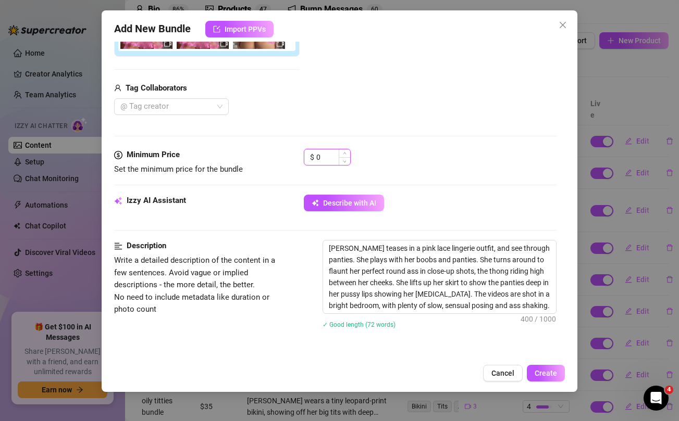
click at [320, 160] on input "0" at bounding box center [333, 158] width 34 height 16
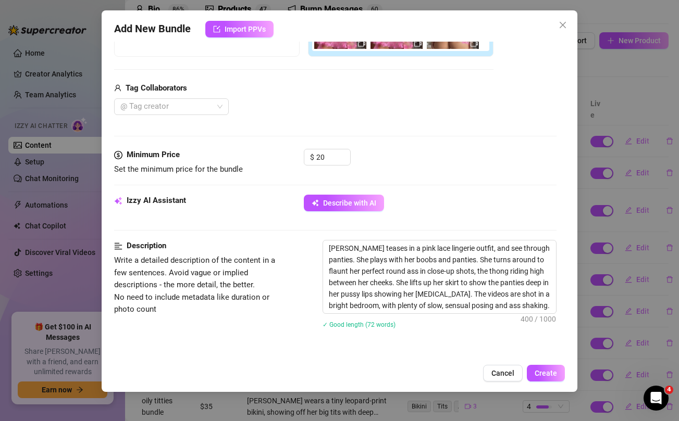
click at [330, 118] on div "Media Add Media from Vault Free preview Pay to view Tag Collaborators @ Tag cre…" at bounding box center [335, 39] width 442 height 220
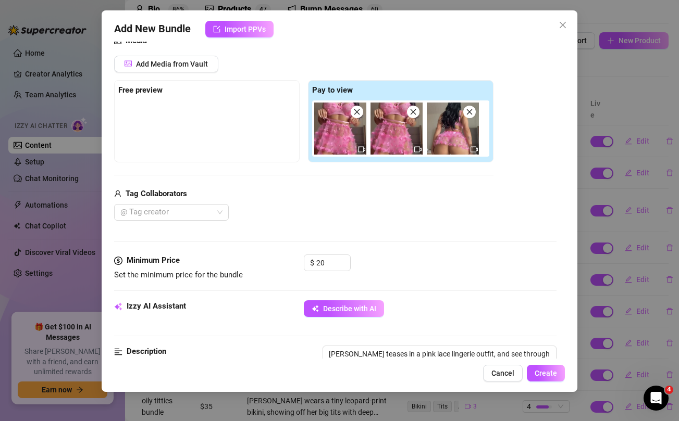
scroll to position [123, 0]
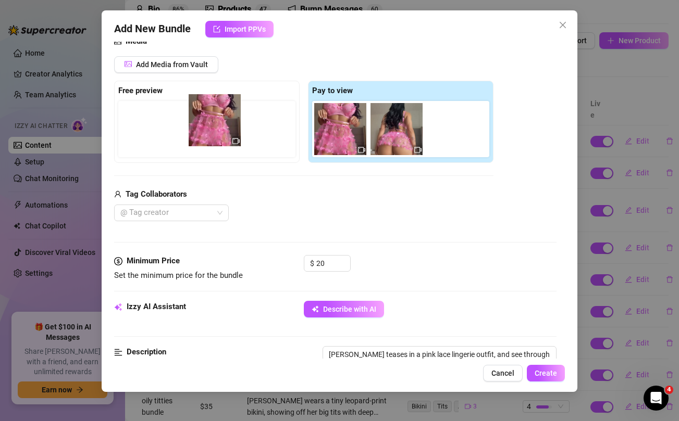
drag, startPoint x: 329, startPoint y: 121, endPoint x: 200, endPoint y: 113, distance: 129.5
click at [200, 113] on div "Free preview Pay to view" at bounding box center [303, 122] width 379 height 82
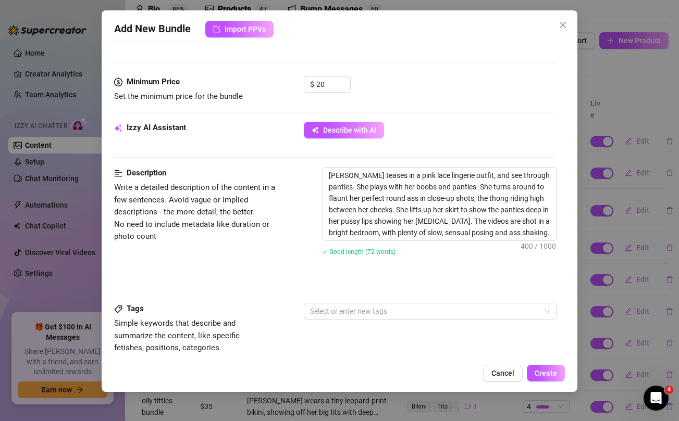
scroll to position [322, 0]
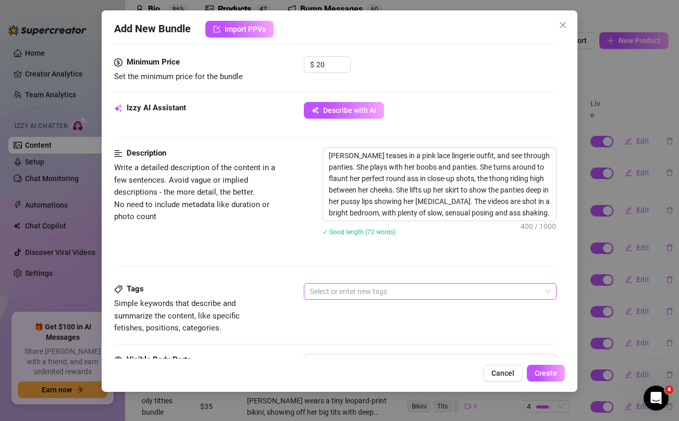
click at [321, 293] on div at bounding box center [424, 291] width 237 height 15
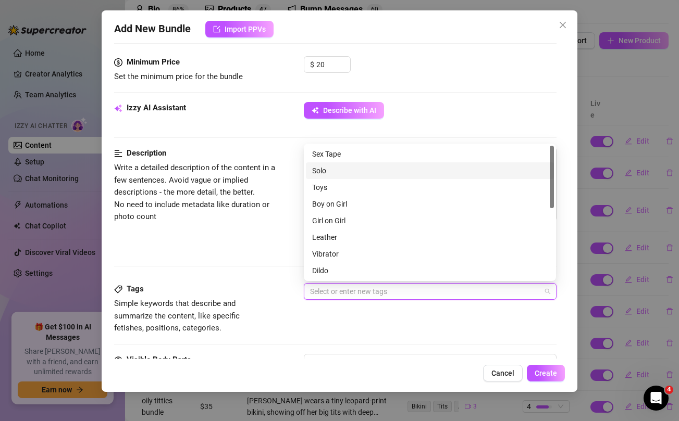
click at [325, 169] on div "Solo" at bounding box center [429, 170] width 235 height 11
click at [351, 291] on div "Solo" at bounding box center [424, 291] width 237 height 15
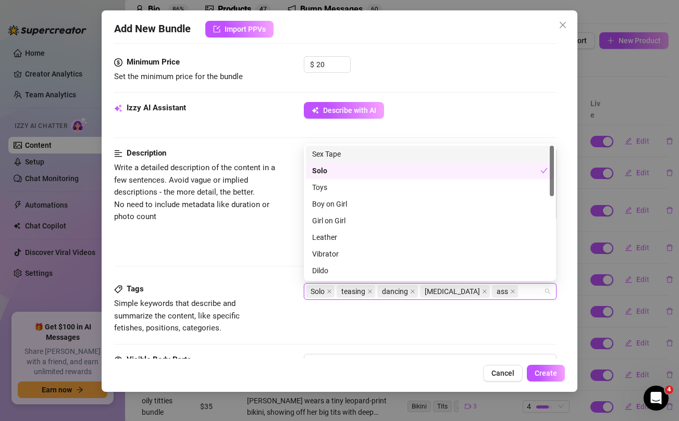
click at [318, 335] on div "Tags Simple keywords that describe and summarize the content, like specific fet…" at bounding box center [335, 318] width 442 height 70
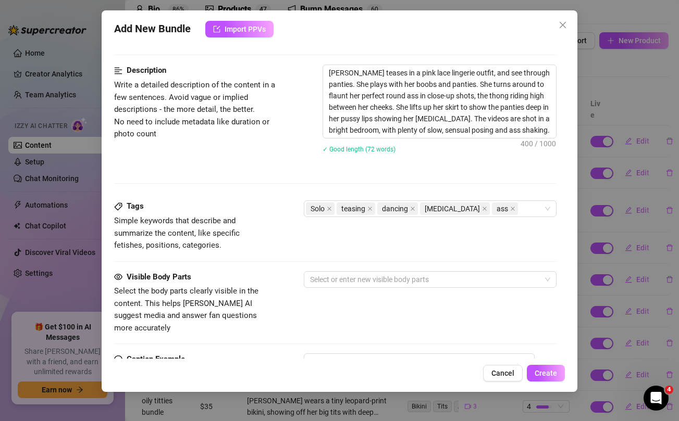
scroll to position [406, 0]
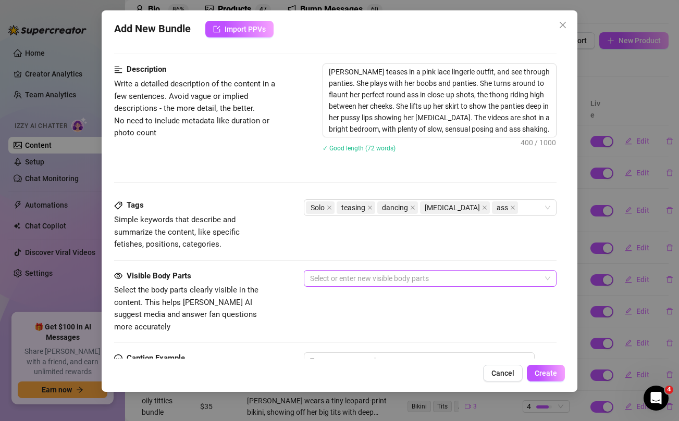
click at [349, 282] on div at bounding box center [424, 278] width 237 height 15
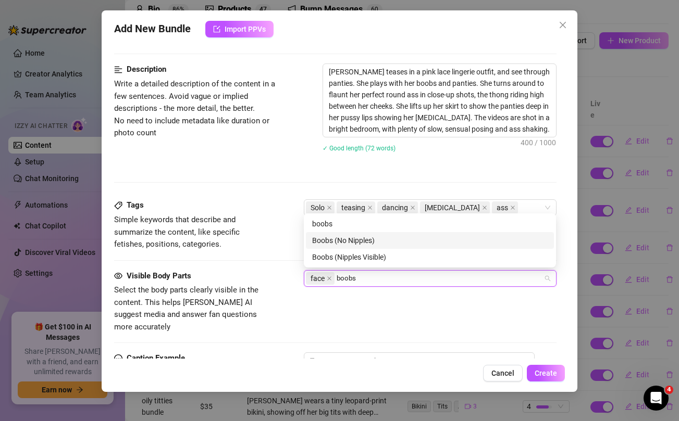
click at [360, 241] on div "Boobs (No Nipples)" at bounding box center [429, 240] width 235 height 11
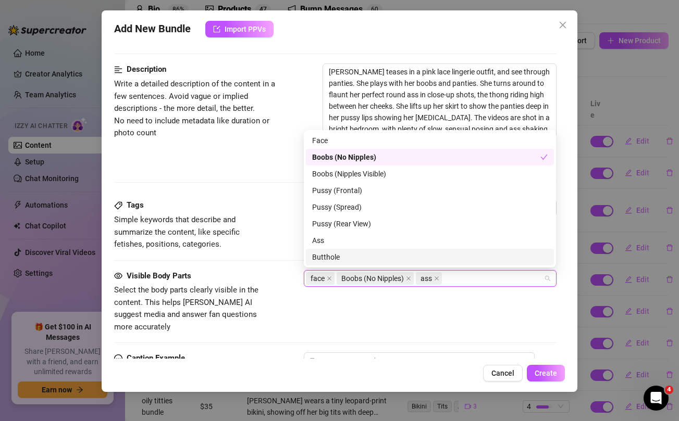
click at [325, 304] on div "Visible Body Parts Select the body parts clearly visible in the content. This h…" at bounding box center [335, 302] width 442 height 64
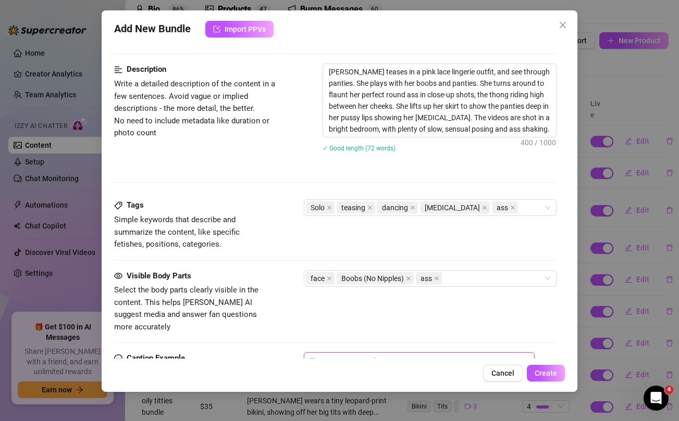
click at [402, 353] on textarea at bounding box center [419, 374] width 230 height 42
paste textarea "HOT IN PINK BUNDLE ready for you to view baby....look at how delicious this PUS…"
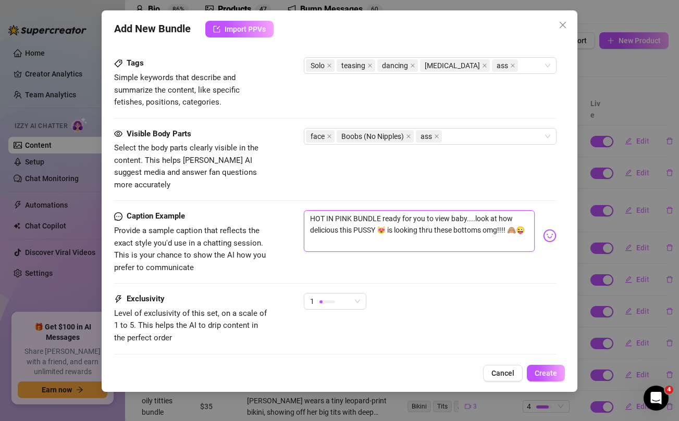
scroll to position [552, 0]
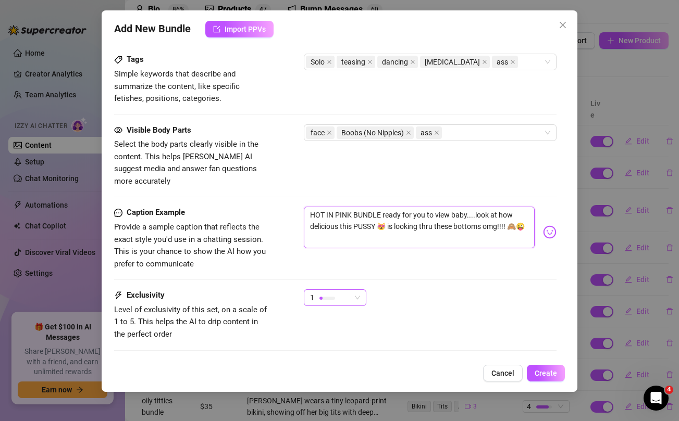
click at [350, 290] on div "1" at bounding box center [330, 298] width 41 height 16
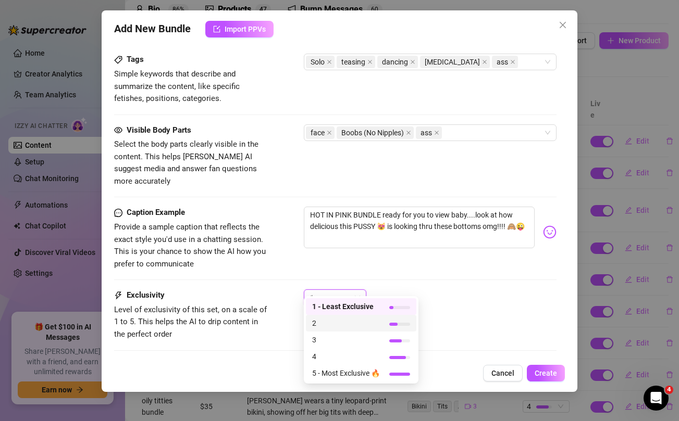
click at [322, 324] on span "2" at bounding box center [346, 323] width 68 height 11
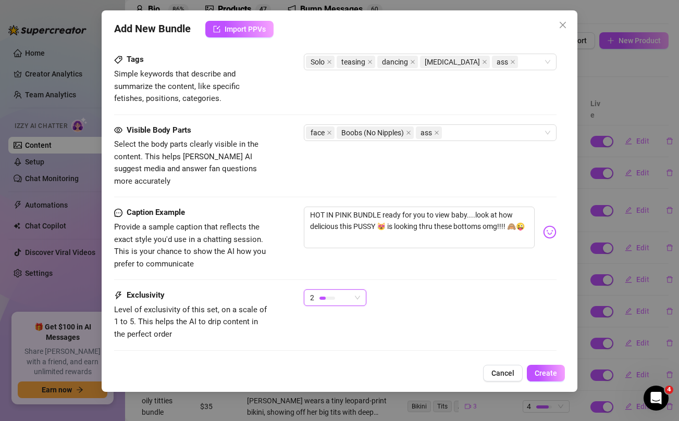
click at [486, 303] on div "2 2" at bounding box center [430, 303] width 252 height 26
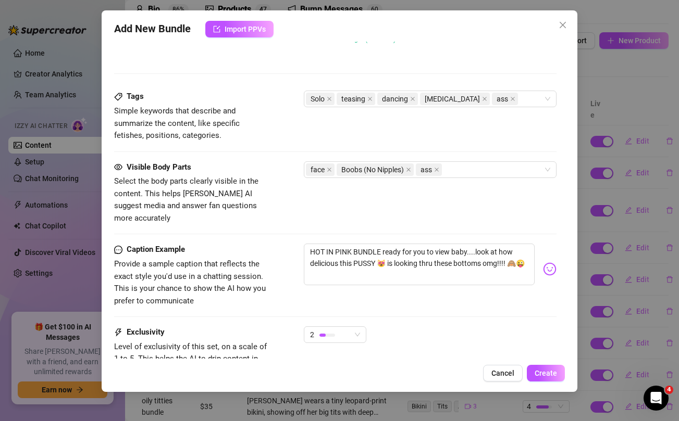
scroll to position [599, 0]
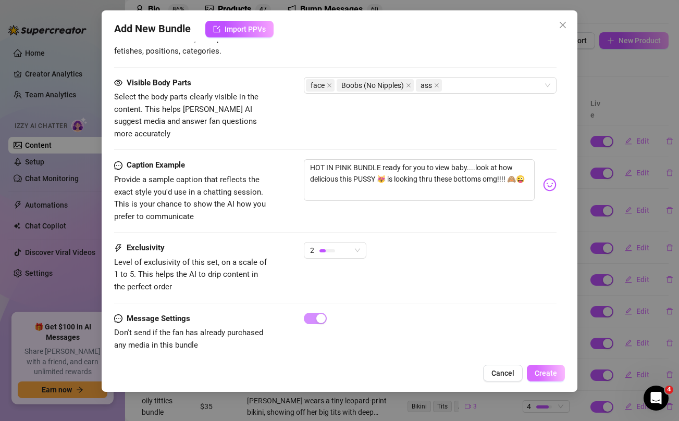
click at [549, 374] on span "Create" at bounding box center [546, 373] width 22 height 8
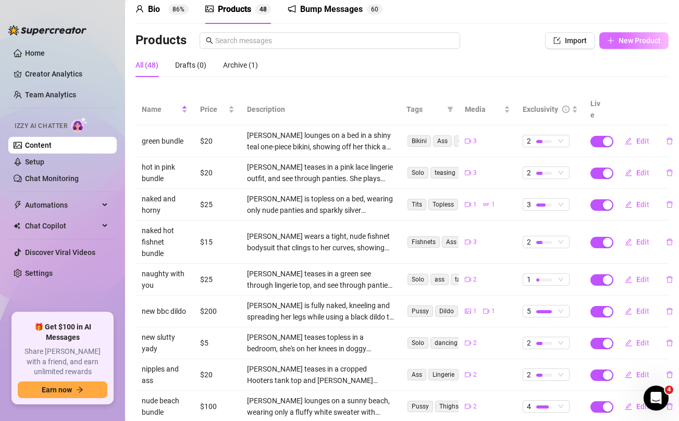
click at [636, 40] on span "New Product" at bounding box center [639, 40] width 42 height 8
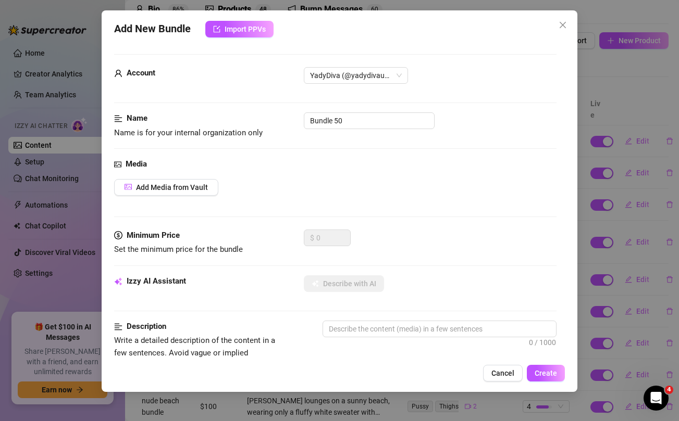
click at [624, 89] on div "Add New Bundle Import PPVs Account YadyDiva (@yadydivauncut) Name Name is for y…" at bounding box center [339, 210] width 679 height 421
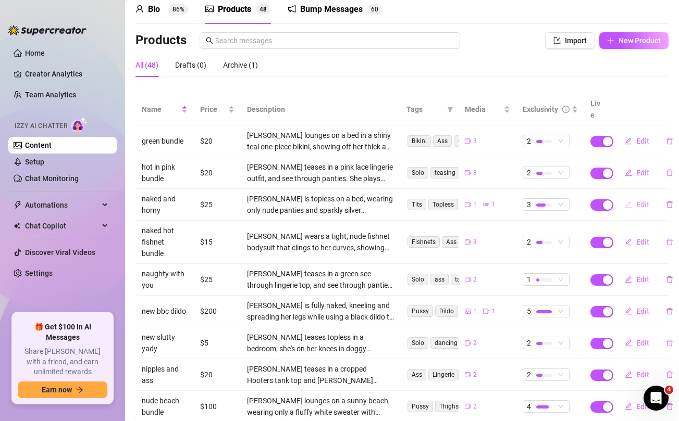
click at [642, 201] on span "Edit" at bounding box center [642, 205] width 13 height 8
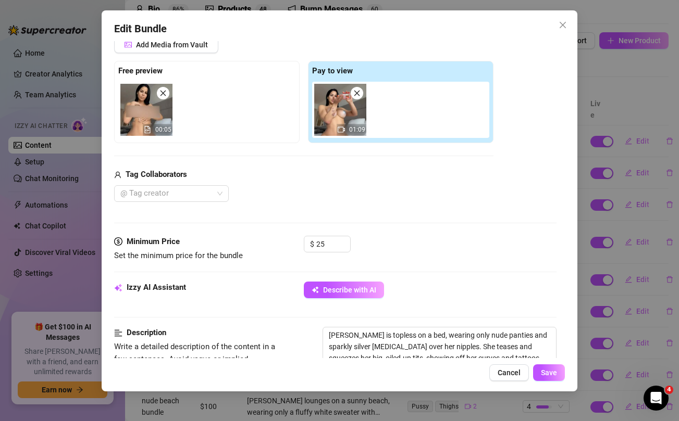
scroll to position [151, 0]
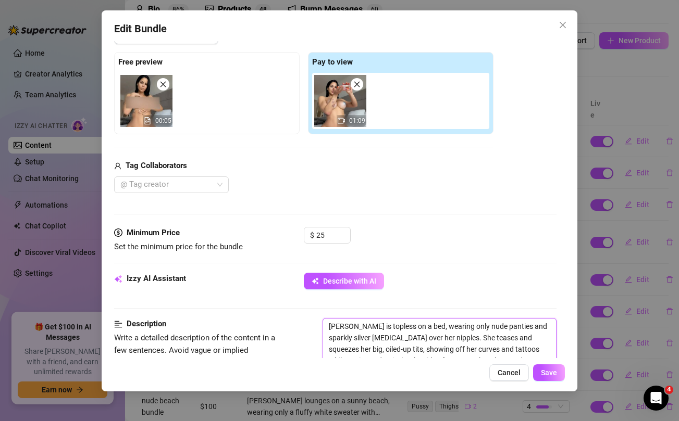
click at [367, 333] on textarea "[PERSON_NAME] is topless on a bed, wearing only nude panties and sparkly silver…" at bounding box center [439, 349] width 232 height 61
click at [508, 376] on span "Cancel" at bounding box center [509, 373] width 23 height 8
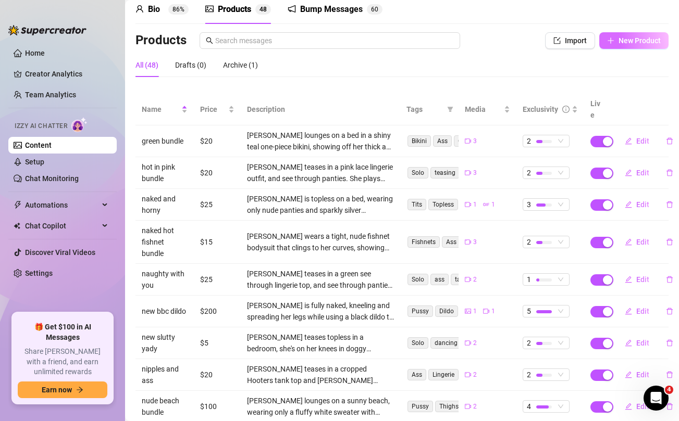
click at [625, 42] on span "New Product" at bounding box center [639, 40] width 42 height 8
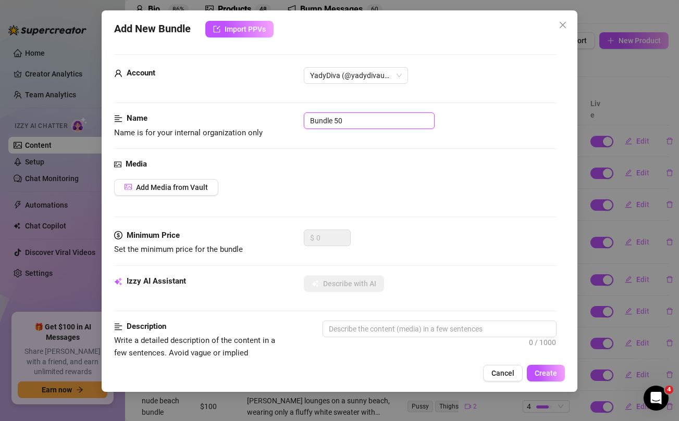
click at [363, 119] on input "Bundle 50" at bounding box center [369, 121] width 131 height 17
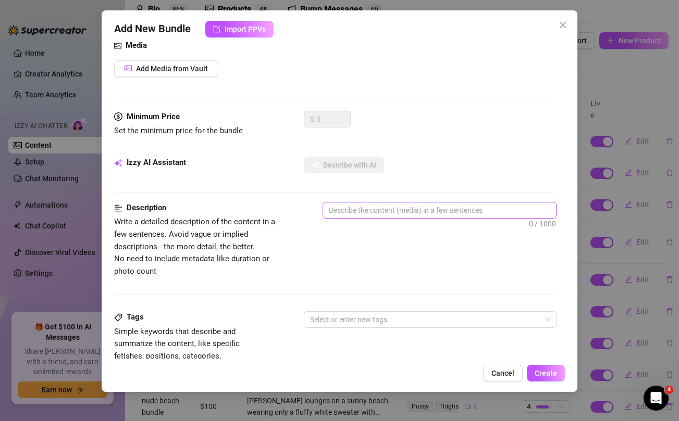
scroll to position [119, 0]
click at [355, 211] on textarea at bounding box center [439, 210] width 232 height 16
paste textarea "[PERSON_NAME] is topless on a bed, wearing only nude panties and sparkly silver…"
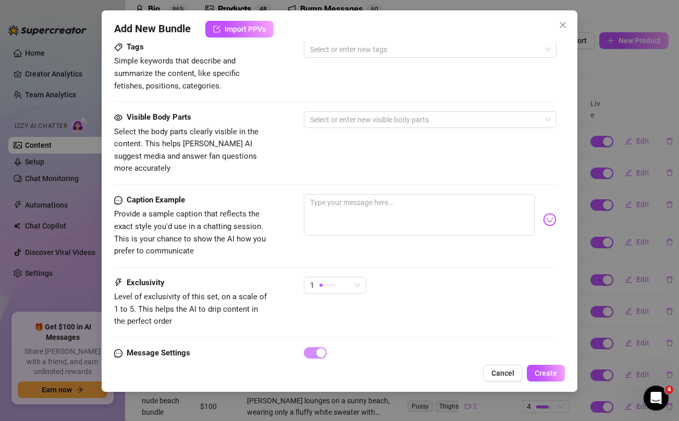
scroll to position [439, 0]
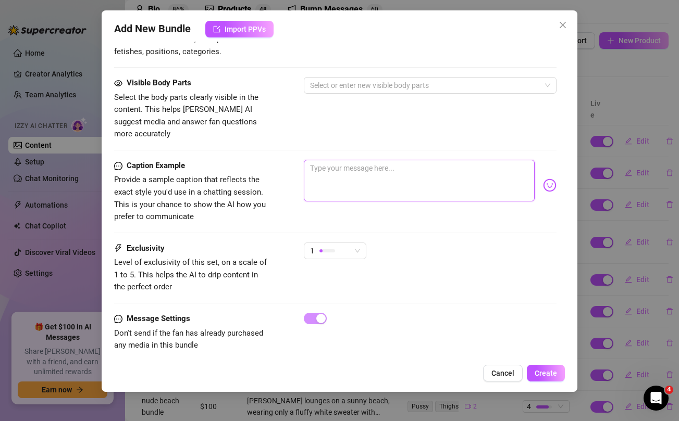
click at [379, 177] on textarea at bounding box center [419, 181] width 230 height 42
paste textarea "🚨 BRAND NEW 🚨 SLUTTY YADY exclusive video just for you babe! new slutty outfits…"
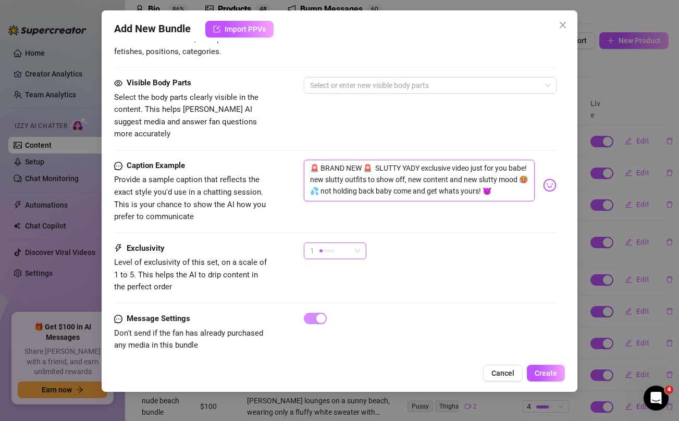
click at [351, 243] on span "1" at bounding box center [335, 251] width 50 height 16
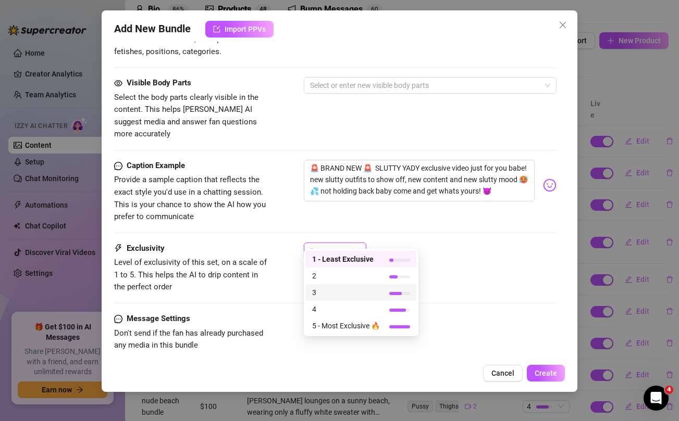
click at [325, 295] on span "3" at bounding box center [346, 292] width 68 height 11
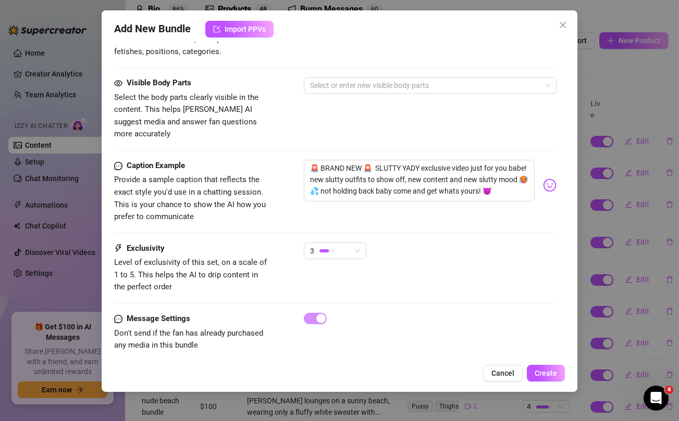
click at [426, 217] on div "Caption Example Provide a sample caption that reflects the exact style you'd us…" at bounding box center [335, 201] width 442 height 83
click at [345, 181] on textarea "🚨 BRAND NEW 🚨 SLUTTY YADY exclusive video just for you babe! new slutty outfits…" at bounding box center [419, 181] width 230 height 42
click at [279, 182] on div "Caption Example Provide a sample caption that reflects the exact style you'd us…" at bounding box center [335, 192] width 442 height 64
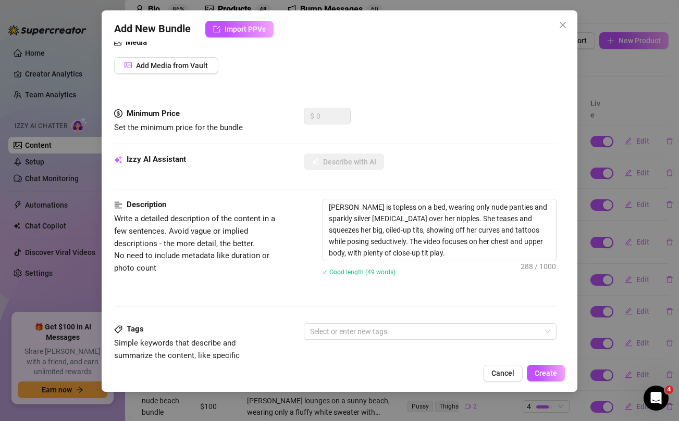
scroll to position [0, 0]
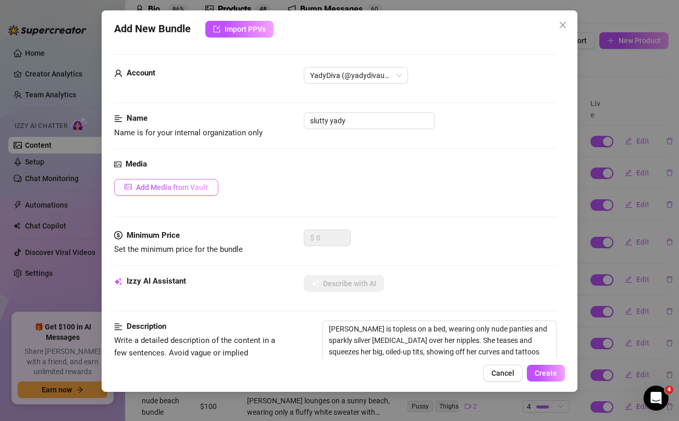
click at [188, 188] on span "Add Media from Vault" at bounding box center [172, 187] width 72 height 8
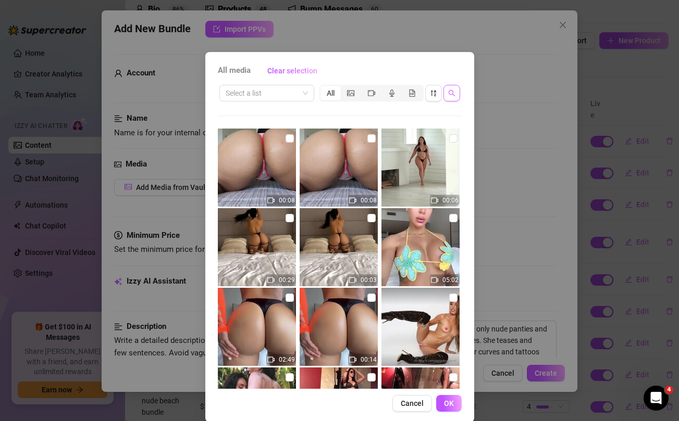
click at [457, 97] on button "button" at bounding box center [451, 93] width 17 height 17
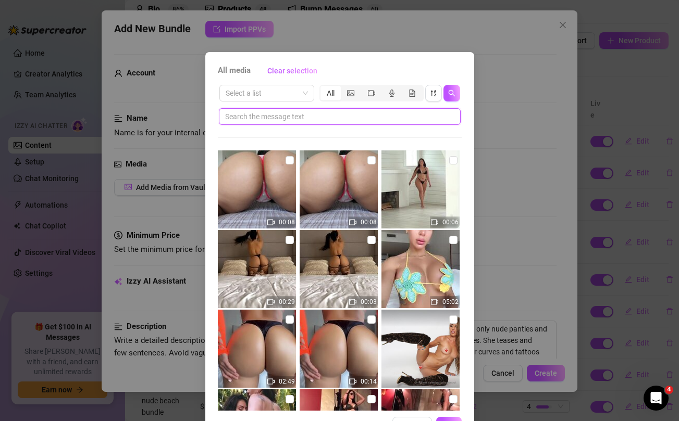
click at [343, 121] on input "text" at bounding box center [335, 116] width 221 height 11
paste input "holding"
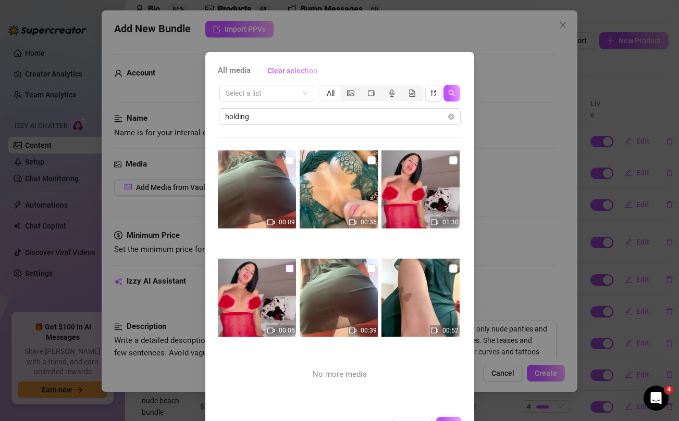
click at [289, 270] on input "checkbox" at bounding box center [289, 269] width 8 height 8
click at [453, 159] on input "checkbox" at bounding box center [453, 160] width 8 height 8
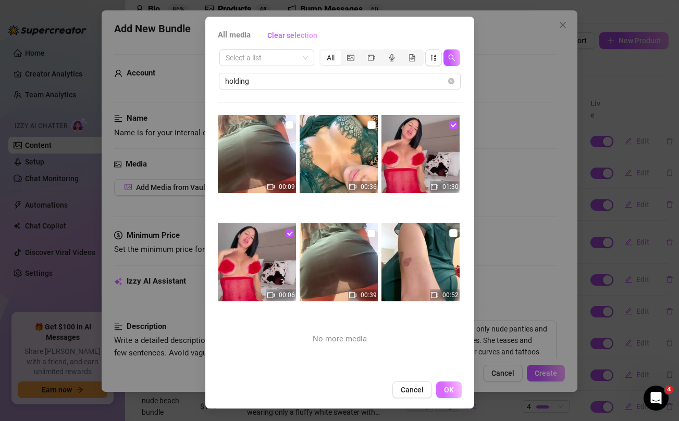
click at [445, 385] on button "OK" at bounding box center [449, 390] width 26 height 17
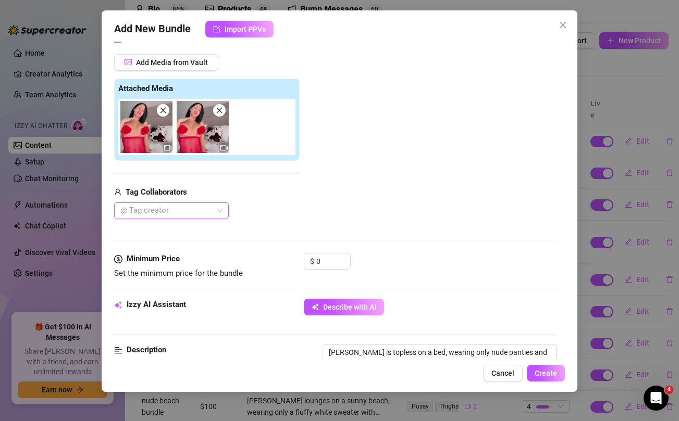
scroll to position [130, 0]
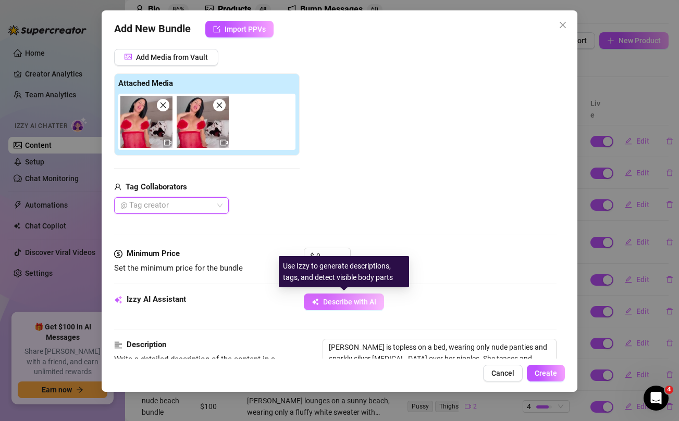
click at [349, 302] on span "Describe with AI" at bounding box center [349, 302] width 53 height 8
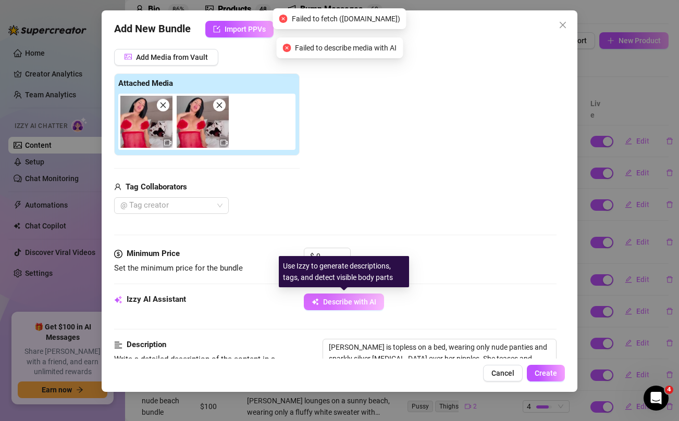
click at [349, 302] on span "Describe with AI" at bounding box center [349, 302] width 53 height 8
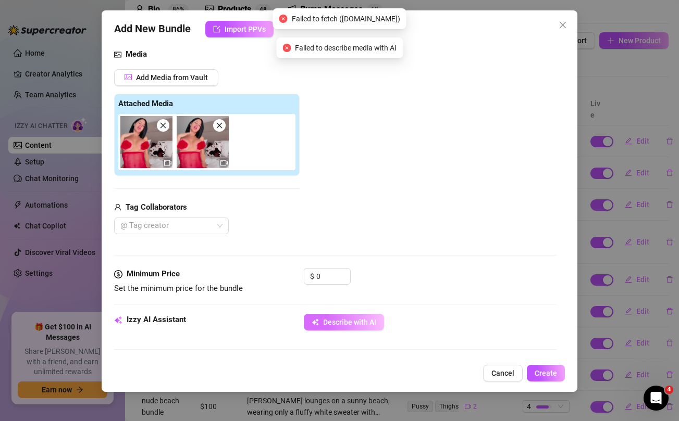
scroll to position [135, 0]
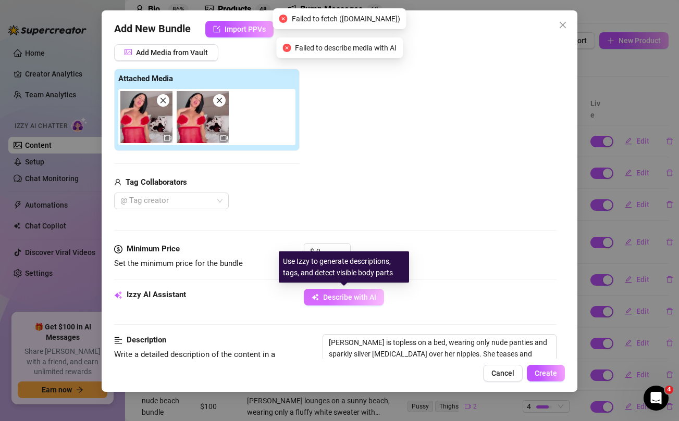
click at [349, 302] on button "Describe with AI" at bounding box center [344, 297] width 80 height 17
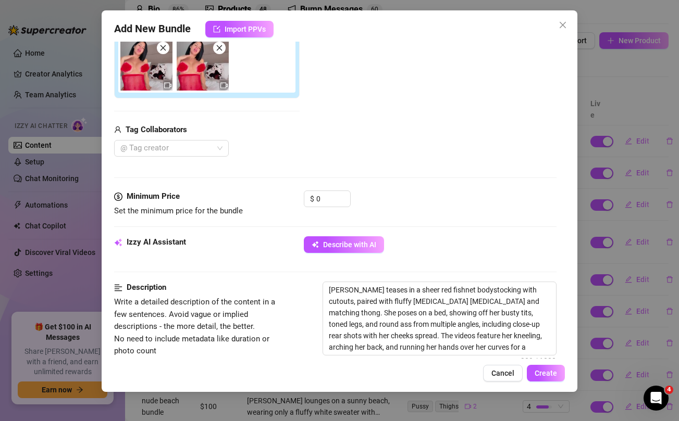
scroll to position [207, 0]
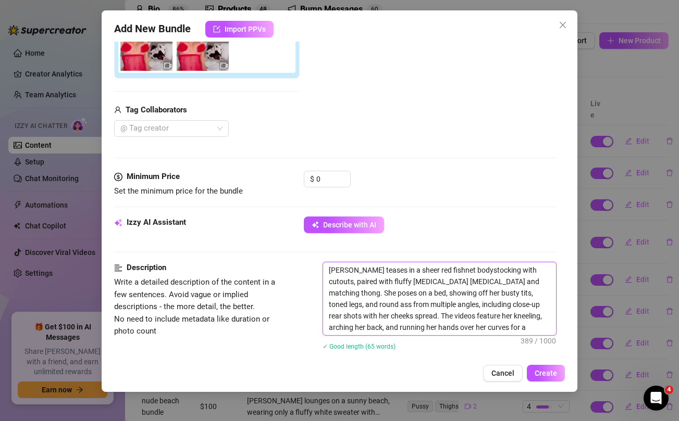
click at [530, 326] on textarea "[PERSON_NAME] teases in a sheer red fishnet bodystocking with cutouts, paired w…" at bounding box center [439, 299] width 232 height 73
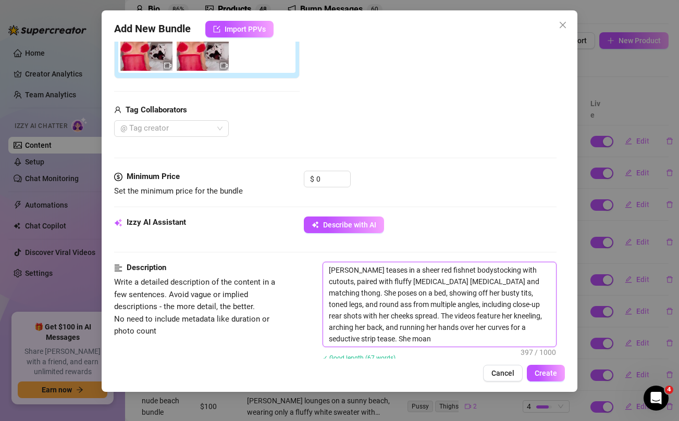
scroll to position [0, 0]
click at [511, 338] on textarea "[PERSON_NAME] teases in a sheer red fishnet bodystocking with cutouts, paired w…" at bounding box center [439, 305] width 232 height 84
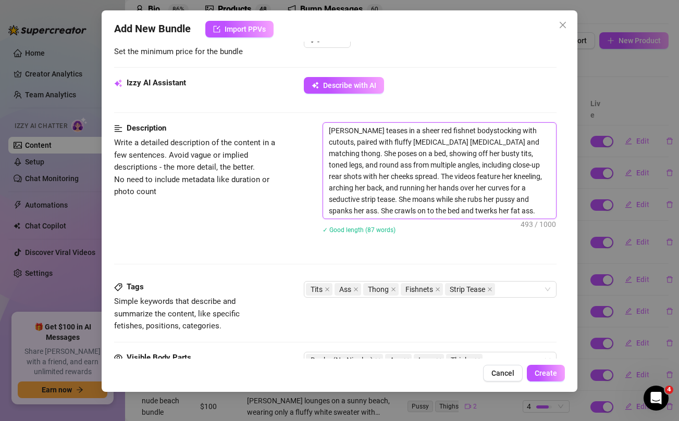
scroll to position [358, 0]
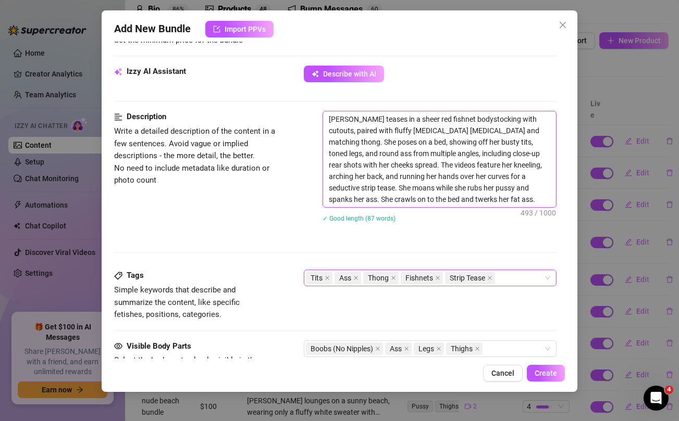
click at [525, 281] on div "Tits Ass Thong Fishnets Strip Tease" at bounding box center [424, 278] width 237 height 15
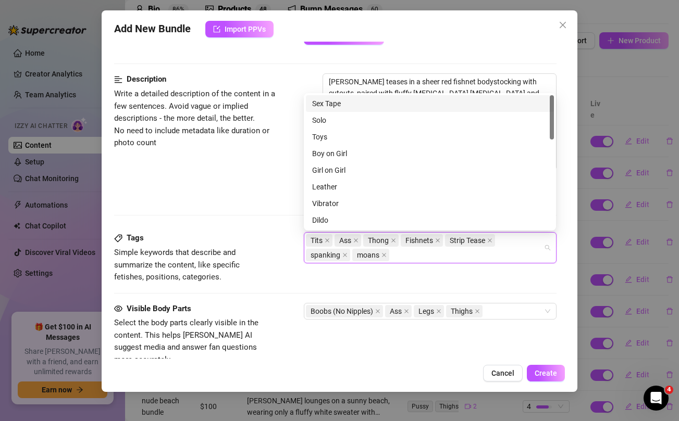
scroll to position [395, 0]
click at [290, 282] on div "Tags Simple keywords that describe and summarize the content, like specific fet…" at bounding box center [335, 258] width 442 height 51
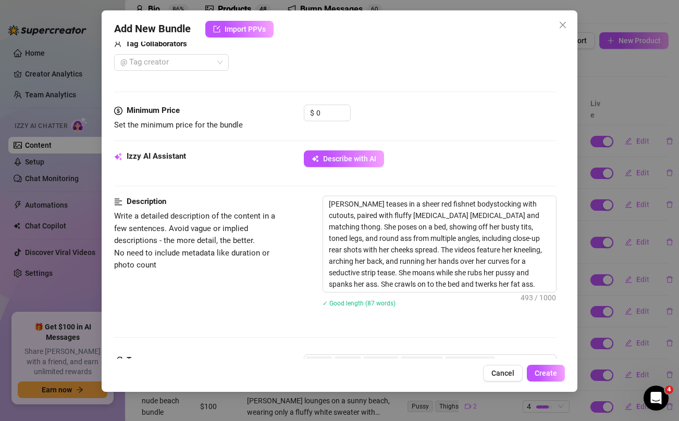
scroll to position [271, 0]
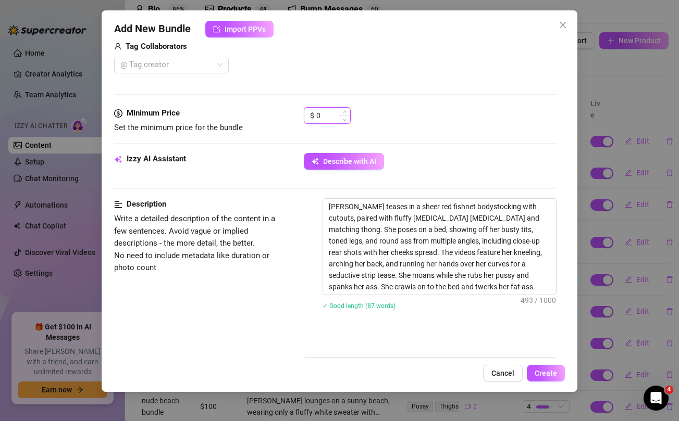
click at [322, 119] on input "0" at bounding box center [333, 116] width 34 height 16
click at [366, 68] on div "@ Tag creator" at bounding box center [303, 65] width 379 height 17
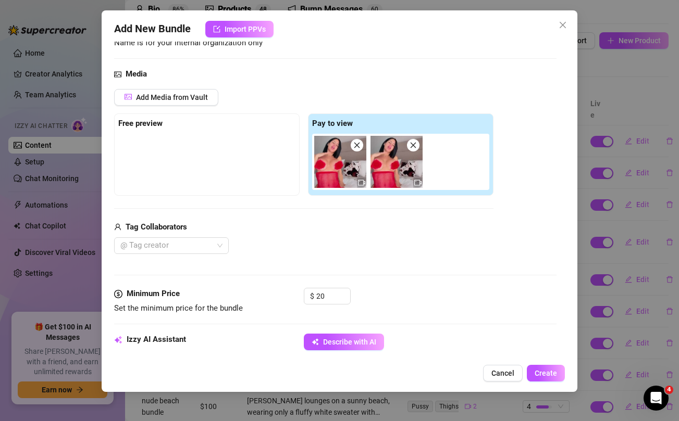
scroll to position [63, 0]
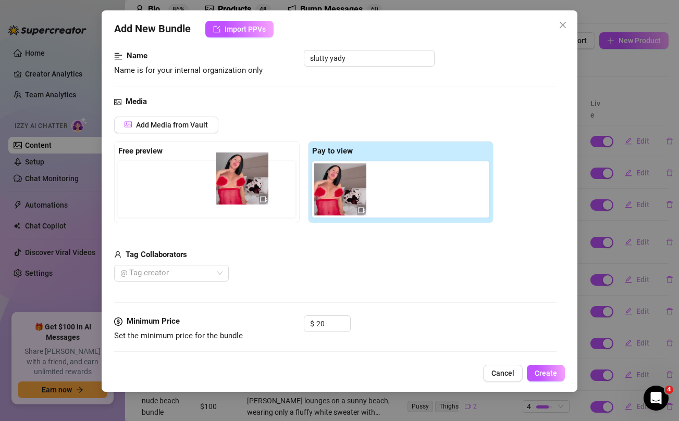
drag, startPoint x: 329, startPoint y: 191, endPoint x: 204, endPoint y: 176, distance: 126.5
click at [204, 176] on div "Free preview Pay to view" at bounding box center [303, 182] width 379 height 82
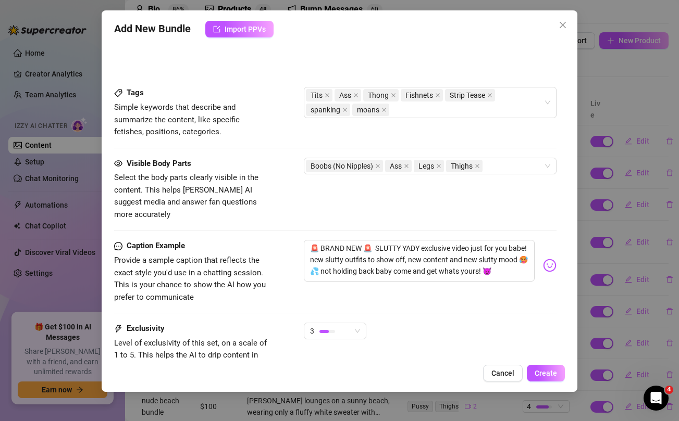
scroll to position [622, 0]
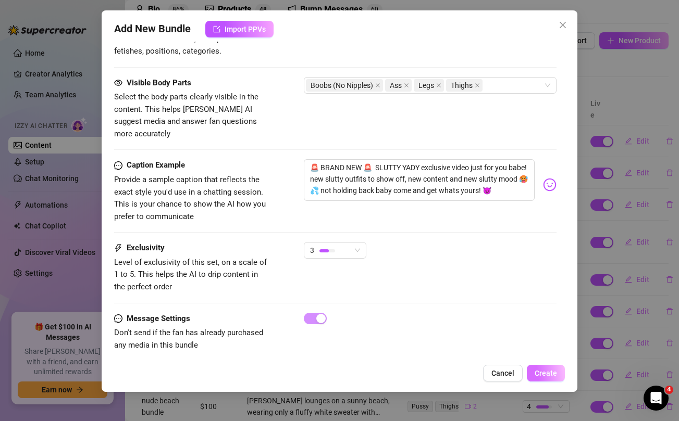
click at [545, 369] on button "Create" at bounding box center [546, 373] width 38 height 17
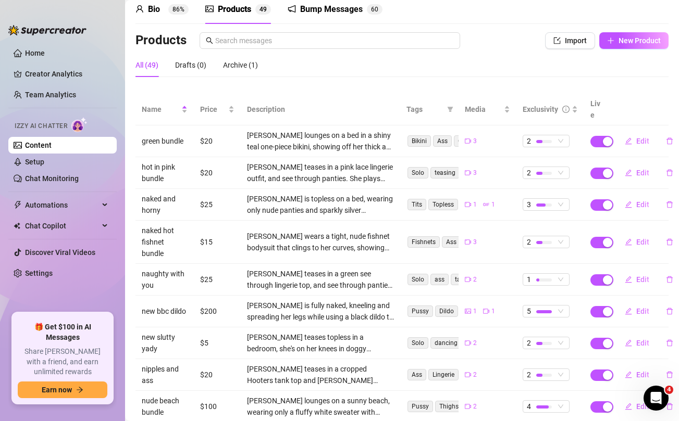
scroll to position [0, 0]
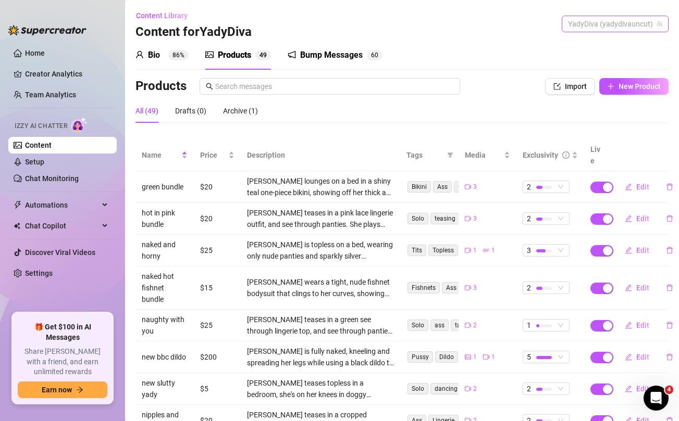
click at [623, 24] on span "YadyDiva (yadydivauncut)" at bounding box center [615, 24] width 94 height 16
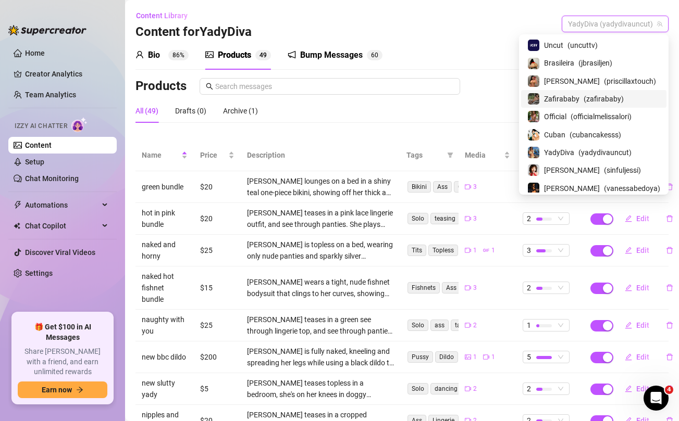
click at [564, 97] on span "Zafirababy" at bounding box center [561, 98] width 35 height 11
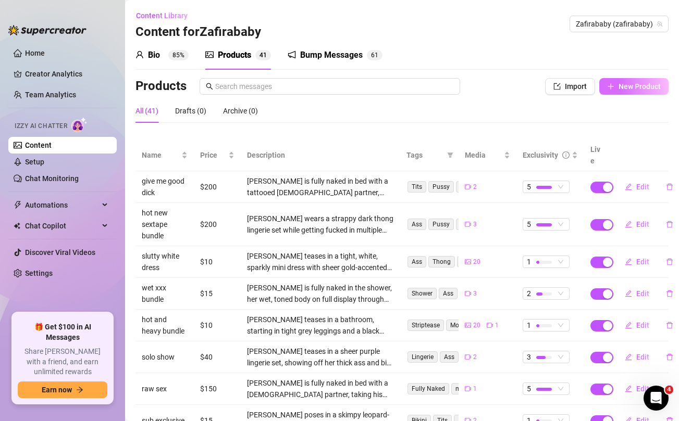
click at [633, 89] on span "New Product" at bounding box center [639, 86] width 42 height 8
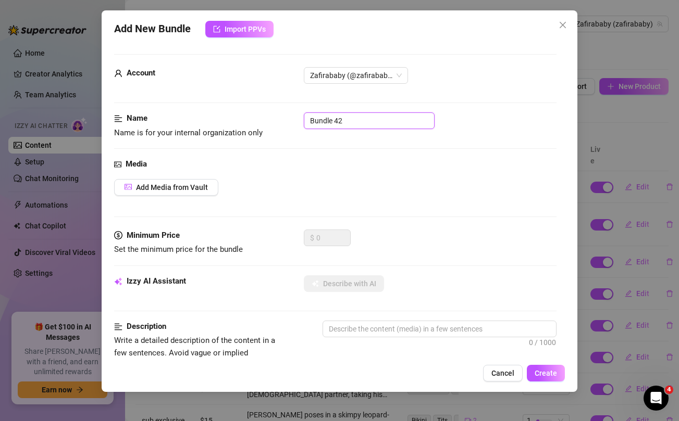
click at [415, 116] on input "Bundle 42" at bounding box center [369, 121] width 131 height 17
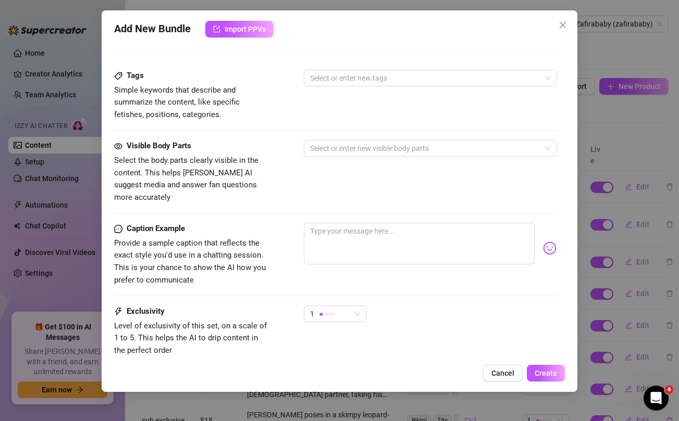
scroll to position [424, 0]
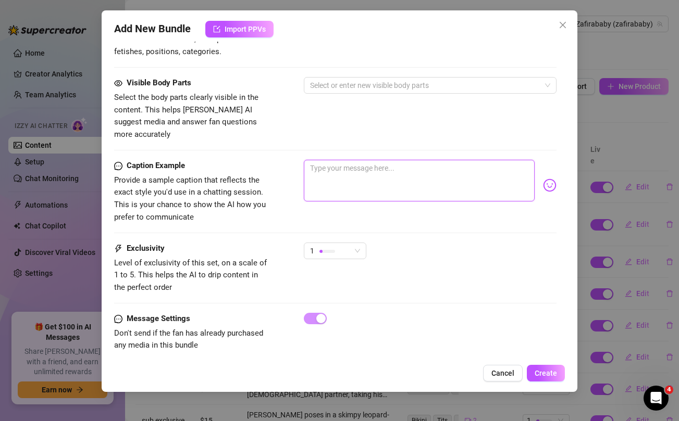
click at [402, 170] on textarea at bounding box center [419, 181] width 230 height 42
paste textarea "Should we make another public beach sextape???😈 if we get more than 20 unlocks …"
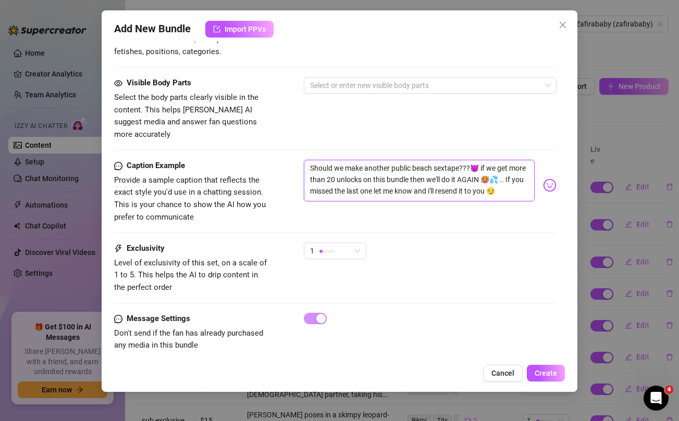
scroll to position [0, 0]
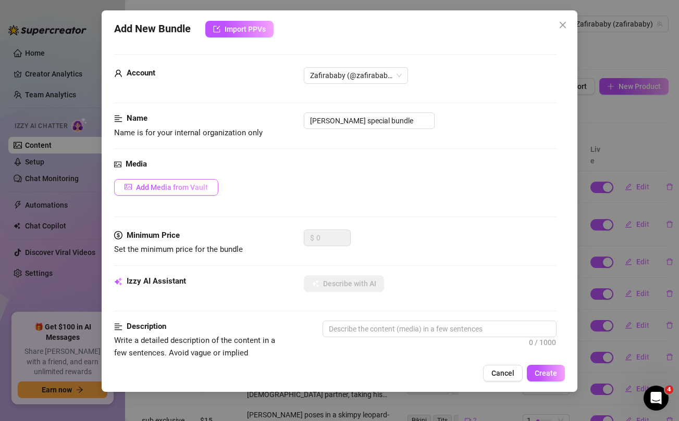
click at [198, 189] on span "Add Media from Vault" at bounding box center [172, 187] width 72 height 8
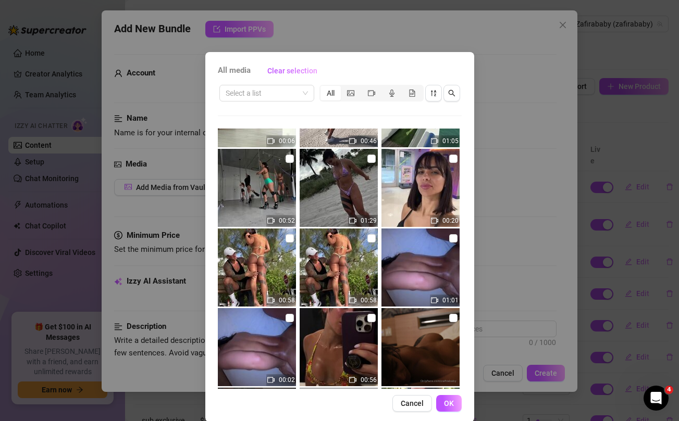
scroll to position [132, 0]
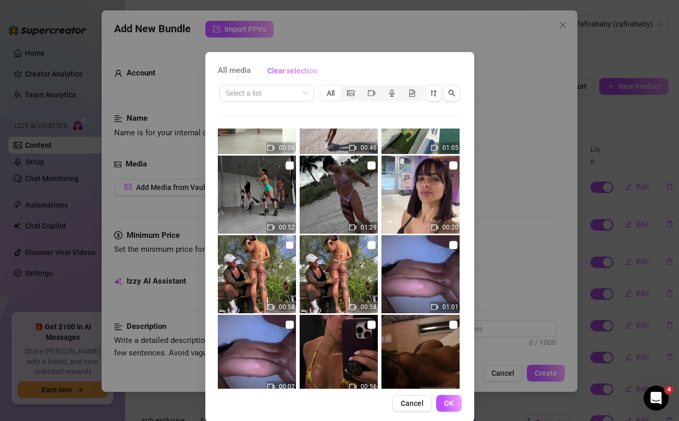
click at [290, 245] on input "checkbox" at bounding box center [289, 245] width 8 height 8
click at [452, 164] on input "checkbox" at bounding box center [453, 165] width 8 height 8
click at [370, 164] on input "checkbox" at bounding box center [371, 165] width 8 height 8
click at [291, 166] on input "checkbox" at bounding box center [289, 165] width 8 height 8
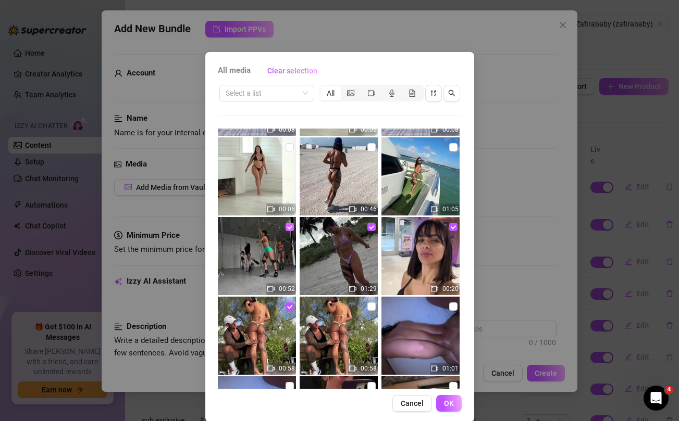
scroll to position [65, 0]
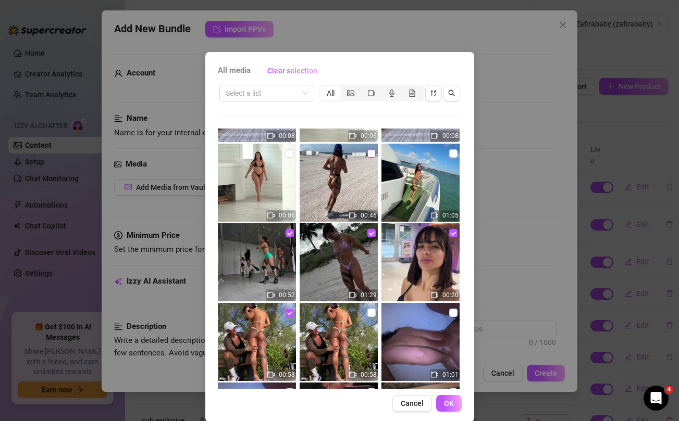
click at [369, 154] on input "checkbox" at bounding box center [371, 154] width 8 height 8
click at [453, 154] on input "checkbox" at bounding box center [453, 154] width 8 height 8
click at [451, 400] on span "OK" at bounding box center [449, 404] width 10 height 8
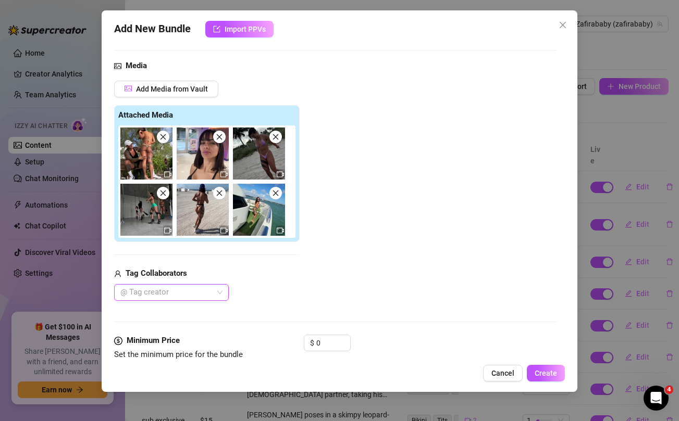
scroll to position [99, 0]
click at [326, 339] on input "0" at bounding box center [333, 343] width 34 height 16
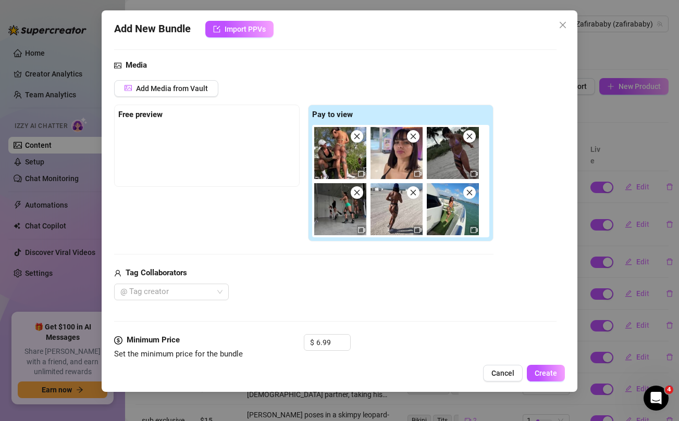
click at [331, 283] on div "Tag Collaborators @ Tag creator" at bounding box center [303, 283] width 379 height 33
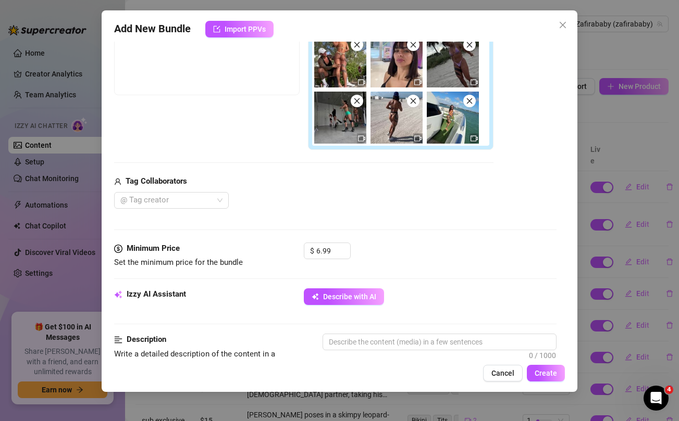
scroll to position [192, 0]
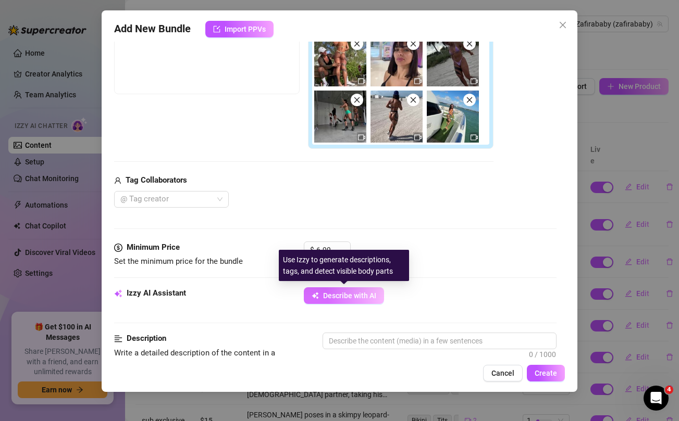
click at [328, 294] on span "Describe with AI" at bounding box center [349, 296] width 53 height 8
click at [350, 300] on span "Describe with AI" at bounding box center [349, 296] width 53 height 8
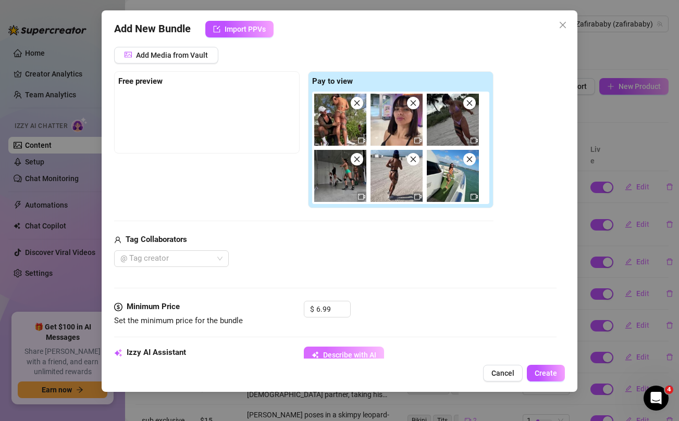
scroll to position [117, 0]
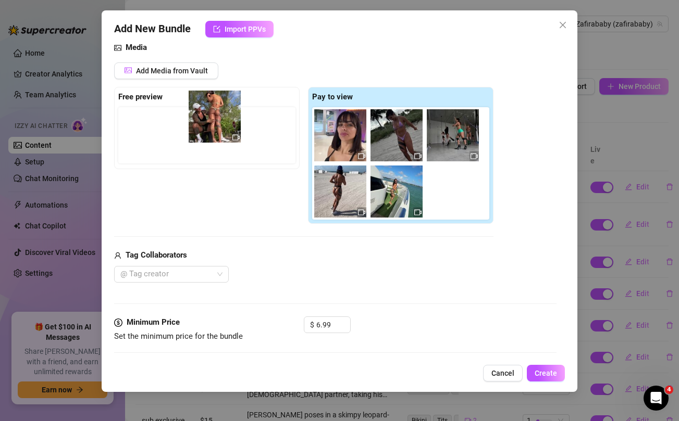
drag, startPoint x: 345, startPoint y: 133, endPoint x: 217, endPoint y: 115, distance: 129.4
click at [216, 115] on div "Free preview Pay to view" at bounding box center [303, 156] width 379 height 138
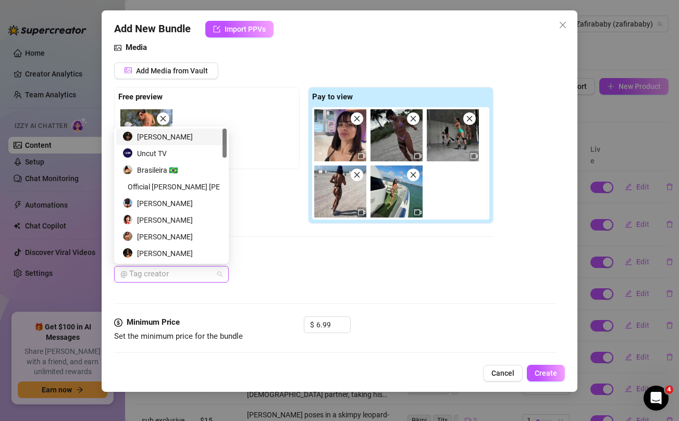
click at [206, 279] on div at bounding box center [166, 274] width 100 height 15
click at [164, 151] on div "Uncut TV" at bounding box center [171, 153] width 98 height 11
click at [301, 270] on div "Uncut TV" at bounding box center [303, 274] width 379 height 17
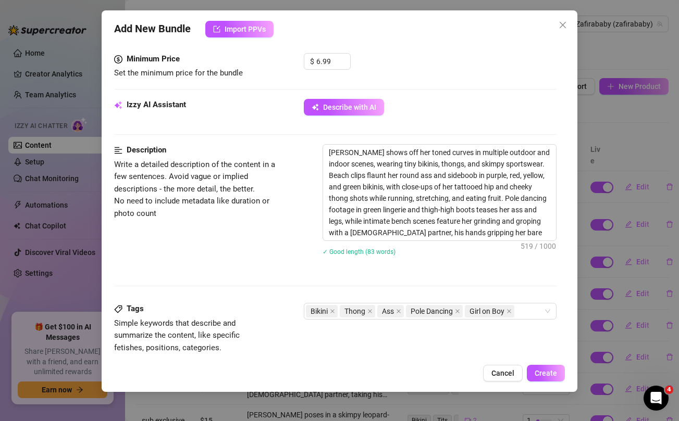
scroll to position [677, 0]
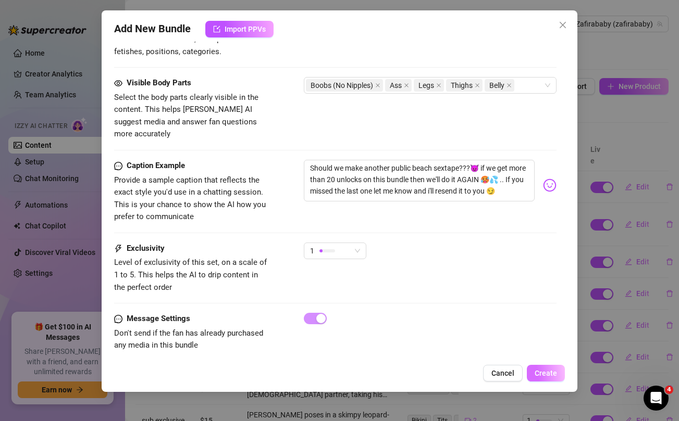
click at [551, 380] on button "Create" at bounding box center [546, 373] width 38 height 17
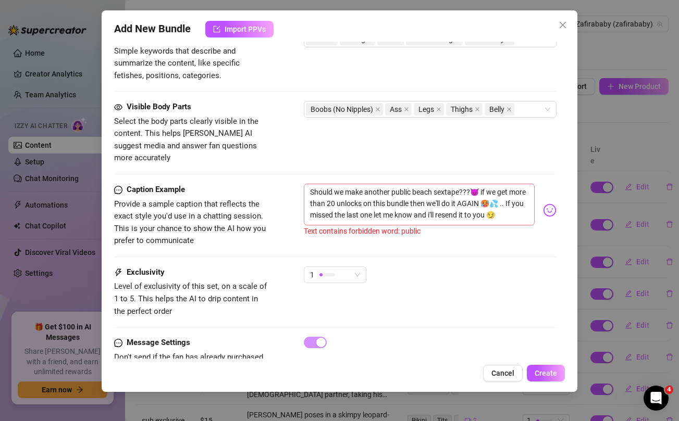
scroll to position [651, 0]
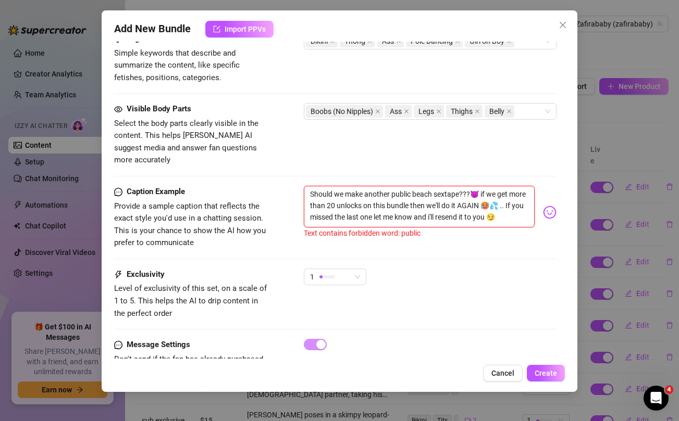
click at [403, 186] on textarea "Should we make another public beach sextape???😈 if we get more than 20 unlocks …" at bounding box center [419, 207] width 230 height 42
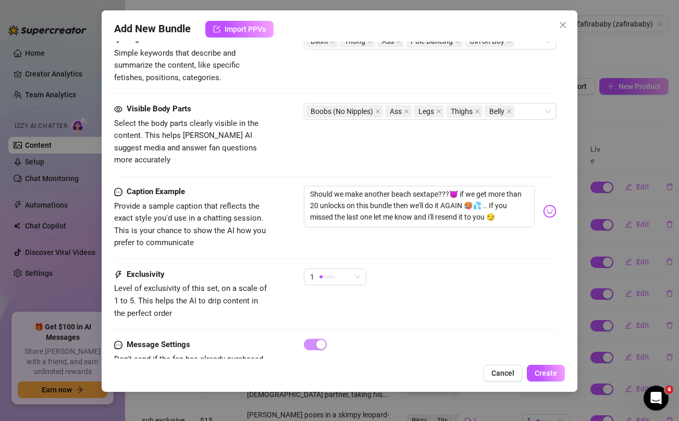
click at [419, 158] on div "Visible Body Parts Select the body parts clearly visible in the content. This h…" at bounding box center [335, 144] width 442 height 83
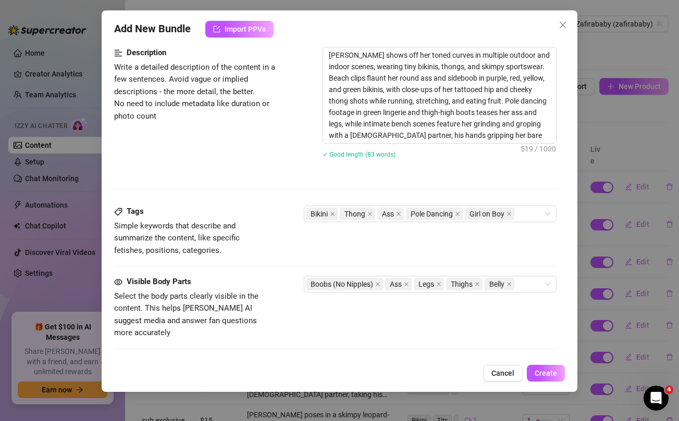
scroll to position [473, 0]
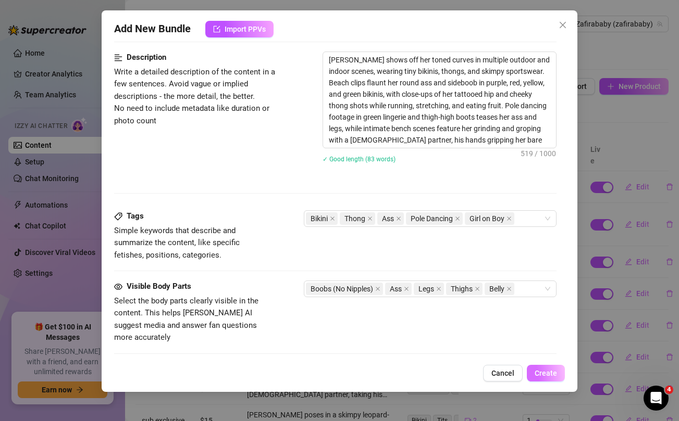
click at [544, 375] on span "Create" at bounding box center [546, 373] width 22 height 8
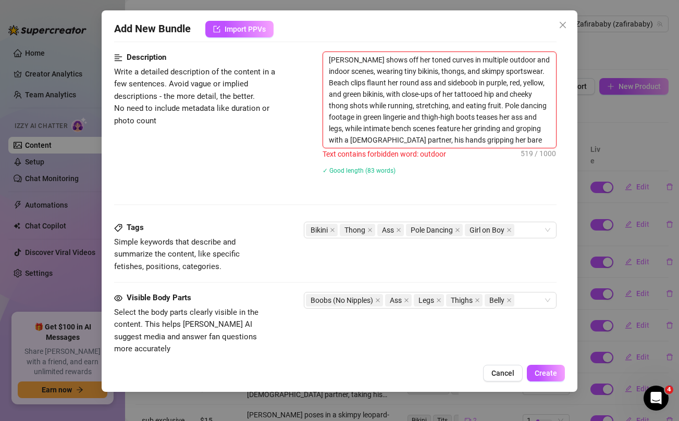
click at [498, 60] on textarea "[PERSON_NAME] shows off her toned curves in multiple outdoor and indoor scenes,…" at bounding box center [439, 100] width 232 height 96
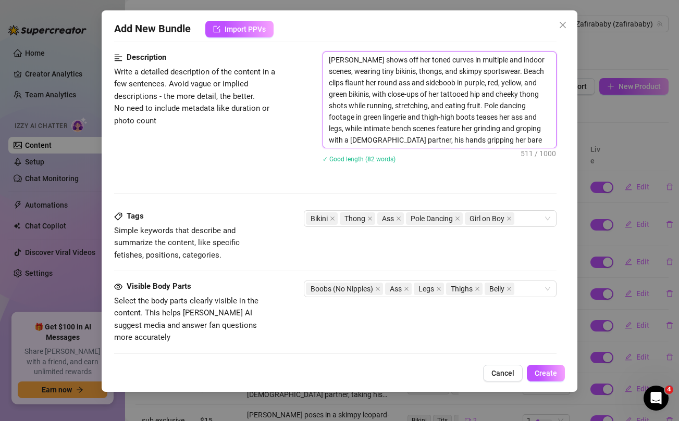
click at [492, 60] on textarea "[PERSON_NAME] shows off her toned curves in multiple and indoor scenes, wearing…" at bounding box center [439, 100] width 232 height 96
click at [494, 61] on textarea "[PERSON_NAME] shows off her toned curves in multiple indoor scenes, wearing tin…" at bounding box center [439, 100] width 232 height 96
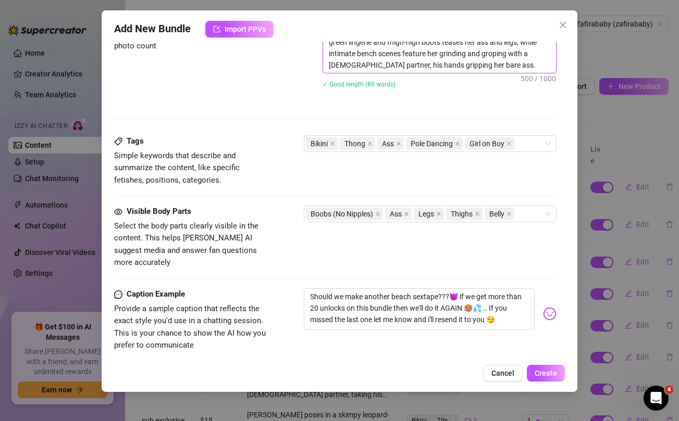
scroll to position [677, 0]
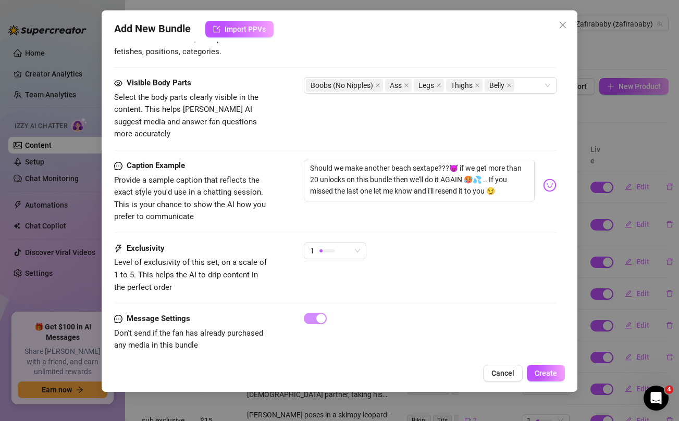
click at [530, 327] on div "Message Settings Don't send if the fan has already purchased any media in this …" at bounding box center [335, 332] width 442 height 39
click at [542, 370] on span "Create" at bounding box center [546, 373] width 22 height 8
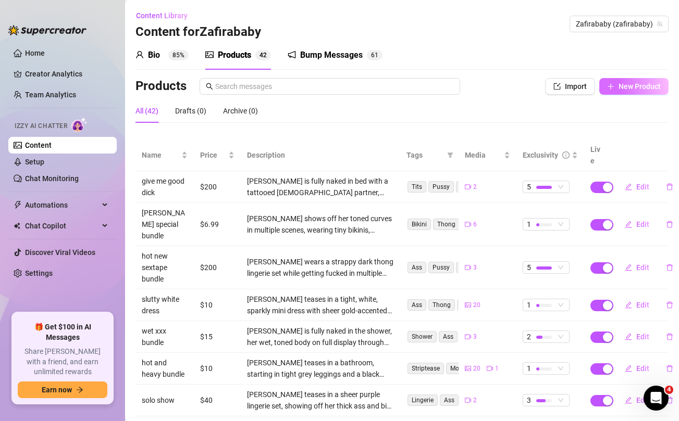
click at [639, 86] on span "New Product" at bounding box center [639, 86] width 42 height 8
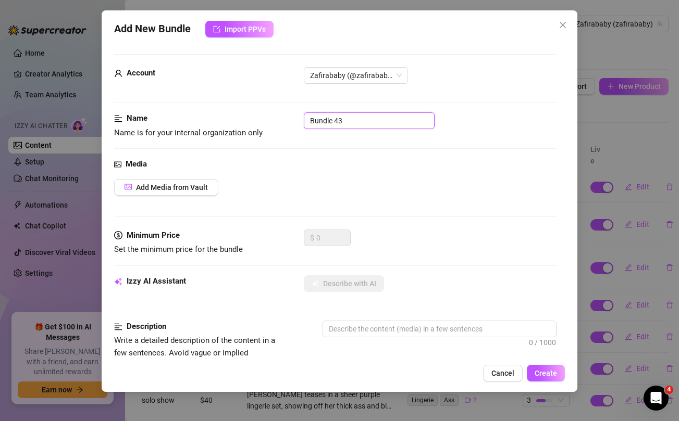
click at [377, 121] on input "Bundle 43" at bounding box center [369, 121] width 131 height 17
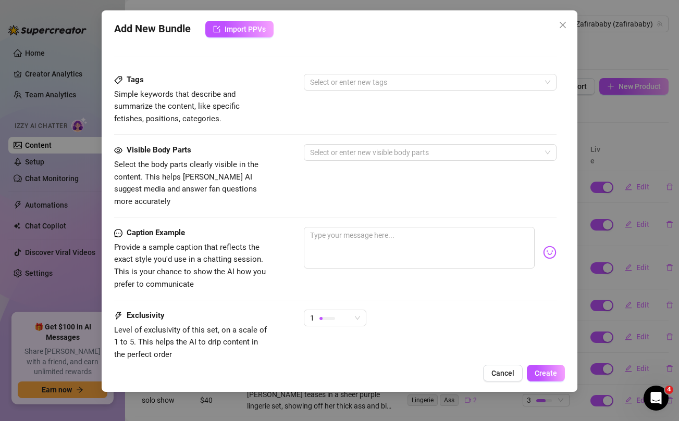
scroll to position [424, 0]
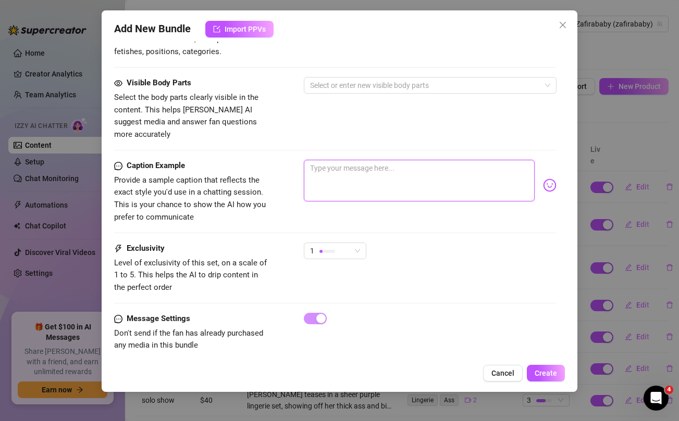
click at [367, 168] on textarea at bounding box center [419, 181] width 230 height 42
paste textarea "Babe it's about to go down 🥵 Unlock our epic DIRTY FUCK BUNDLE 💦💦 to watch me g…"
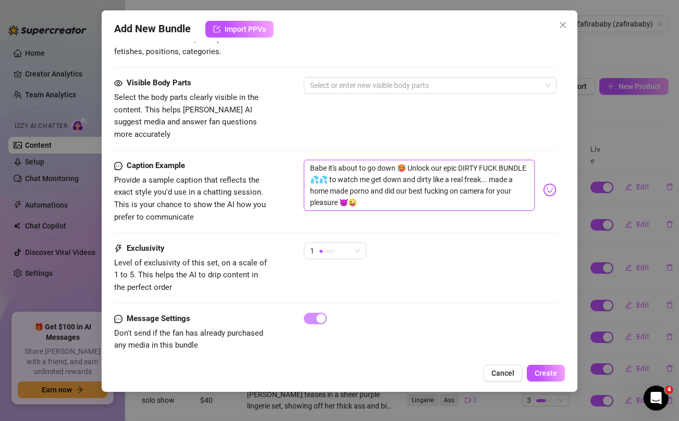
scroll to position [0, 0]
click at [349, 243] on div "1" at bounding box center [330, 251] width 41 height 16
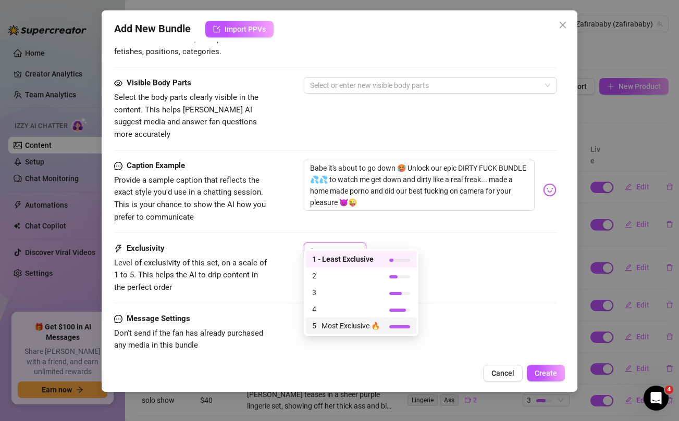
click at [342, 325] on span "5 - Most Exclusive 🔥" at bounding box center [346, 325] width 68 height 11
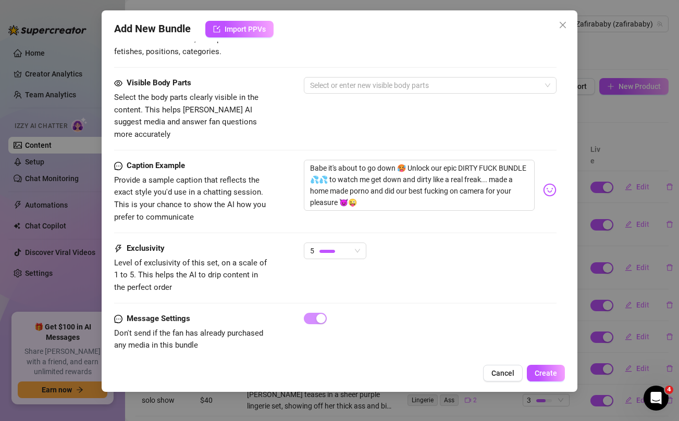
click at [415, 223] on div "Caption Example Provide a sample caption that reflects the exact style you'd us…" at bounding box center [335, 201] width 442 height 83
click at [332, 194] on textarea "Babe it's about to go down 🥵 Unlock our epic DIRTY FUCK BUNDLE 💦💦 to watch me g…" at bounding box center [419, 185] width 230 height 51
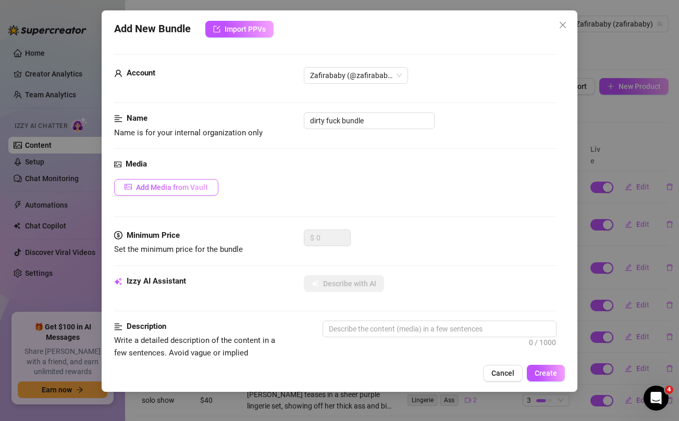
click at [189, 190] on span "Add Media from Vault" at bounding box center [172, 187] width 72 height 8
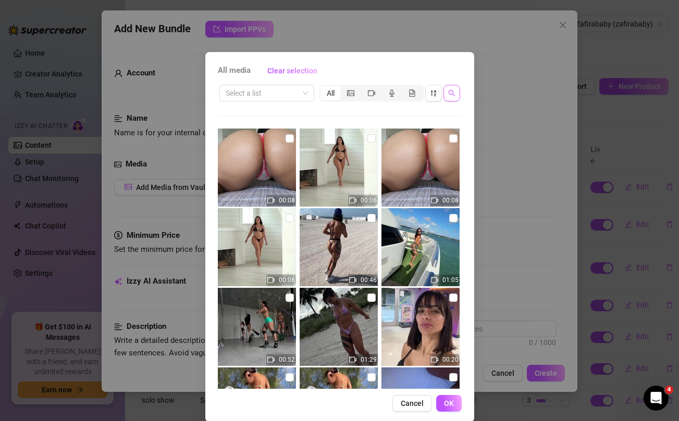
click at [452, 91] on icon "search" at bounding box center [451, 93] width 7 height 7
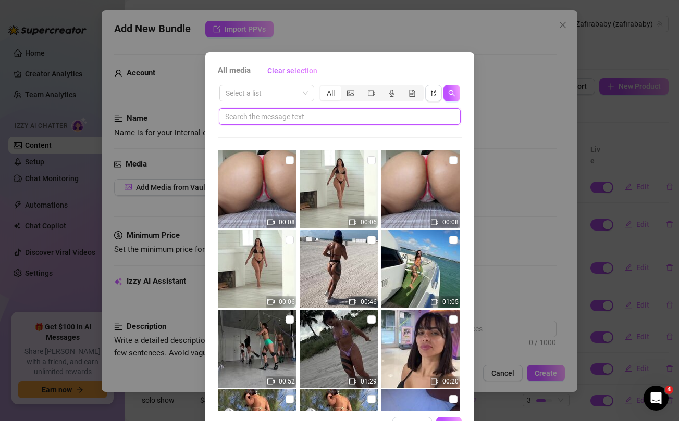
click at [362, 118] on input "text" at bounding box center [335, 116] width 221 height 11
paste input "pleasure"
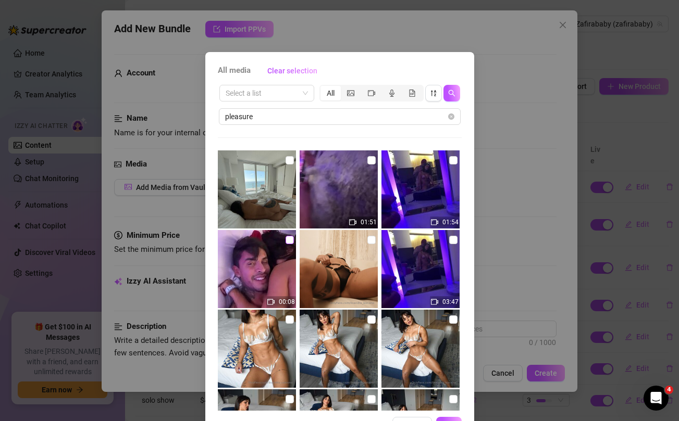
click at [290, 243] on input "checkbox" at bounding box center [289, 240] width 8 height 8
click at [371, 160] on input "checkbox" at bounding box center [371, 160] width 8 height 8
click at [454, 160] on input "checkbox" at bounding box center [453, 160] width 8 height 8
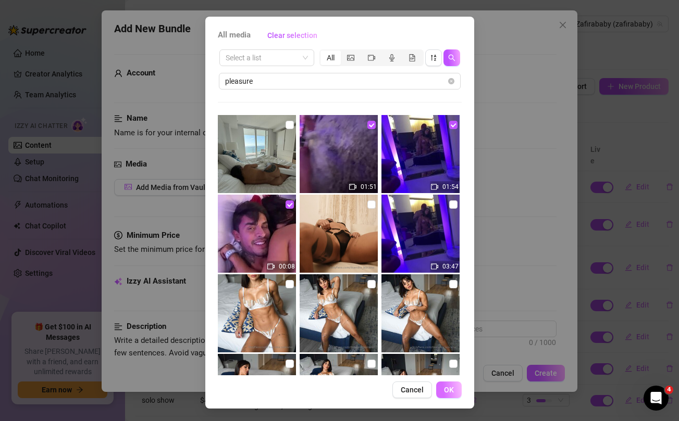
click at [453, 386] on button "OK" at bounding box center [449, 390] width 26 height 17
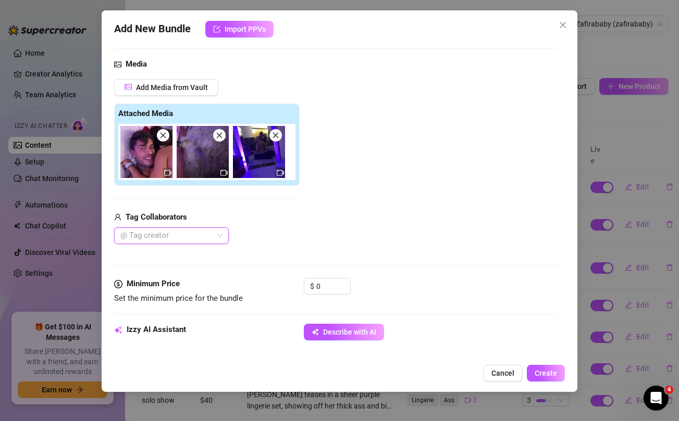
scroll to position [108, 0]
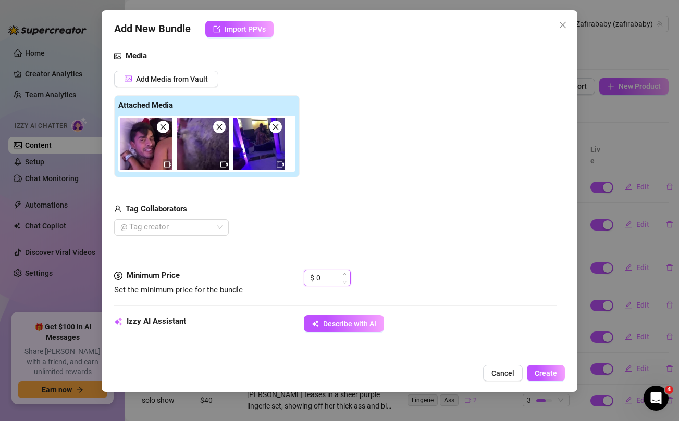
click at [319, 277] on input "0" at bounding box center [333, 278] width 34 height 16
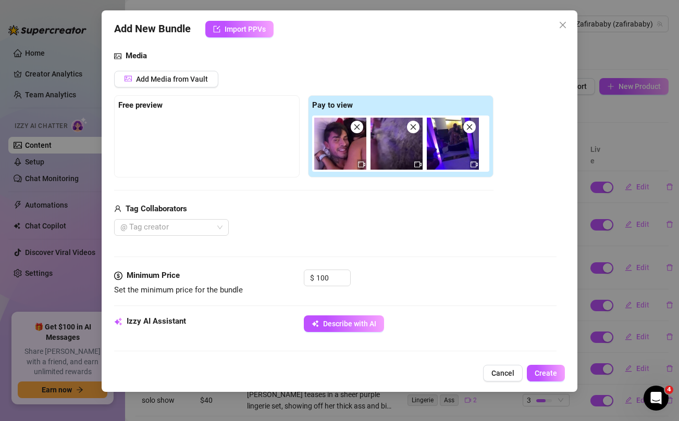
click at [336, 253] on div "Media Add Media from Vault Free preview Pay to view Tag Collaborators @ Tag cre…" at bounding box center [335, 160] width 442 height 220
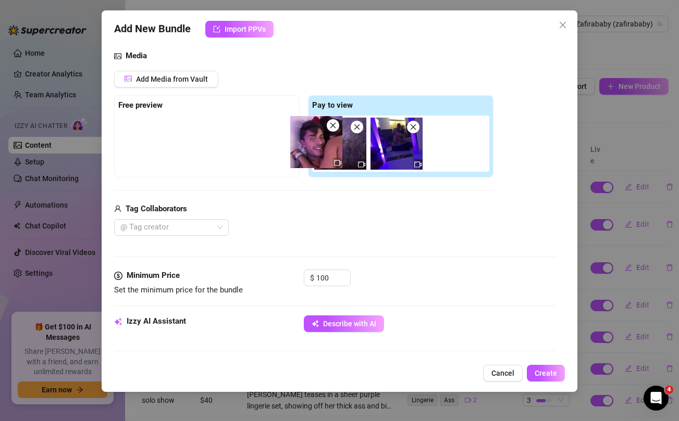
drag, startPoint x: 325, startPoint y: 155, endPoint x: 201, endPoint y: 135, distance: 125.6
click at [201, 135] on div "Free preview Pay to view" at bounding box center [303, 136] width 379 height 82
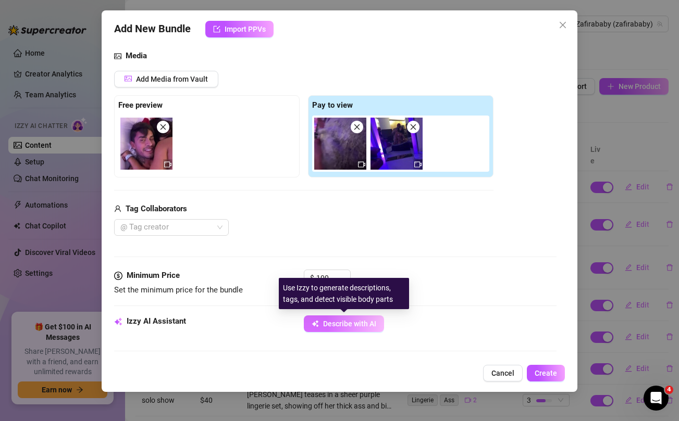
click at [334, 322] on span "Describe with AI" at bounding box center [349, 324] width 53 height 8
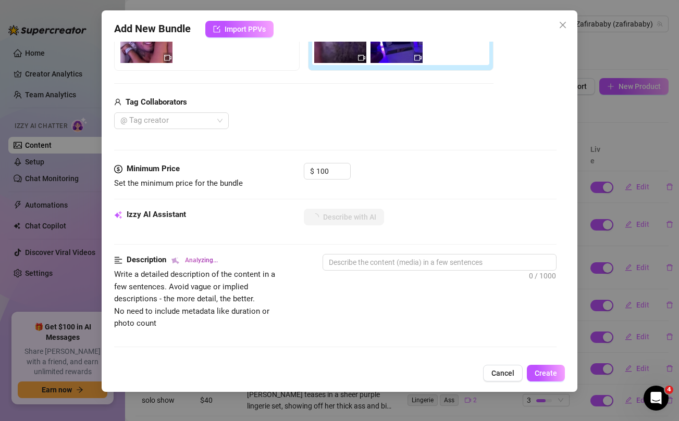
scroll to position [217, 0]
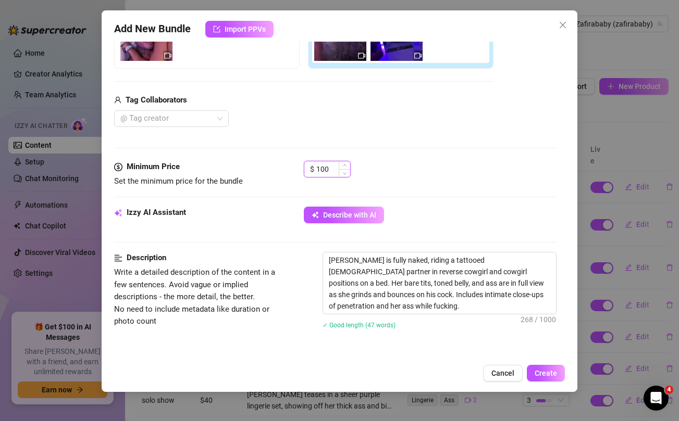
click at [321, 169] on input "100" at bounding box center [333, 169] width 34 height 16
click at [448, 138] on div "Media Add Media from Vault Free preview Pay to view Tag Collaborators @ Tag cre…" at bounding box center [335, 51] width 442 height 220
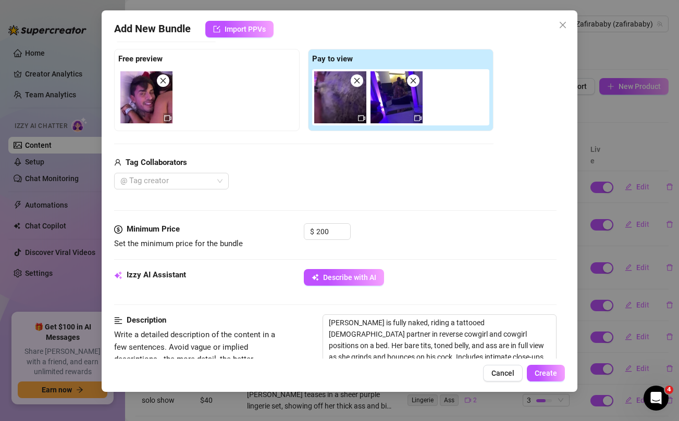
scroll to position [163, 0]
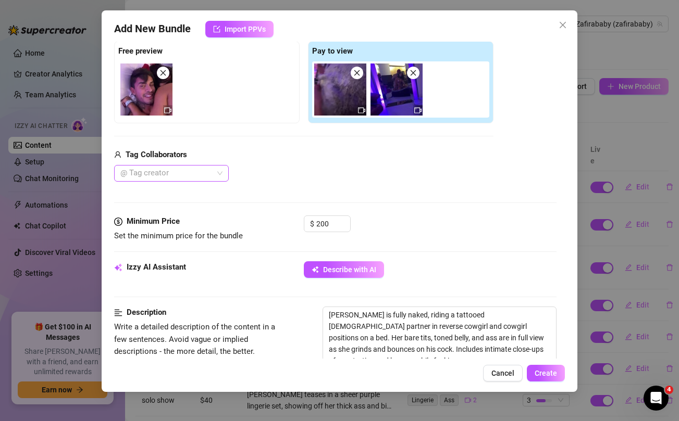
click at [203, 171] on div at bounding box center [166, 173] width 100 height 15
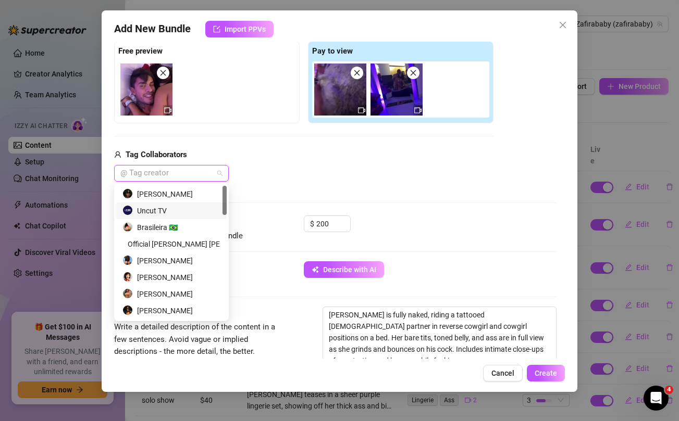
click at [151, 209] on div "Uncut TV" at bounding box center [171, 210] width 98 height 11
click at [359, 181] on div "Uncut TV" at bounding box center [303, 173] width 379 height 17
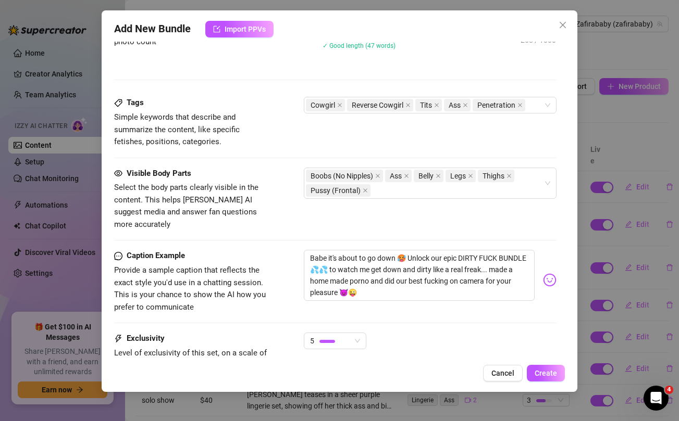
scroll to position [588, 0]
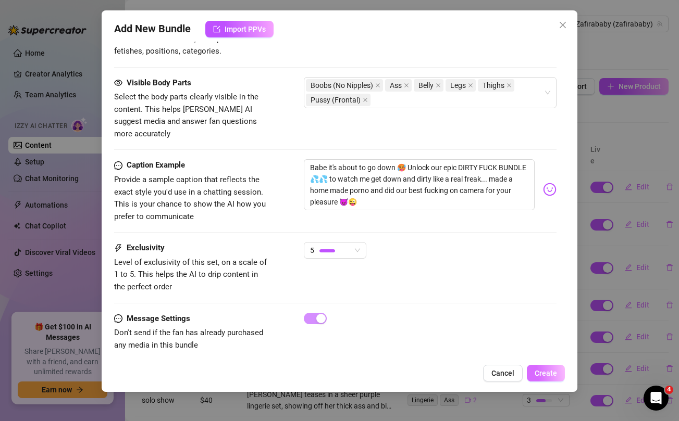
click at [551, 371] on span "Create" at bounding box center [546, 373] width 22 height 8
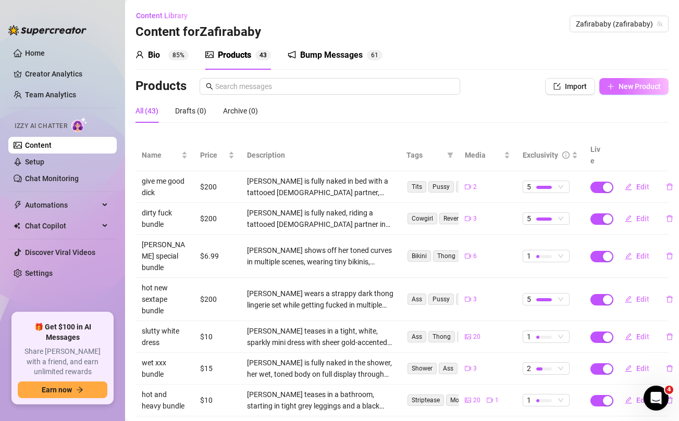
click at [648, 86] on span "New Product" at bounding box center [639, 86] width 42 height 8
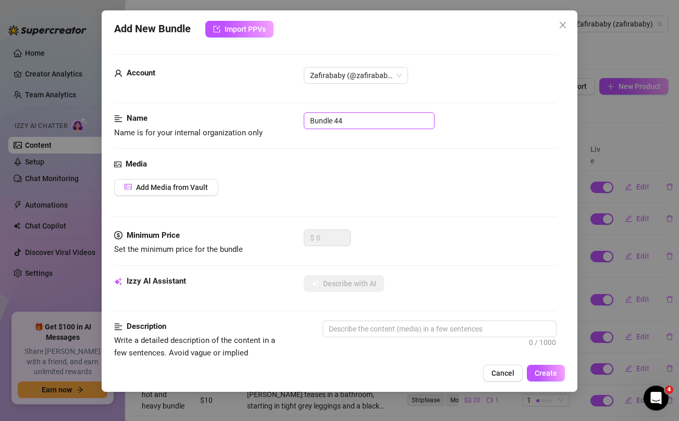
click at [364, 123] on input "Bundle 44" at bounding box center [369, 121] width 131 height 17
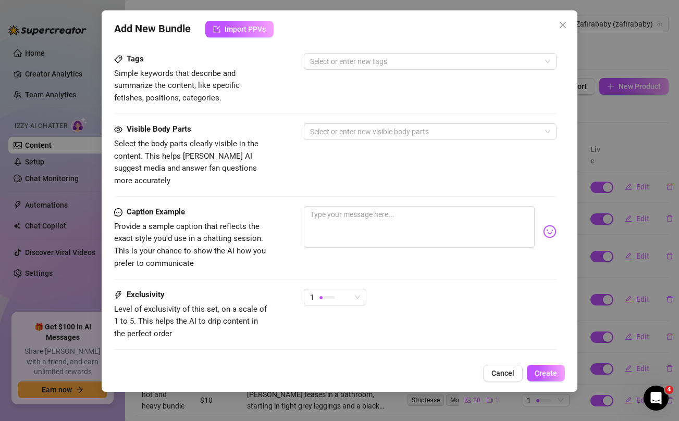
scroll to position [424, 0]
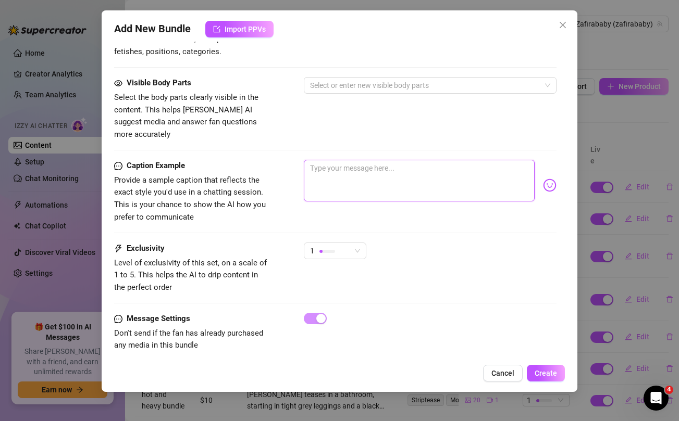
click at [372, 175] on textarea at bounding box center [419, 181] width 230 height 42
paste textarea "NEW POV SEXTAPE BUNDLE!!!!! 😳🔞Getting fucked missionary, spread eagle, backshot…"
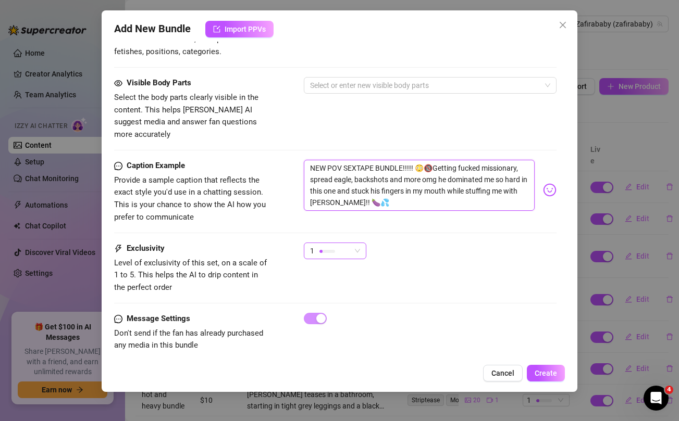
scroll to position [0, 0]
click at [351, 243] on span "1" at bounding box center [335, 251] width 50 height 16
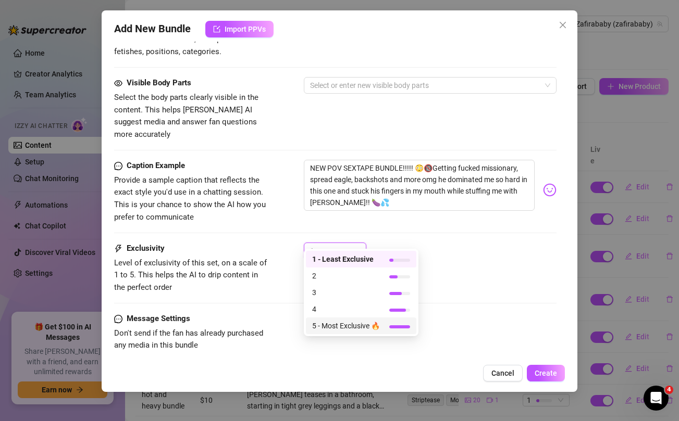
click at [342, 326] on span "5 - Most Exclusive 🔥" at bounding box center [346, 325] width 68 height 11
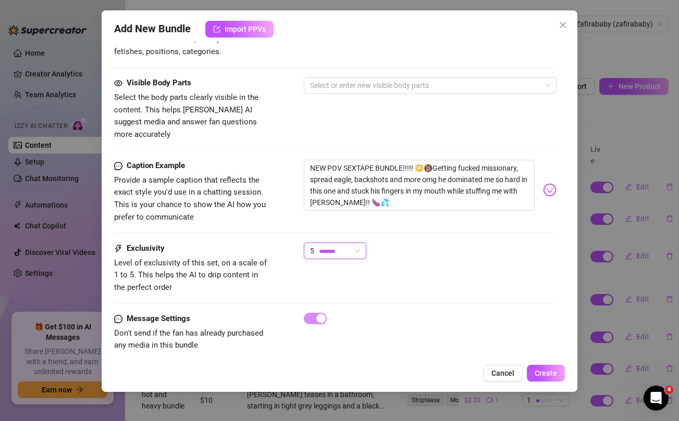
click at [467, 243] on div "5 5" at bounding box center [430, 256] width 252 height 26
drag, startPoint x: 416, startPoint y: 156, endPoint x: 452, endPoint y: 156, distance: 36.0
click at [452, 160] on textarea "NEW POV SEXTAPE BUNDLE!!!!! 😳🔞Getting fucked missionary, spread eagle, backshot…" at bounding box center [419, 185] width 230 height 51
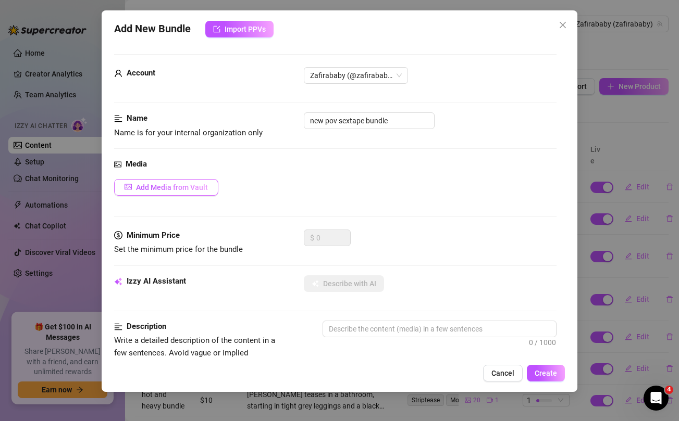
click at [172, 188] on span "Add Media from Vault" at bounding box center [172, 187] width 72 height 8
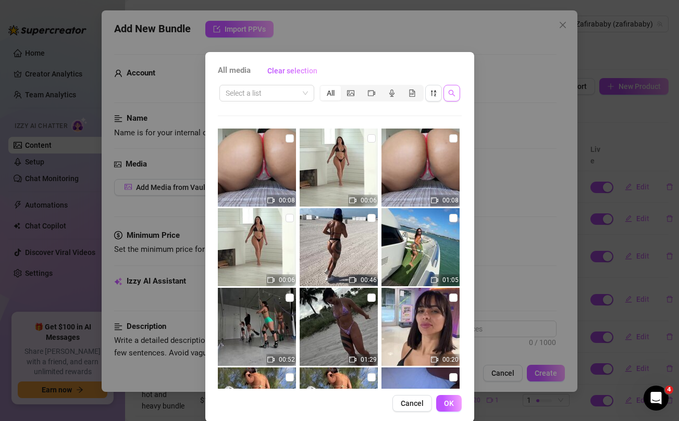
click at [453, 89] on button "button" at bounding box center [451, 93] width 17 height 17
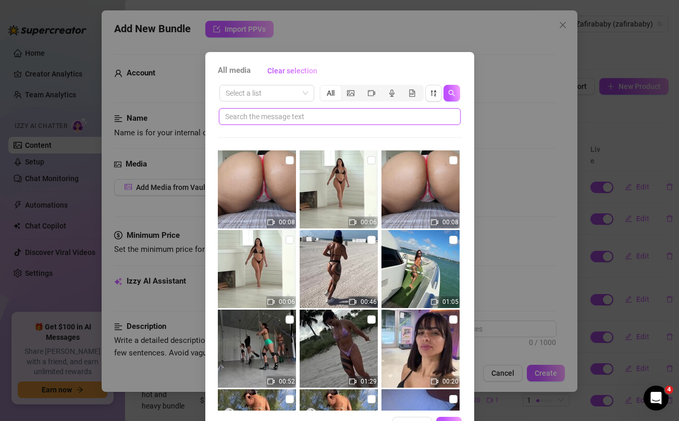
click at [358, 116] on input "text" at bounding box center [335, 116] width 221 height 11
paste input "😳🔞Getting"
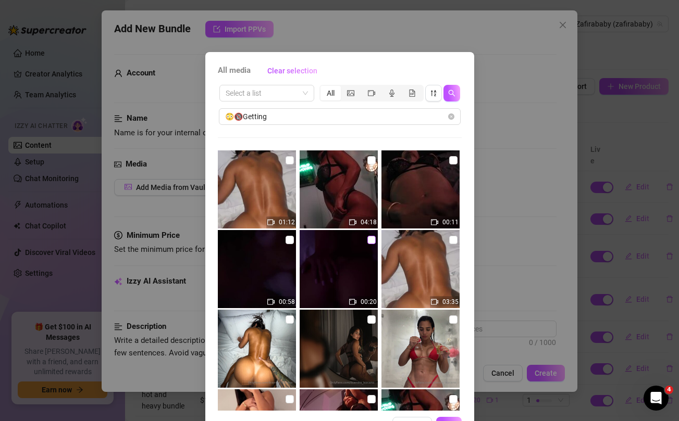
click at [371, 241] on input "checkbox" at bounding box center [371, 240] width 8 height 8
click at [371, 242] on input "checkbox" at bounding box center [371, 240] width 8 height 8
click at [372, 242] on input "checkbox" at bounding box center [371, 240] width 8 height 8
click at [289, 242] on input "checkbox" at bounding box center [289, 240] width 8 height 8
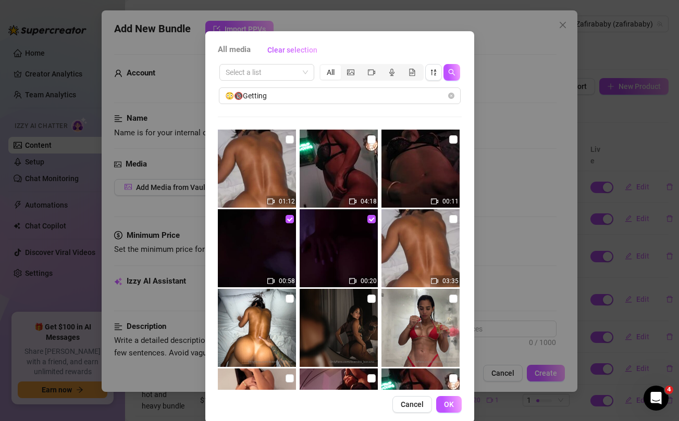
scroll to position [32, 0]
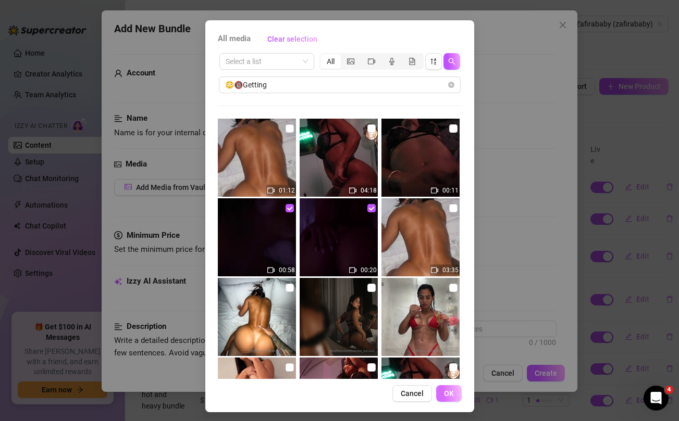
click at [450, 395] on span "OK" at bounding box center [449, 394] width 10 height 8
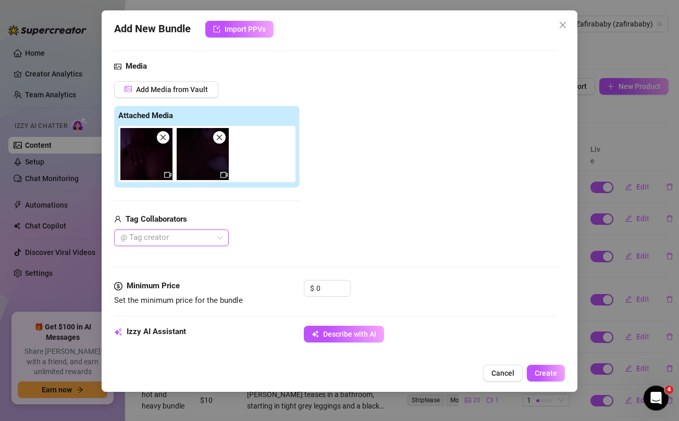
scroll to position [102, 0]
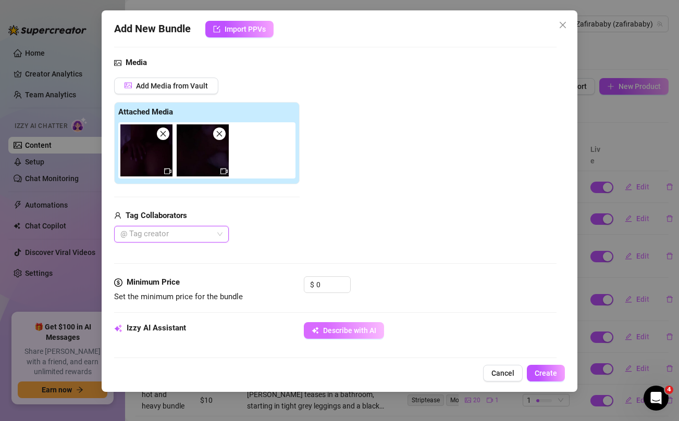
click at [340, 329] on span "Describe with AI" at bounding box center [349, 331] width 53 height 8
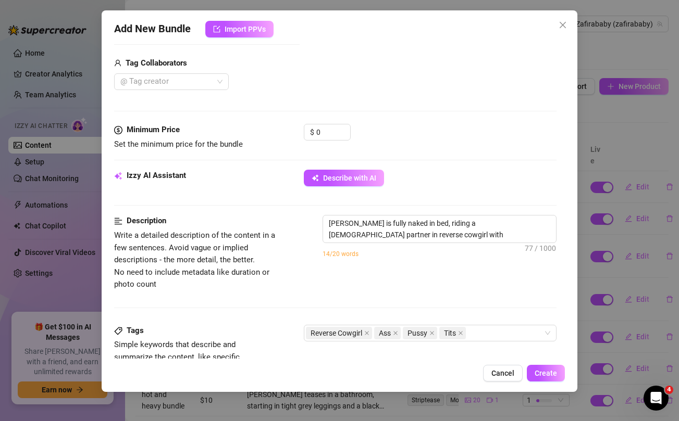
scroll to position [255, 0]
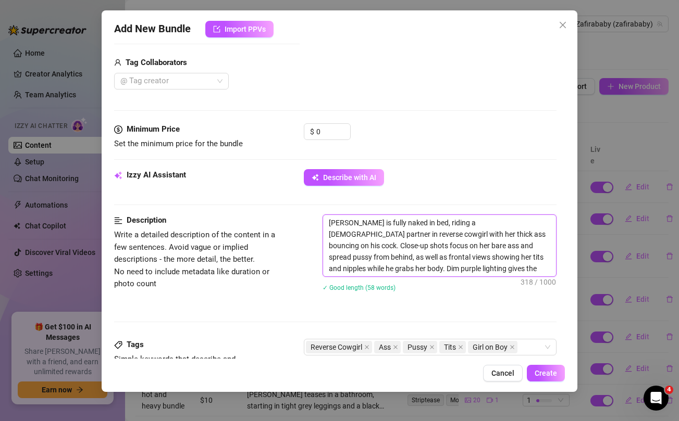
drag, startPoint x: 425, startPoint y: 221, endPoint x: 481, endPoint y: 234, distance: 57.1
click at [481, 234] on textarea "[PERSON_NAME] is fully naked in bed, riding a [DEMOGRAPHIC_DATA] partner in rev…" at bounding box center [439, 245] width 232 height 61
drag, startPoint x: 417, startPoint y: 247, endPoint x: 457, endPoint y: 246, distance: 40.1
click at [457, 246] on textarea "[PERSON_NAME] is fully naked in bed, while getting fucked in missionary and als…" at bounding box center [439, 245] width 232 height 61
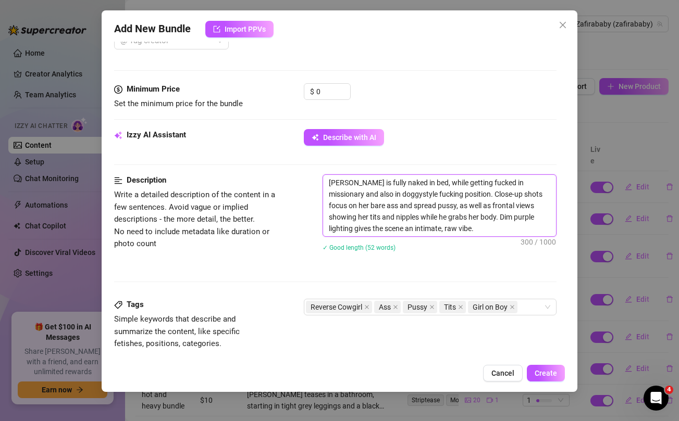
scroll to position [287, 0]
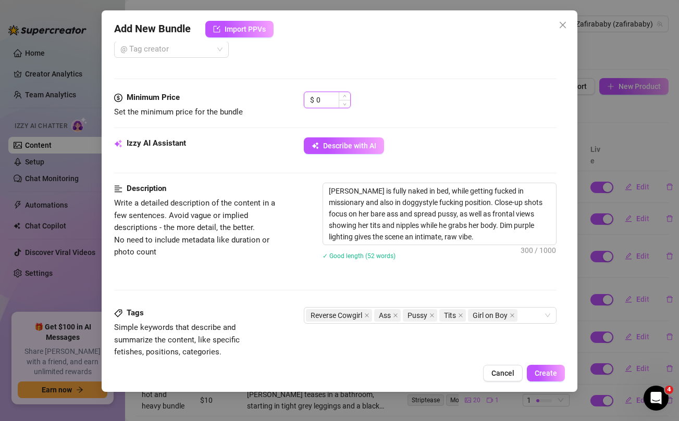
click at [328, 106] on input "0" at bounding box center [333, 100] width 34 height 16
click at [458, 111] on div "$ 100" at bounding box center [430, 105] width 252 height 26
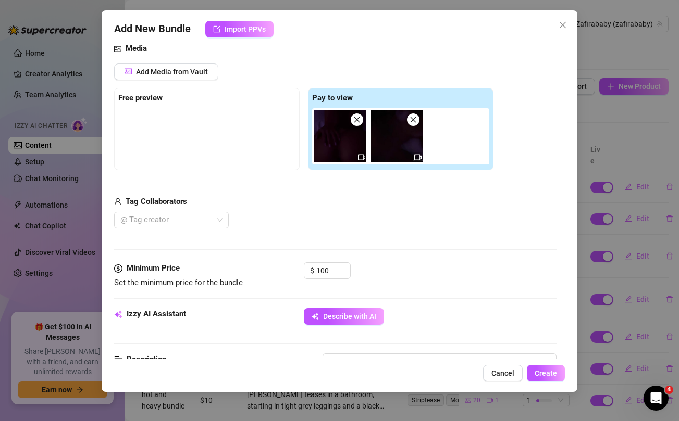
scroll to position [115, 0]
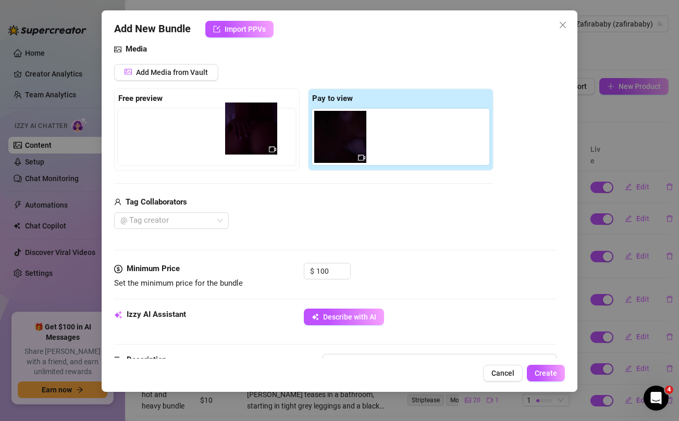
drag, startPoint x: 346, startPoint y: 143, endPoint x: 250, endPoint y: 135, distance: 97.3
click at [250, 135] on div "Free preview Pay to view" at bounding box center [303, 130] width 379 height 82
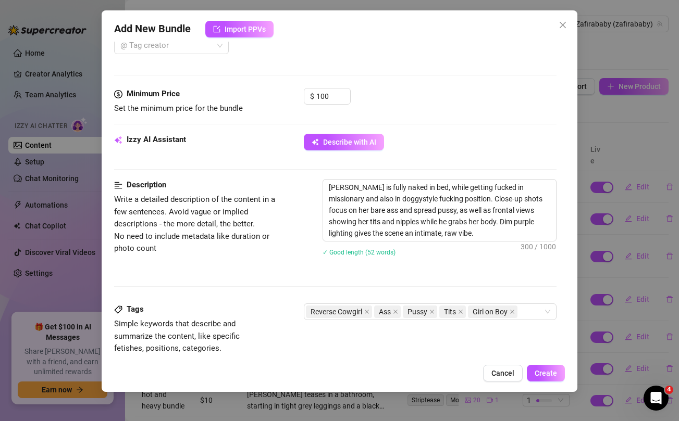
scroll to position [215, 0]
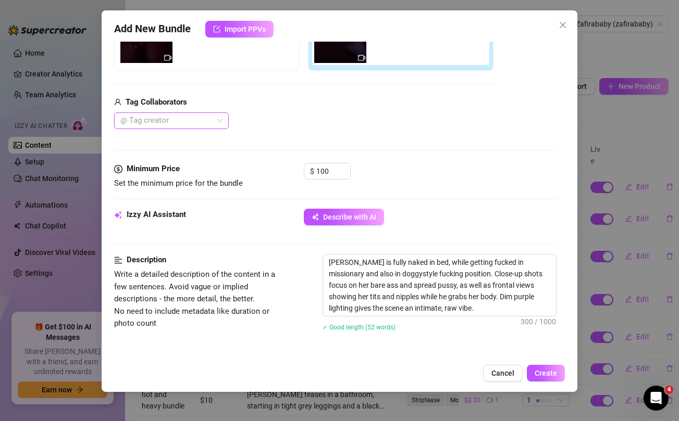
click at [195, 120] on div at bounding box center [166, 121] width 100 height 15
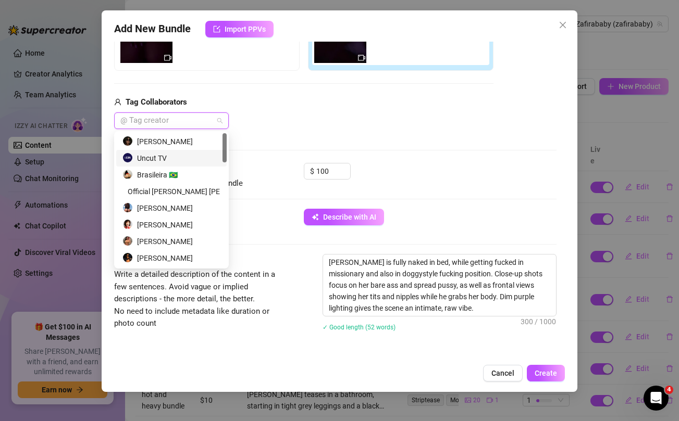
click at [150, 163] on div "Uncut TV" at bounding box center [171, 158] width 98 height 11
click at [339, 115] on div "Uncut TV" at bounding box center [303, 121] width 379 height 17
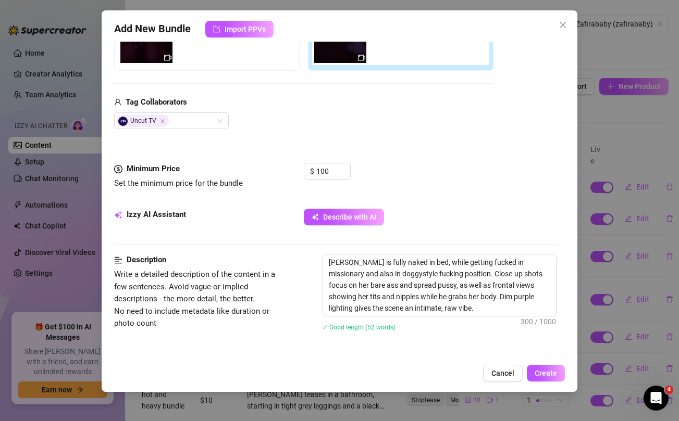
scroll to position [588, 0]
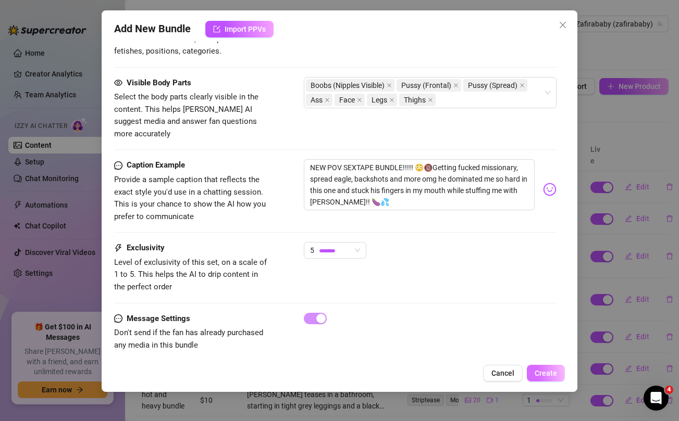
click at [555, 374] on span "Create" at bounding box center [546, 373] width 22 height 8
